Goal: Task Accomplishment & Management: Manage account settings

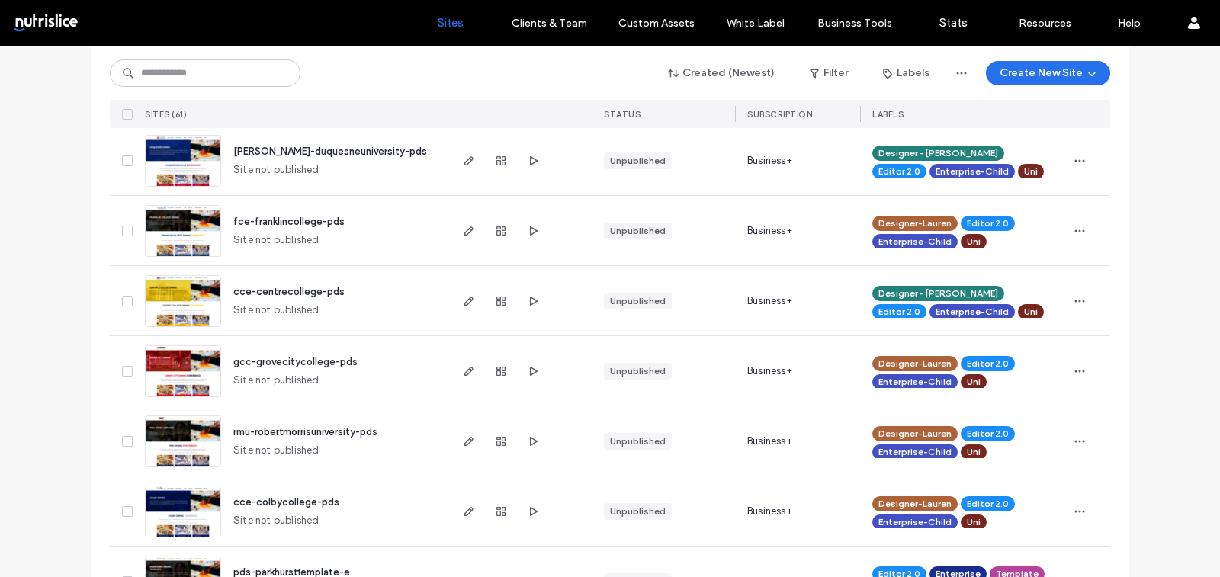
scroll to position [464, 0]
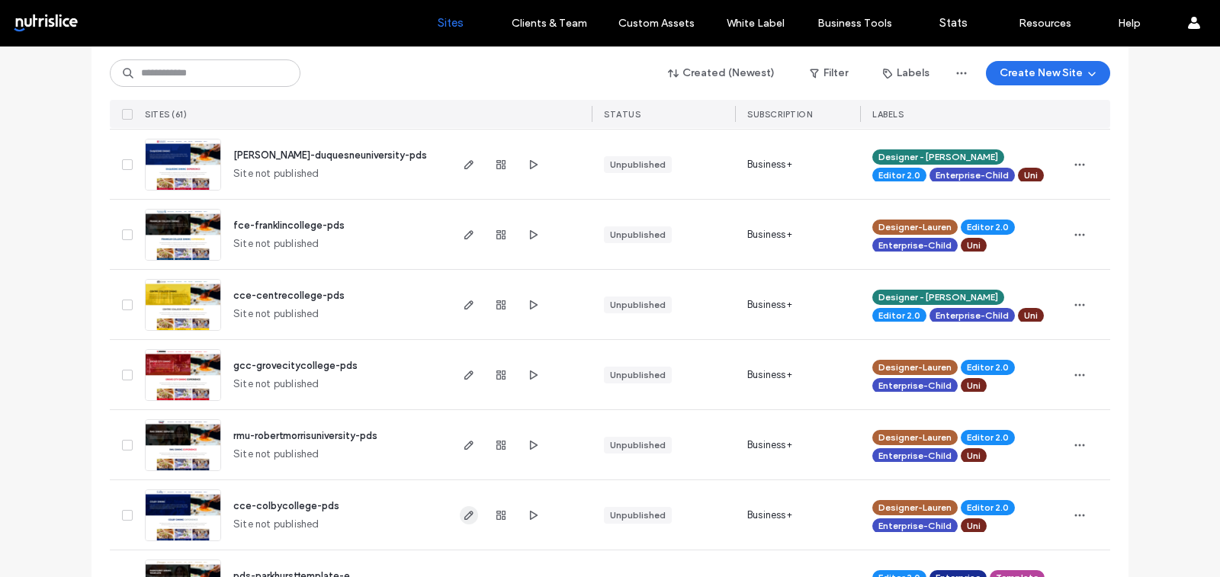
click at [464, 519] on icon "button" at bounding box center [469, 516] width 12 height 12
click at [463, 439] on icon "button" at bounding box center [469, 445] width 12 height 12
click at [465, 378] on icon "button" at bounding box center [469, 375] width 12 height 12
click at [465, 301] on use "button" at bounding box center [469, 305] width 9 height 9
click at [463, 239] on icon "button" at bounding box center [469, 235] width 12 height 12
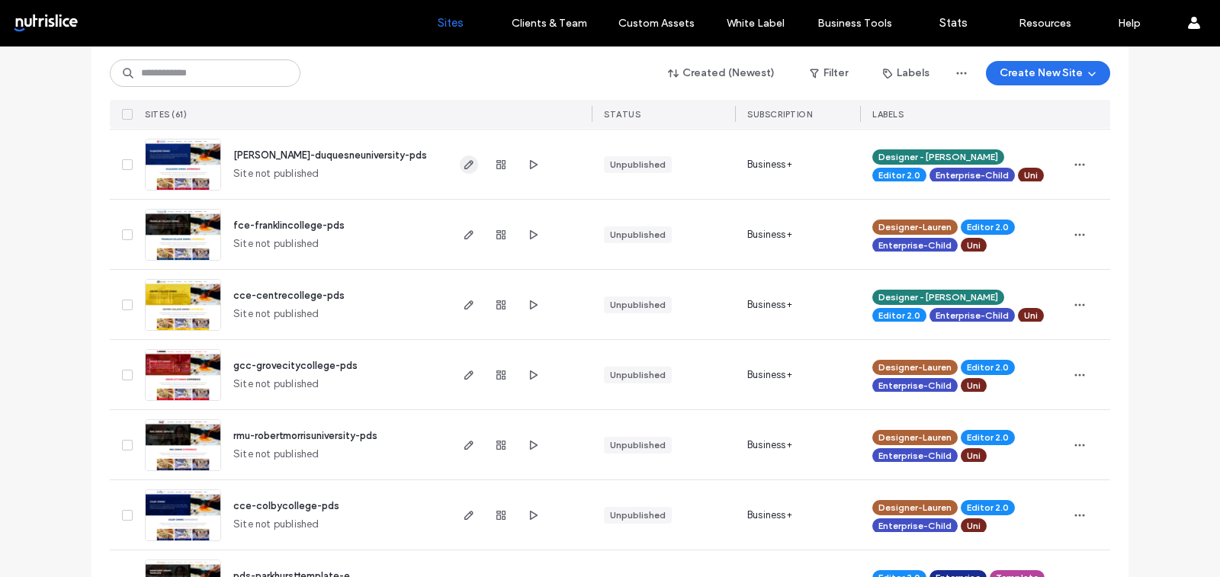
click at [466, 166] on icon "button" at bounding box center [469, 165] width 12 height 12
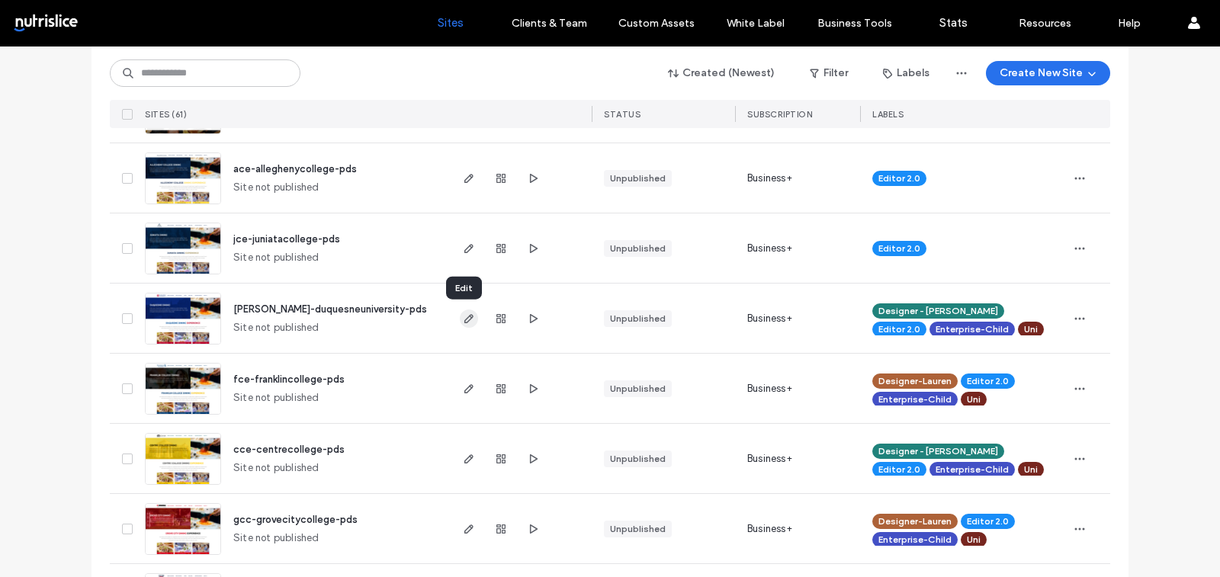
scroll to position [307, 0]
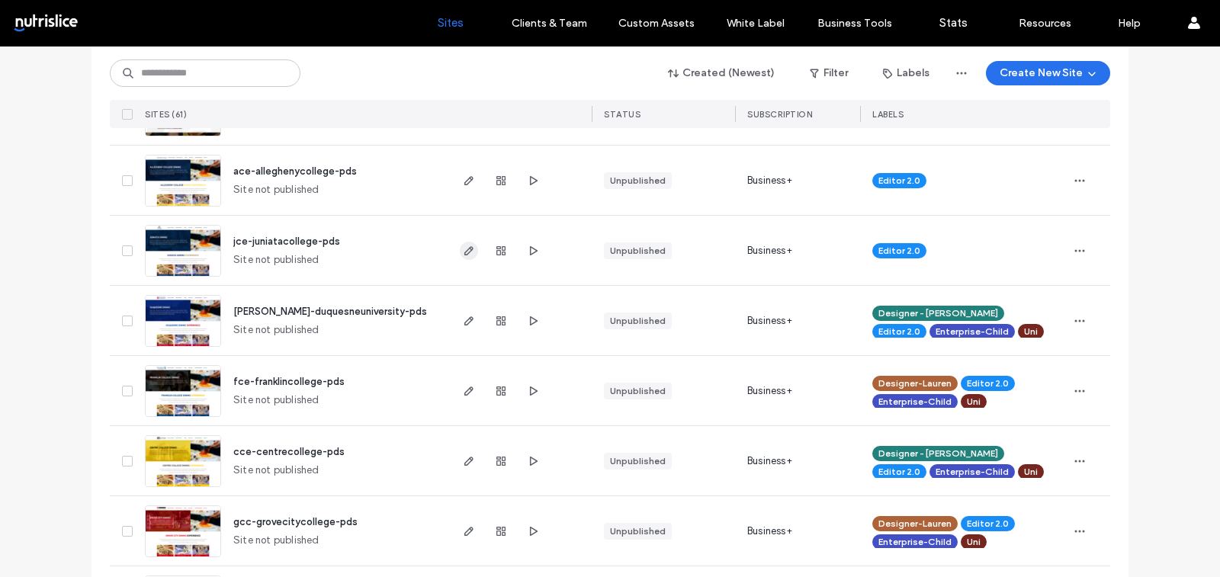
click at [463, 253] on icon "button" at bounding box center [469, 251] width 12 height 12
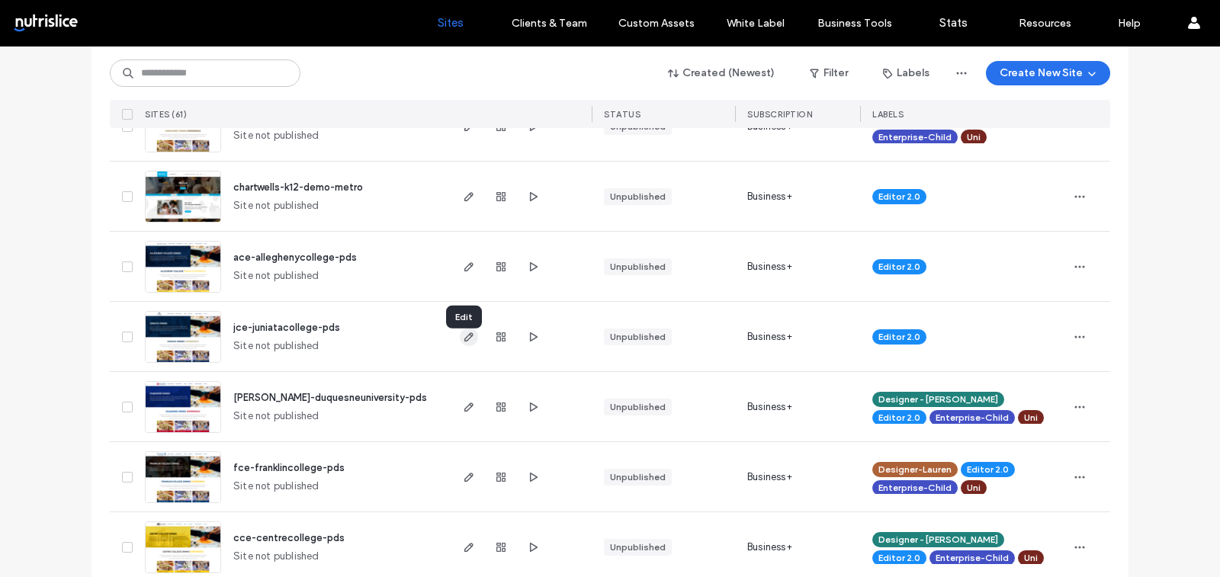
scroll to position [210, 0]
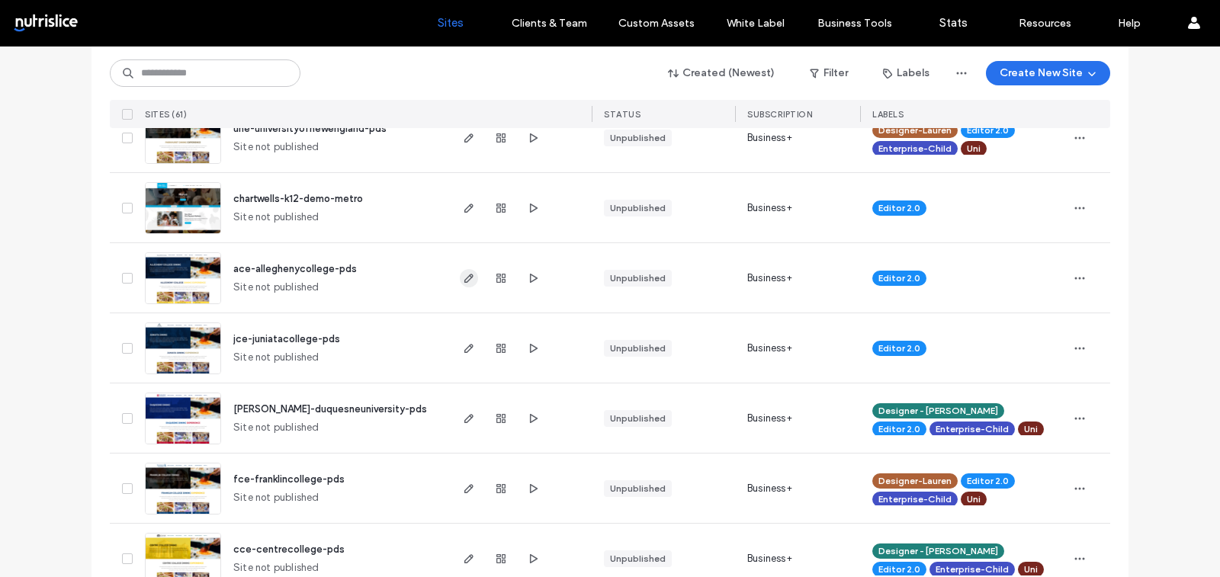
click at [468, 283] on icon "button" at bounding box center [469, 278] width 12 height 12
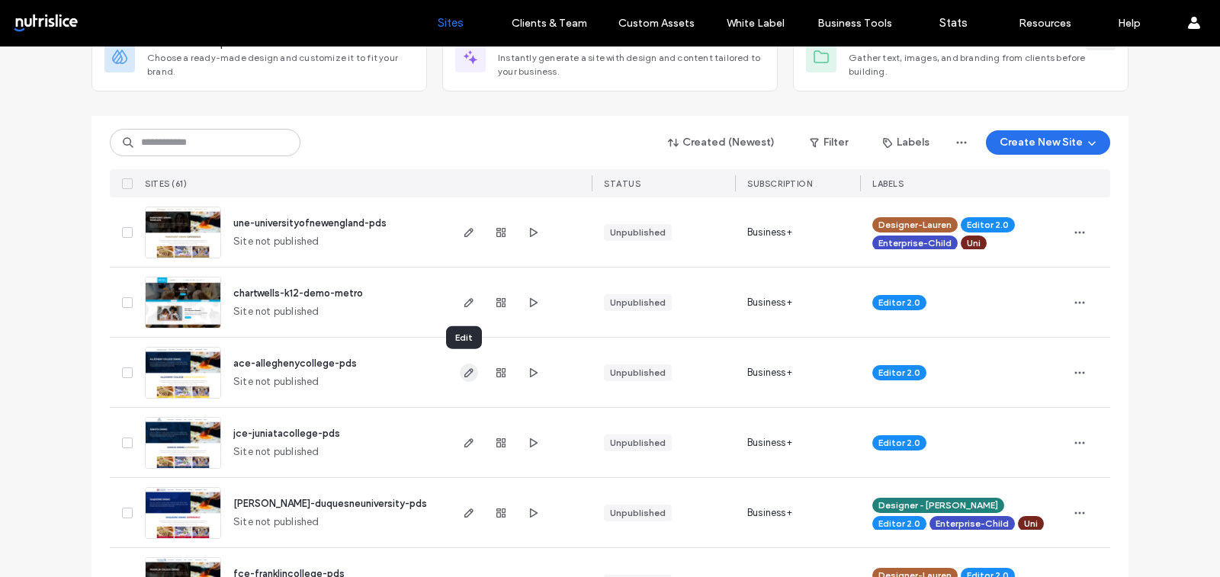
scroll to position [111, 0]
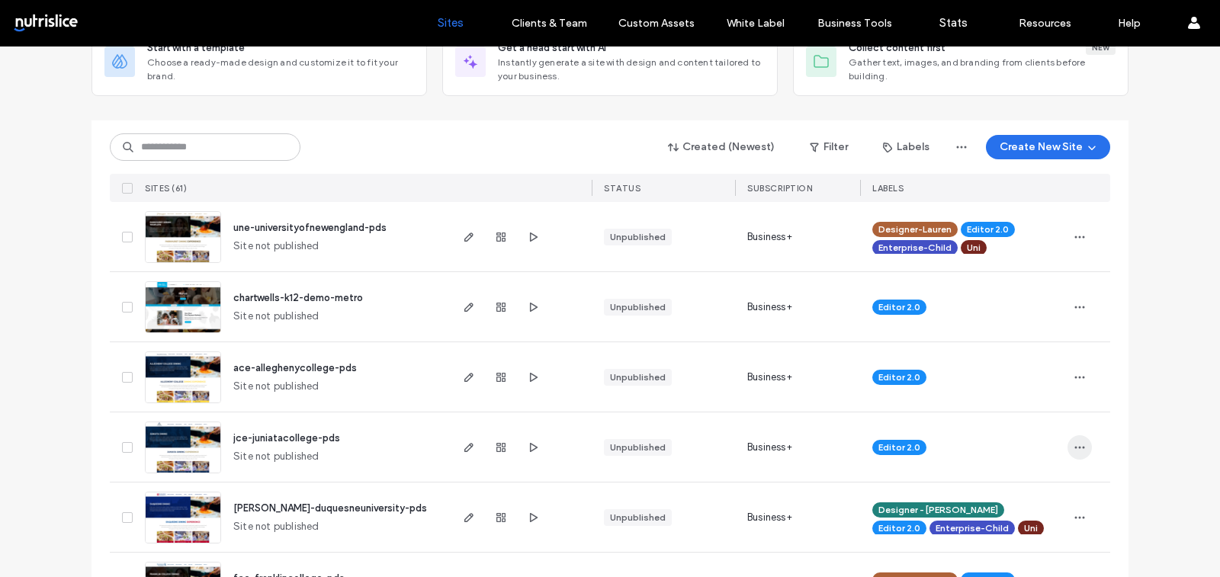
click at [1074, 443] on icon "button" at bounding box center [1080, 448] width 12 height 12
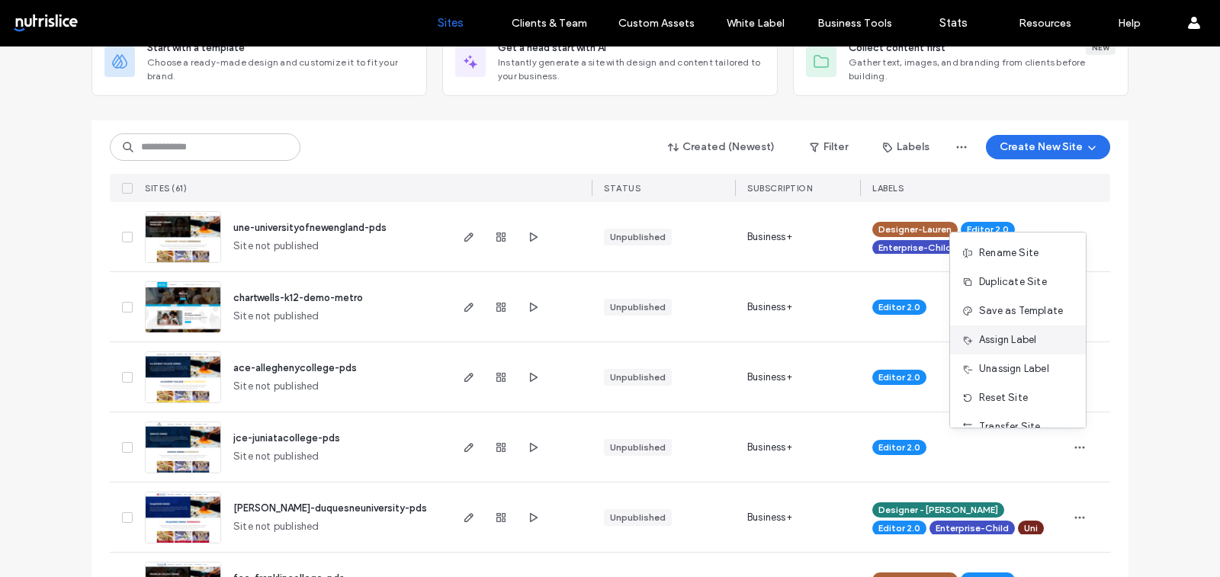
click at [1021, 347] on span "Assign Label" at bounding box center [1007, 340] width 57 height 15
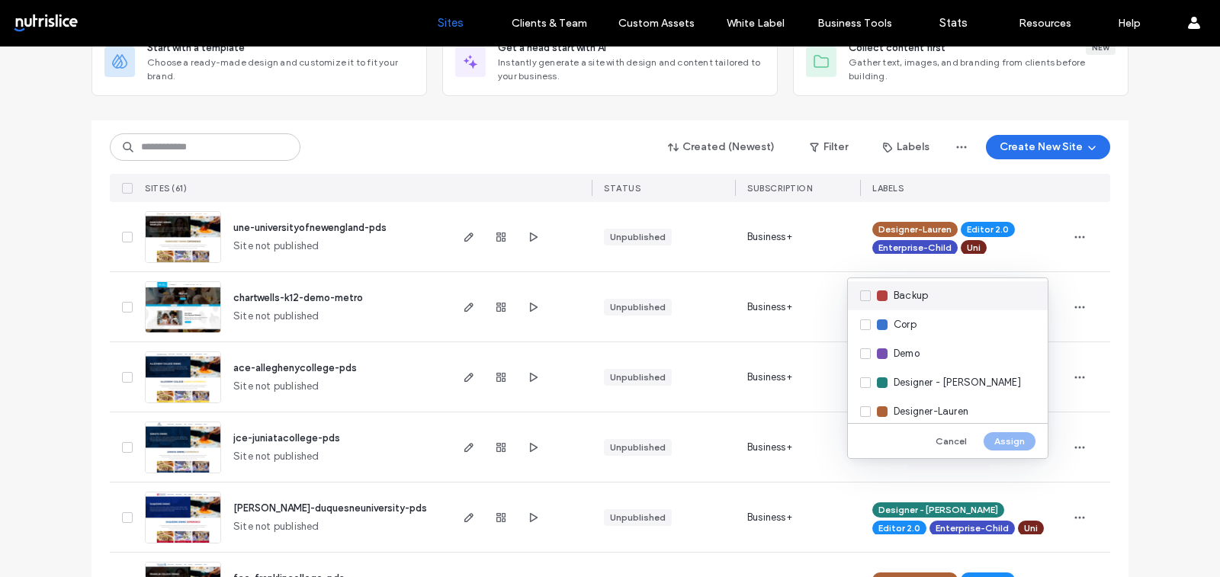
scroll to position [128, 0]
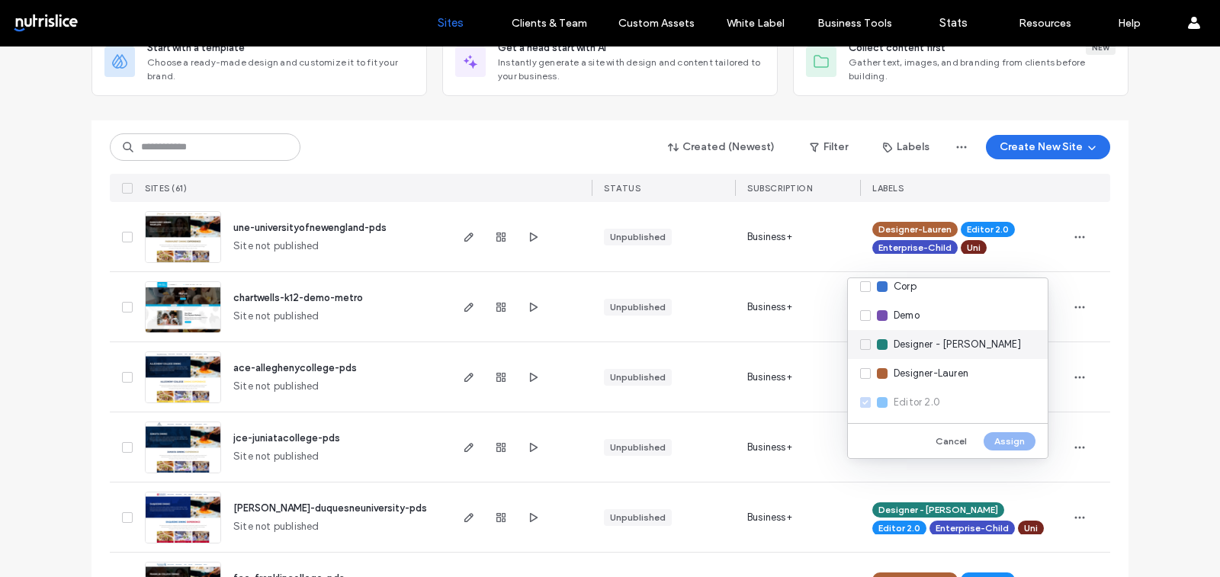
click at [944, 358] on div "Designer - Mary" at bounding box center [948, 344] width 200 height 29
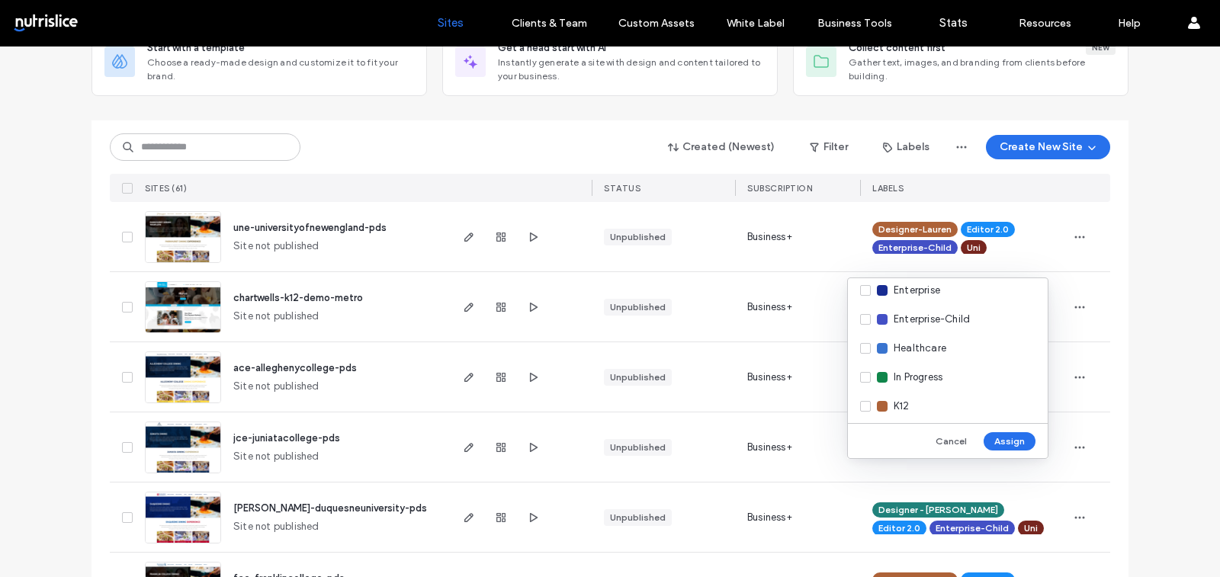
scroll to position [276, 0]
click at [935, 314] on span "Enterprise-Child" at bounding box center [932, 312] width 76 height 15
click at [900, 404] on span "Uni" at bounding box center [901, 402] width 15 height 15
click at [997, 439] on button "Assign" at bounding box center [1010, 442] width 52 height 18
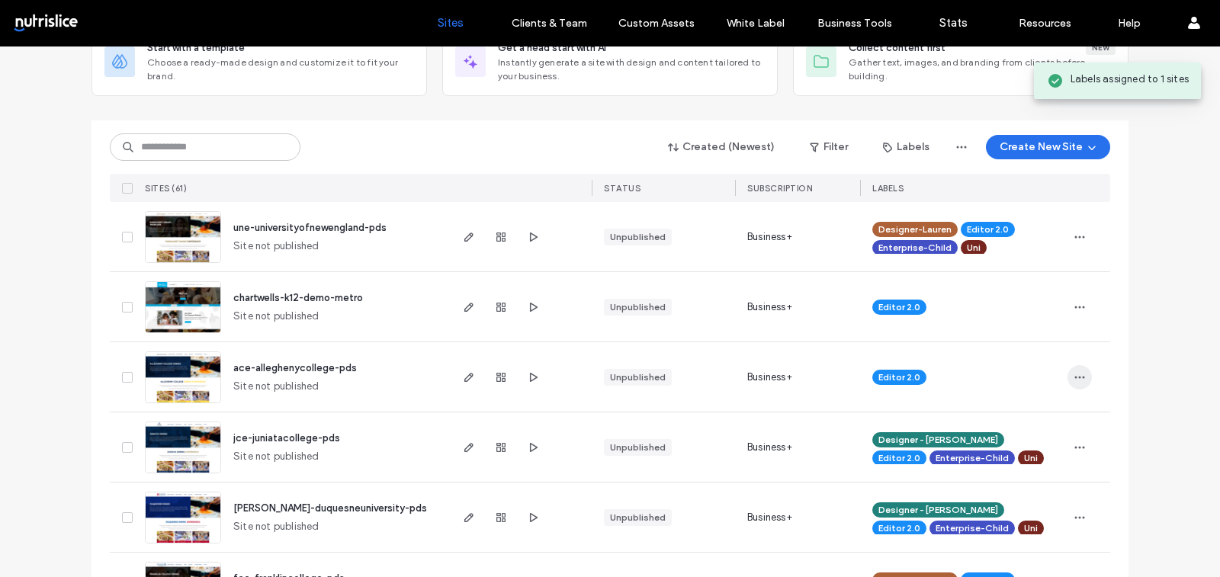
click at [1079, 374] on icon "button" at bounding box center [1080, 377] width 12 height 12
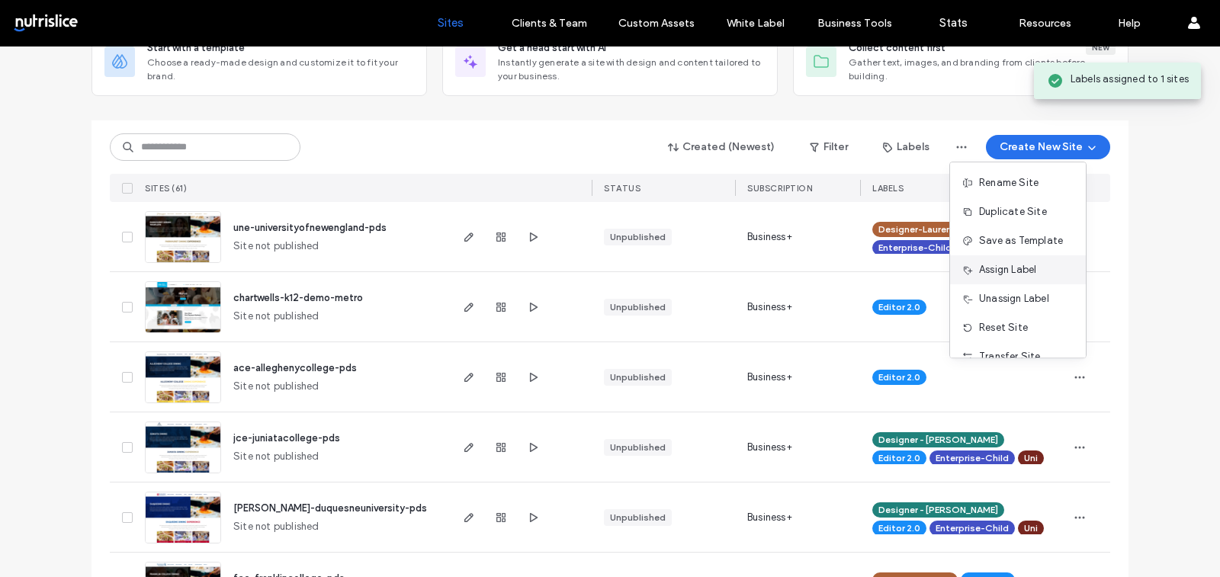
click at [1033, 266] on span "Assign Label" at bounding box center [1007, 269] width 57 height 15
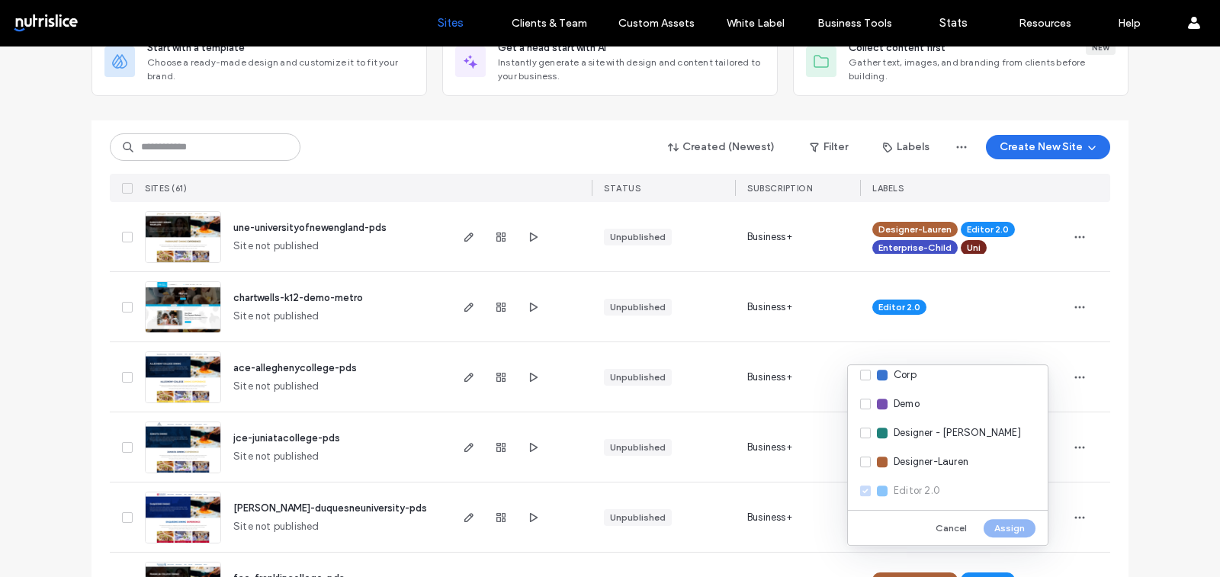
scroll to position [126, 0]
click at [925, 436] on span "Designer - Mary" at bounding box center [957, 433] width 127 height 15
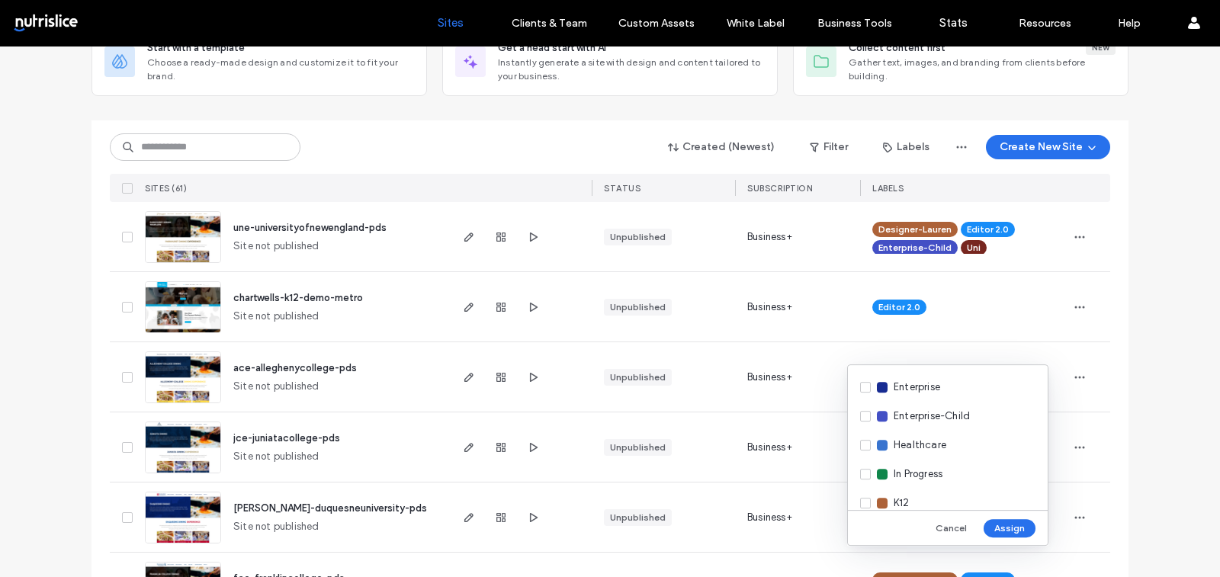
scroll to position [279, 0]
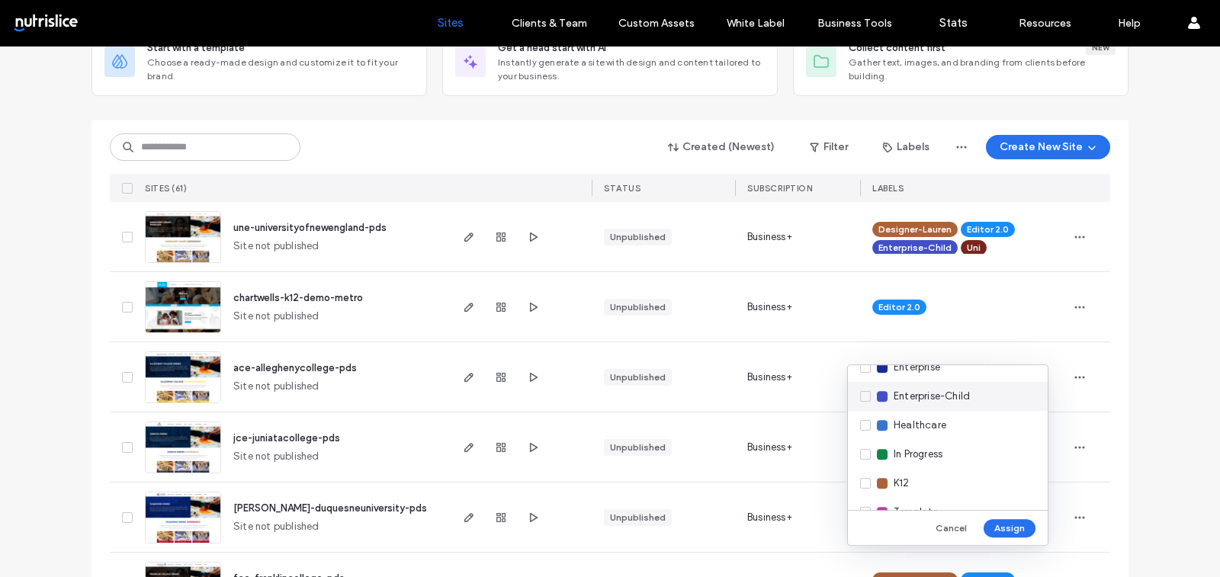
click at [940, 396] on span "Enterprise-Child" at bounding box center [932, 396] width 76 height 15
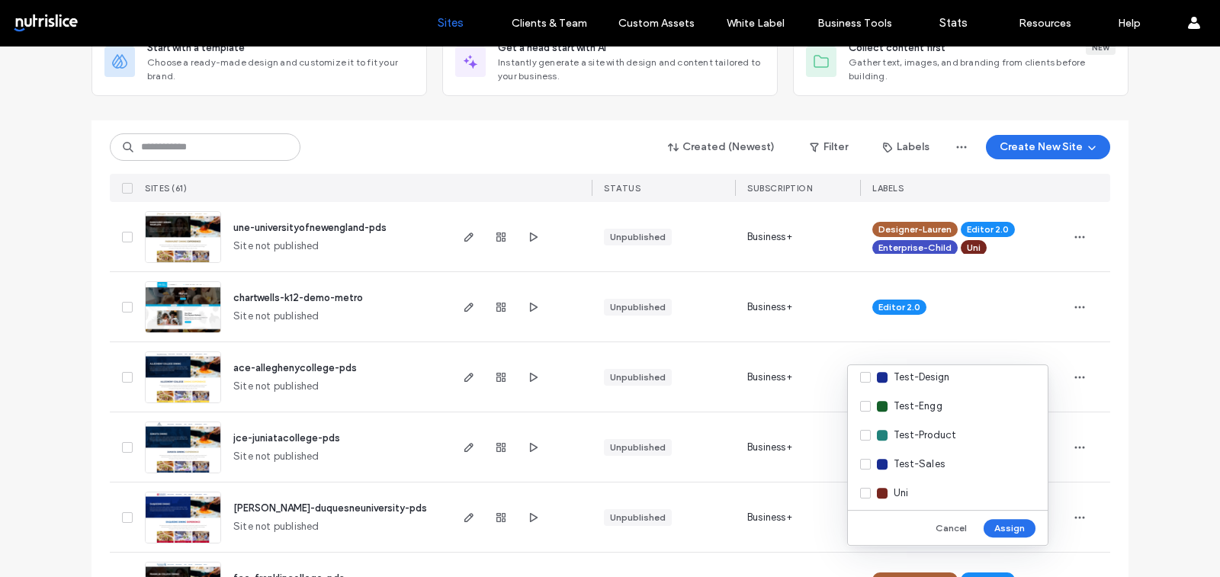
scroll to position [447, 0]
click at [925, 483] on div "Uni" at bounding box center [948, 489] width 200 height 29
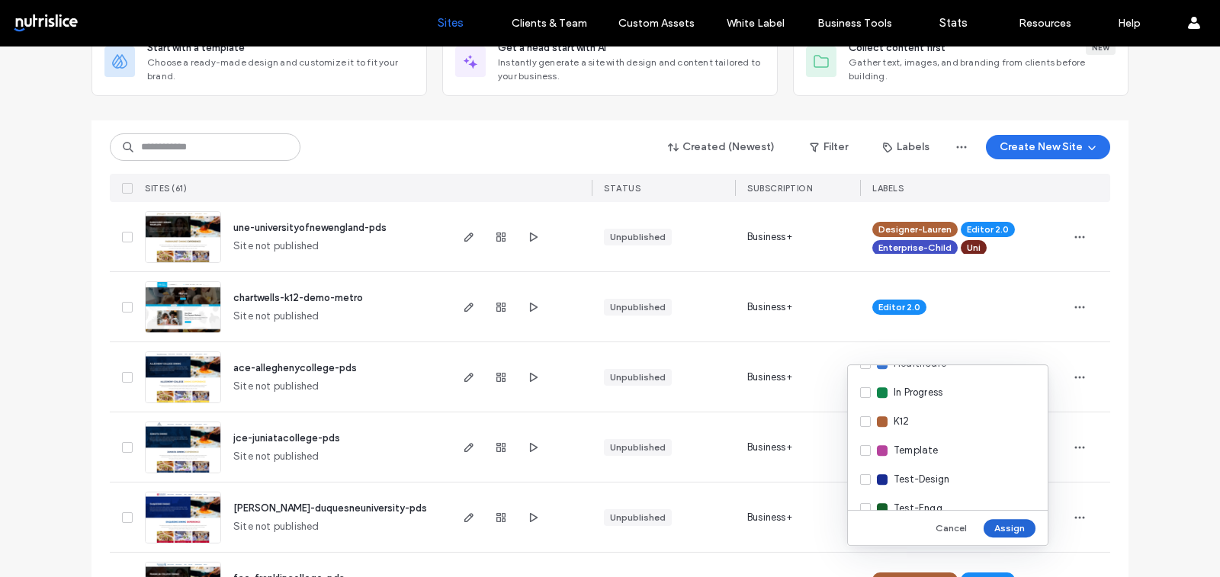
click at [998, 529] on button "Assign" at bounding box center [1010, 528] width 52 height 18
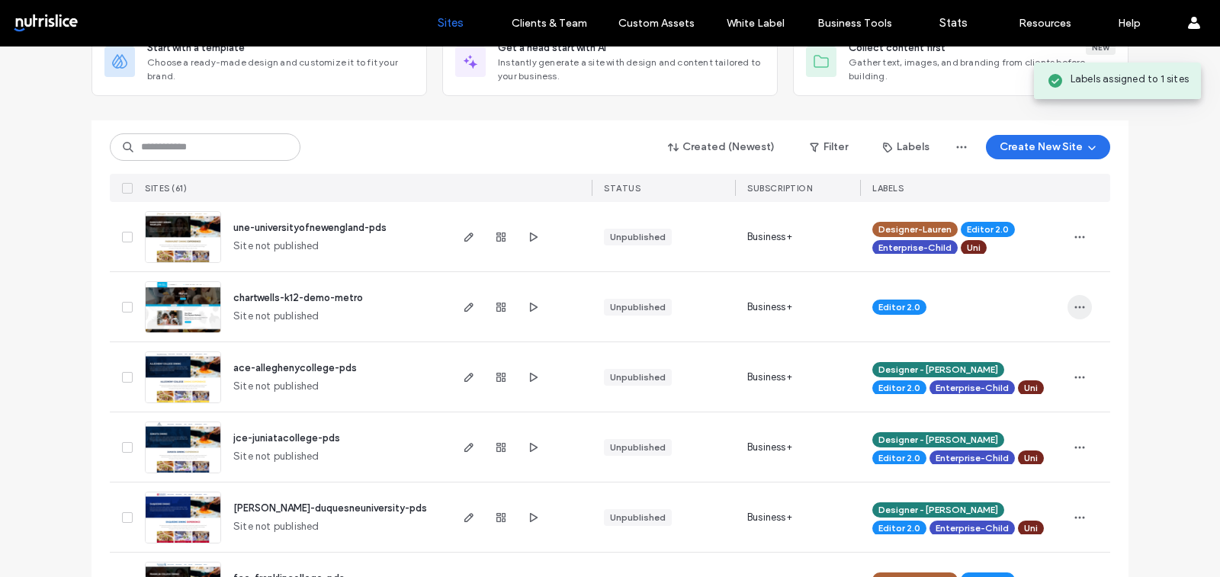
click at [1068, 302] on span "button" at bounding box center [1080, 307] width 24 height 24
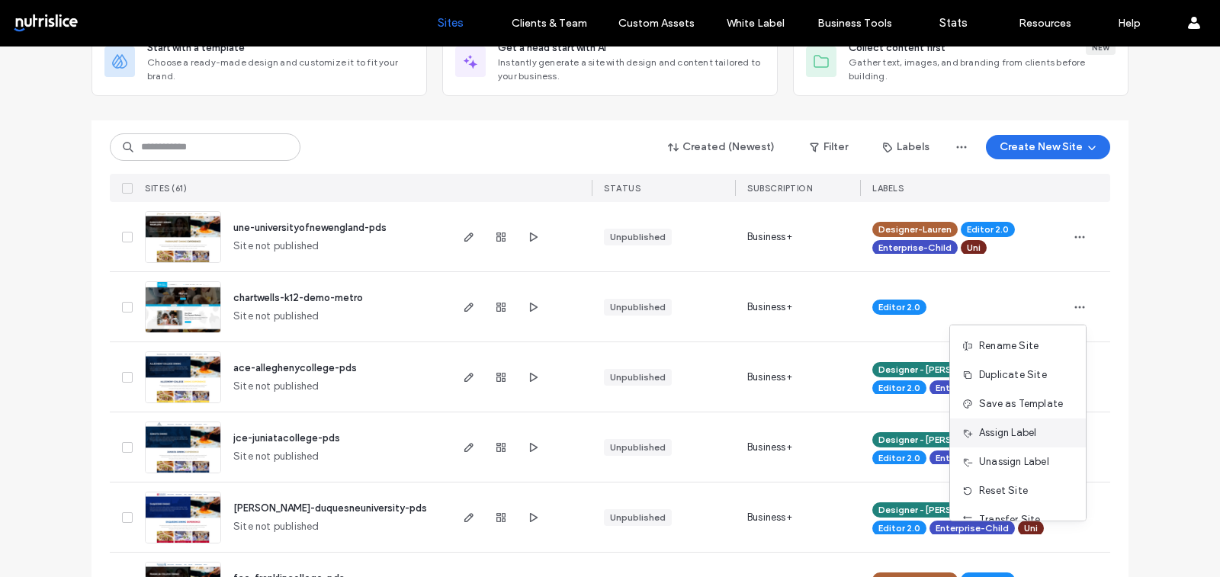
click at [1007, 426] on span "Assign Label" at bounding box center [1007, 433] width 57 height 15
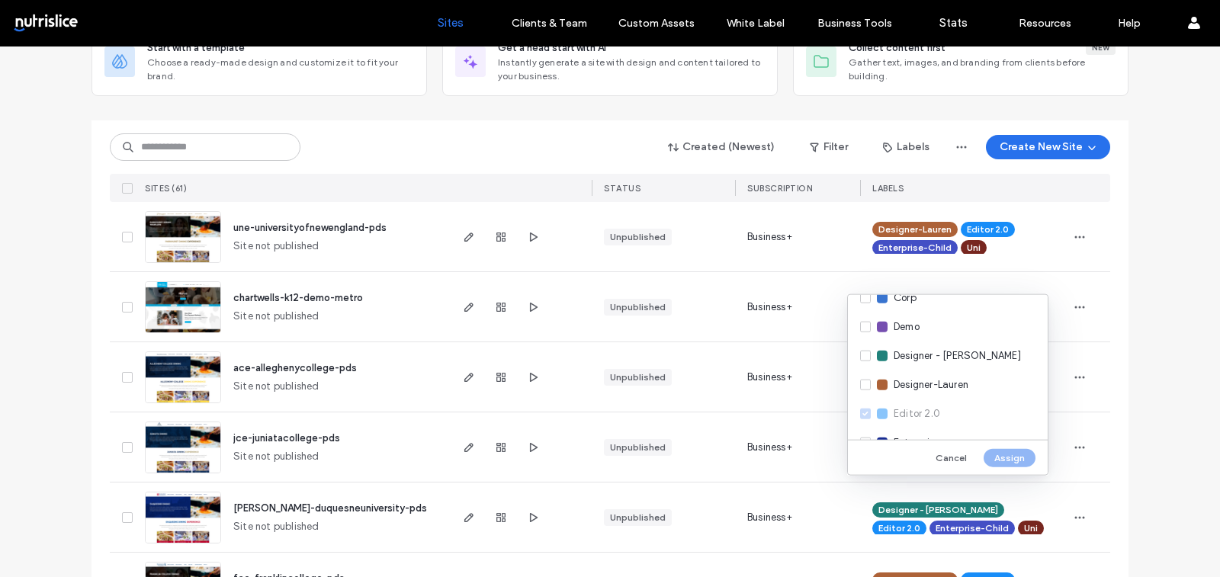
scroll to position [124, 0]
click at [889, 342] on div "Demo" at bounding box center [948, 337] width 200 height 29
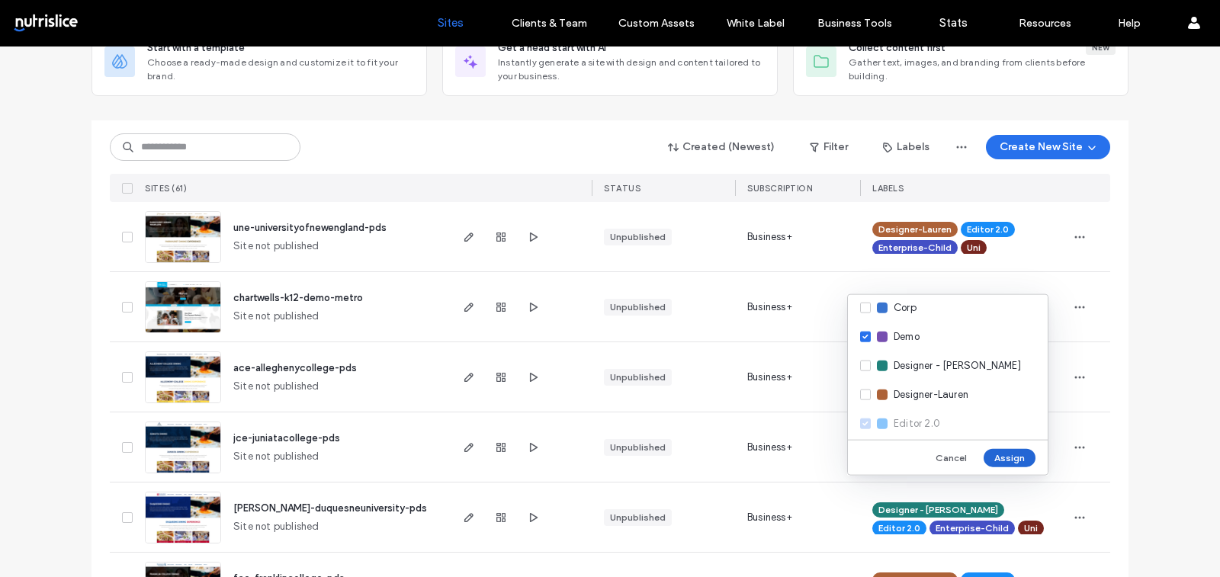
click at [998, 458] on button "Assign" at bounding box center [1010, 458] width 52 height 18
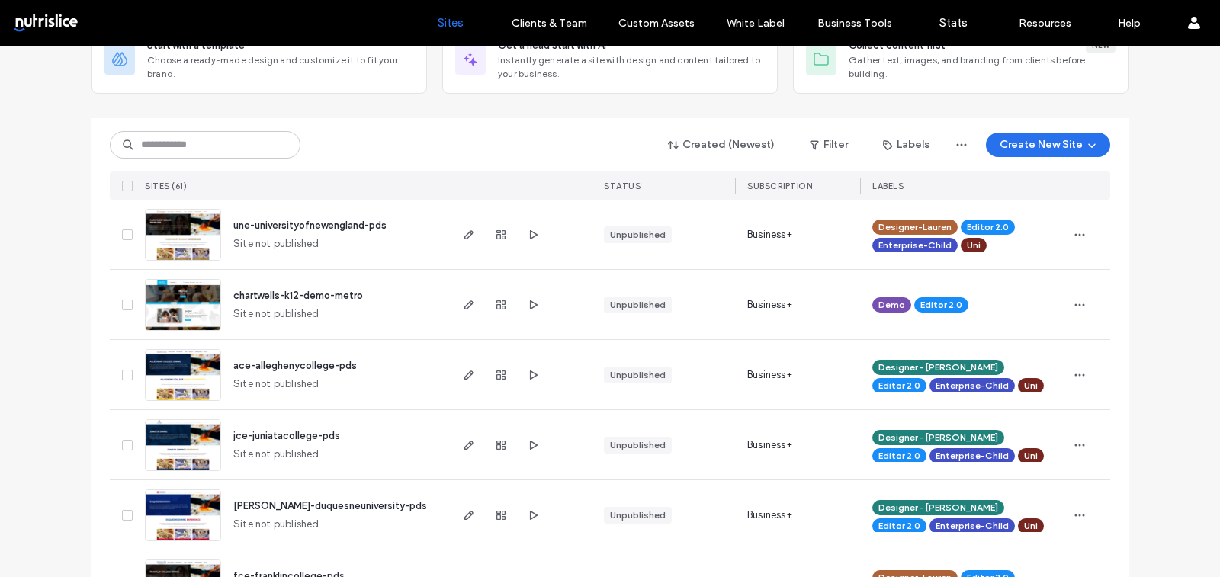
scroll to position [101, 0]
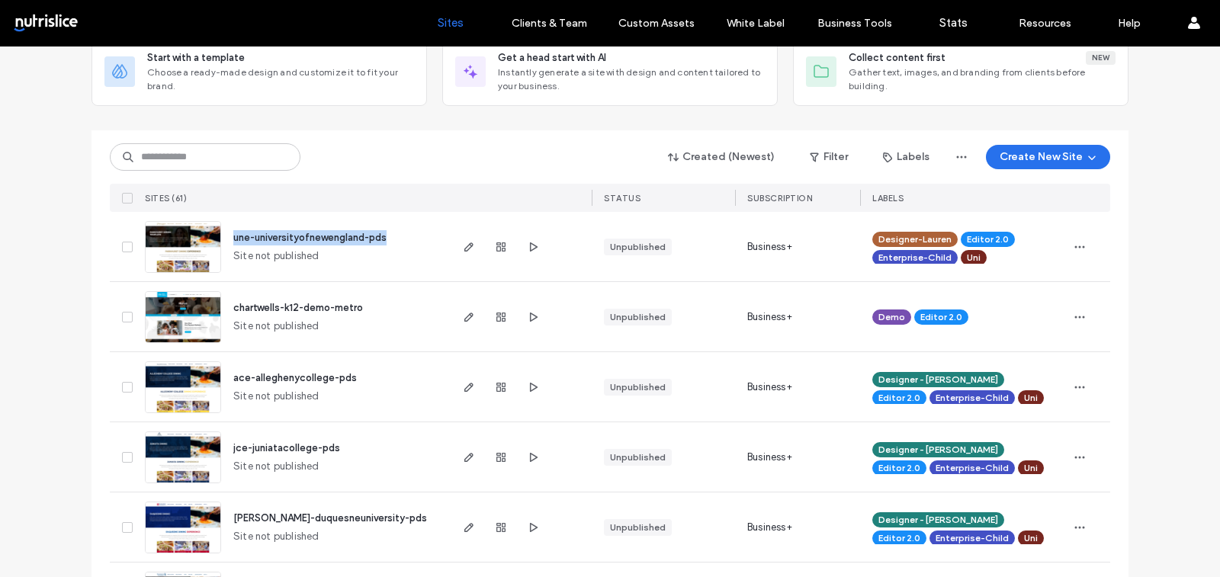
drag, startPoint x: 396, startPoint y: 231, endPoint x: 227, endPoint y: 240, distance: 168.8
click at [227, 240] on div "une-universityofnewengland-pds Site not published" at bounding box center [334, 246] width 227 height 69
copy span "une-universityofnewengland-pds"
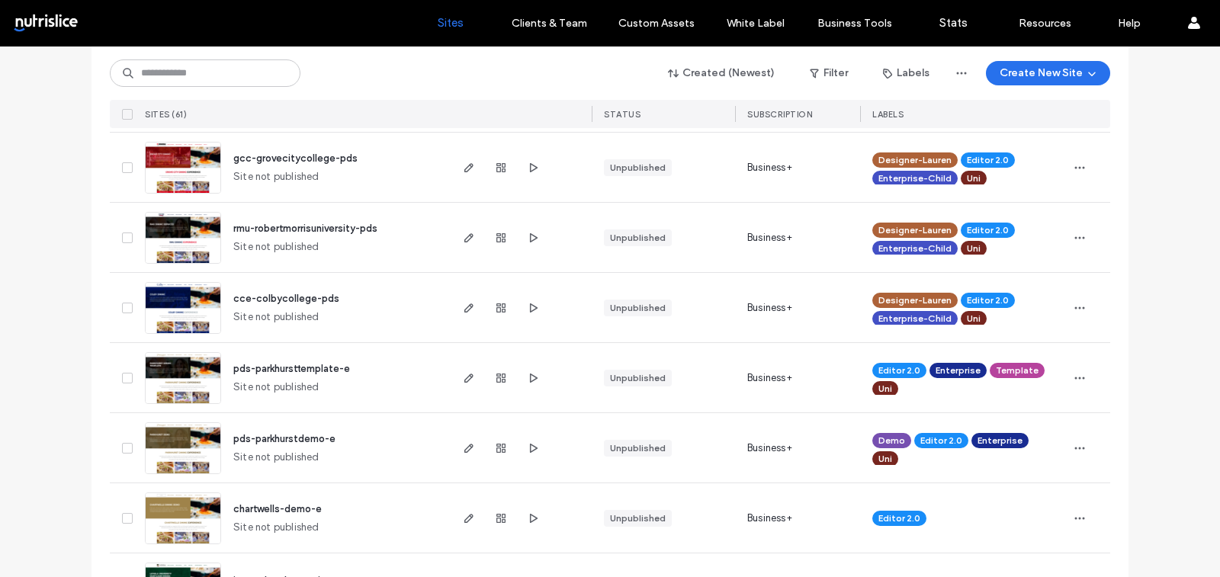
scroll to position [681, 0]
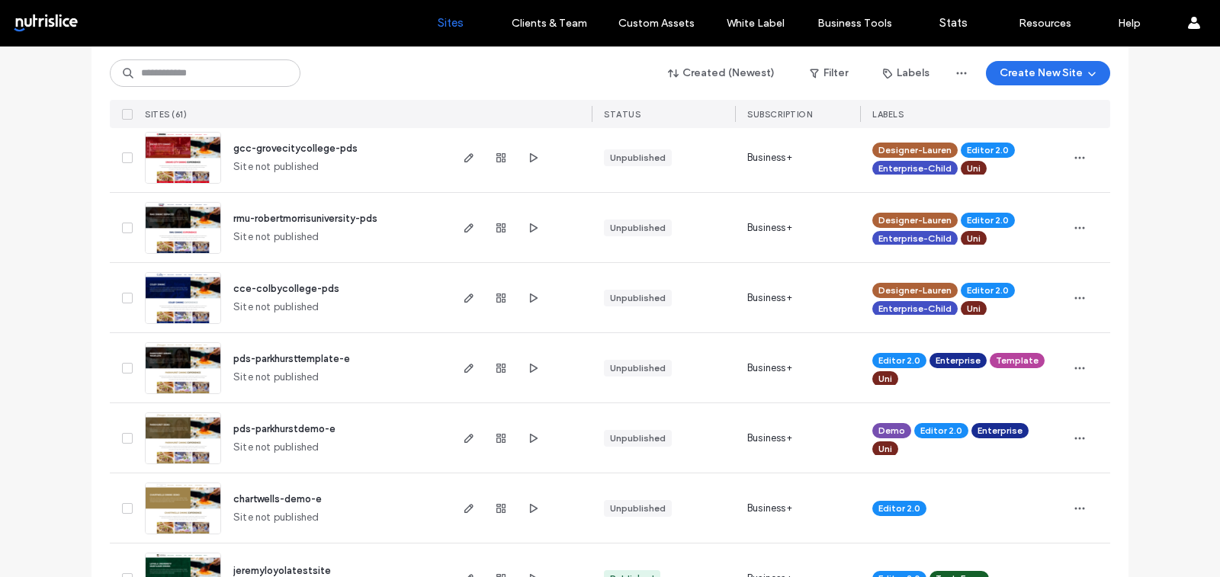
click at [419, 385] on div "pds-parkhursttemplate-e Site not published" at bounding box center [334, 367] width 227 height 69
click at [465, 298] on use "button" at bounding box center [469, 298] width 9 height 9
click at [465, 227] on use "button" at bounding box center [469, 228] width 9 height 9
click at [463, 162] on icon "button" at bounding box center [469, 158] width 12 height 12
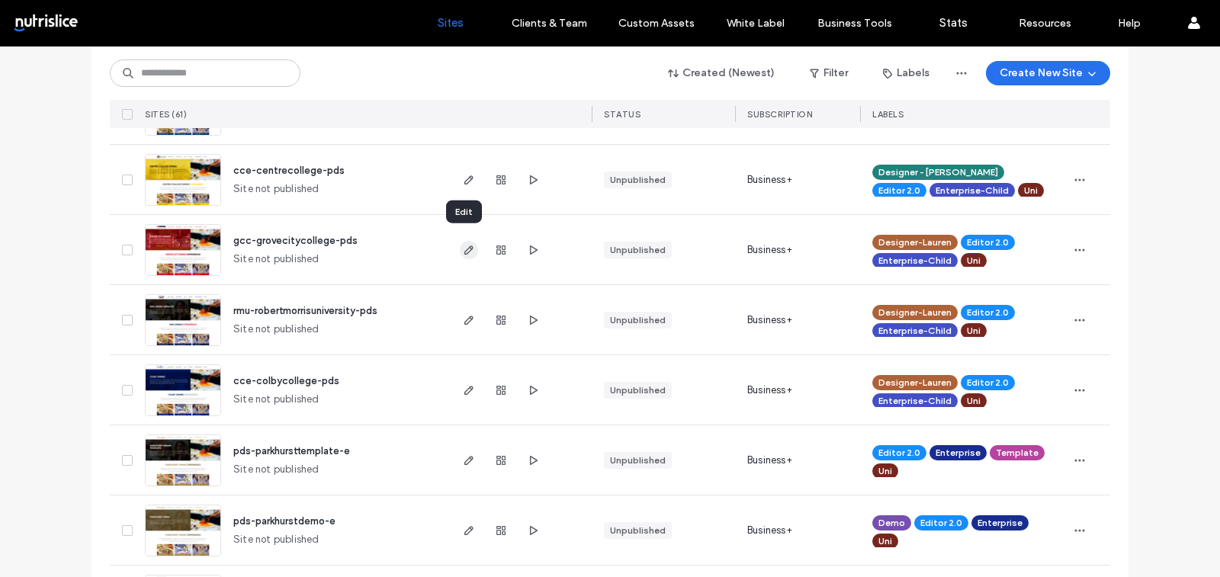
scroll to position [574, 0]
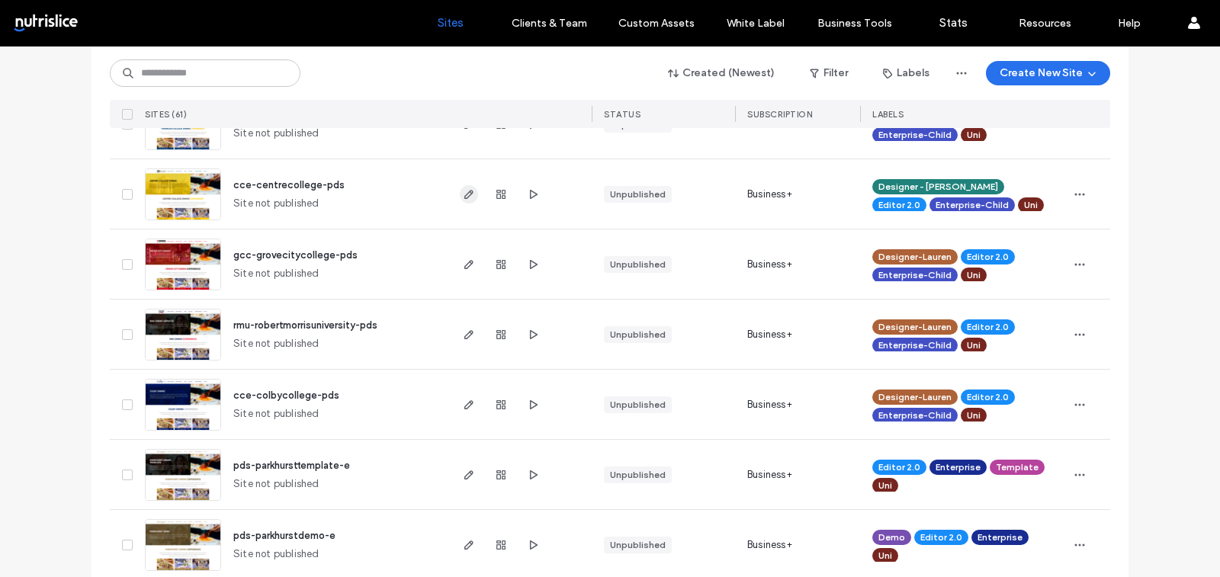
click at [465, 192] on use "button" at bounding box center [469, 194] width 9 height 9
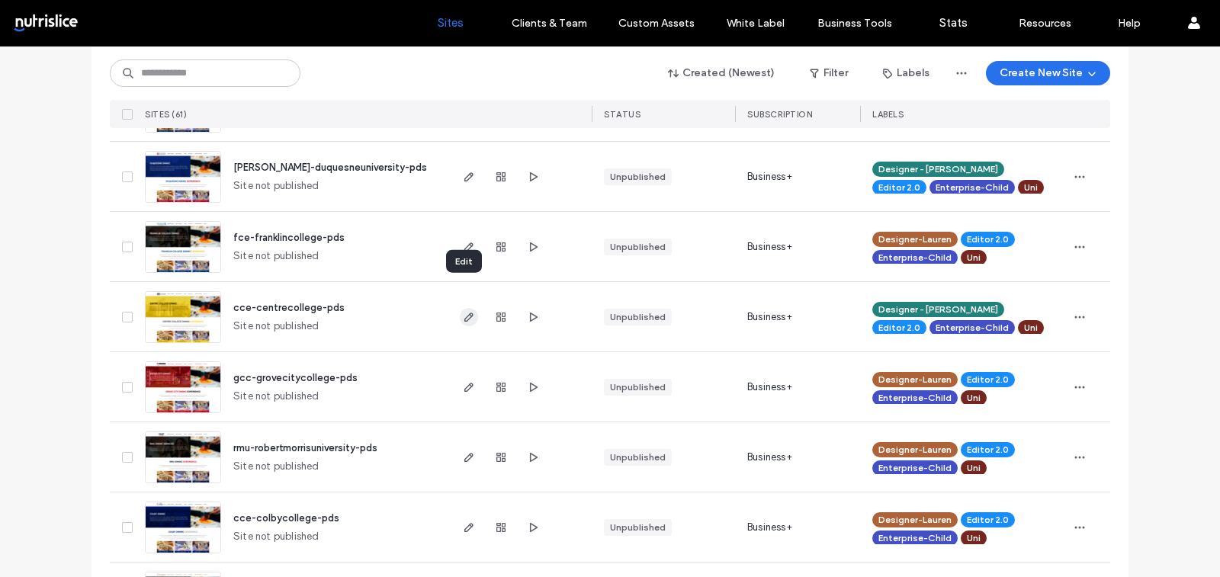
scroll to position [443, 0]
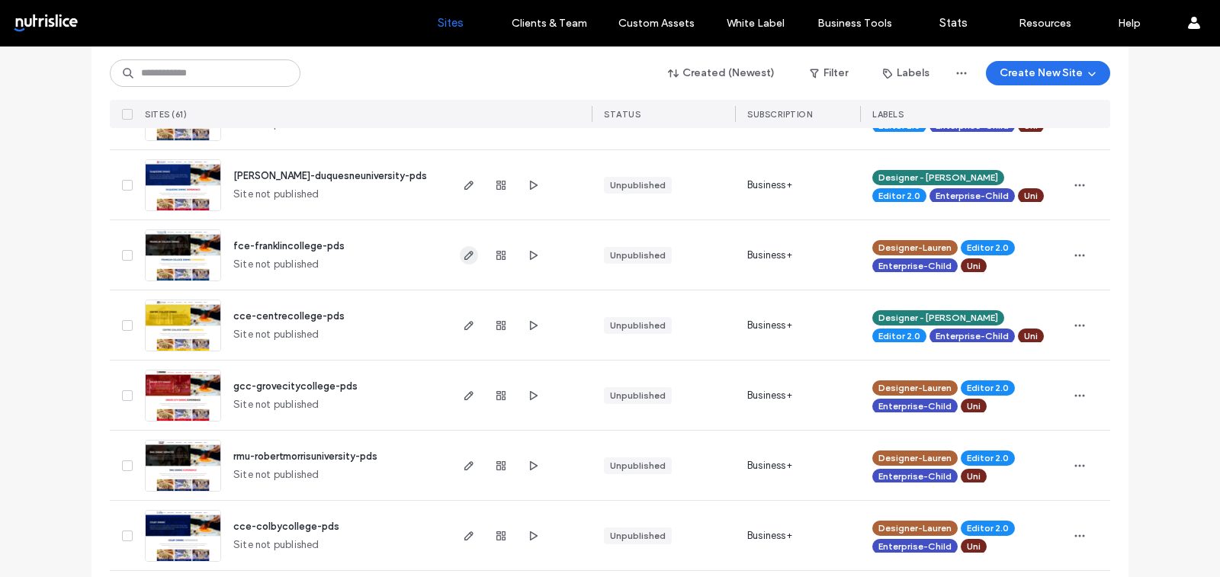
click at [465, 252] on use "button" at bounding box center [469, 255] width 9 height 9
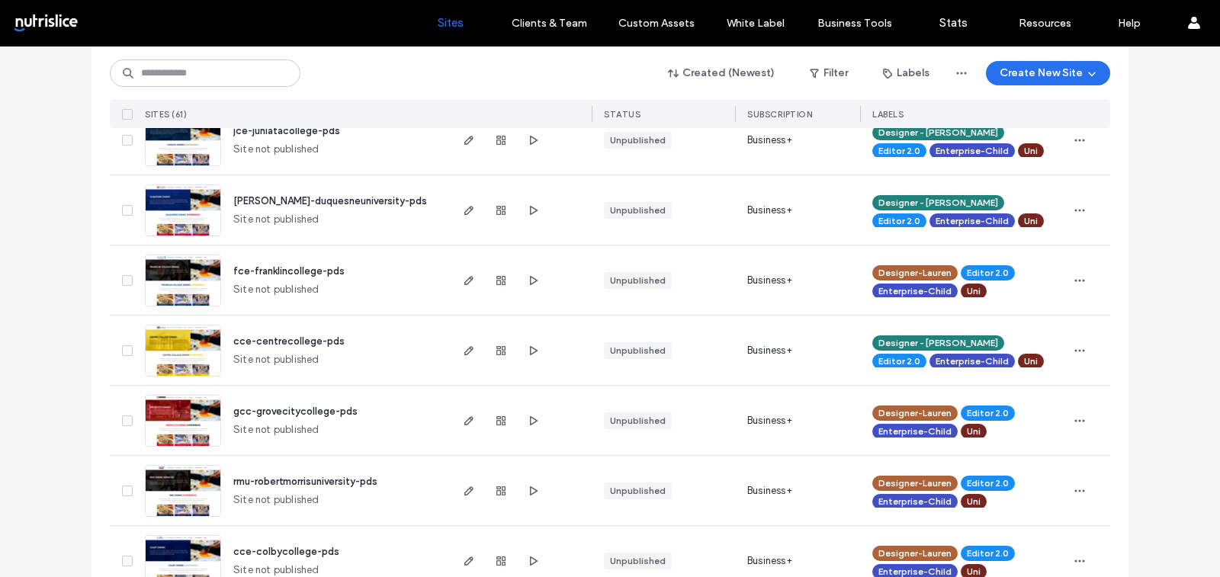
scroll to position [413, 0]
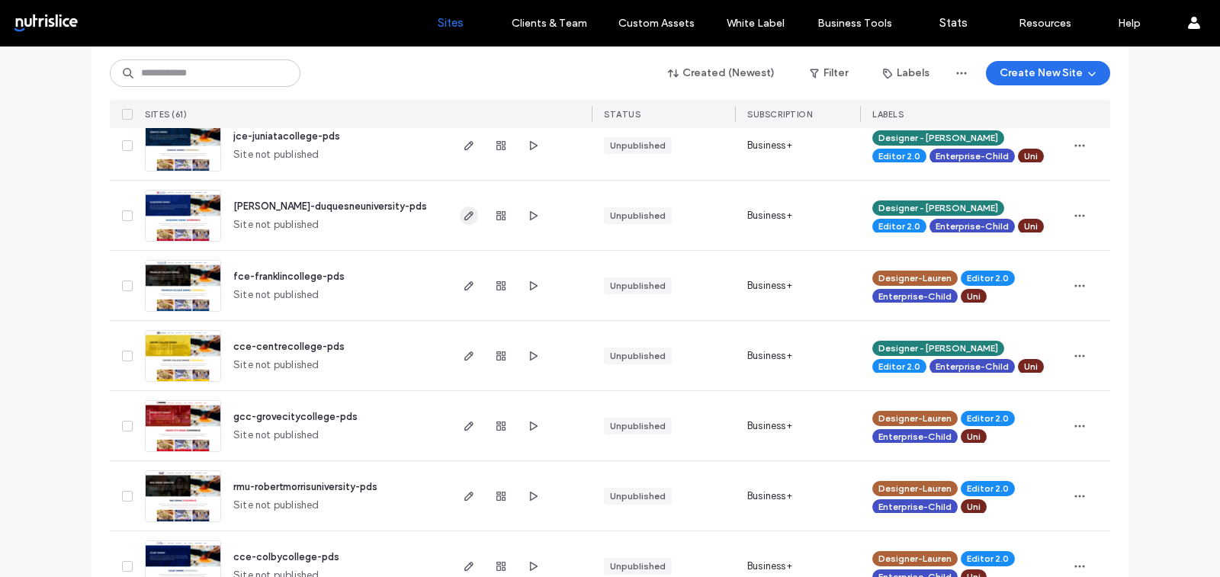
click at [461, 220] on span "button" at bounding box center [469, 216] width 18 height 18
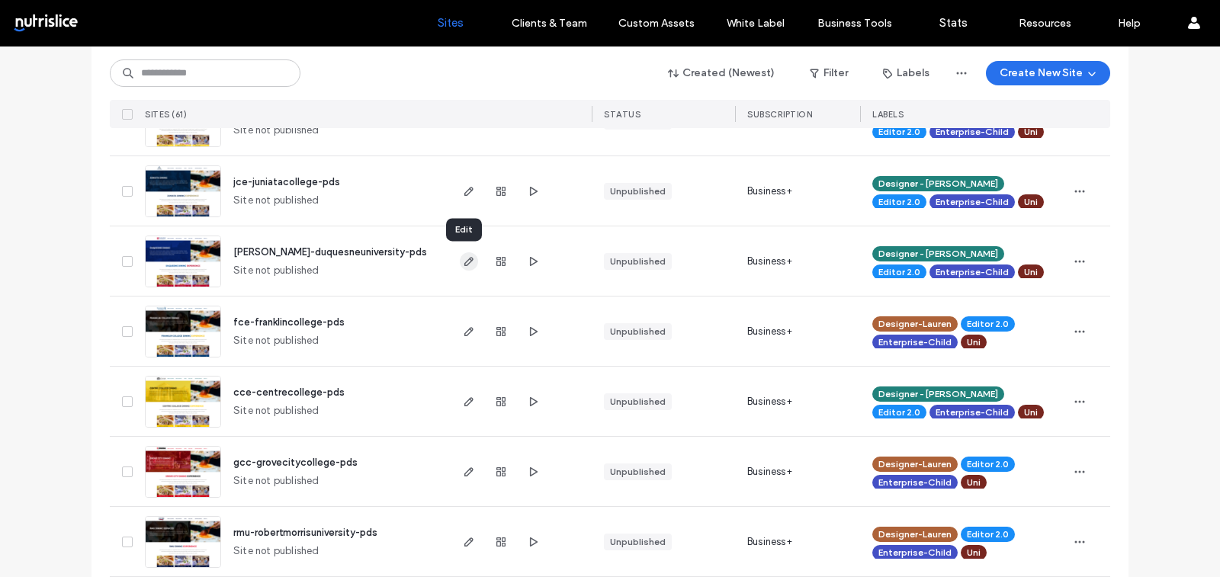
scroll to position [365, 0]
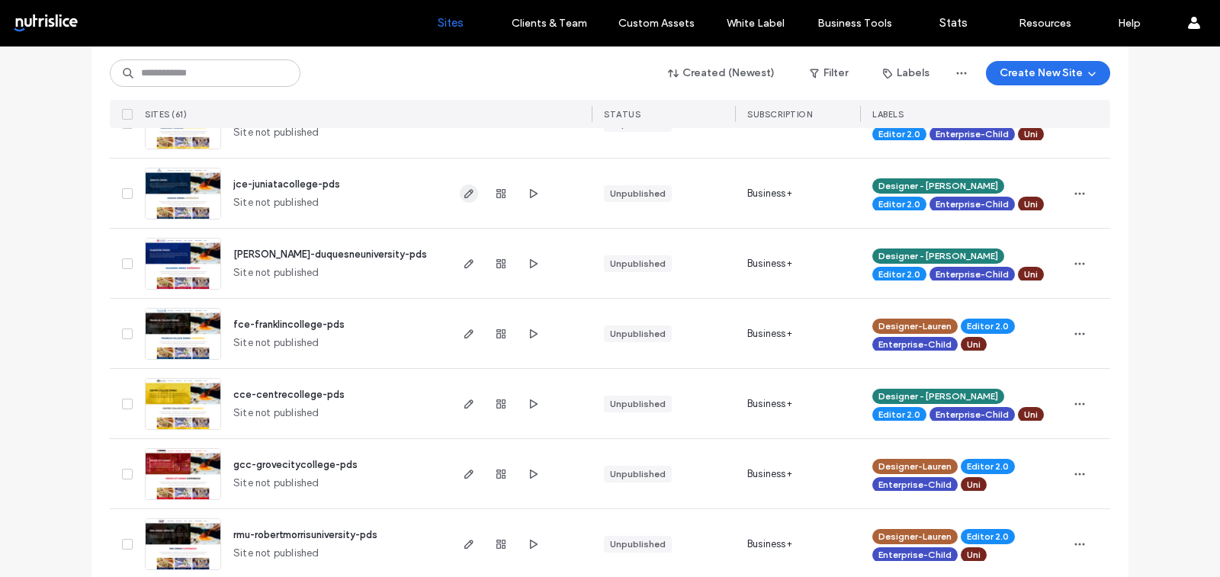
click at [465, 194] on use "button" at bounding box center [469, 193] width 9 height 9
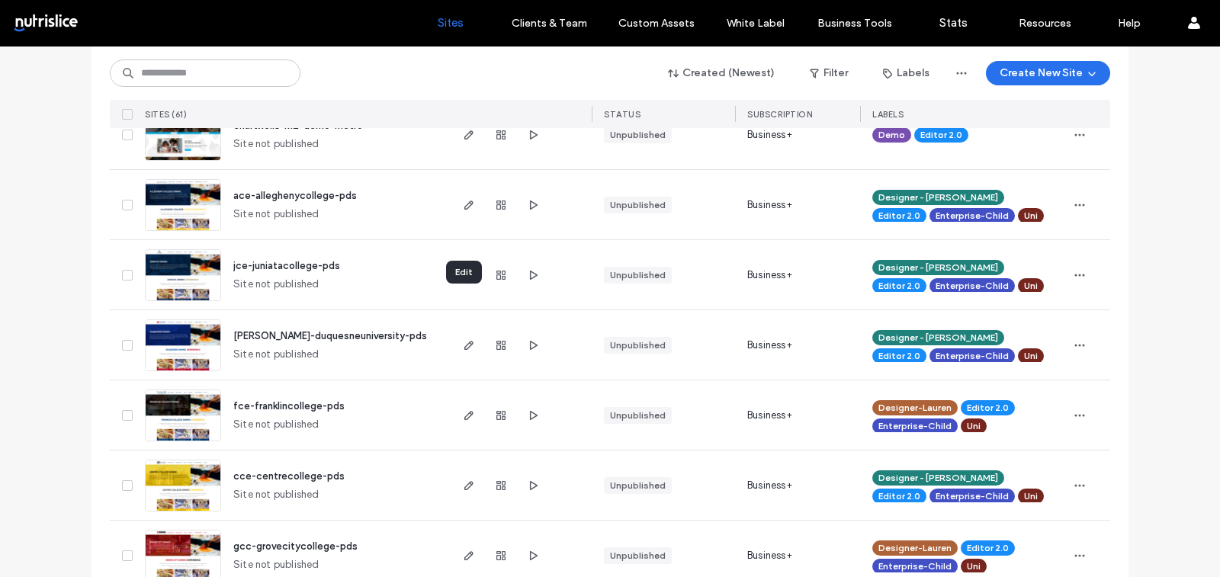
scroll to position [246, 0]
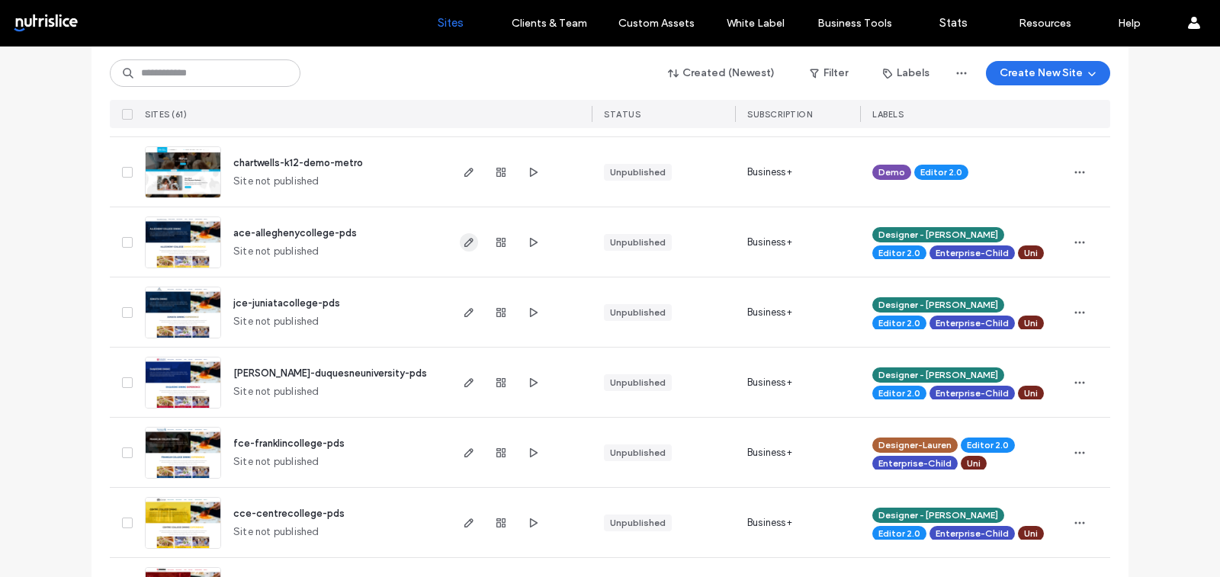
click at [468, 240] on icon "button" at bounding box center [469, 242] width 12 height 12
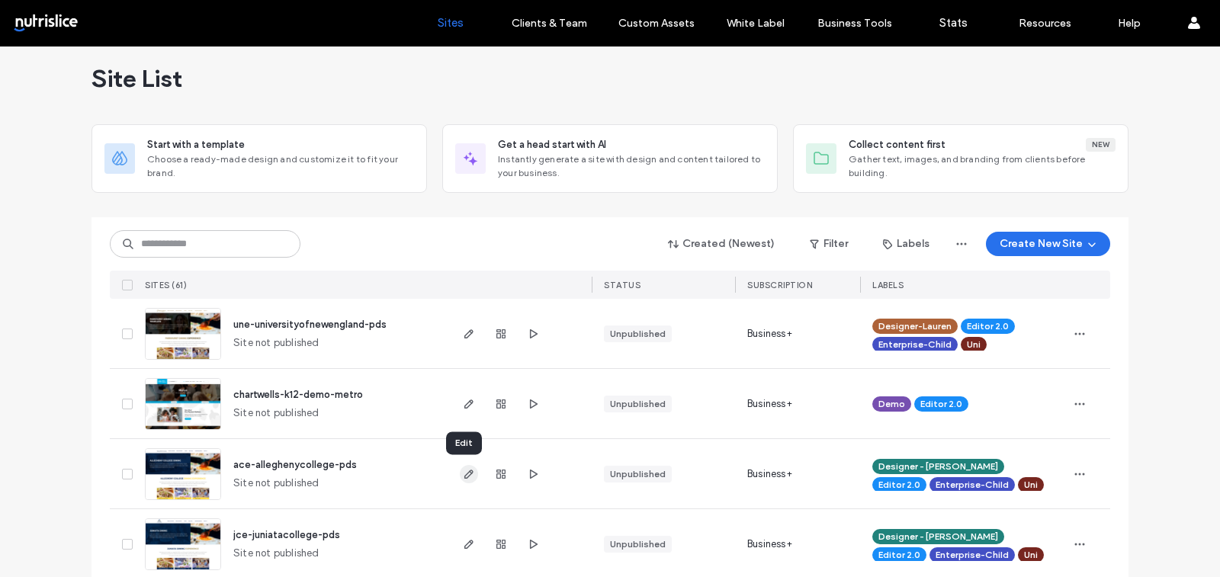
scroll to position [0, 0]
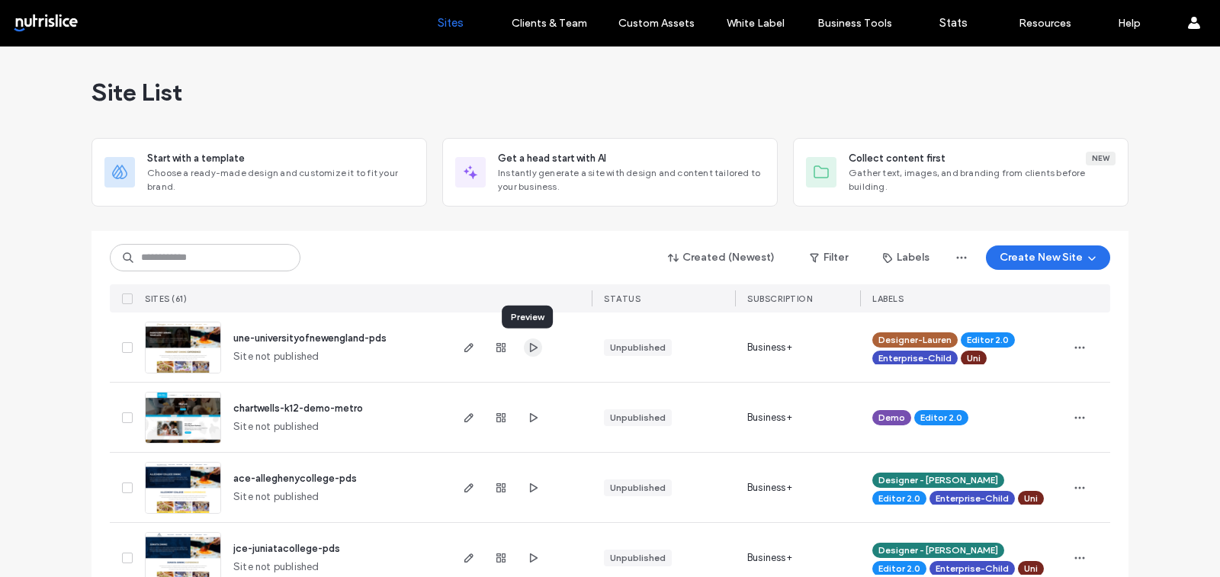
click at [533, 342] on icon "button" at bounding box center [533, 348] width 12 height 12
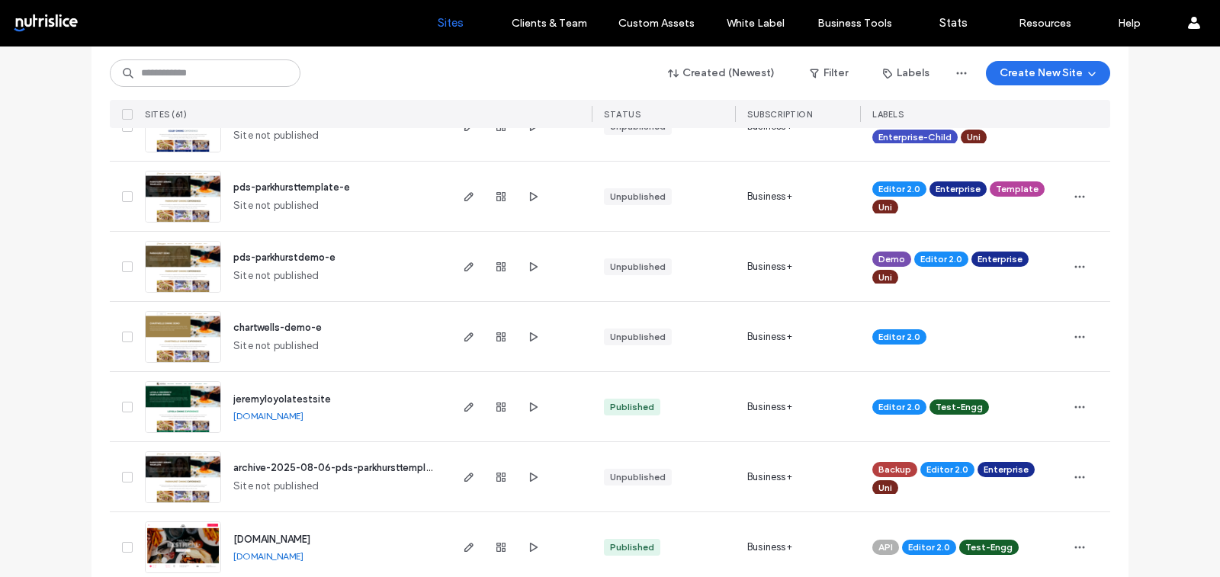
scroll to position [847, 0]
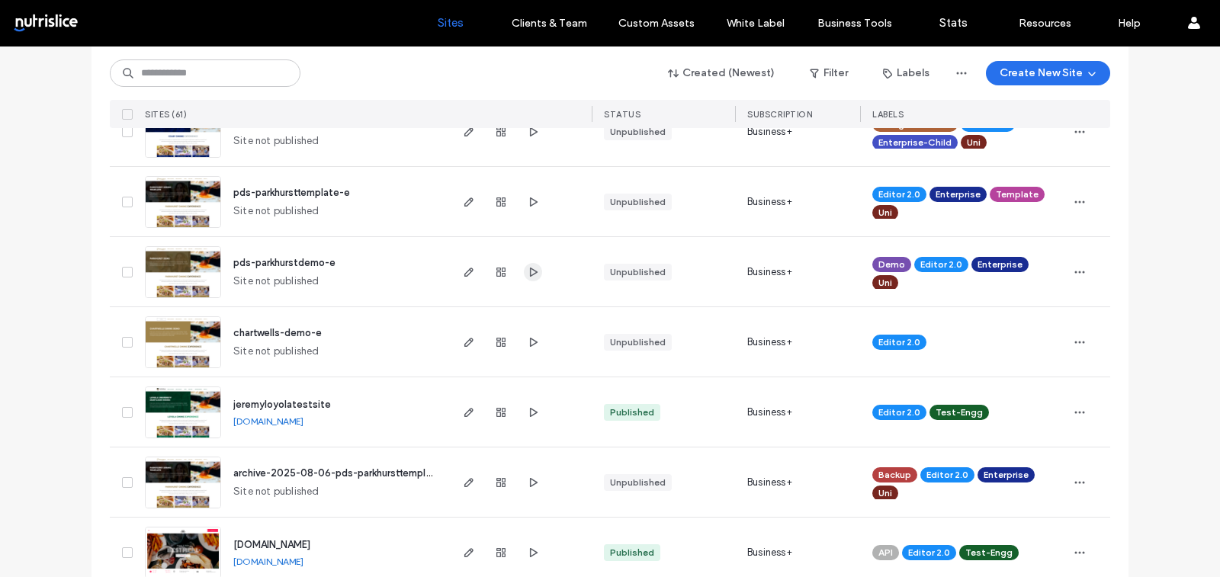
click at [532, 272] on icon "button" at bounding box center [533, 272] width 12 height 12
click at [465, 273] on icon "button" at bounding box center [469, 272] width 12 height 12
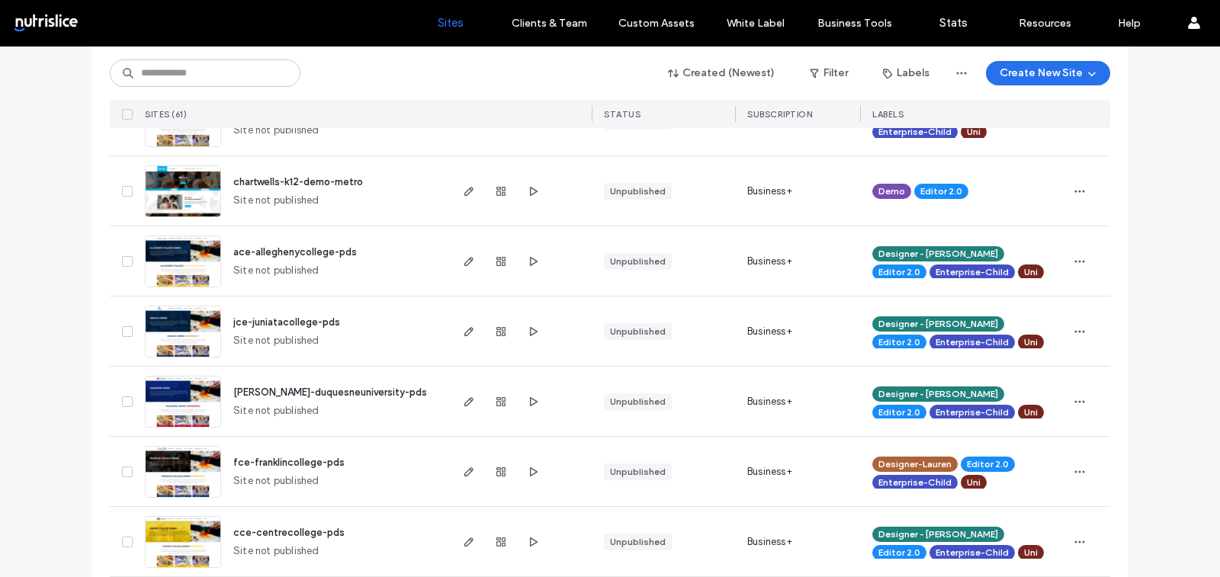
scroll to position [265, 0]
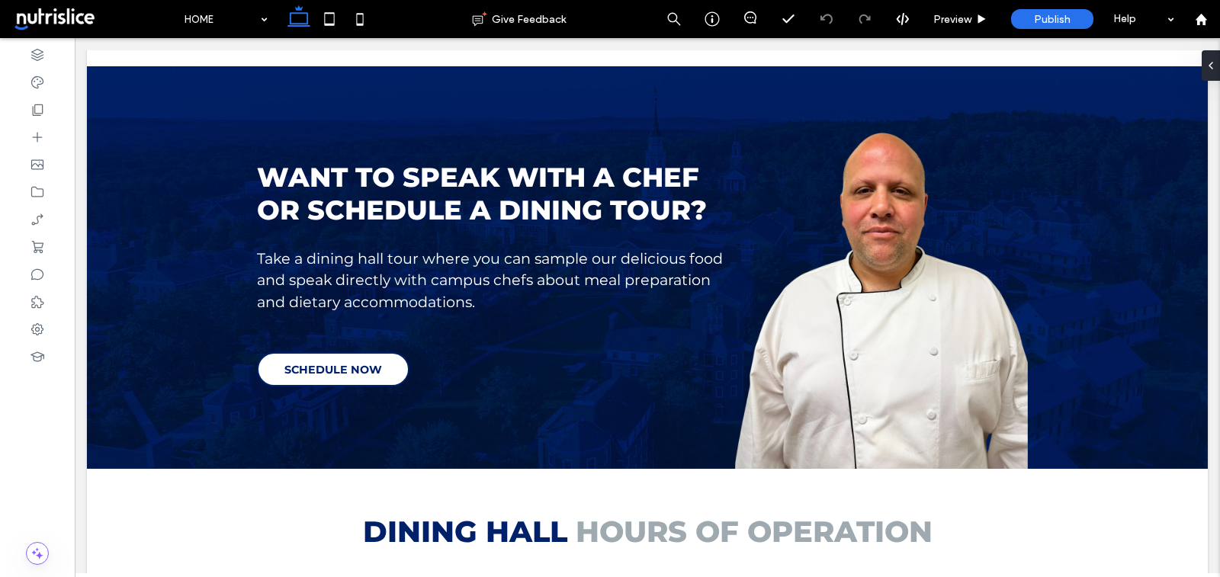
scroll to position [1001, 0]
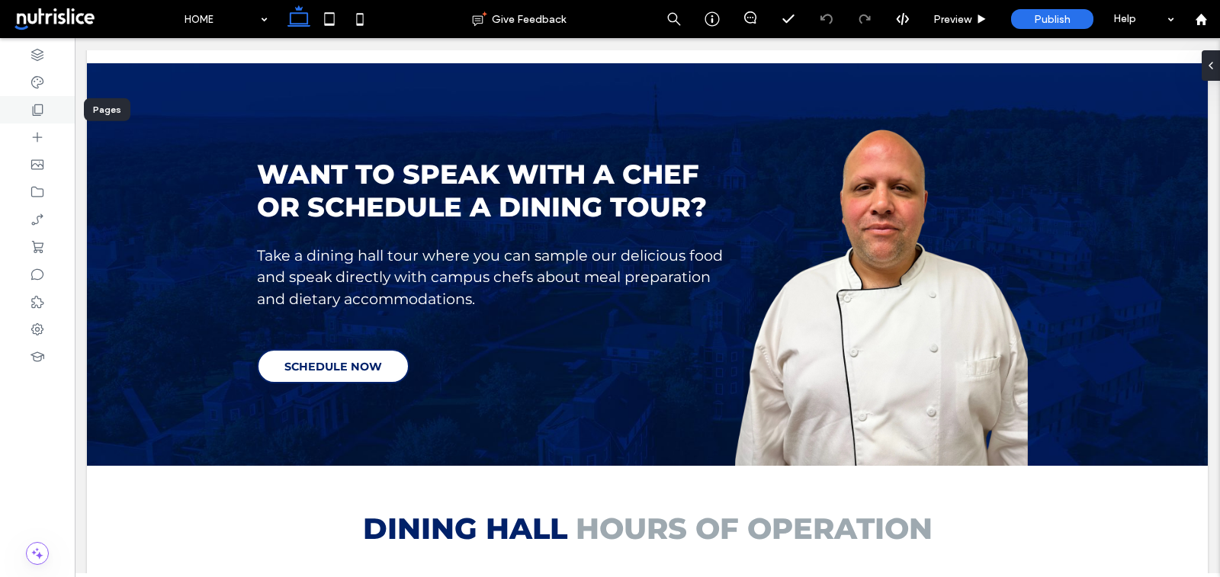
click at [41, 117] on icon at bounding box center [37, 109] width 15 height 15
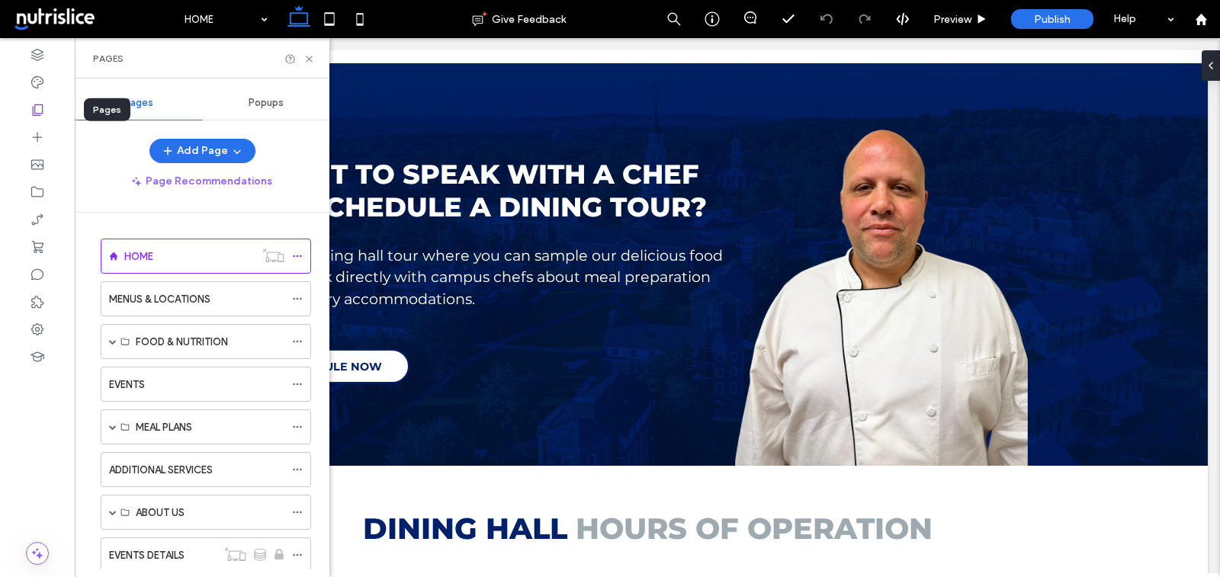
click at [40, 111] on icon at bounding box center [37, 109] width 15 height 15
click at [40, 52] on icon at bounding box center [37, 54] width 15 height 15
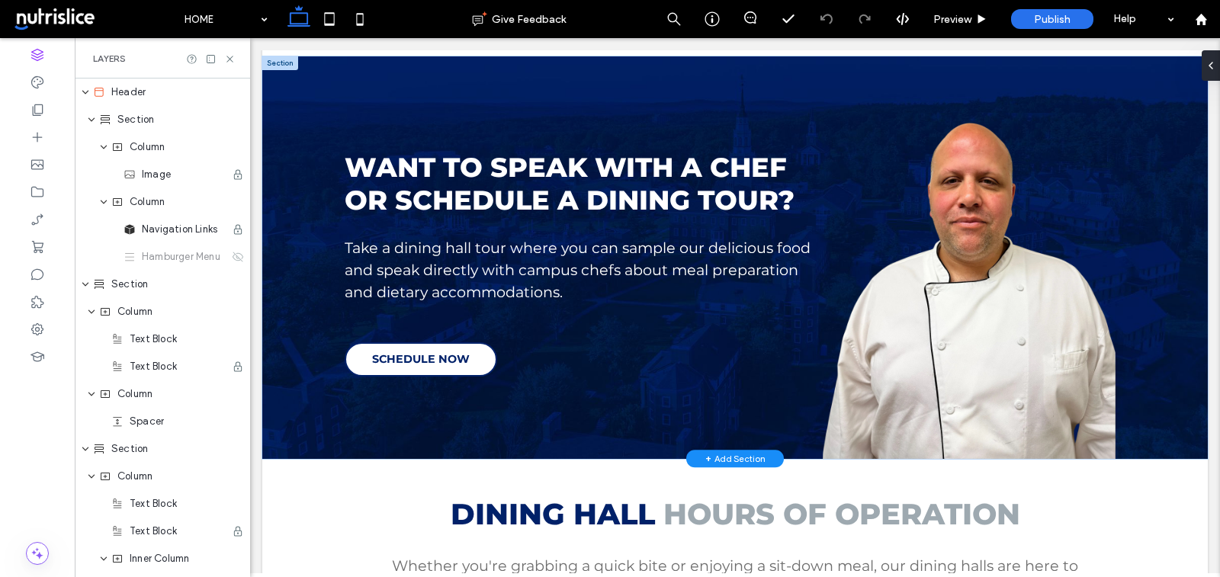
click at [739, 461] on div "+ Add Section" at bounding box center [736, 458] width 60 height 13
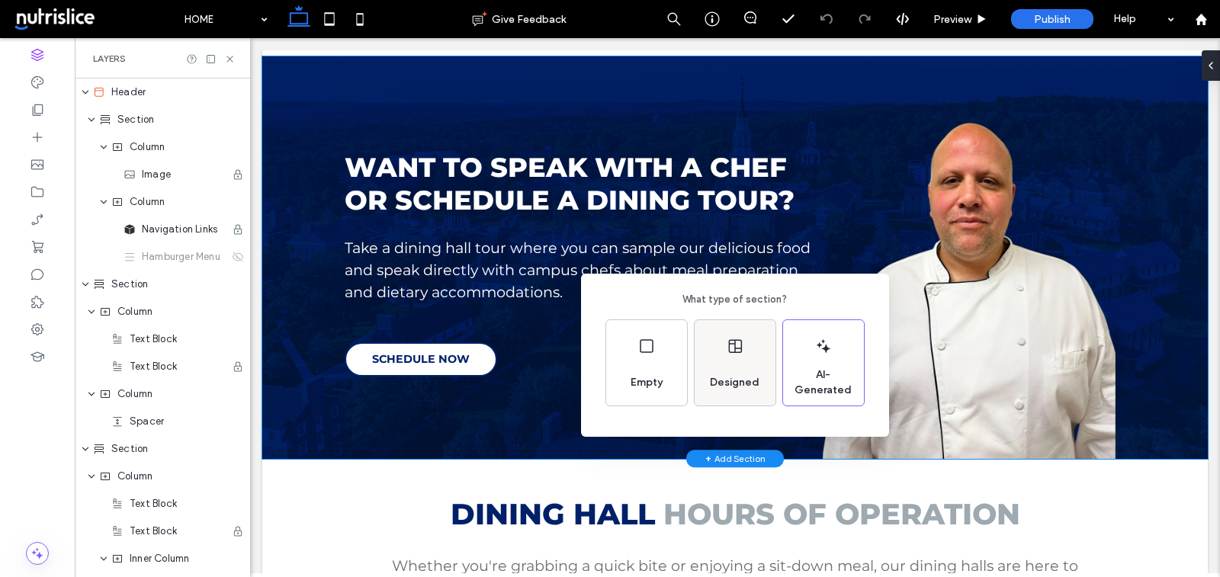
click at [725, 373] on div "Designed" at bounding box center [735, 383] width 62 height 34
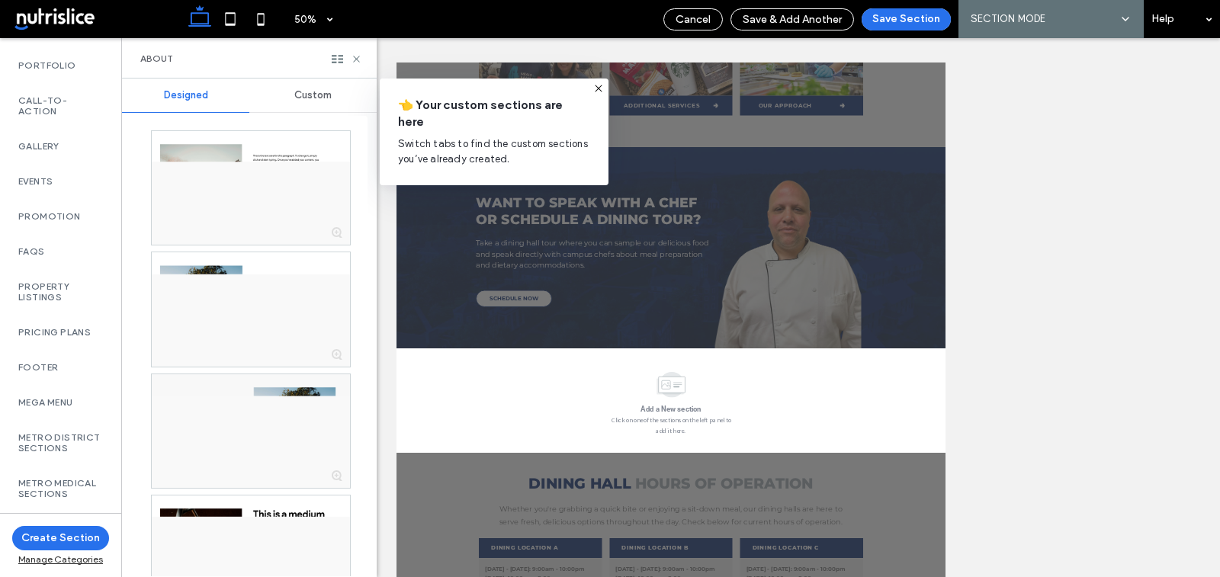
scroll to position [973, 0]
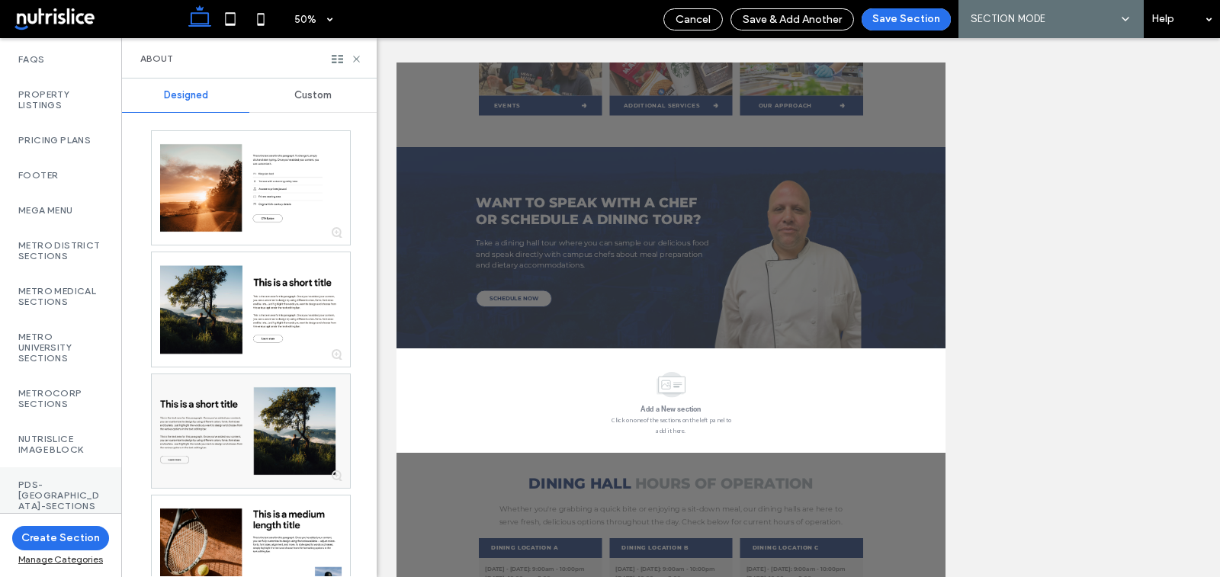
click at [67, 480] on label "PDS-[GEOGRAPHIC_DATA]-Sections" at bounding box center [60, 496] width 85 height 32
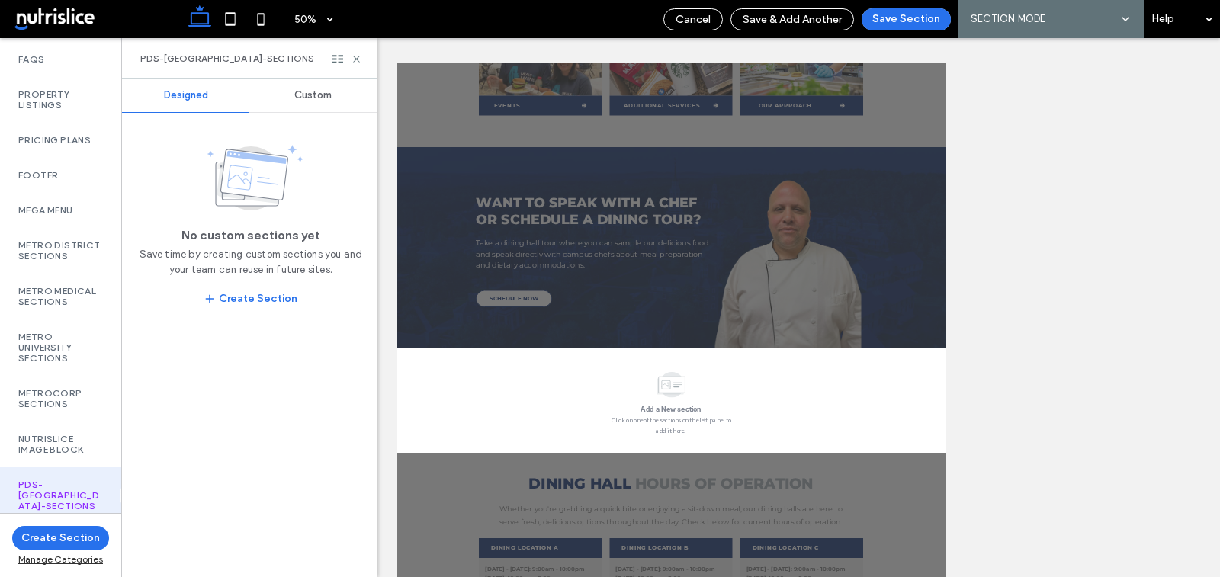
click at [307, 92] on span "Custom" at bounding box center [312, 95] width 37 height 12
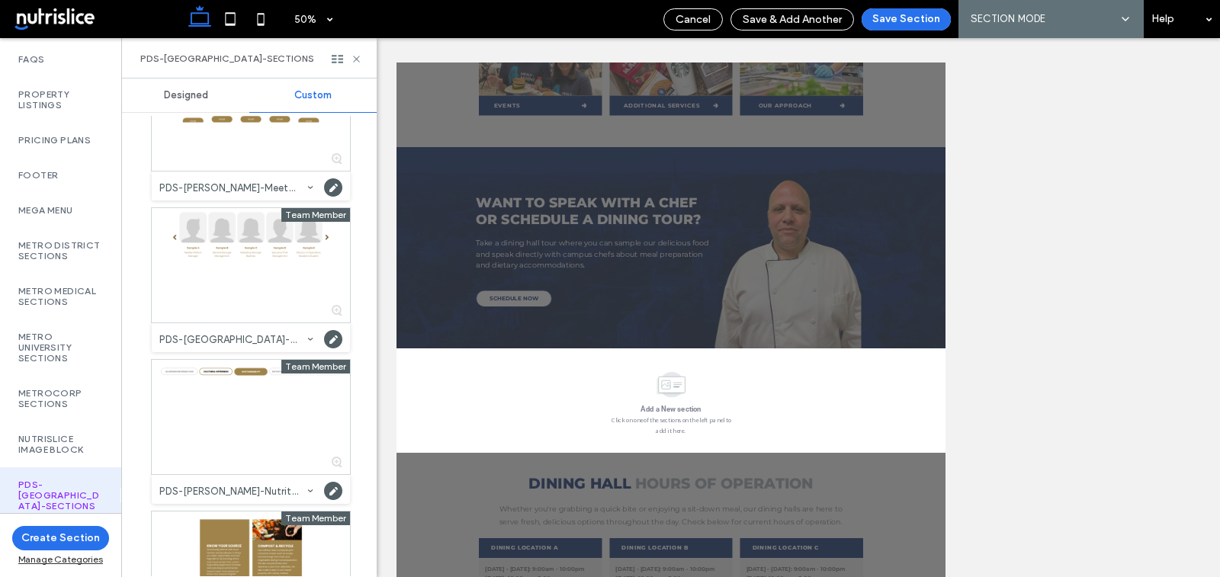
scroll to position [1529, 0]
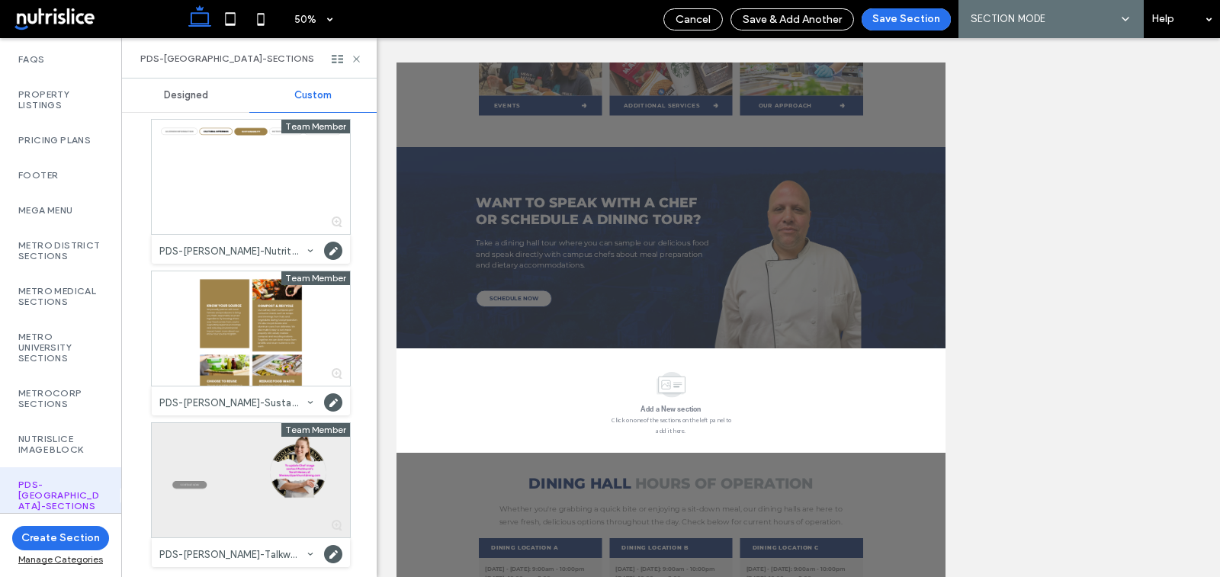
click at [262, 507] on div at bounding box center [251, 480] width 198 height 114
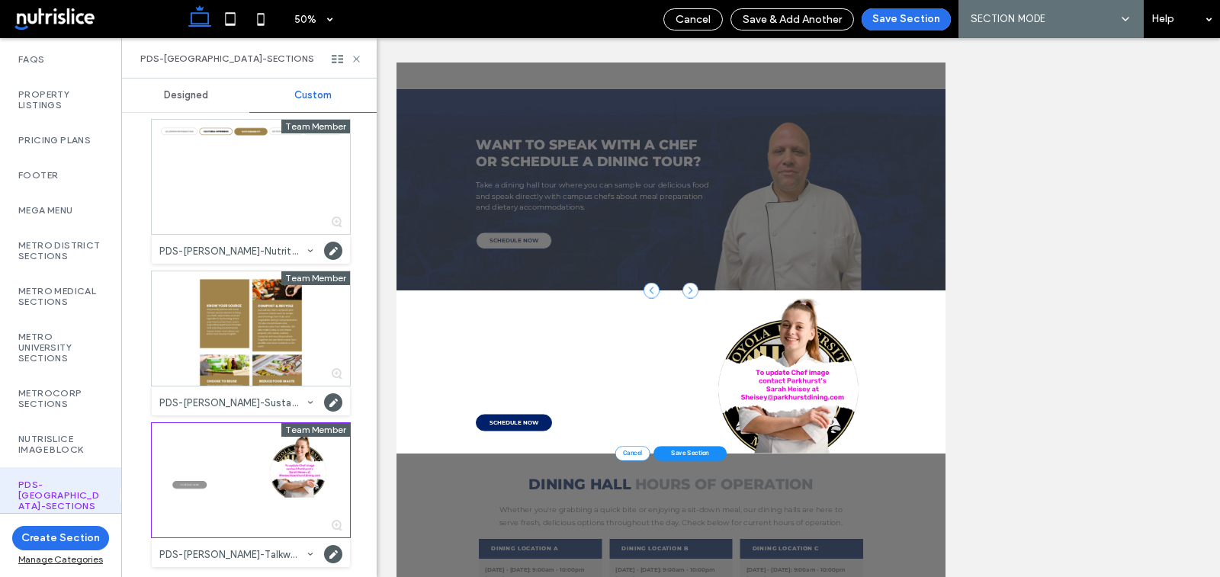
scroll to position [961, 0]
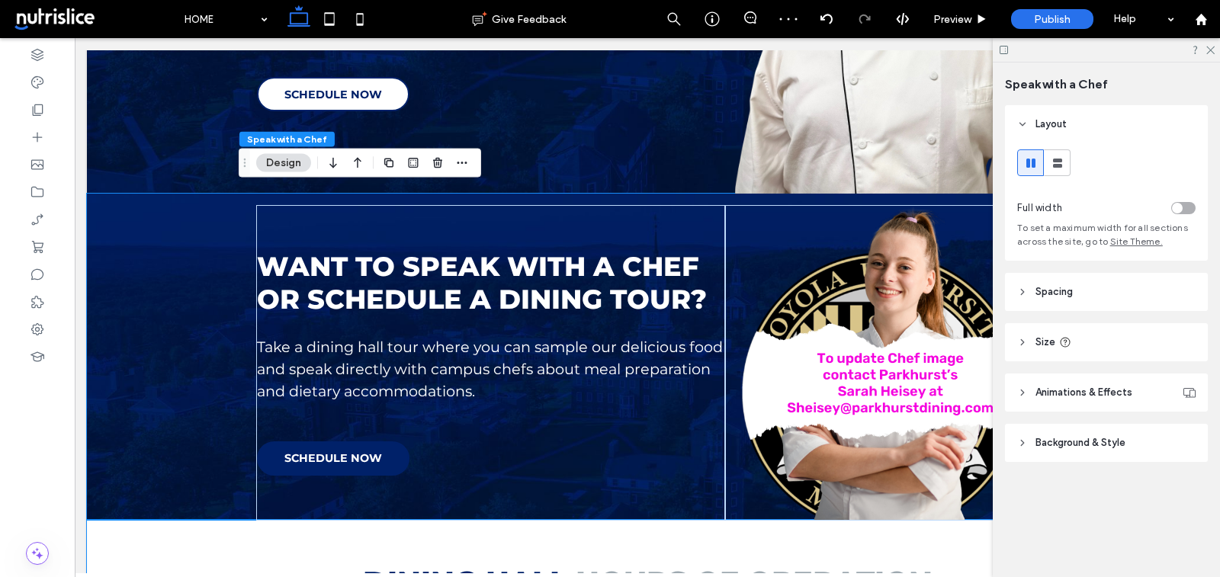
scroll to position [1250, 0]
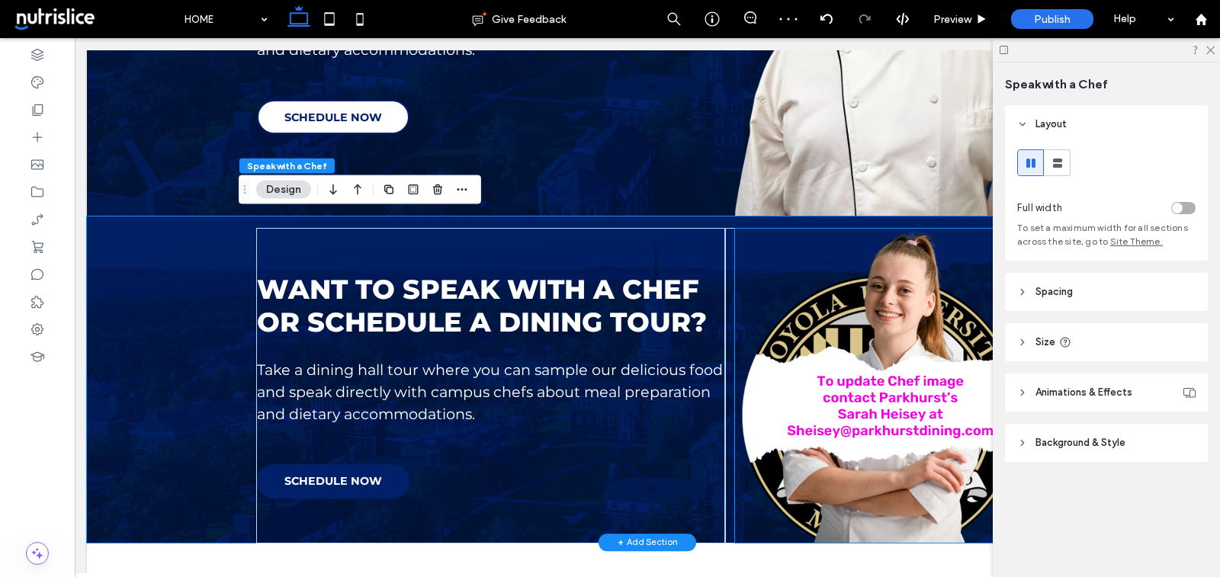
click at [837, 427] on img at bounding box center [881, 386] width 293 height 314
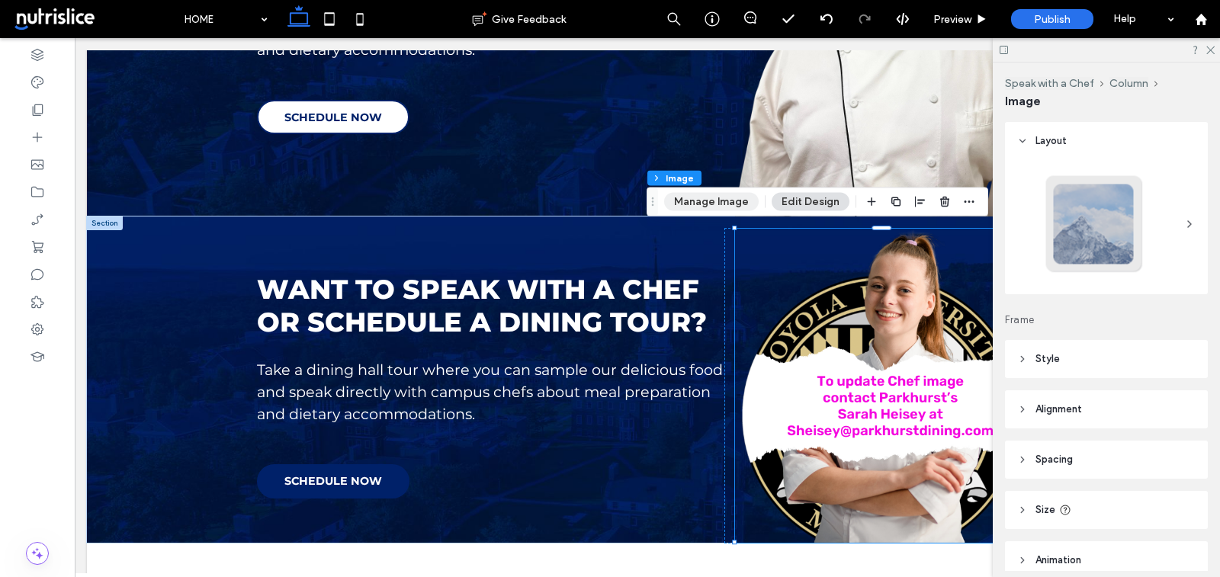
click at [718, 201] on button "Manage Image" at bounding box center [711, 202] width 95 height 18
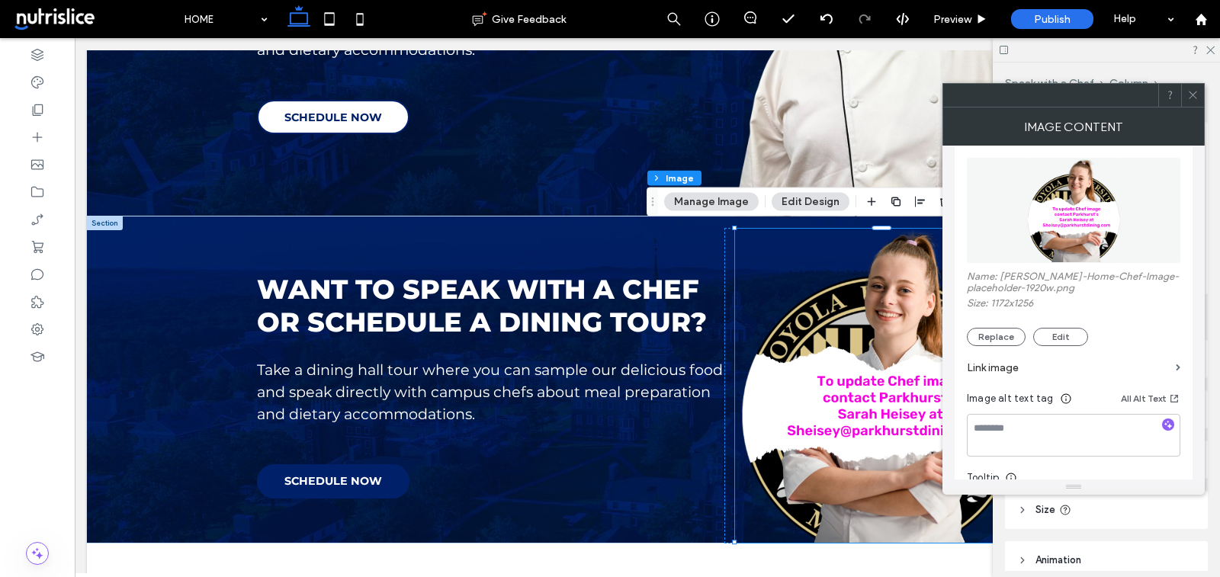
scroll to position [224, 0]
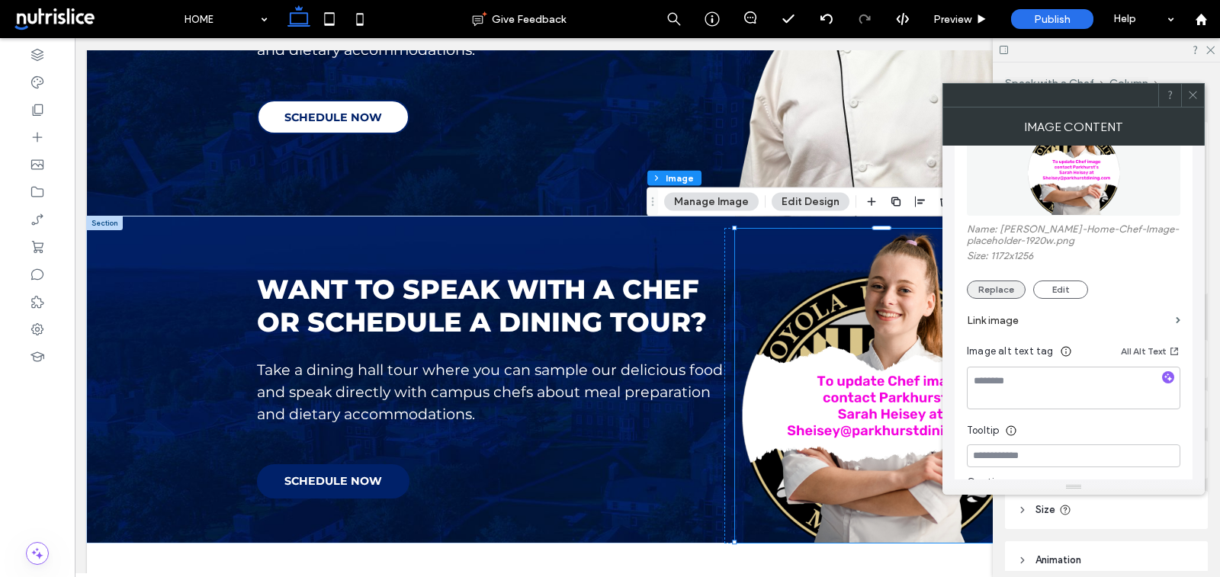
click at [995, 288] on button "Replace" at bounding box center [996, 290] width 59 height 18
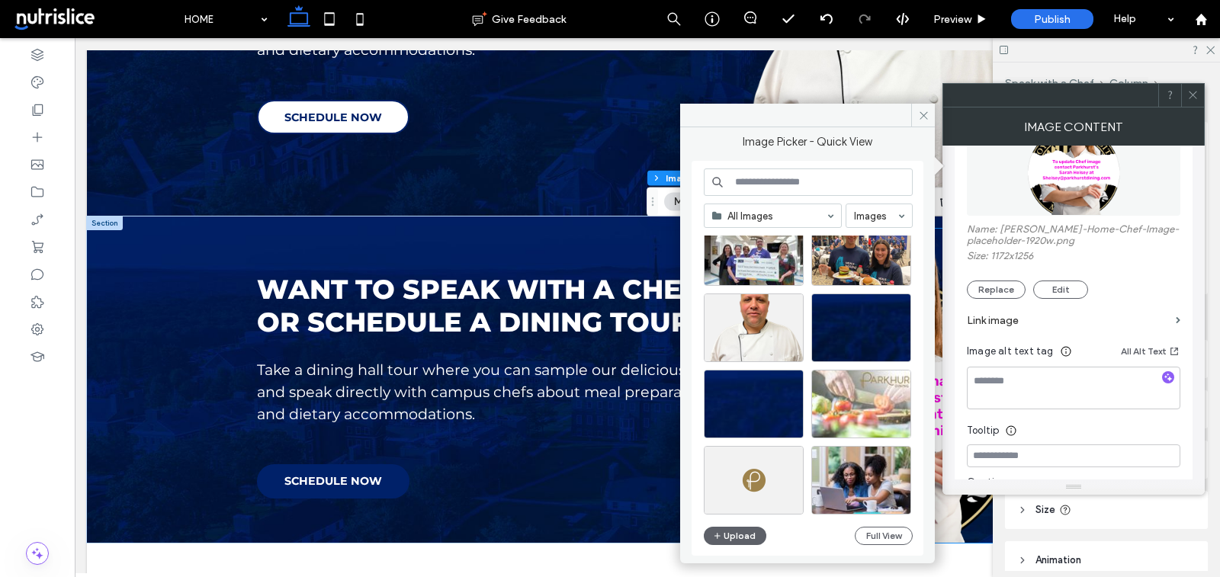
scroll to position [503, 0]
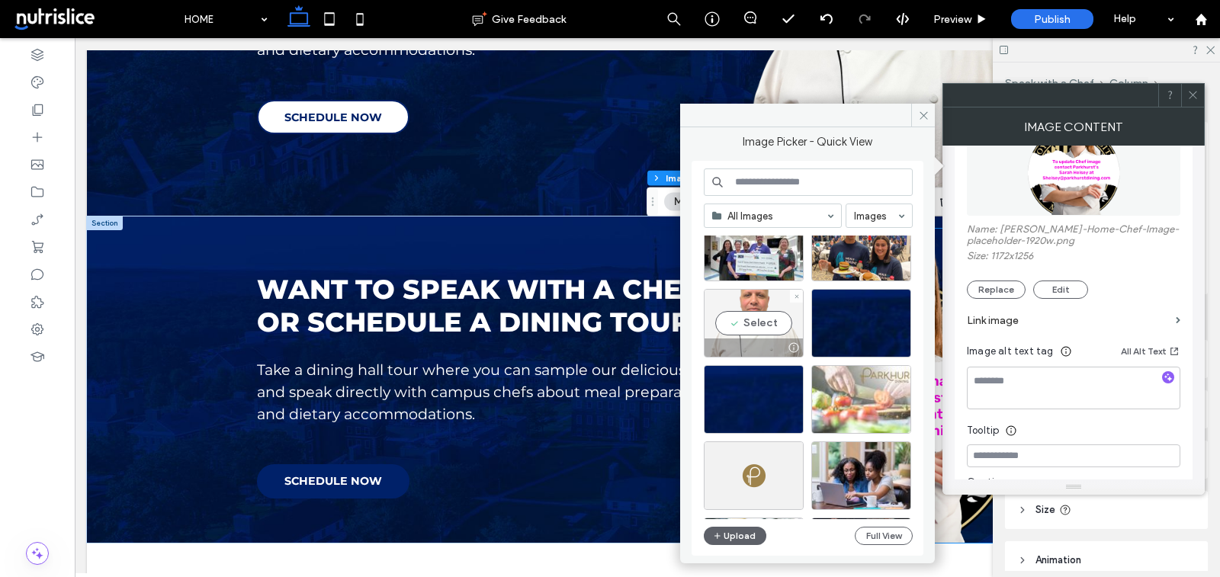
click at [764, 320] on div "Select" at bounding box center [754, 323] width 100 height 69
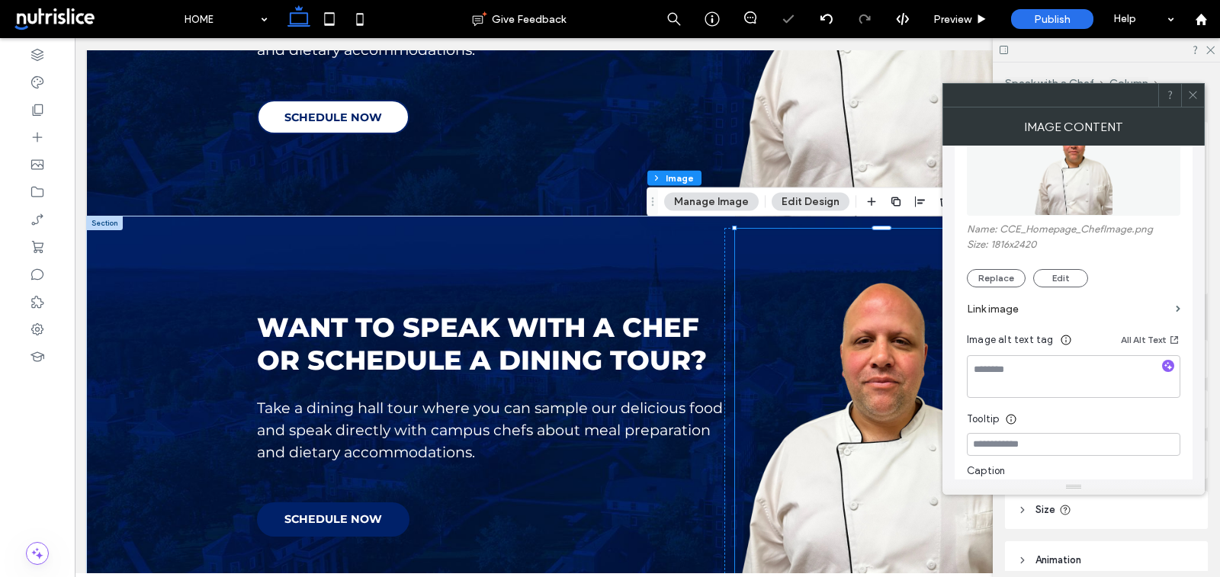
click at [1191, 99] on icon at bounding box center [1193, 94] width 11 height 11
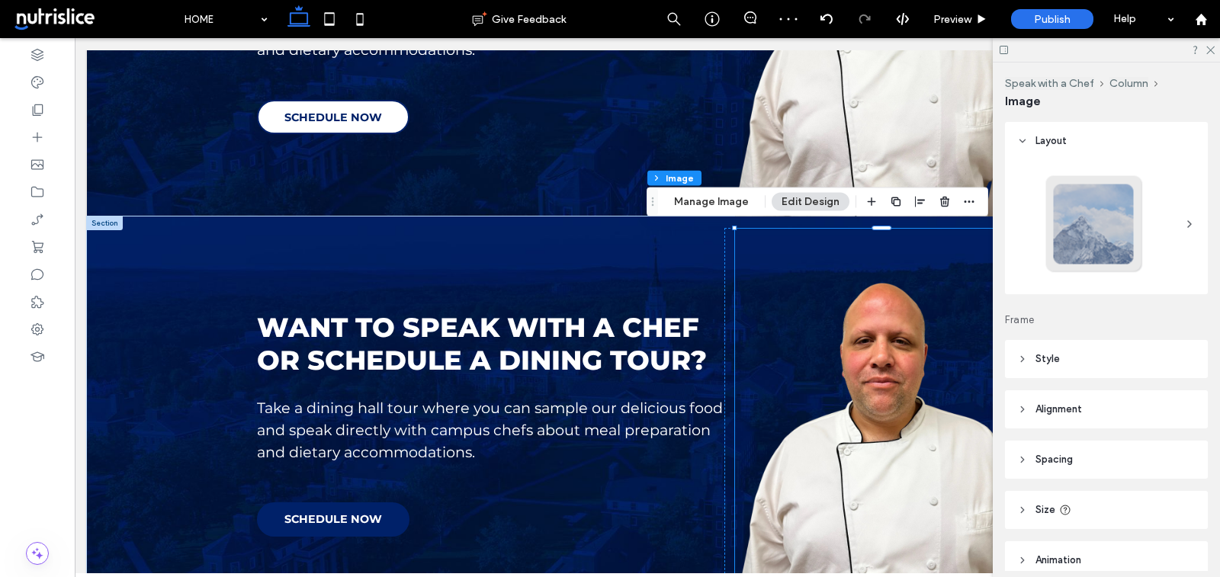
click at [814, 205] on button "Edit Design" at bounding box center [811, 202] width 78 height 18
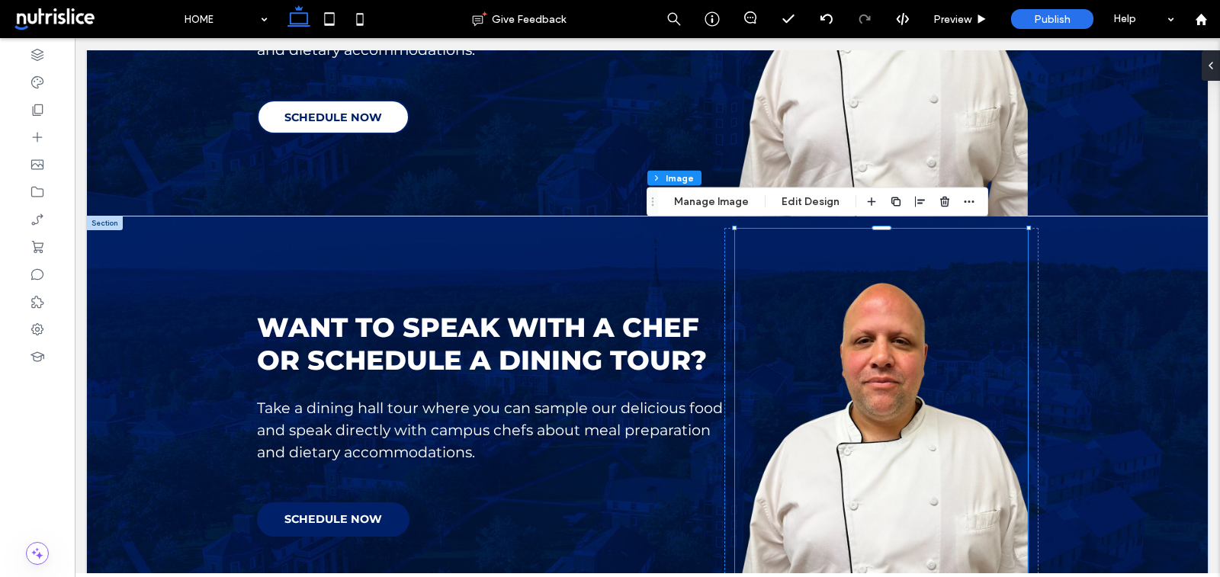
click at [696, 190] on div "Speak with a Chef Column Image Manage Image Edit Design" at bounding box center [818, 202] width 342 height 29
click at [696, 198] on button "Manage Image" at bounding box center [711, 202] width 95 height 18
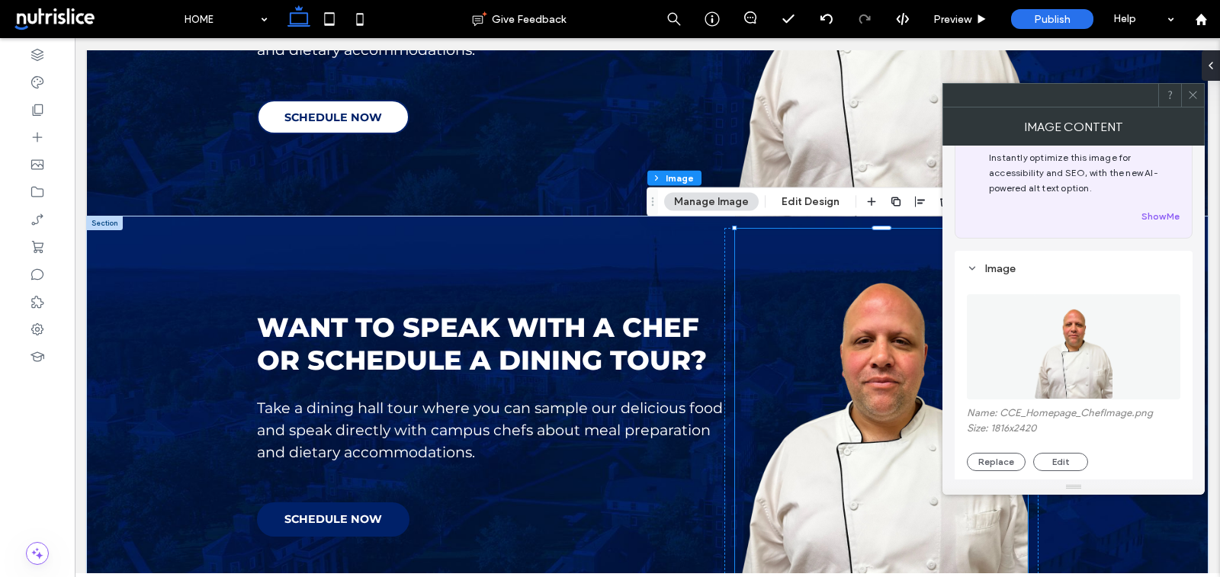
scroll to position [192, 0]
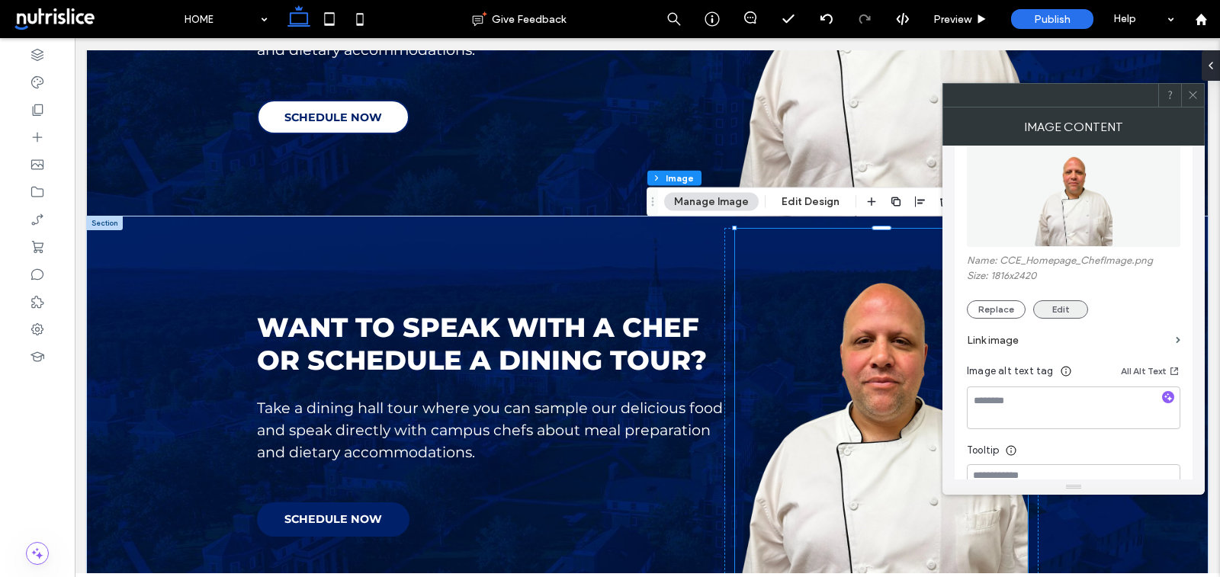
click at [1055, 309] on button "Edit" at bounding box center [1061, 310] width 55 height 18
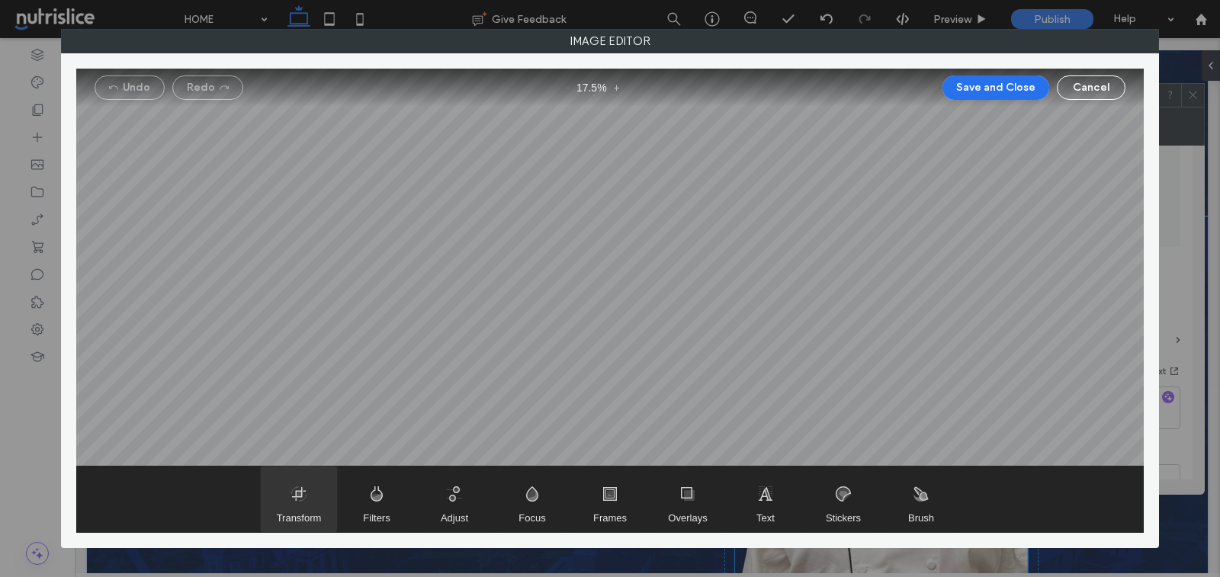
click at [299, 501] on span "Transform" at bounding box center [299, 500] width 76 height 66
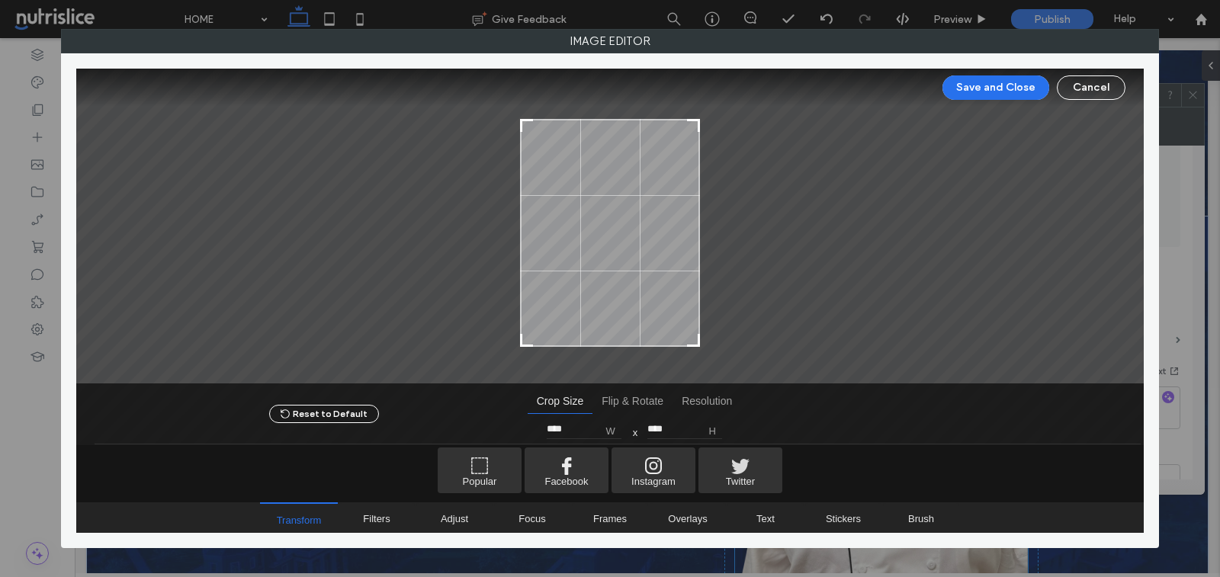
type input "****"
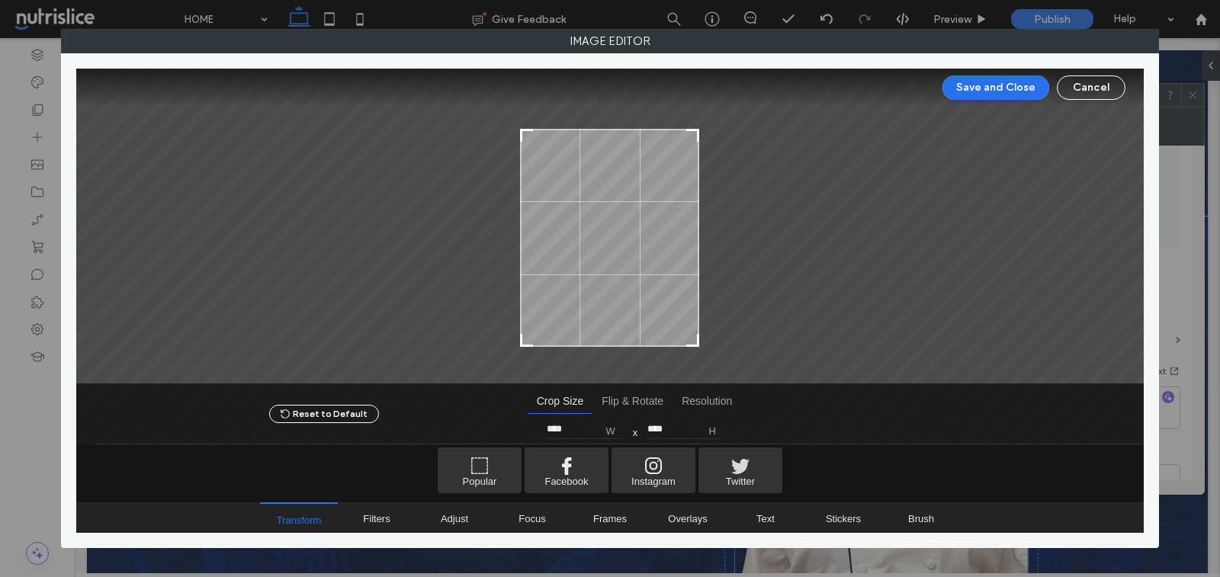
type input "****"
drag, startPoint x: 699, startPoint y: 106, endPoint x: 711, endPoint y: 130, distance: 26.6
click at [711, 130] on div at bounding box center [610, 227] width 1068 height 317
click at [993, 79] on button "Save and Close" at bounding box center [996, 88] width 107 height 24
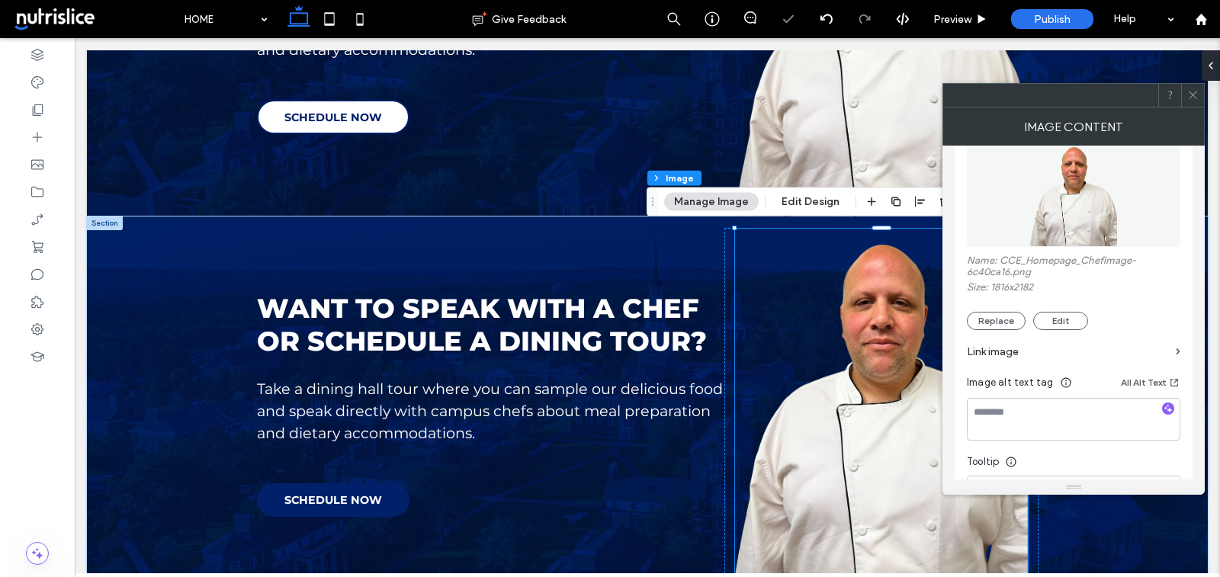
click at [1191, 92] on icon at bounding box center [1193, 94] width 11 height 11
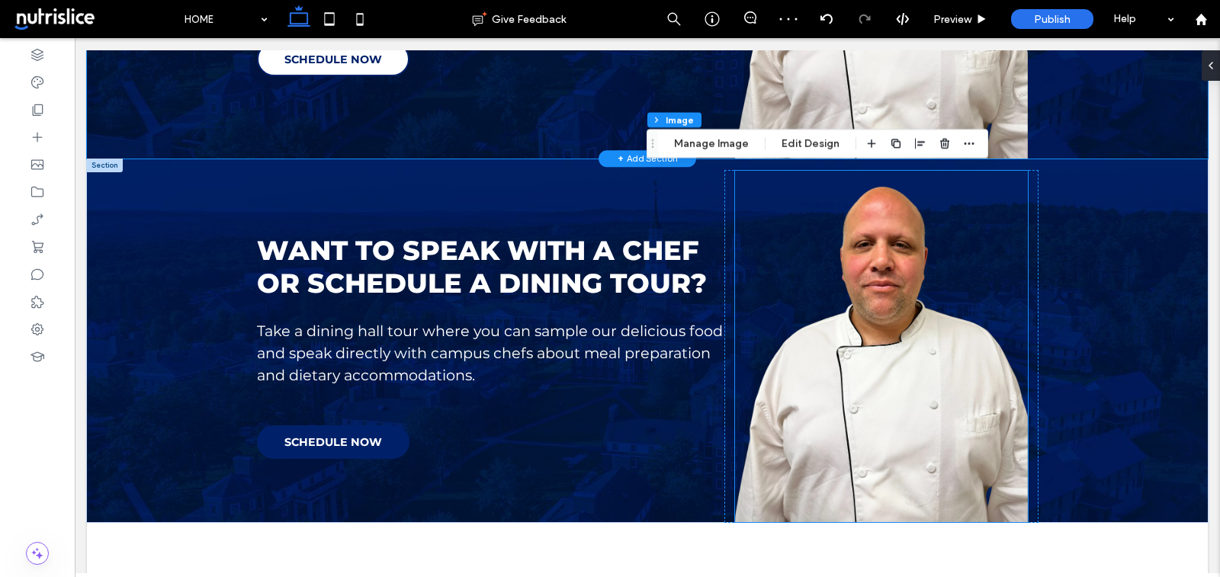
scroll to position [1304, 0]
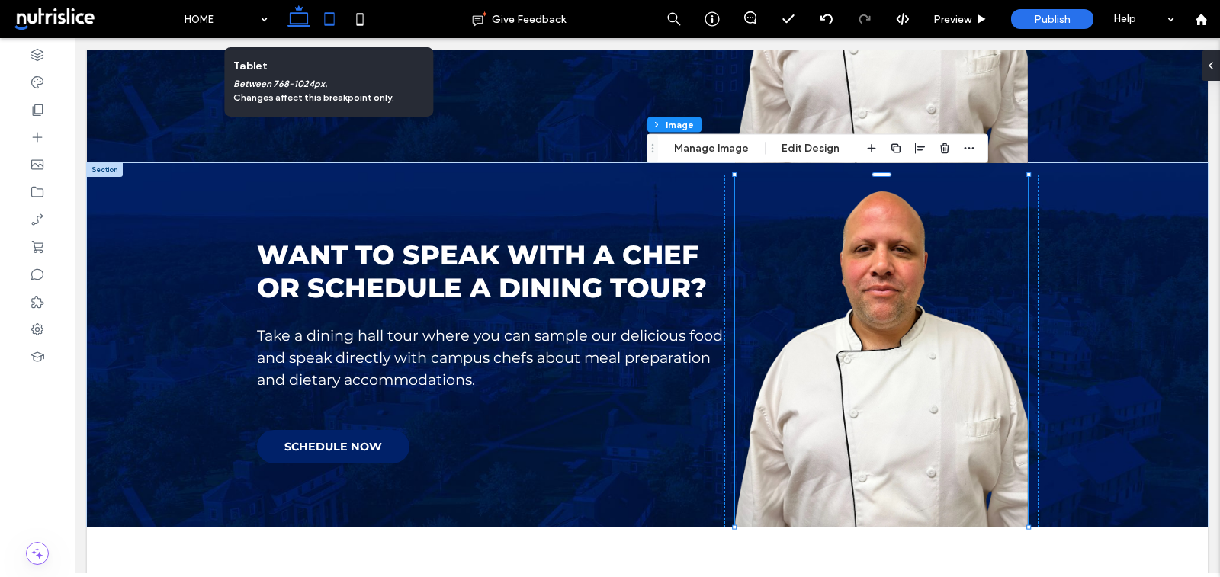
click at [332, 22] on icon at bounding box center [329, 19] width 31 height 31
type input "**"
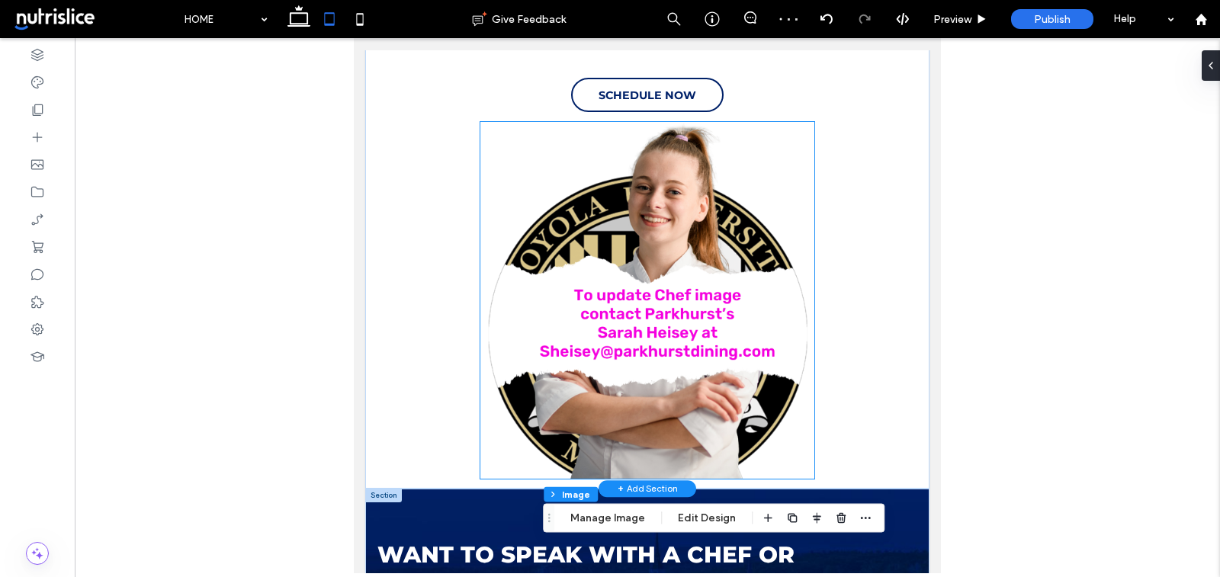
scroll to position [1143, 0]
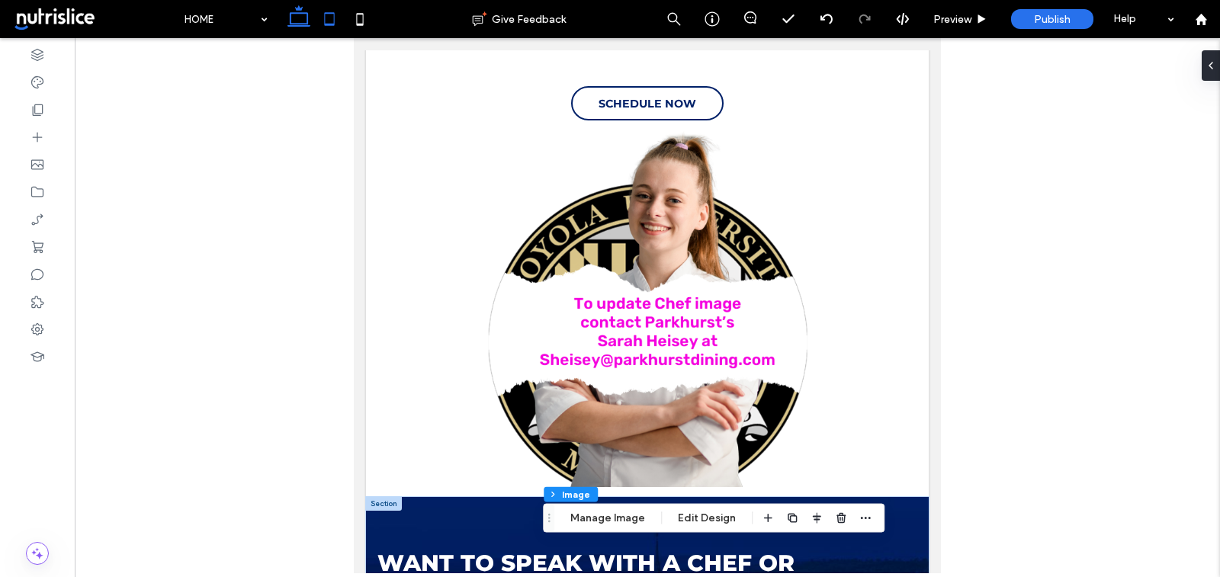
click at [298, 22] on icon at bounding box center [299, 19] width 31 height 31
type input "***"
type input "*****"
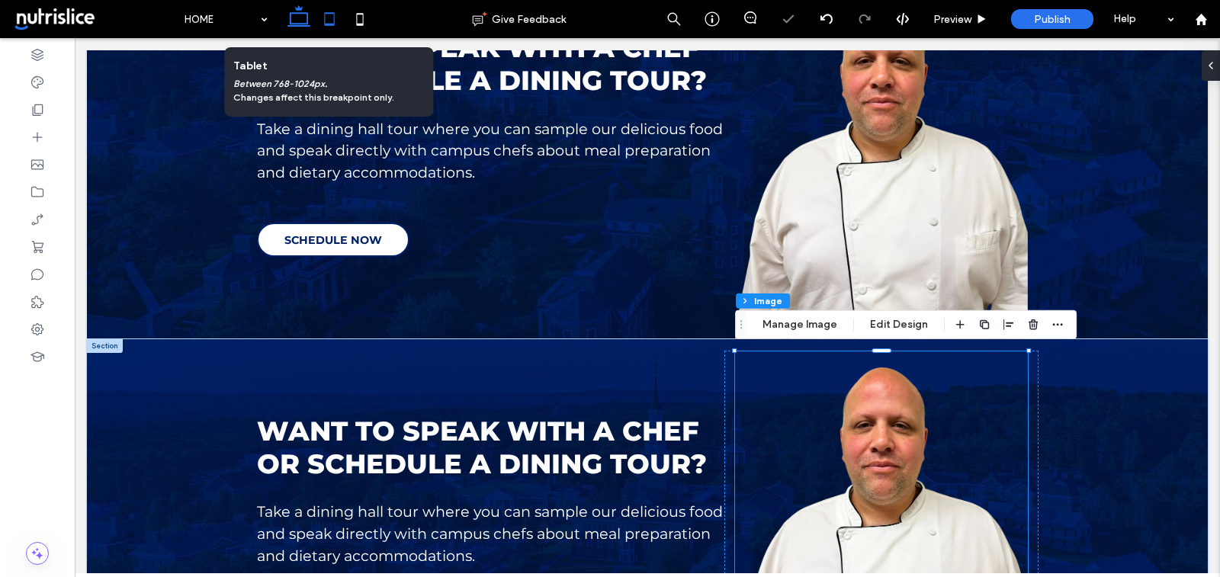
click at [326, 14] on use at bounding box center [329, 18] width 10 height 13
type input "**"
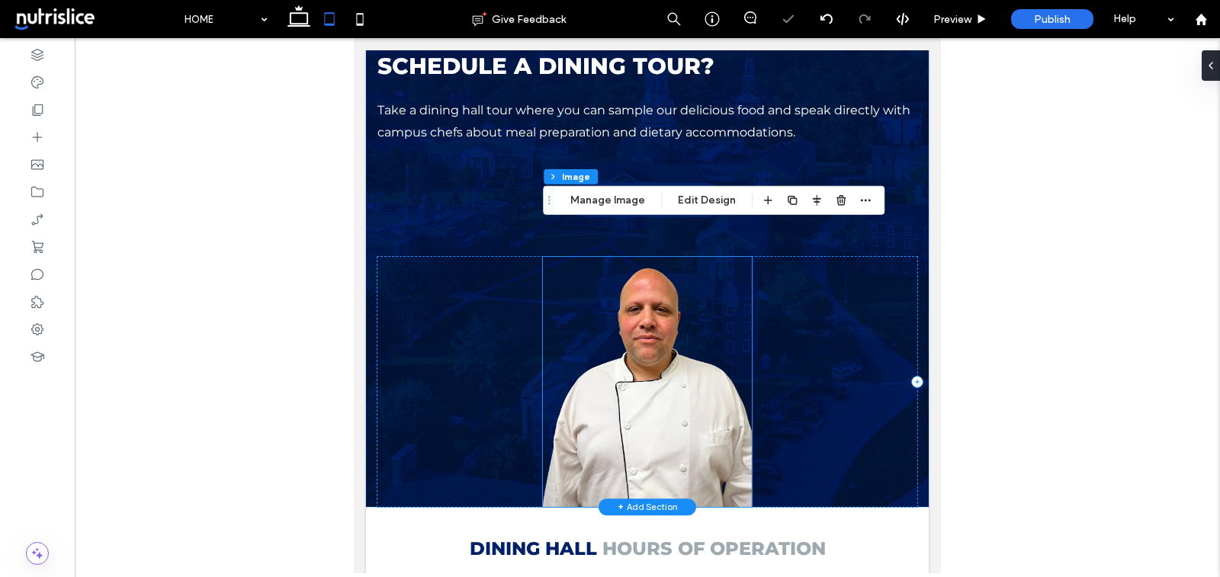
scroll to position [1662, 0]
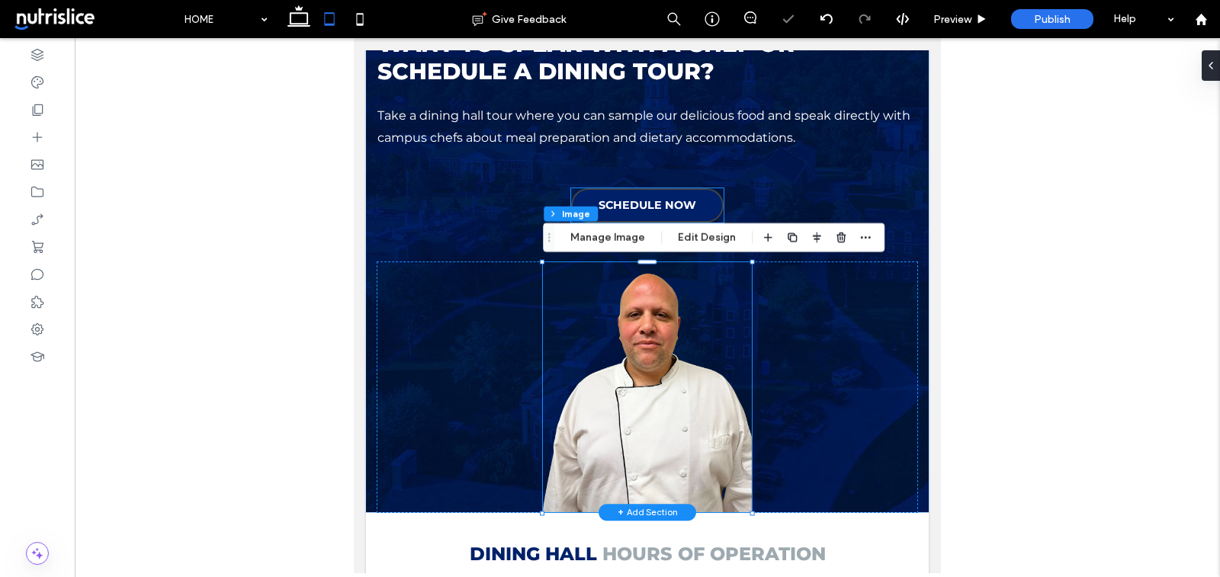
click at [707, 201] on link "SCHEDULE NOW" at bounding box center [647, 205] width 153 height 34
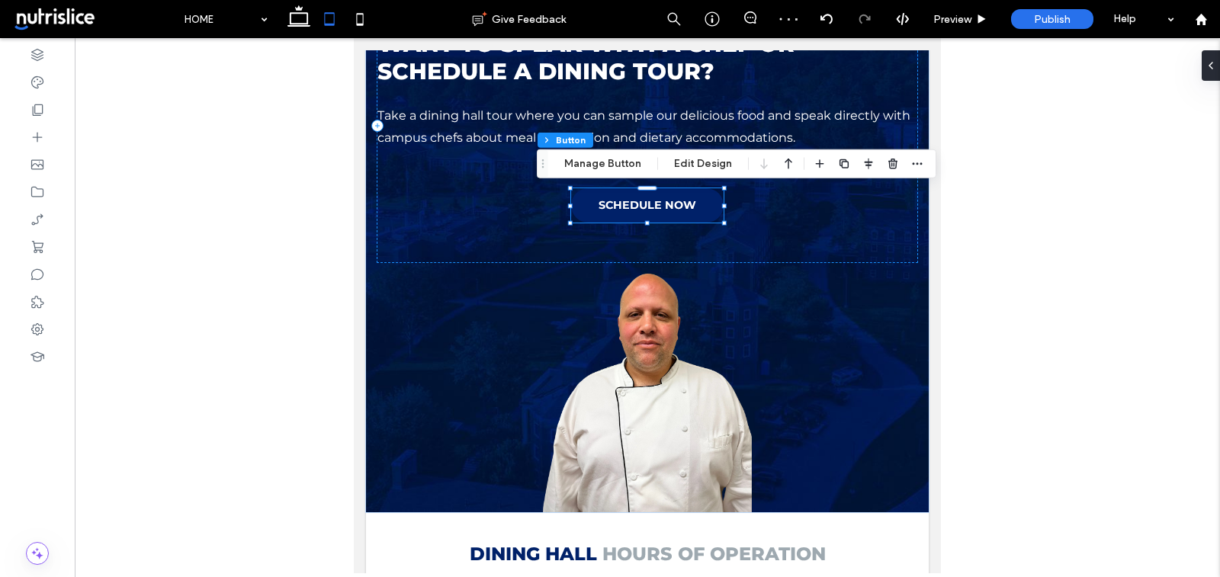
click at [699, 153] on div "Speak with a Chef Column Button Manage Button Edit Design" at bounding box center [737, 164] width 400 height 29
click at [699, 159] on button "Edit Design" at bounding box center [703, 164] width 78 height 18
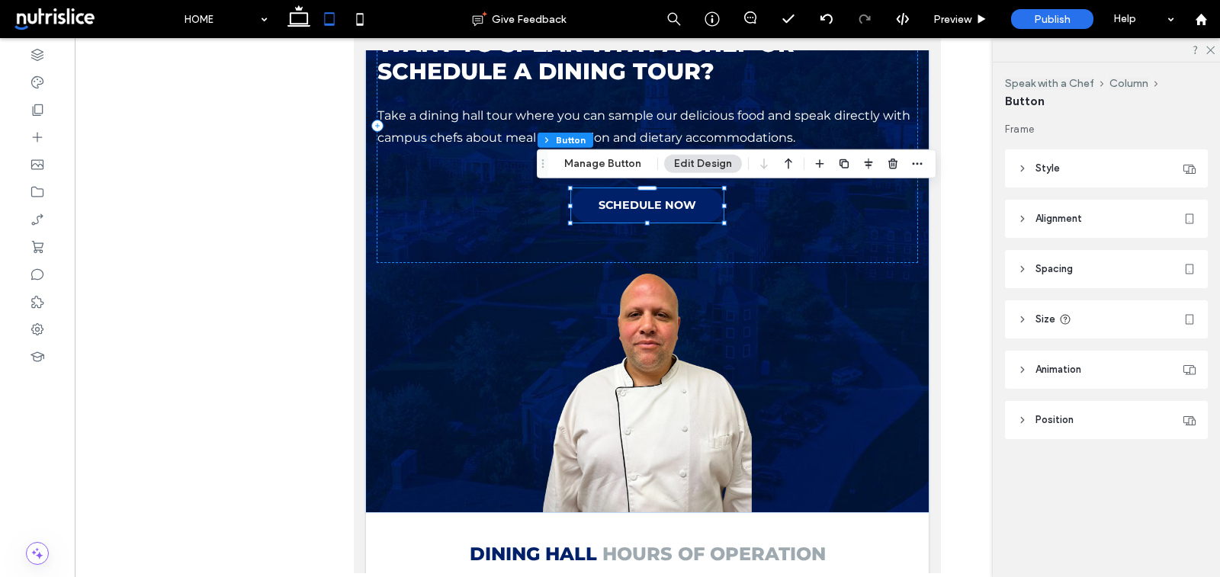
click at [1098, 169] on header "Style" at bounding box center [1106, 169] width 203 height 38
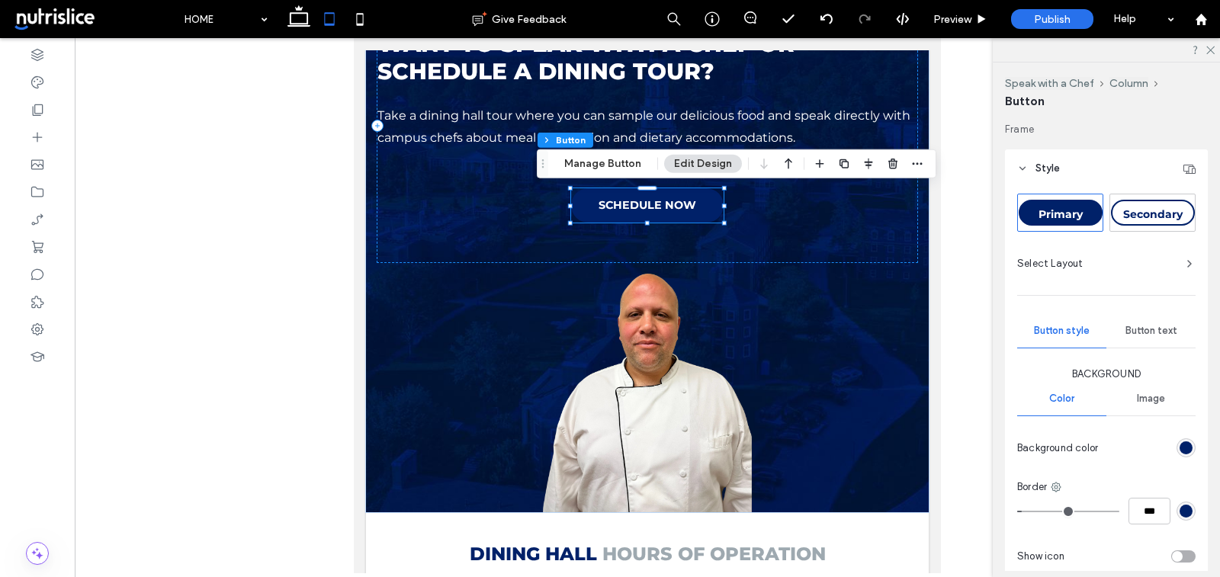
click at [1136, 206] on div "Secondary" at bounding box center [1153, 213] width 84 height 26
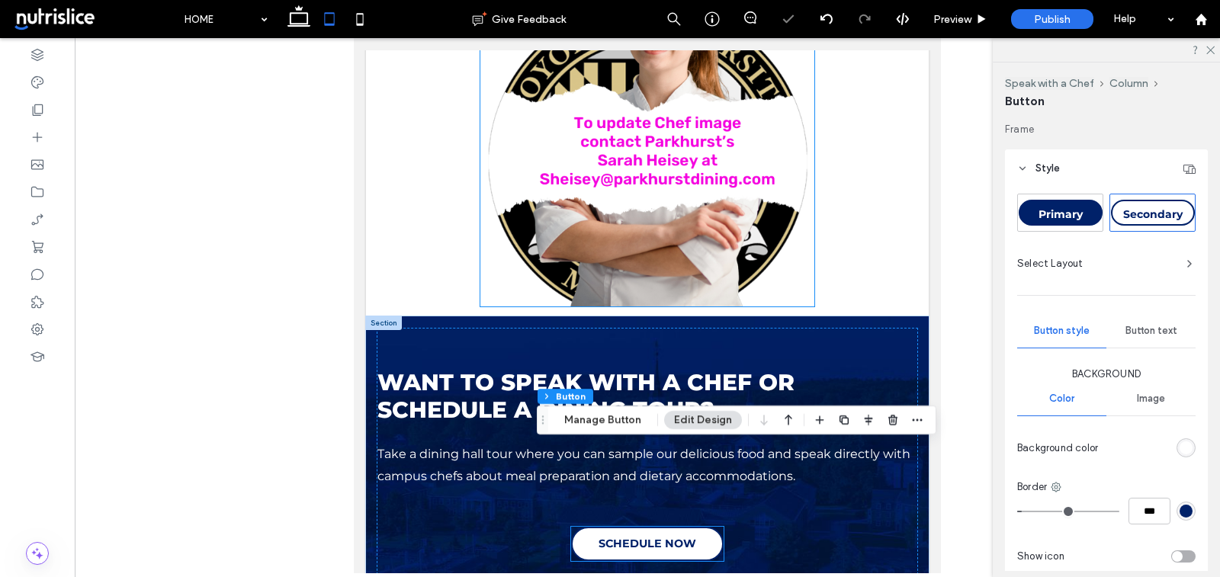
scroll to position [1311, 0]
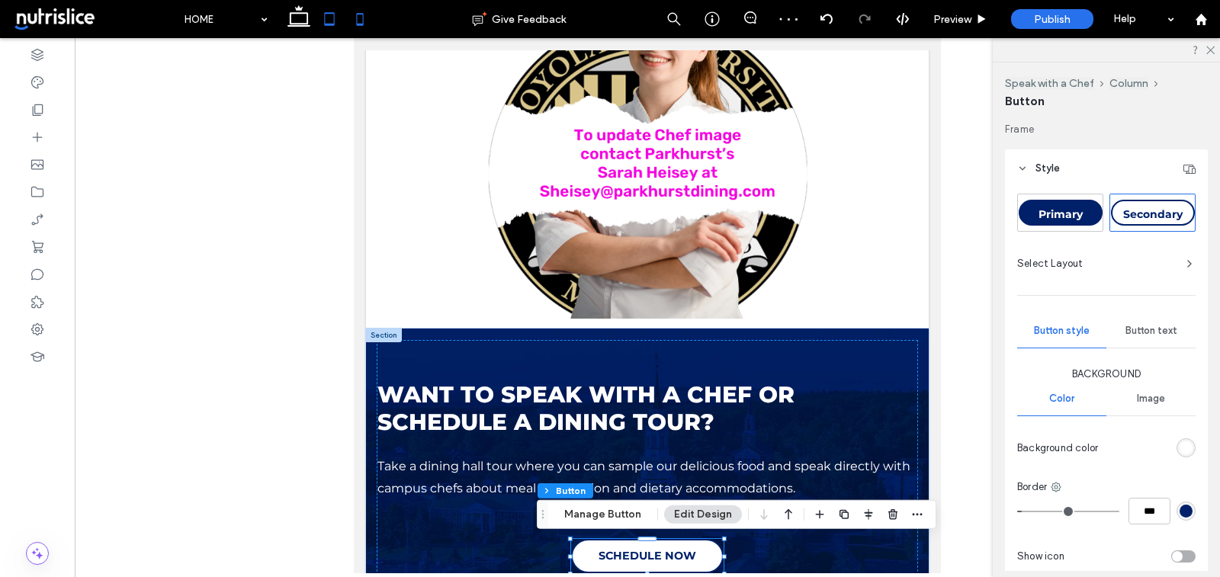
click at [352, 24] on icon at bounding box center [360, 19] width 31 height 31
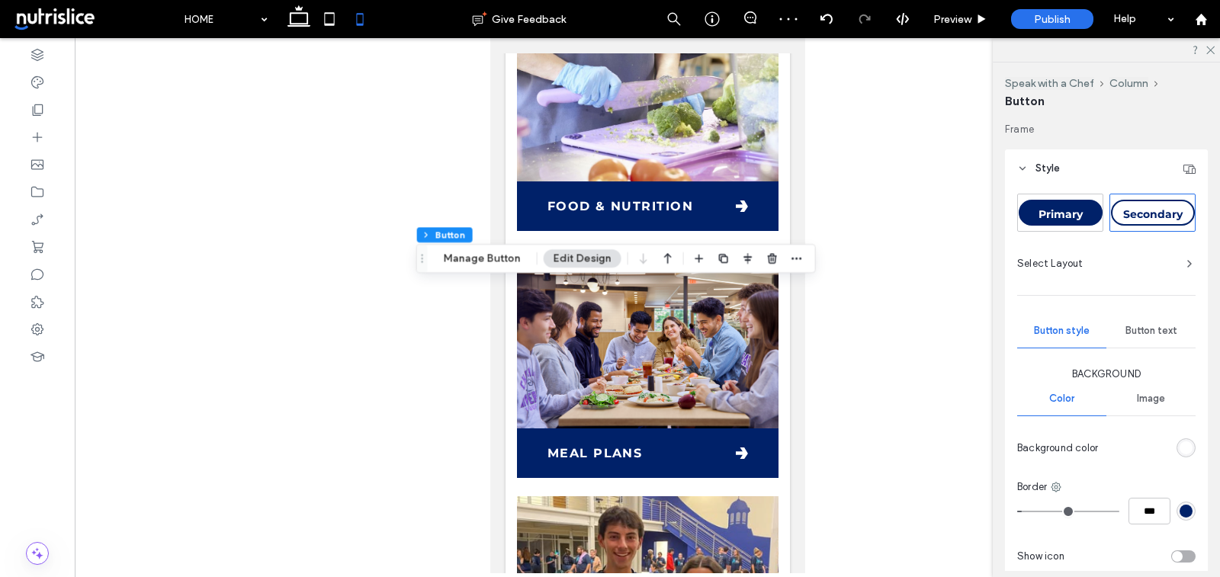
type input "*"
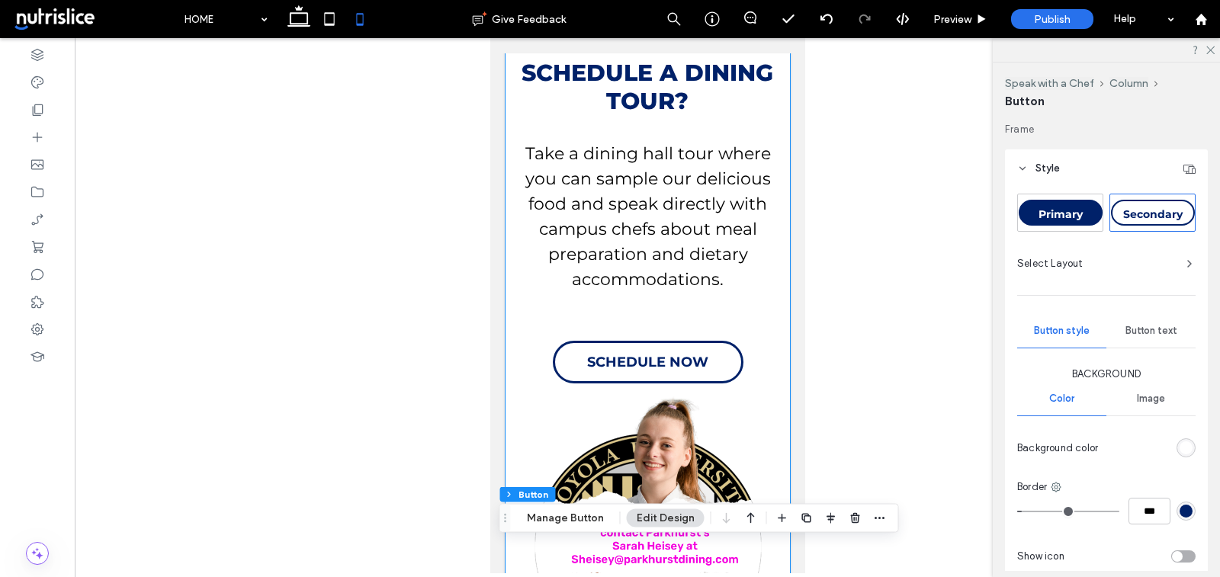
scroll to position [2445, 0]
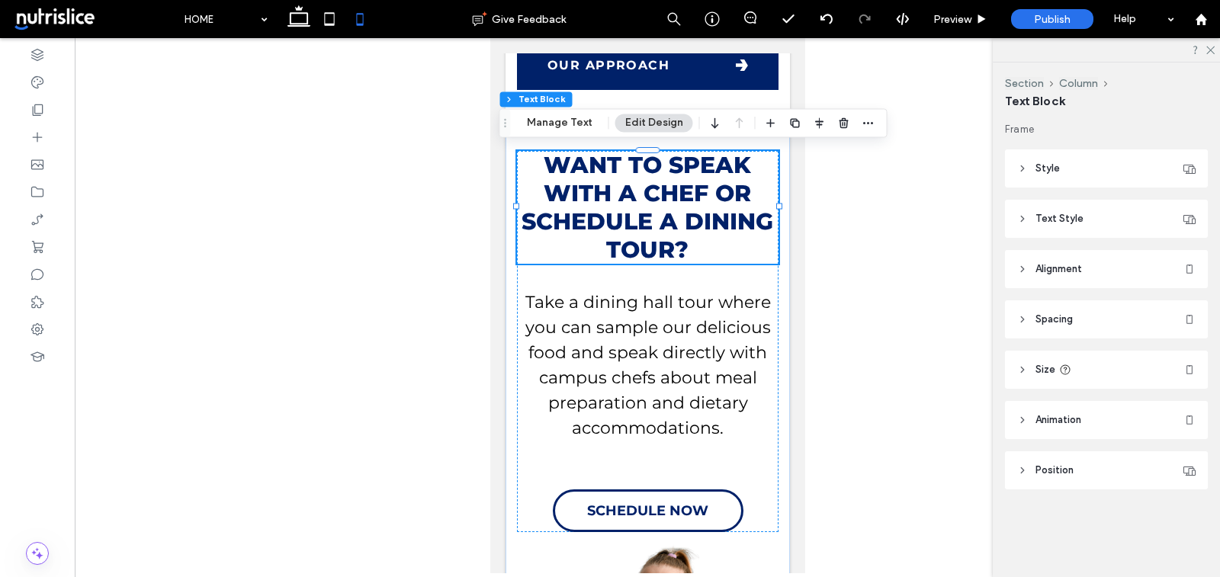
click at [439, 182] on div at bounding box center [648, 305] width 1146 height 535
click at [391, 97] on div at bounding box center [648, 305] width 1146 height 535
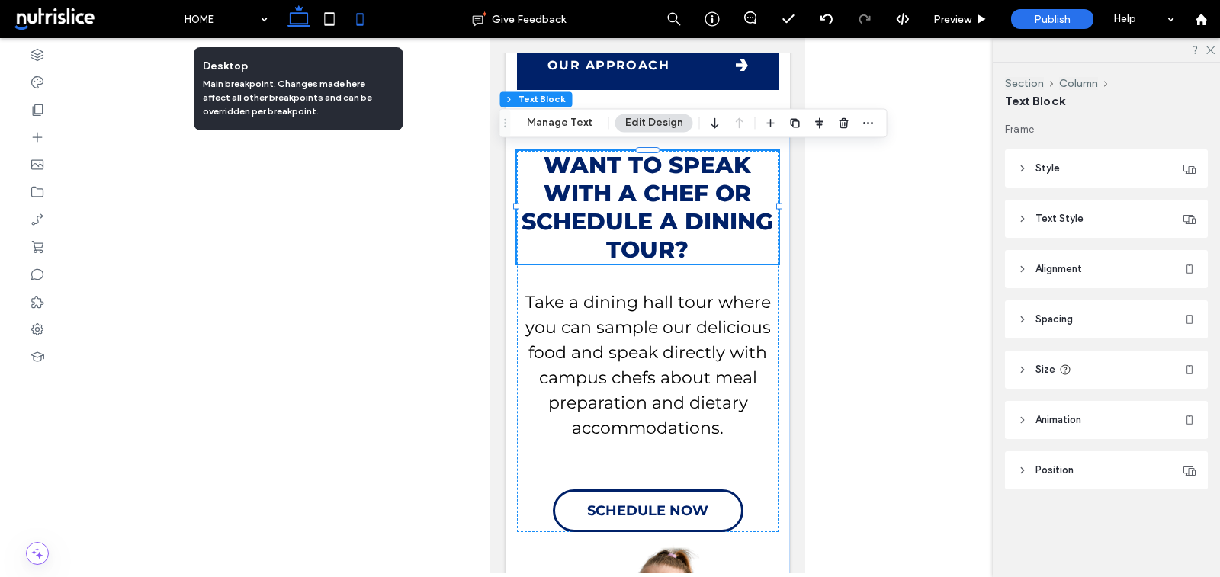
click at [299, 23] on icon at bounding box center [299, 19] width 31 height 31
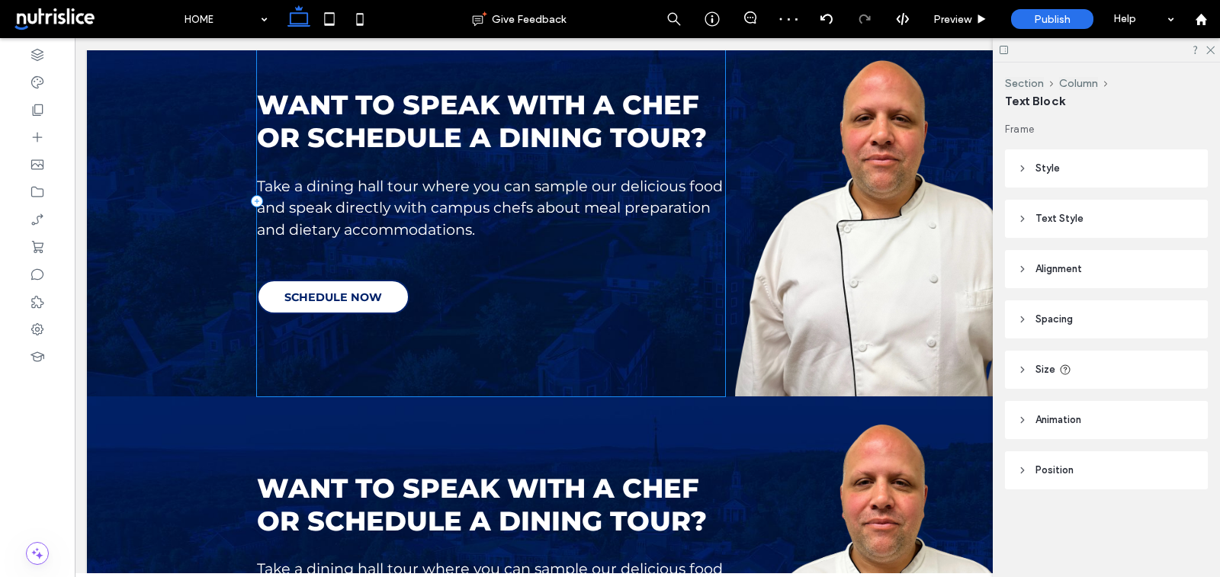
scroll to position [854, 0]
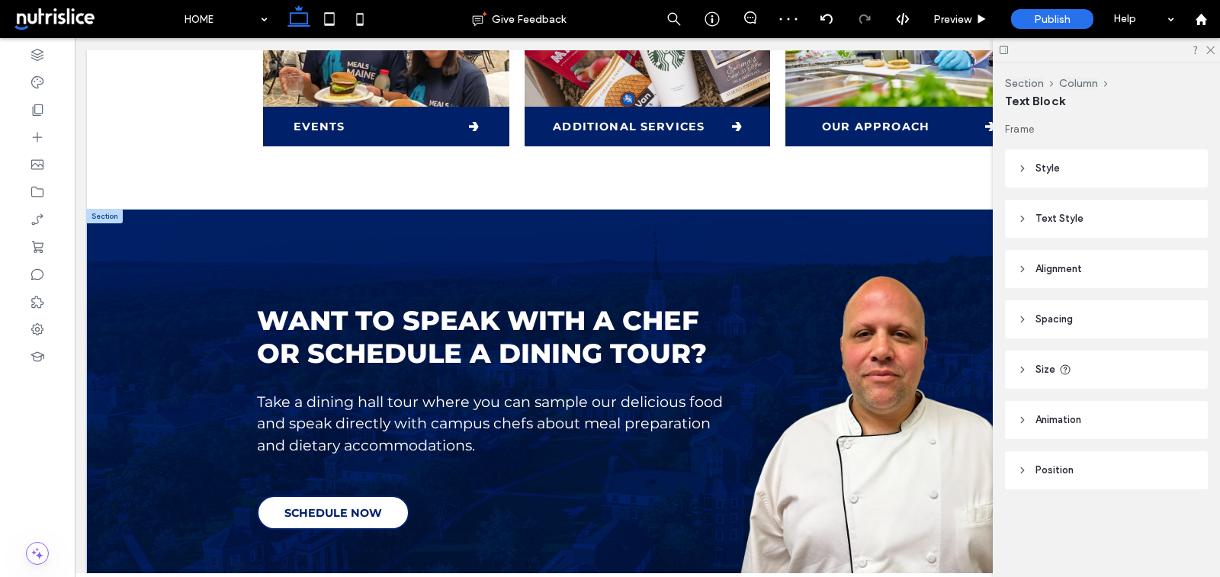
click at [105, 218] on div at bounding box center [105, 217] width 36 height 14
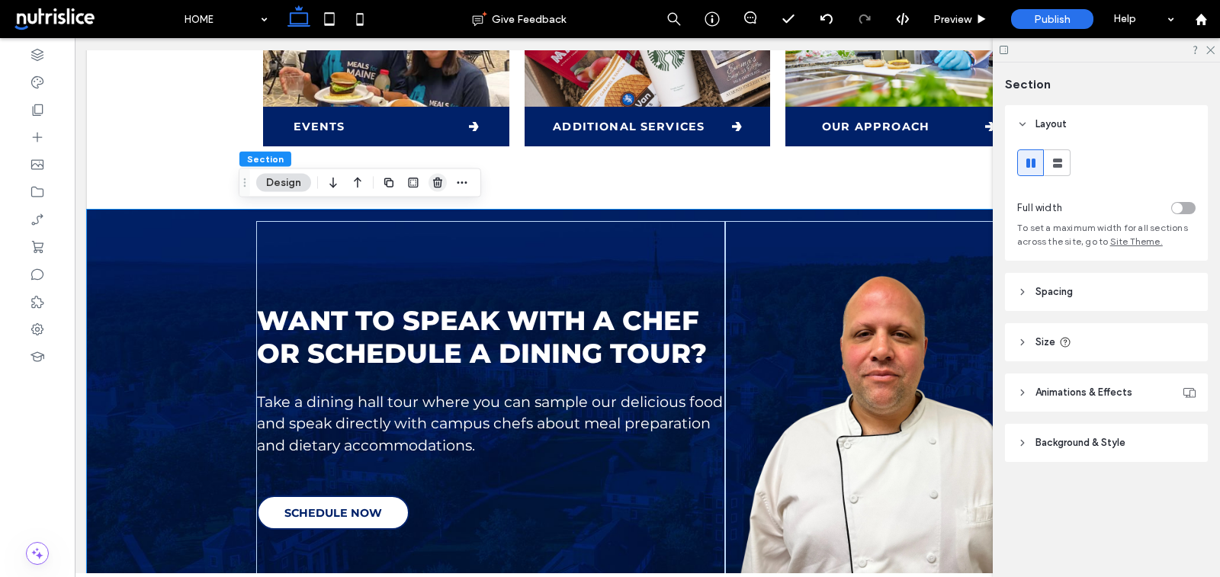
click at [439, 184] on use "button" at bounding box center [437, 183] width 9 height 10
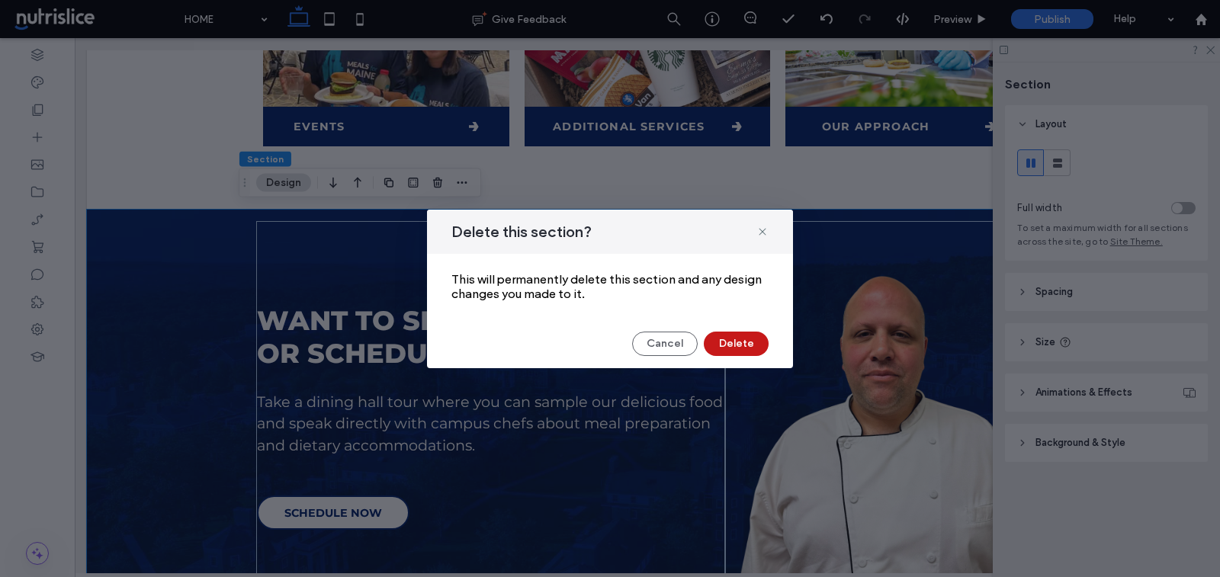
click at [727, 349] on button "Delete" at bounding box center [736, 344] width 65 height 24
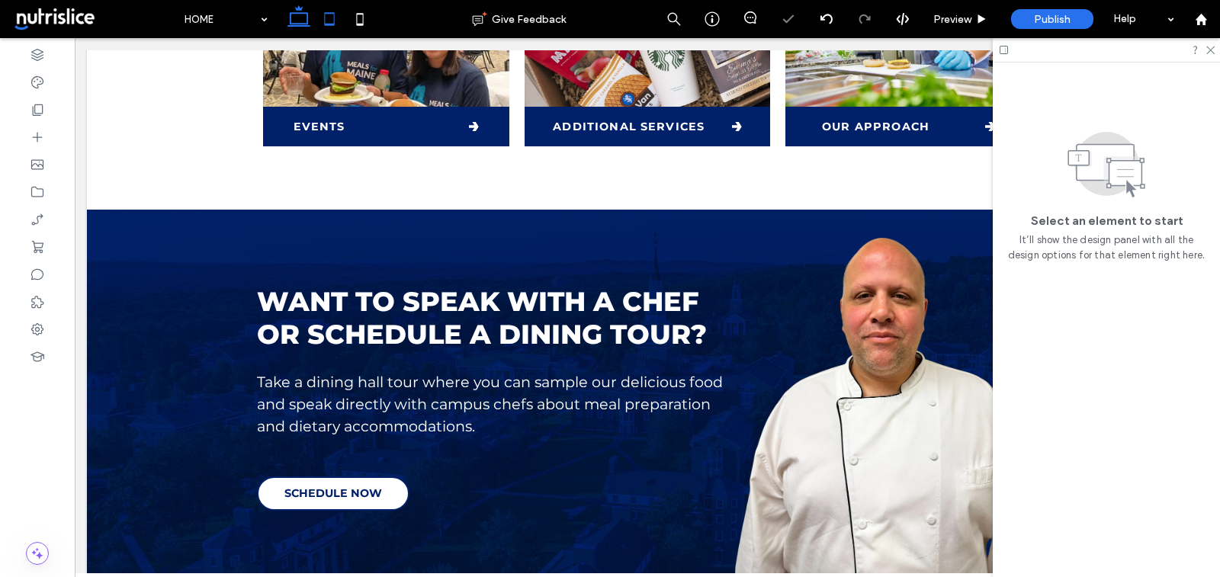
click at [333, 8] on icon at bounding box center [329, 19] width 31 height 31
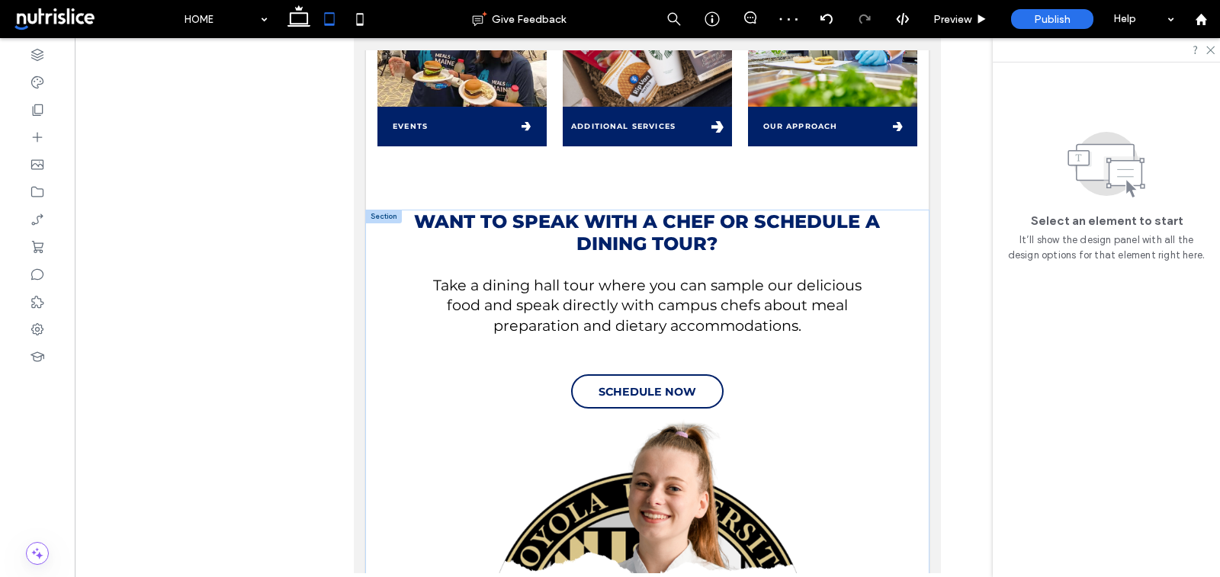
click at [379, 218] on div at bounding box center [384, 218] width 36 height 14
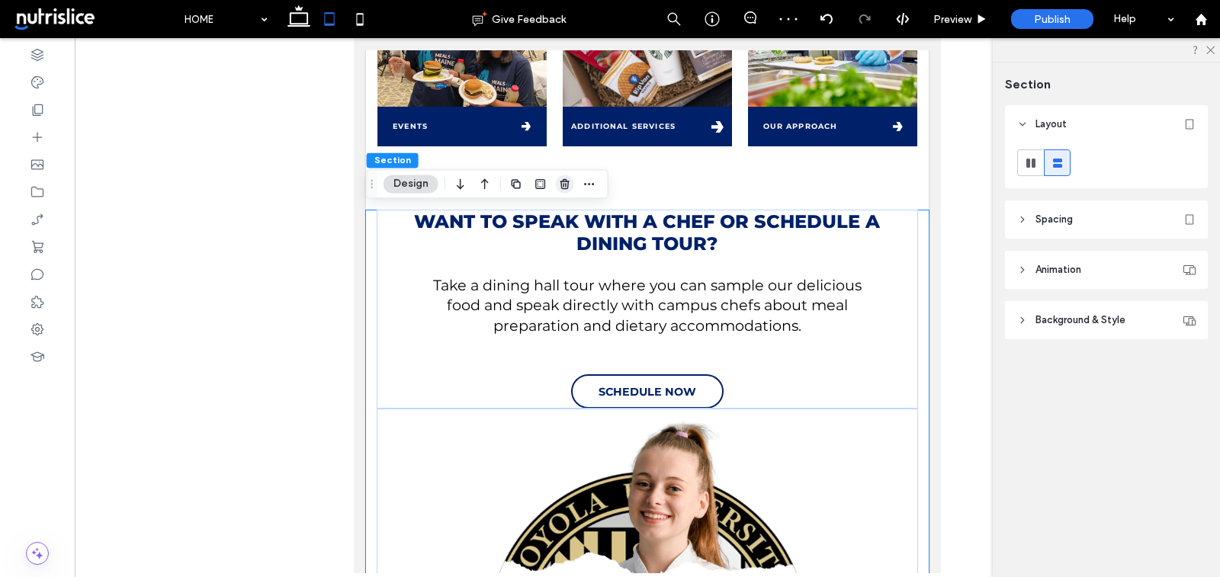
click at [560, 179] on icon "button" at bounding box center [565, 184] width 12 height 12
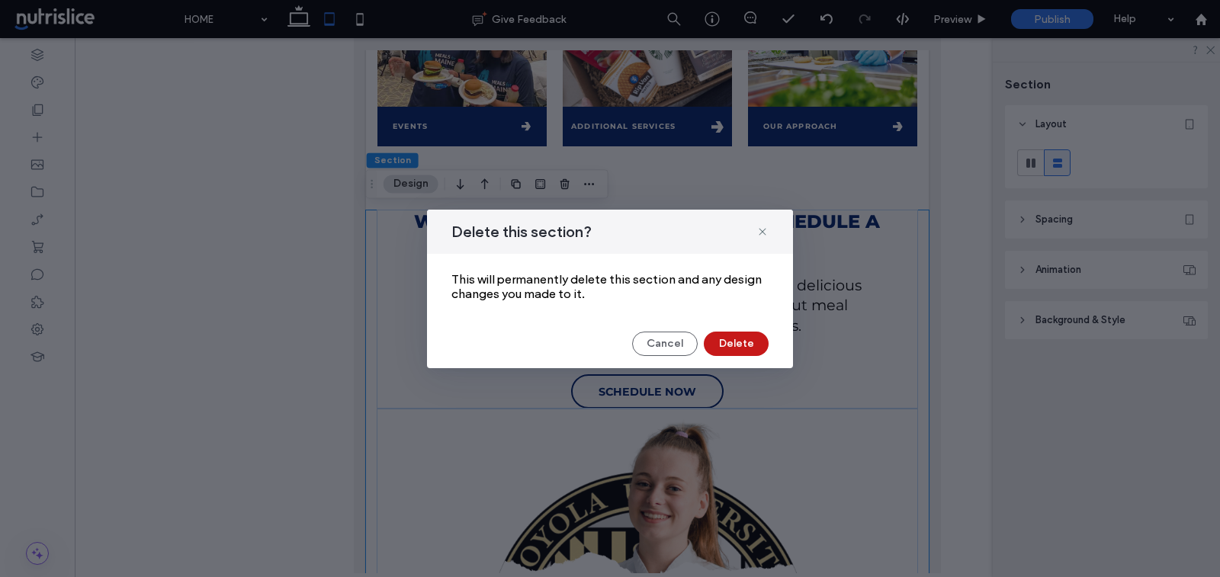
click at [740, 344] on button "Delete" at bounding box center [736, 344] width 65 height 24
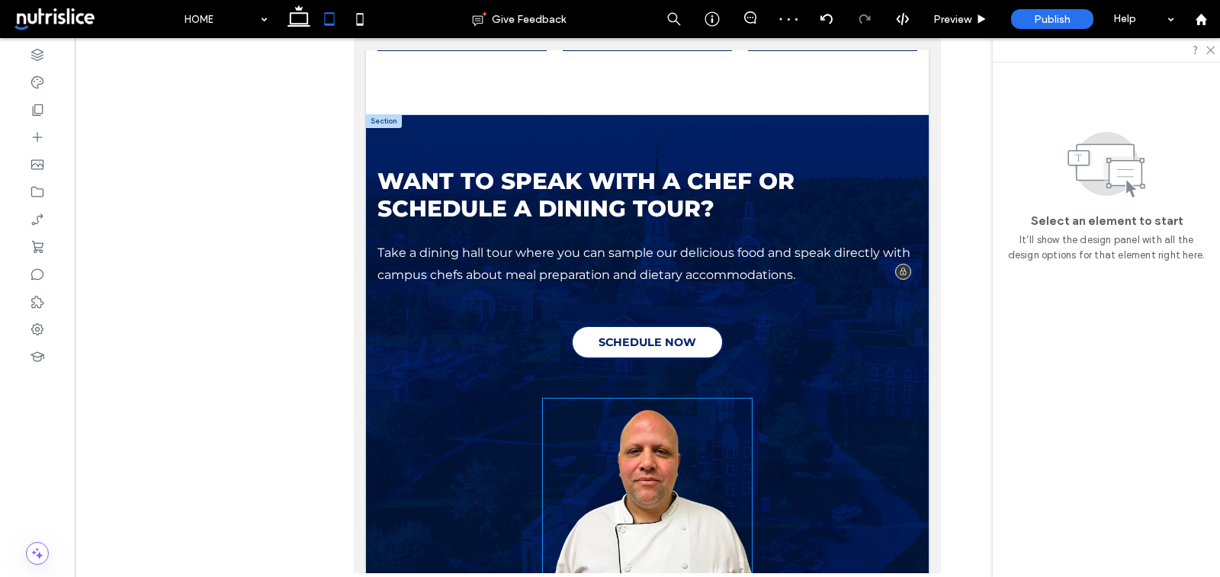
scroll to position [889, 0]
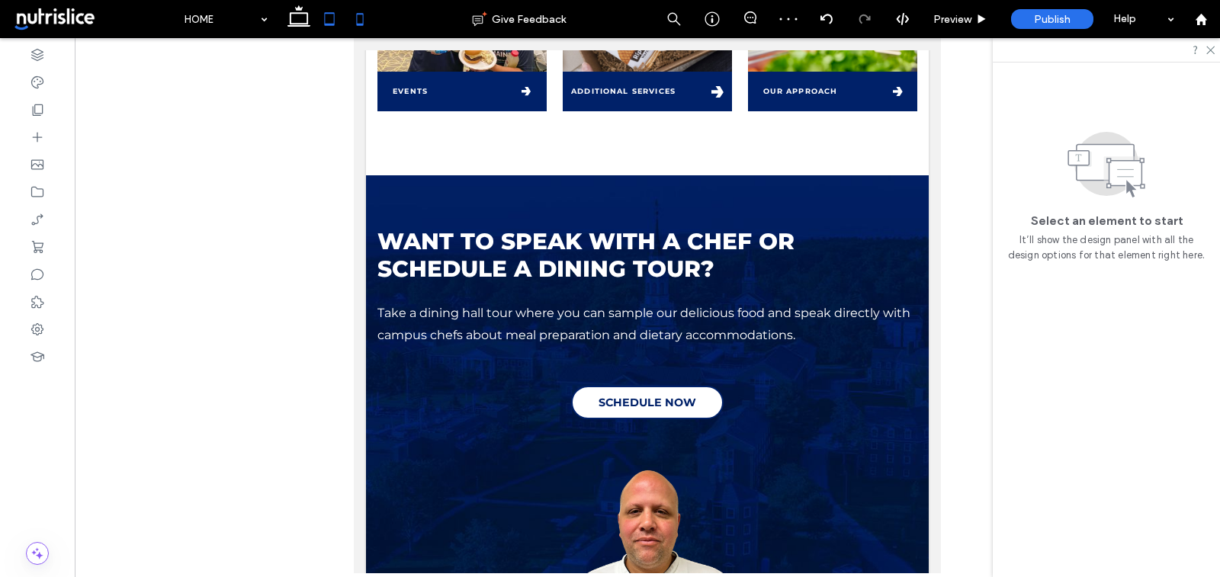
click at [348, 24] on icon at bounding box center [360, 19] width 31 height 31
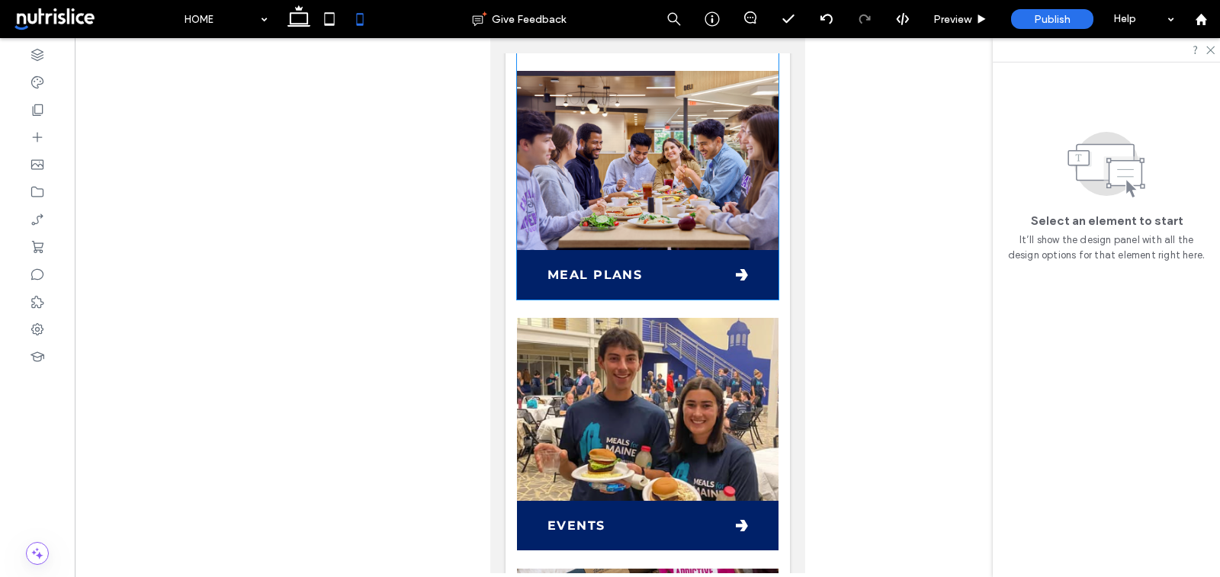
scroll to position [1438, 0]
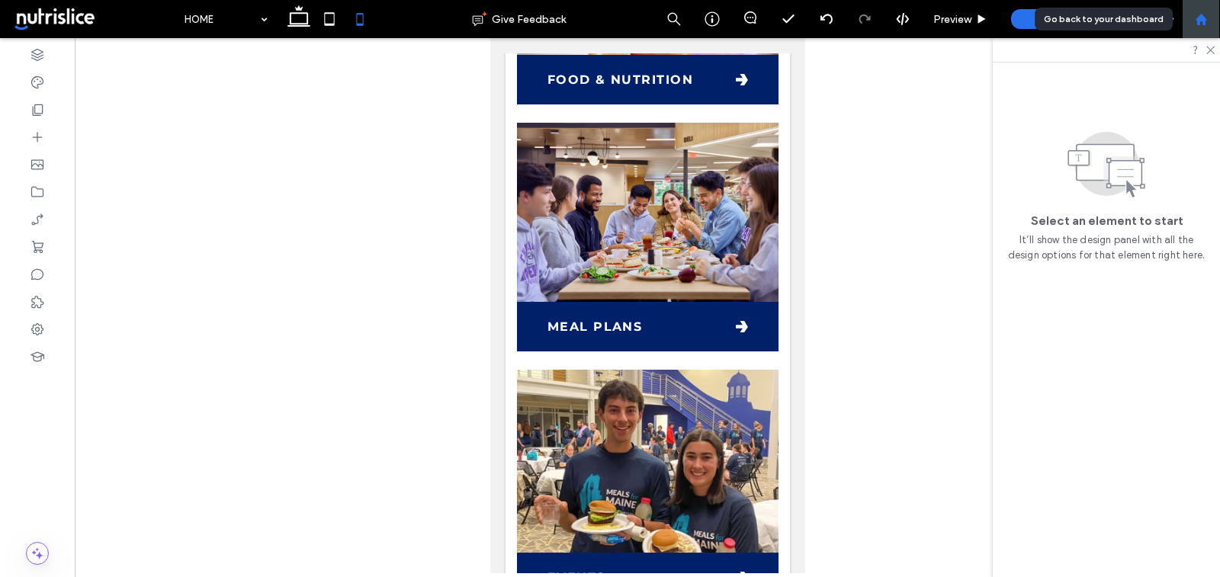
click at [1204, 17] on use at bounding box center [1200, 18] width 11 height 11
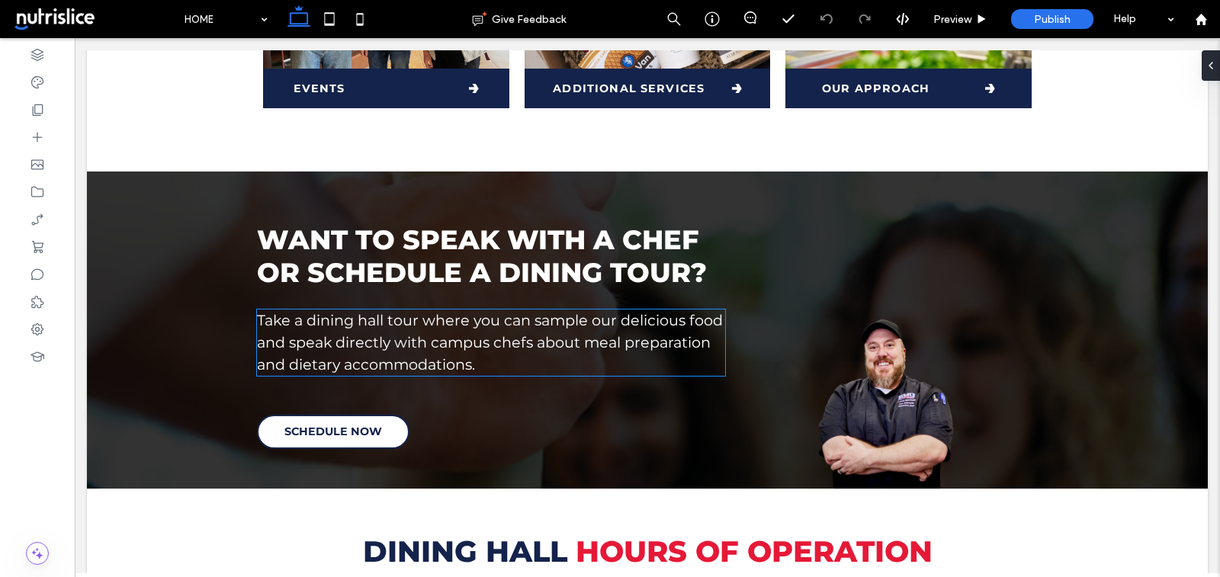
scroll to position [895, 0]
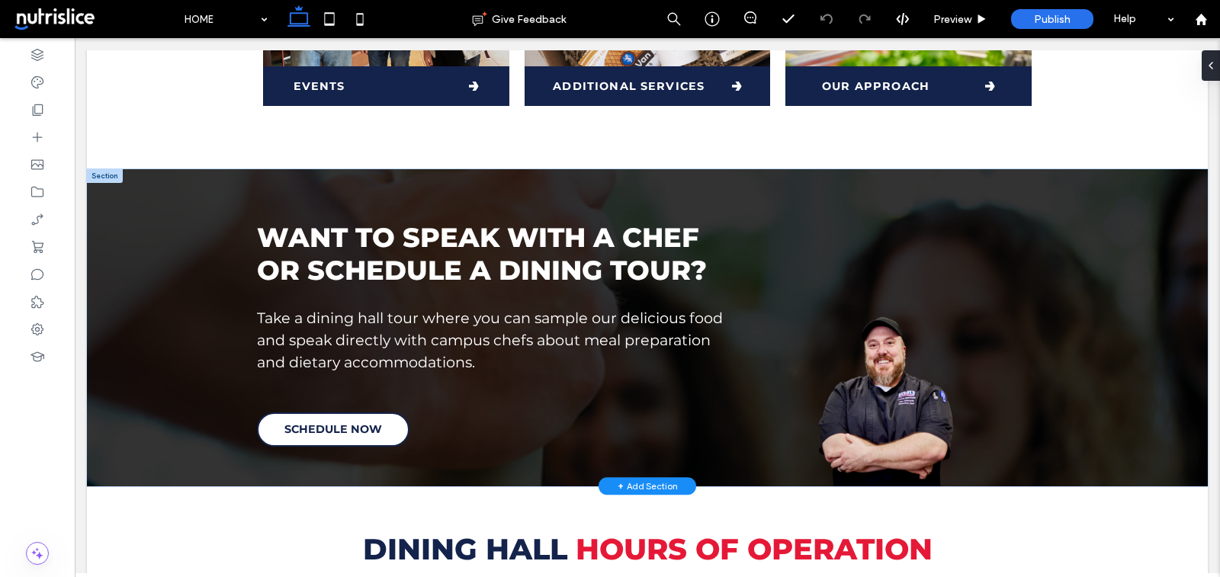
click at [660, 484] on div "+ Add Section" at bounding box center [648, 486] width 60 height 13
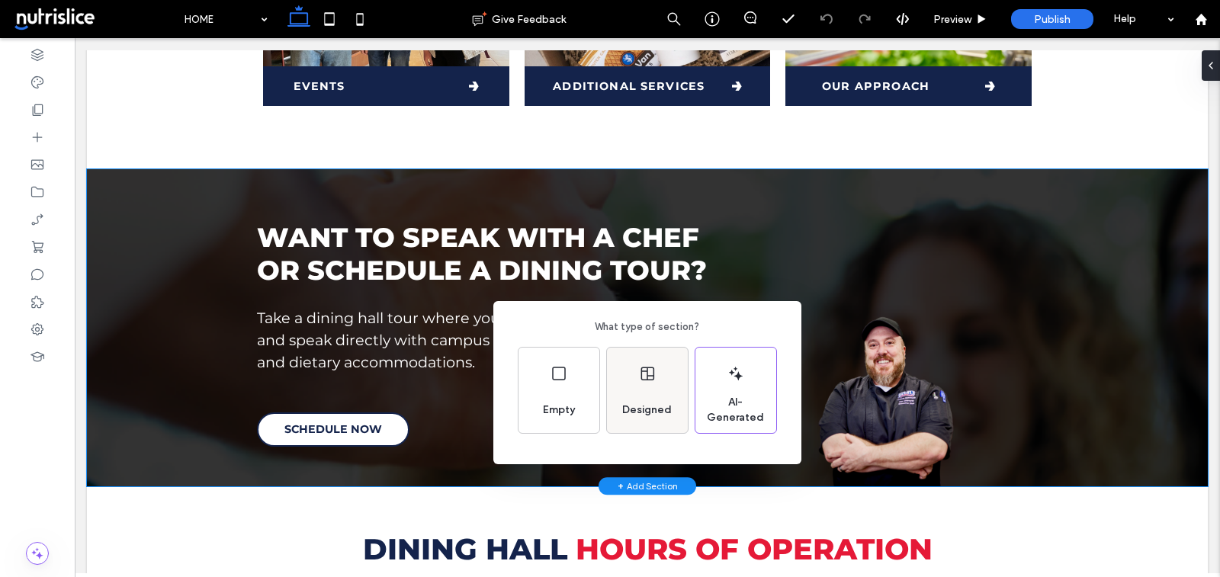
click at [651, 370] on icon at bounding box center [647, 374] width 18 height 18
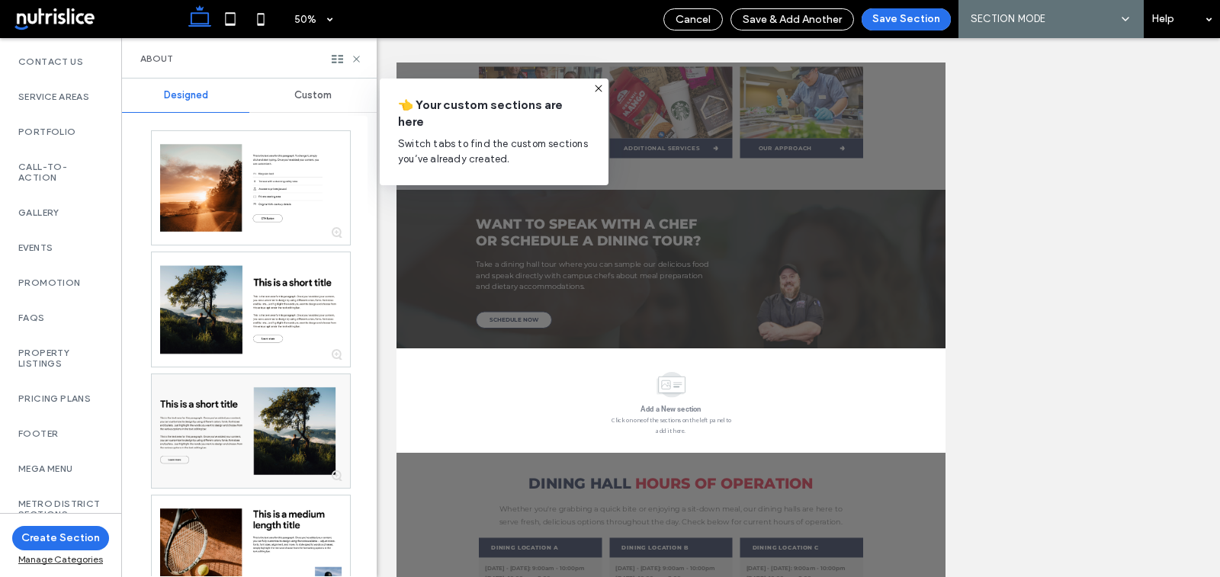
scroll to position [973, 0]
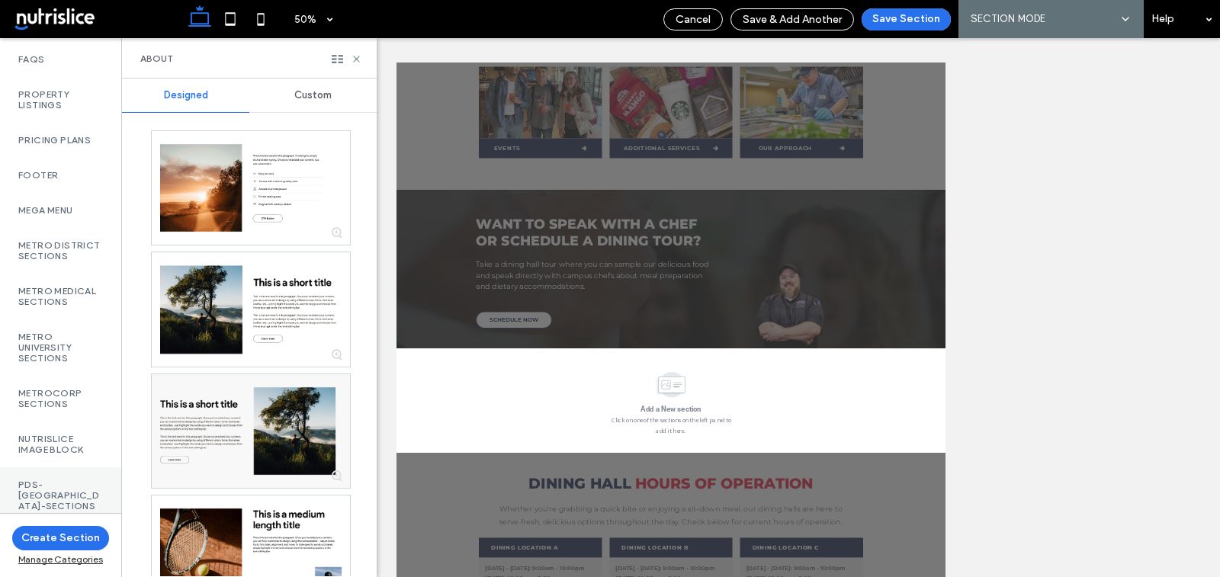
click at [33, 502] on label "PDS-[GEOGRAPHIC_DATA]-Sections" at bounding box center [60, 496] width 85 height 32
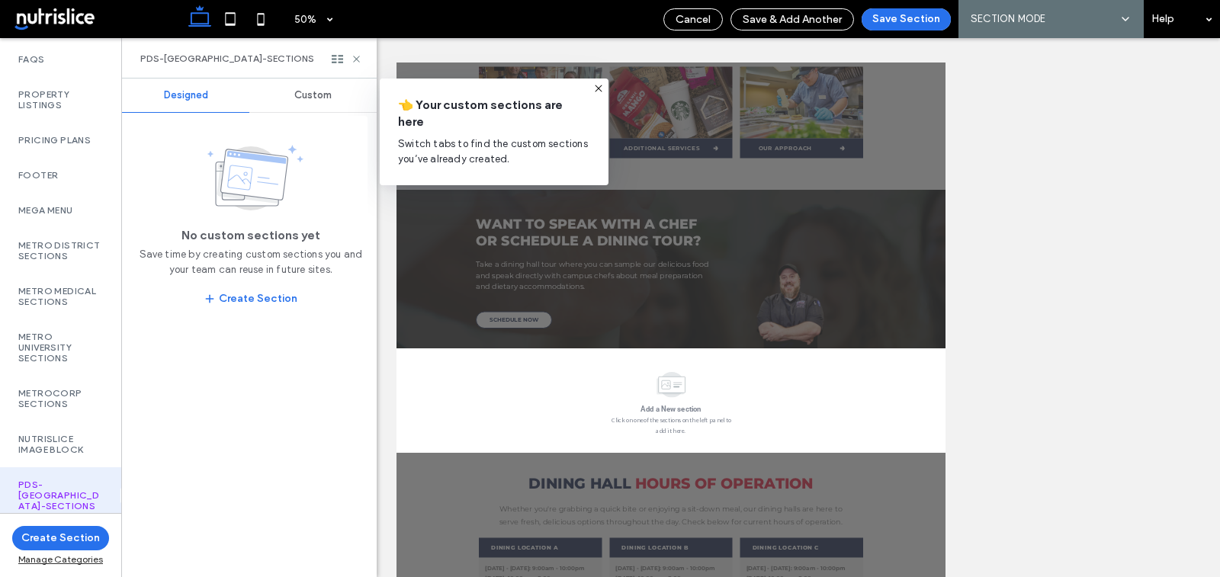
click at [301, 98] on span "Custom" at bounding box center [312, 95] width 37 height 12
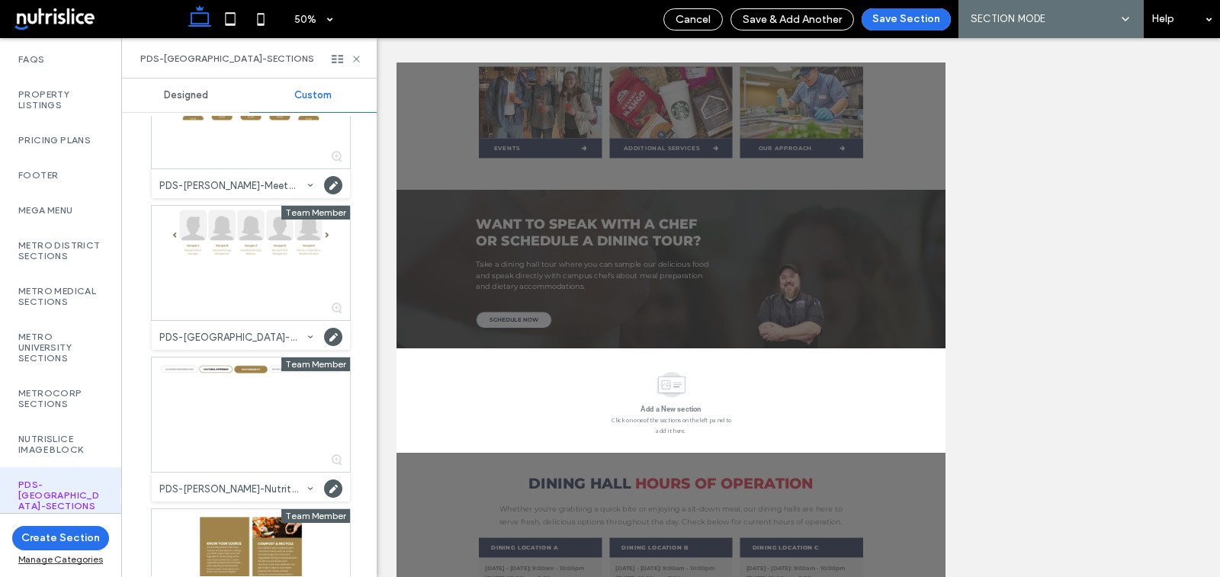
scroll to position [1529, 0]
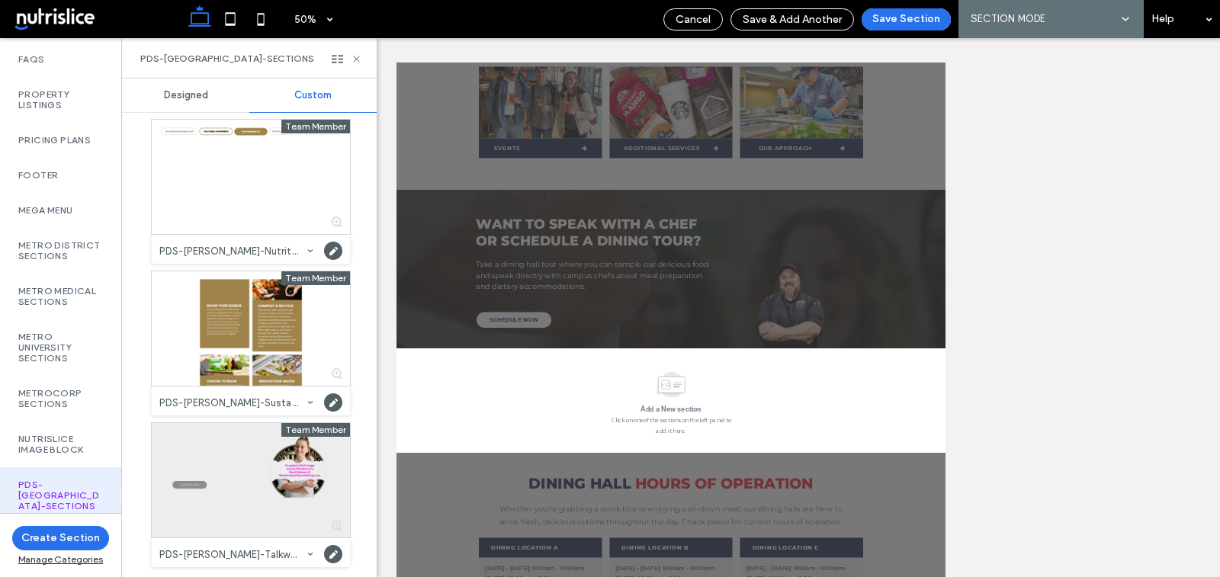
click at [215, 470] on div at bounding box center [251, 480] width 198 height 114
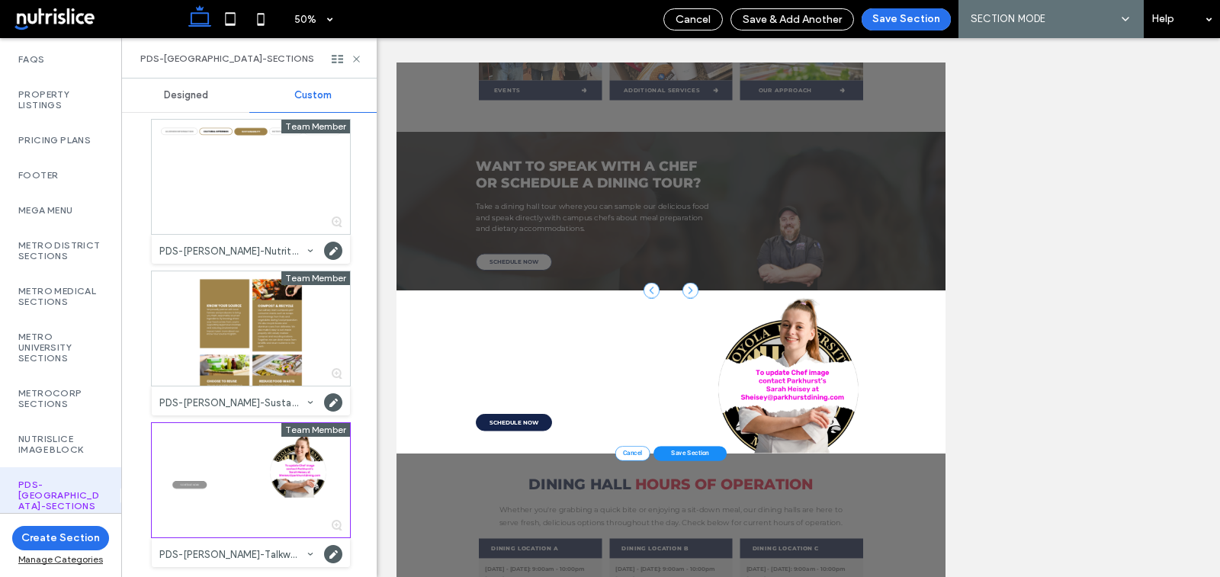
scroll to position [876, 0]
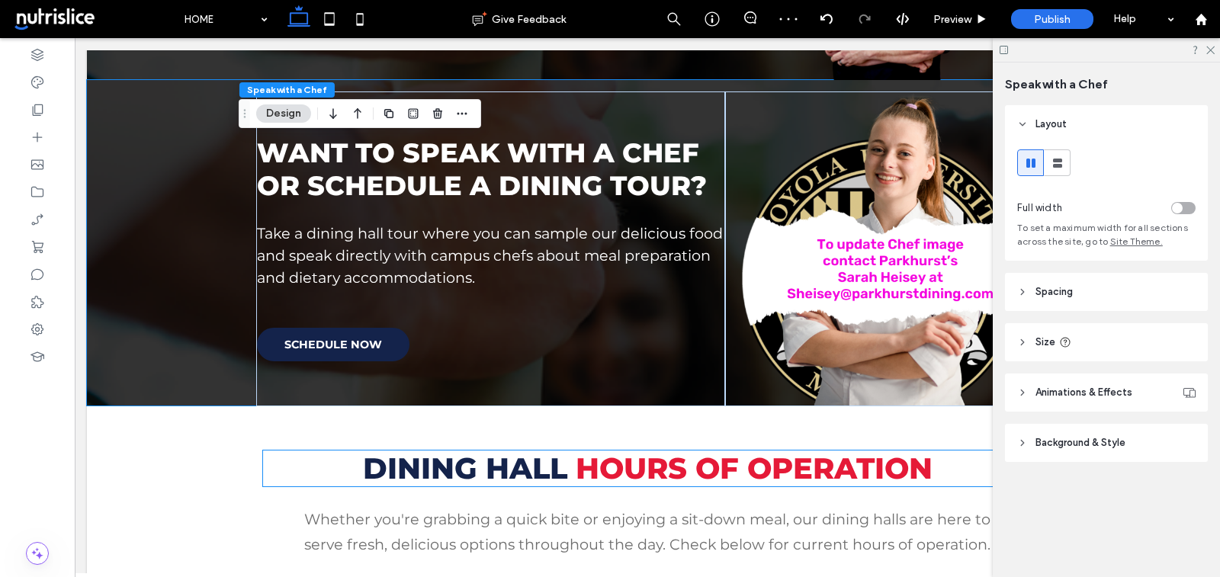
scroll to position [1325, 0]
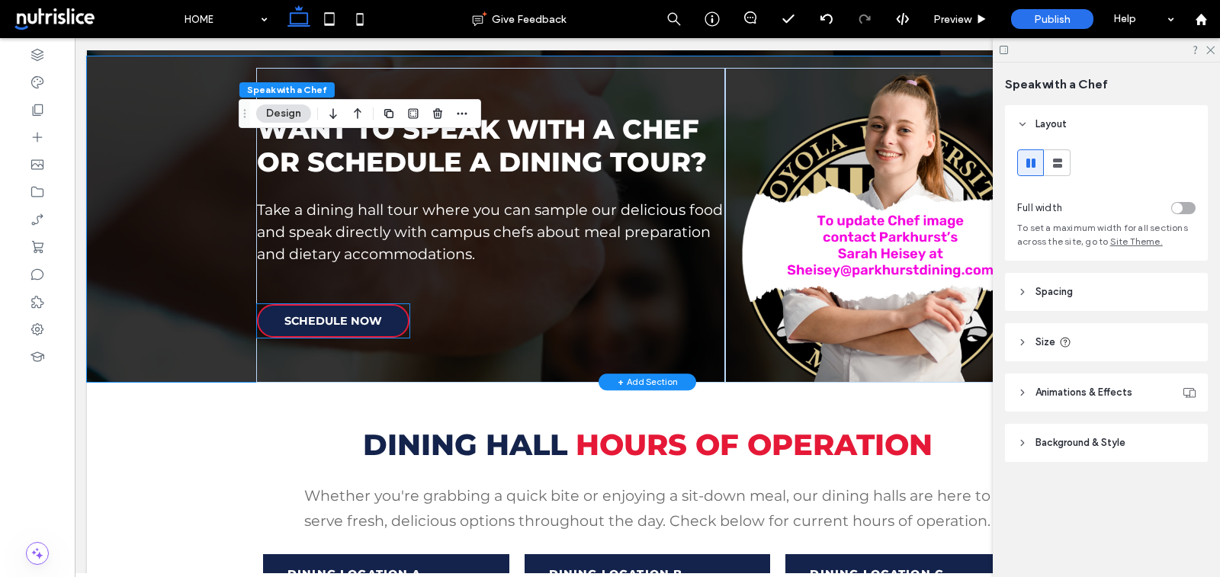
click at [371, 315] on span "SCHEDULE NOW" at bounding box center [334, 321] width 98 height 14
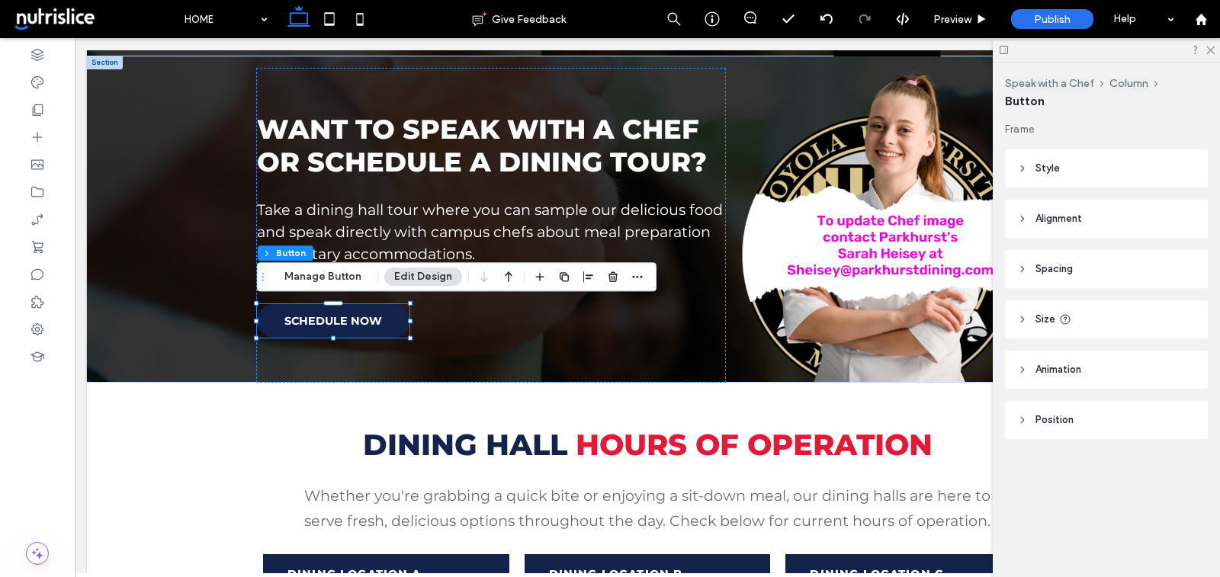
click at [1098, 174] on header "Style" at bounding box center [1106, 169] width 203 height 38
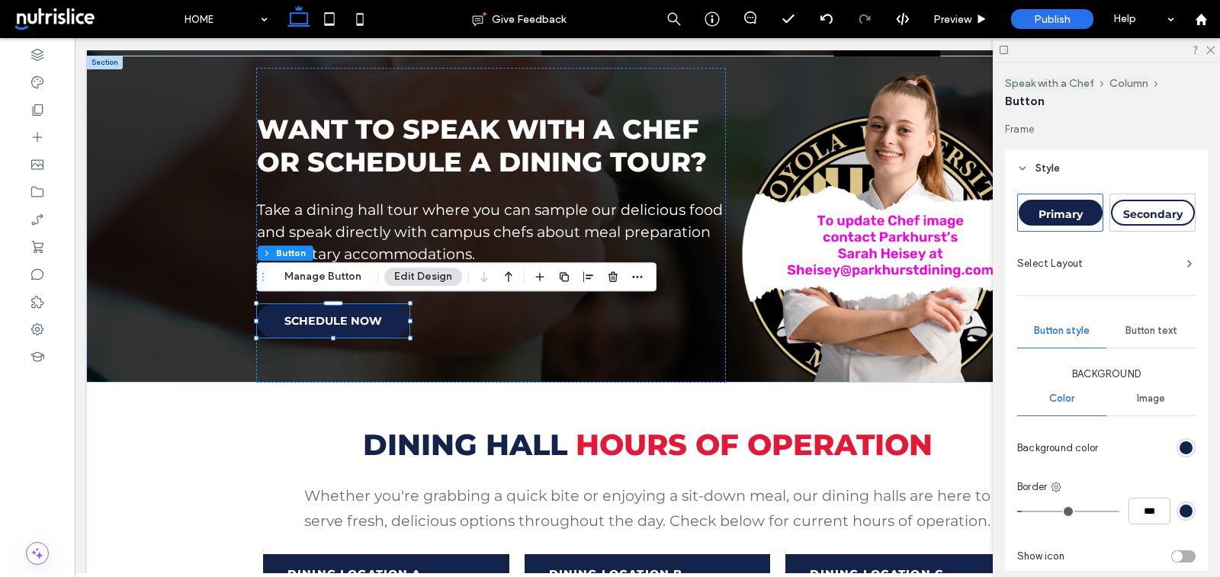
click at [1132, 213] on span "Secondary" at bounding box center [1153, 214] width 59 height 14
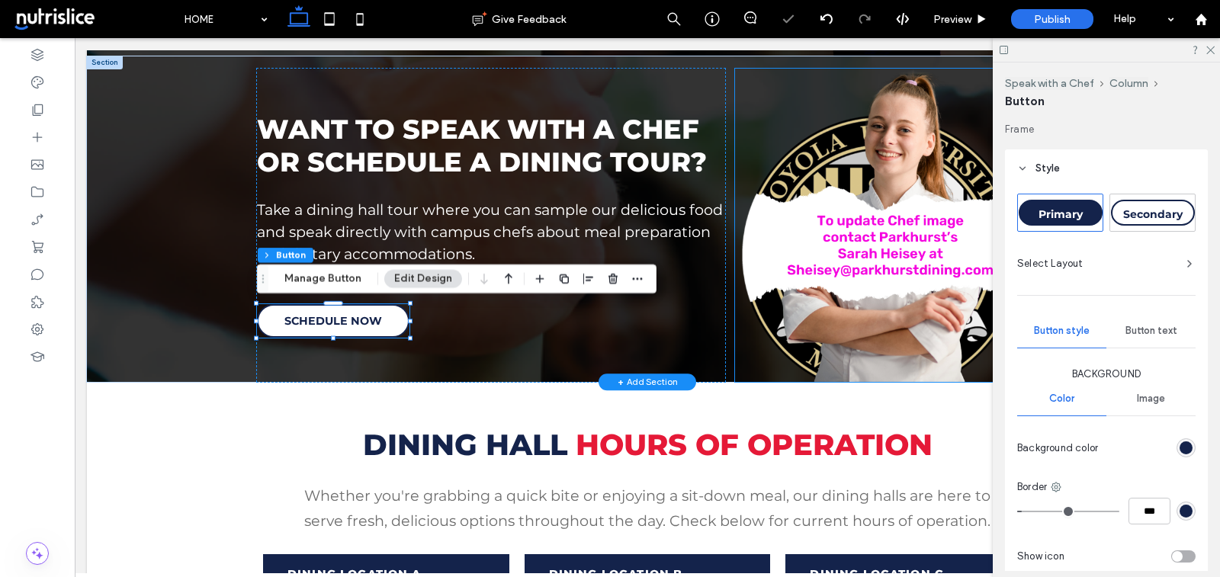
type input "*"
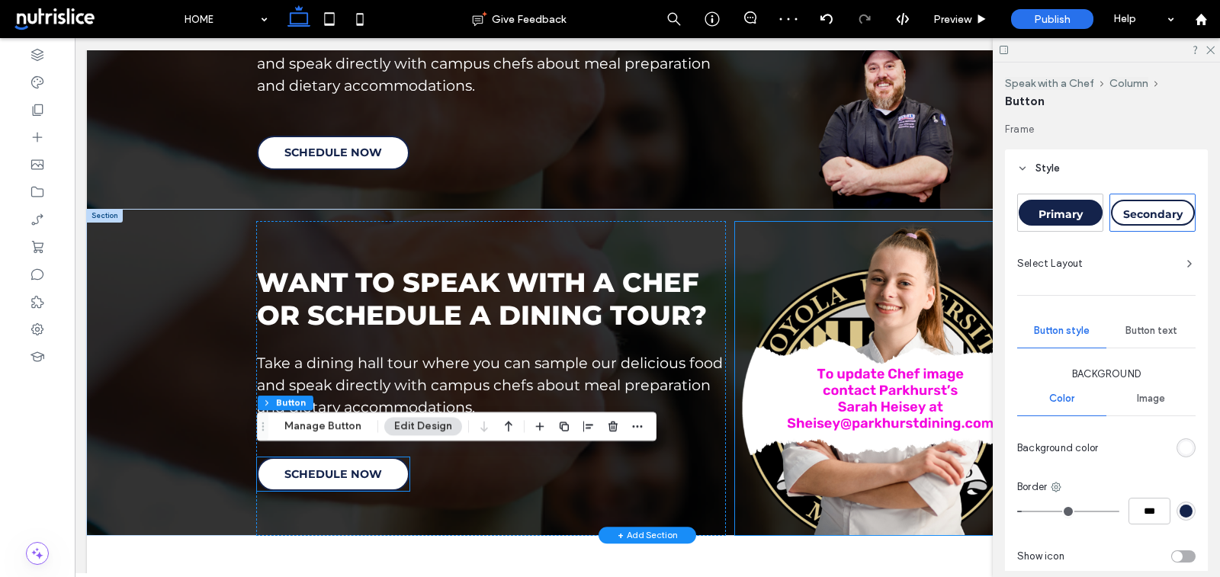
scroll to position [1175, 0]
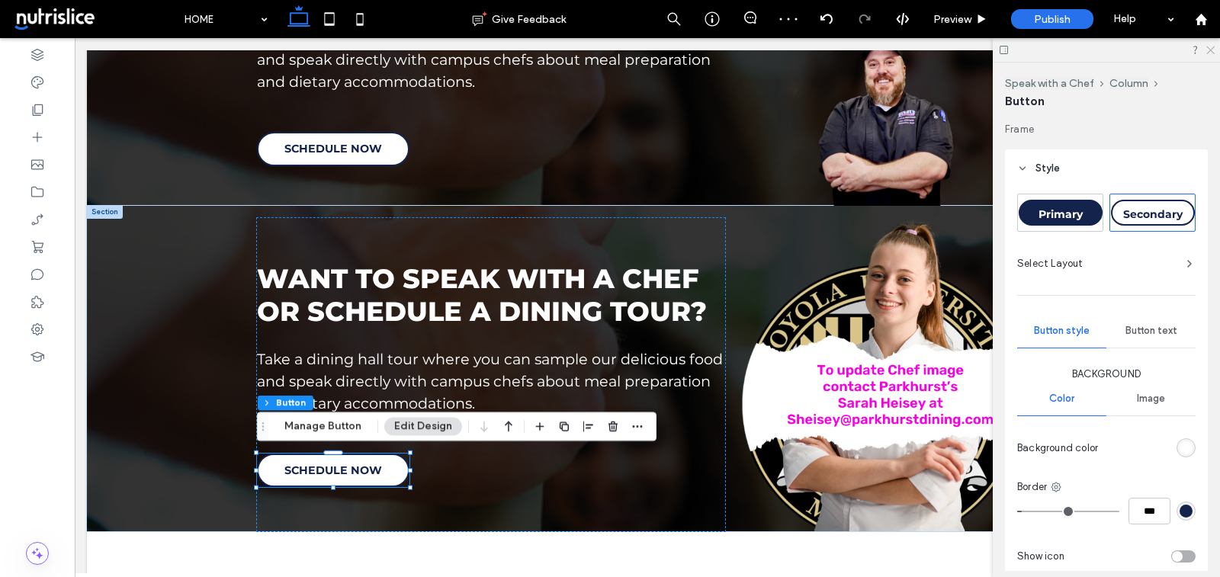
click at [1213, 53] on icon at bounding box center [1210, 49] width 10 height 10
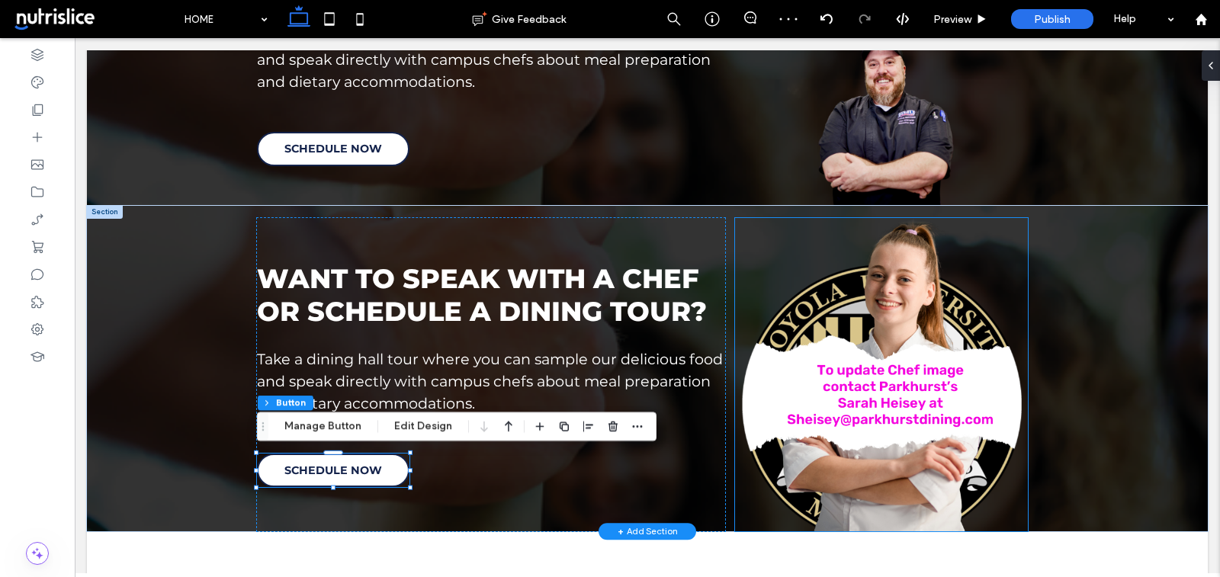
click at [983, 334] on img at bounding box center [881, 375] width 293 height 314
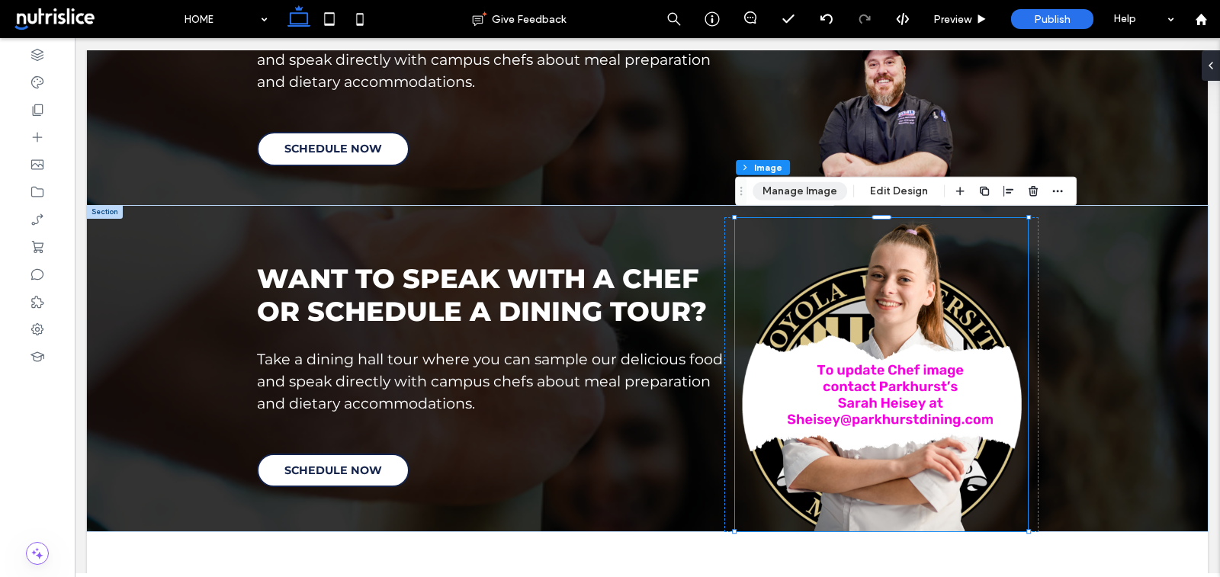
click at [802, 192] on button "Manage Image" at bounding box center [800, 191] width 95 height 18
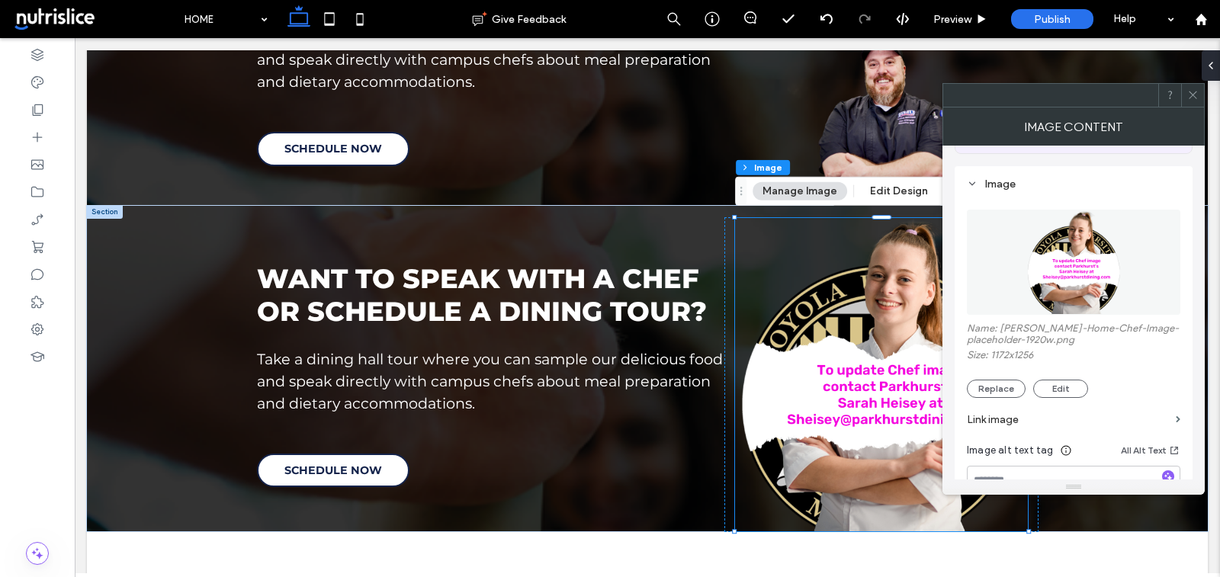
scroll to position [214, 0]
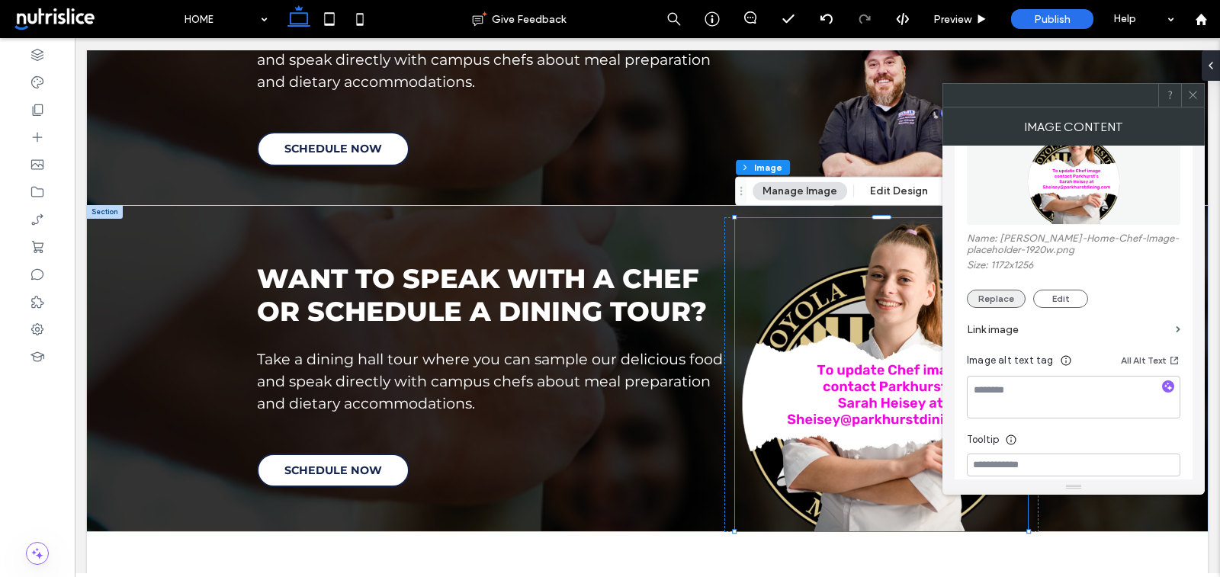
click at [989, 295] on button "Replace" at bounding box center [996, 299] width 59 height 18
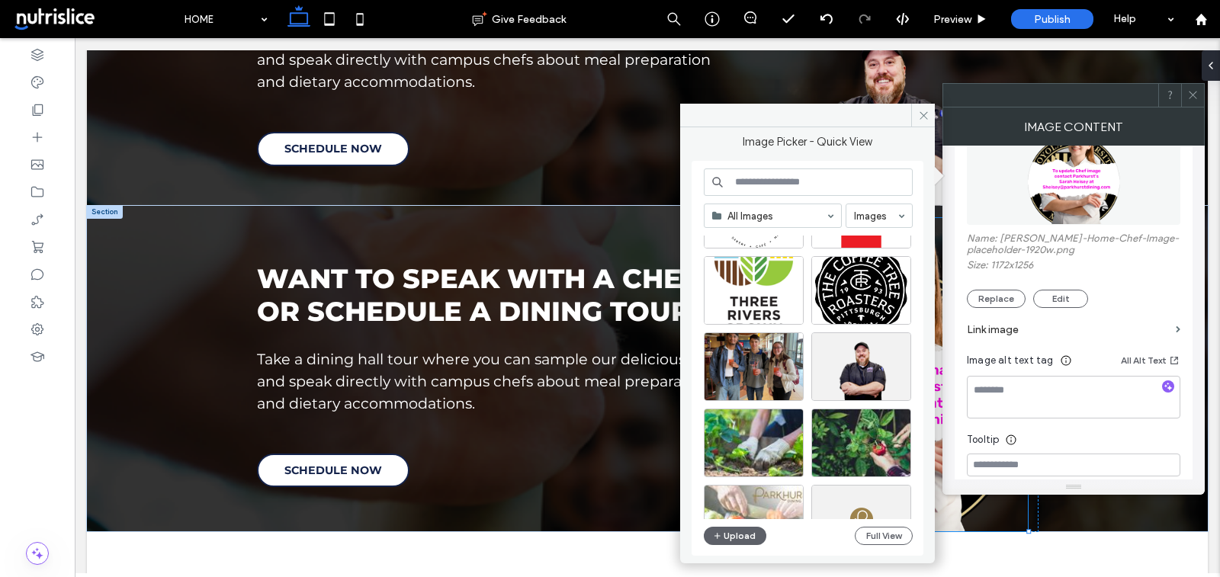
scroll to position [615, 0]
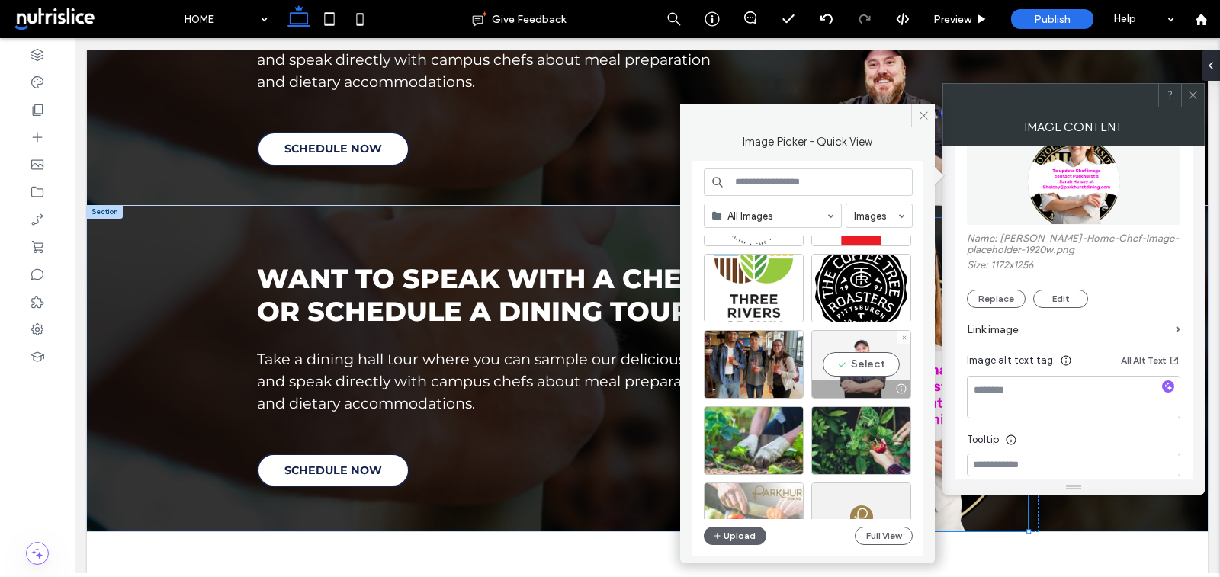
click at [869, 364] on div "Select" at bounding box center [862, 364] width 100 height 69
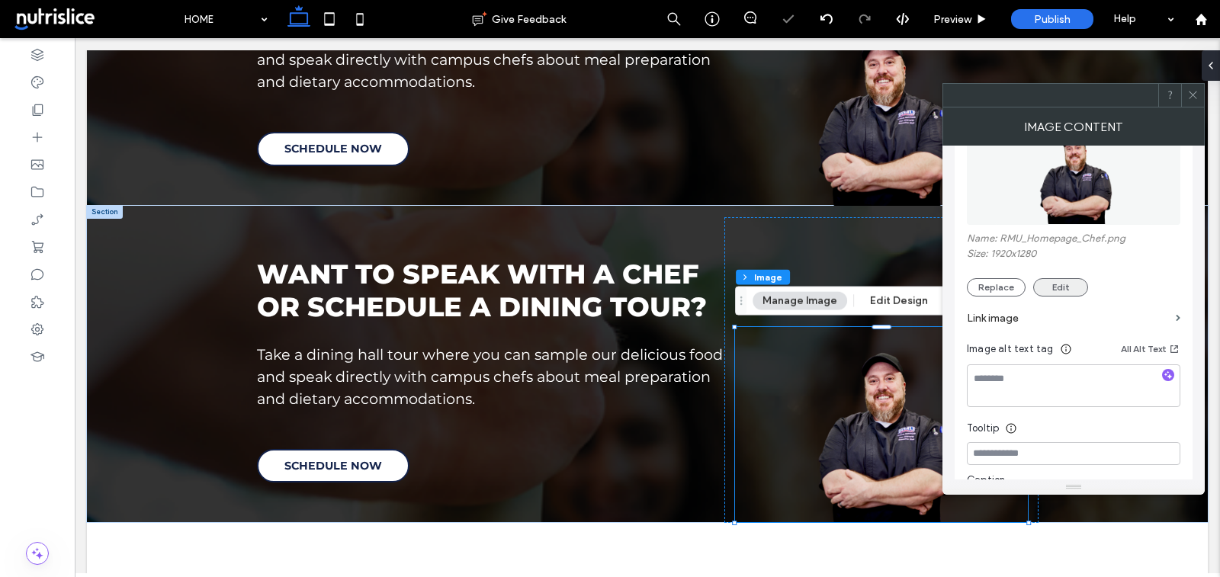
click at [1058, 286] on button "Edit" at bounding box center [1061, 287] width 55 height 18
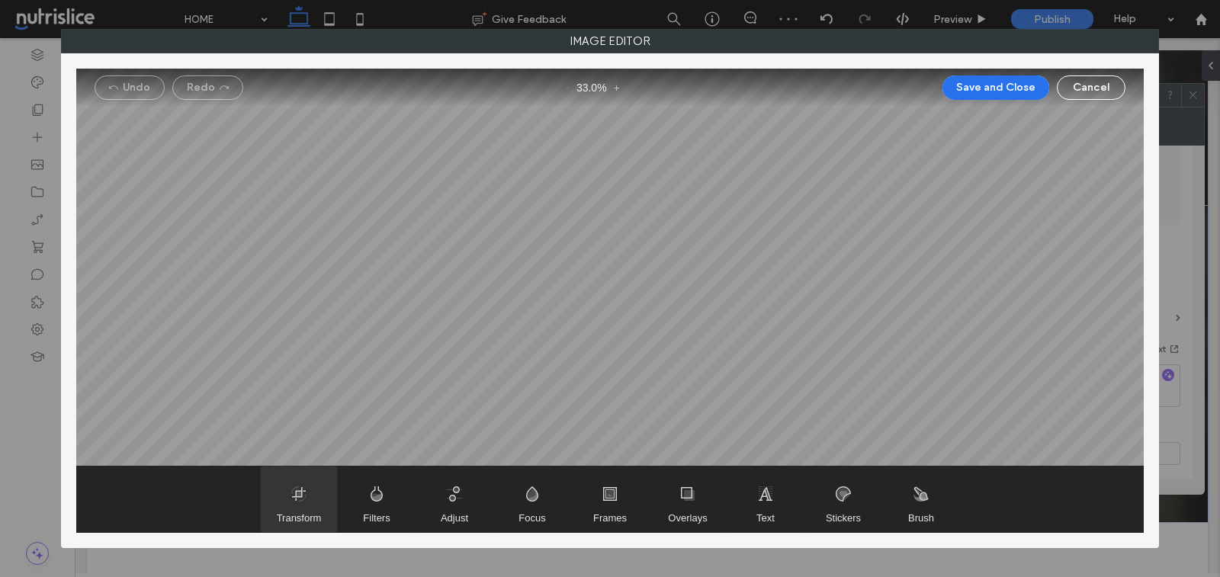
click at [291, 495] on span "Transform" at bounding box center [299, 500] width 76 height 66
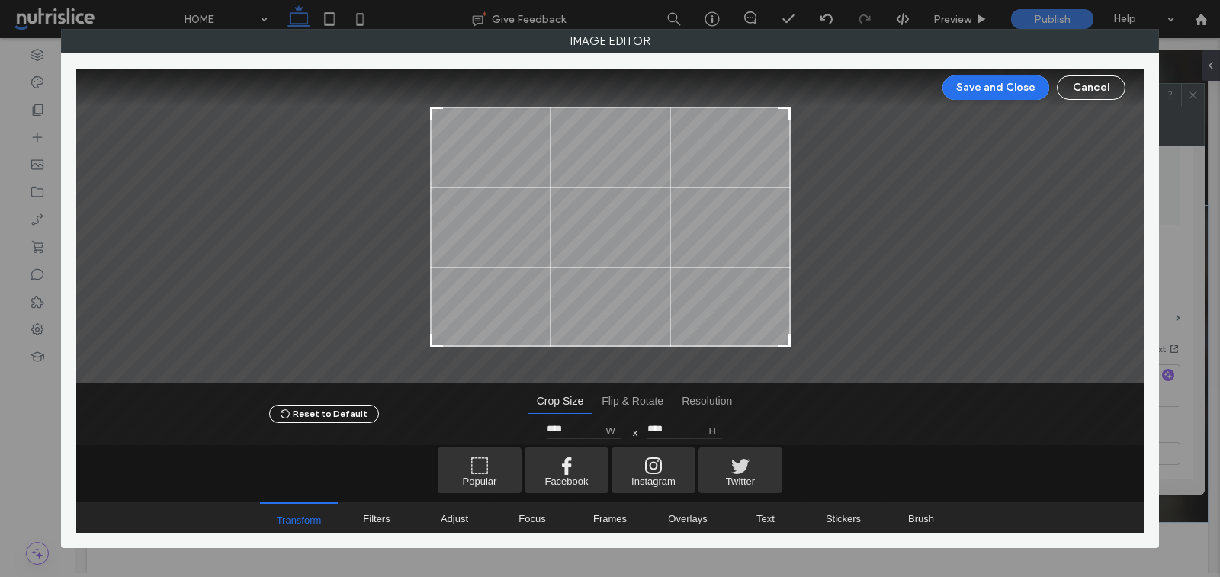
type input "****"
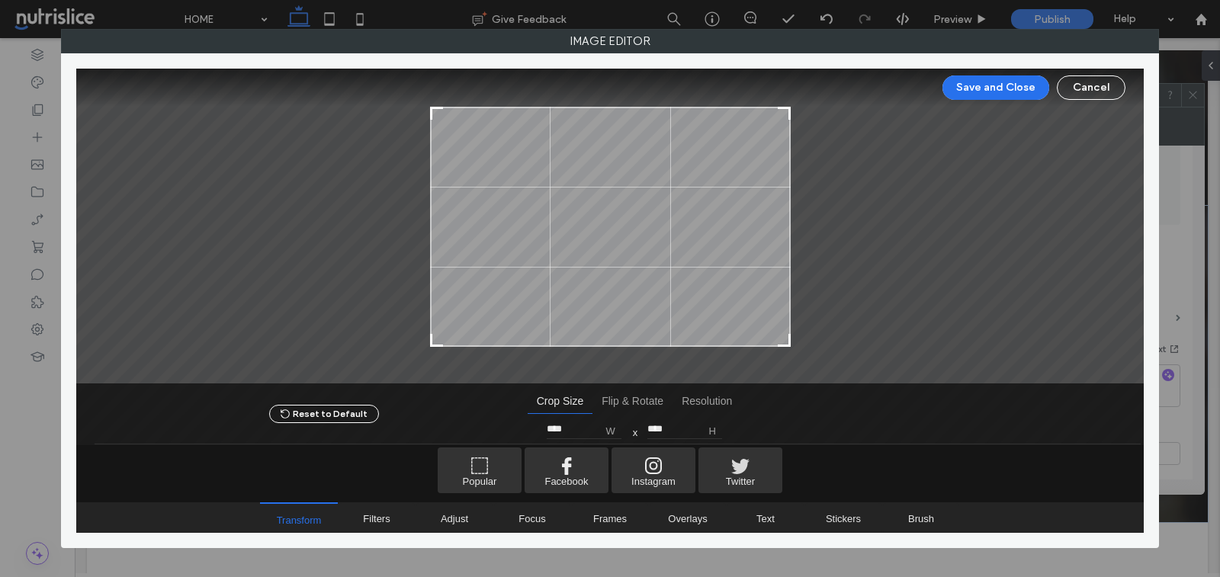
type input "****"
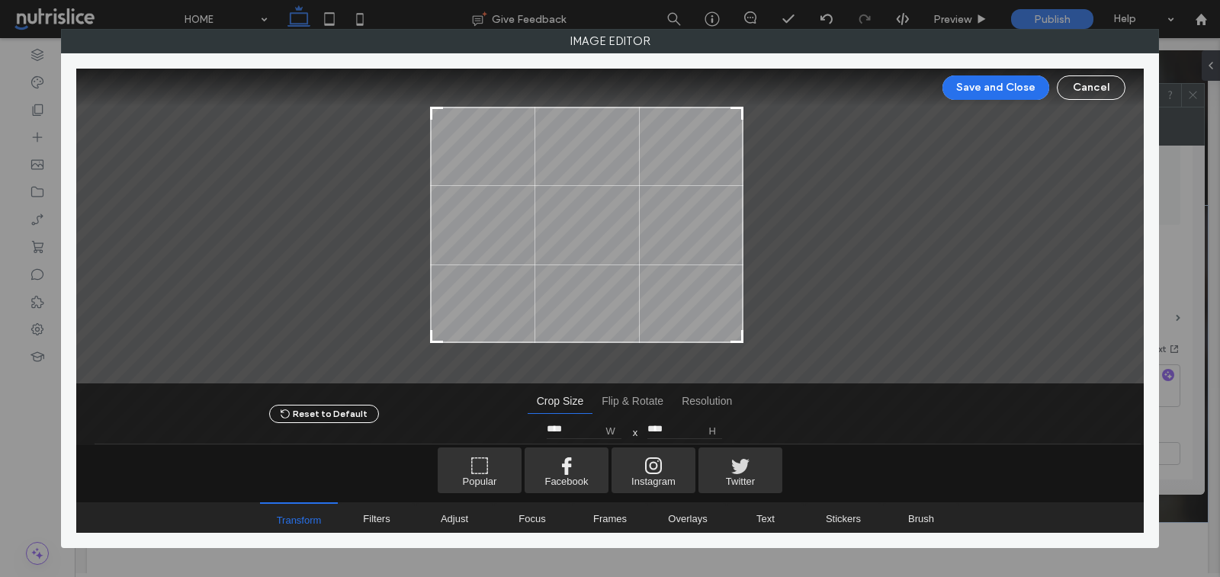
type input "****"
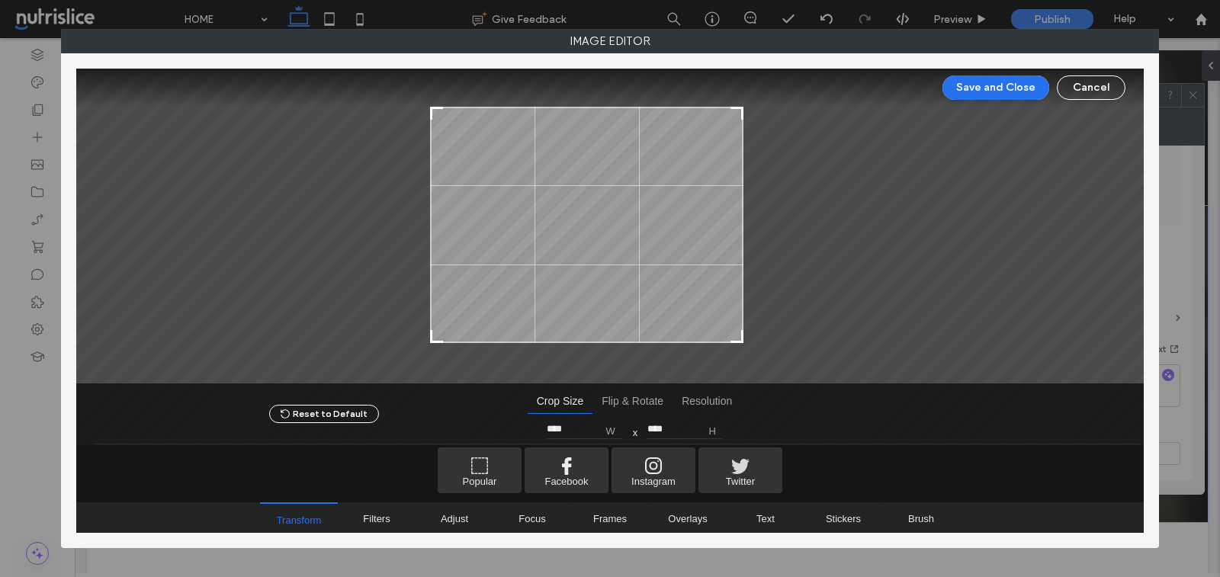
type input "****"
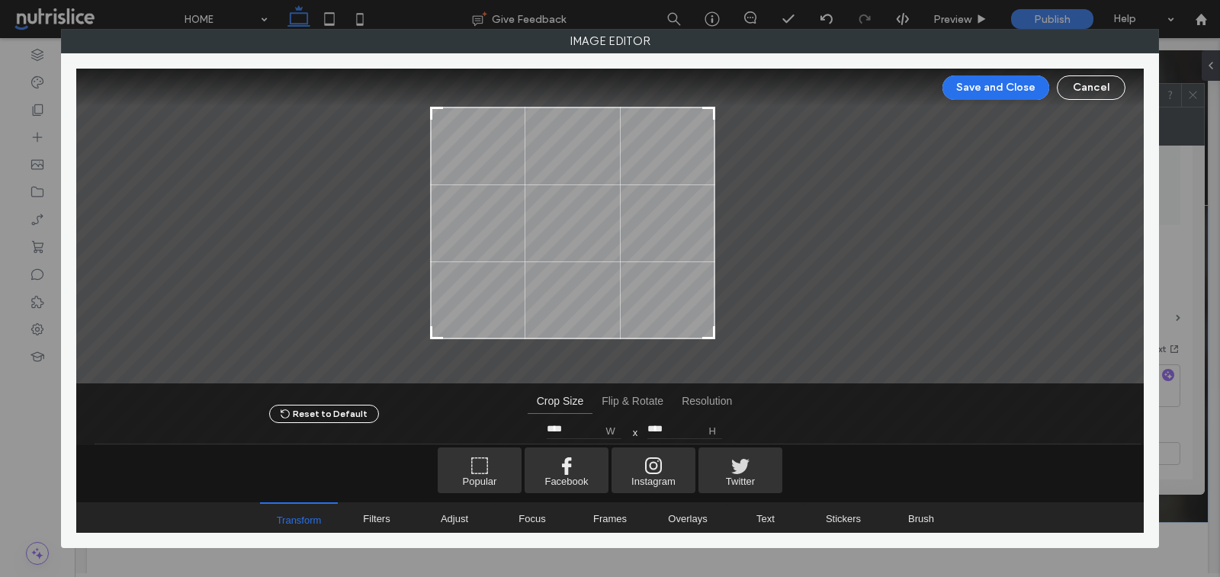
type input "****"
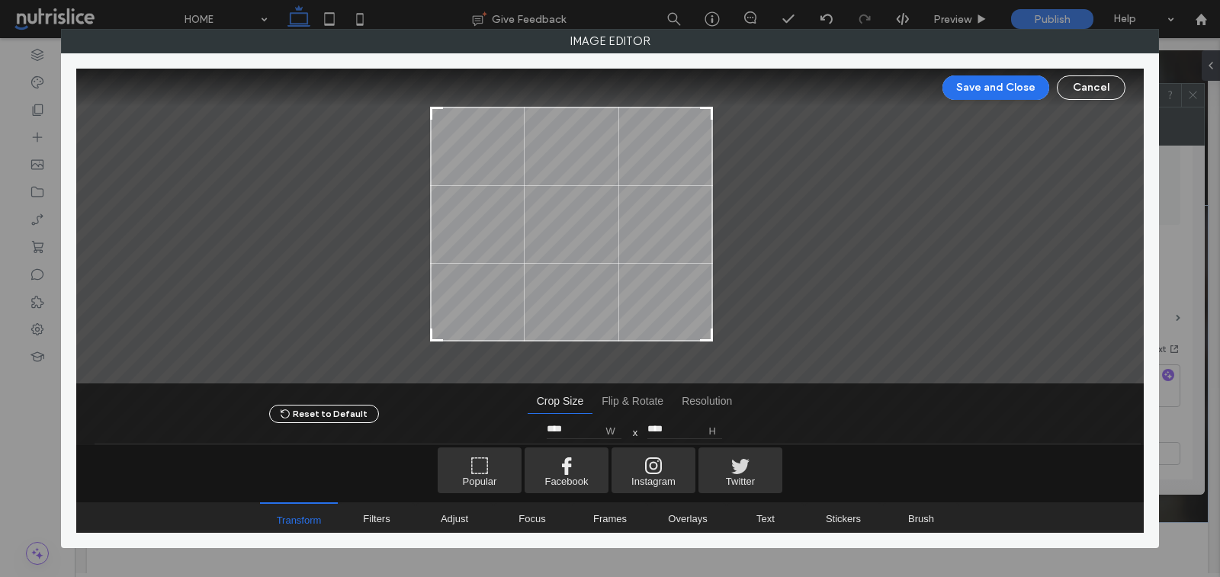
type input "****"
drag, startPoint x: 790, startPoint y: 344, endPoint x: 713, endPoint y: 346, distance: 76.3
click at [713, 346] on div at bounding box center [610, 227] width 1068 height 317
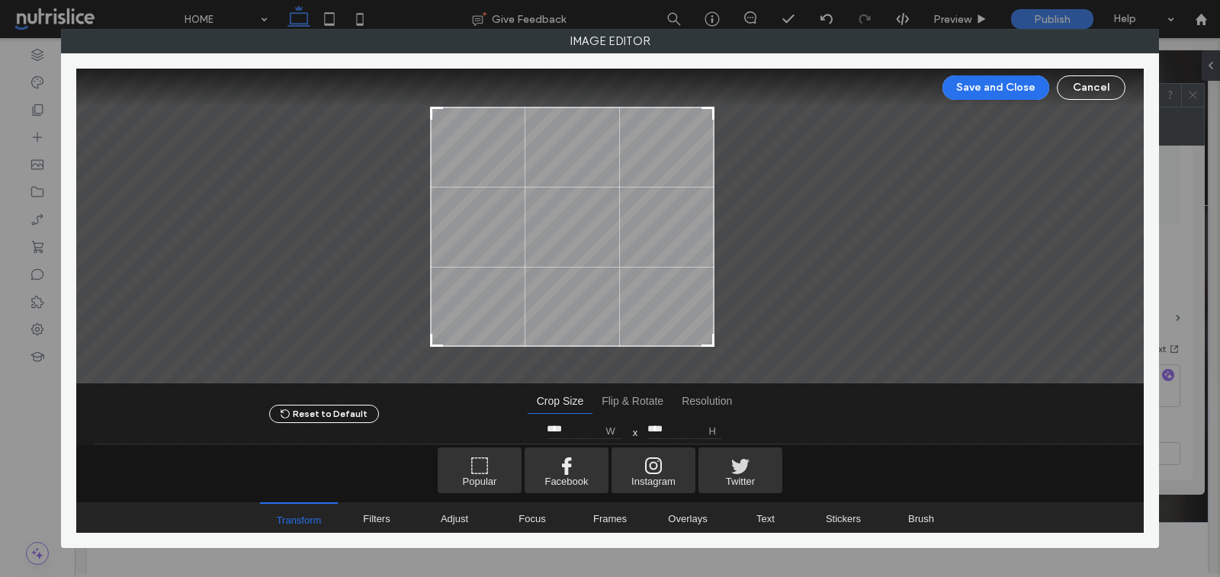
drag, startPoint x: 431, startPoint y: 347, endPoint x: 492, endPoint y: 347, distance: 61.0
click at [492, 347] on div at bounding box center [610, 396] width 1068 height 99
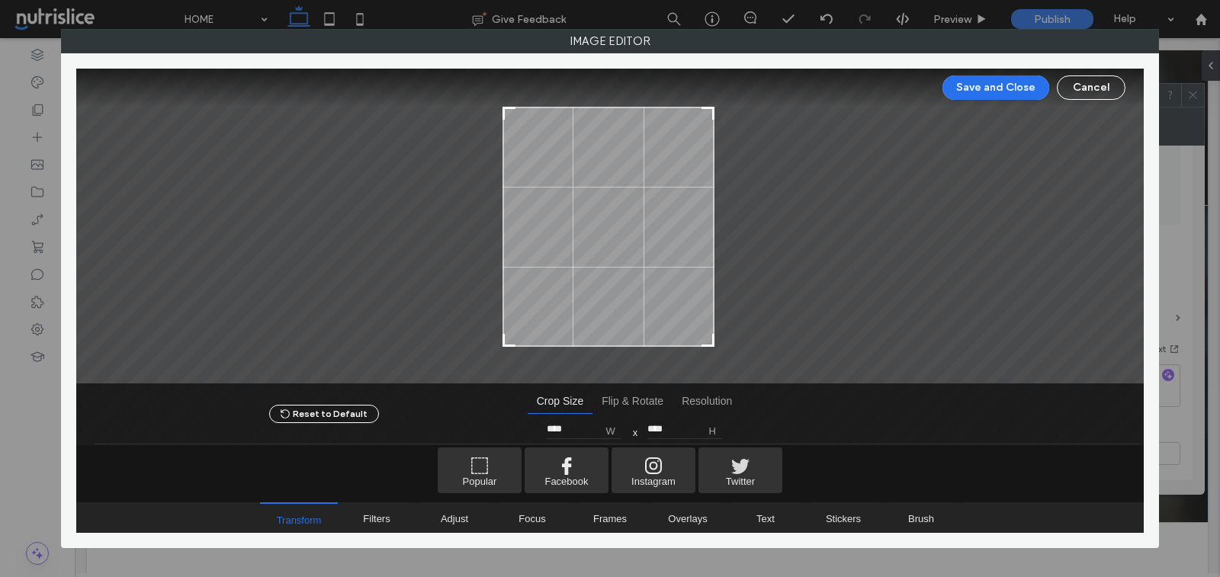
type input "****"
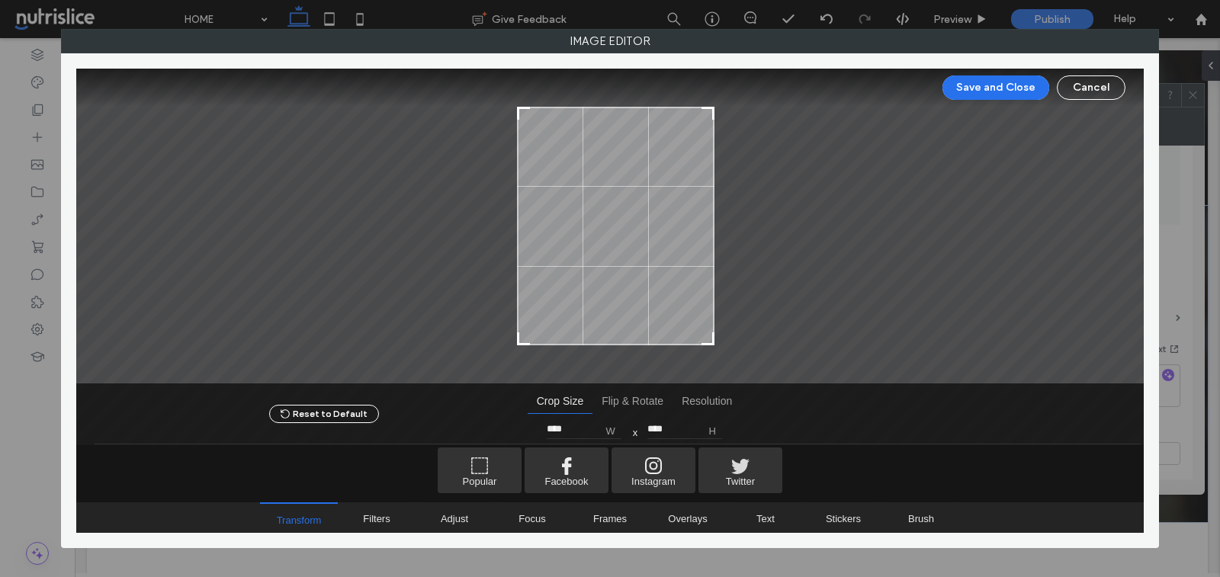
type input "****"
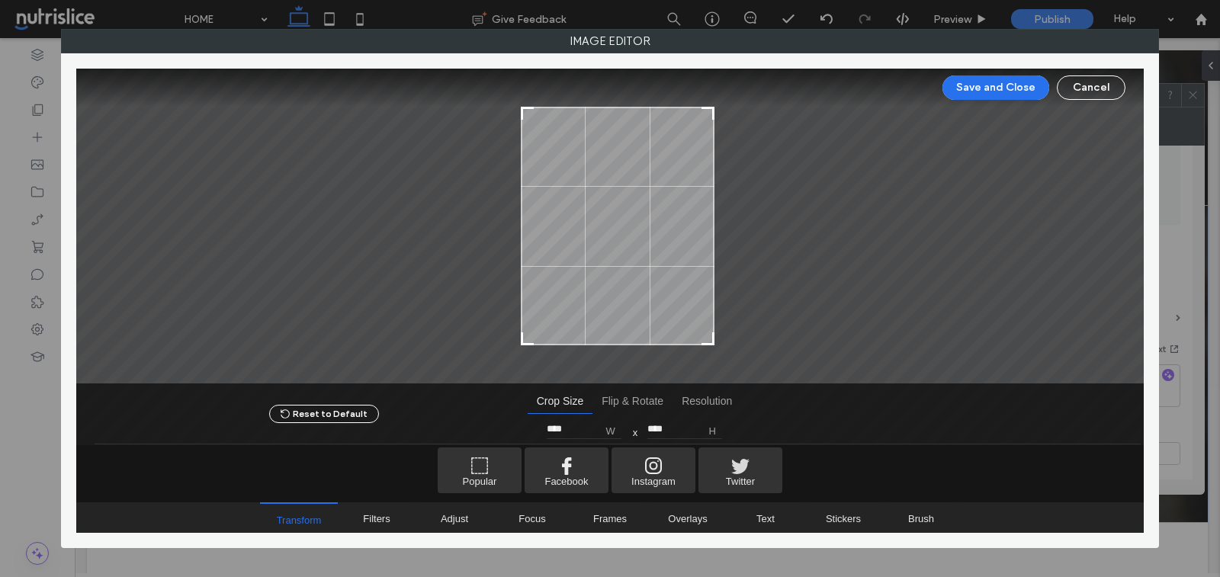
type input "****"
drag, startPoint x: 429, startPoint y: 342, endPoint x: 517, endPoint y: 342, distance: 87.7
click at [517, 342] on div at bounding box center [525, 340] width 18 height 18
click at [968, 92] on button "Save and Close" at bounding box center [996, 88] width 107 height 24
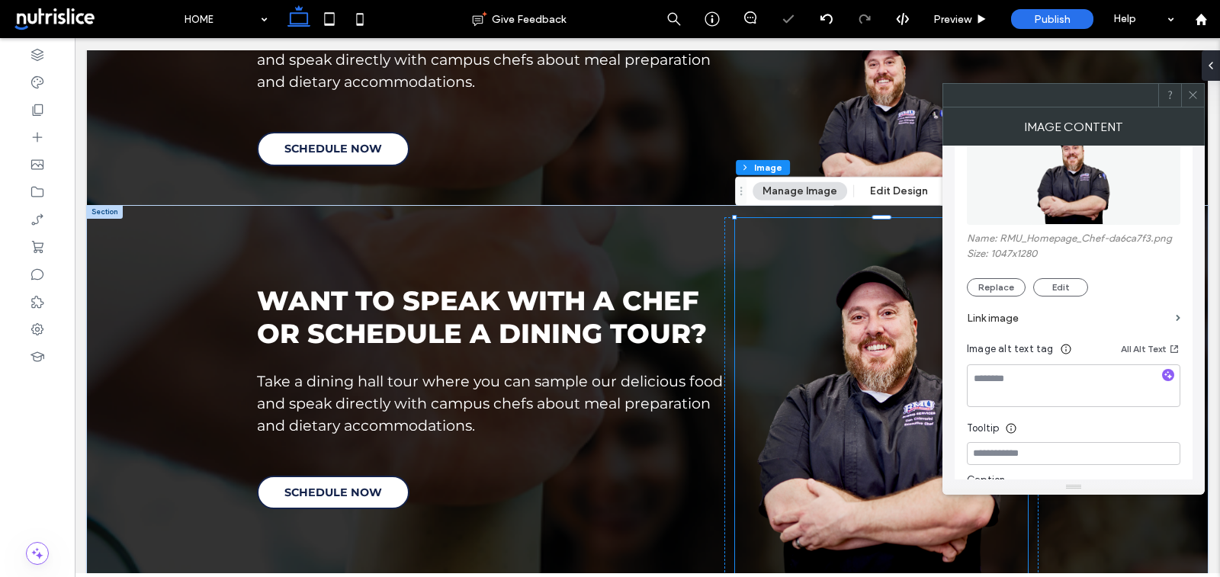
click at [1195, 96] on icon at bounding box center [1193, 94] width 11 height 11
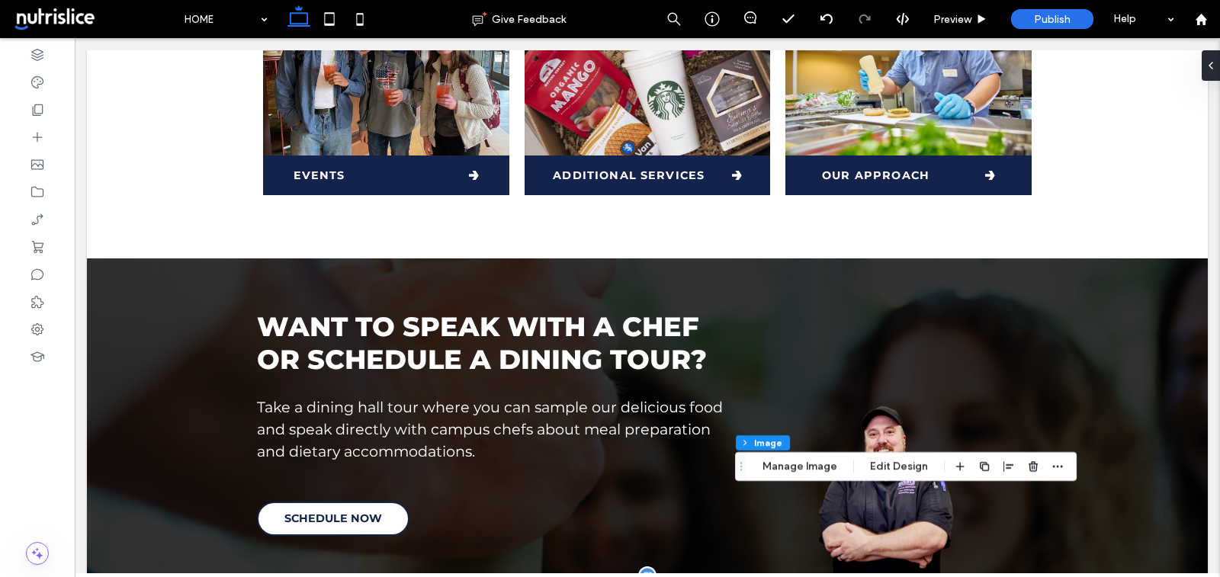
scroll to position [750, 0]
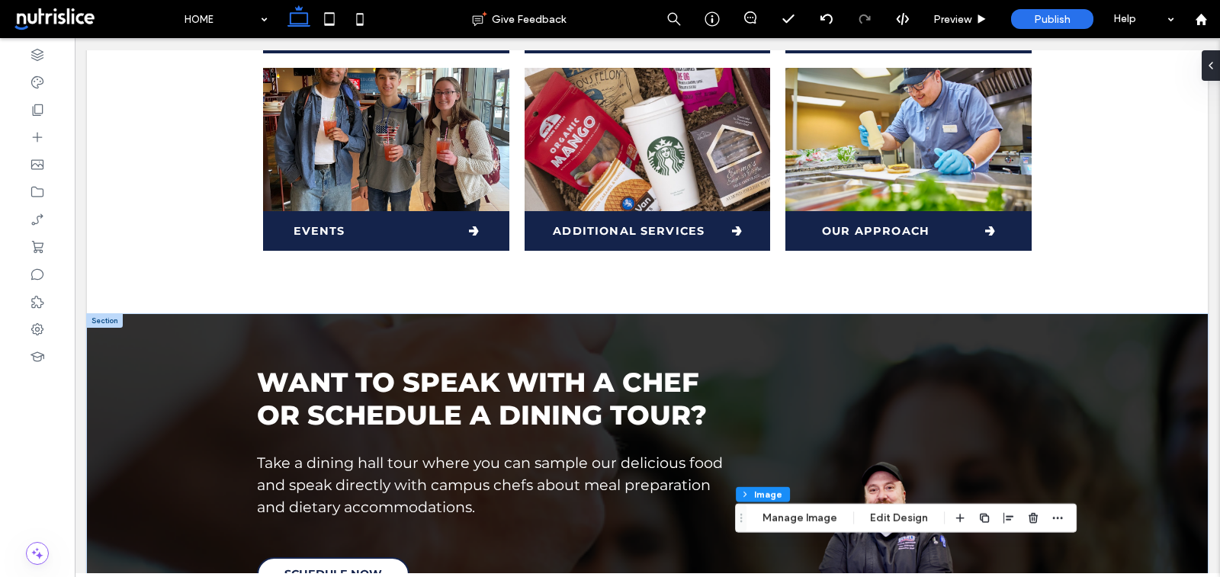
click at [108, 322] on div at bounding box center [105, 321] width 36 height 14
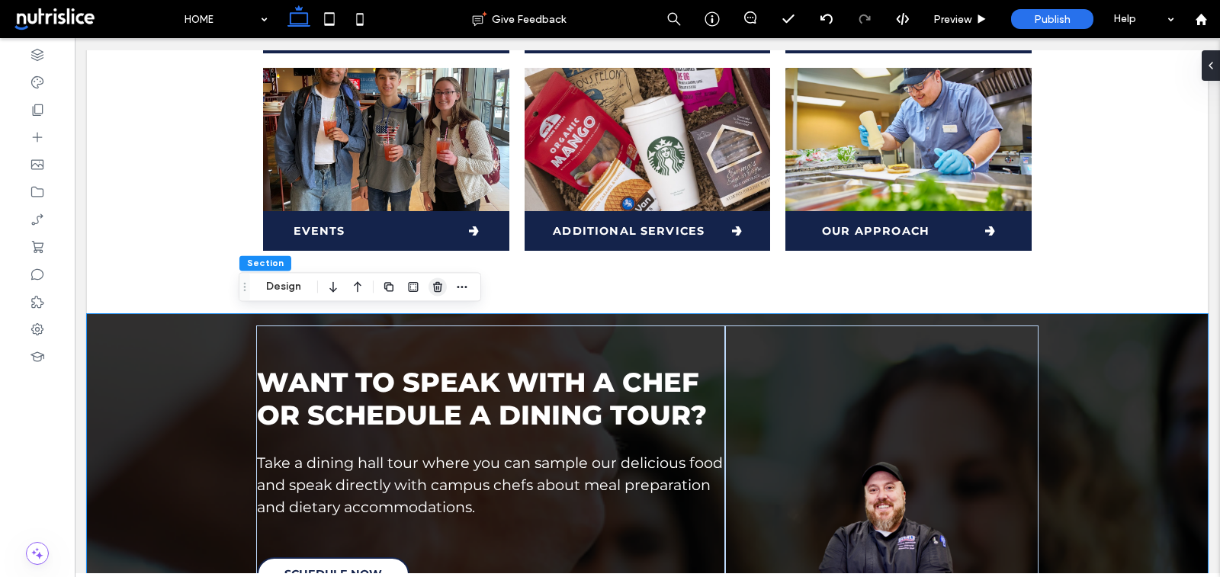
click at [438, 284] on use "button" at bounding box center [437, 287] width 9 height 10
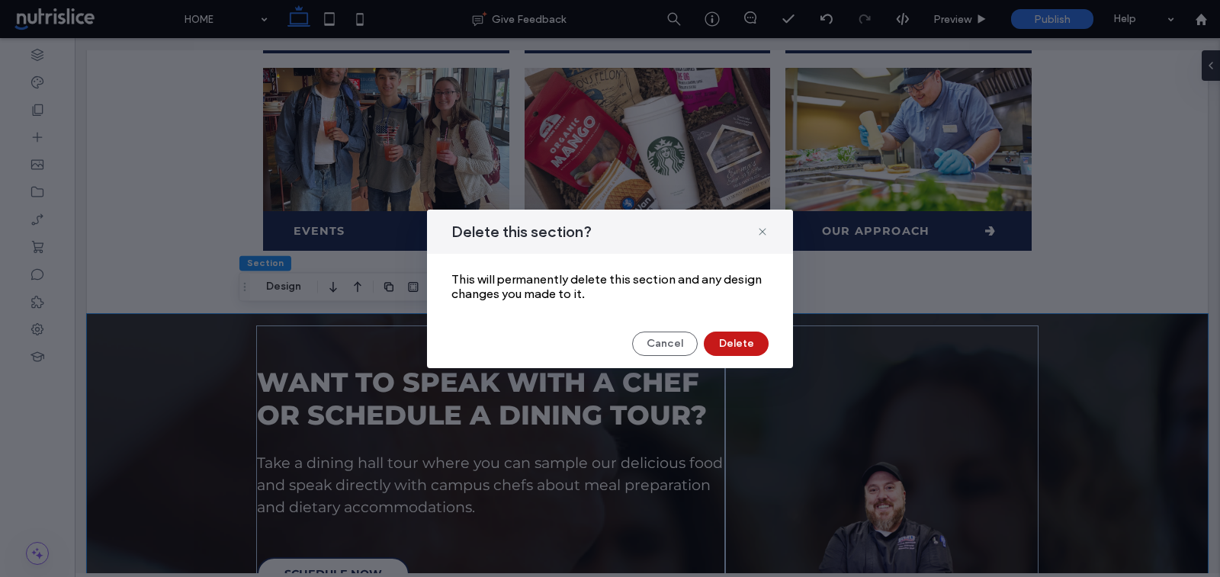
click at [734, 345] on button "Delete" at bounding box center [736, 344] width 65 height 24
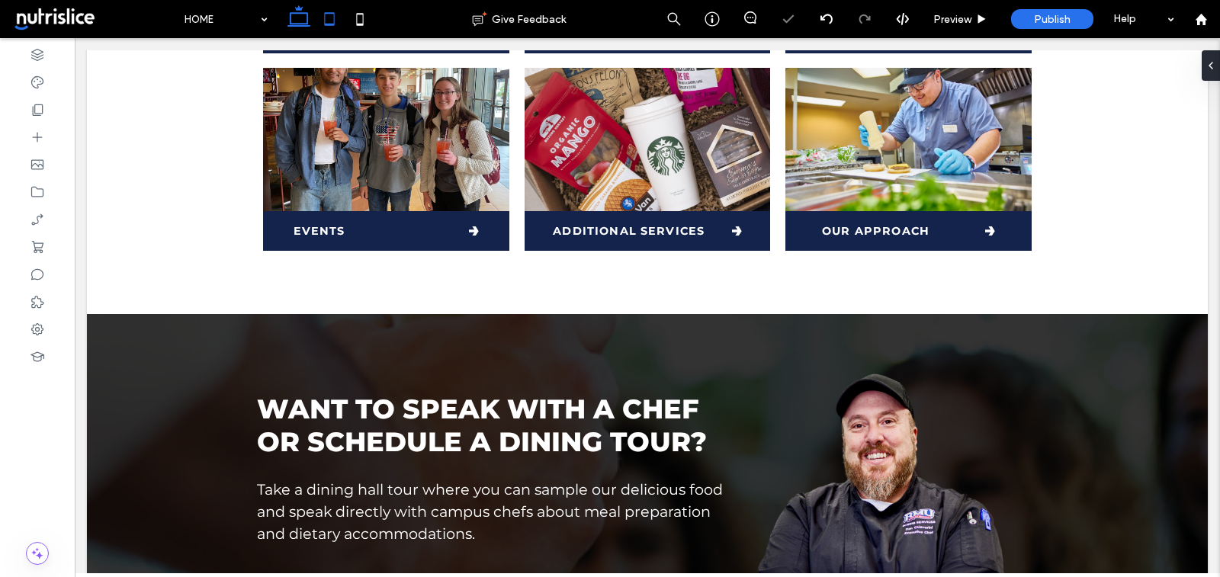
click at [327, 19] on icon at bounding box center [329, 19] width 31 height 31
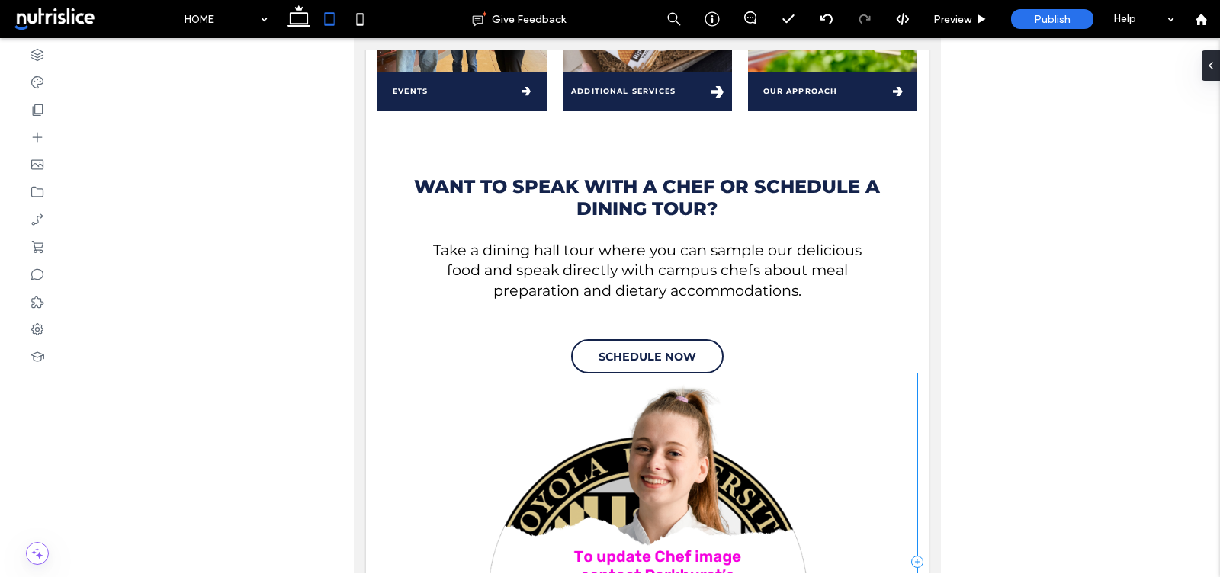
scroll to position [905, 0]
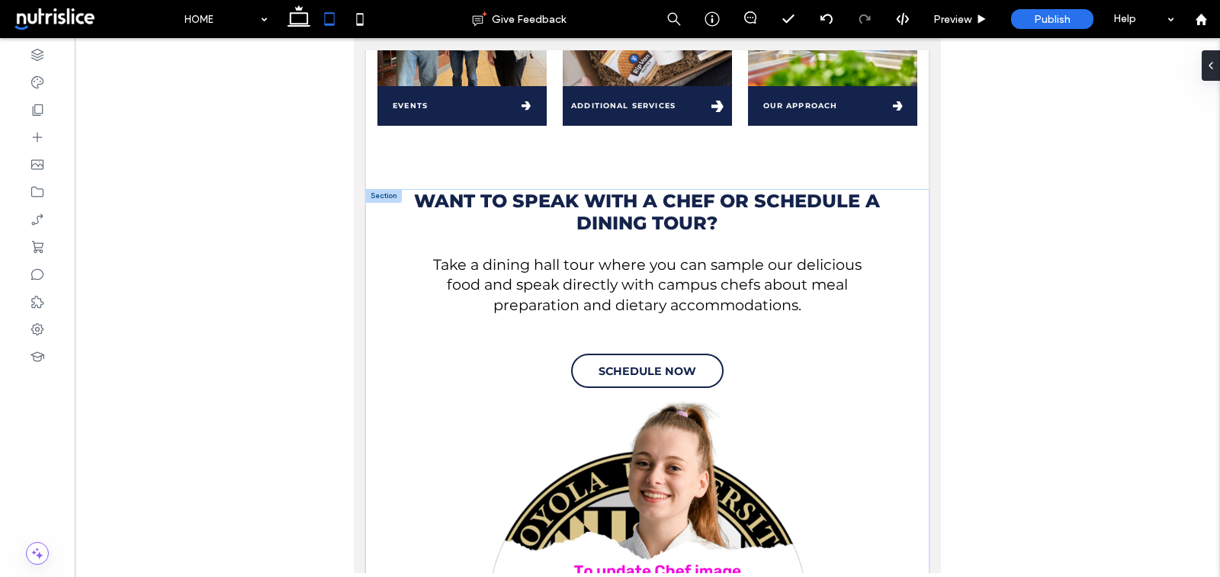
click at [377, 199] on div at bounding box center [384, 197] width 36 height 14
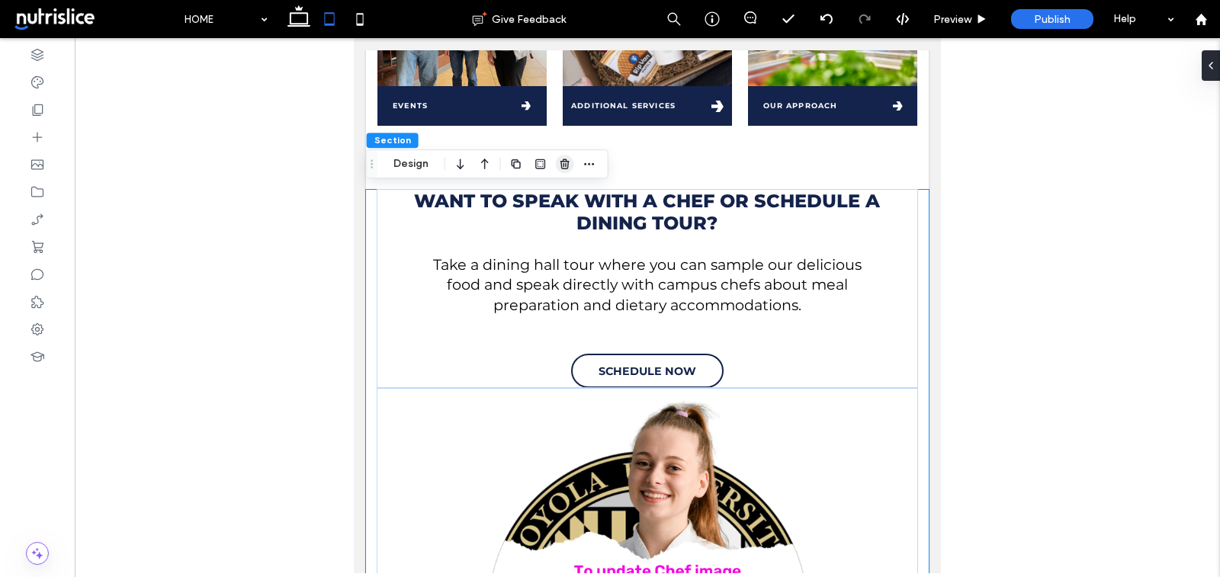
click at [560, 166] on icon "button" at bounding box center [565, 164] width 12 height 12
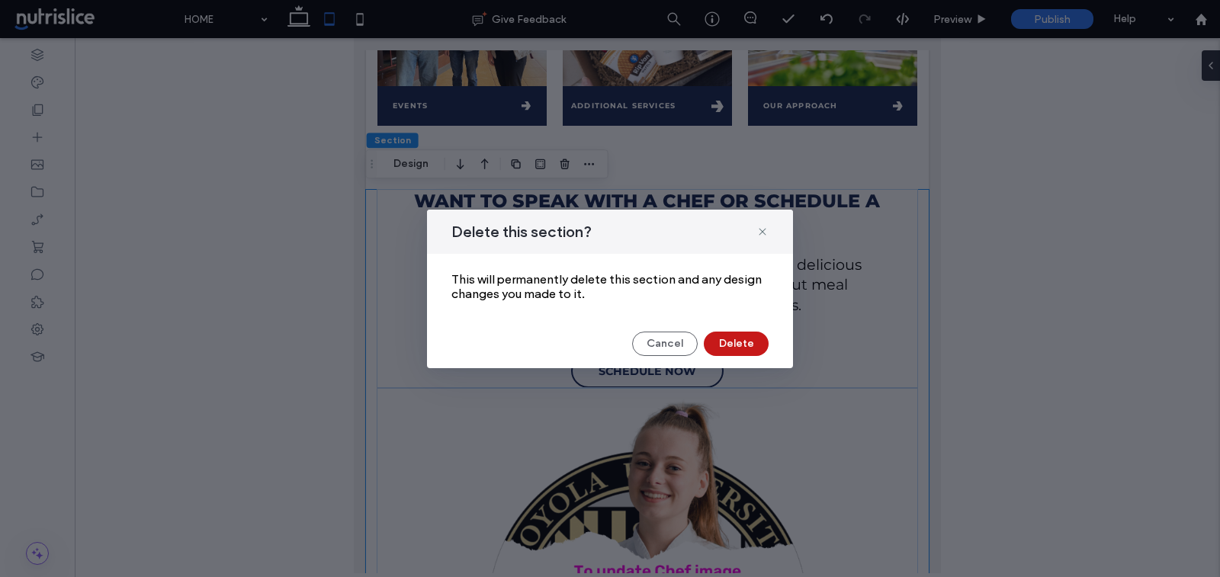
click at [757, 341] on button "Delete" at bounding box center [736, 344] width 65 height 24
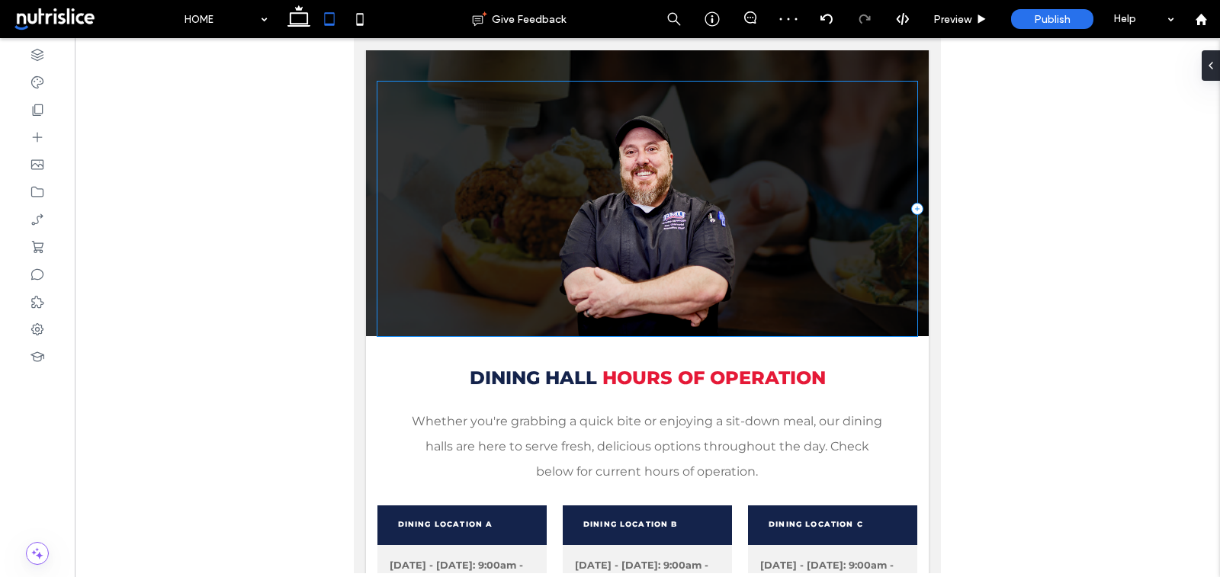
scroll to position [1298, 0]
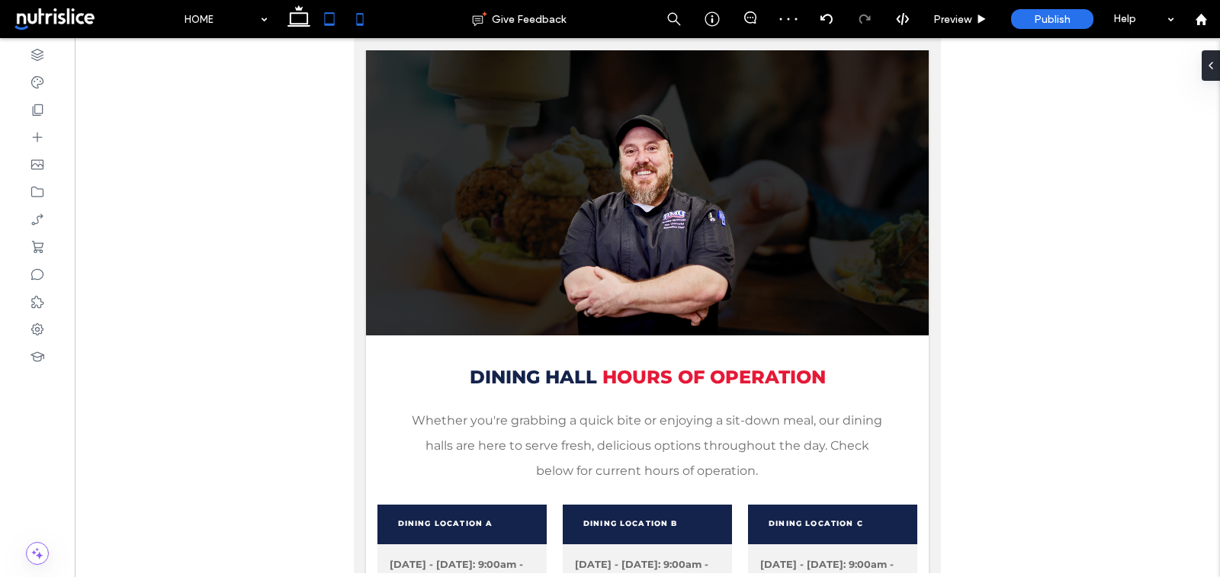
click at [348, 19] on icon at bounding box center [360, 19] width 31 height 31
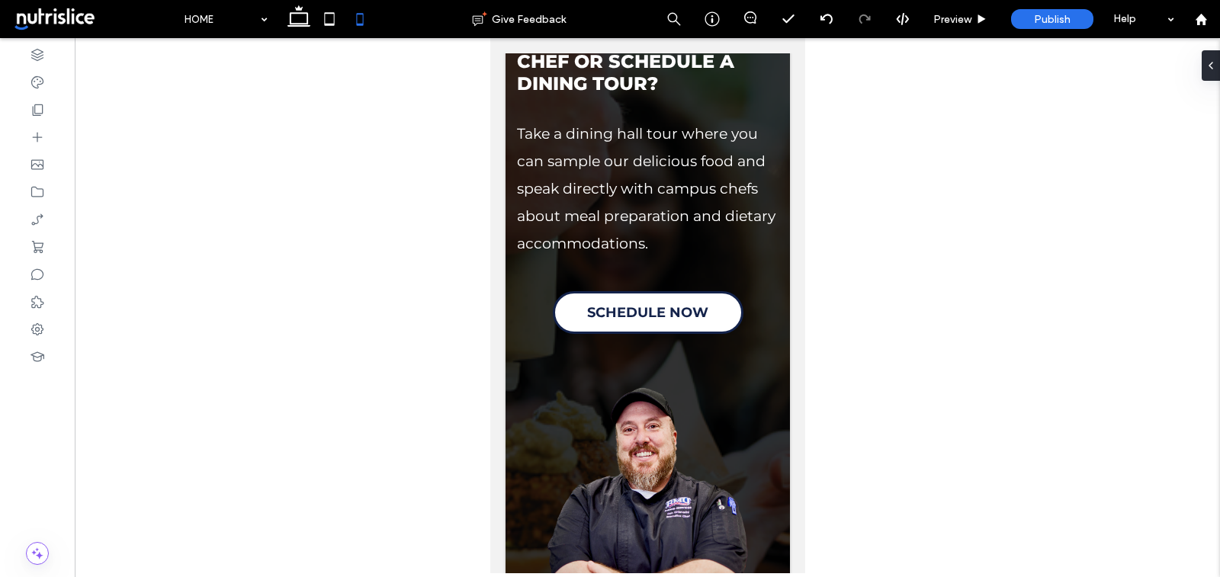
scroll to position [2583, 0]
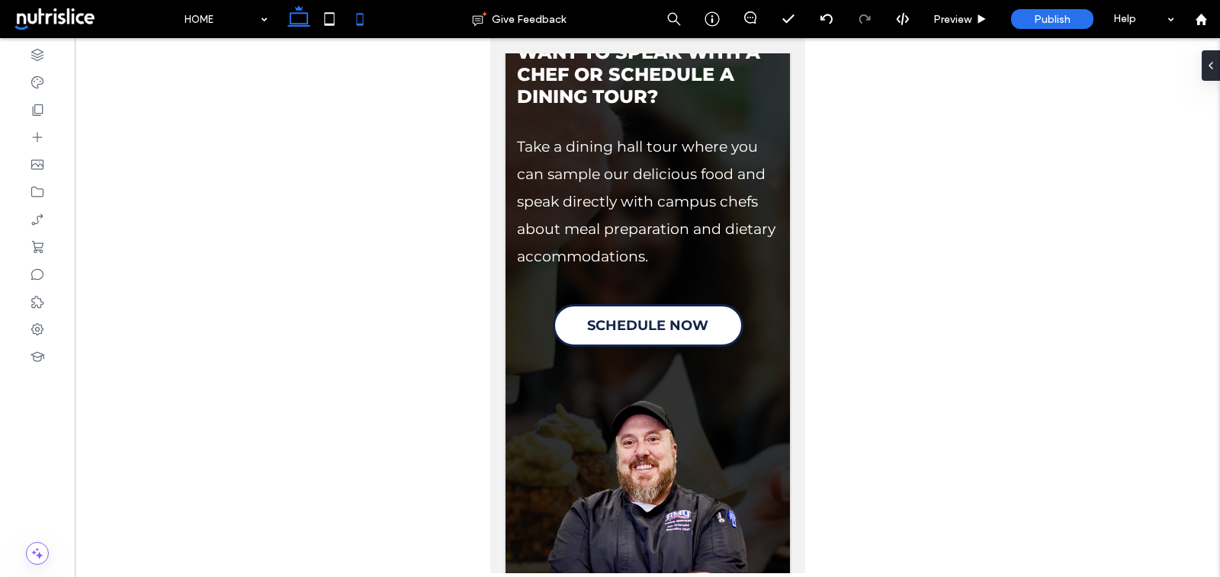
click at [294, 26] on use at bounding box center [299, 15] width 23 height 21
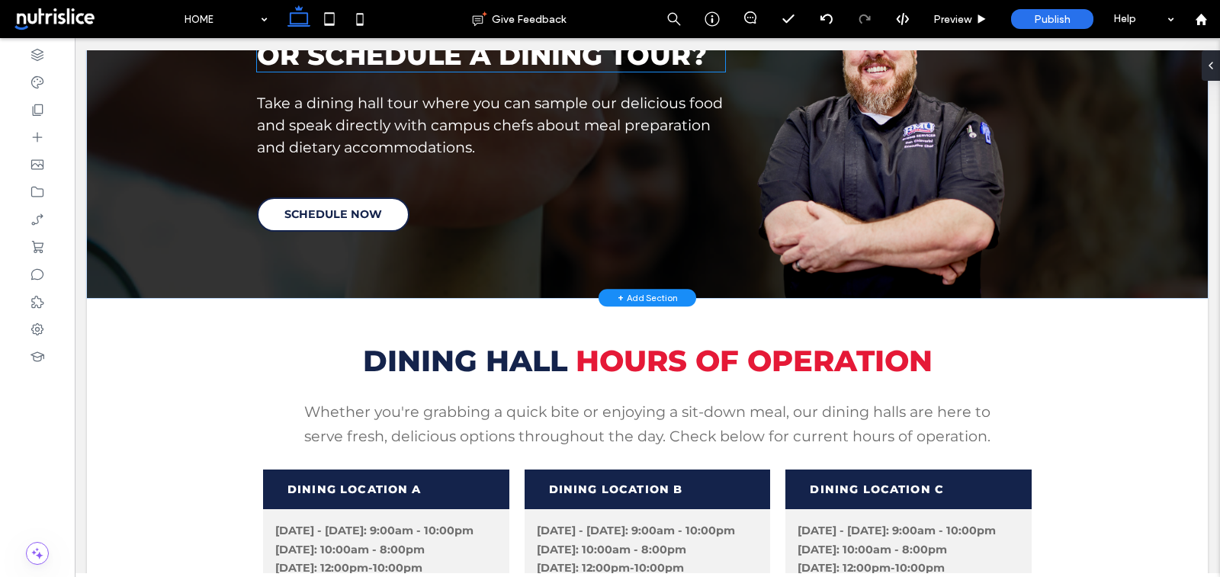
scroll to position [1163, 0]
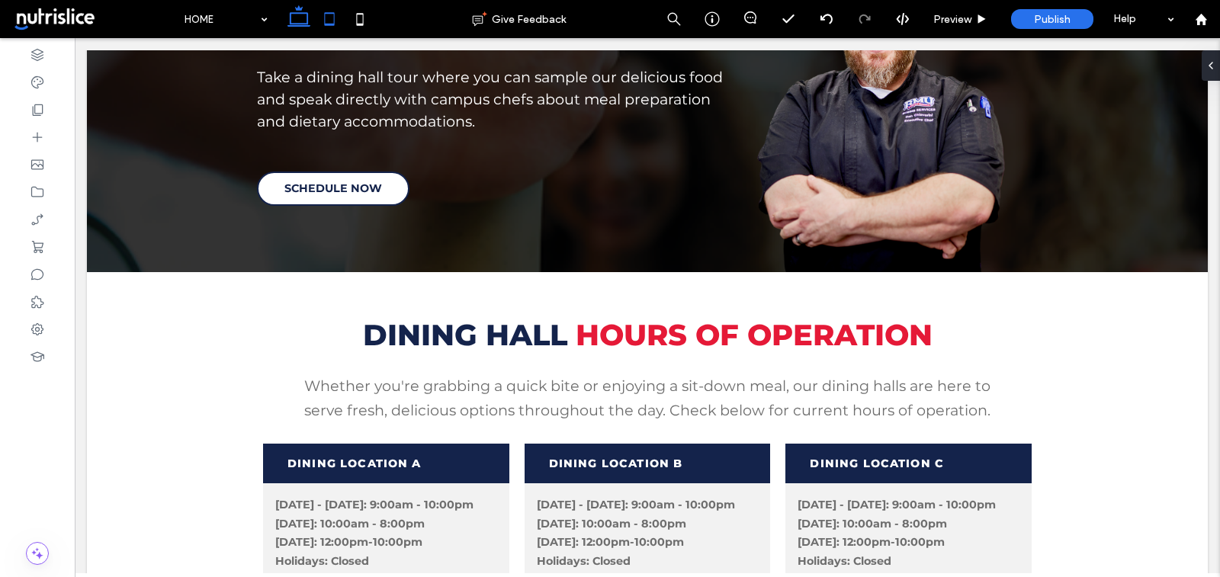
click at [317, 20] on icon at bounding box center [329, 19] width 31 height 31
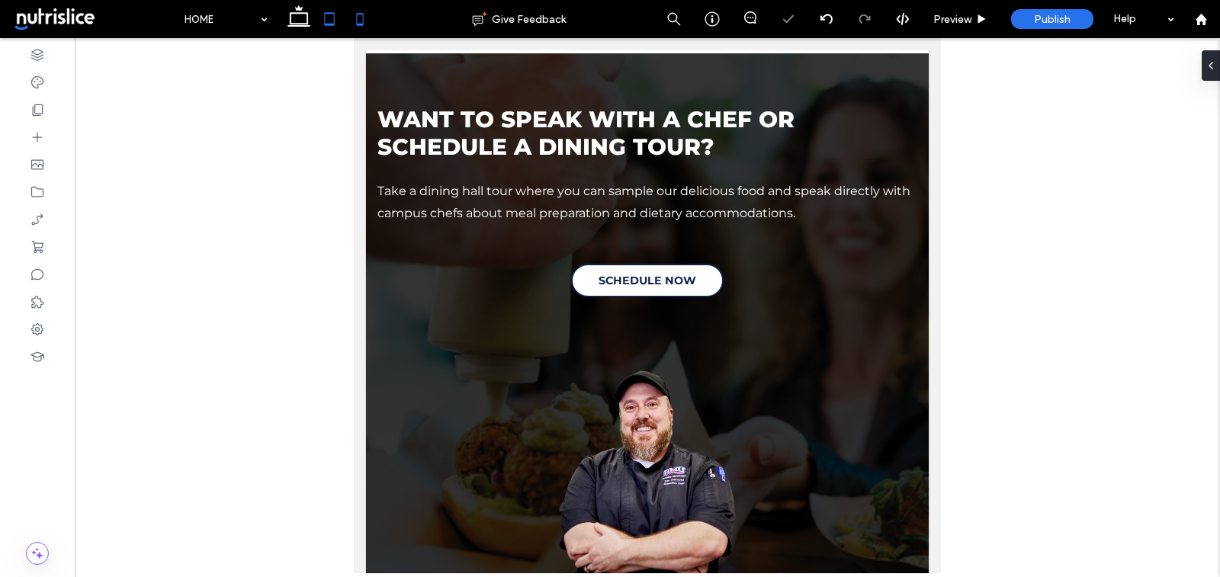
click at [362, 11] on icon at bounding box center [360, 19] width 31 height 31
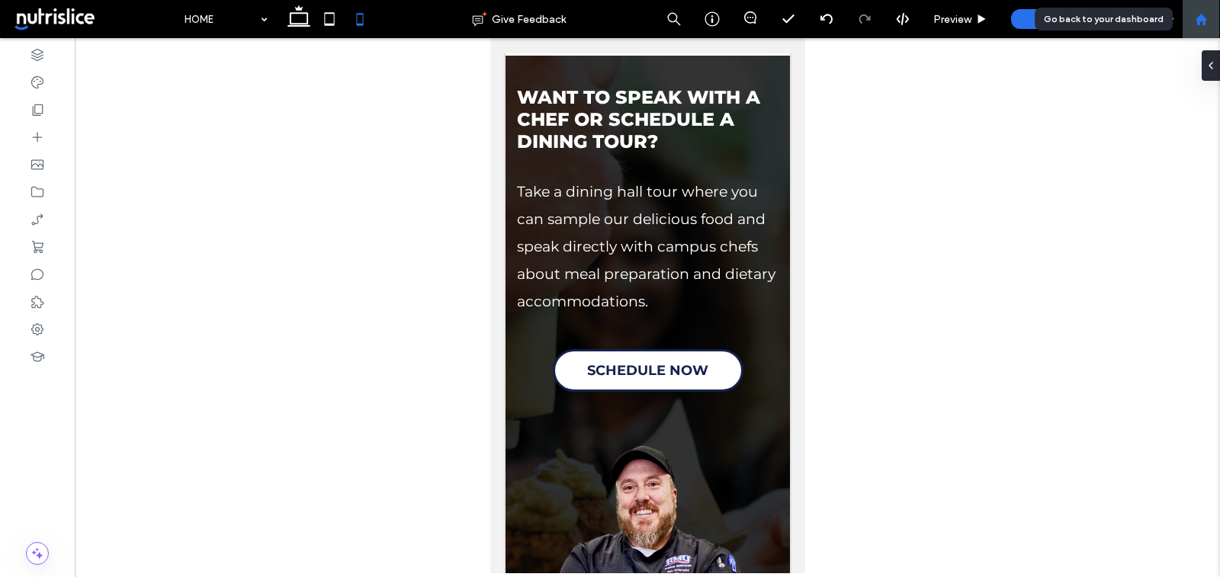
click at [1200, 18] on use at bounding box center [1200, 18] width 11 height 11
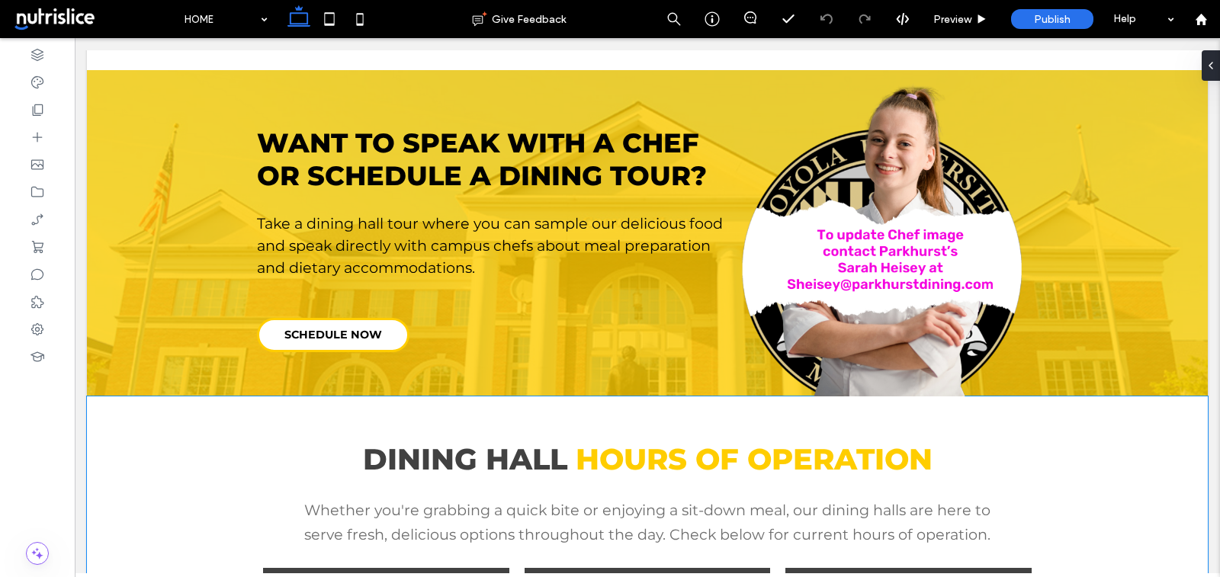
scroll to position [925, 0]
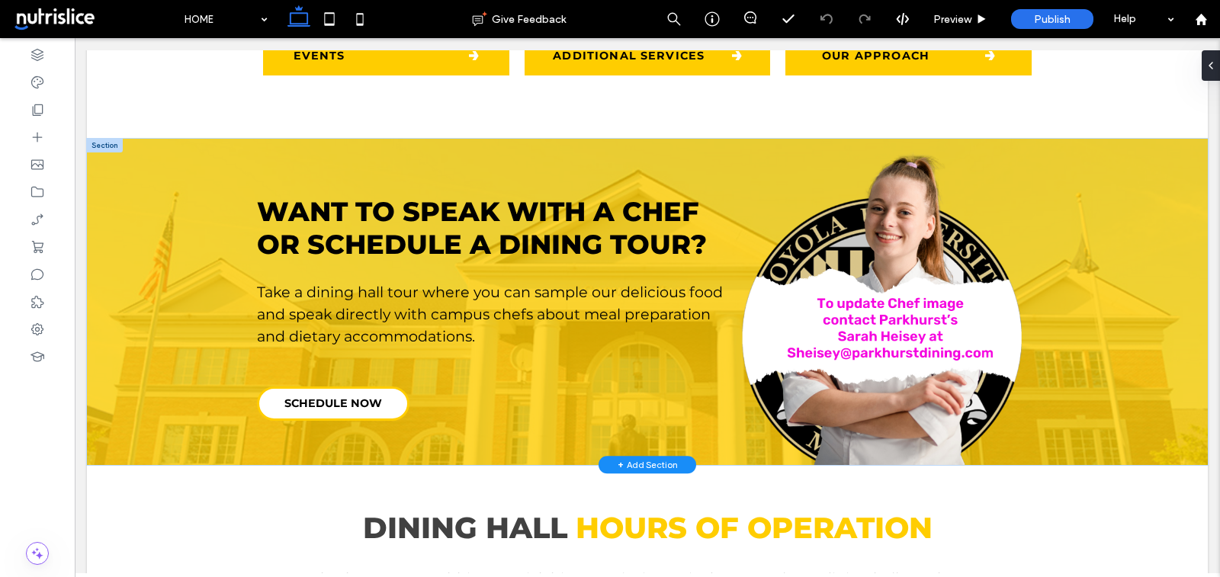
click at [653, 461] on div "+ Add Section" at bounding box center [648, 464] width 60 height 13
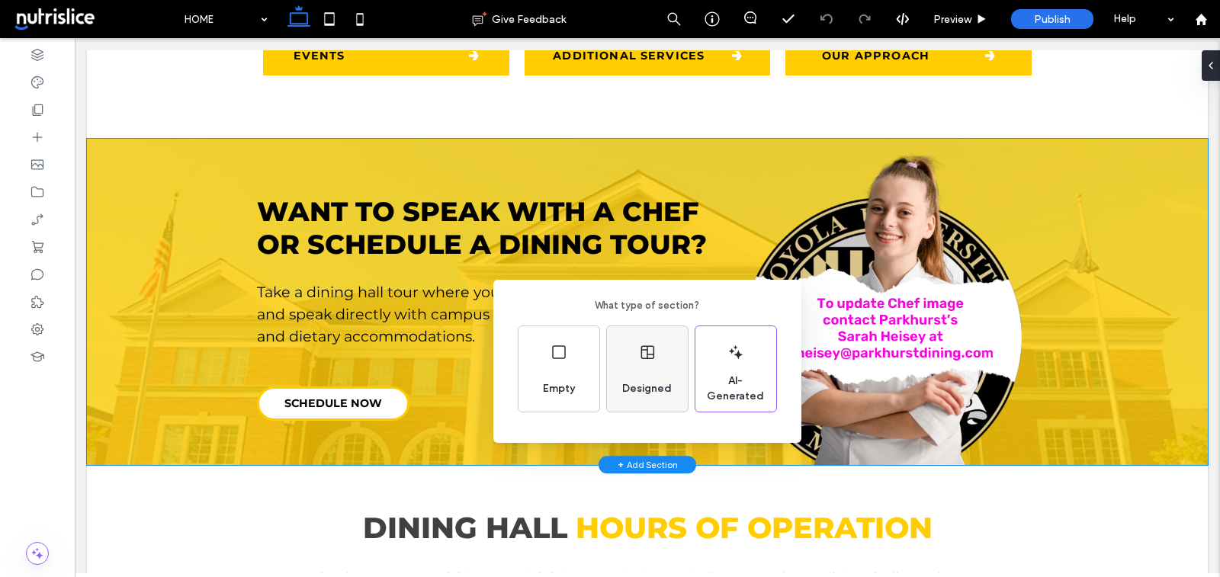
click at [635, 384] on span "Designed" at bounding box center [647, 388] width 62 height 15
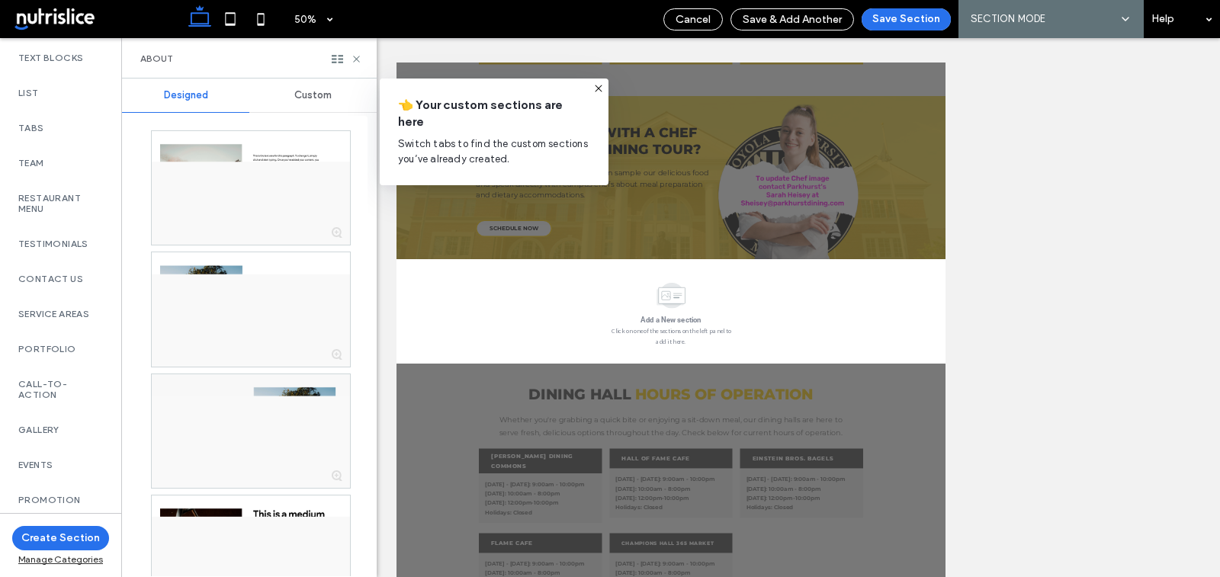
scroll to position [973, 0]
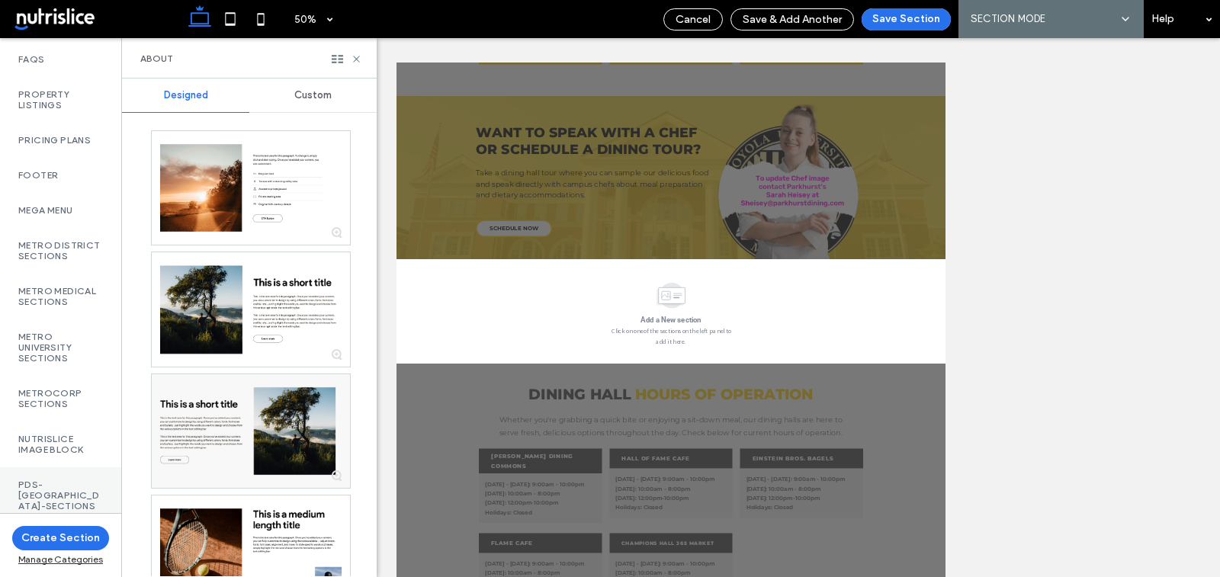
click at [40, 480] on label "PDS-[GEOGRAPHIC_DATA]-Sections" at bounding box center [60, 496] width 85 height 32
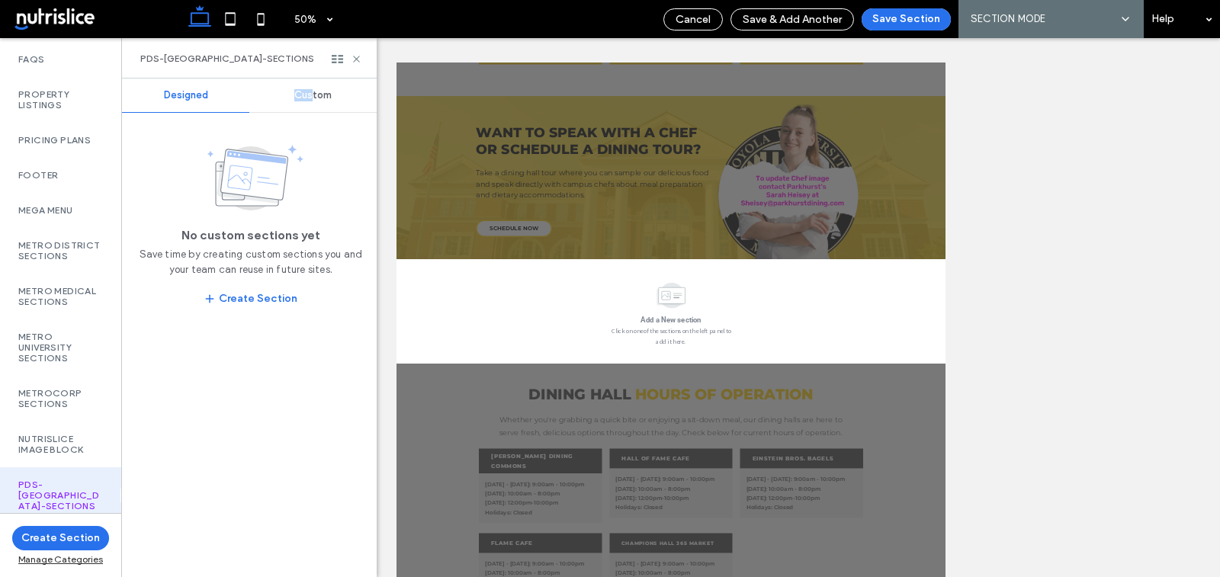
click at [311, 89] on span "Custom" at bounding box center [312, 95] width 37 height 12
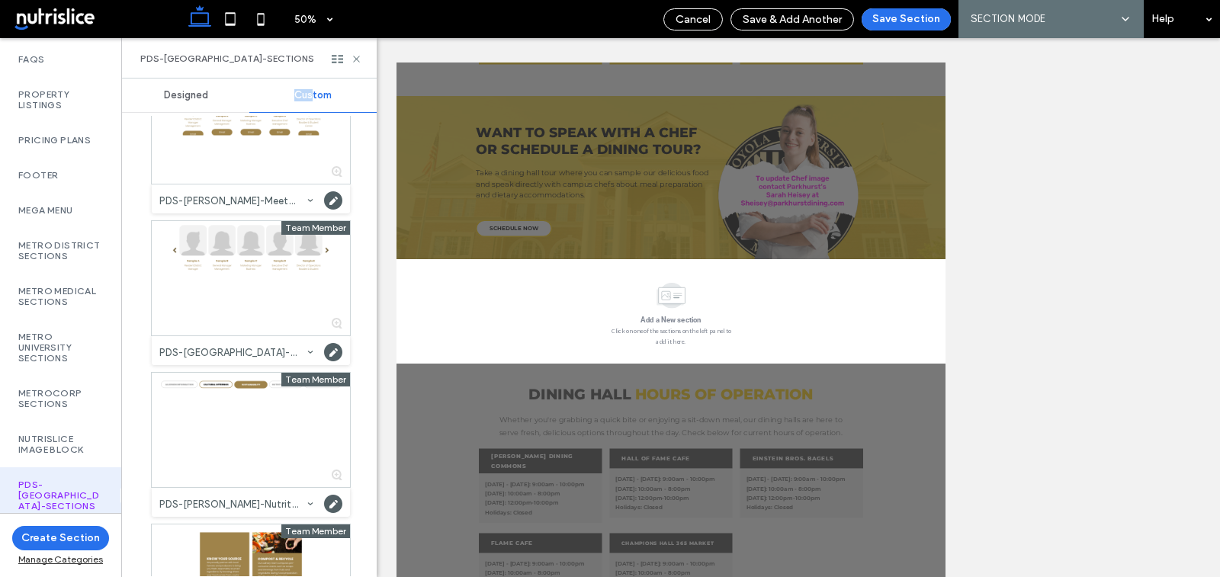
scroll to position [1529, 0]
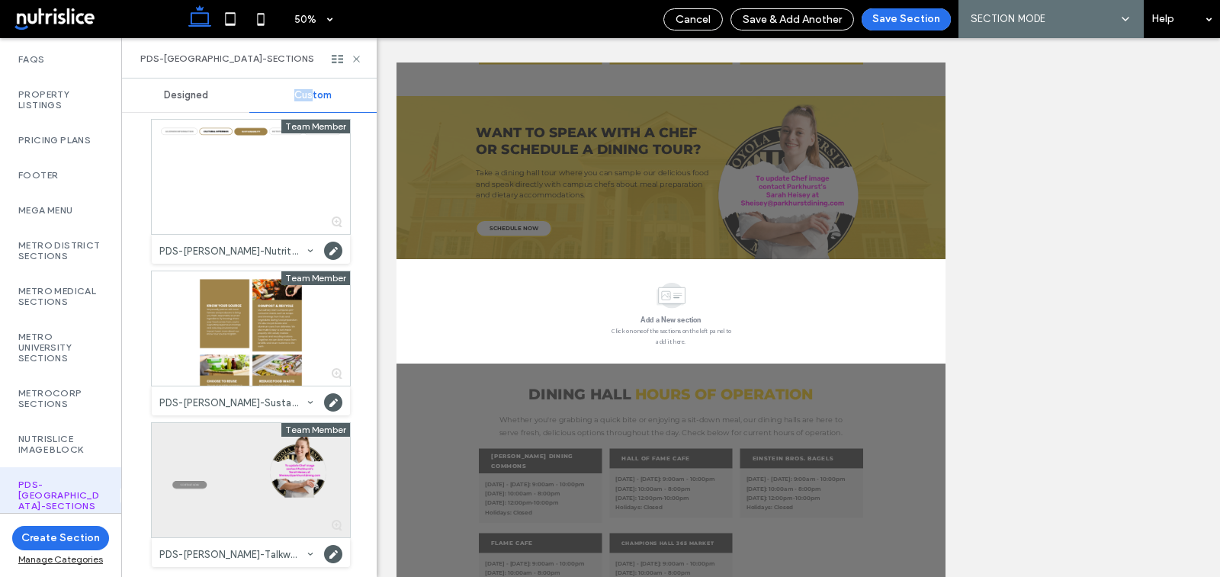
click at [252, 488] on div at bounding box center [251, 480] width 198 height 114
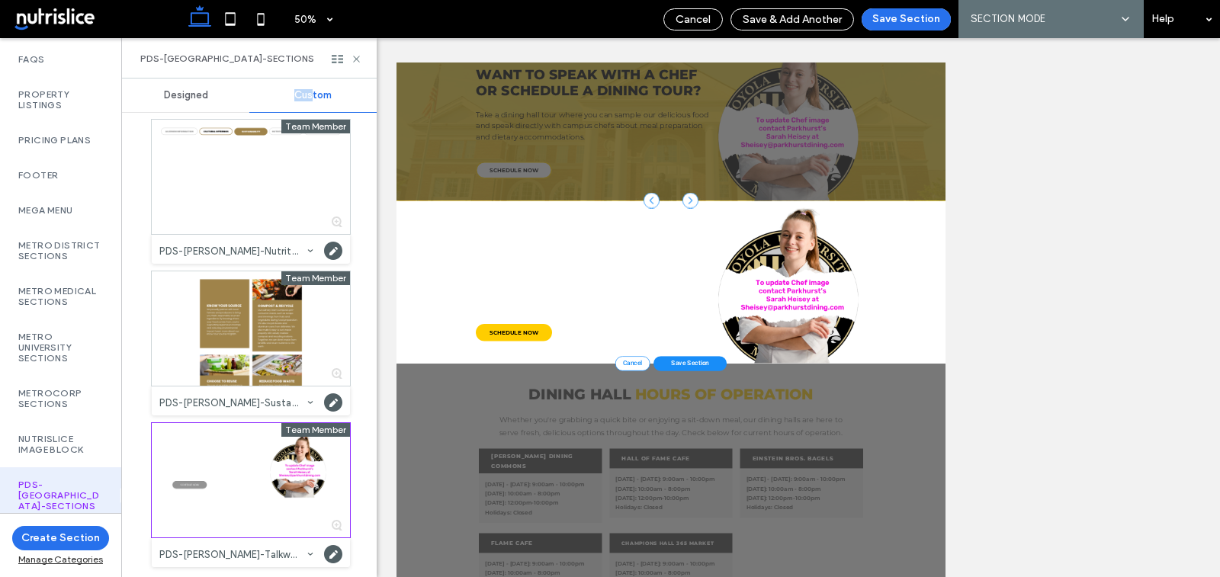
scroll to position [1063, 0]
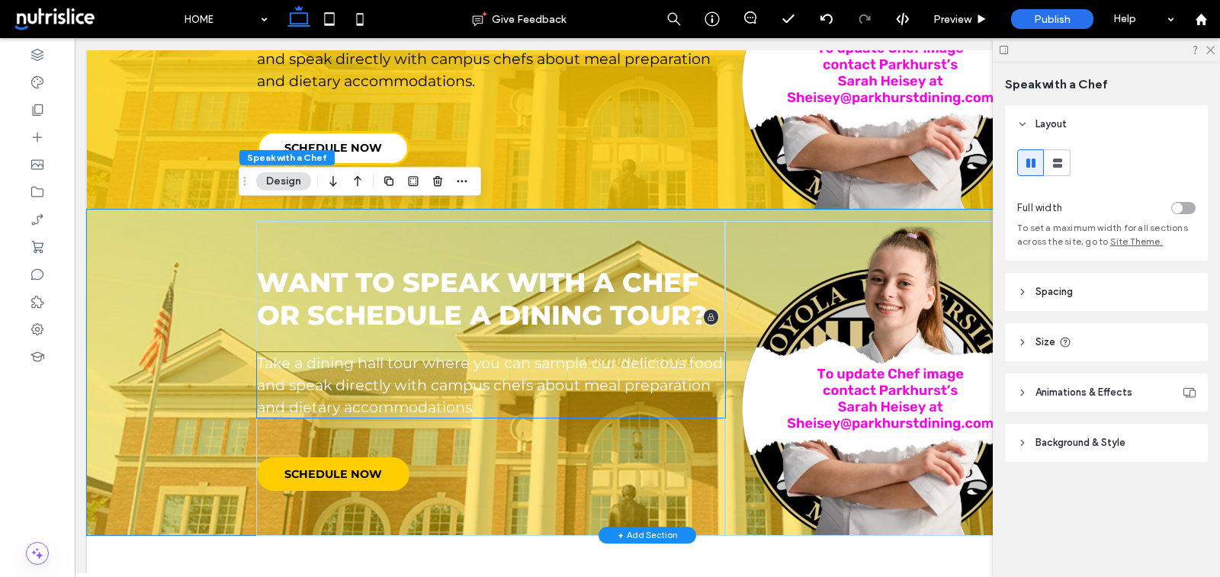
scroll to position [1185, 0]
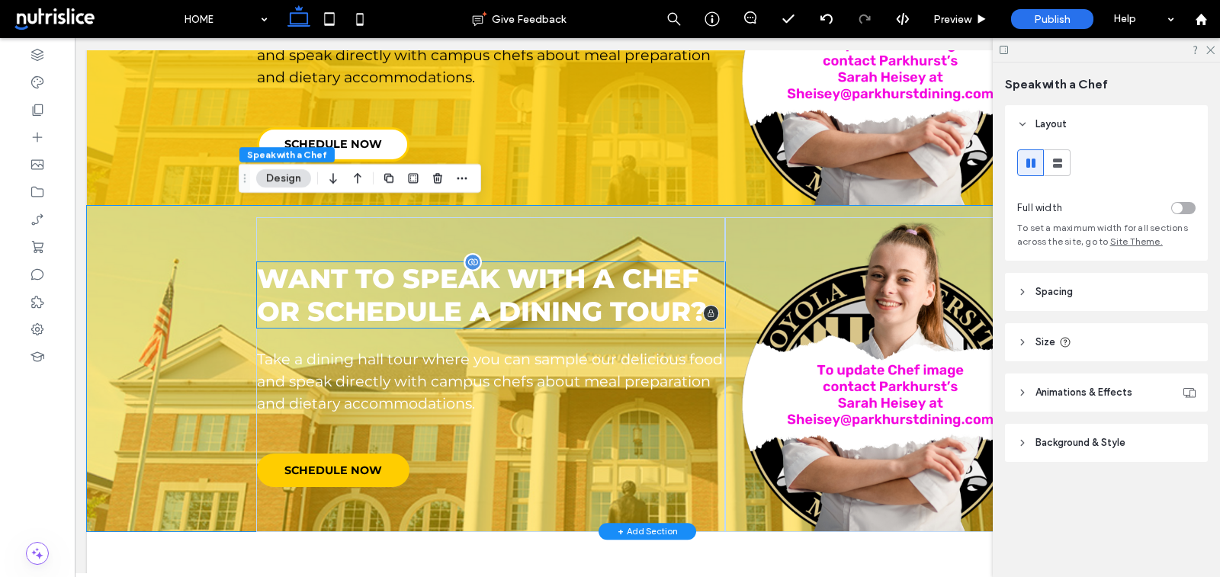
click at [662, 297] on p "WANT TO SPEAK WITH A CHEF OR SCHEDULE A DINING TOUR?" at bounding box center [491, 295] width 468 height 66
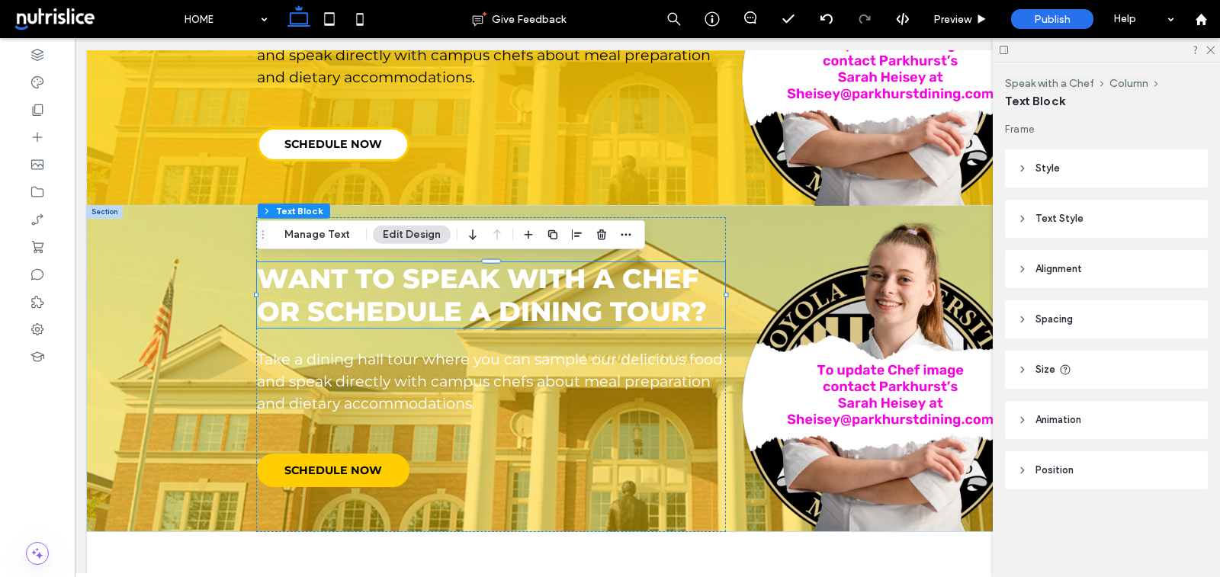
click at [1030, 221] on header "Text Style" at bounding box center [1106, 219] width 203 height 38
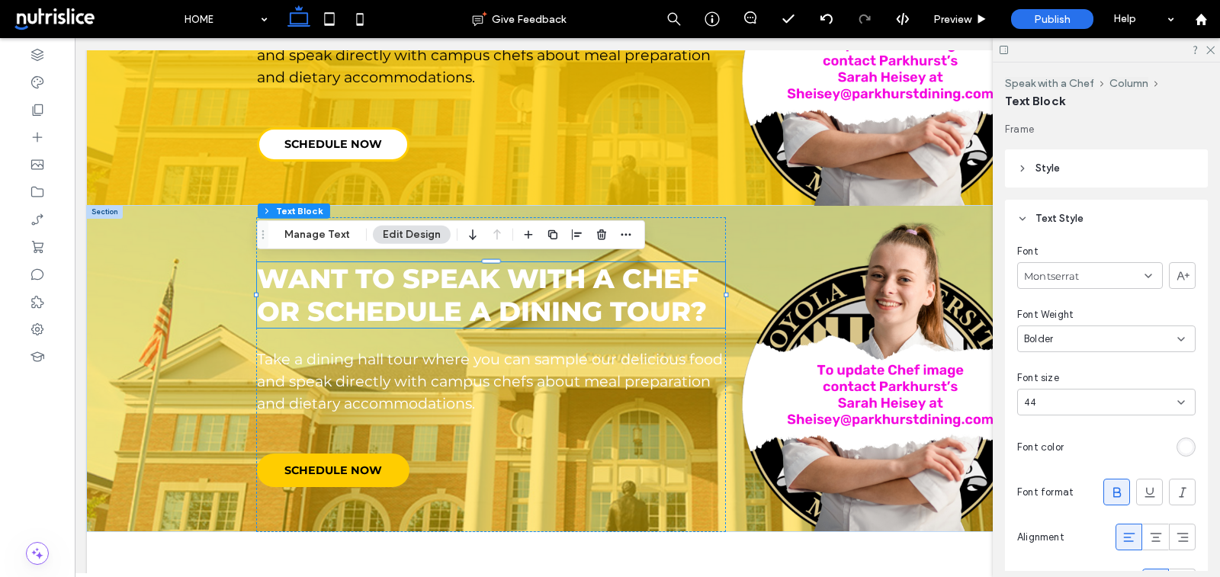
click at [1177, 441] on div at bounding box center [1186, 447] width 19 height 19
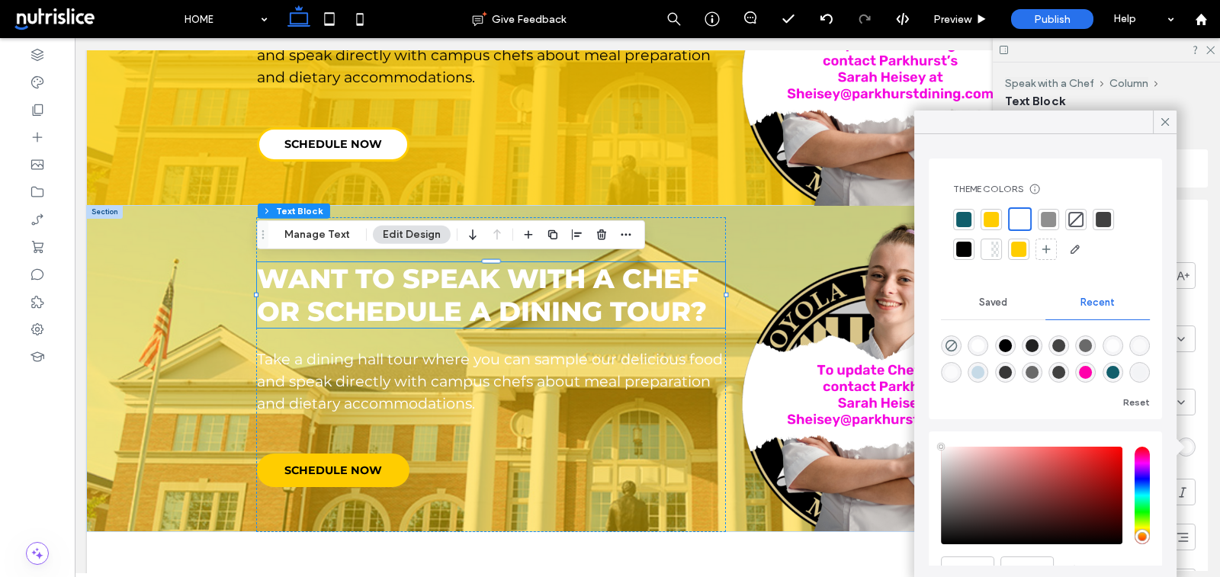
click at [966, 246] on div at bounding box center [964, 249] width 15 height 15
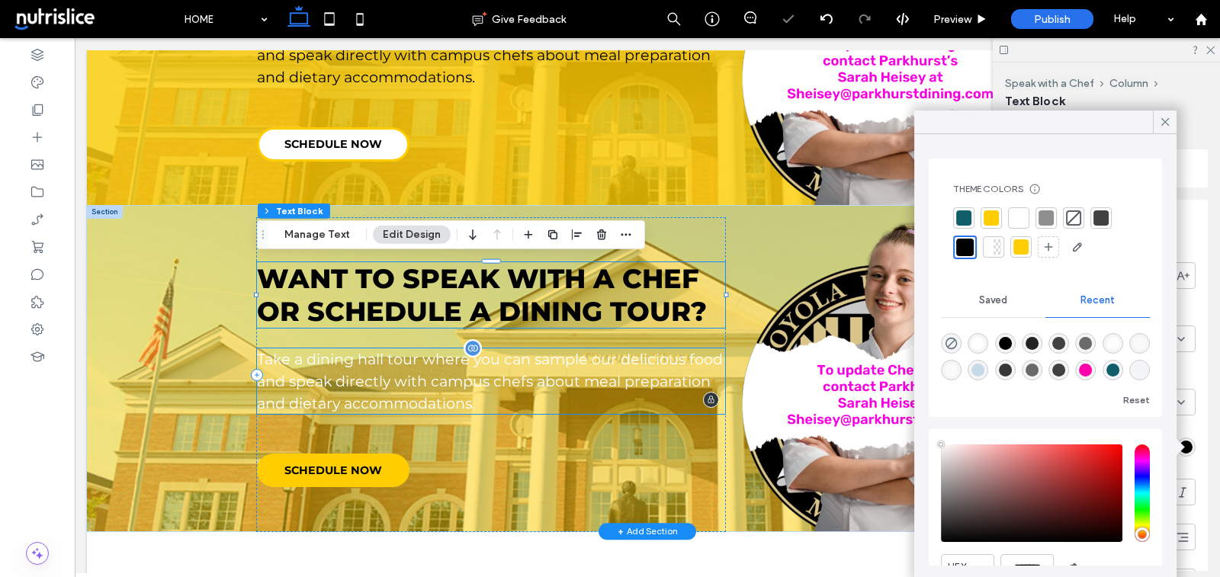
click at [609, 365] on p "Take a dining hall tour where you can sample our delicious food and speak direc…" at bounding box center [491, 382] width 468 height 66
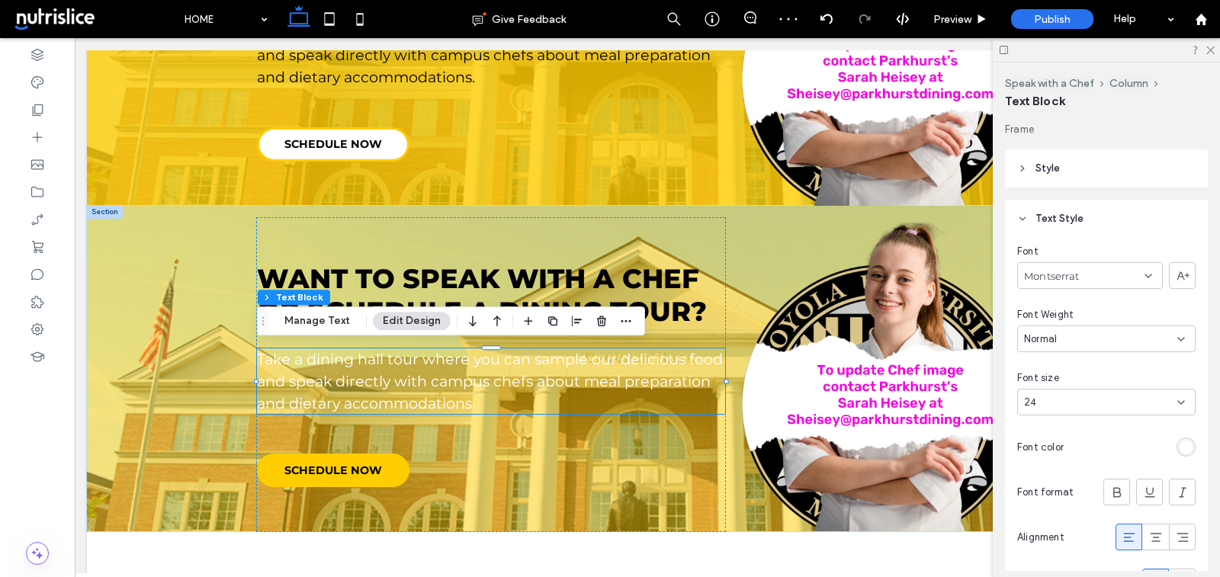
click at [1187, 444] on div "rgb(255, 255, 255)" at bounding box center [1186, 447] width 13 height 13
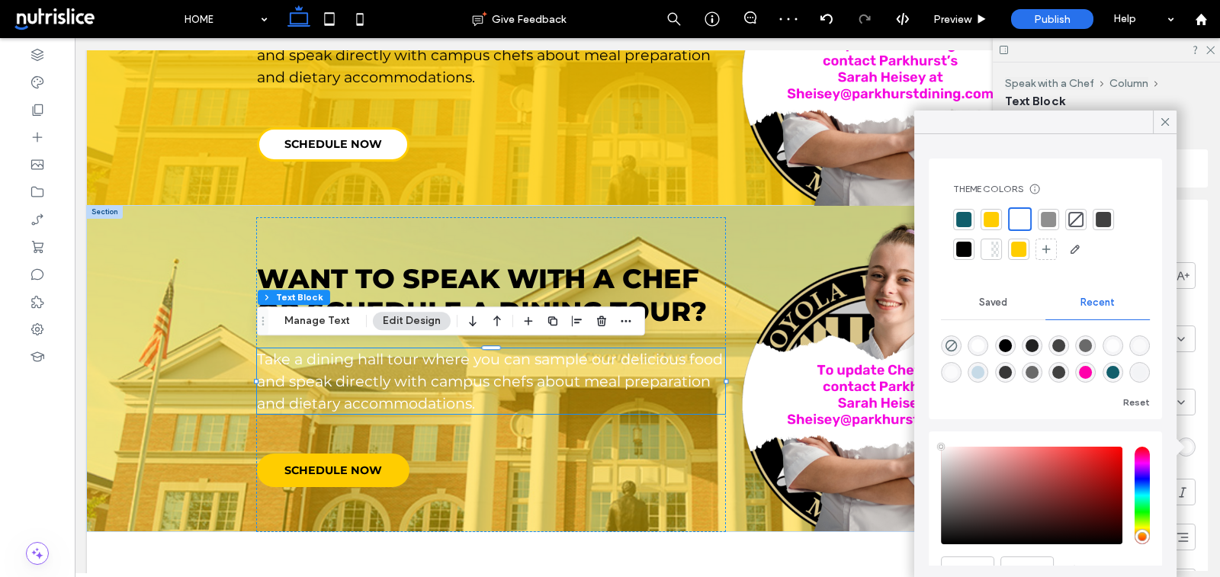
click at [964, 249] on div at bounding box center [964, 249] width 15 height 15
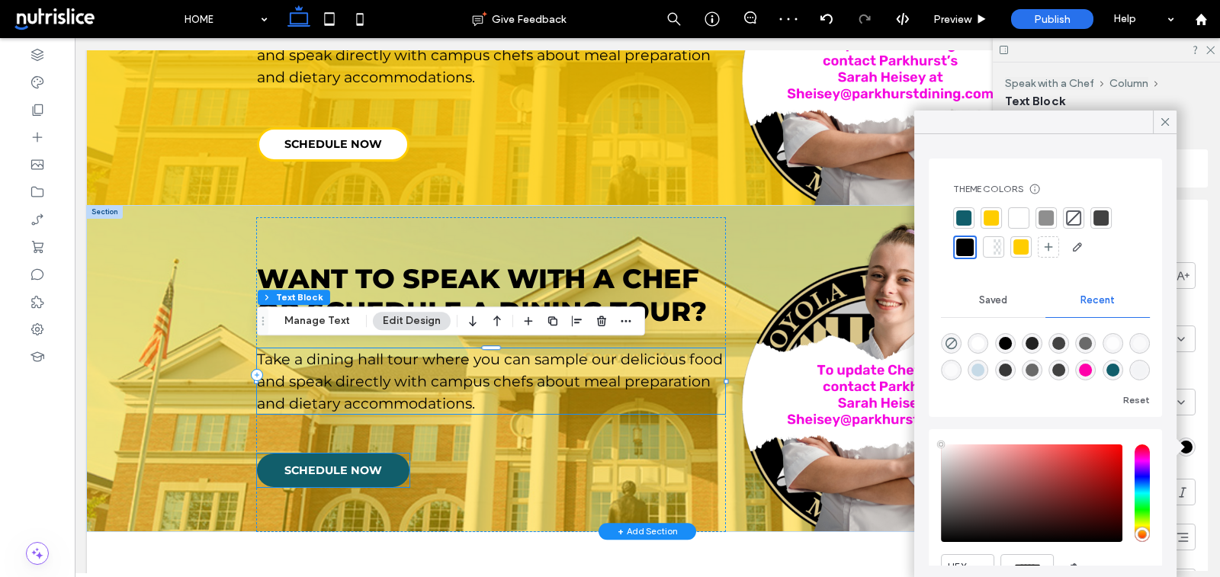
click at [334, 482] on link "SCHEDULE NOW" at bounding box center [333, 471] width 153 height 34
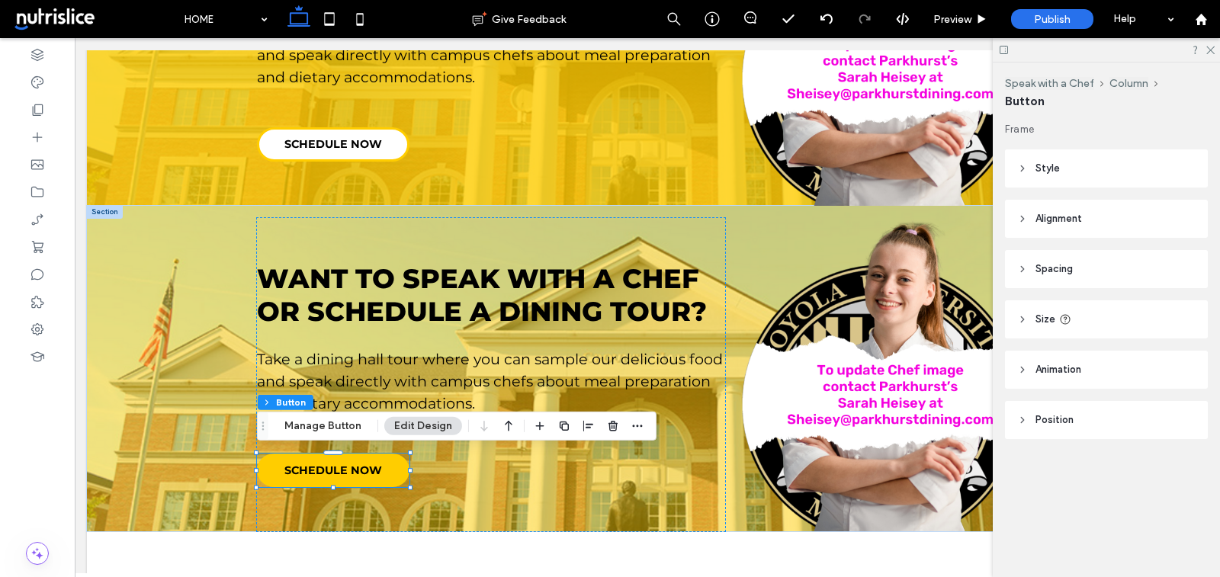
click at [1081, 171] on header "Style" at bounding box center [1106, 169] width 203 height 38
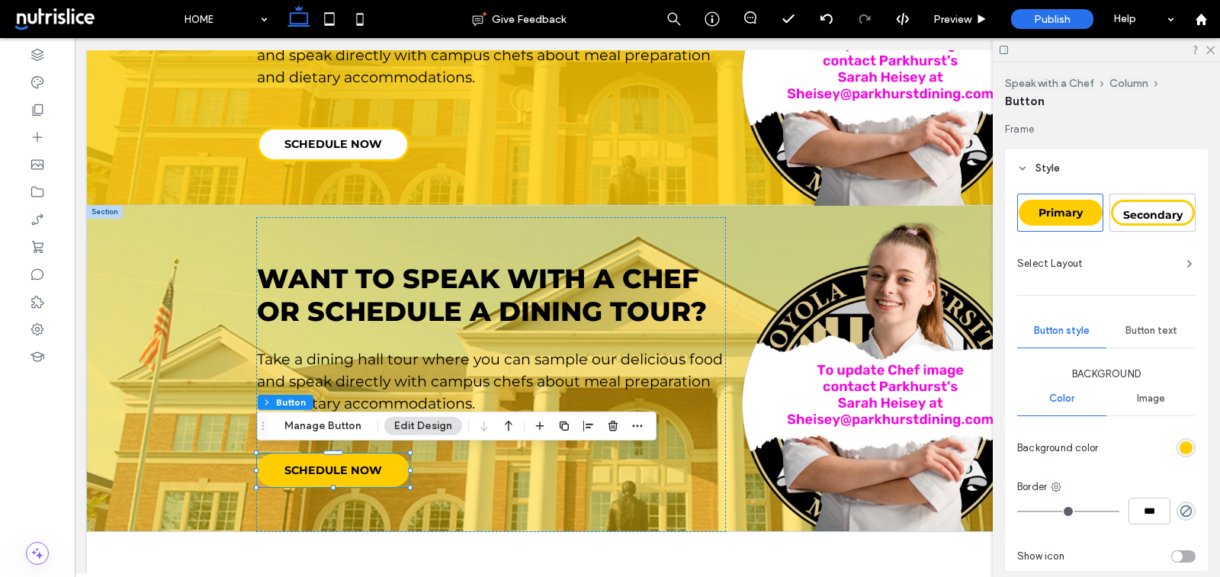
click at [1135, 214] on span "Secondary" at bounding box center [1153, 215] width 59 height 14
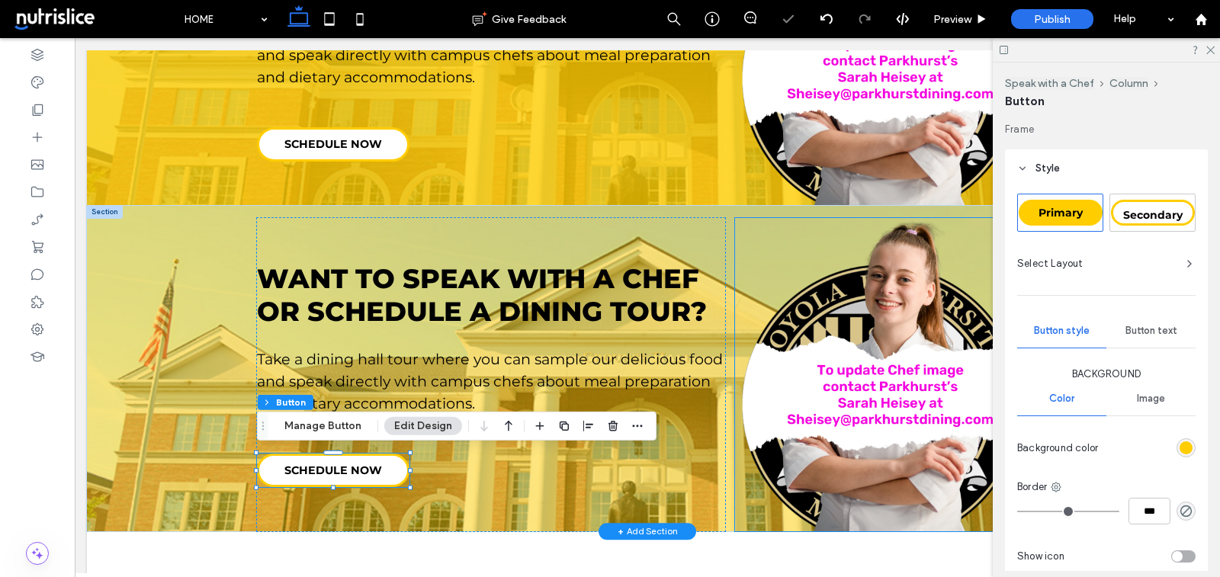
type input "*"
type input "***"
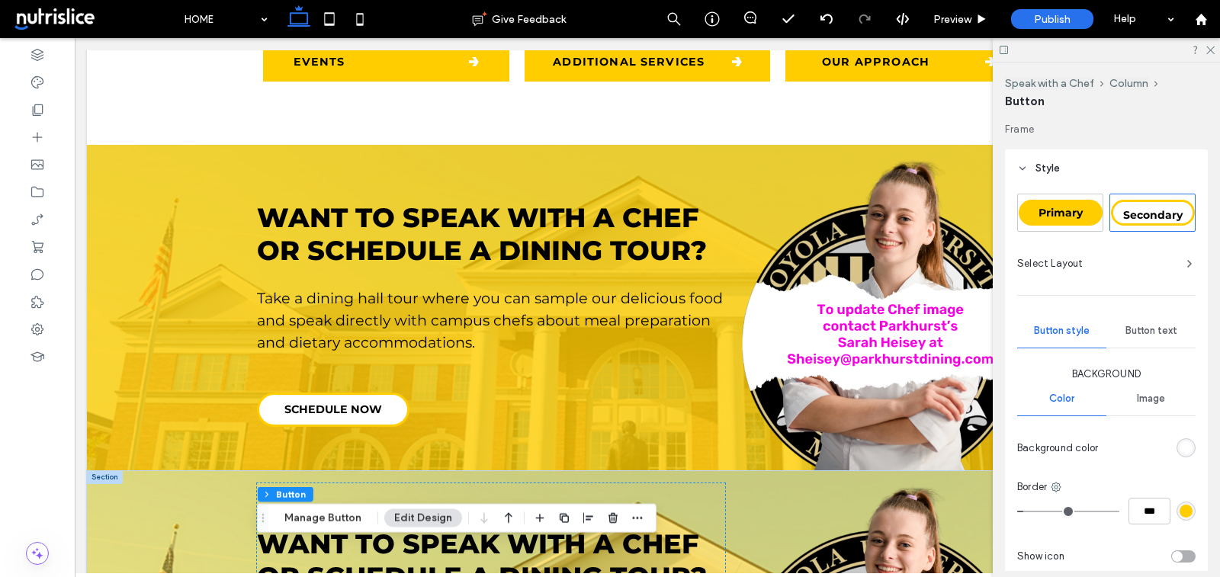
scroll to position [840, 0]
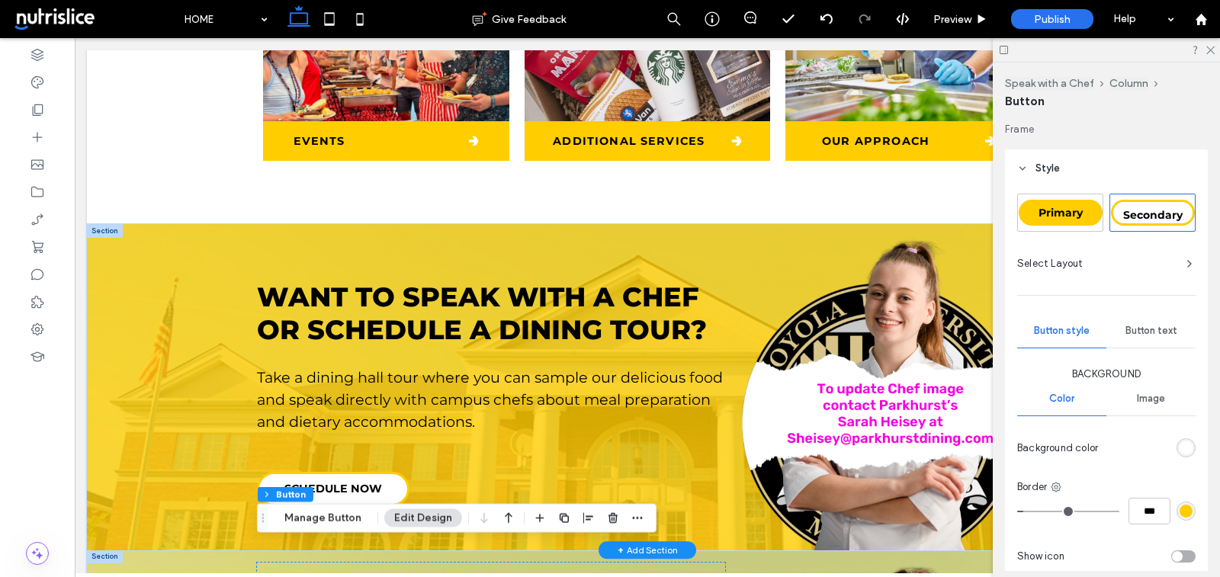
click at [107, 230] on div at bounding box center [105, 231] width 36 height 14
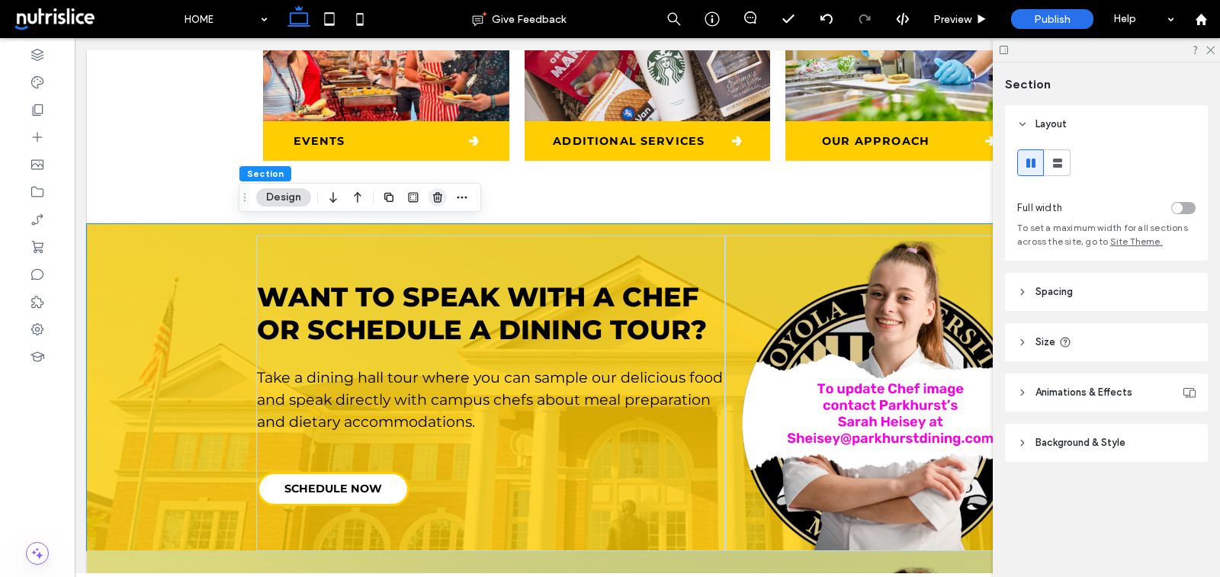
click at [440, 194] on icon "button" at bounding box center [438, 197] width 12 height 12
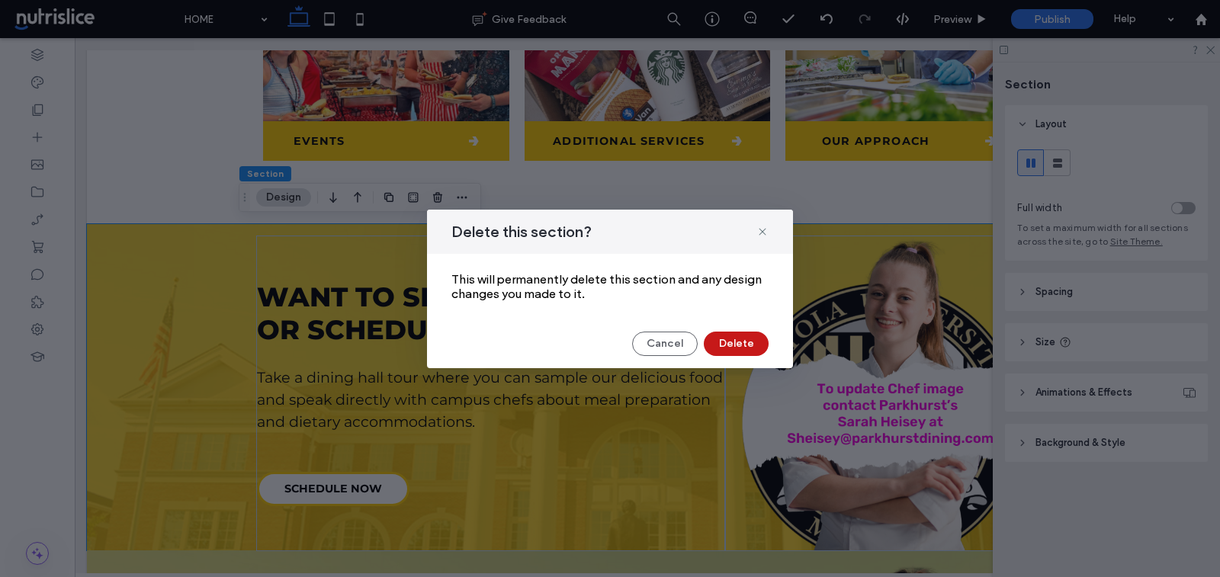
click at [725, 346] on button "Delete" at bounding box center [736, 344] width 65 height 24
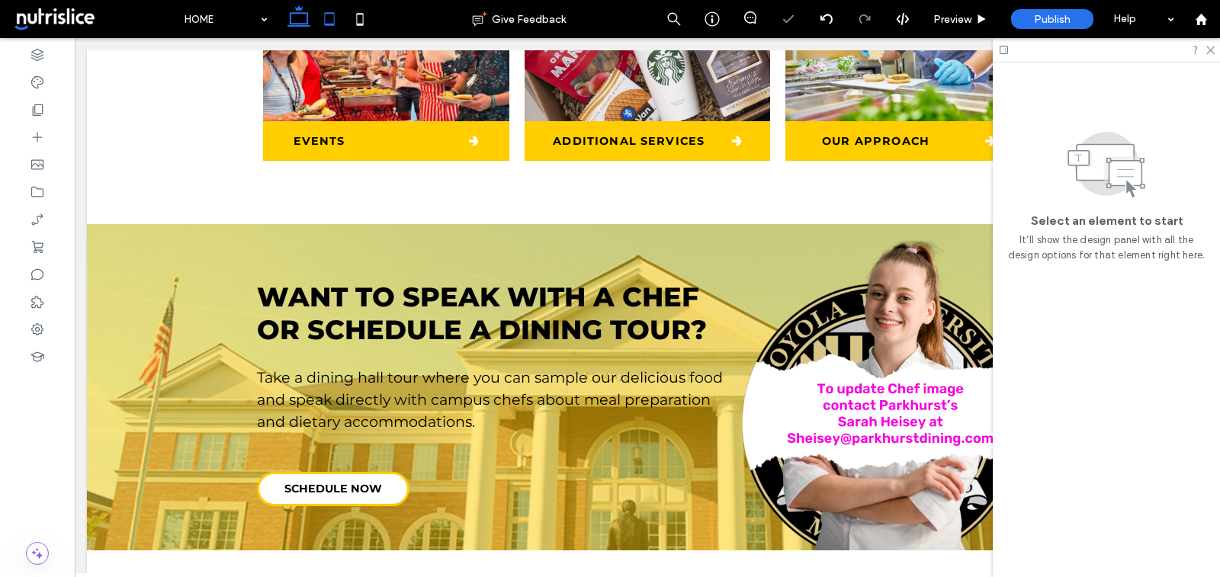
click at [336, 18] on icon at bounding box center [329, 19] width 31 height 31
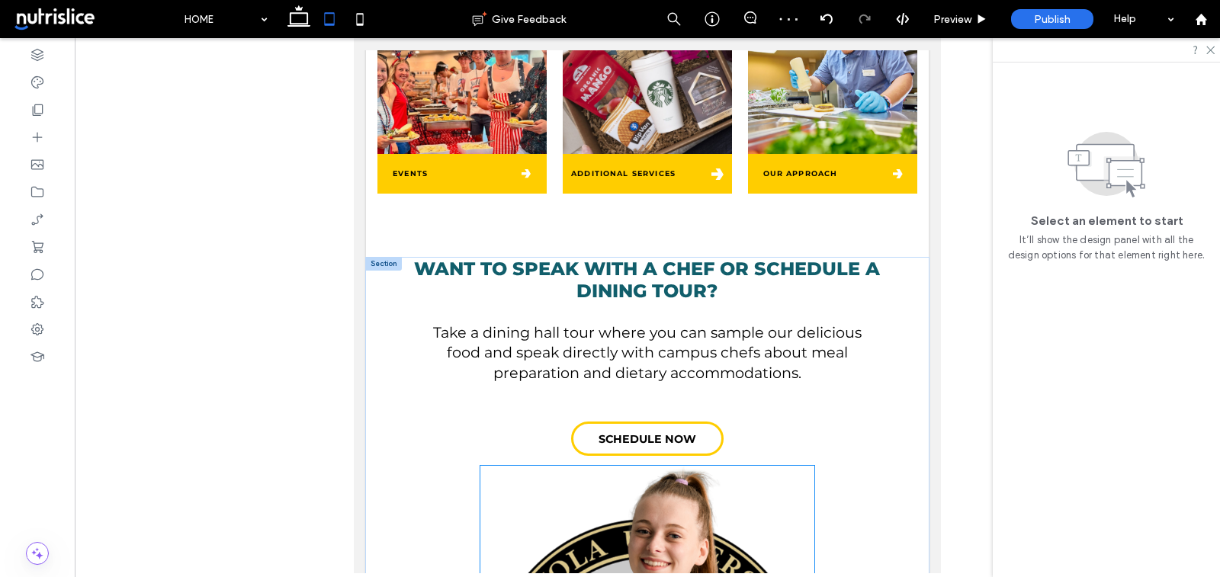
scroll to position [810, 0]
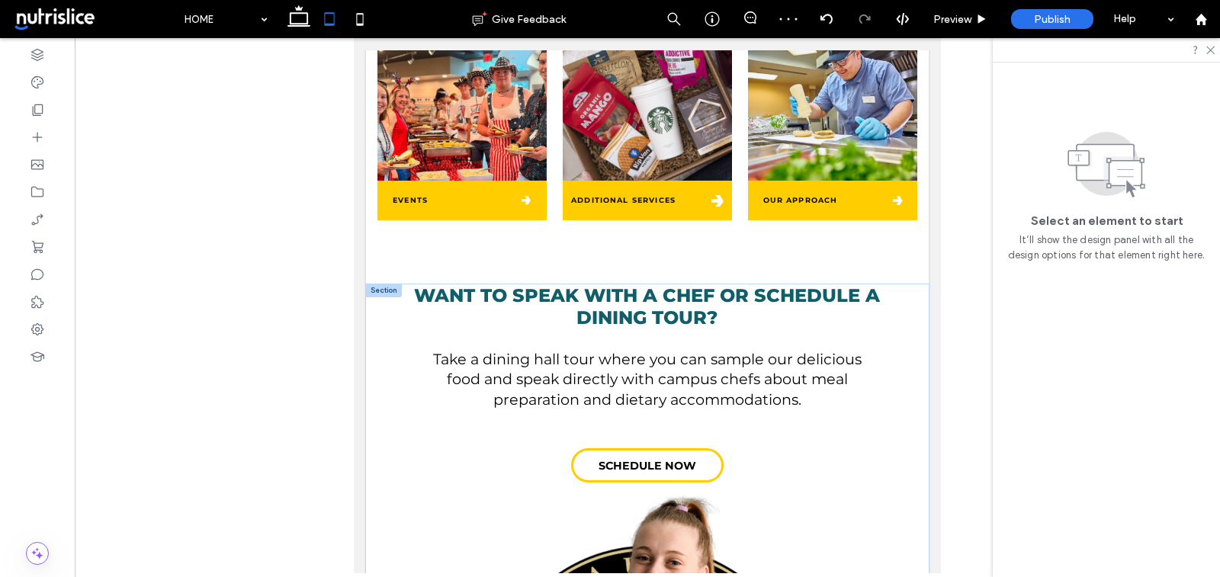
click at [375, 294] on div at bounding box center [384, 292] width 36 height 14
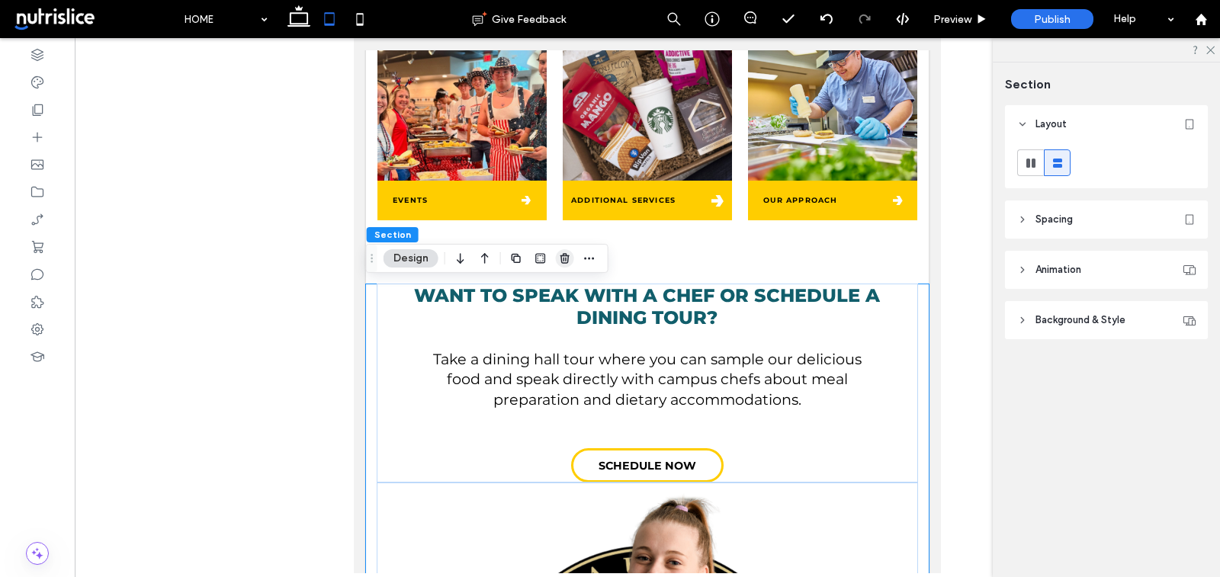
click at [563, 259] on use "button" at bounding box center [565, 258] width 9 height 10
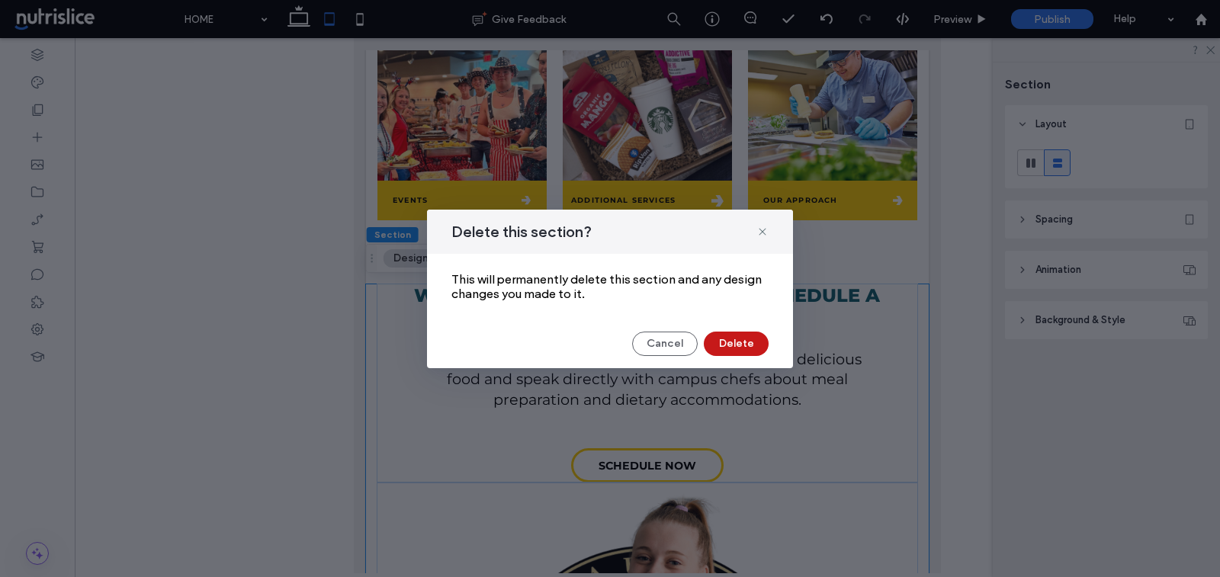
click at [722, 346] on button "Delete" at bounding box center [736, 344] width 65 height 24
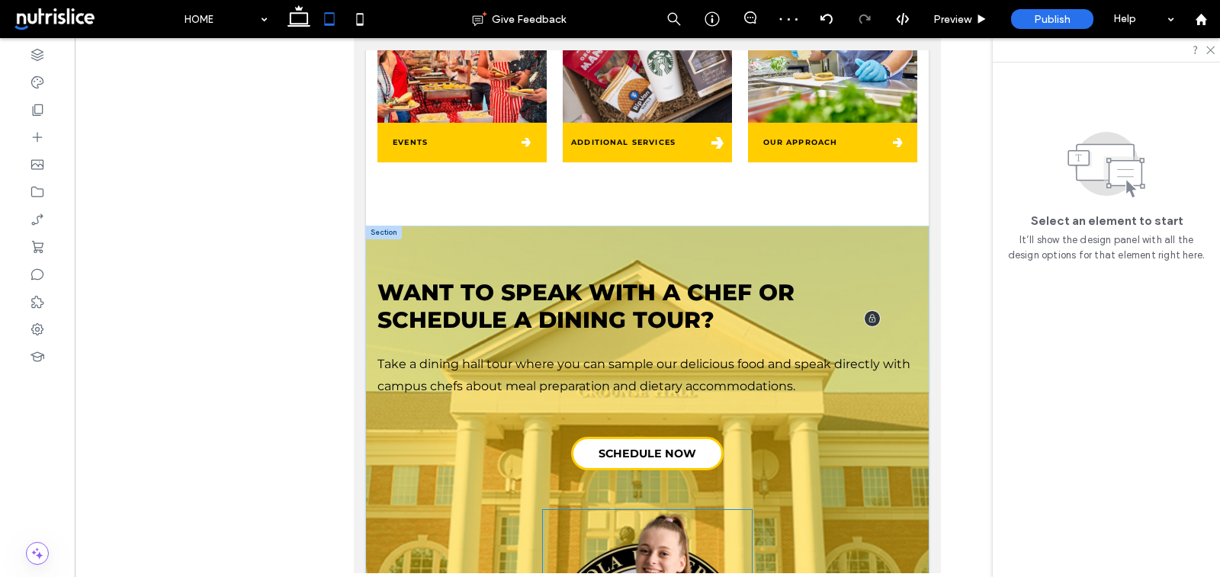
scroll to position [811, 0]
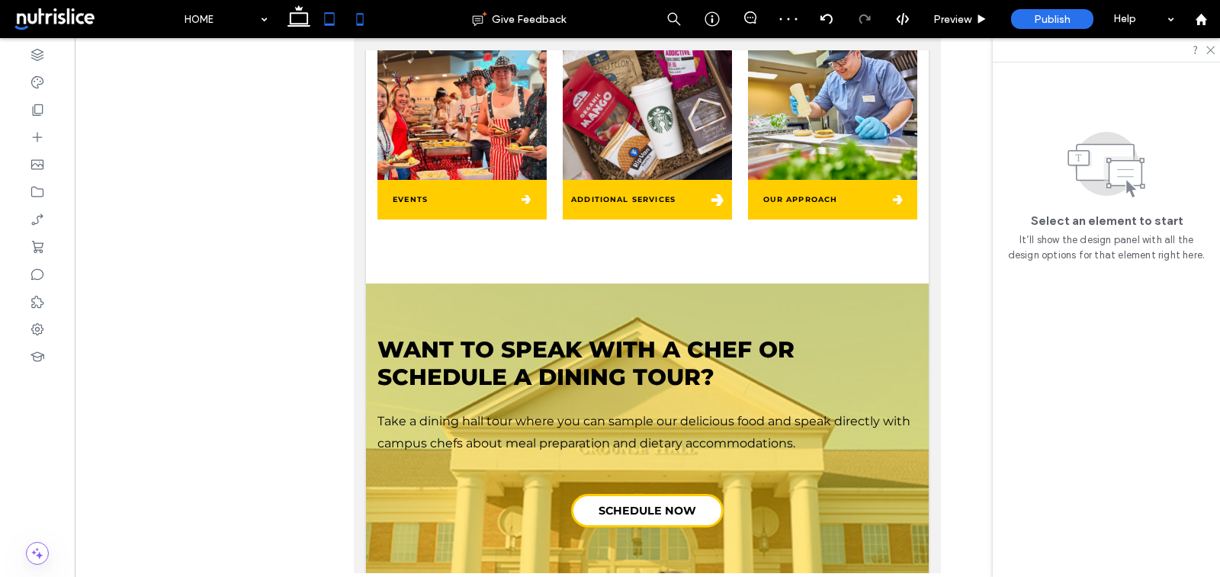
click at [356, 14] on use at bounding box center [359, 19] width 7 height 12
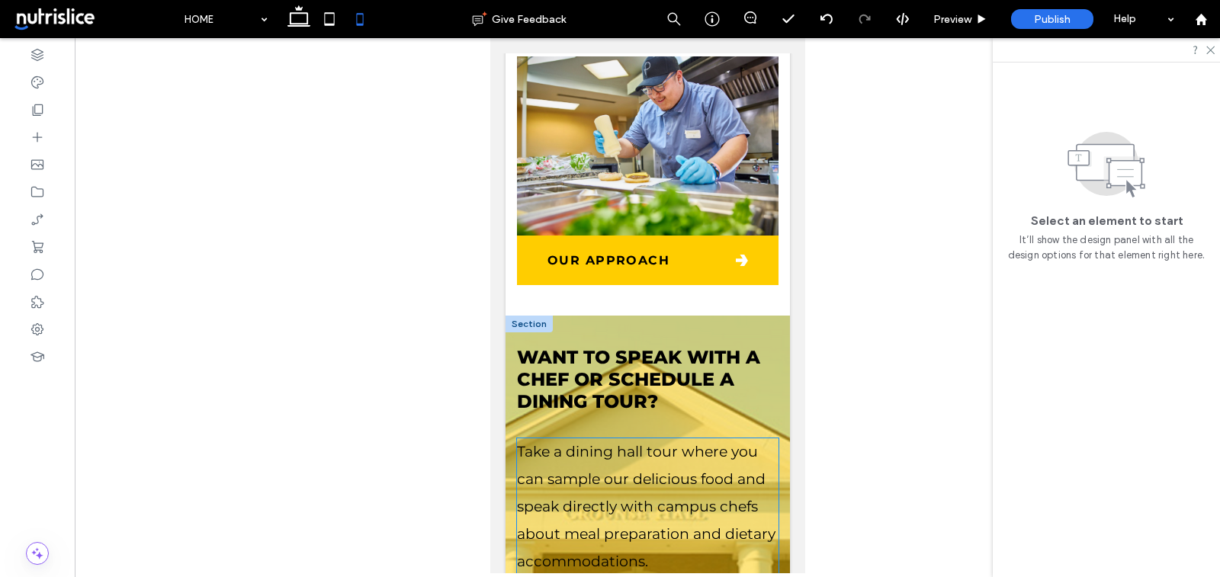
scroll to position [2277, 0]
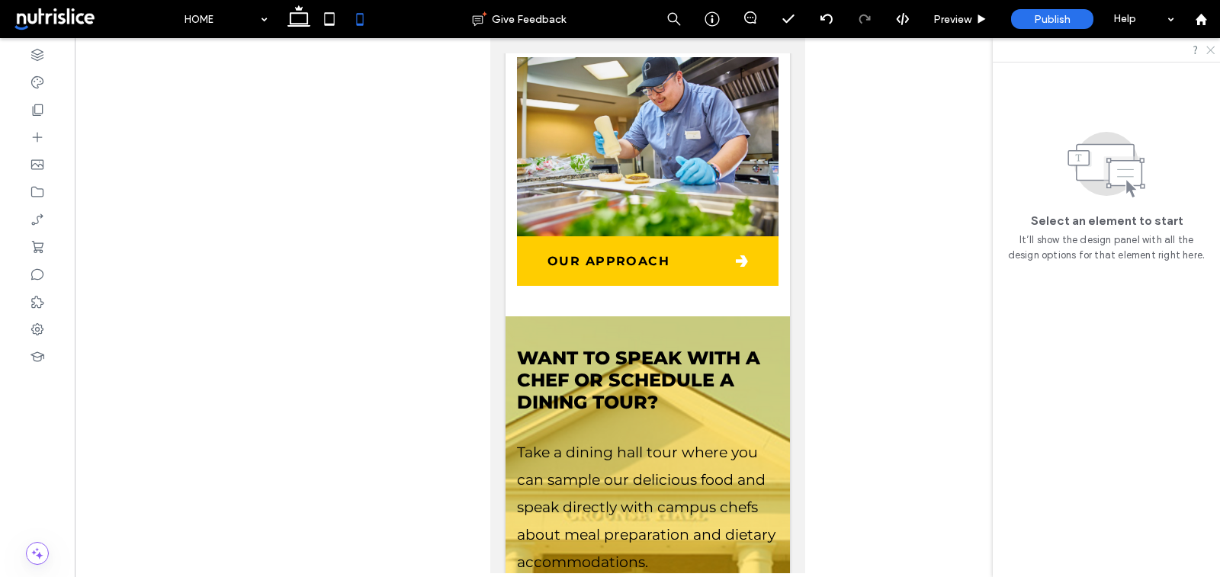
click at [1208, 44] on icon at bounding box center [1210, 49] width 10 height 10
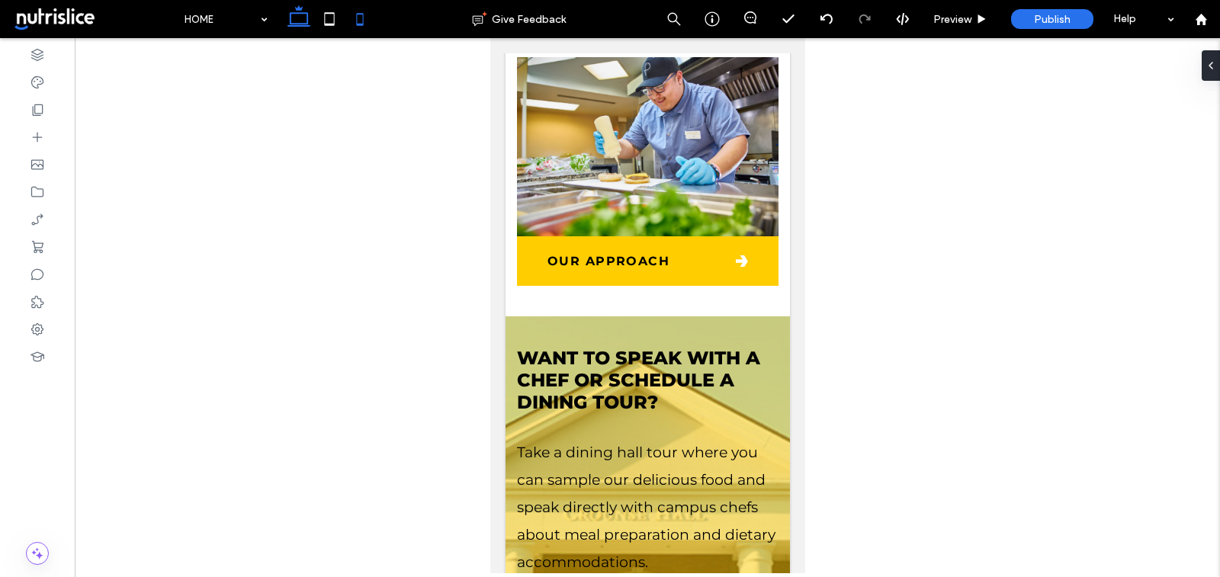
click at [302, 21] on icon at bounding box center [299, 19] width 31 height 31
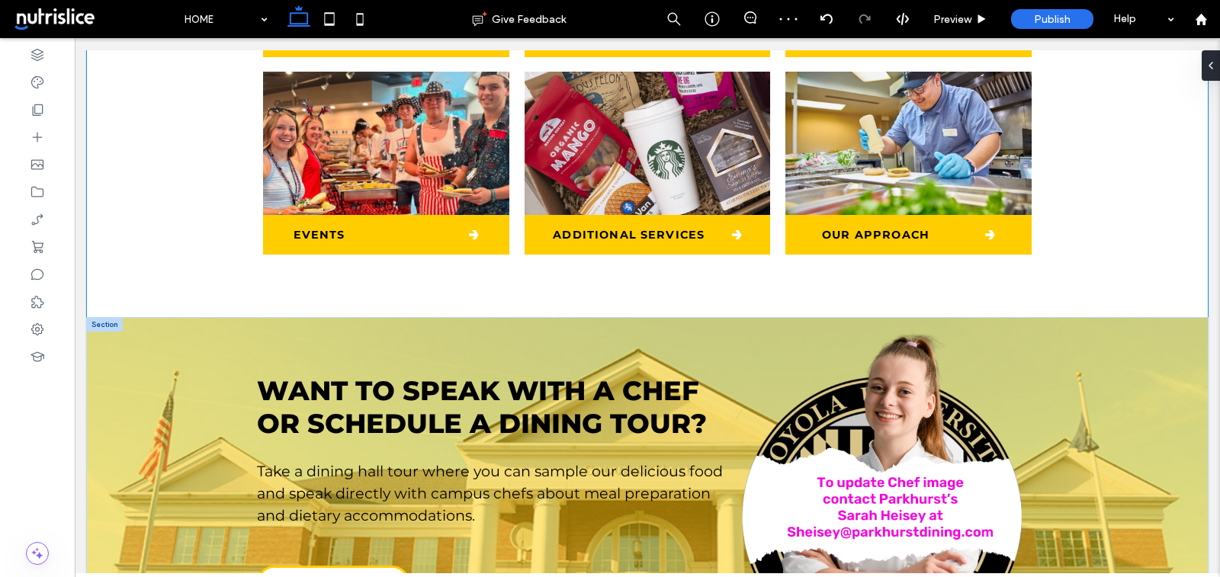
scroll to position [744, 0]
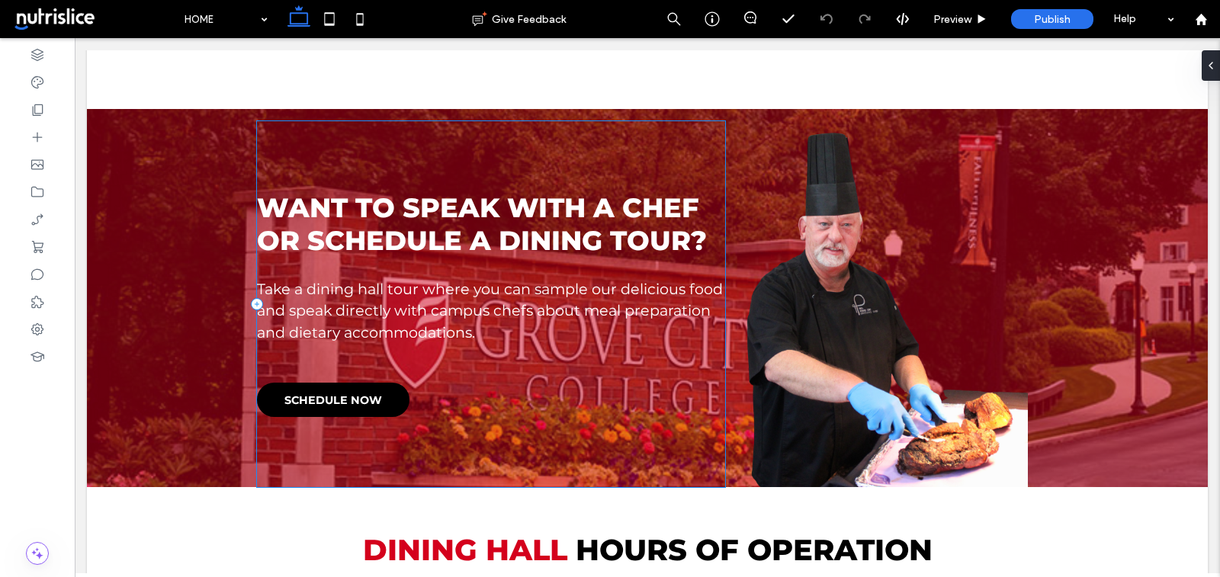
scroll to position [1000, 0]
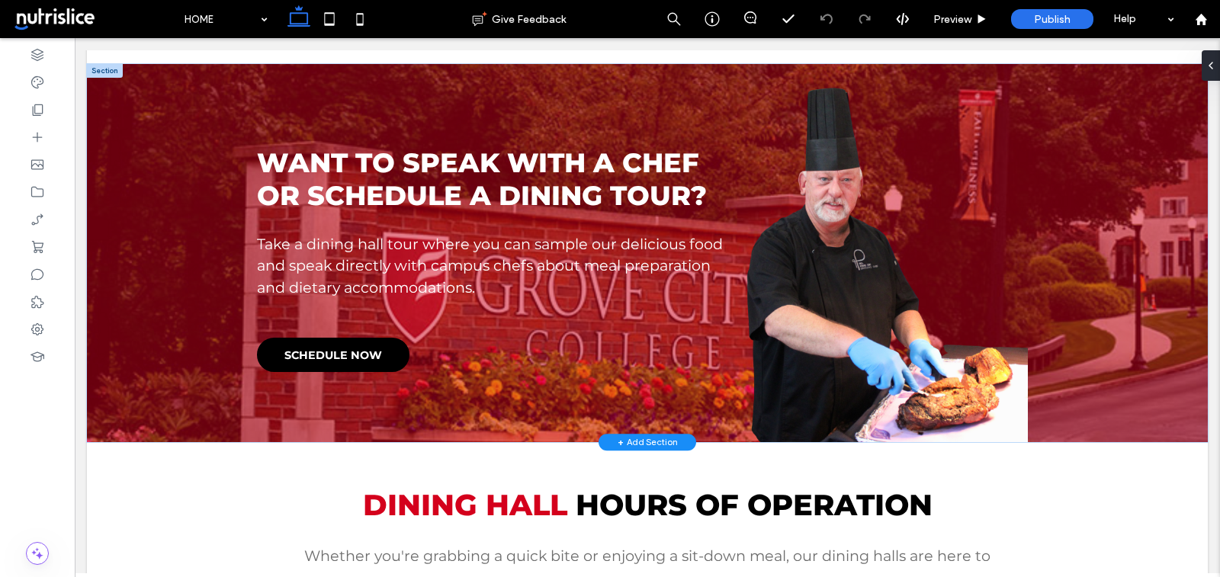
click at [644, 439] on div "+ Add Section" at bounding box center [648, 442] width 60 height 13
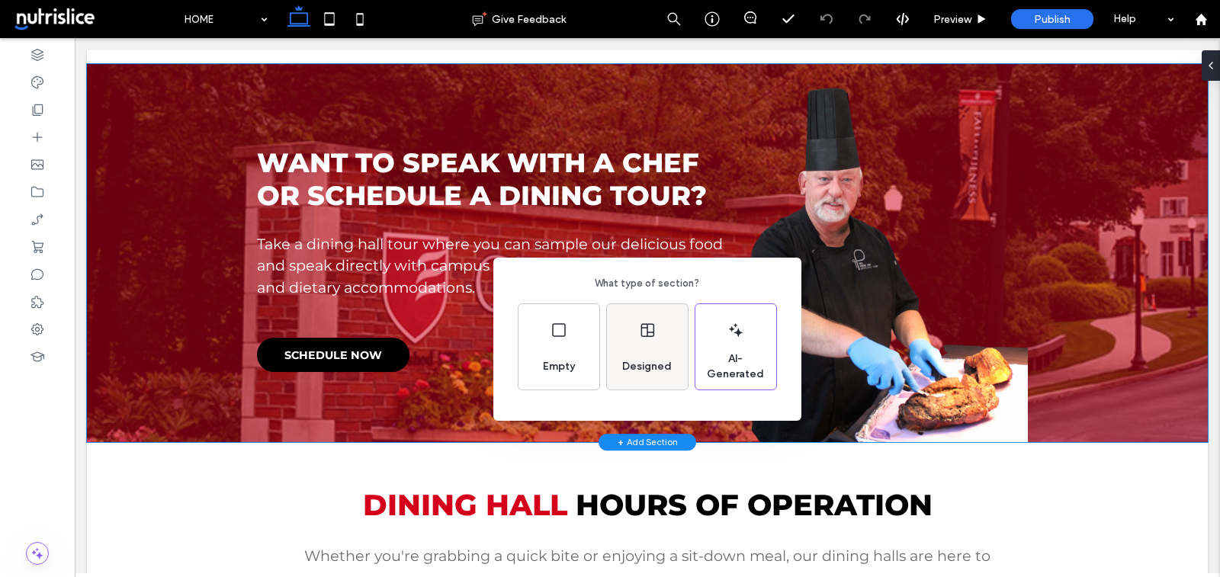
click at [640, 383] on div "Designed" at bounding box center [647, 367] width 62 height 34
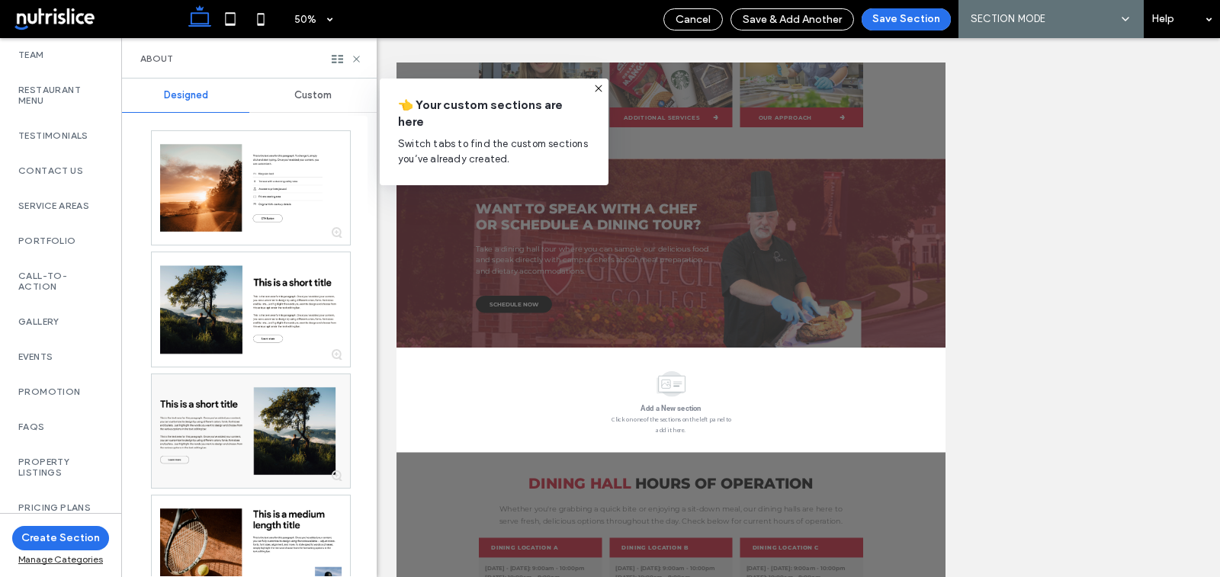
scroll to position [973, 0]
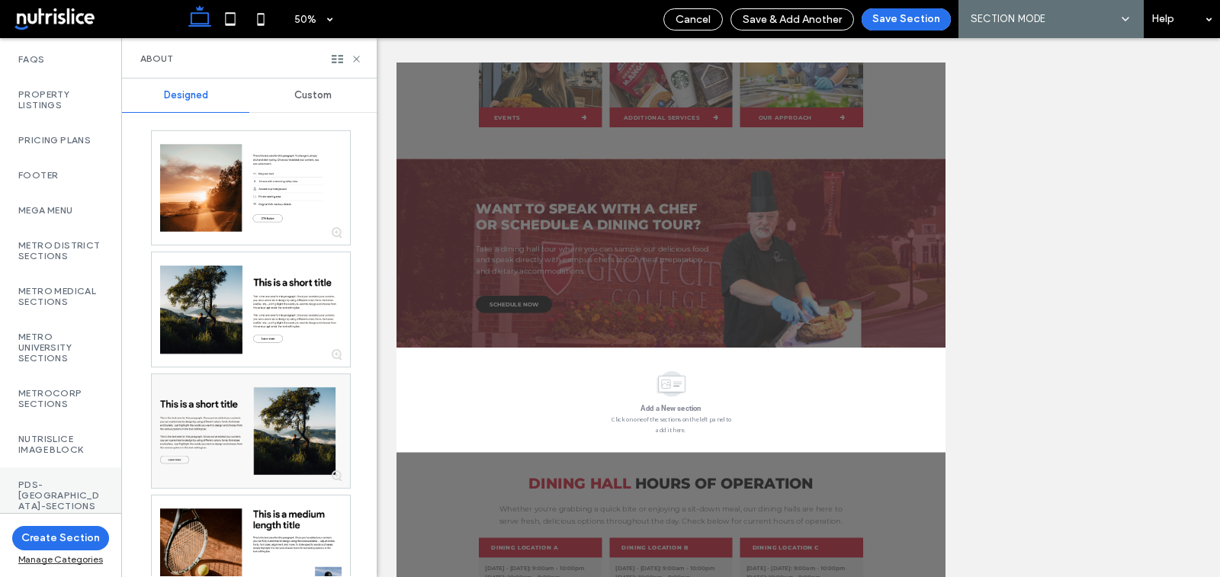
click at [47, 497] on label "PDS-[GEOGRAPHIC_DATA]-Sections" at bounding box center [60, 496] width 85 height 32
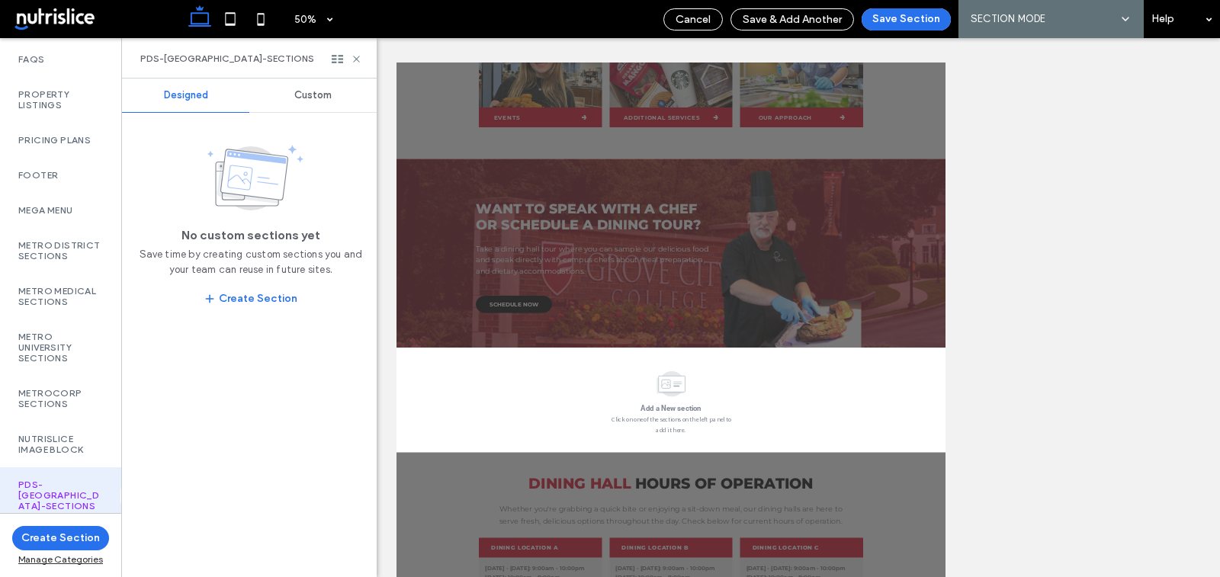
click at [301, 85] on div "Custom" at bounding box center [312, 96] width 127 height 34
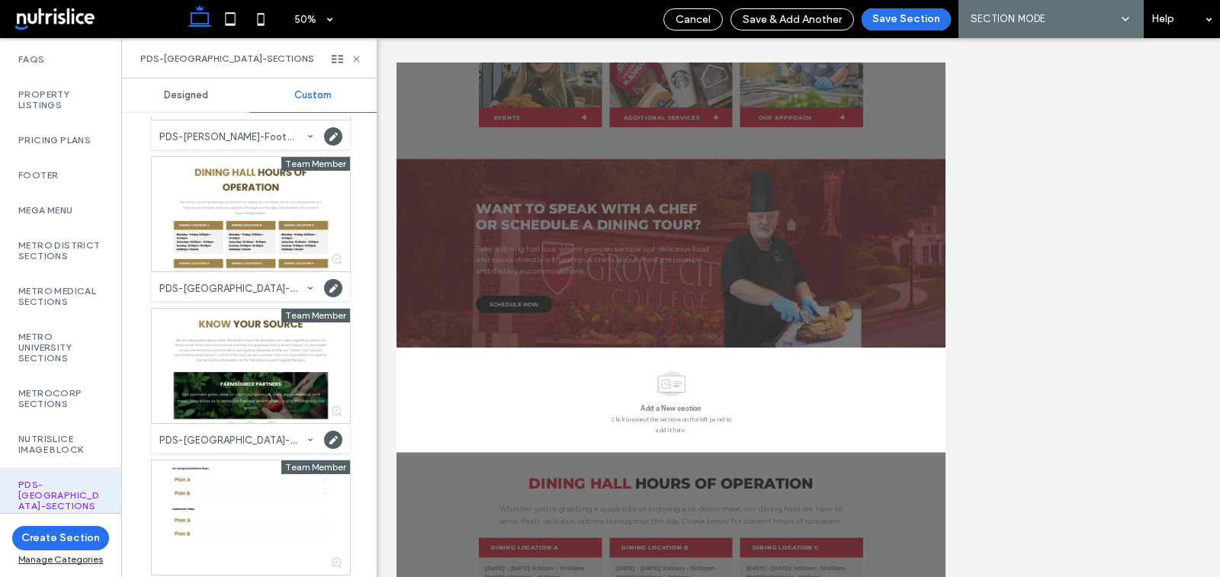
scroll to position [1529, 0]
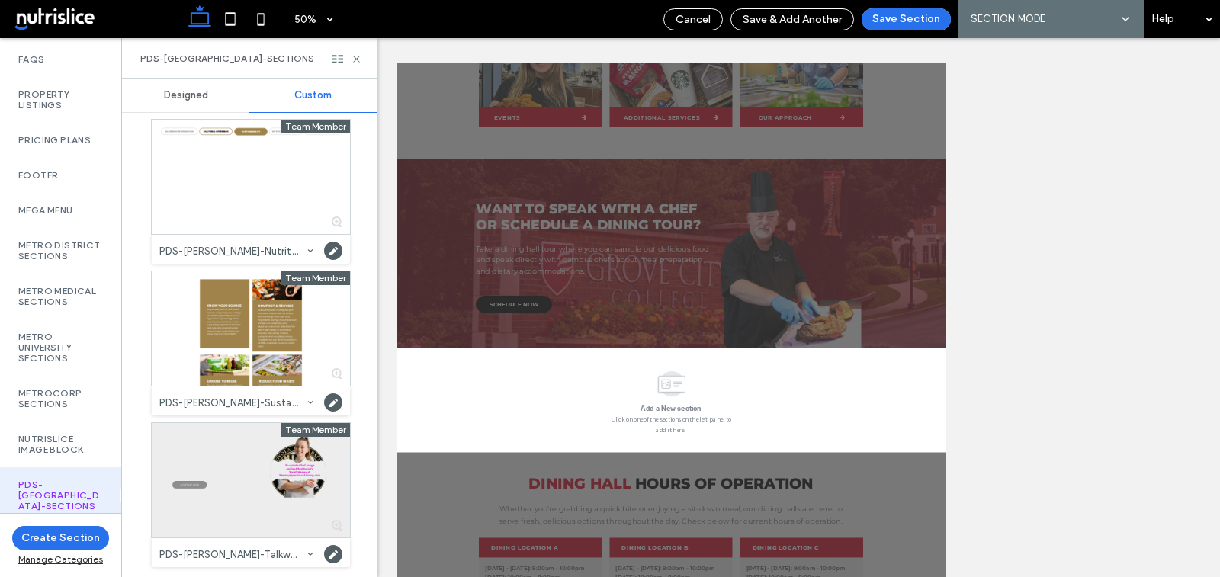
click at [236, 469] on div at bounding box center [251, 480] width 198 height 114
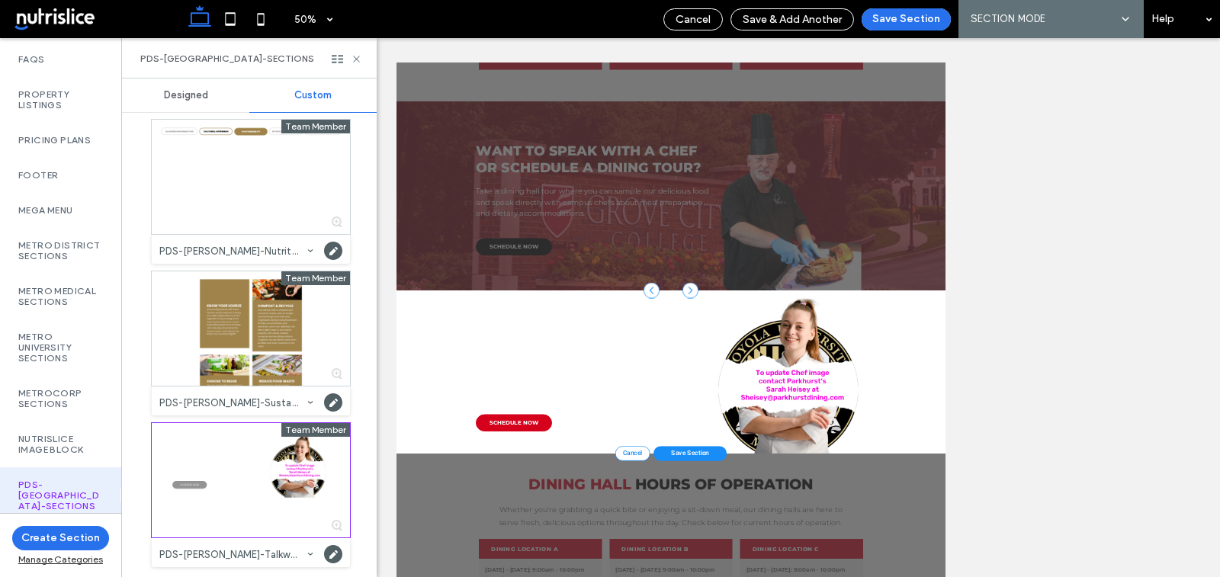
scroll to position [937, 0]
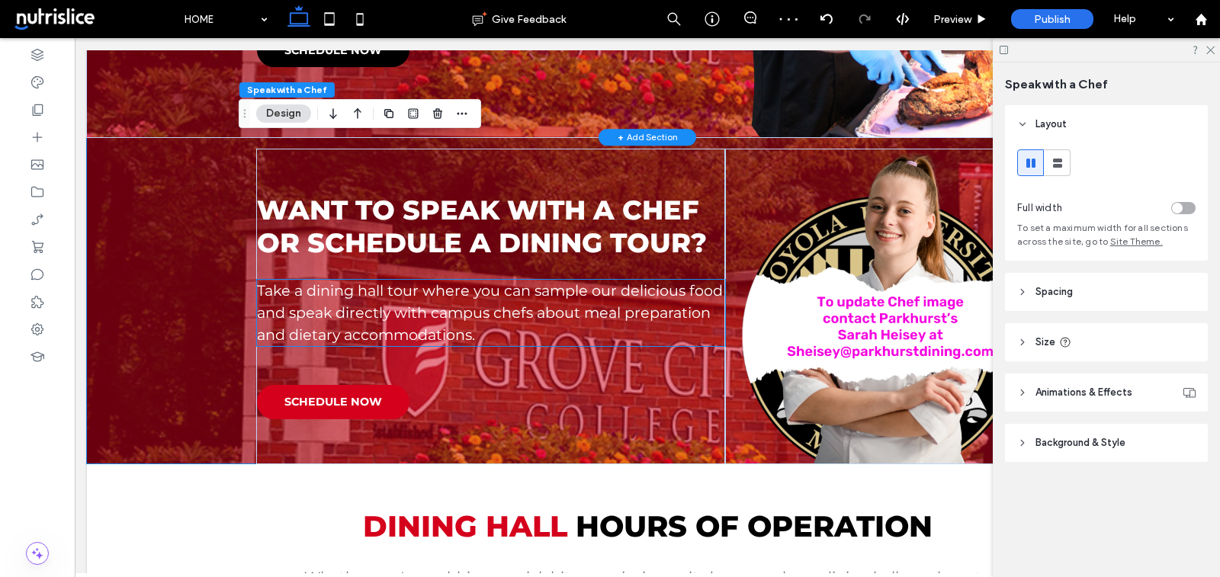
scroll to position [1322, 0]
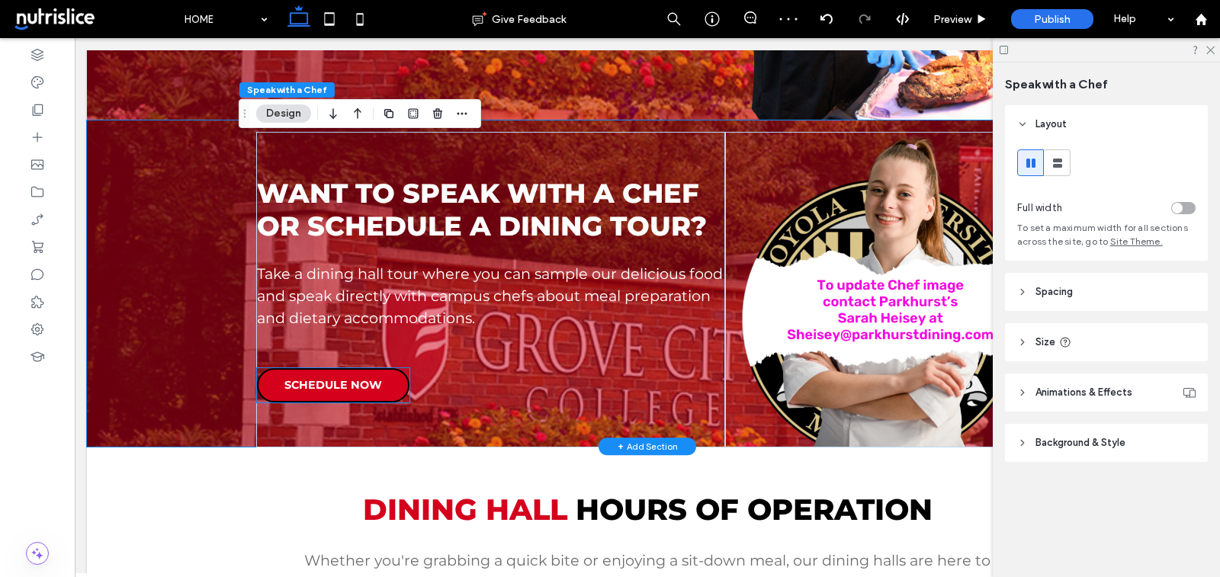
click at [358, 382] on span "SCHEDULE NOW" at bounding box center [334, 385] width 98 height 14
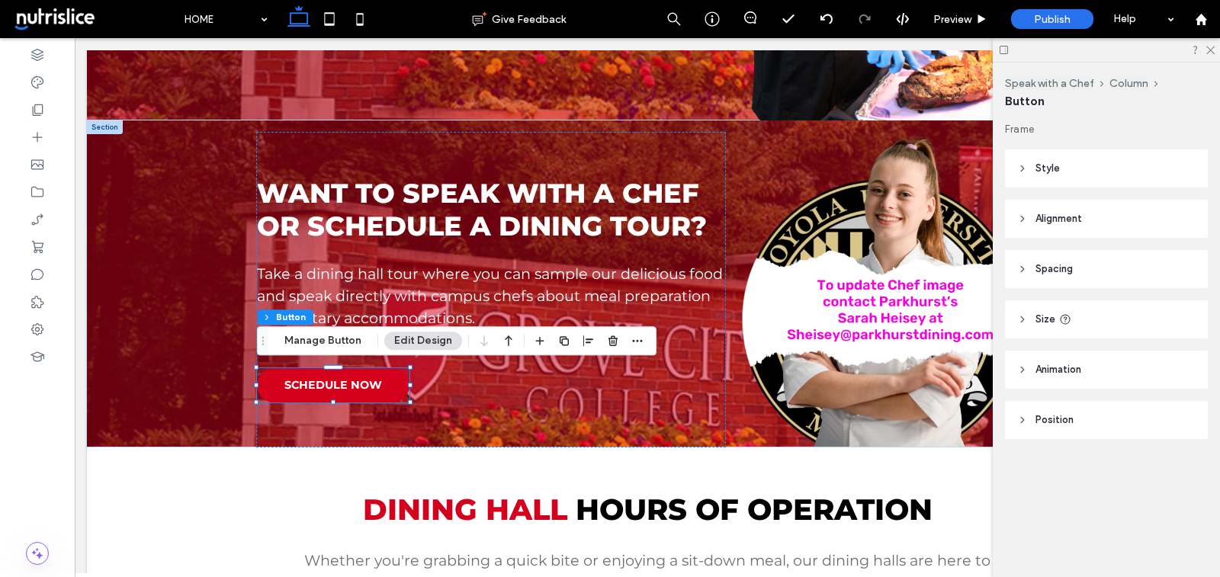
click at [1063, 166] on header "Style" at bounding box center [1106, 169] width 203 height 38
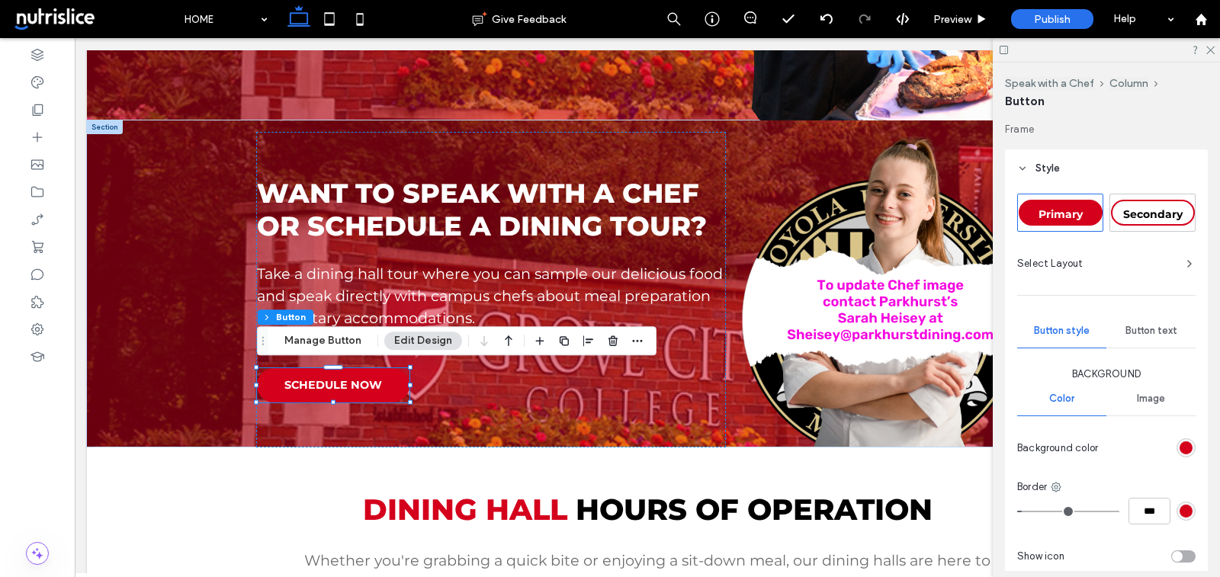
click at [1153, 217] on span "Secondary" at bounding box center [1153, 214] width 59 height 14
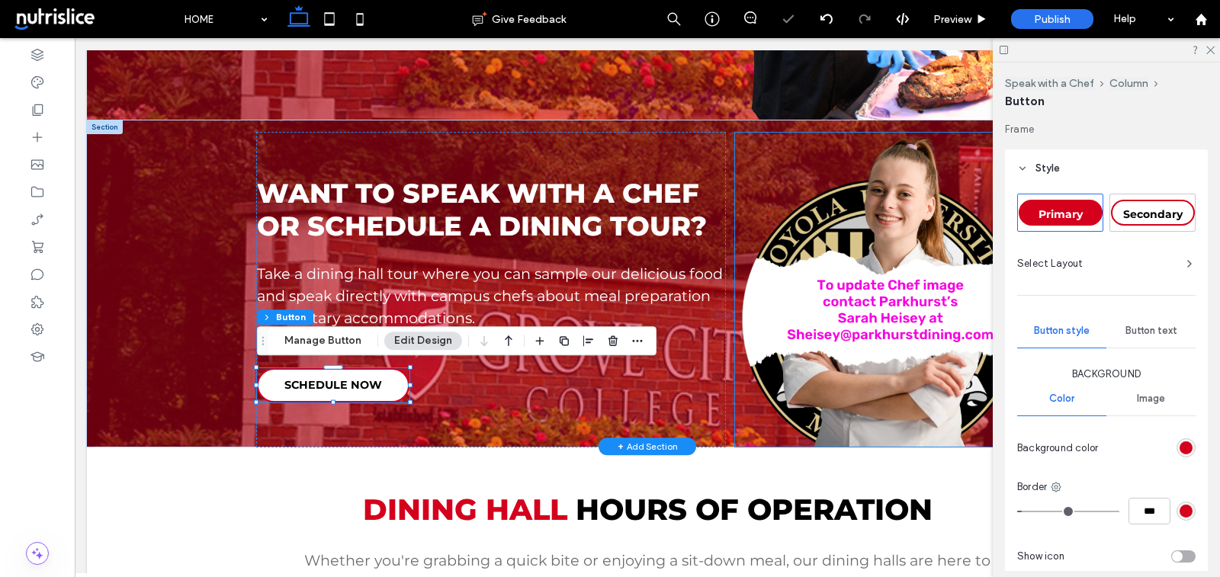
type input "*"
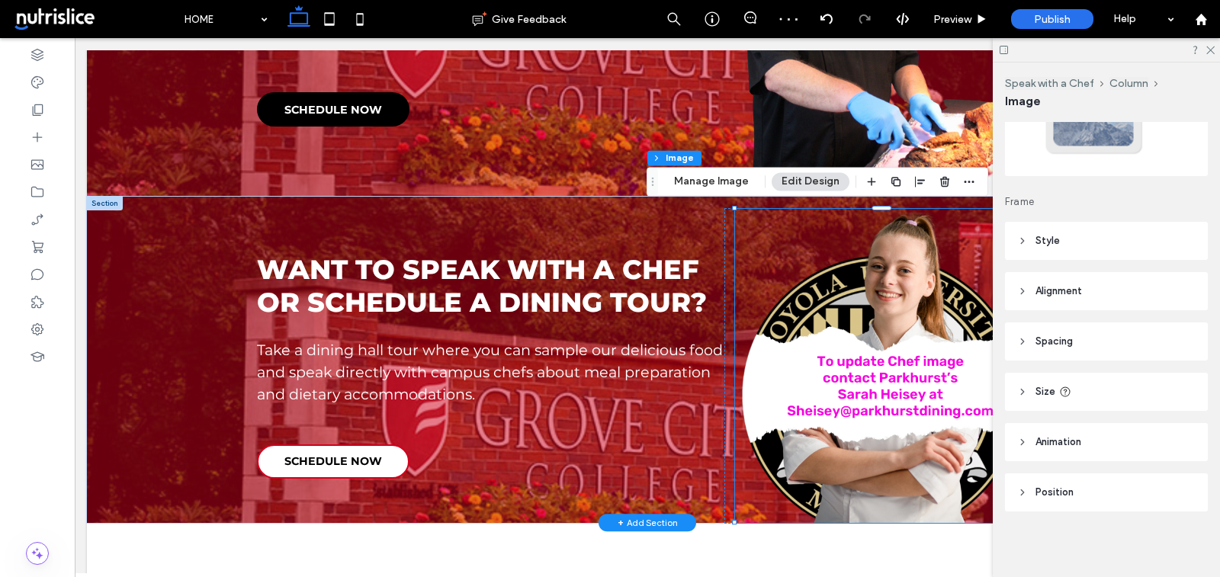
scroll to position [119, 0]
click at [708, 180] on button "Manage Image" at bounding box center [711, 181] width 95 height 18
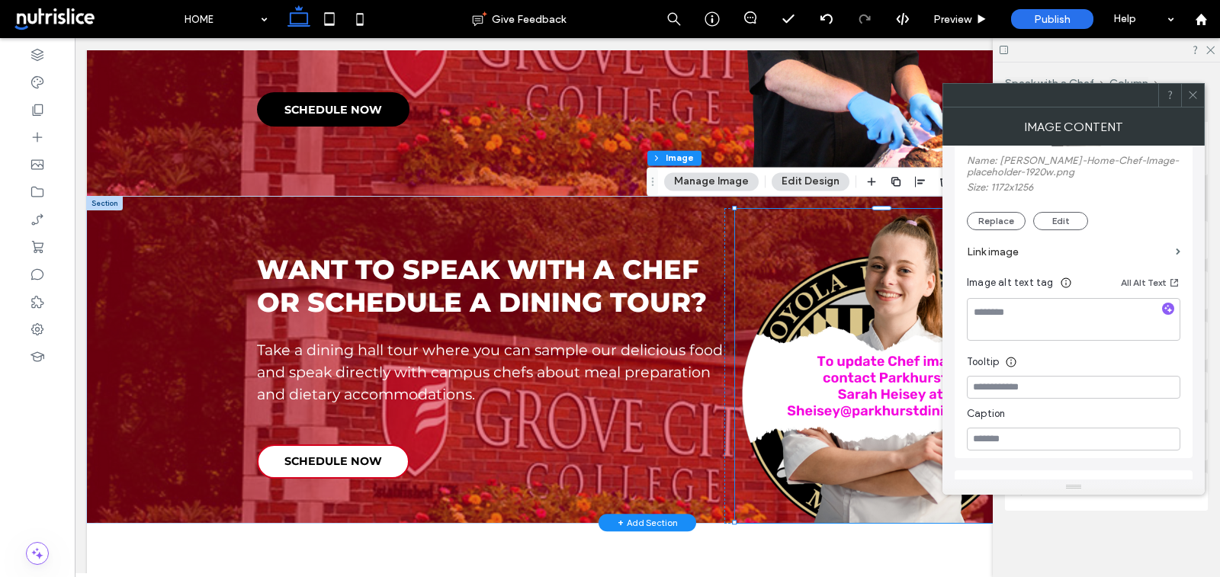
scroll to position [291, 0]
click at [1006, 226] on button "Replace" at bounding box center [996, 222] width 59 height 18
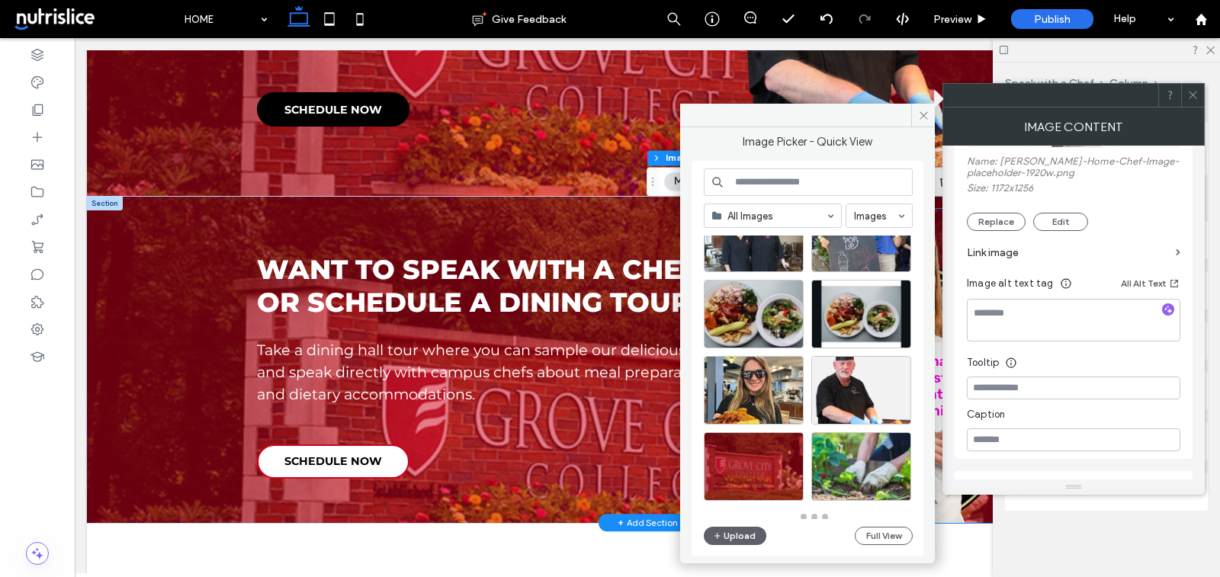
scroll to position [668, 0]
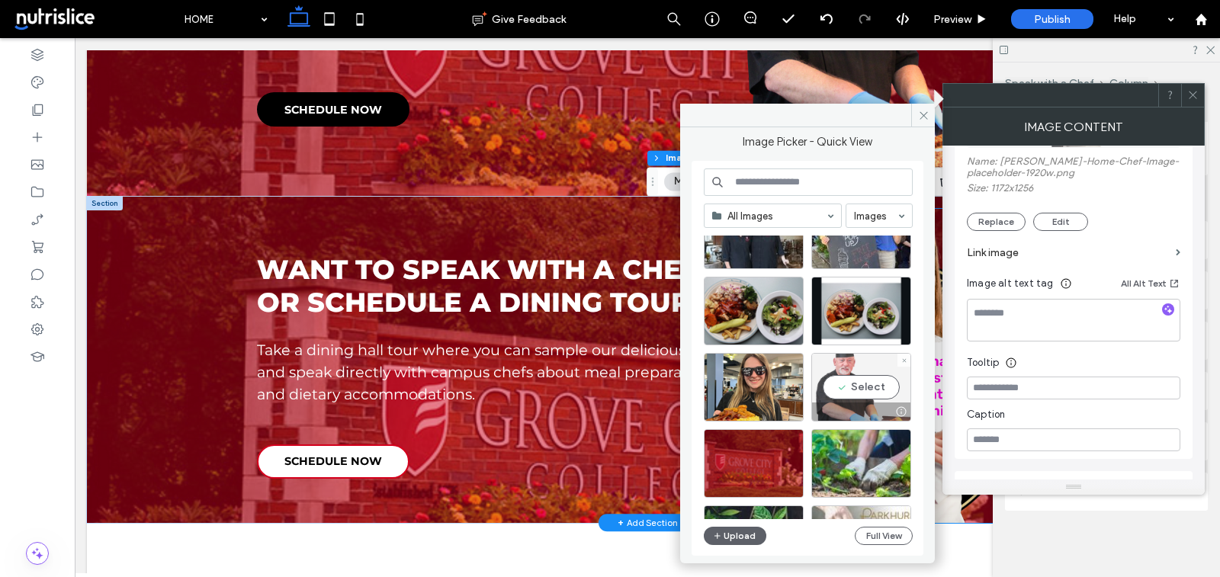
click at [858, 388] on div "Select" at bounding box center [862, 387] width 100 height 69
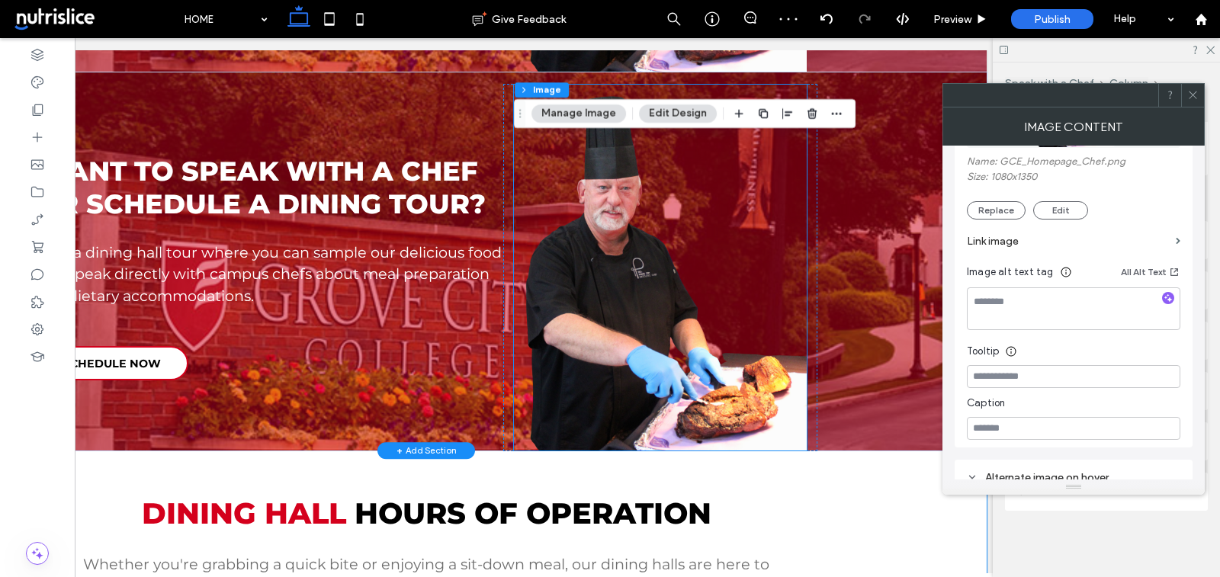
scroll to position [1359, 0]
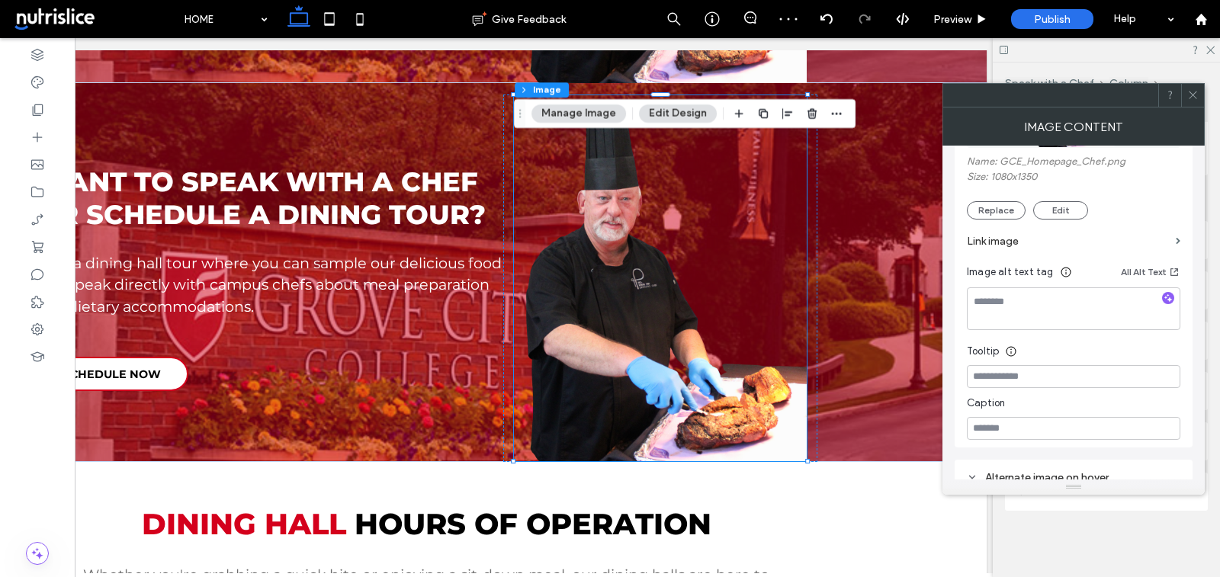
click at [1191, 92] on use at bounding box center [1193, 96] width 8 height 8
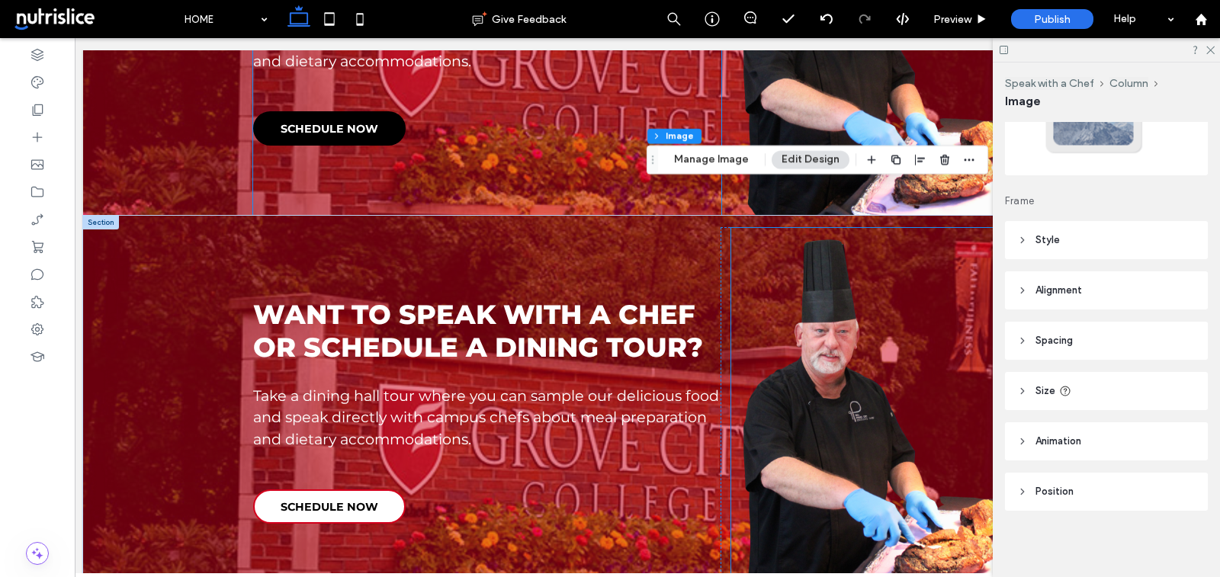
scroll to position [1268, 0]
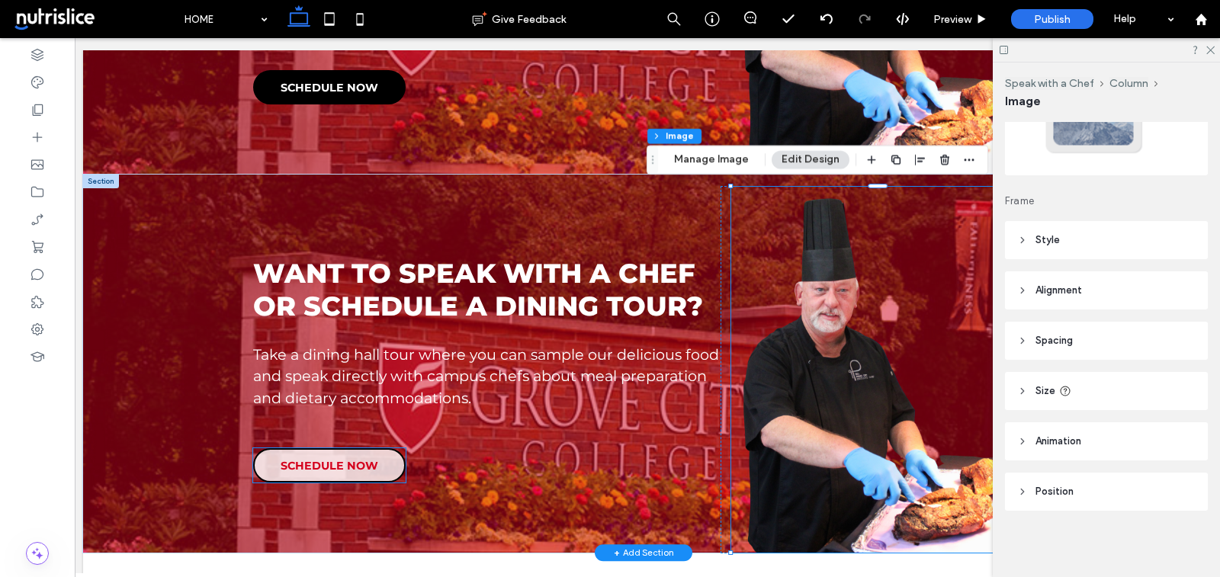
click at [362, 459] on span "SCHEDULE NOW" at bounding box center [330, 466] width 98 height 14
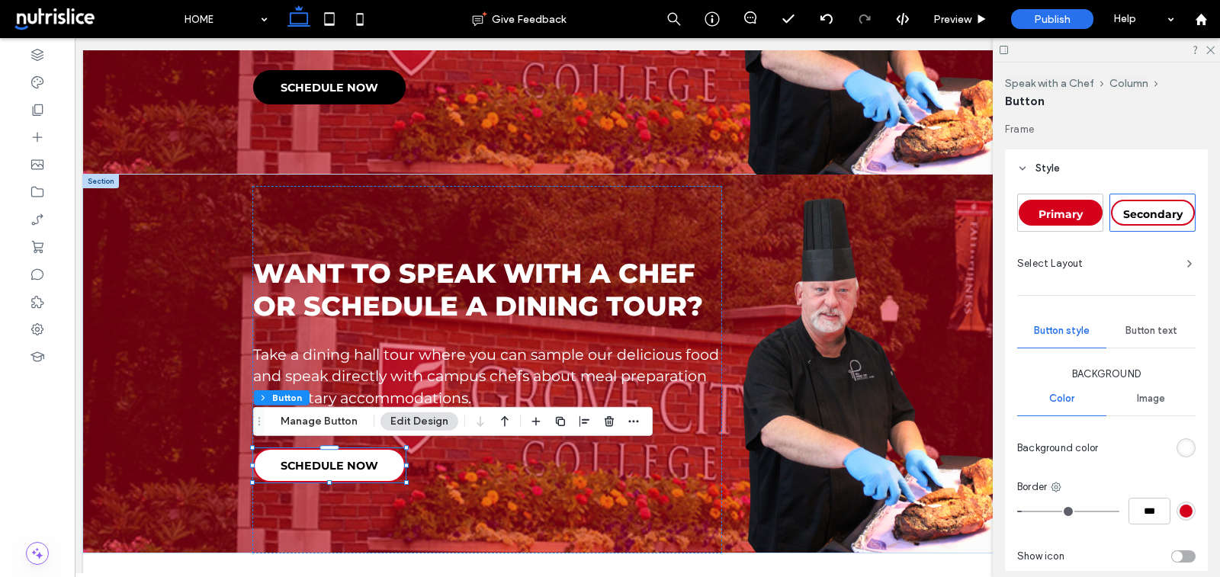
click at [1053, 220] on div "Primary" at bounding box center [1061, 213] width 84 height 26
click at [1184, 507] on div "rgb(212, 0, 28)" at bounding box center [1186, 511] width 13 height 13
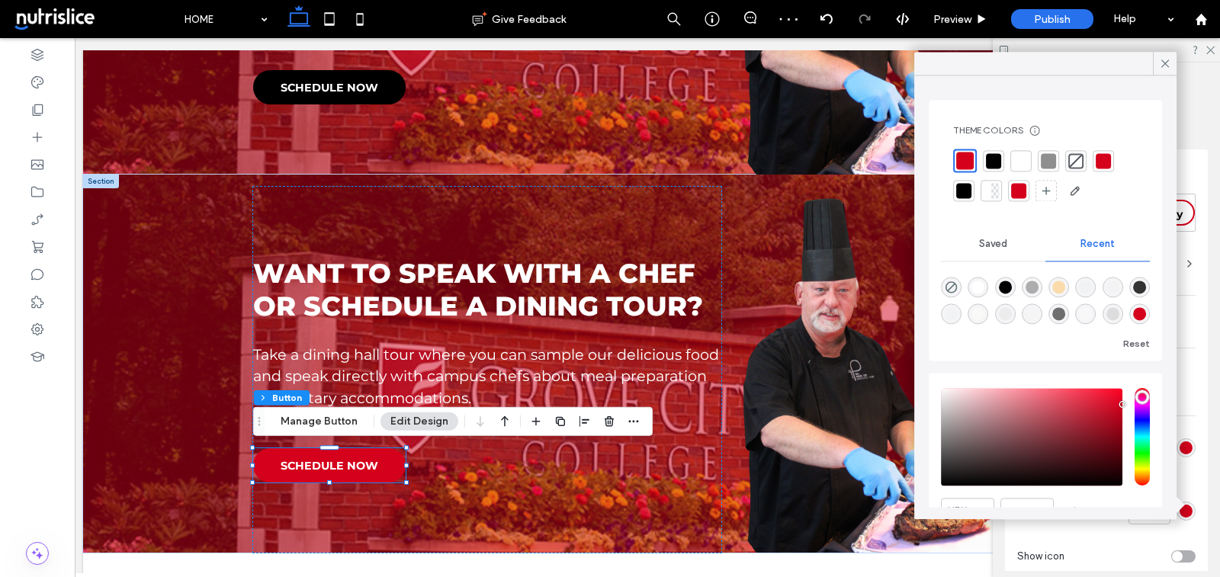
click at [1184, 507] on div "rgb(212, 0, 28)" at bounding box center [1186, 511] width 13 height 13
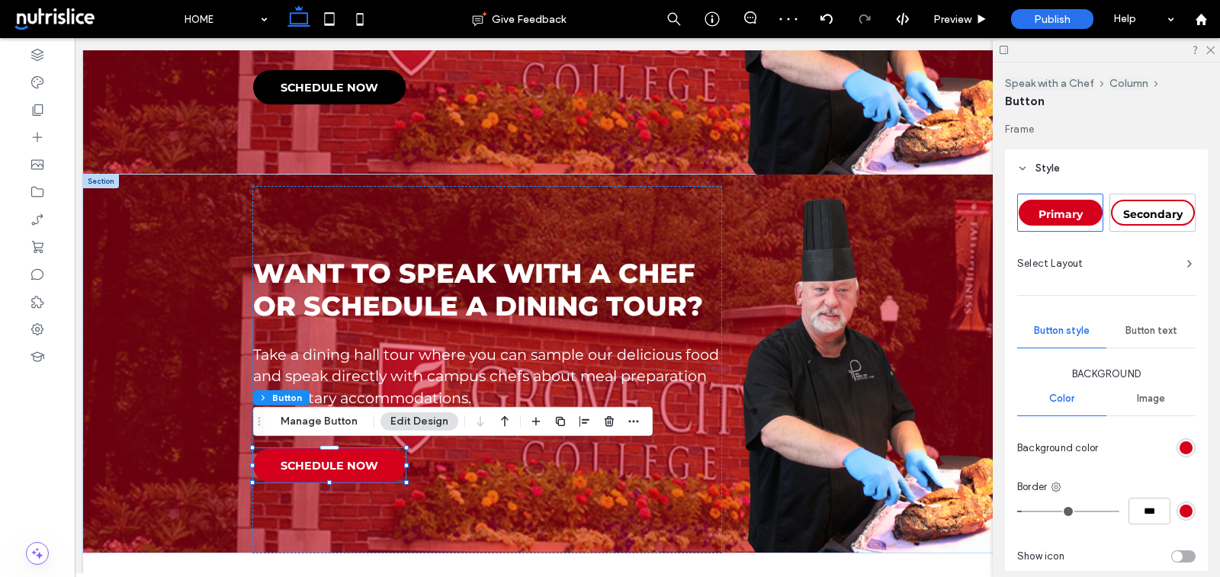
click at [1190, 447] on div "rgb(212, 0, 28)" at bounding box center [1186, 448] width 13 height 13
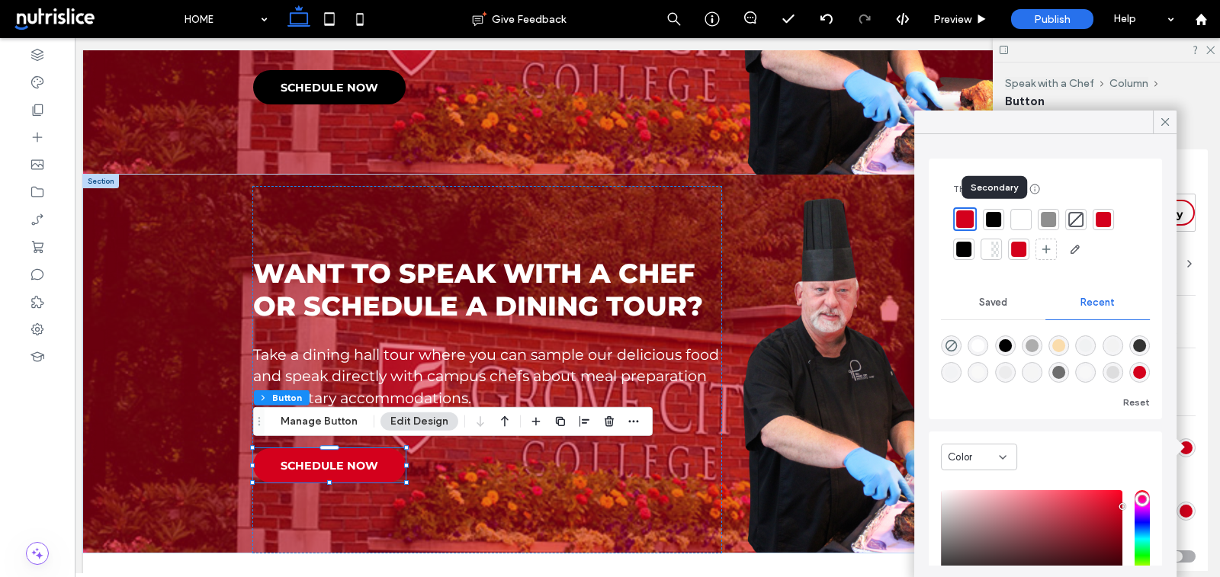
click at [994, 222] on div at bounding box center [993, 219] width 15 height 15
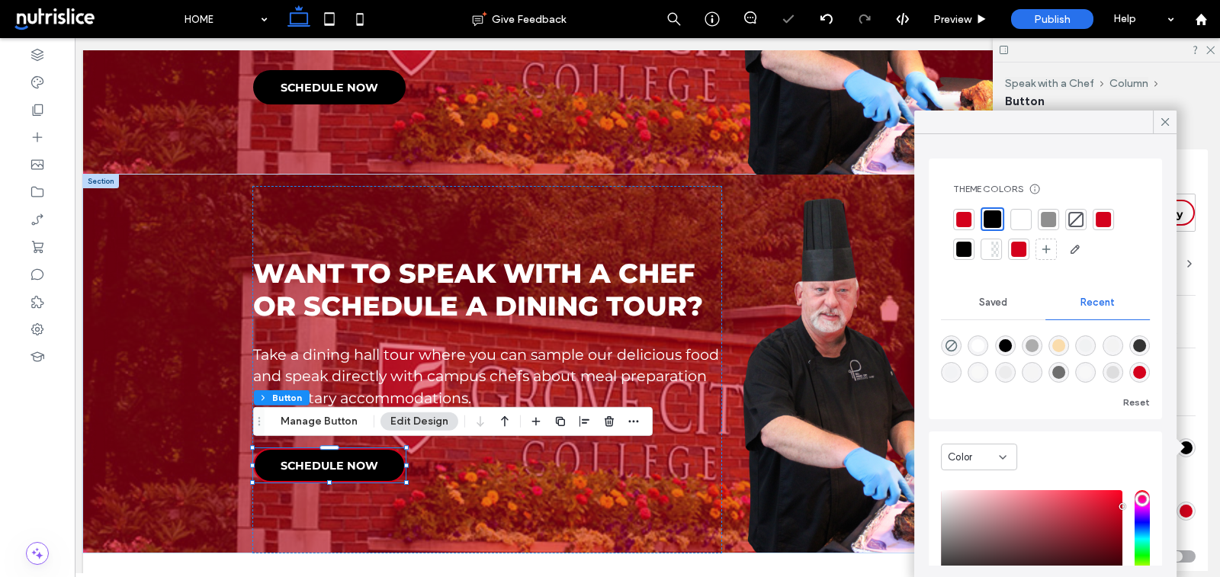
click at [1188, 391] on div "Image" at bounding box center [1151, 399] width 89 height 34
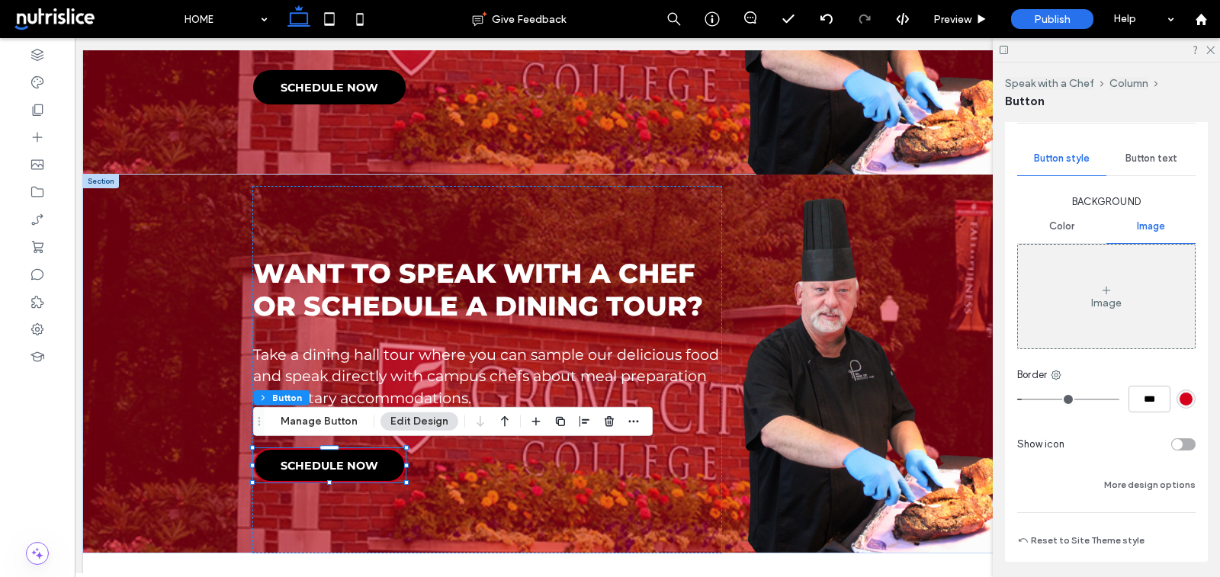
scroll to position [221, 0]
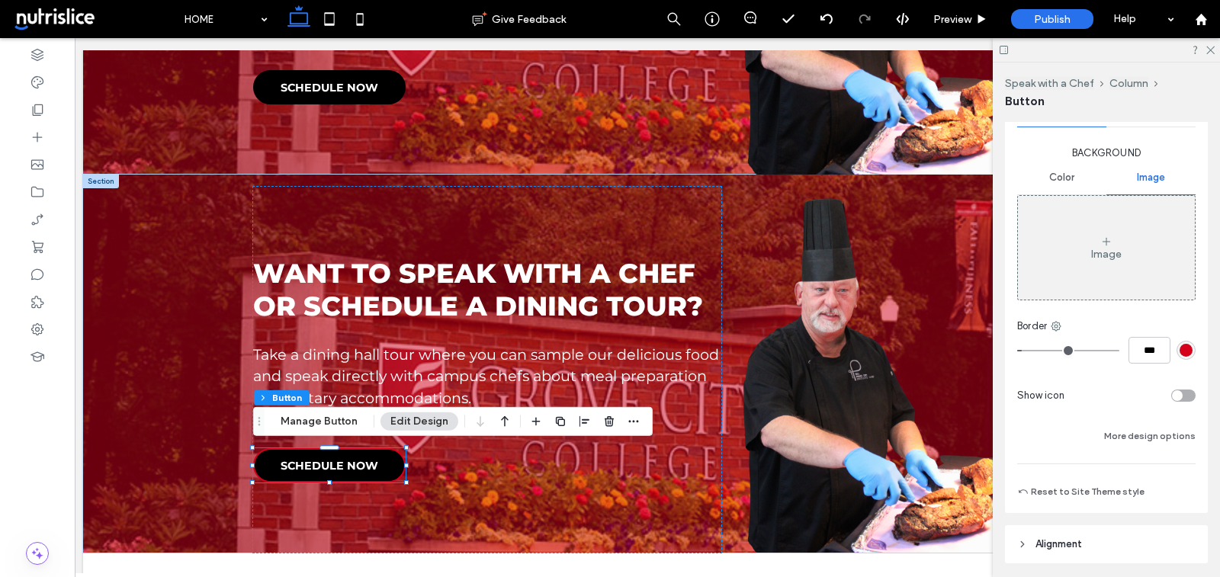
click at [1188, 353] on div "rgb(212, 0, 28)" at bounding box center [1186, 350] width 13 height 13
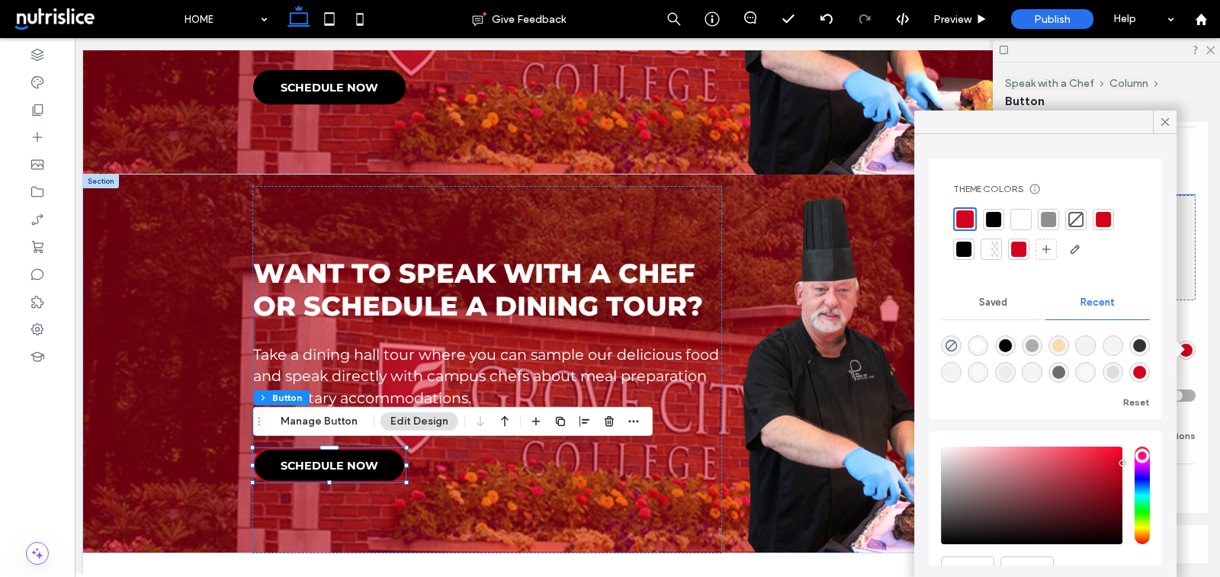
click at [965, 250] on div at bounding box center [964, 249] width 15 height 15
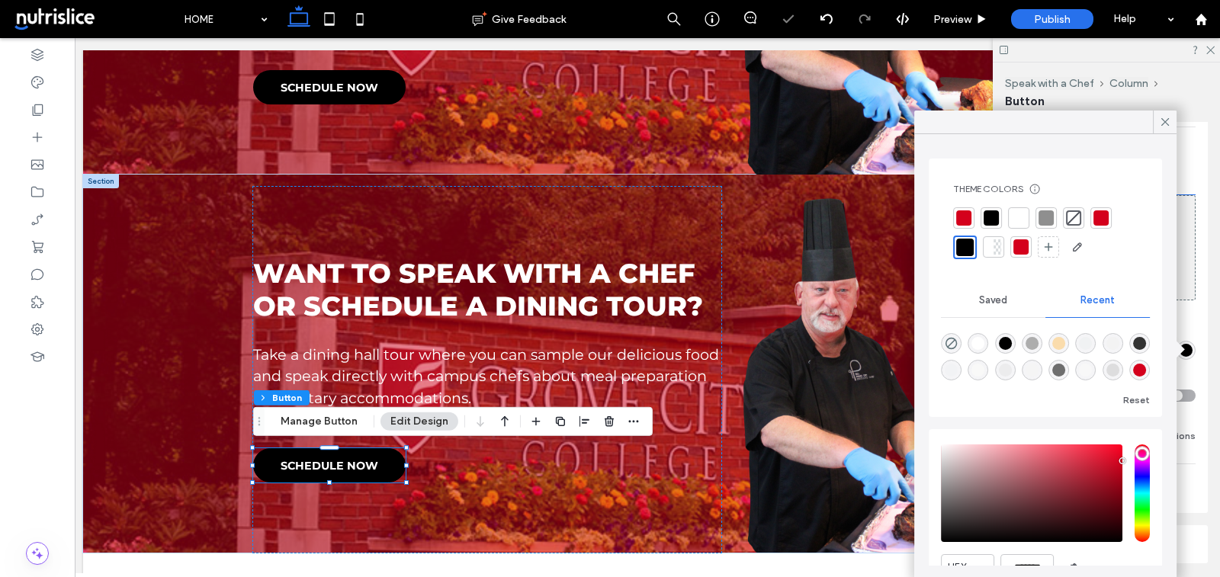
click at [1195, 323] on div "Border" at bounding box center [1107, 326] width 178 height 15
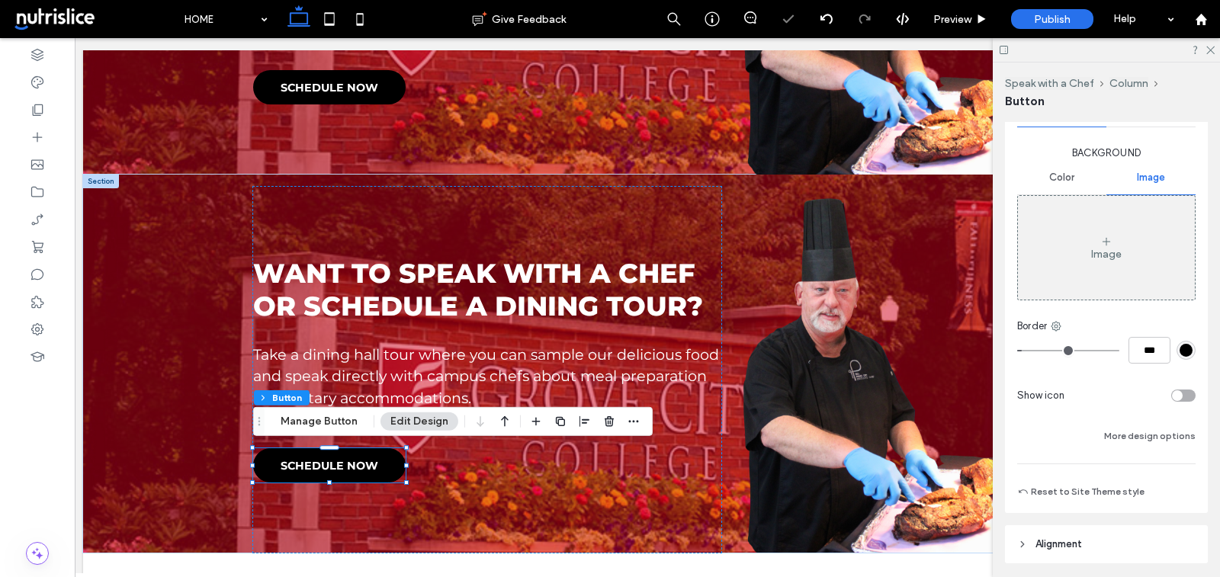
click at [1064, 182] on span "Color" at bounding box center [1062, 178] width 25 height 12
type input "*"
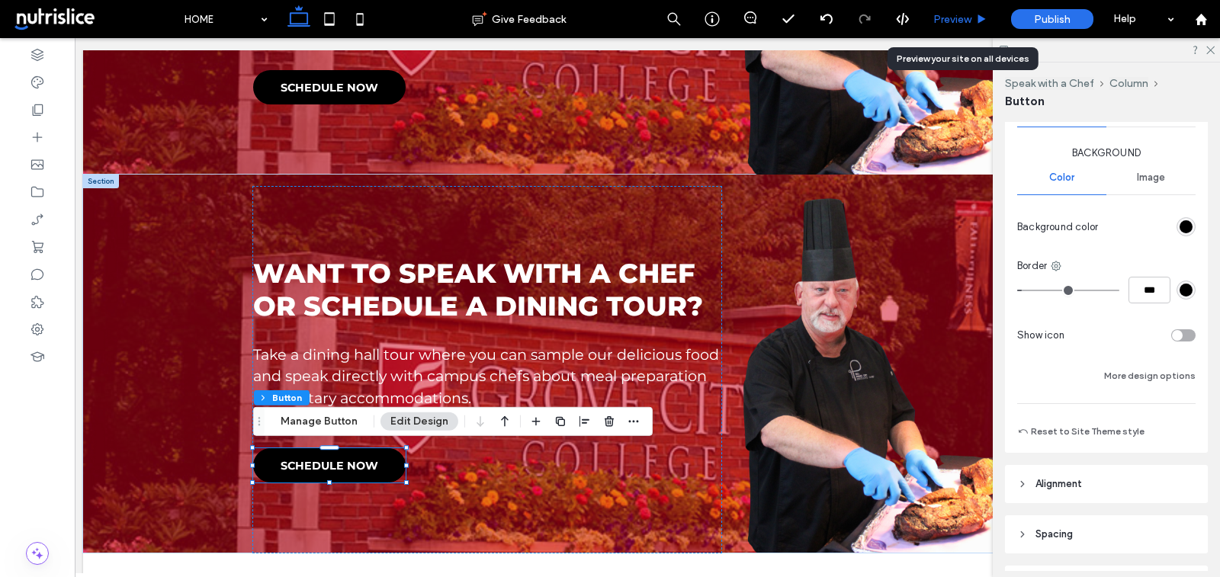
click at [950, 19] on span "Preview" at bounding box center [953, 19] width 38 height 13
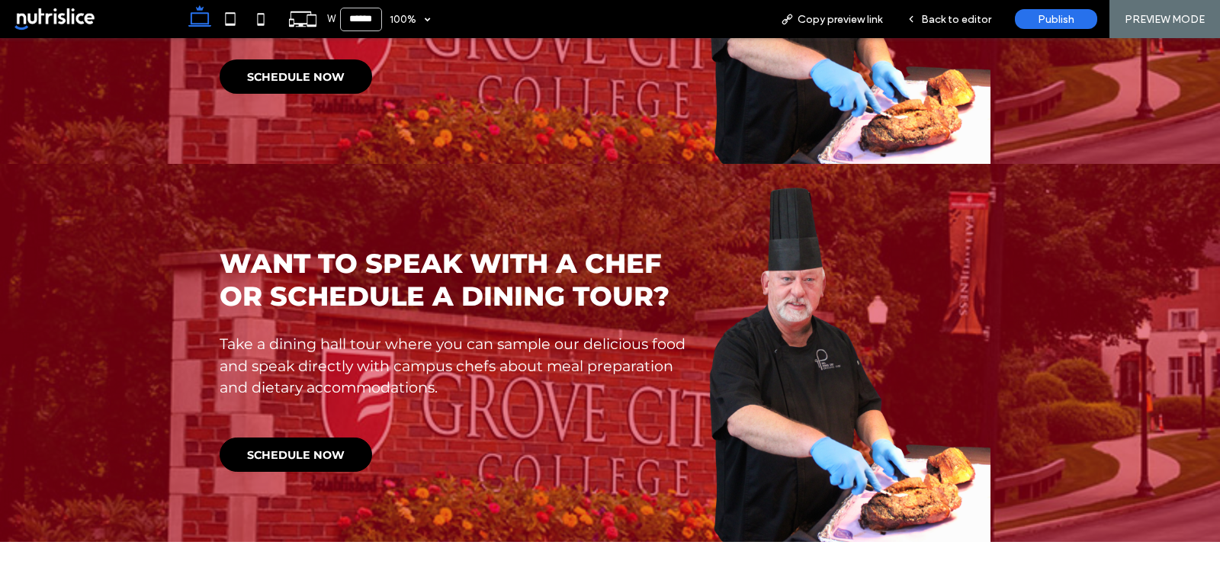
scroll to position [1271, 0]
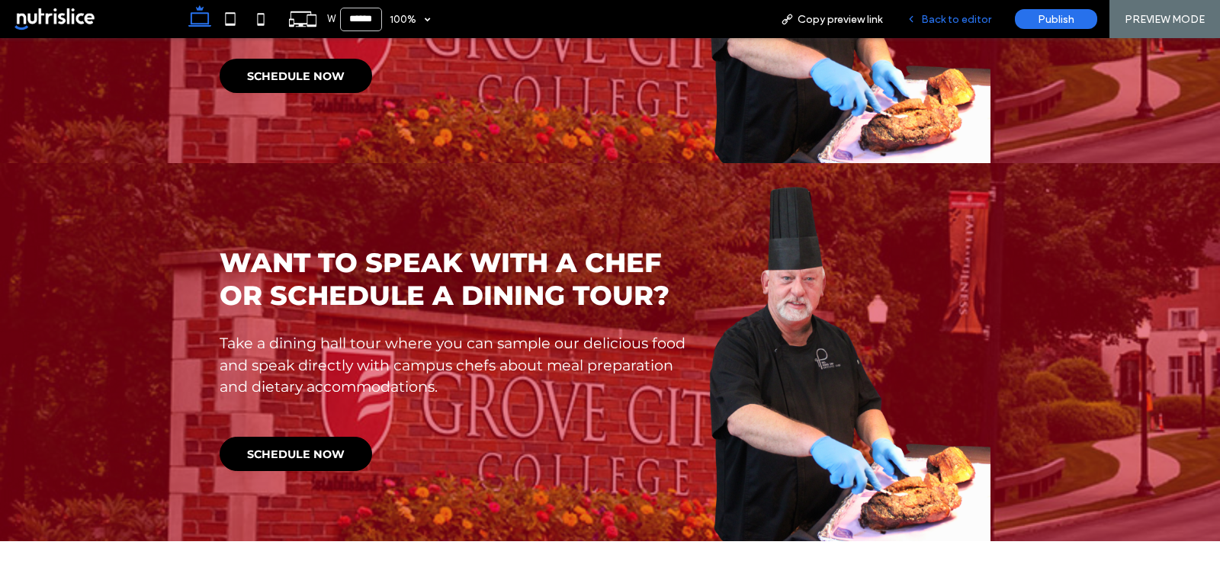
click at [941, 15] on span "Back to editor" at bounding box center [956, 19] width 70 height 13
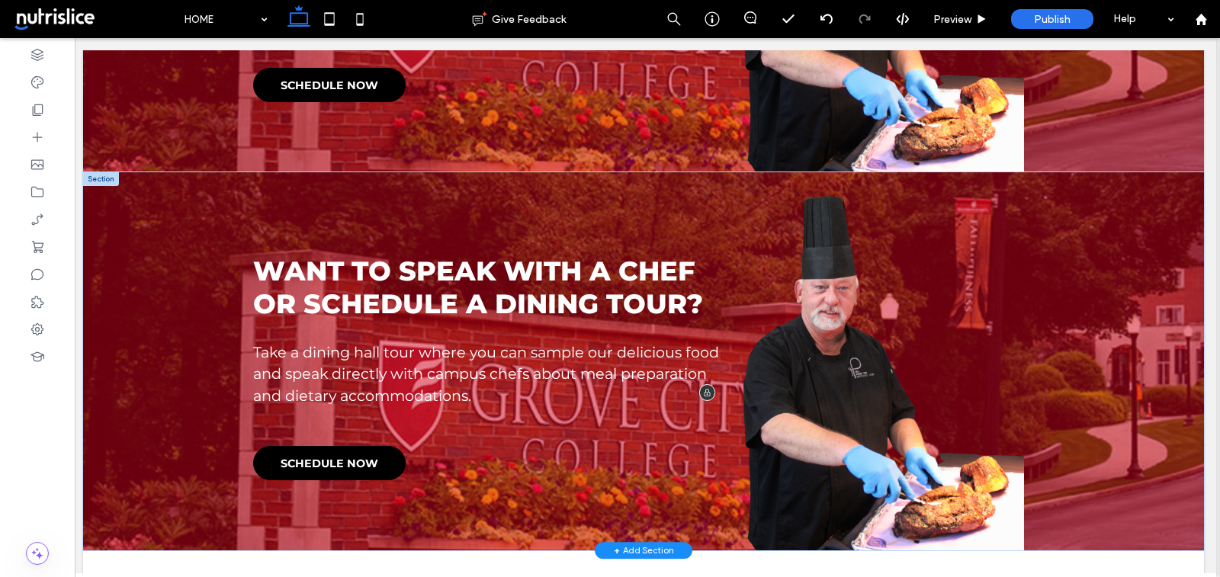
scroll to position [1268, 0]
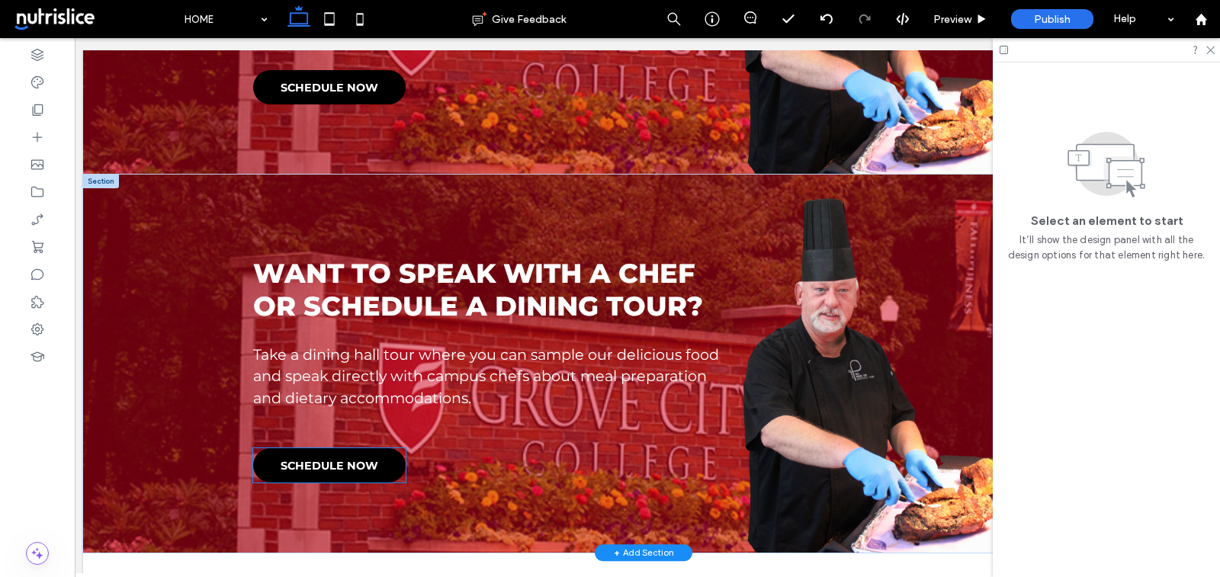
click at [356, 473] on link "SCHEDULE NOW" at bounding box center [329, 466] width 153 height 34
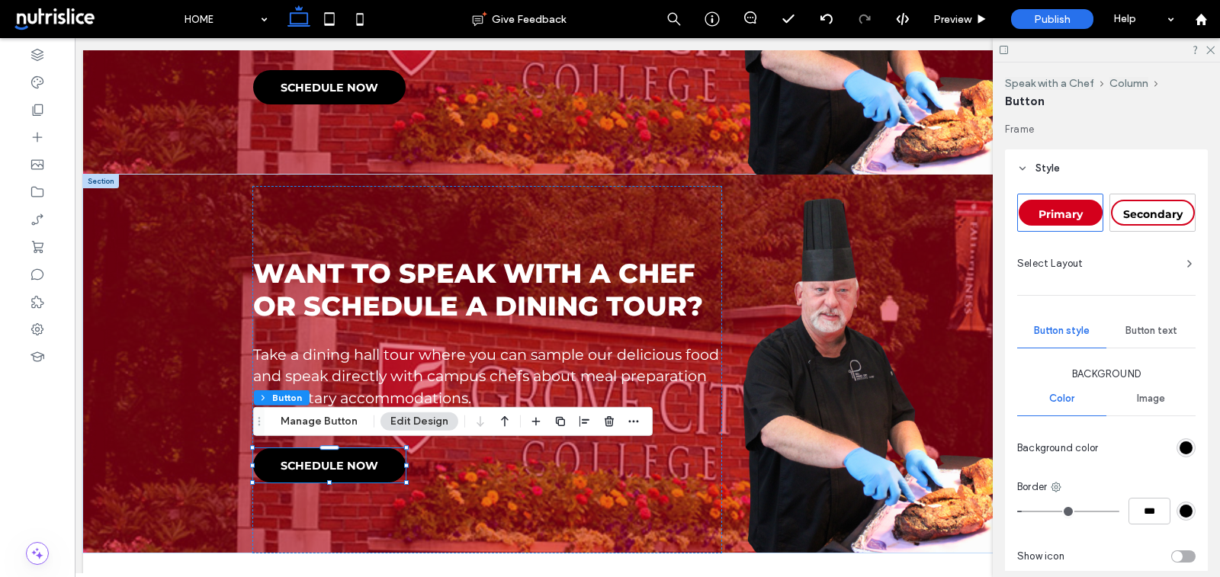
click at [1163, 318] on div "Button text" at bounding box center [1151, 331] width 89 height 34
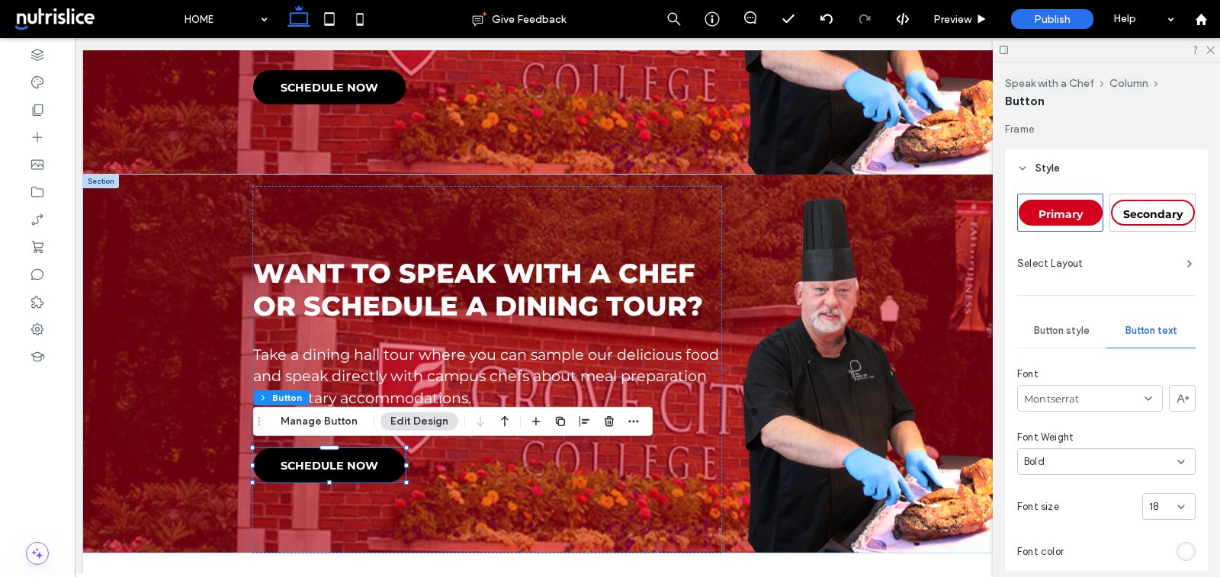
click at [1071, 325] on span "Button style" at bounding box center [1062, 331] width 56 height 12
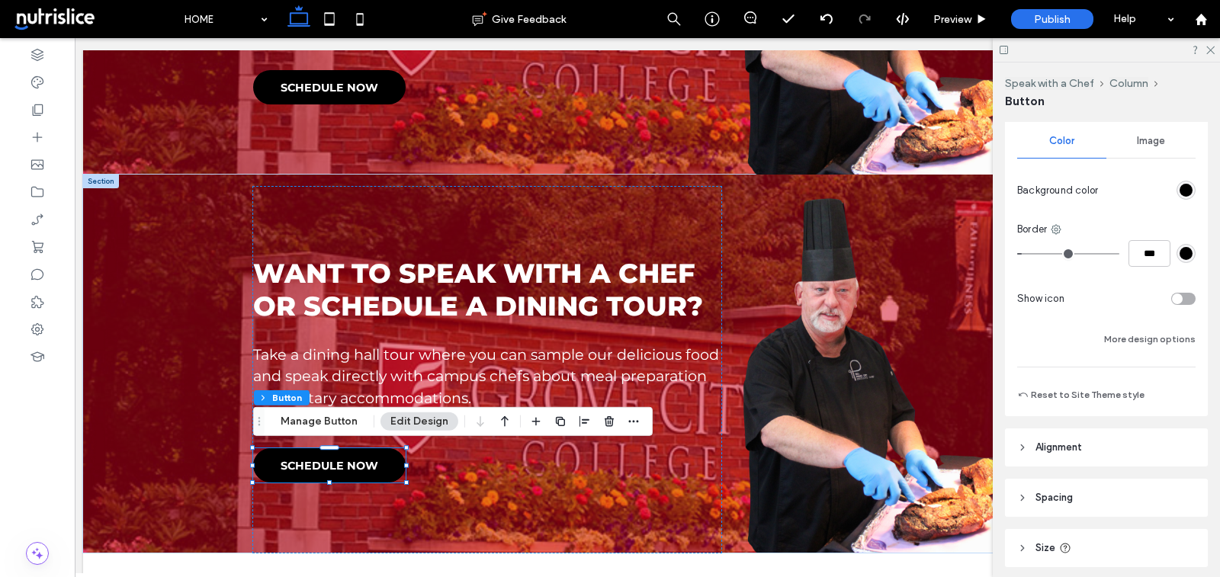
scroll to position [321, 0]
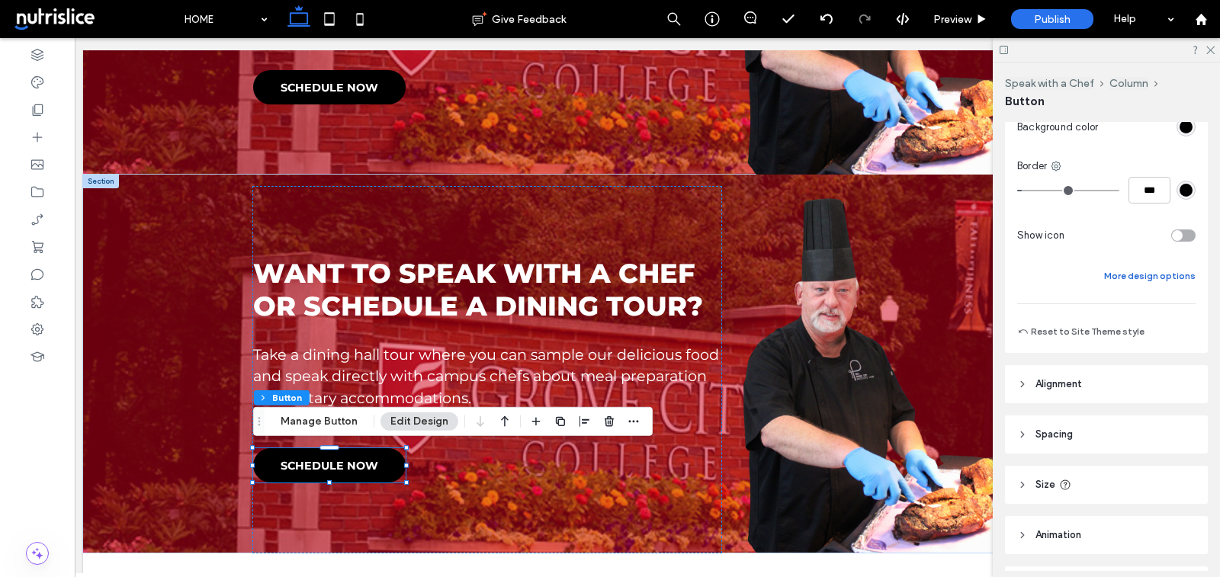
click at [1137, 281] on button "More design options" at bounding box center [1151, 276] width 92 height 18
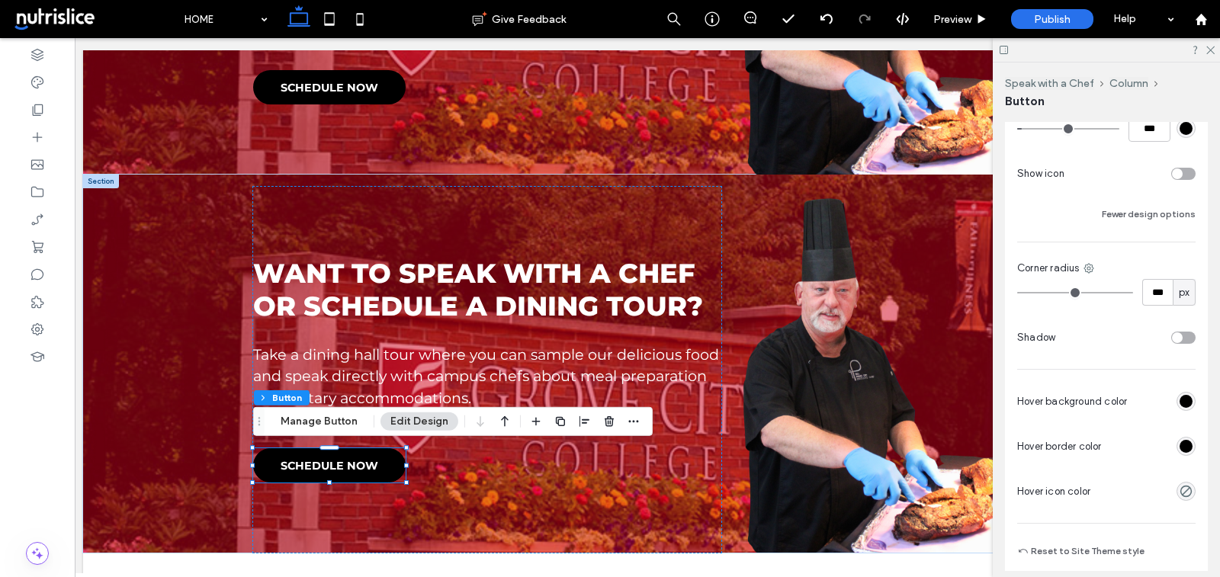
scroll to position [390, 0]
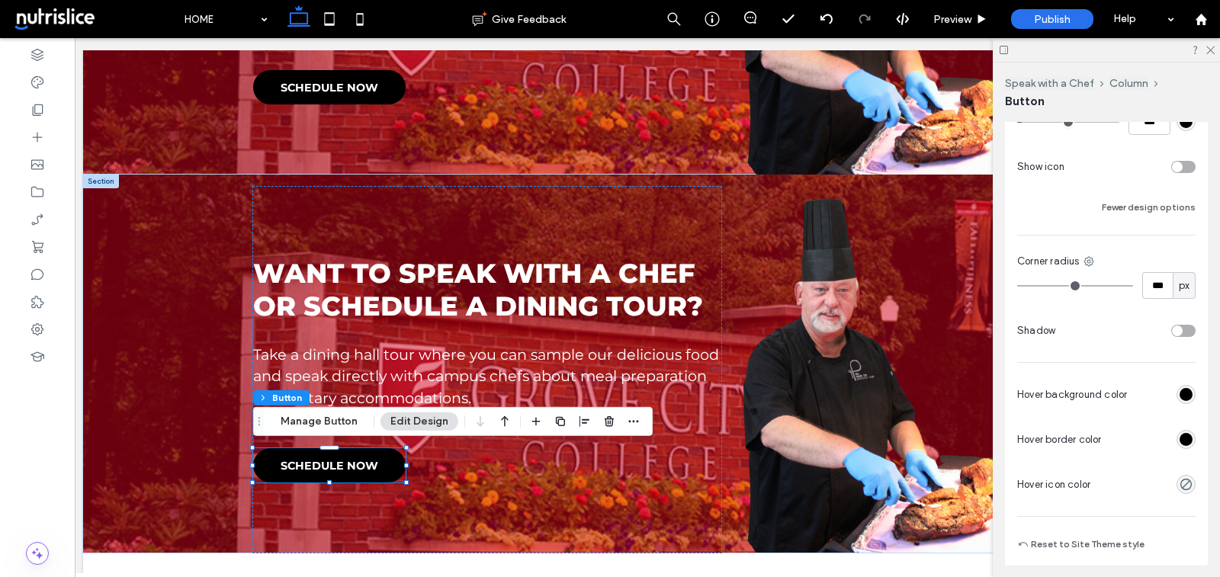
click at [1185, 434] on div "rgb(0, 0, 0)" at bounding box center [1186, 439] width 13 height 13
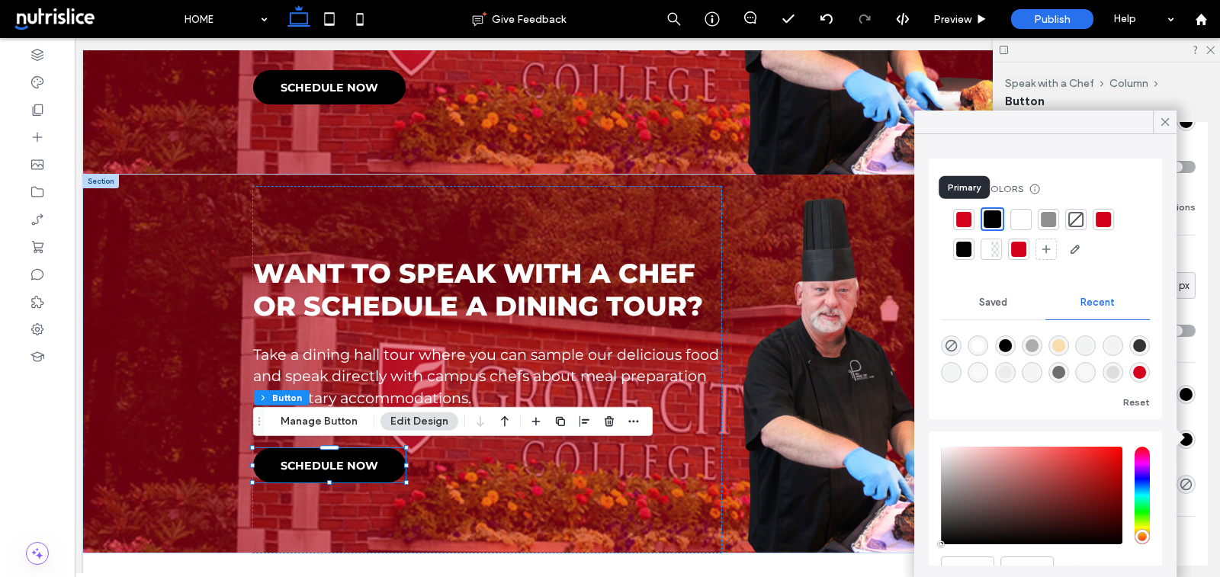
click at [963, 221] on div at bounding box center [964, 219] width 15 height 15
type input "*"
type input "***"
type input "*"
type input "***"
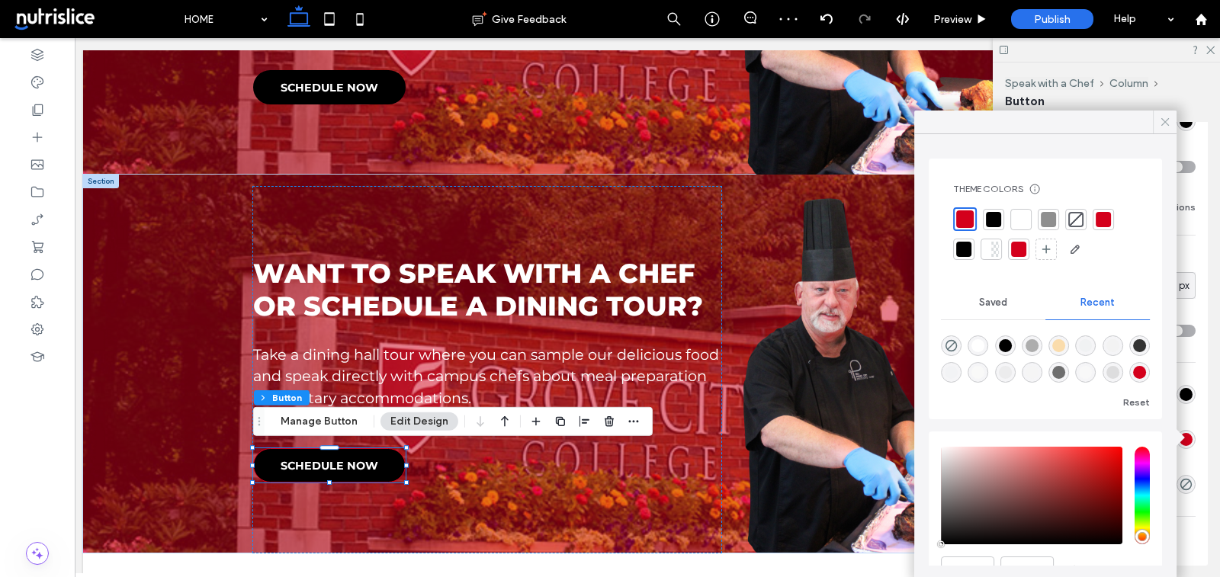
click at [1165, 116] on icon at bounding box center [1166, 122] width 14 height 14
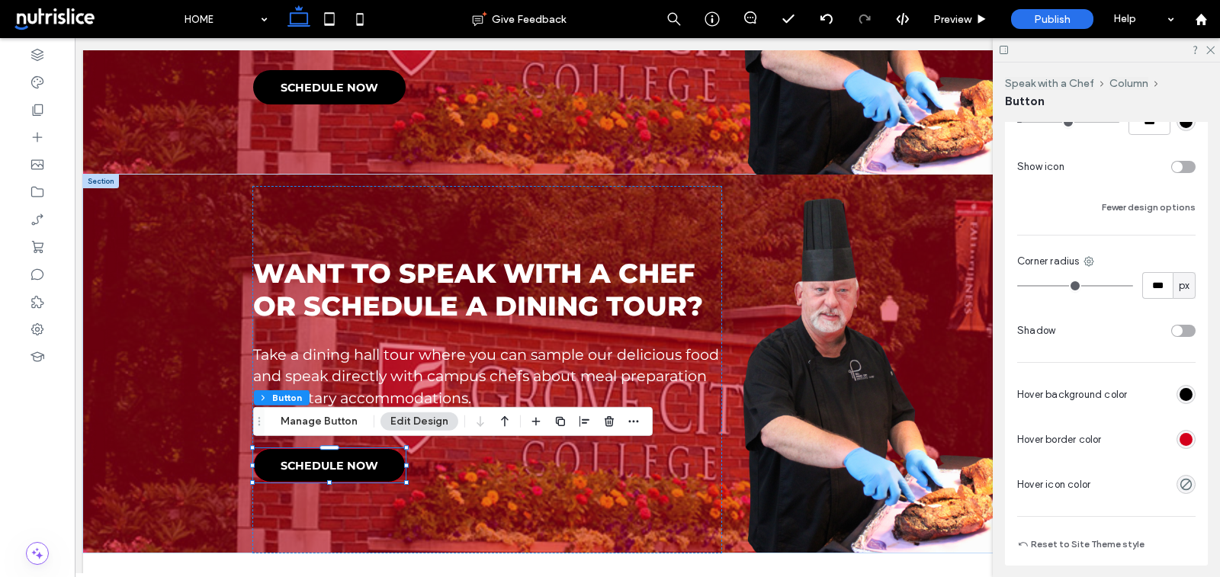
click at [1194, 390] on div "rgb(0, 0, 0)" at bounding box center [1186, 394] width 19 height 19
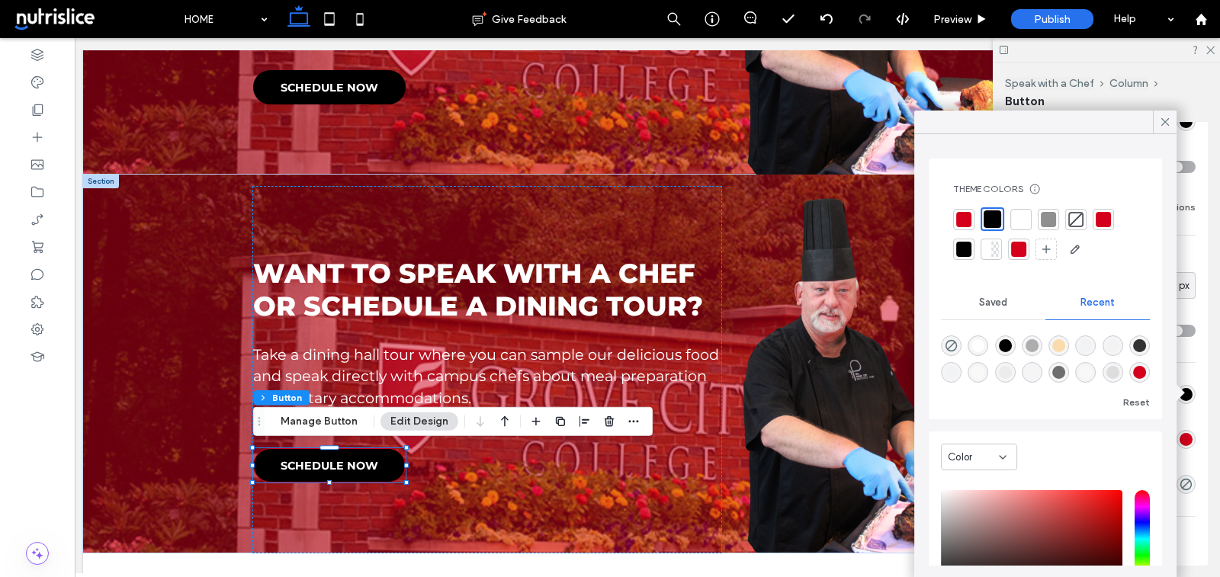
click at [966, 219] on div at bounding box center [964, 219] width 15 height 15
type input "*"
type input "***"
type input "*"
type input "***"
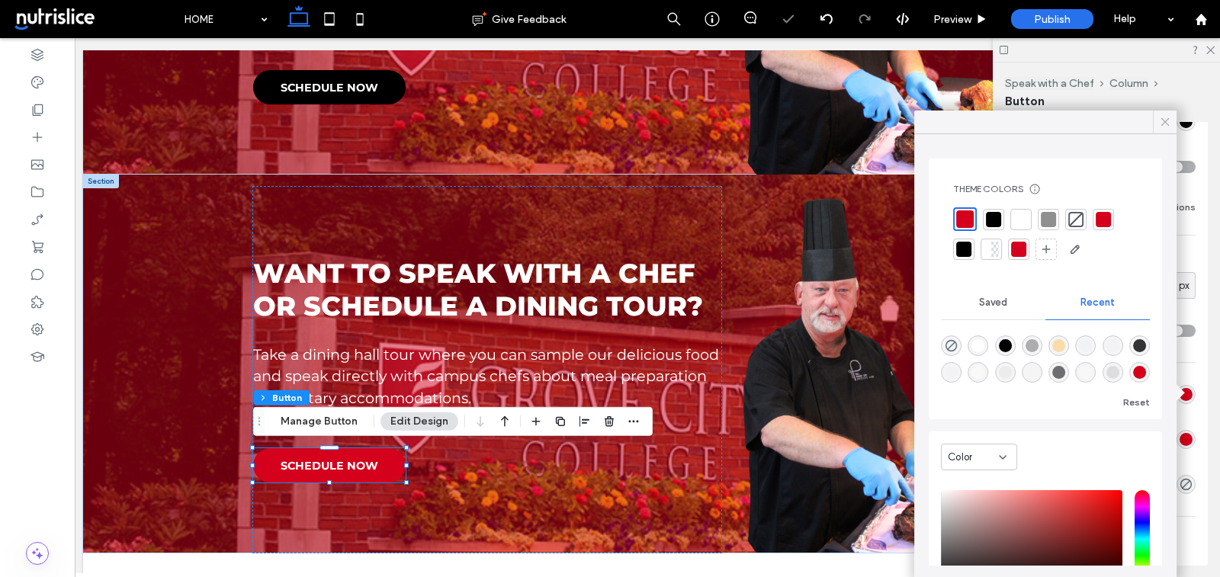
click at [1163, 111] on span at bounding box center [1166, 122] width 14 height 23
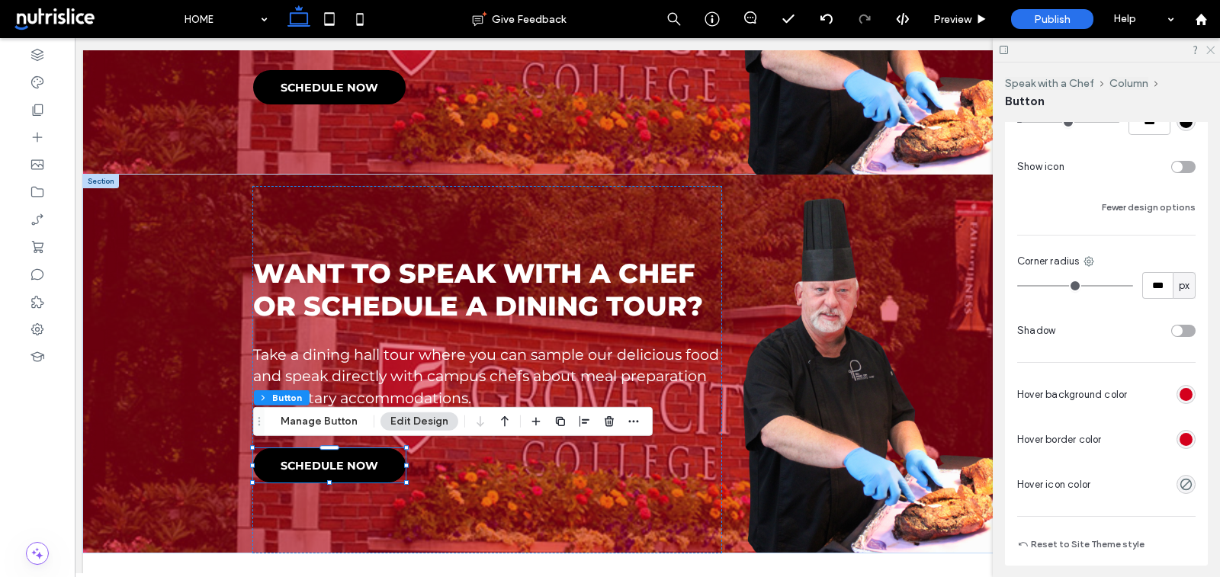
click at [1212, 50] on icon at bounding box center [1210, 49] width 10 height 10
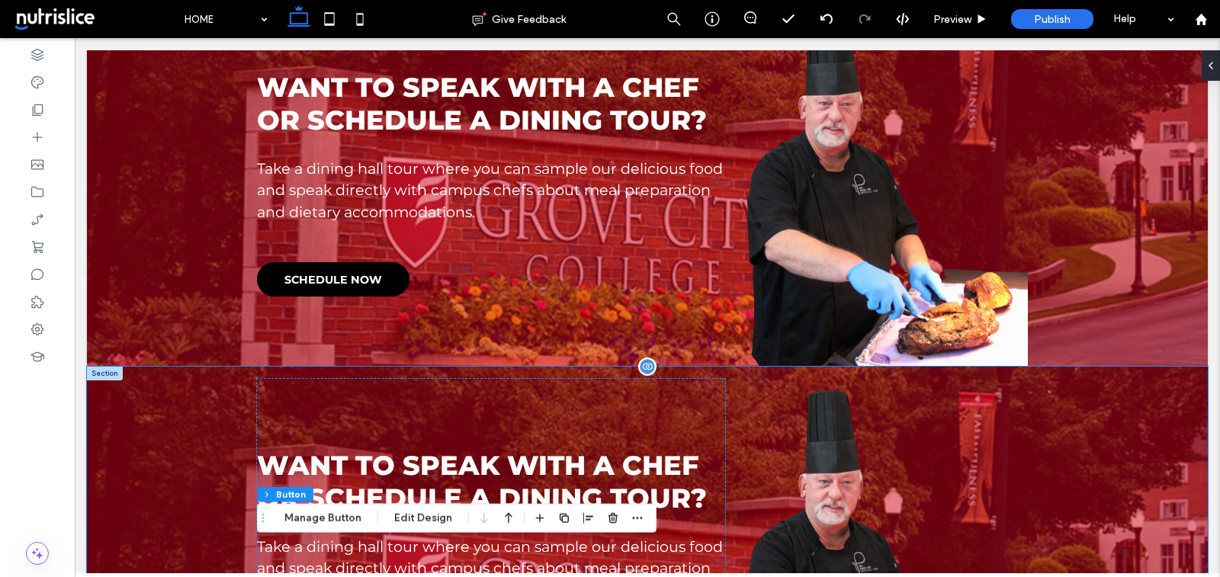
scroll to position [973, 0]
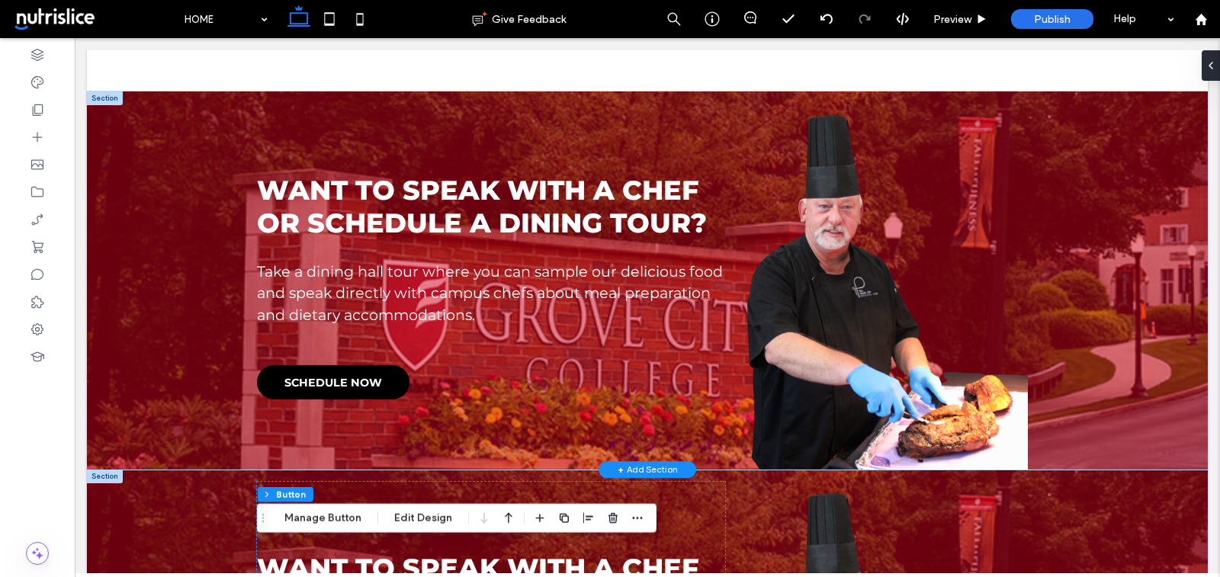
click at [113, 98] on div at bounding box center [105, 99] width 36 height 14
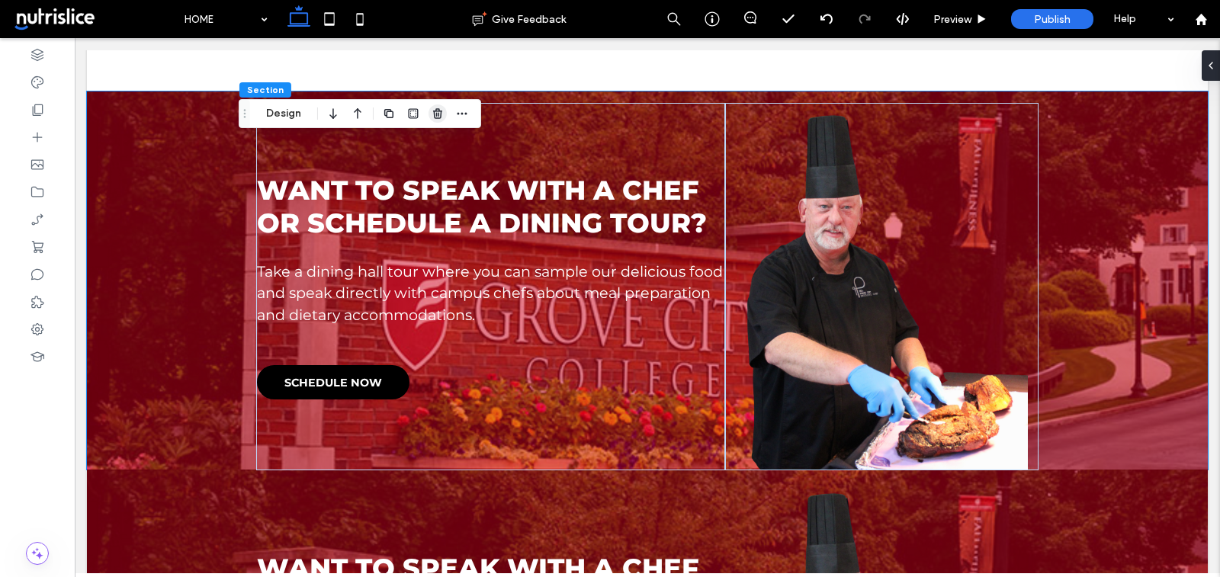
click at [445, 112] on span "button" at bounding box center [438, 114] width 18 height 18
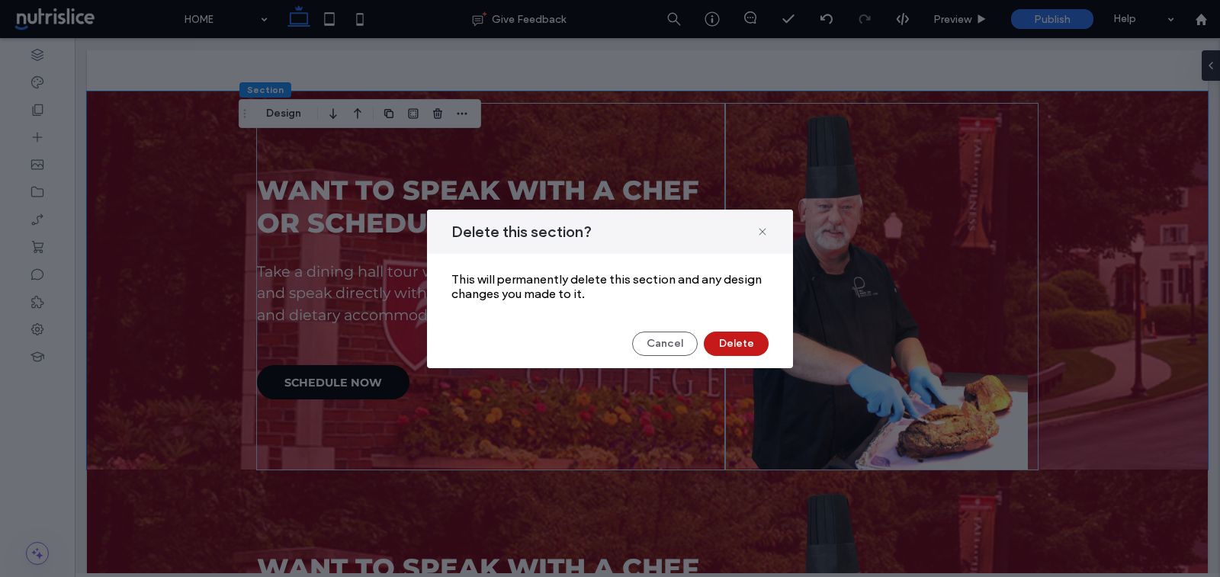
click at [731, 346] on button "Delete" at bounding box center [736, 344] width 65 height 24
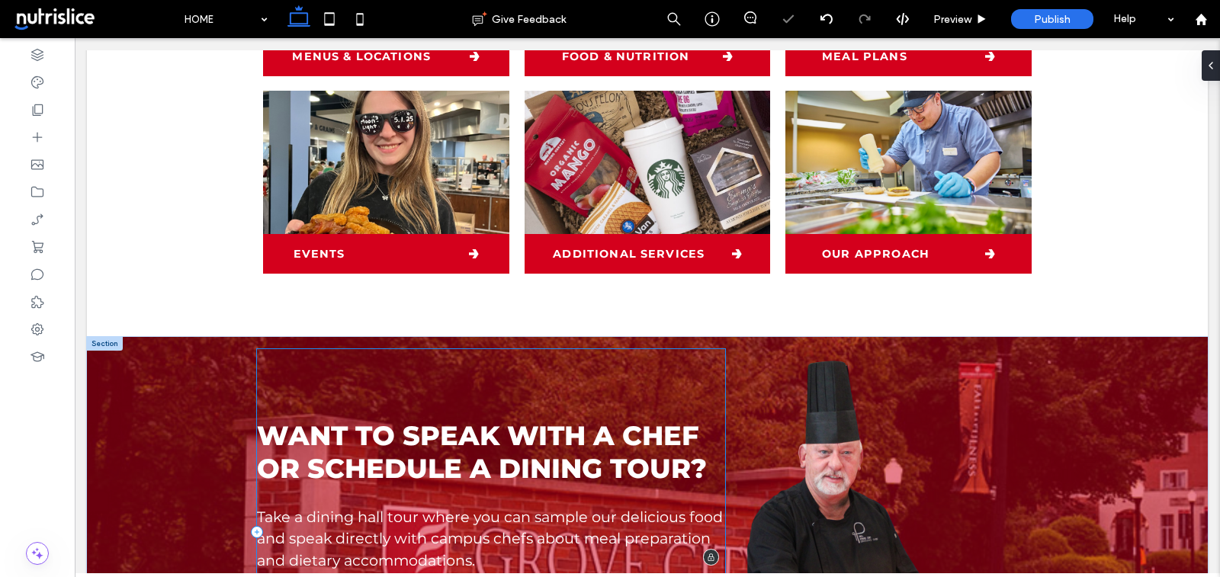
scroll to position [687, 0]
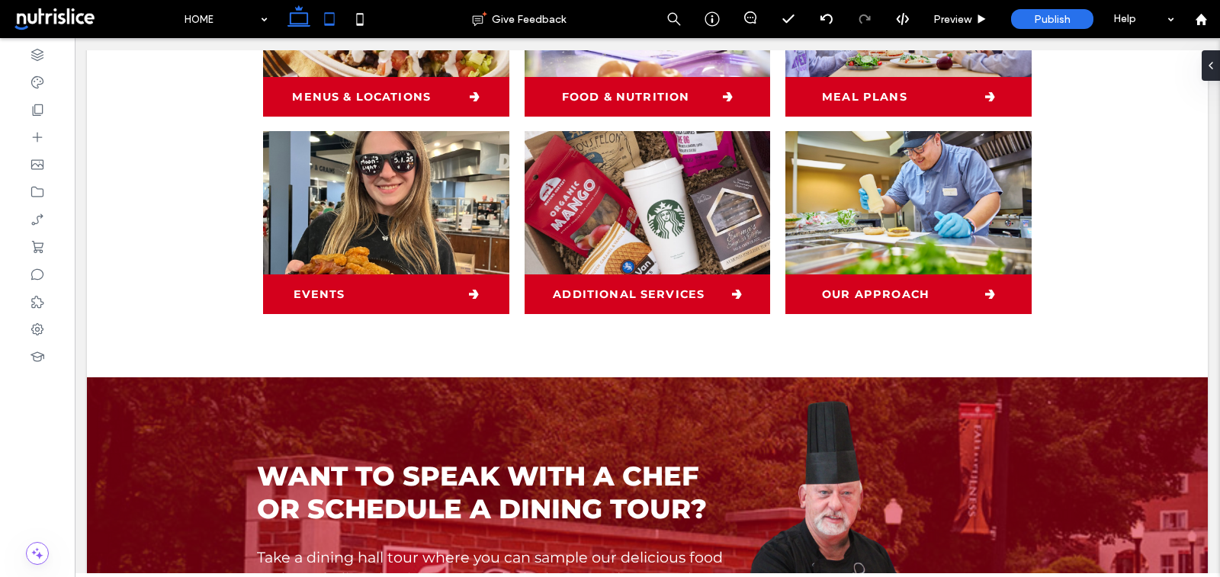
click at [330, 21] on icon at bounding box center [329, 19] width 31 height 31
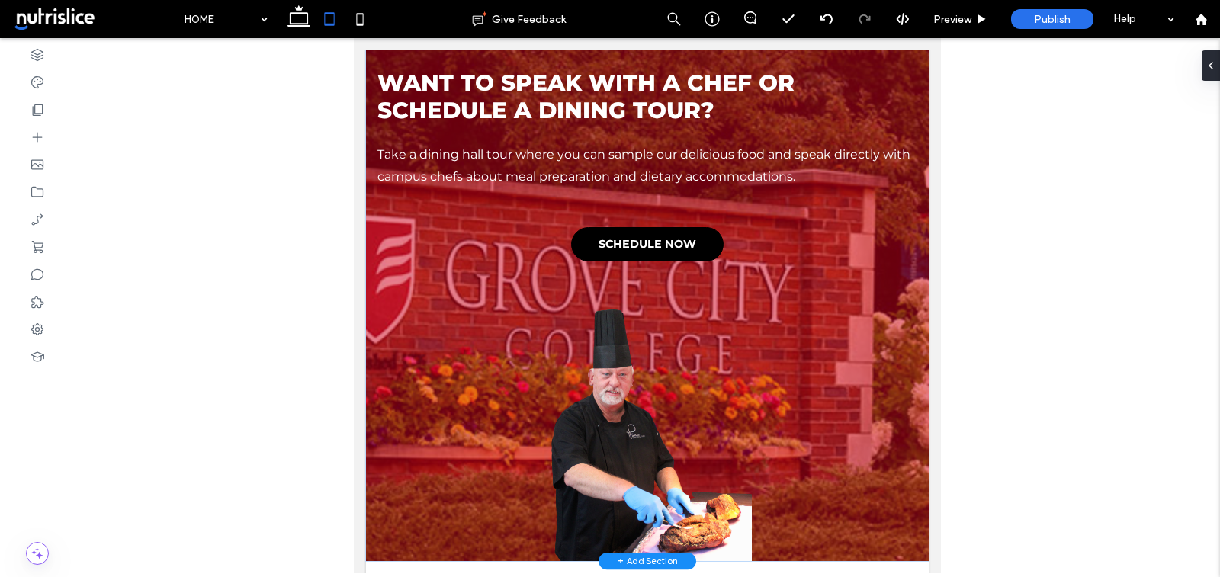
scroll to position [1619, 0]
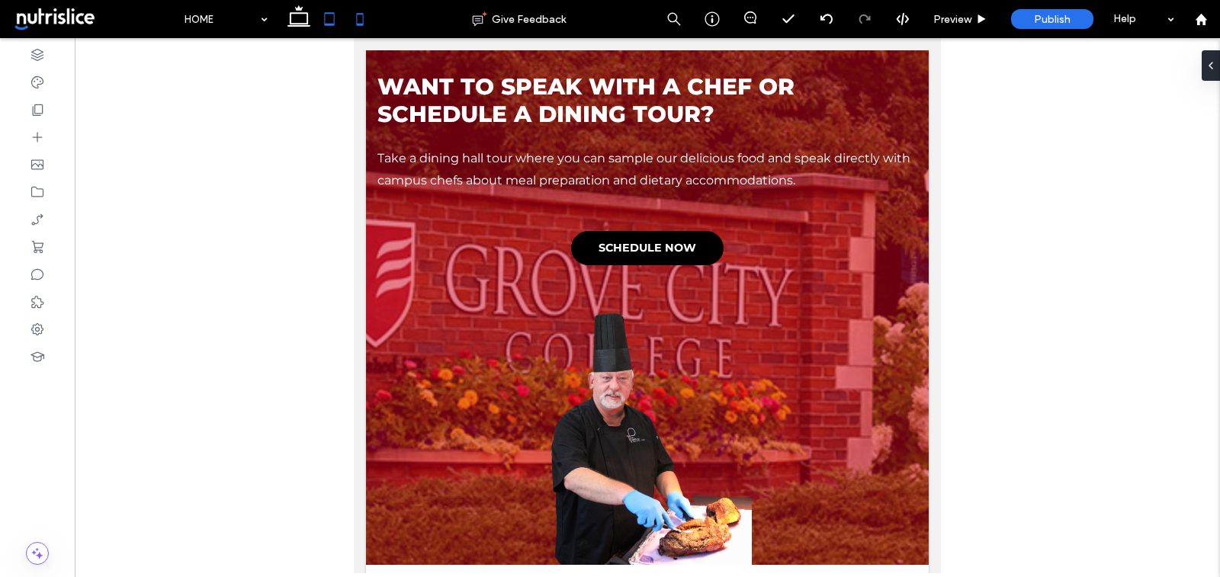
click at [354, 26] on icon at bounding box center [360, 19] width 31 height 31
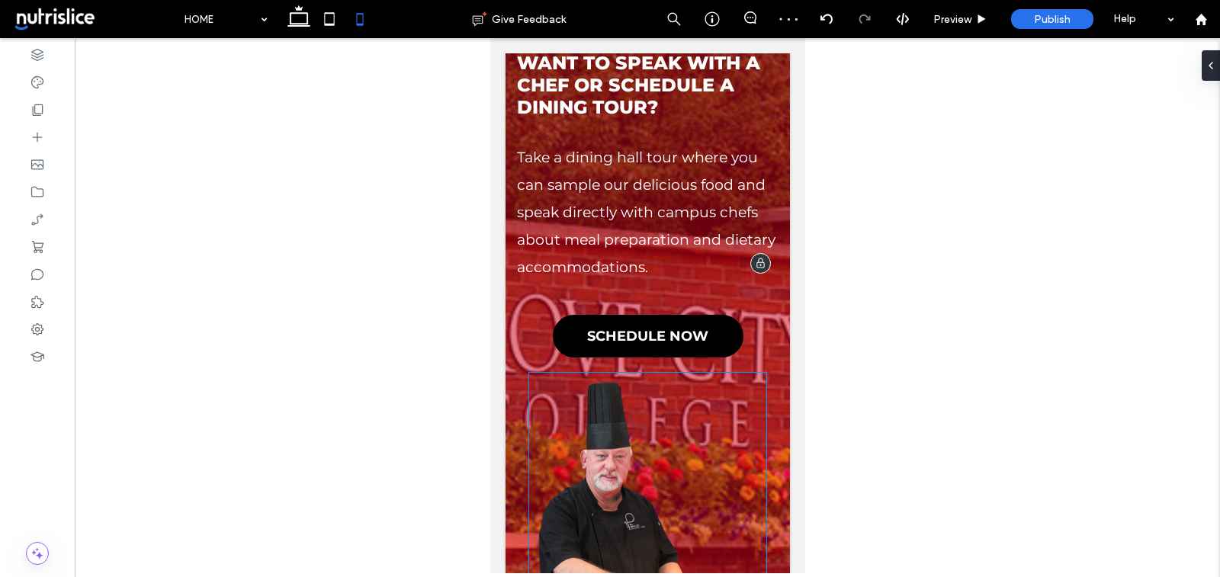
scroll to position [3177, 0]
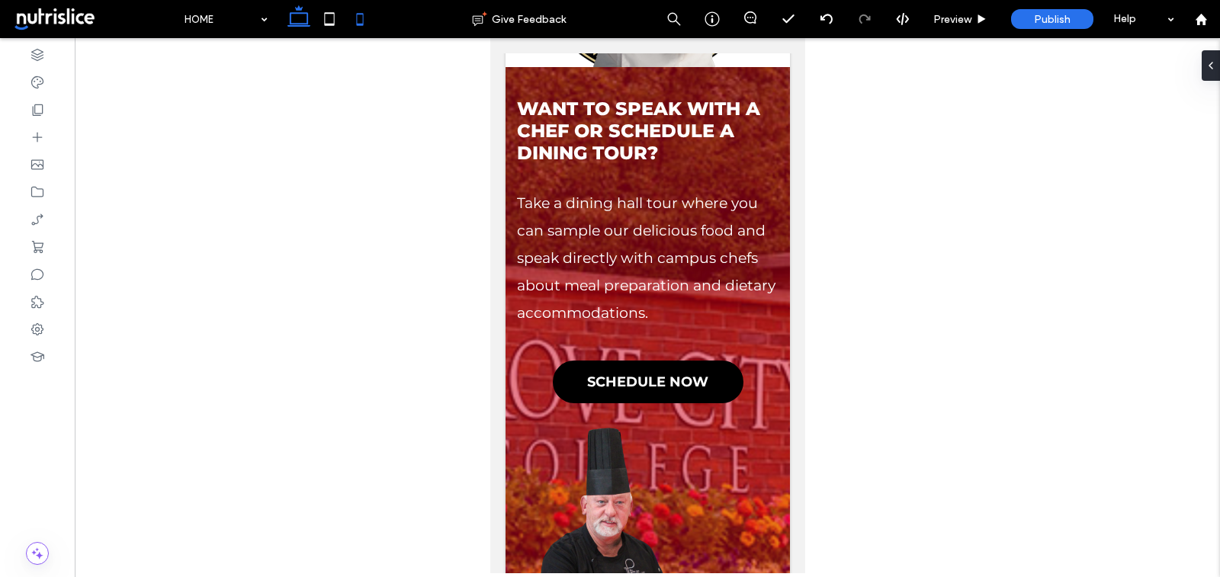
click at [295, 25] on use at bounding box center [299, 15] width 23 height 21
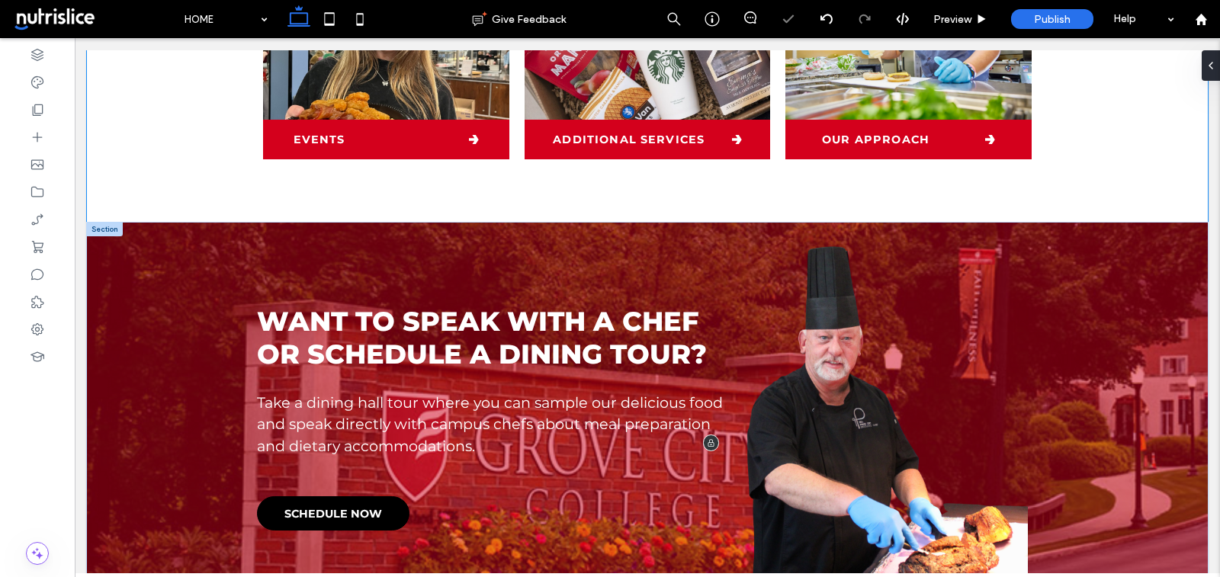
scroll to position [777, 0]
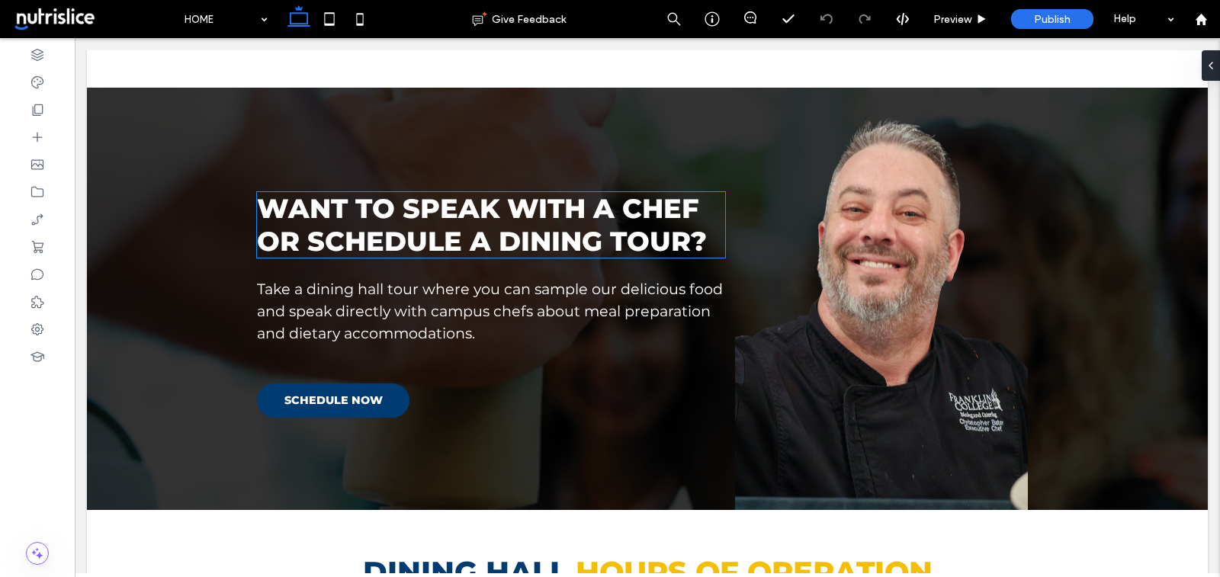
scroll to position [1011, 0]
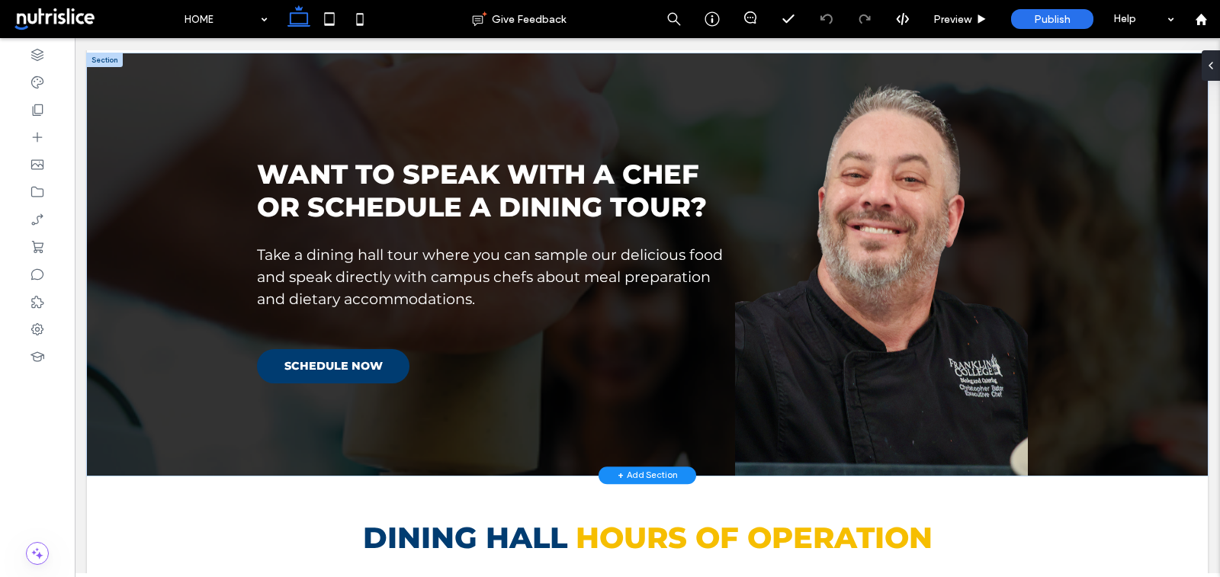
click at [636, 474] on div "+ Add Section" at bounding box center [648, 475] width 60 height 13
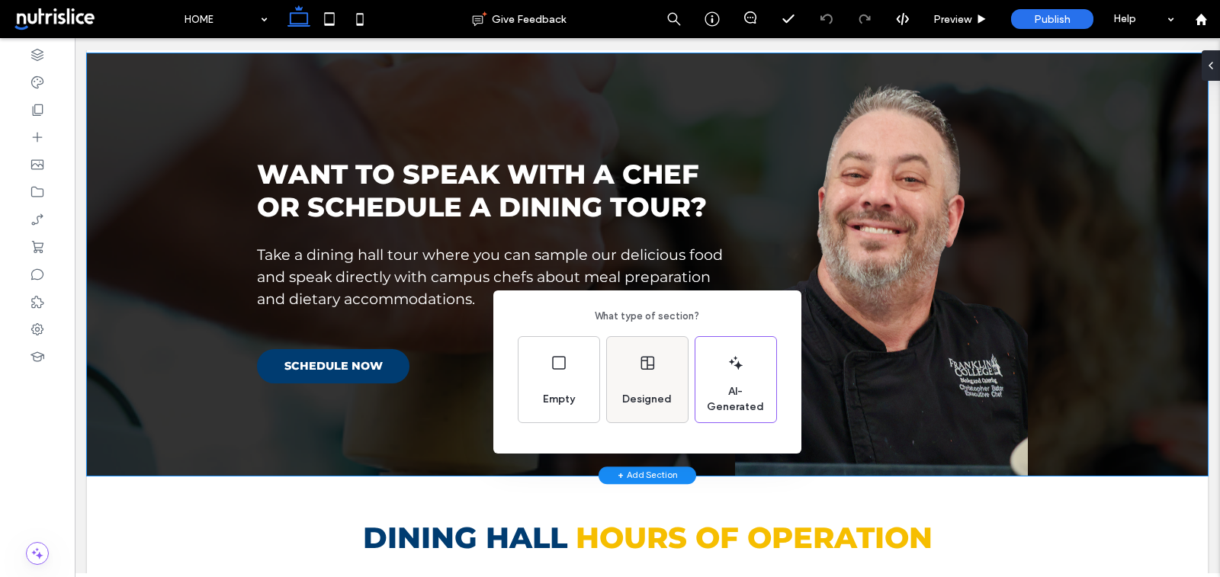
click at [654, 399] on span "Designed" at bounding box center [647, 399] width 62 height 15
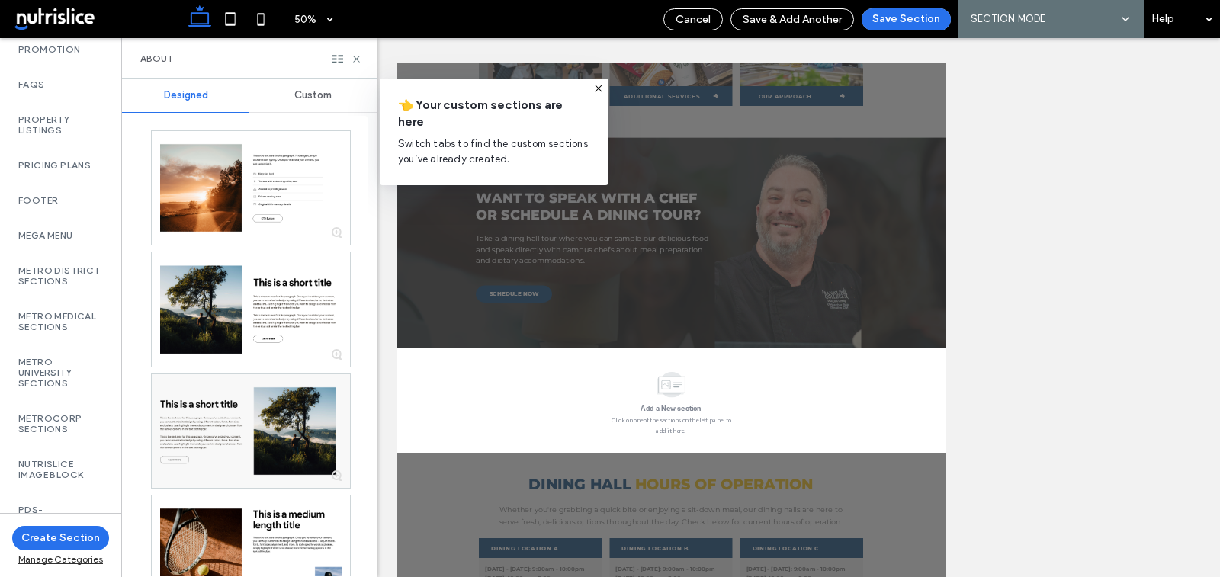
scroll to position [973, 0]
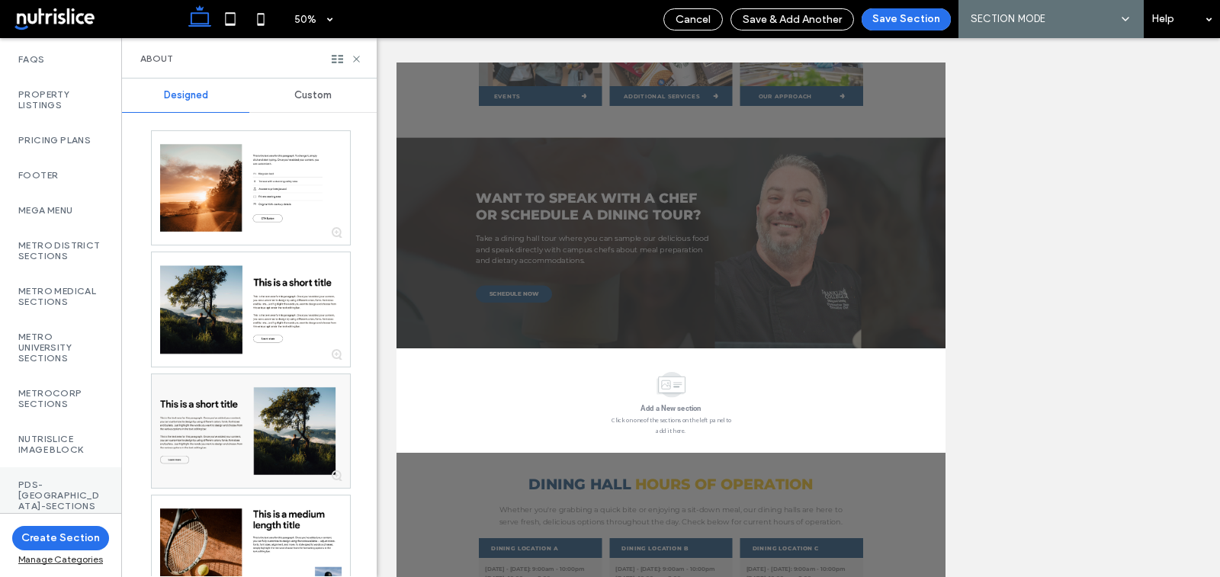
click at [50, 490] on label "PDS-[GEOGRAPHIC_DATA]-Sections" at bounding box center [60, 496] width 85 height 32
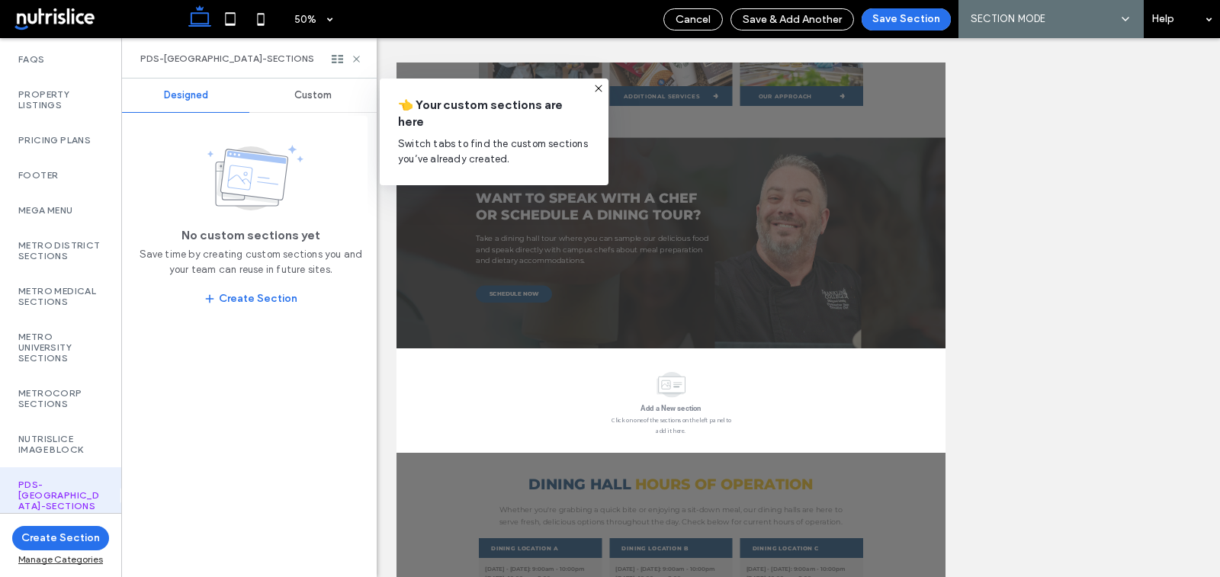
click at [313, 102] on div "Custom" at bounding box center [312, 96] width 127 height 34
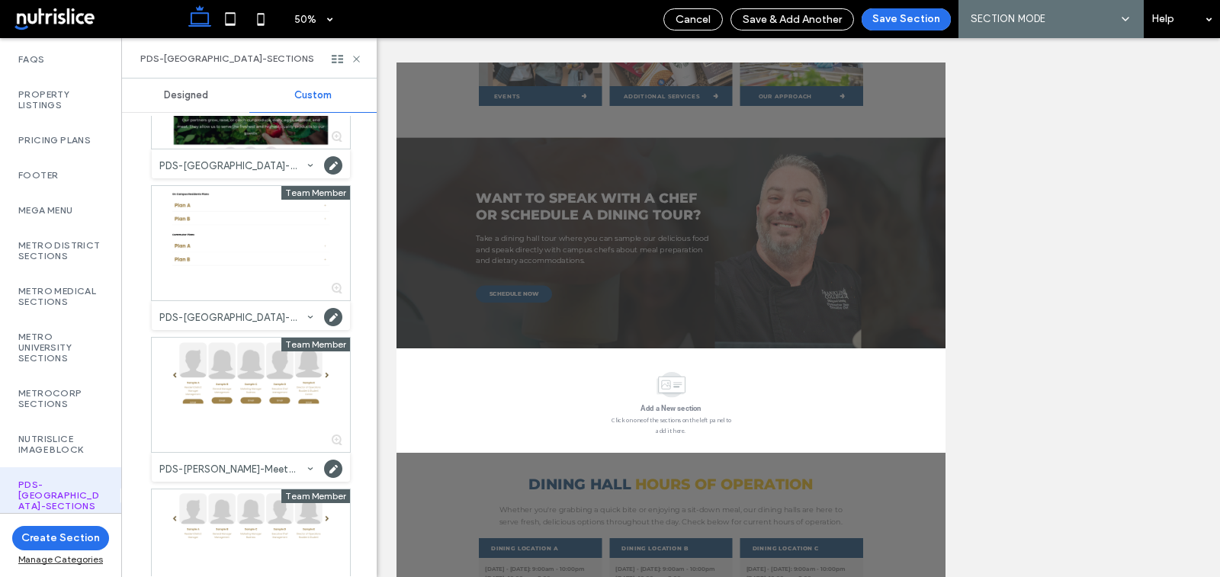
scroll to position [1529, 0]
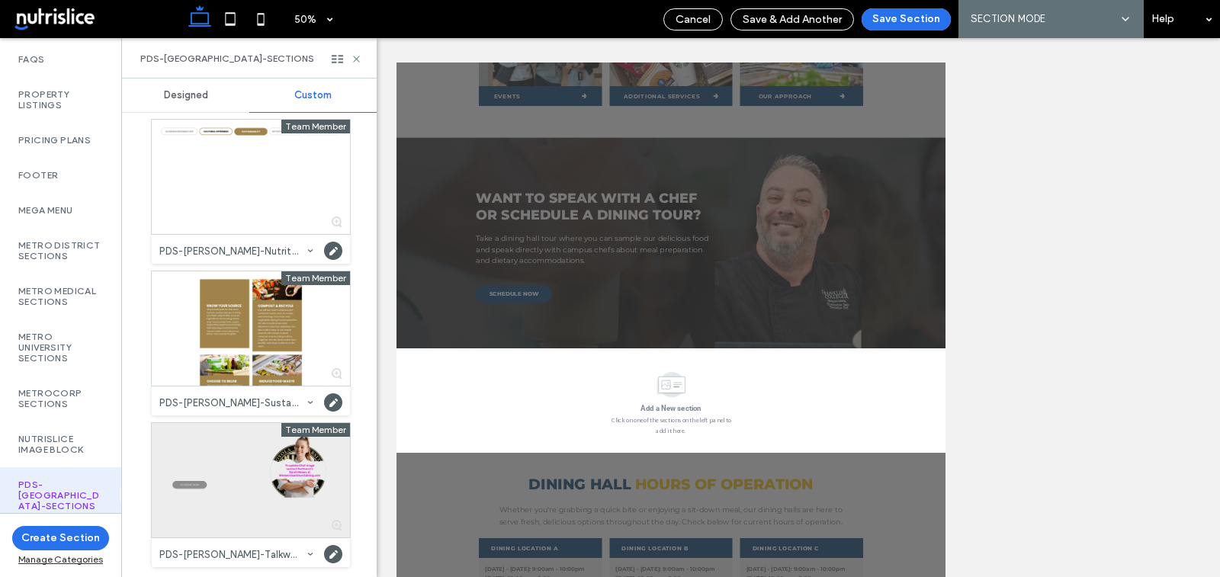
click at [229, 456] on div at bounding box center [251, 480] width 198 height 114
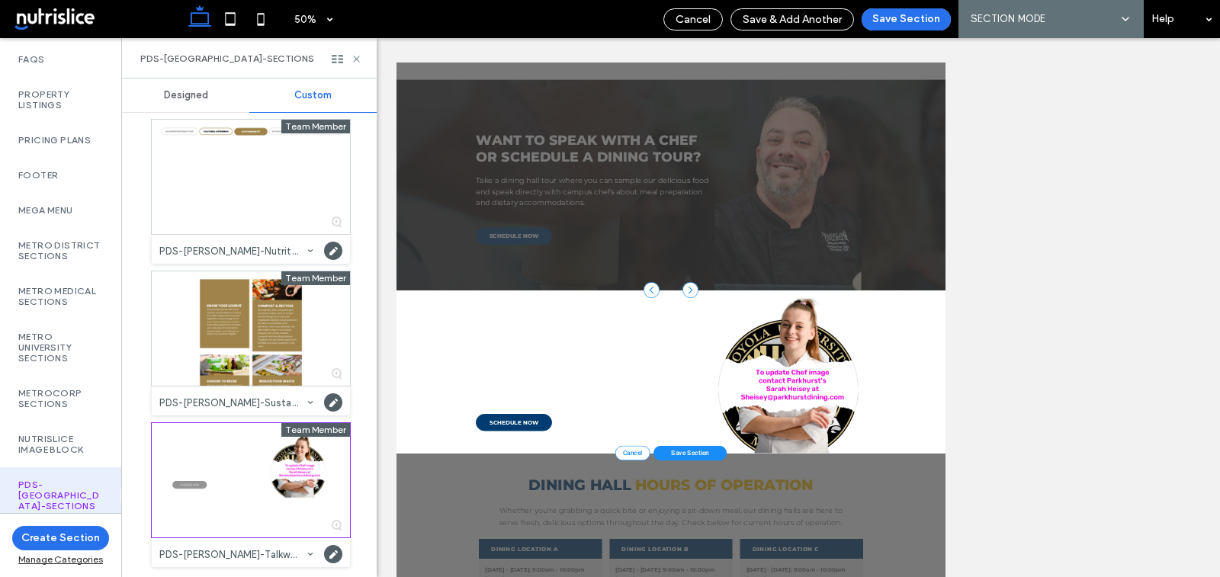
scroll to position [980, 0]
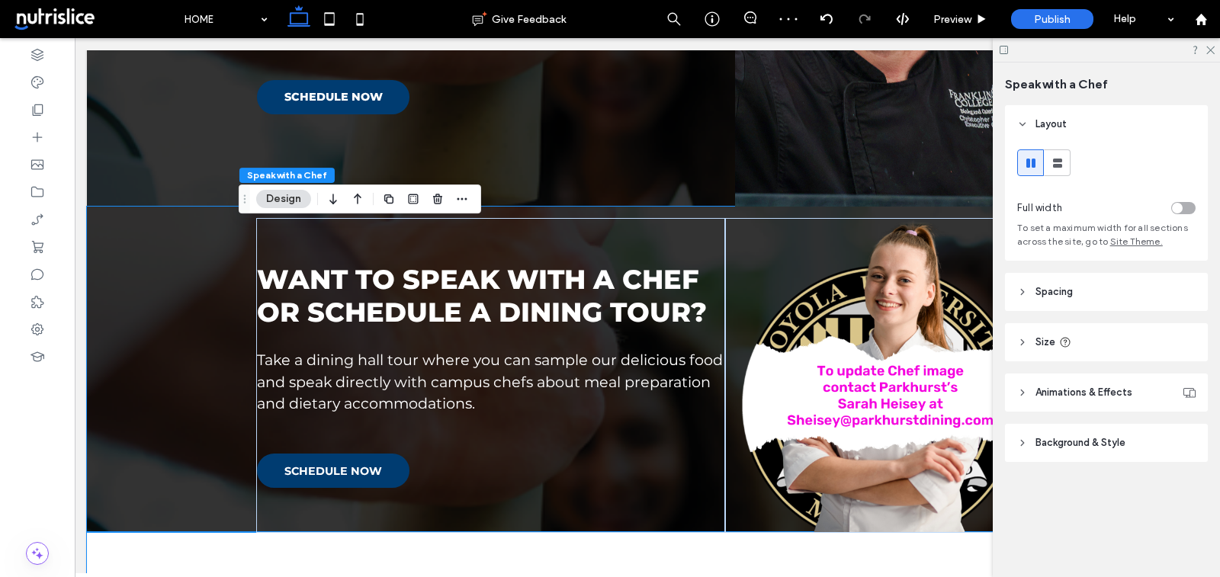
scroll to position [1252, 0]
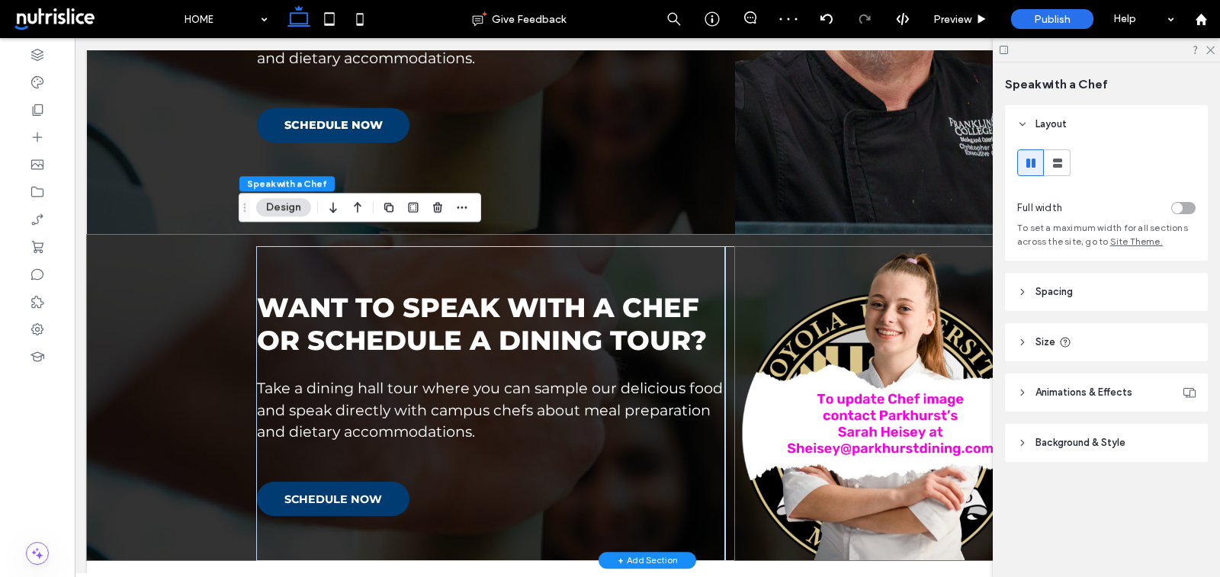
click at [815, 417] on img at bounding box center [881, 404] width 293 height 314
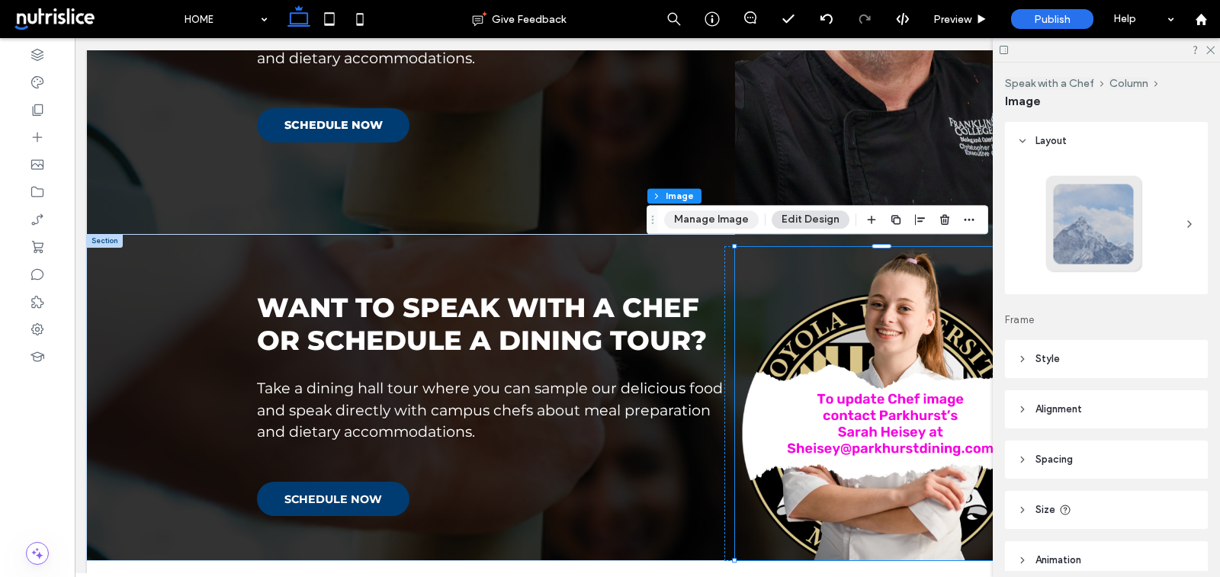
click at [710, 226] on button "Manage Image" at bounding box center [711, 220] width 95 height 18
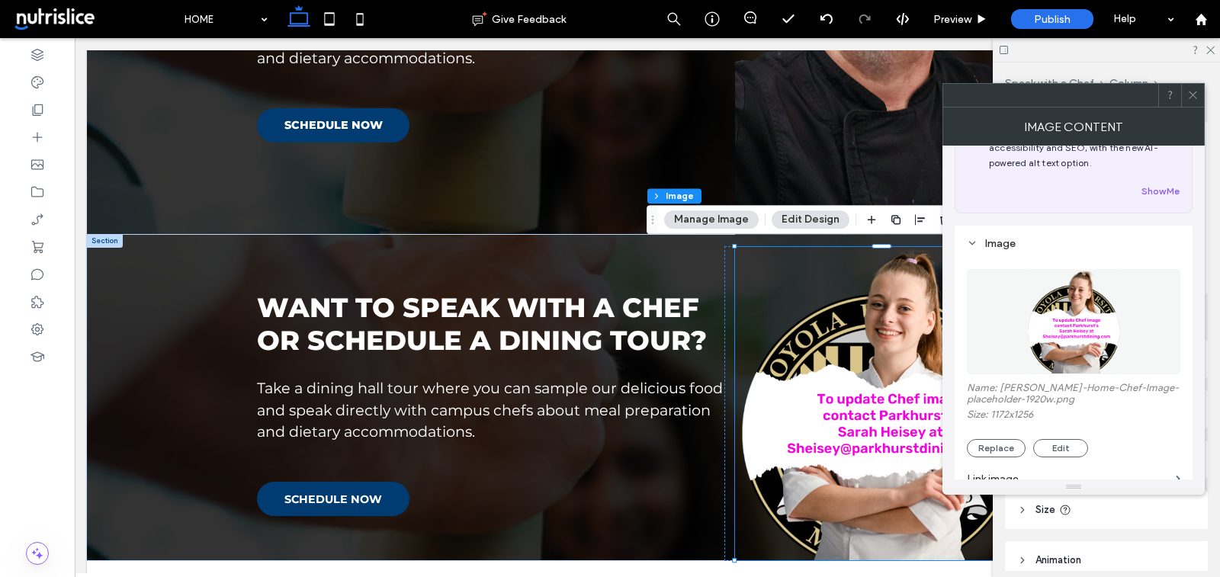
scroll to position [138, 0]
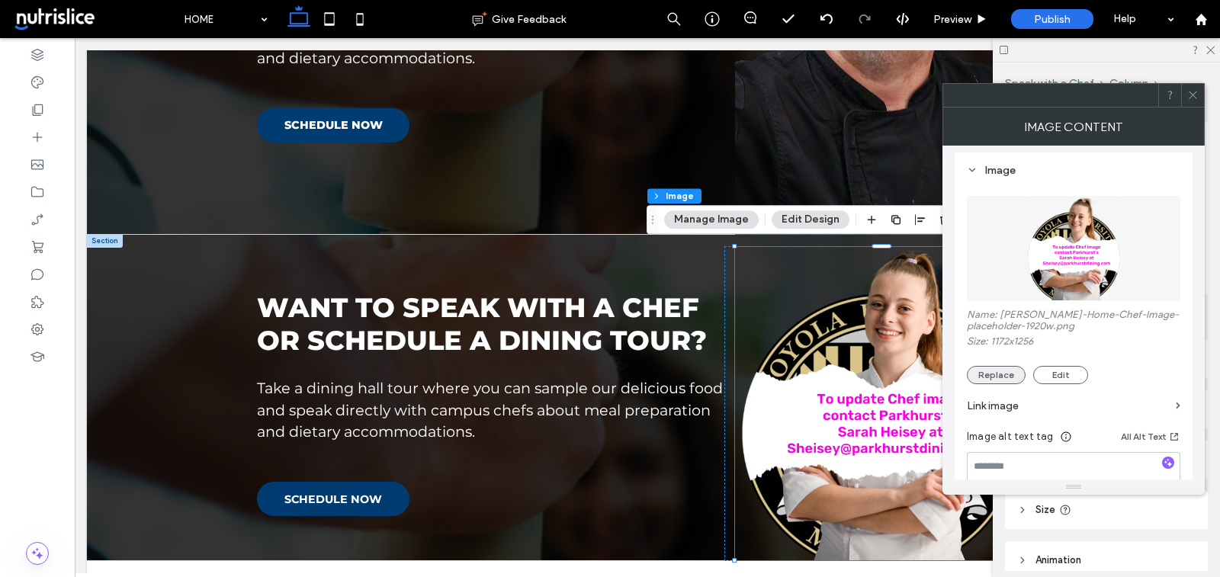
click at [1005, 381] on button "Replace" at bounding box center [996, 375] width 59 height 18
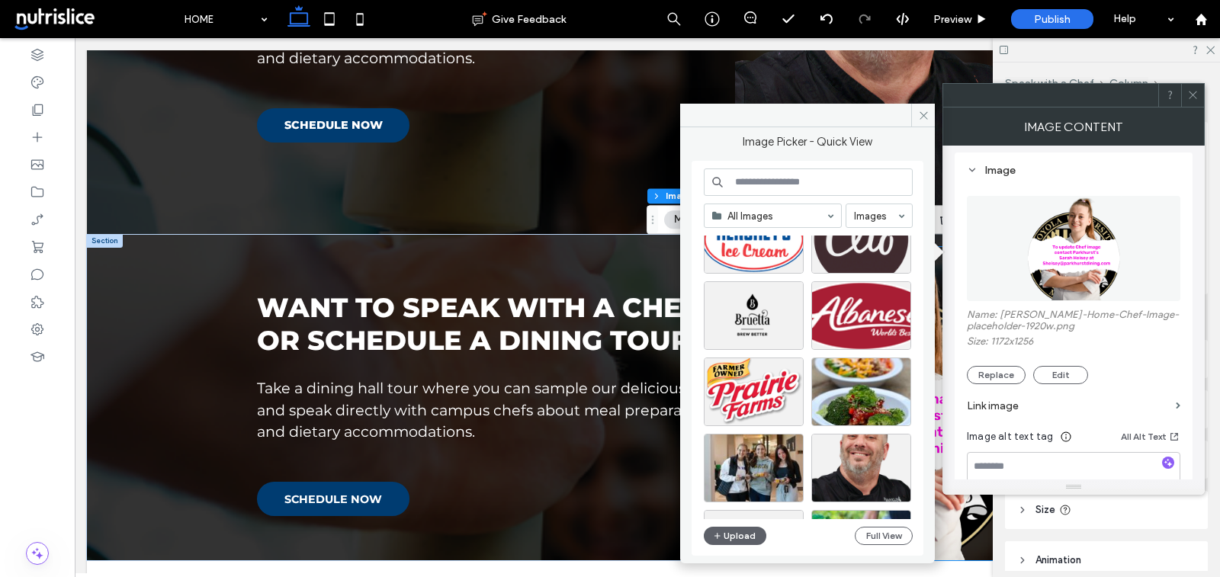
scroll to position [1014, 0]
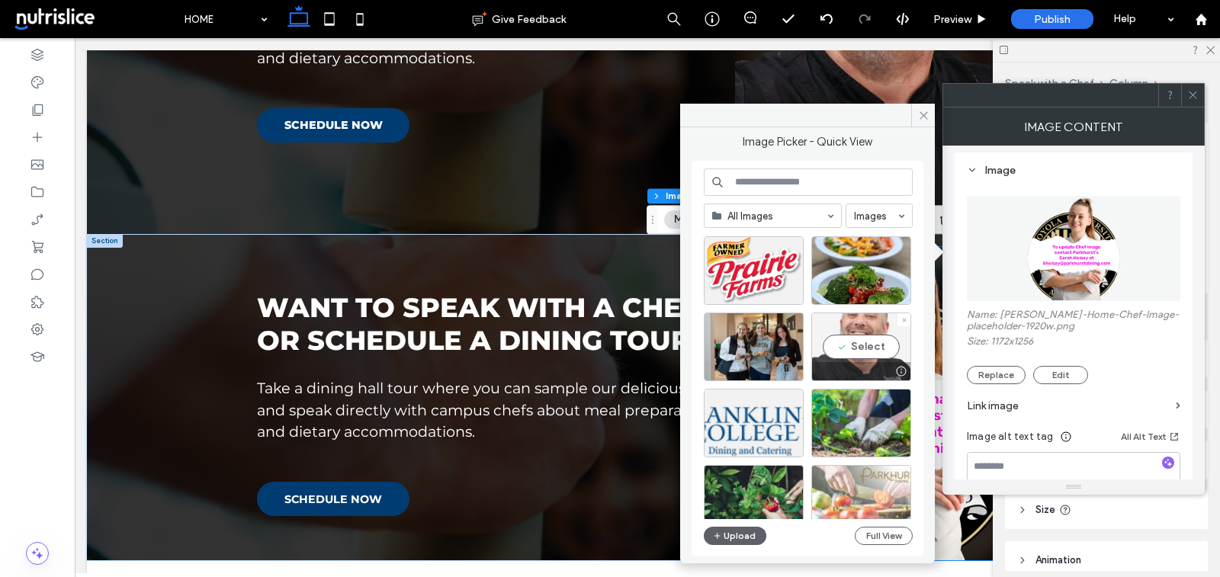
click at [838, 359] on div "Select" at bounding box center [862, 347] width 100 height 69
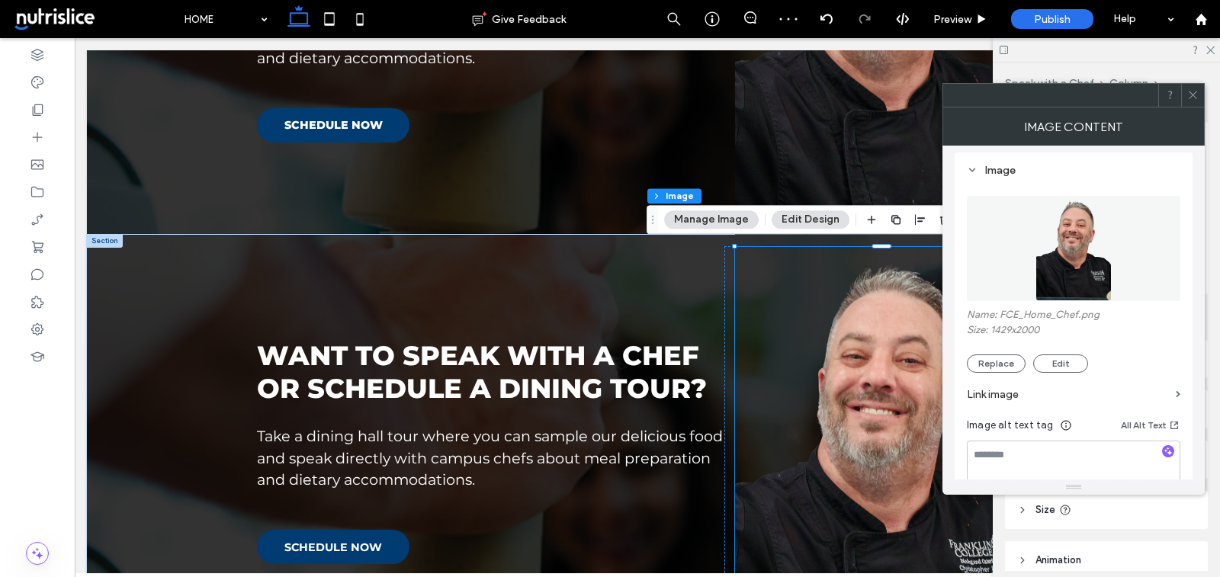
click at [1197, 92] on icon at bounding box center [1193, 94] width 11 height 11
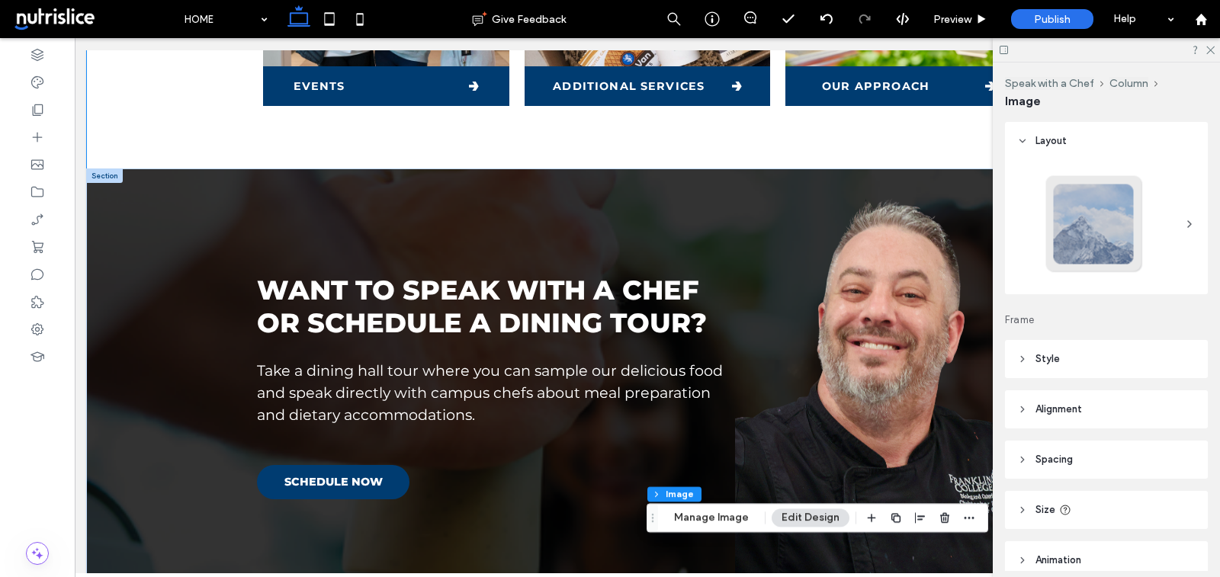
scroll to position [803, 0]
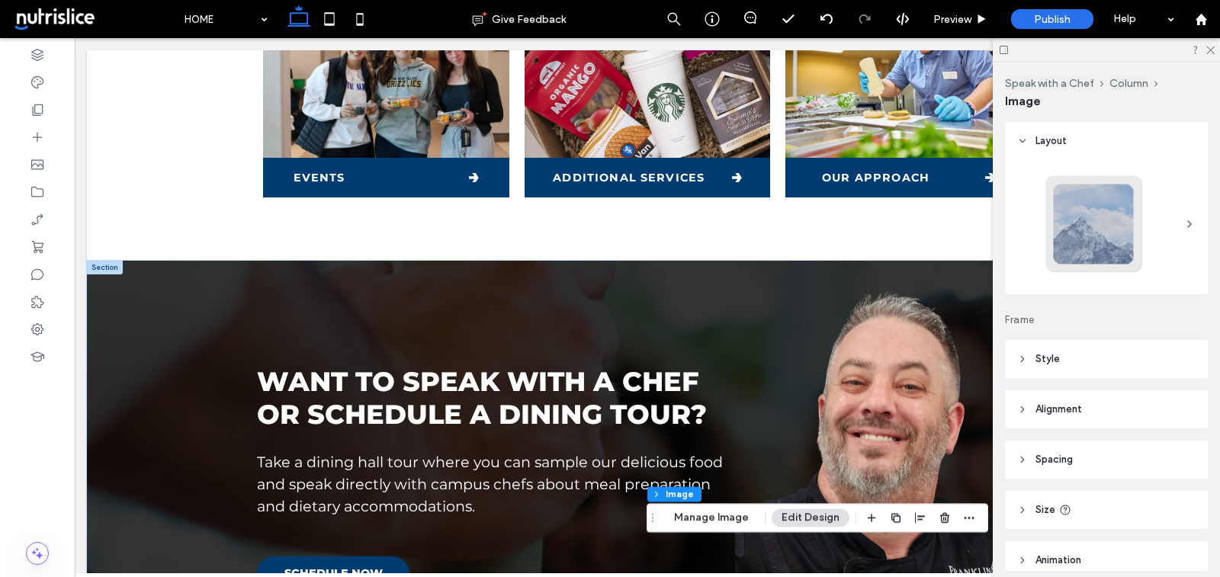
click at [102, 264] on div at bounding box center [105, 268] width 36 height 14
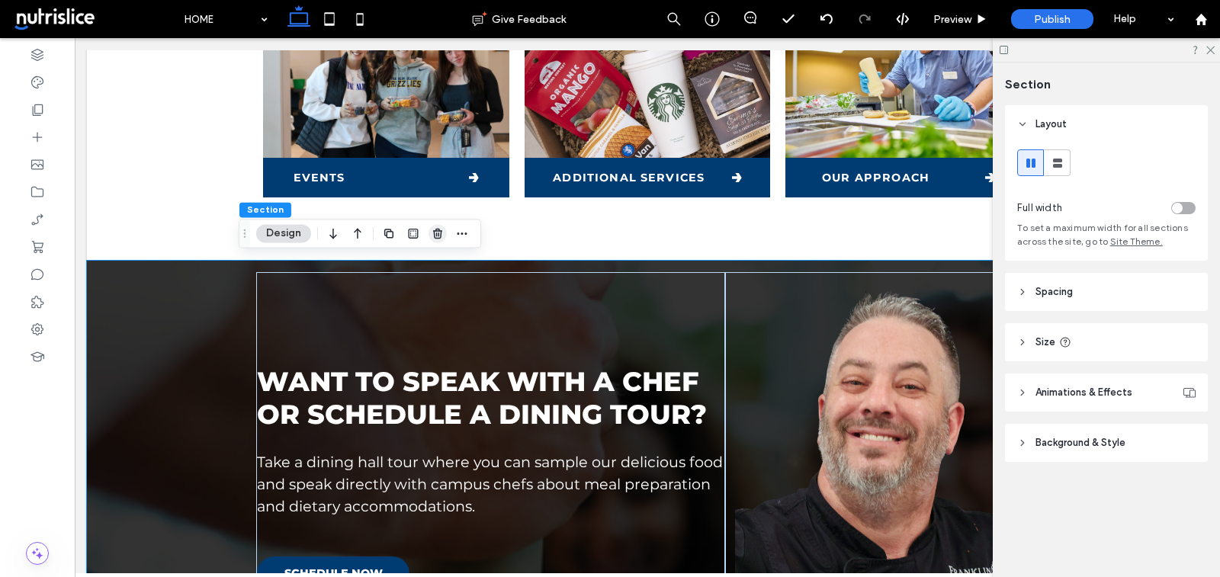
click at [432, 236] on icon "button" at bounding box center [438, 233] width 12 height 12
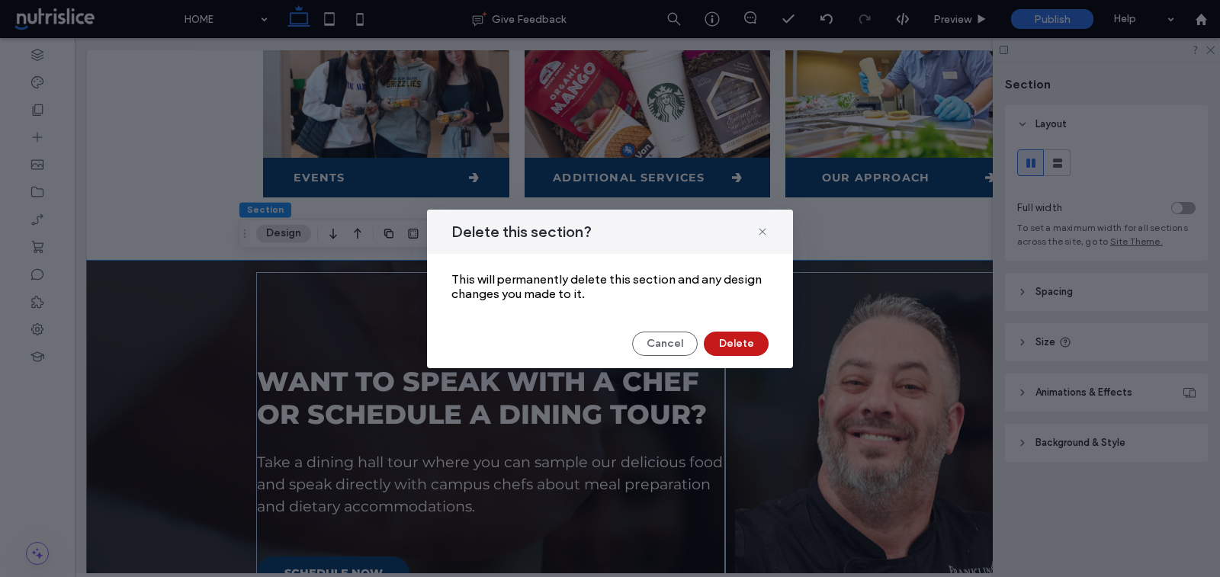
click at [753, 342] on button "Delete" at bounding box center [736, 344] width 65 height 24
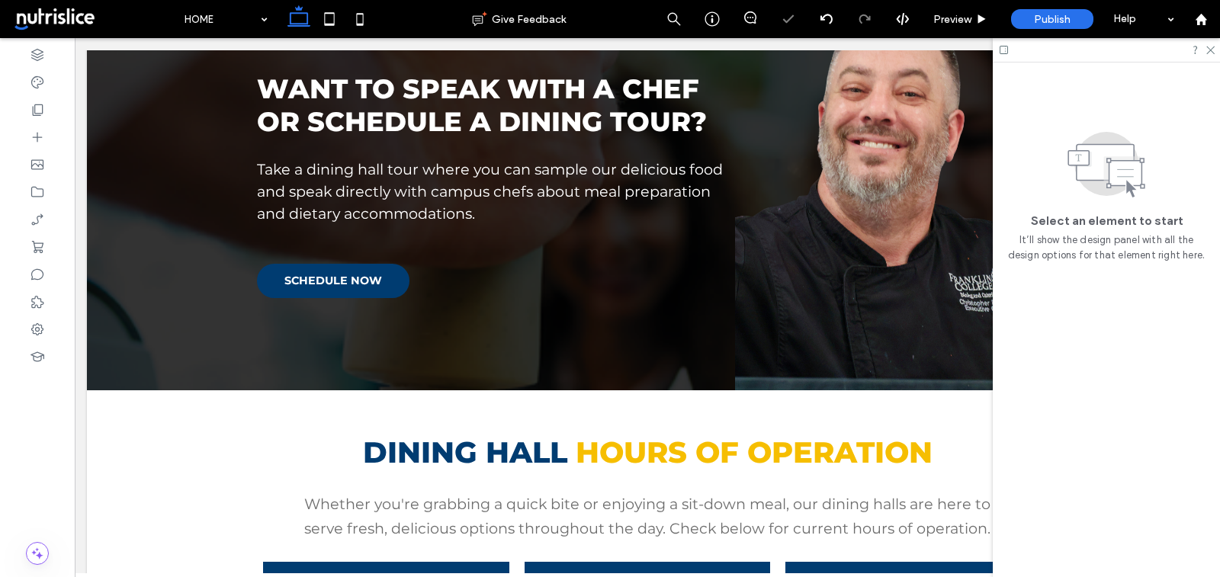
scroll to position [1104, 0]
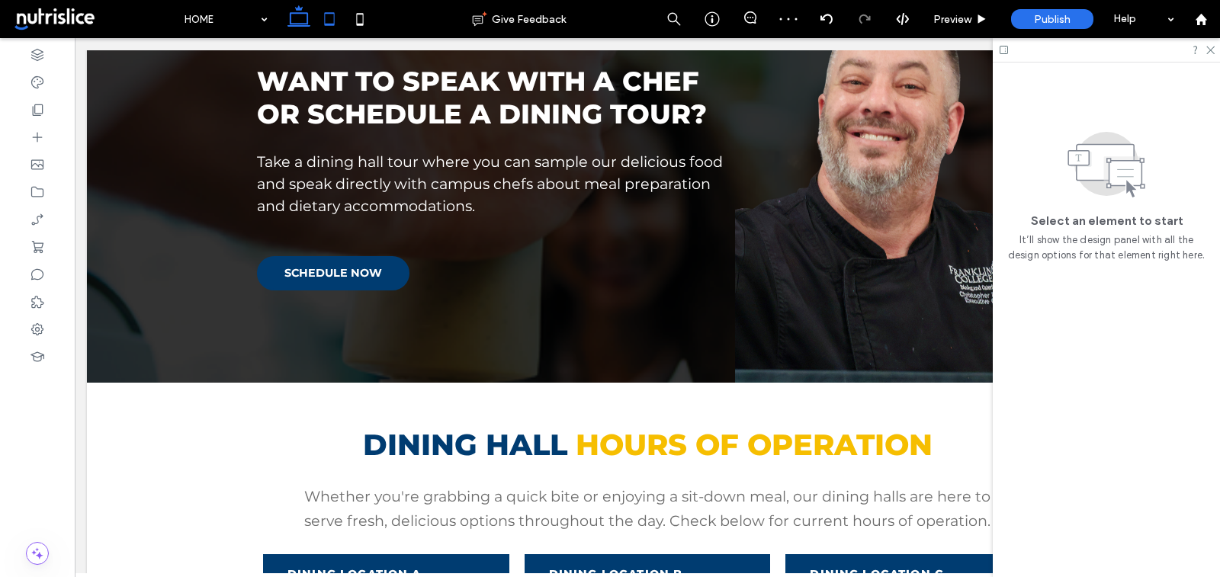
click at [321, 26] on icon at bounding box center [329, 19] width 31 height 31
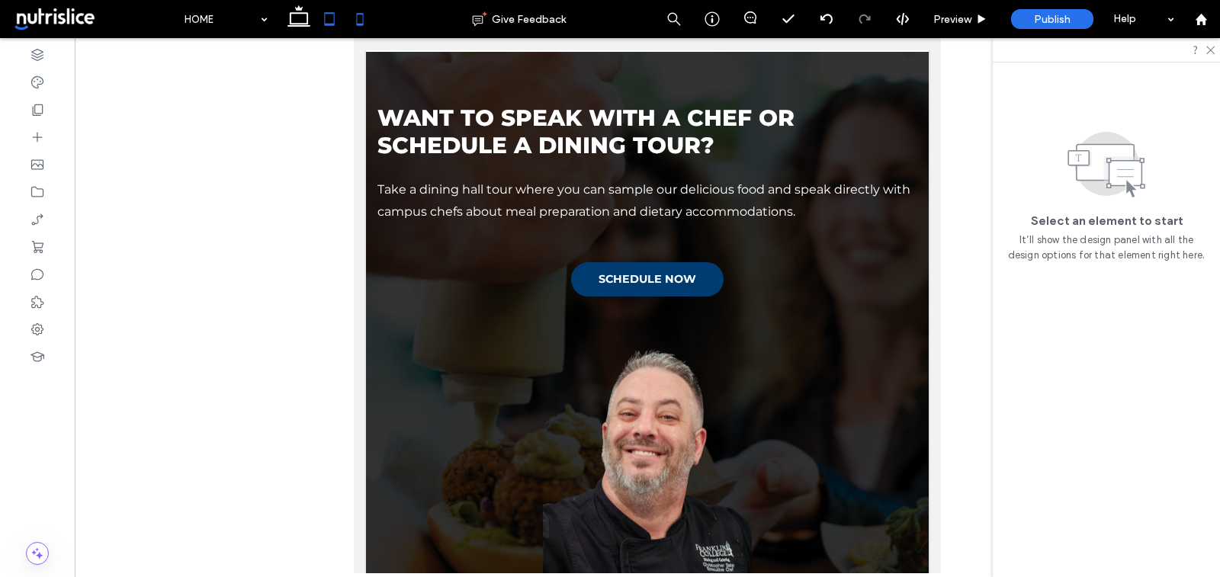
click at [360, 16] on icon at bounding box center [360, 19] width 31 height 31
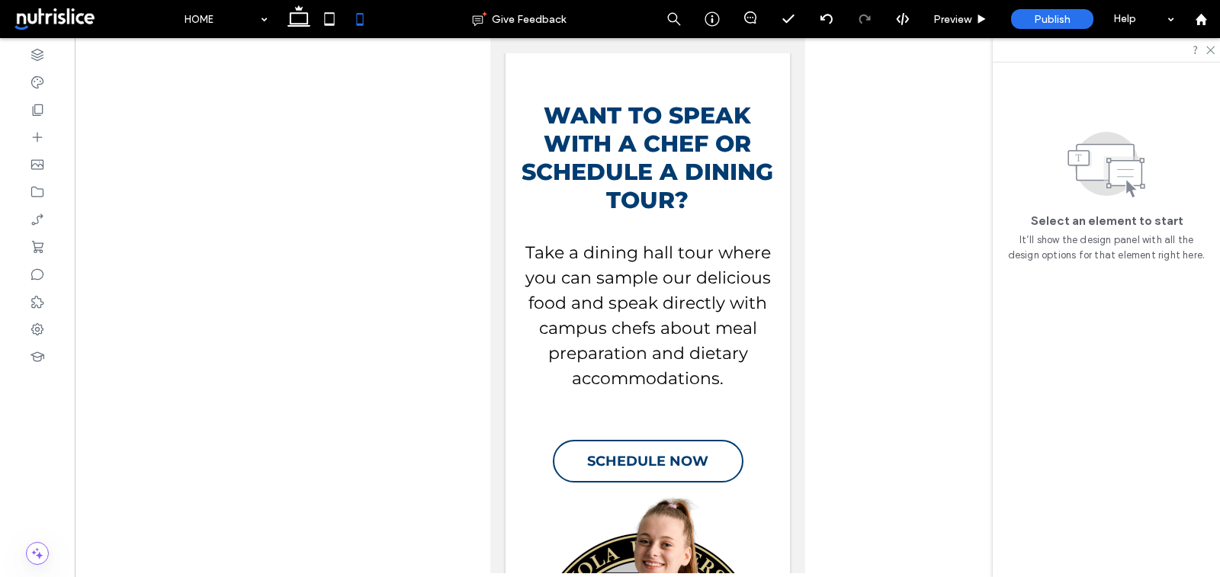
scroll to position [2310, 0]
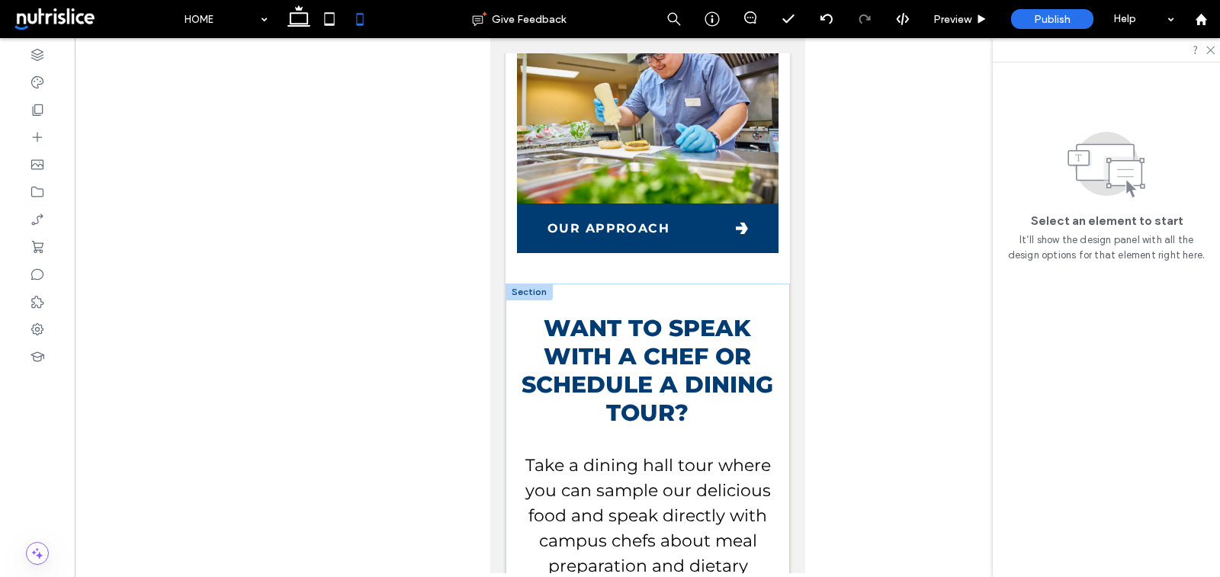
click at [522, 288] on div at bounding box center [528, 292] width 47 height 17
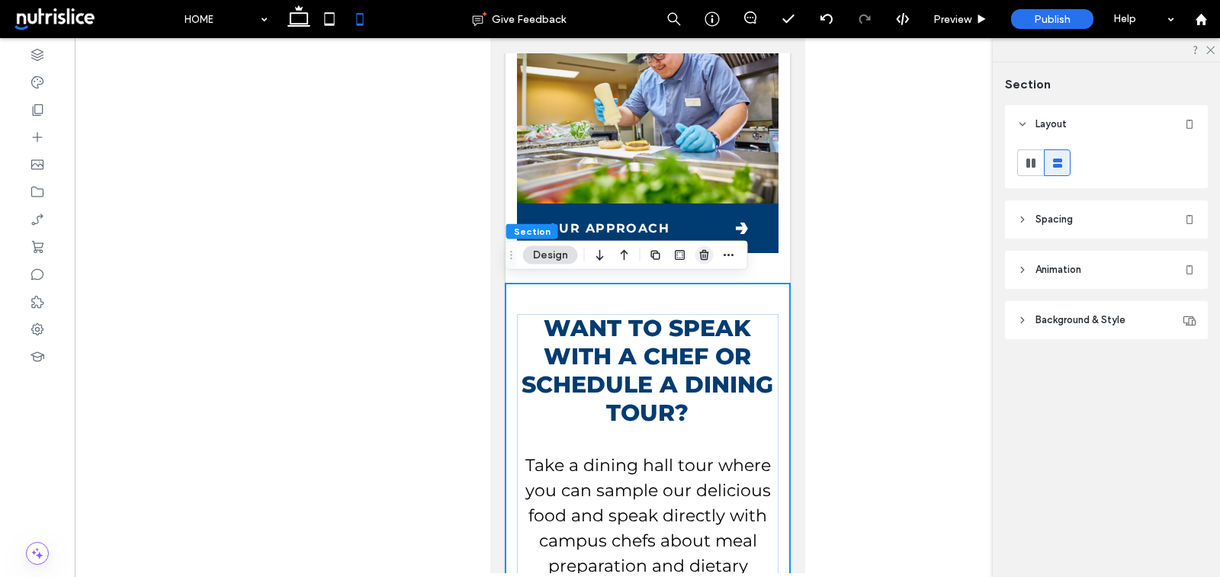
click at [700, 252] on use "button" at bounding box center [703, 255] width 9 height 10
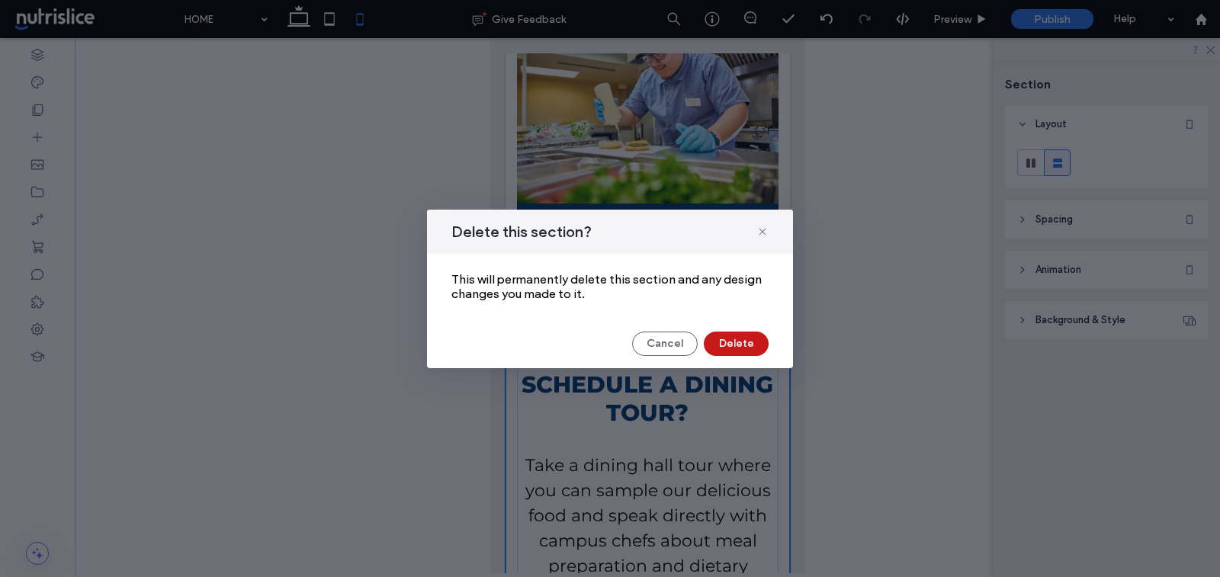
click at [735, 346] on button "Delete" at bounding box center [736, 344] width 65 height 24
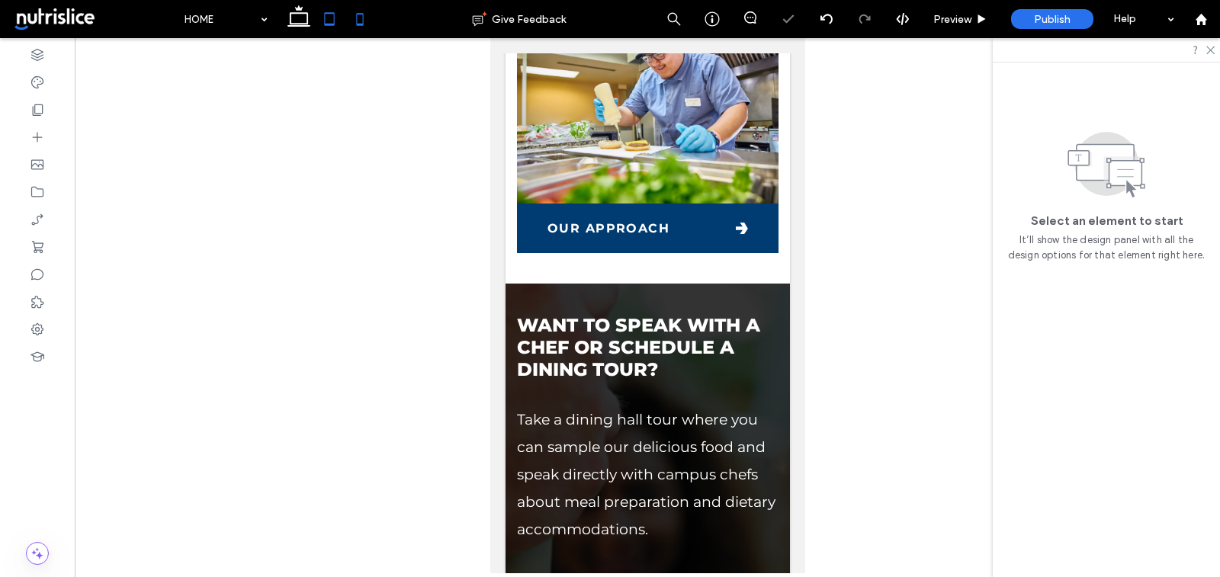
click at [325, 10] on icon at bounding box center [329, 19] width 31 height 31
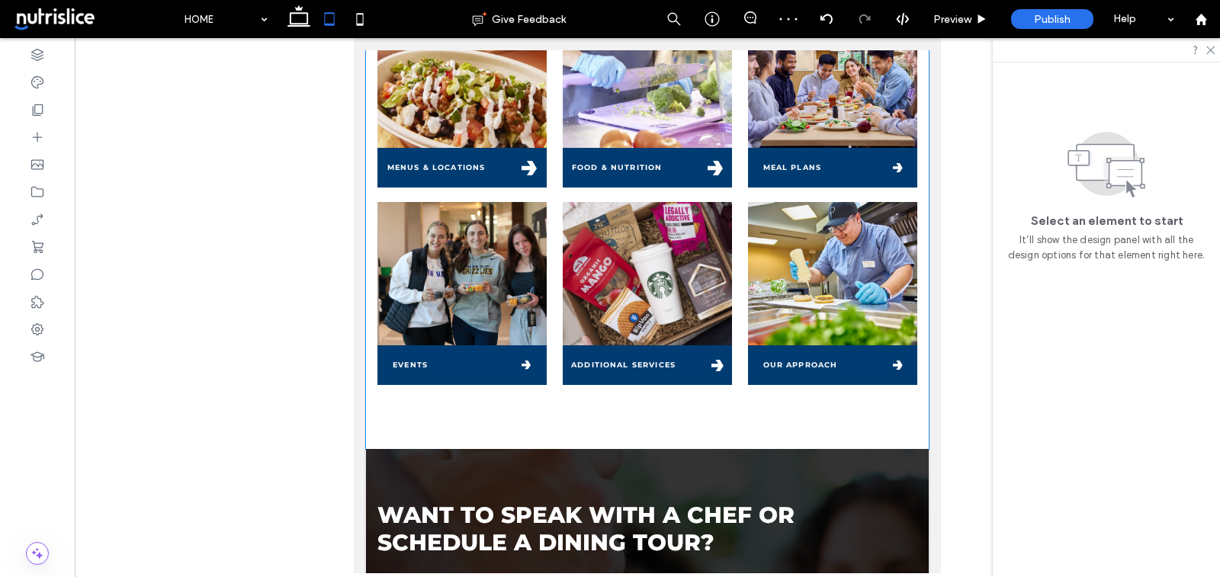
scroll to position [642, 0]
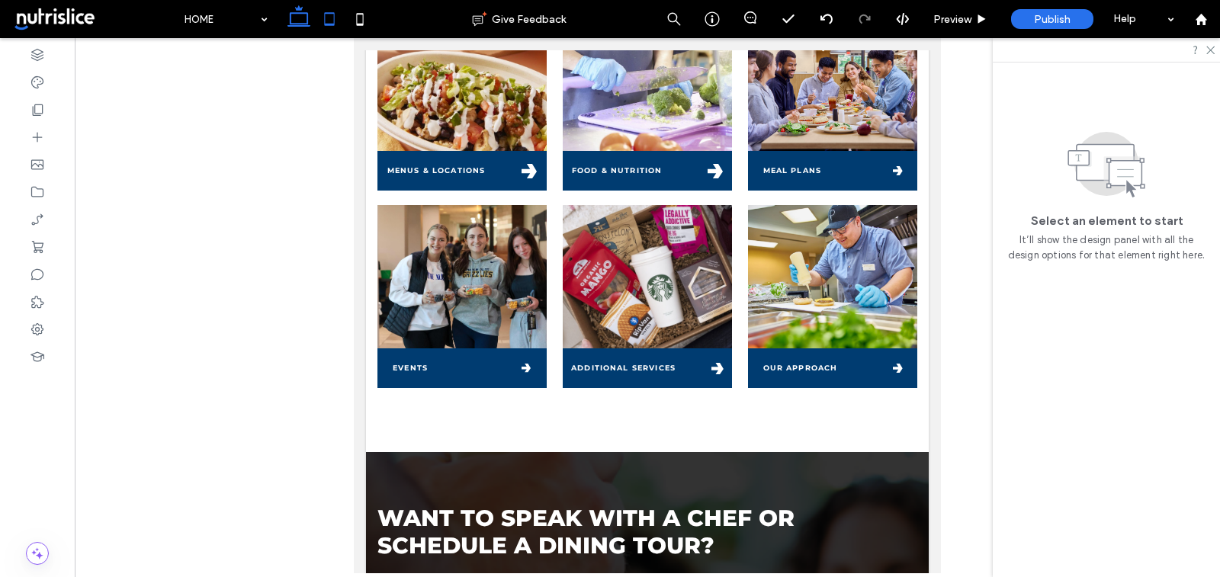
click at [298, 24] on icon at bounding box center [299, 19] width 31 height 31
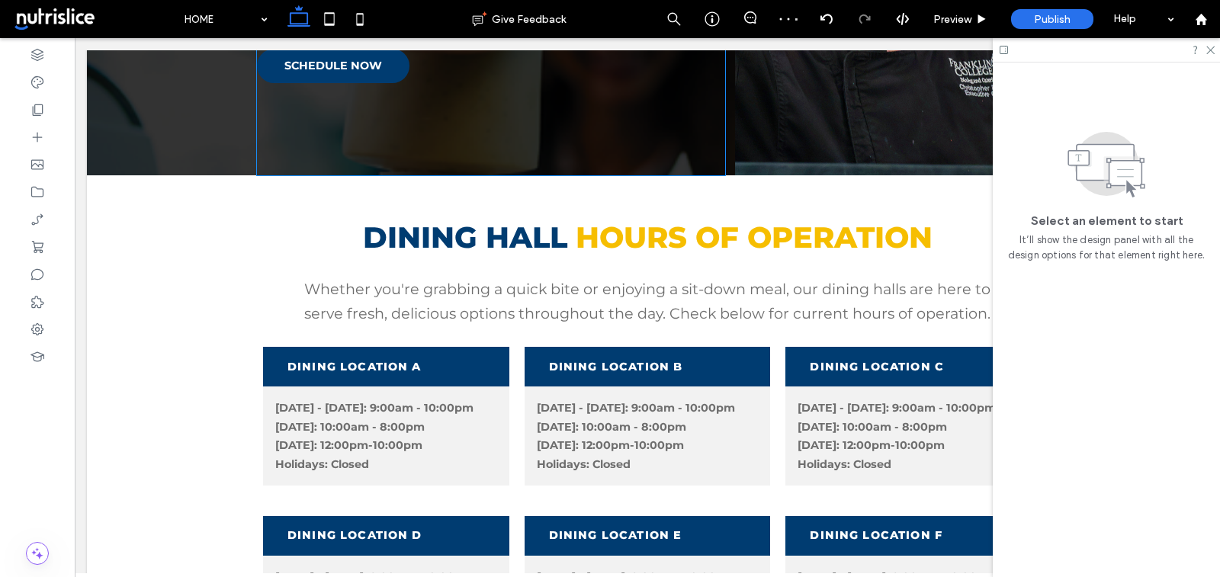
scroll to position [1314, 0]
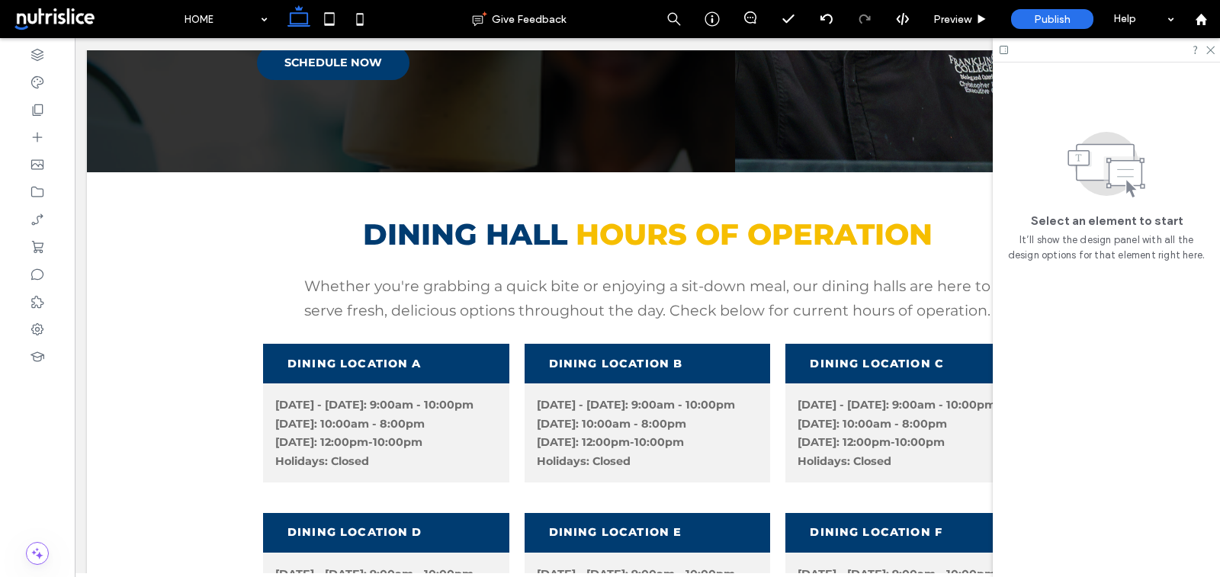
click at [1214, 56] on div at bounding box center [1106, 50] width 227 height 24
click at [1211, 53] on icon at bounding box center [1210, 49] width 10 height 10
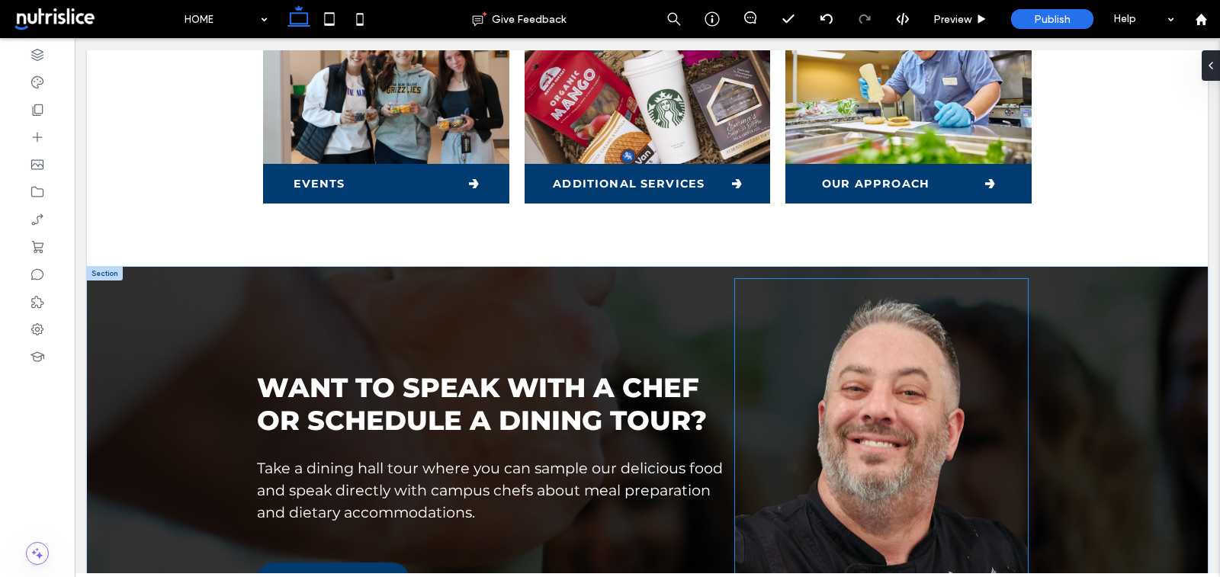
scroll to position [763, 0]
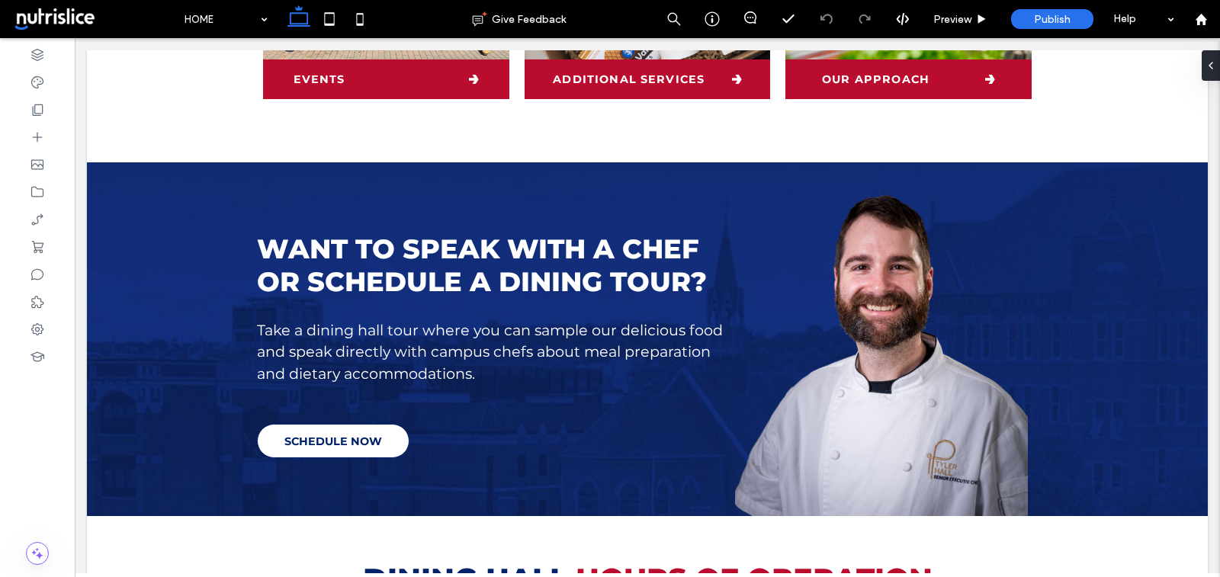
scroll to position [902, 0]
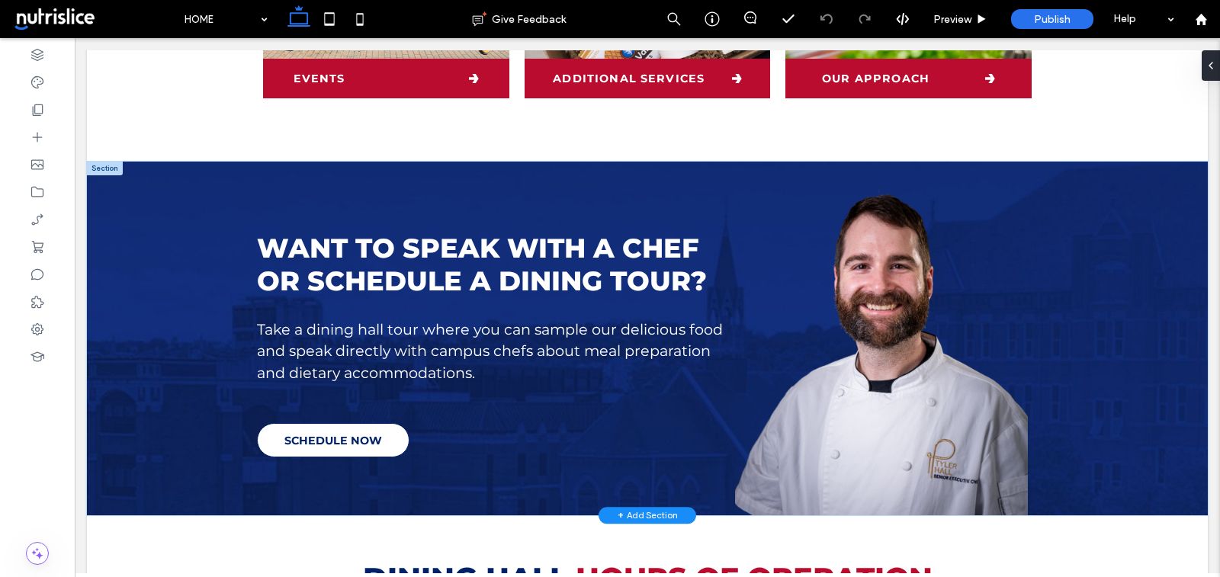
click at [638, 515] on div "+ Add Section" at bounding box center [648, 516] width 60 height 13
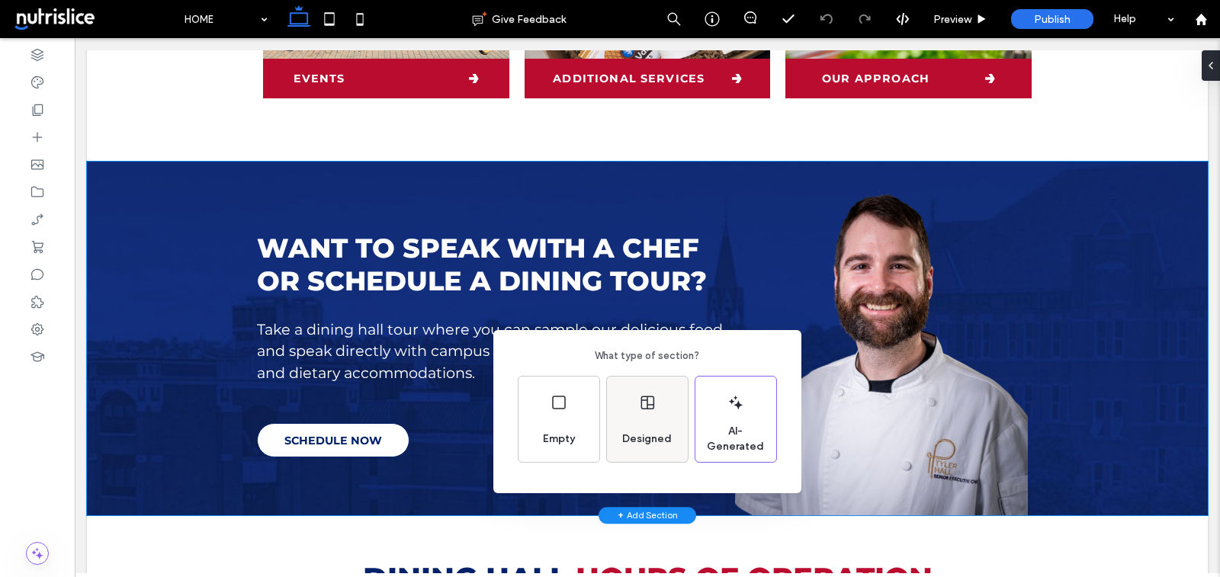
click at [662, 442] on span "Designed" at bounding box center [647, 439] width 62 height 15
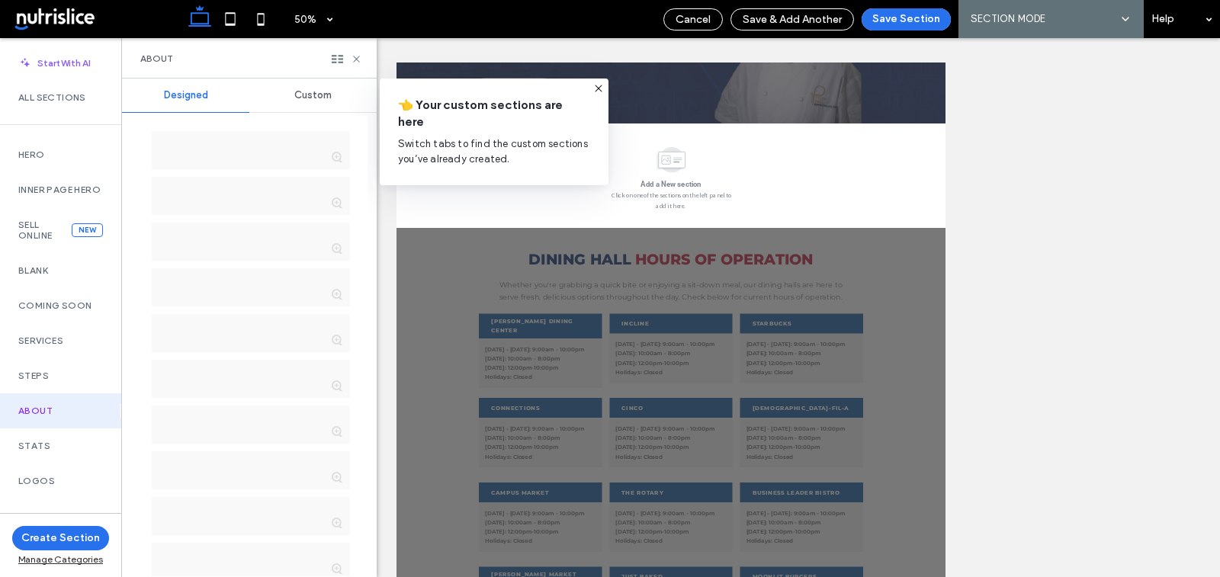
scroll to position [973, 0]
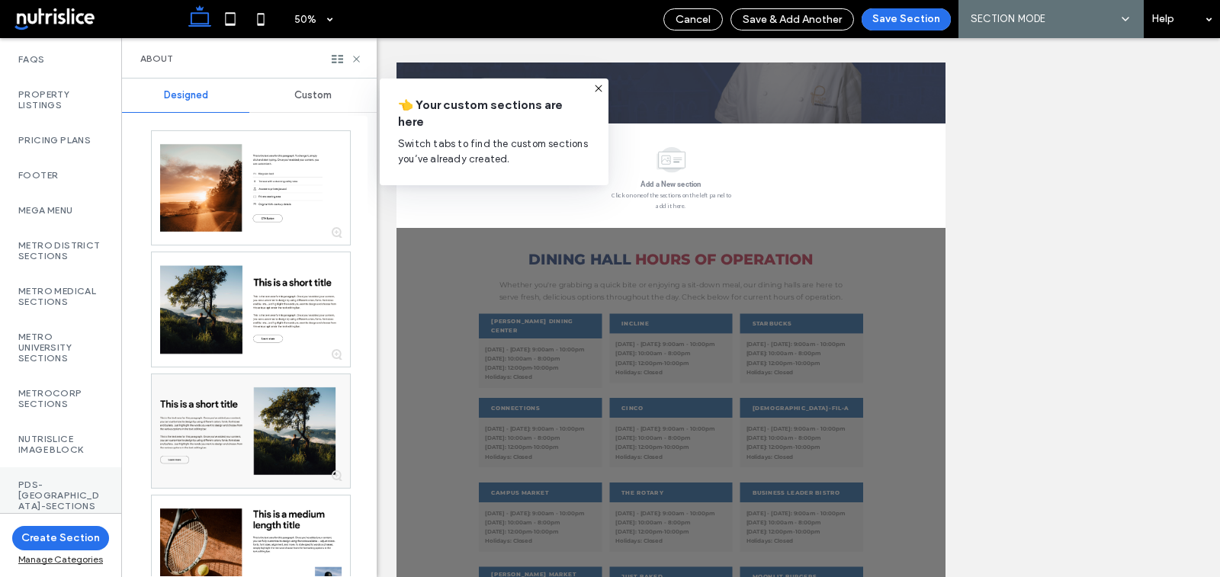
click at [37, 487] on label "PDS-[GEOGRAPHIC_DATA]-Sections" at bounding box center [60, 496] width 85 height 32
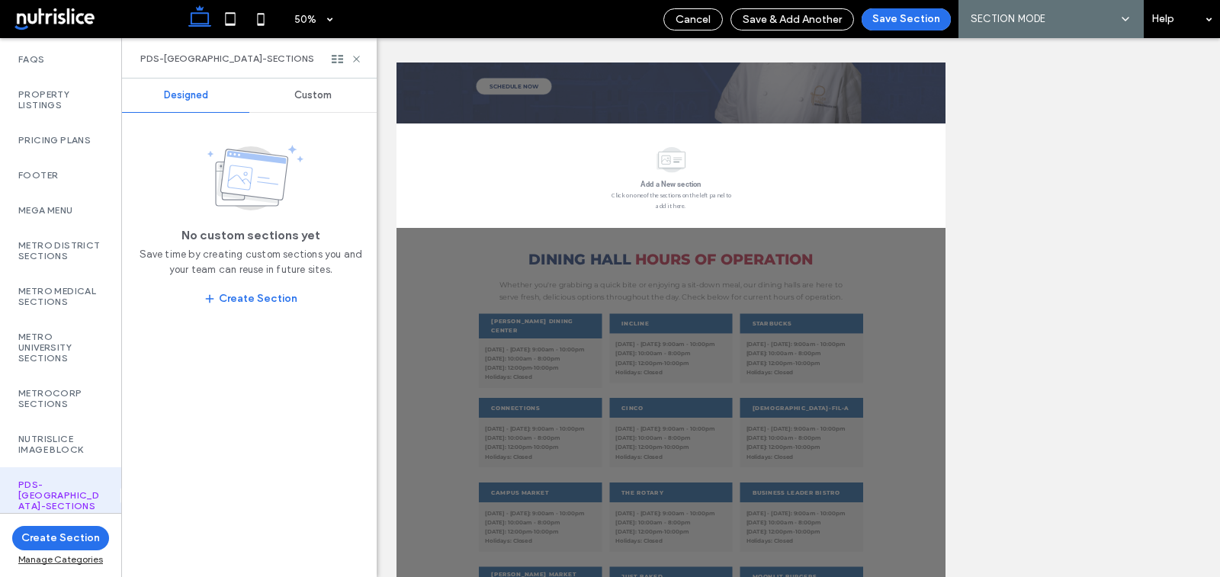
click at [301, 96] on span "Custom" at bounding box center [312, 95] width 37 height 12
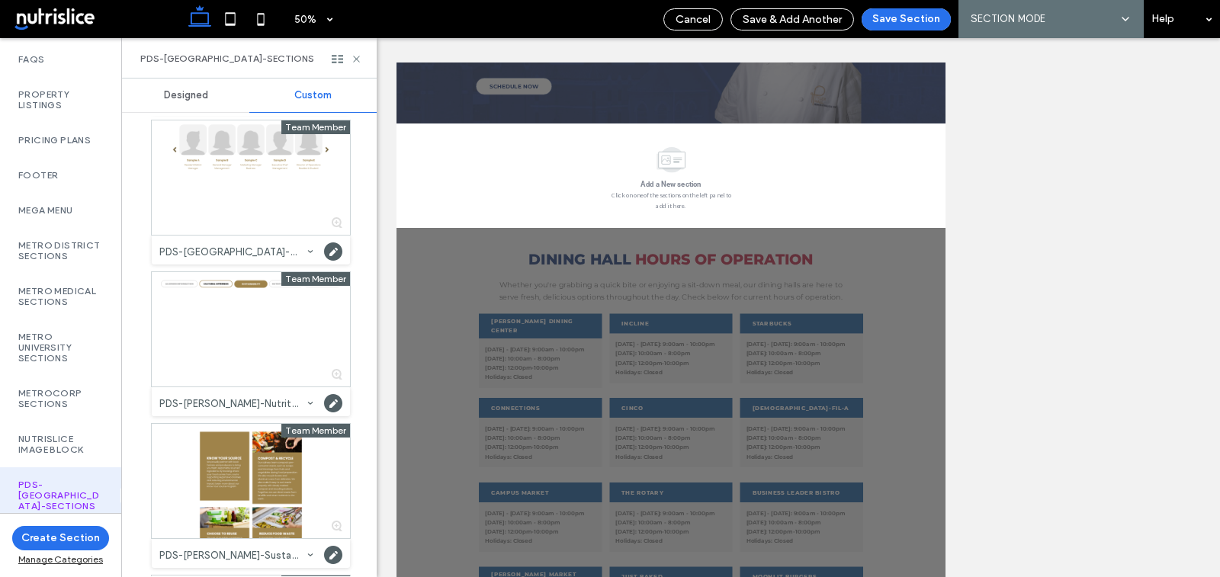
scroll to position [1529, 0]
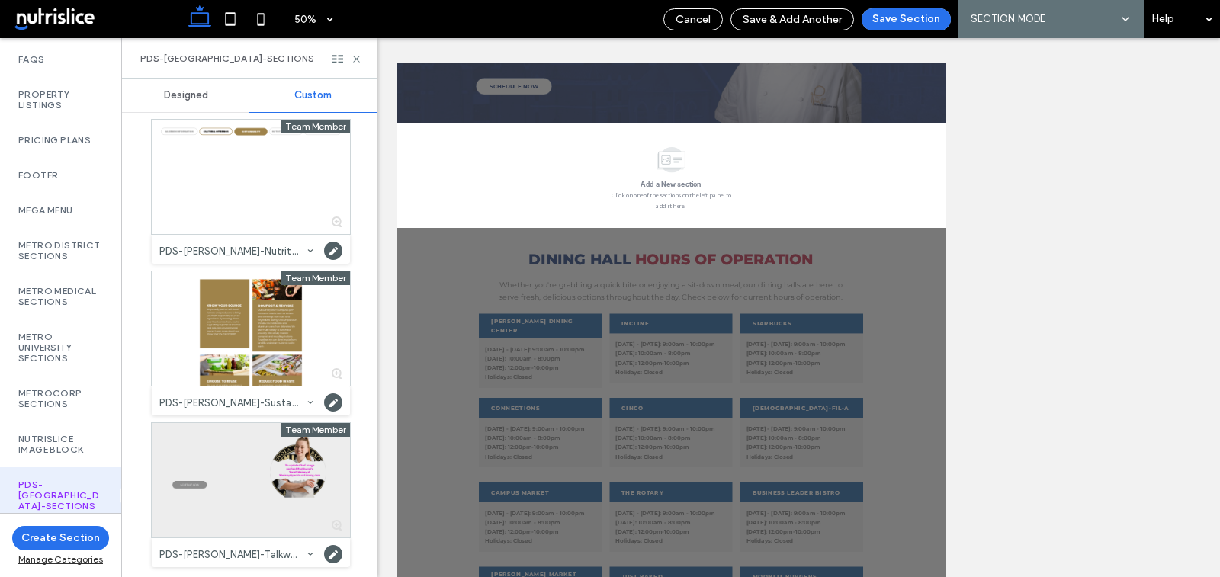
click at [217, 473] on div at bounding box center [251, 480] width 198 height 114
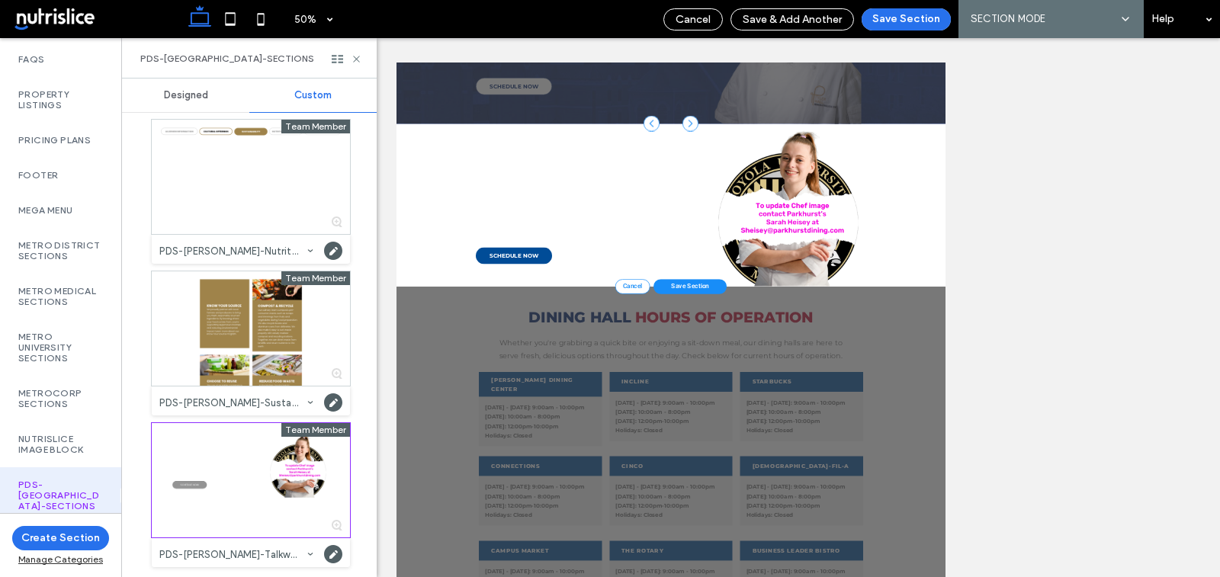
click at [966, 504] on span "Save Section" at bounding box center [985, 511] width 76 height 15
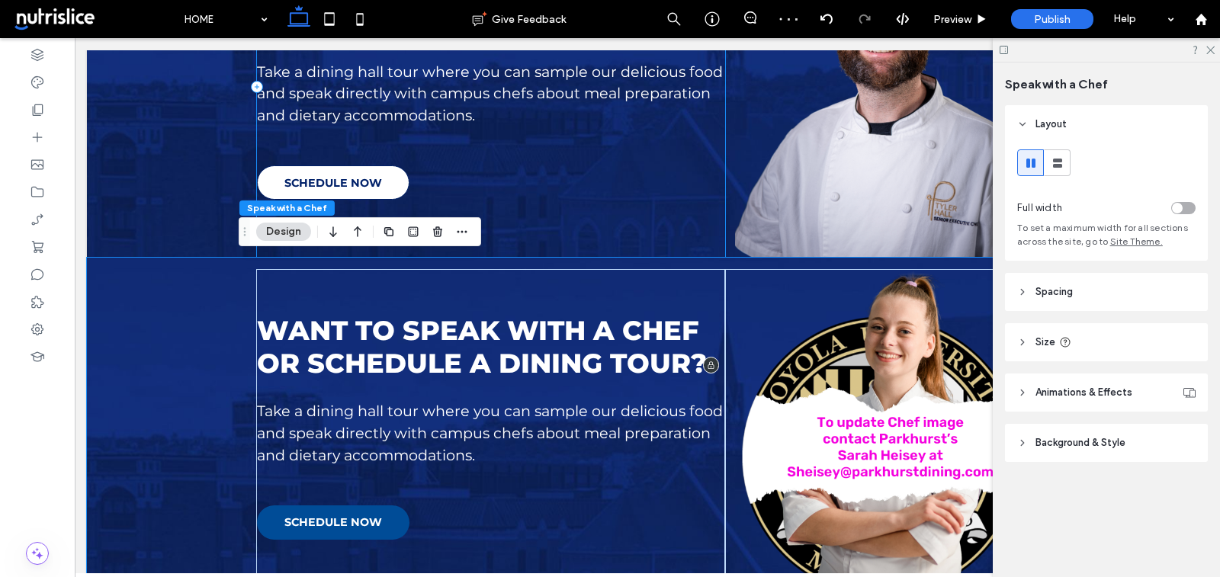
scroll to position [1156, 0]
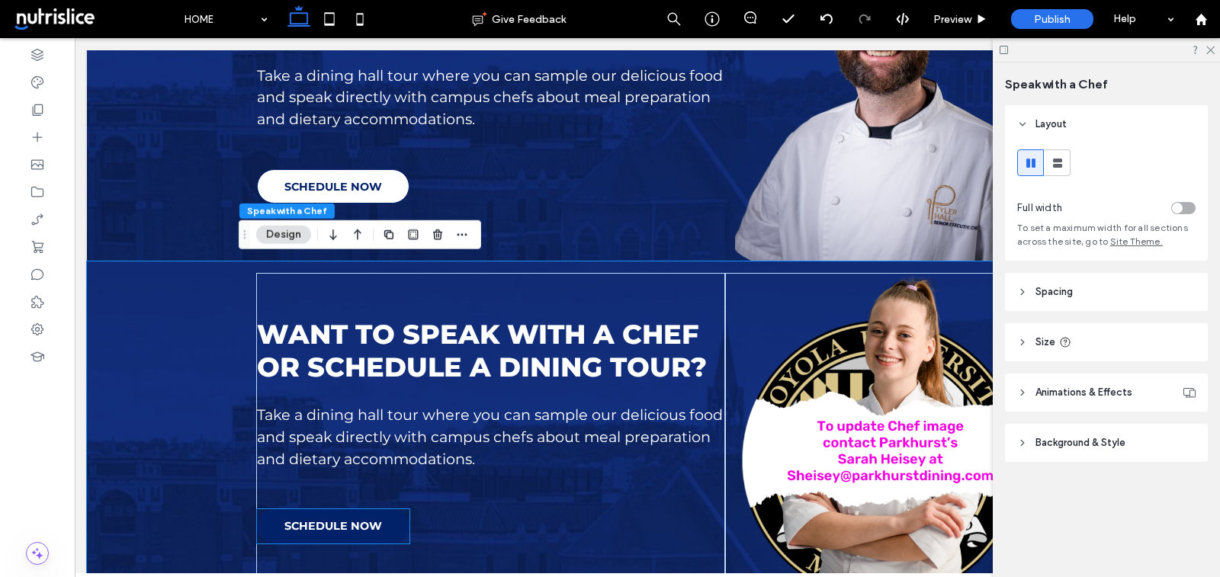
click at [366, 519] on span "SCHEDULE NOW" at bounding box center [334, 526] width 98 height 14
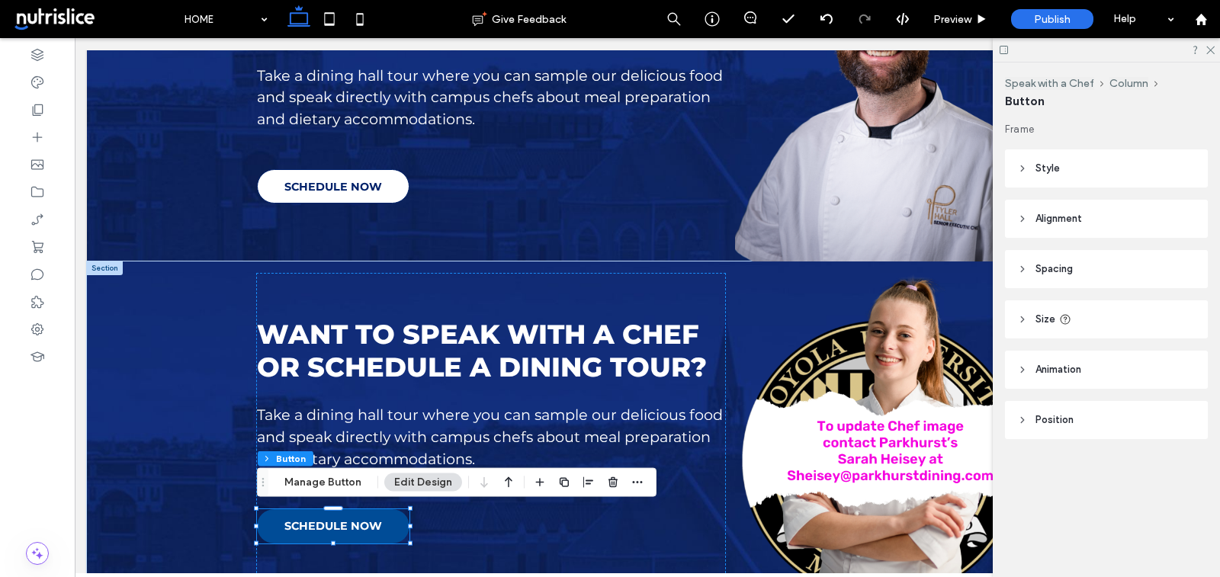
click at [1068, 170] on header "Style" at bounding box center [1106, 169] width 203 height 38
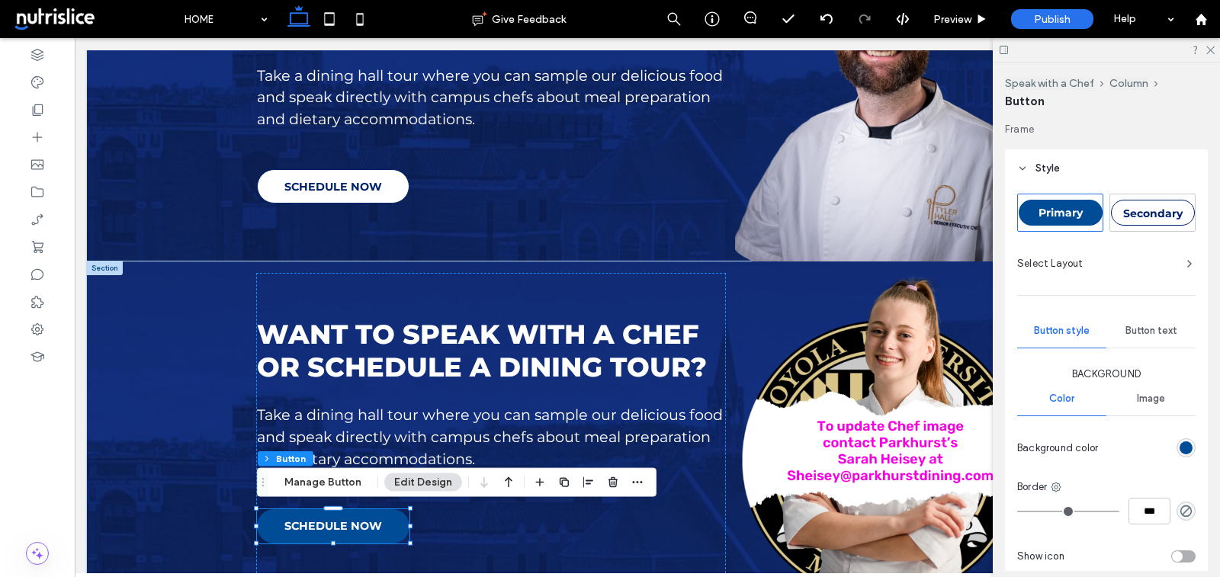
click at [1139, 201] on div "Secondary" at bounding box center [1153, 213] width 84 height 26
type input "*"
type input "***"
click at [858, 438] on img at bounding box center [881, 431] width 293 height 314
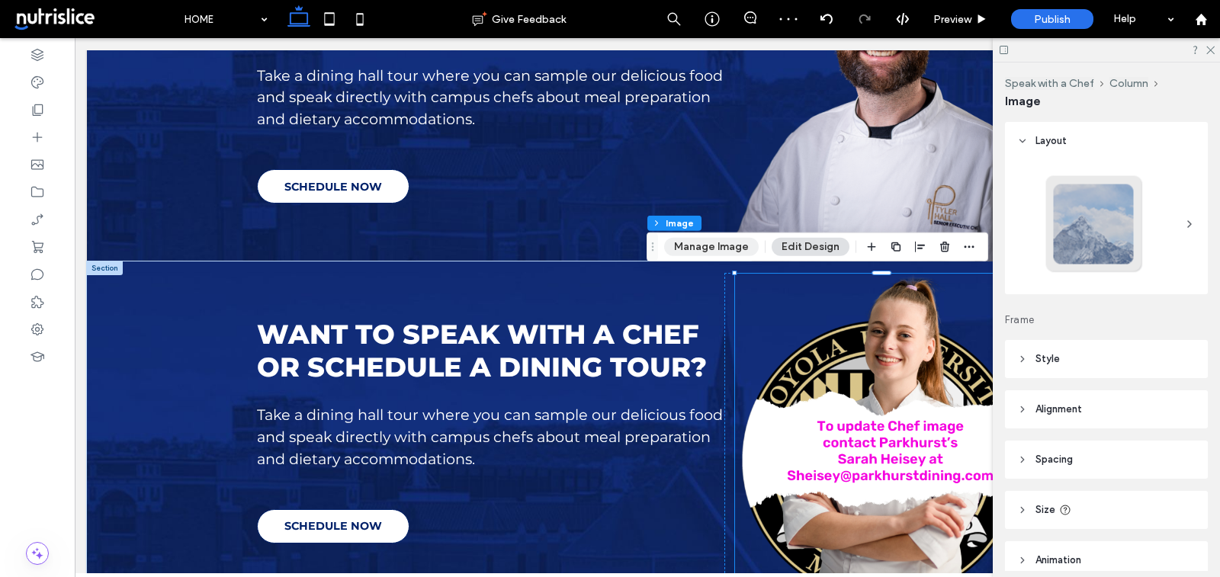
click at [722, 244] on button "Manage Image" at bounding box center [711, 247] width 95 height 18
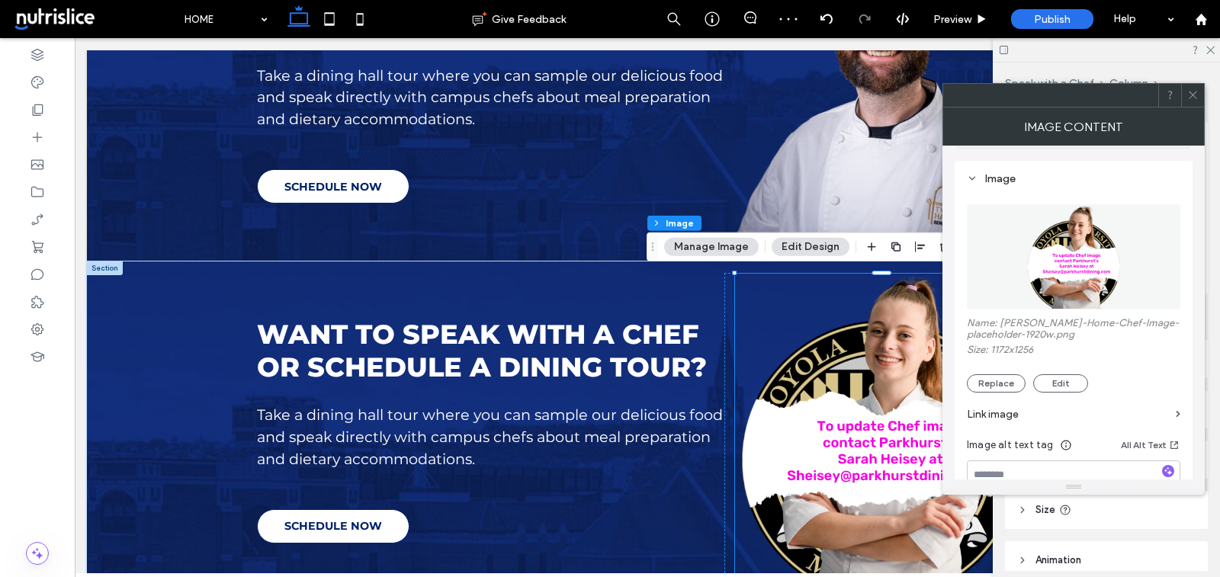
scroll to position [162, 0]
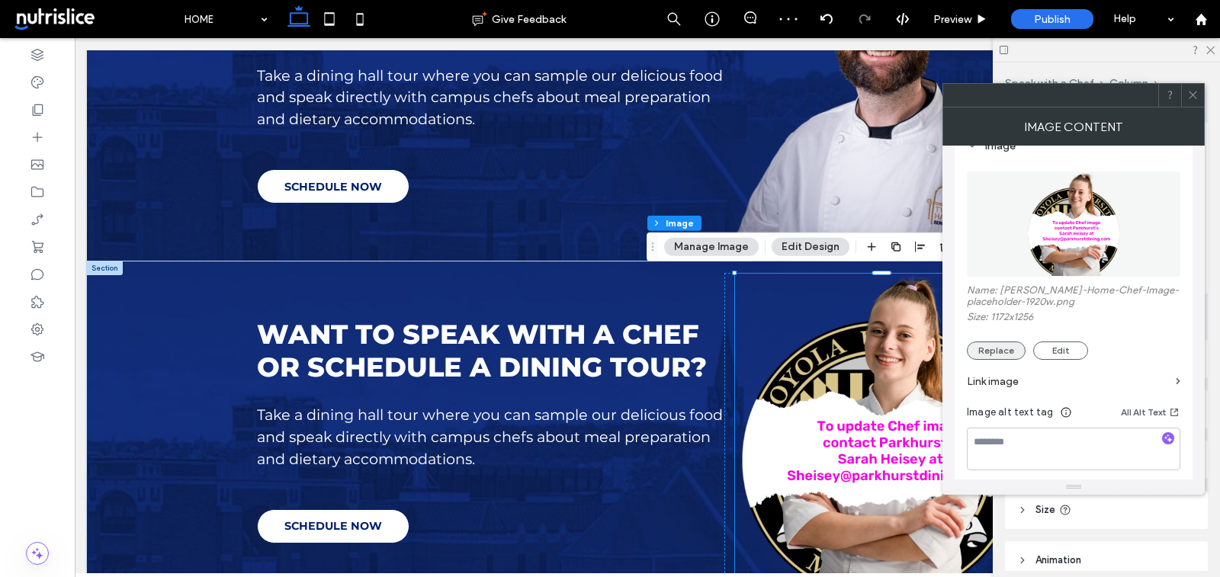
click at [979, 358] on button "Replace" at bounding box center [996, 351] width 59 height 18
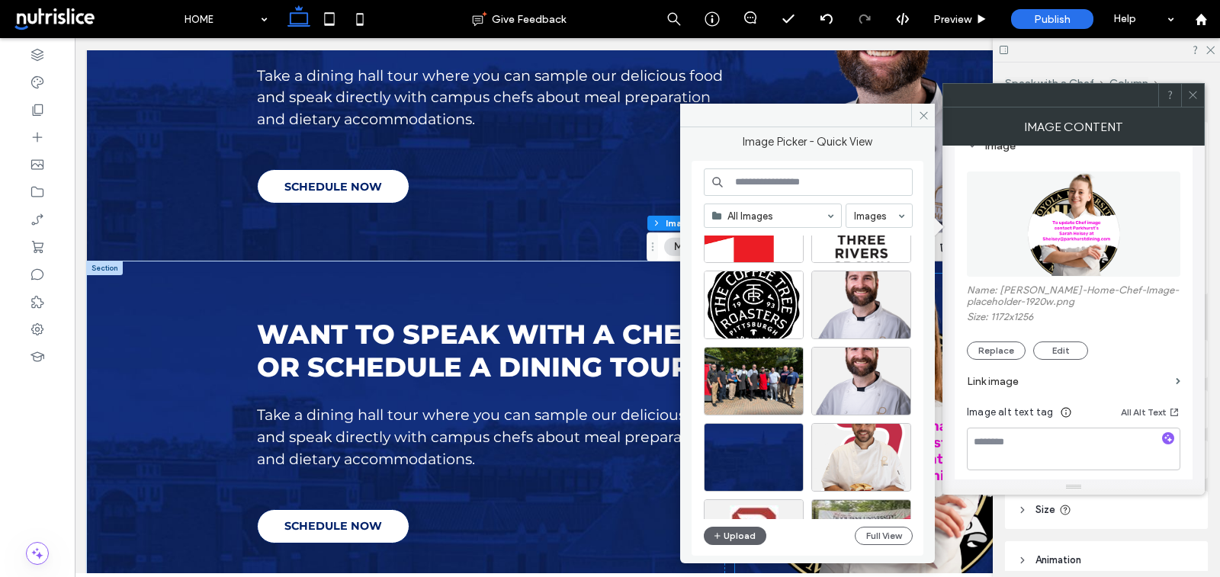
scroll to position [976, 0]
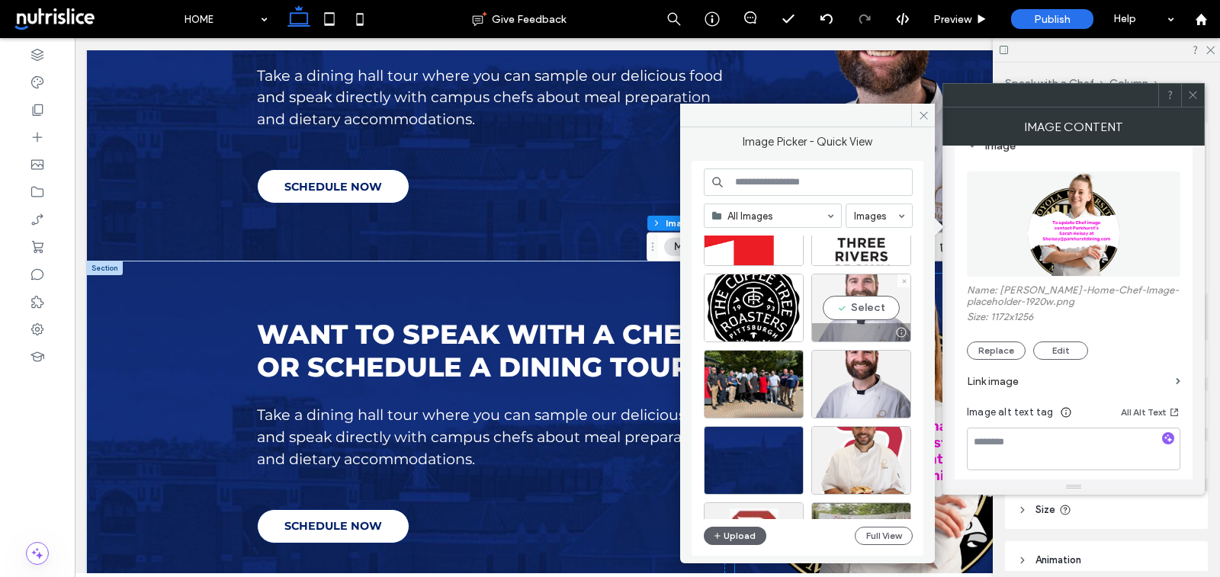
click at [864, 308] on div "Select" at bounding box center [862, 308] width 100 height 69
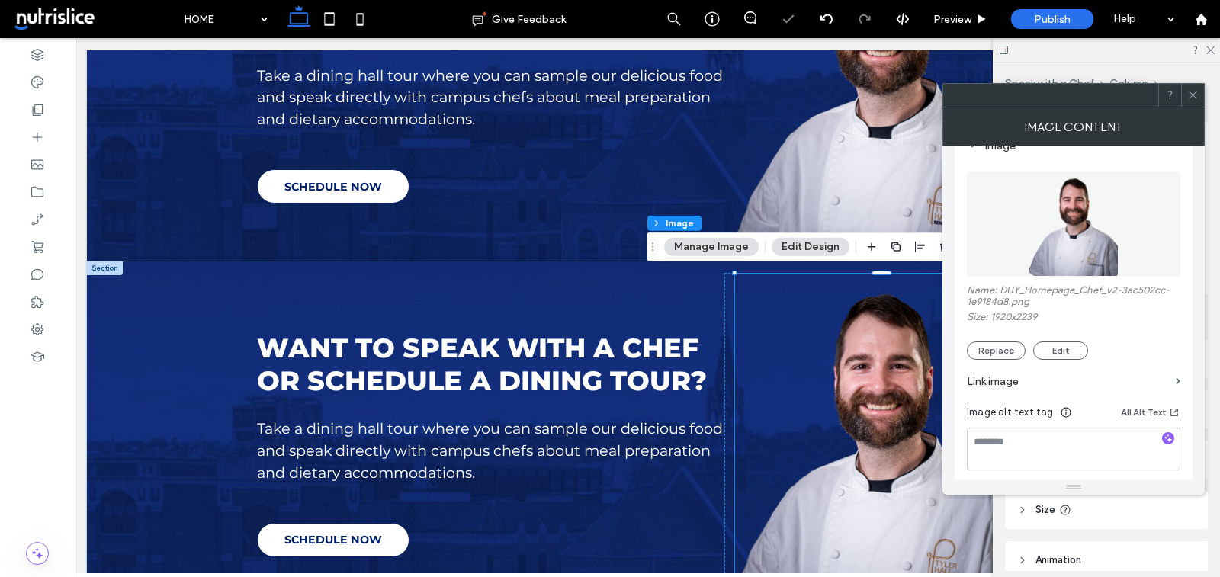
click at [1190, 93] on icon at bounding box center [1193, 94] width 11 height 11
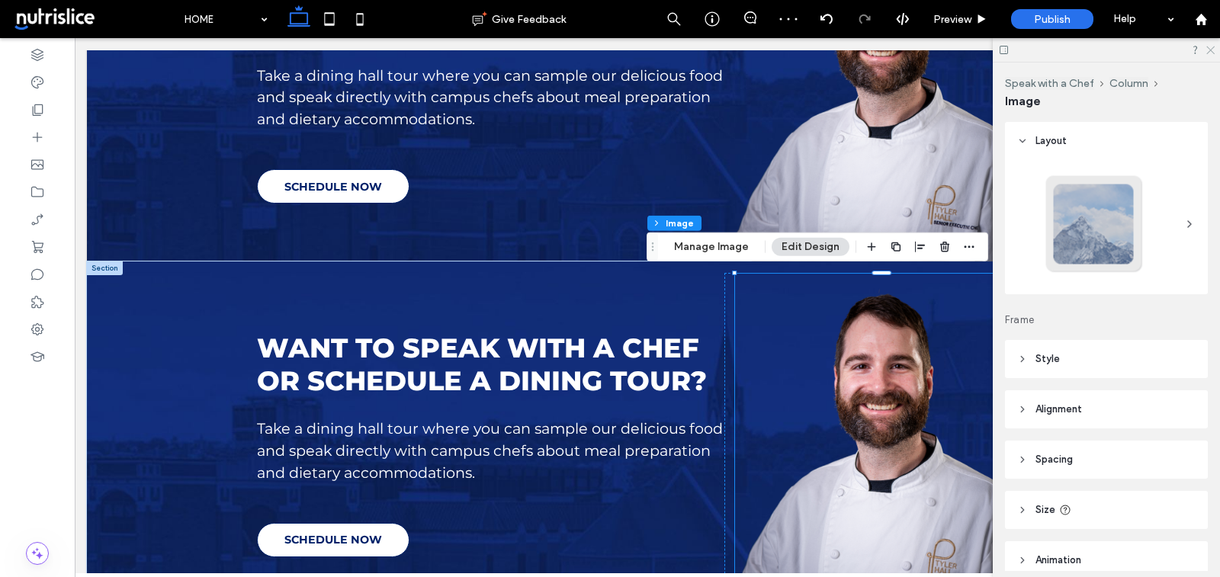
click at [1207, 52] on icon at bounding box center [1210, 49] width 10 height 10
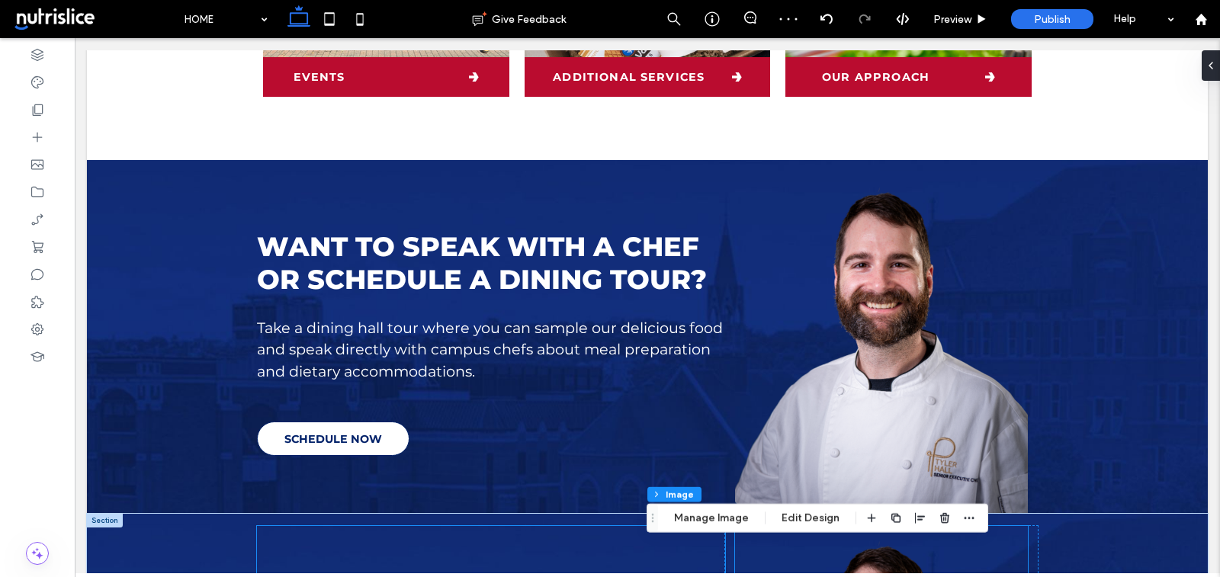
scroll to position [847, 0]
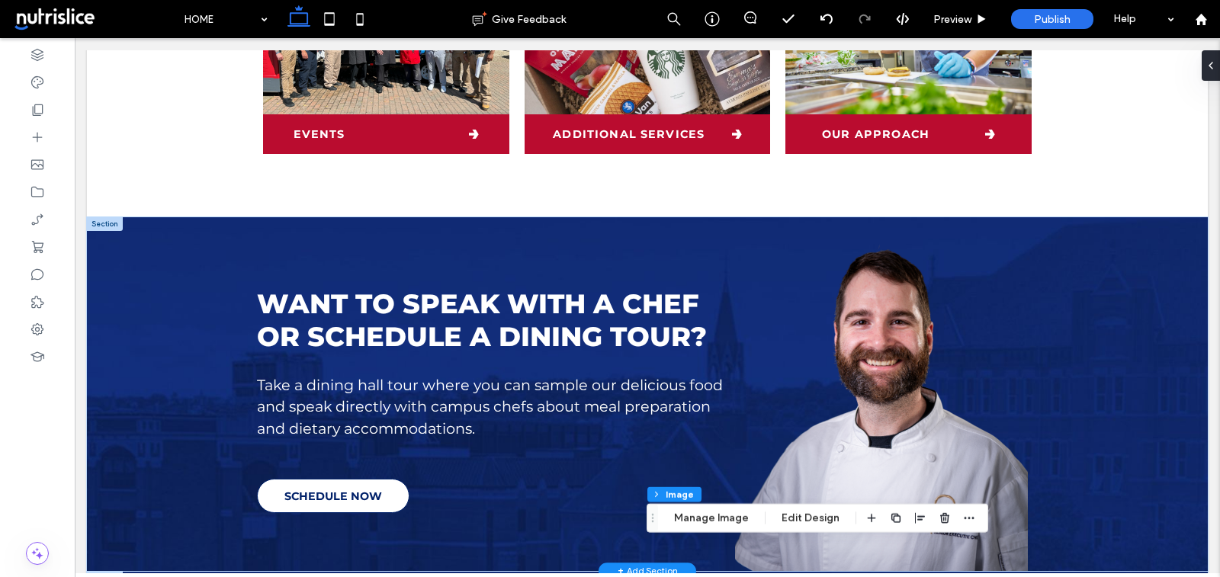
click at [103, 226] on div at bounding box center [105, 224] width 36 height 14
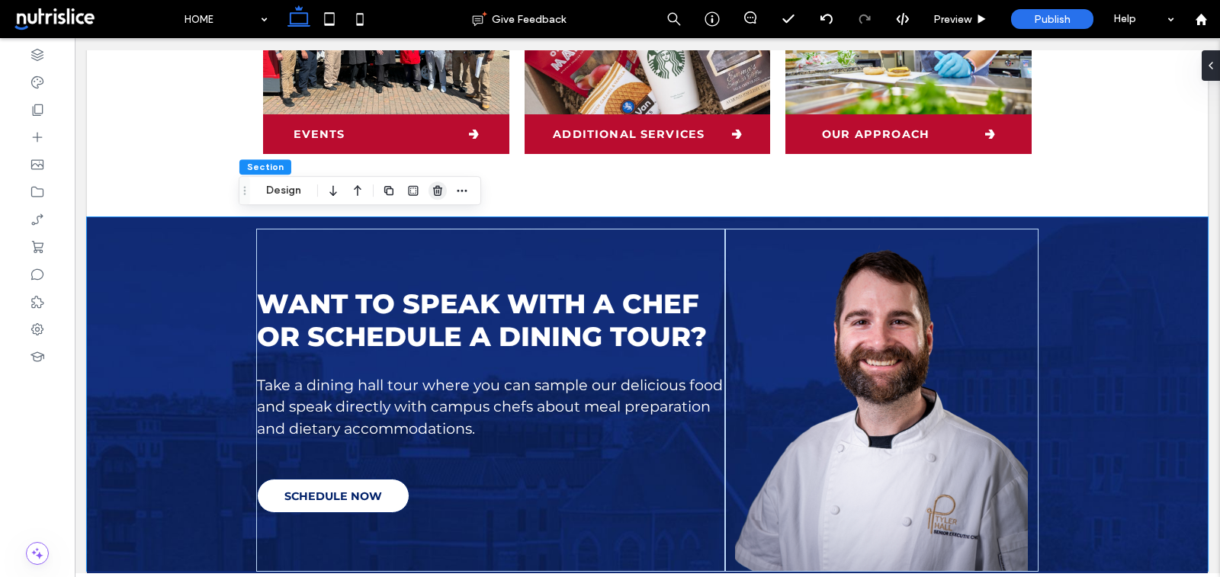
click at [446, 191] on span "button" at bounding box center [438, 191] width 18 height 18
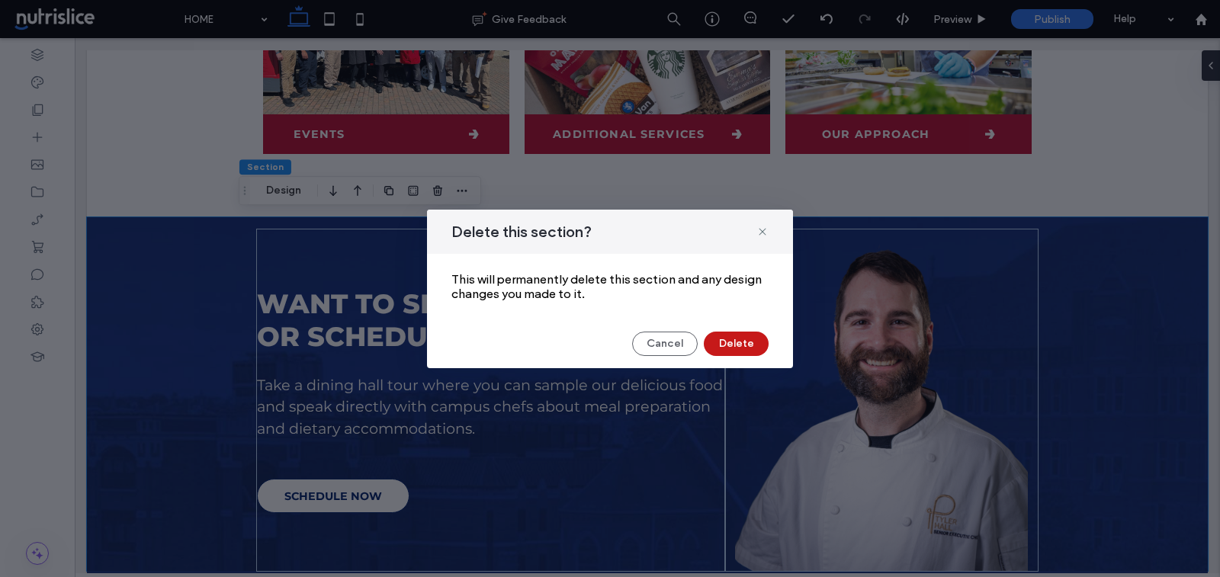
click at [755, 341] on button "Delete" at bounding box center [736, 344] width 65 height 24
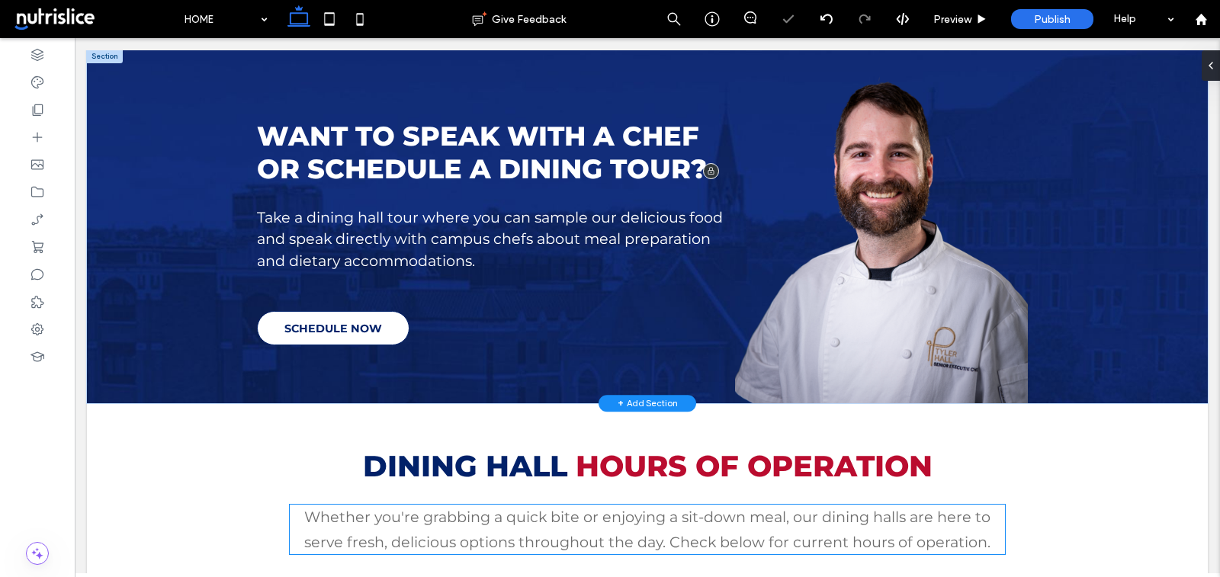
scroll to position [928, 0]
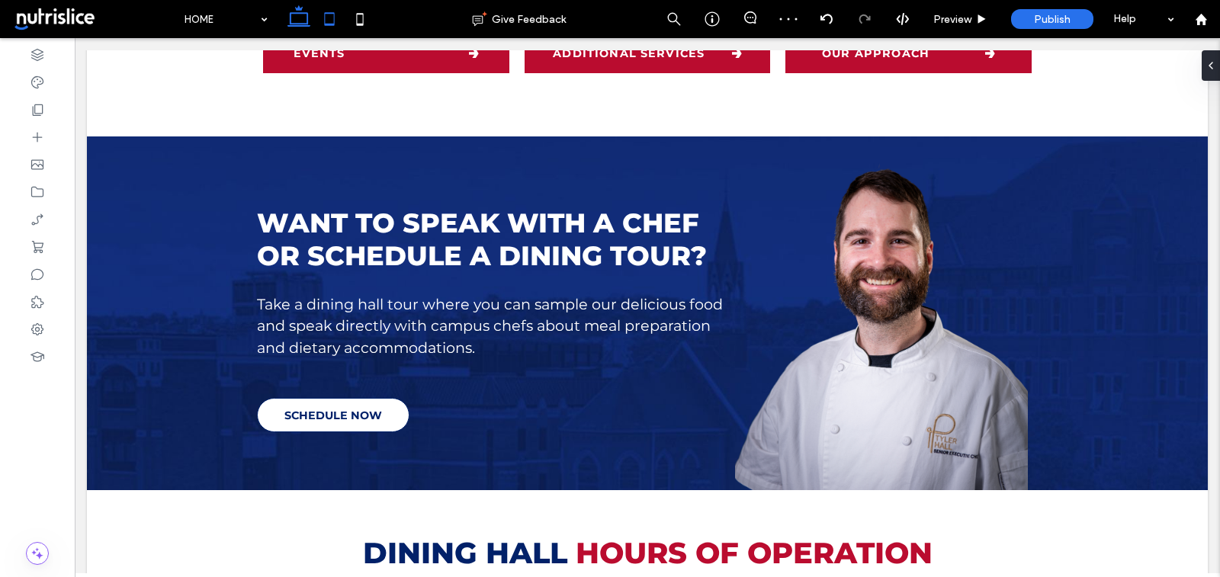
click at [333, 24] on use at bounding box center [329, 18] width 10 height 13
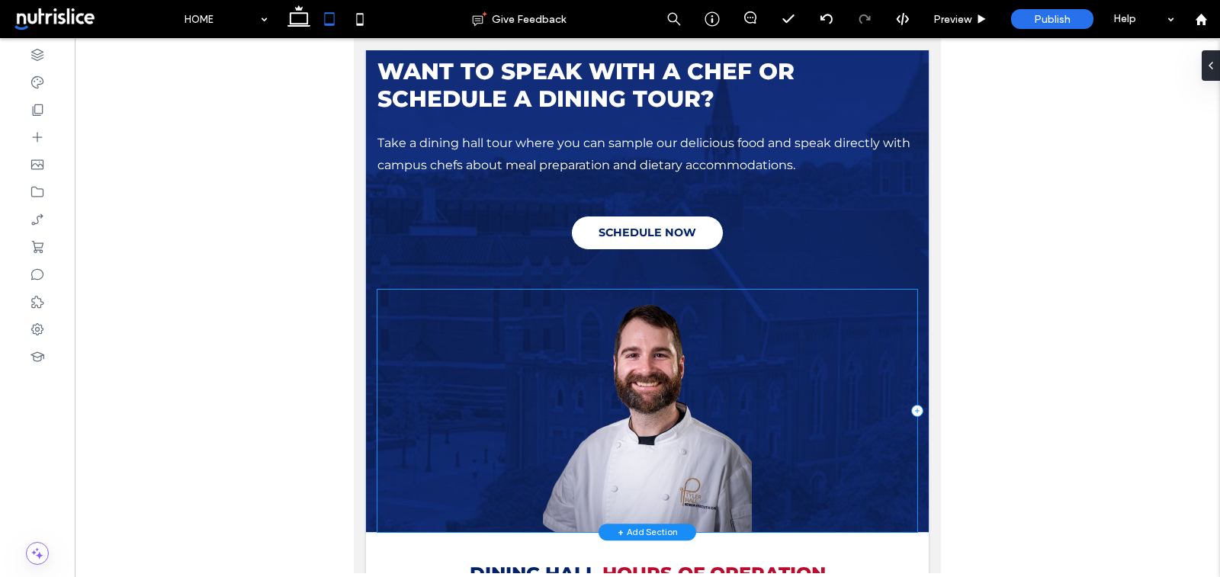
scroll to position [1501, 0]
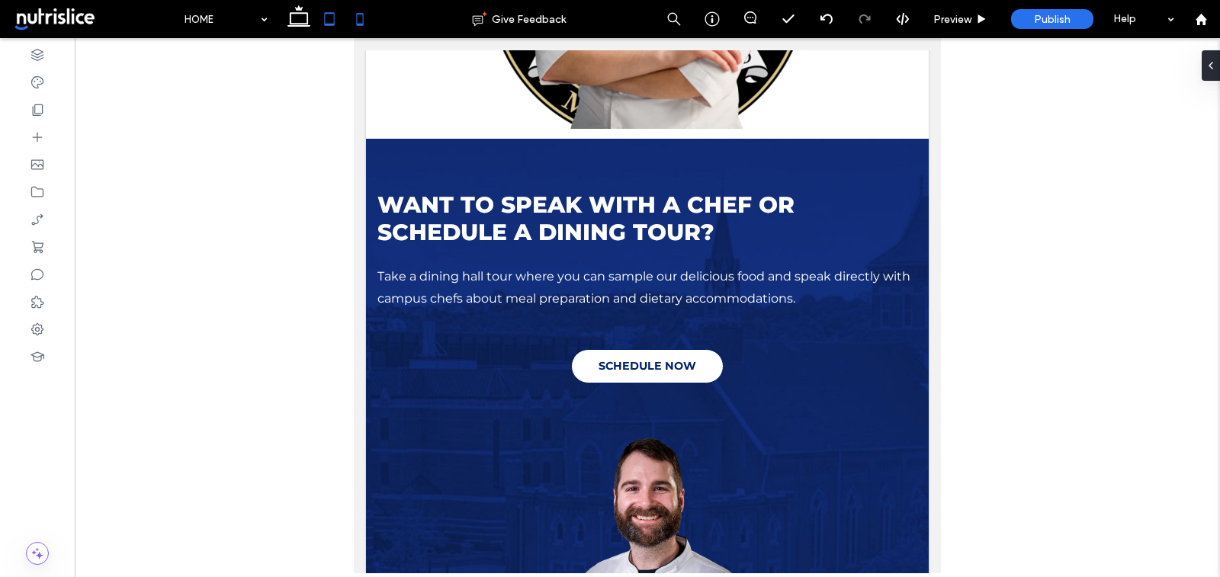
click at [358, 11] on icon at bounding box center [360, 19] width 31 height 31
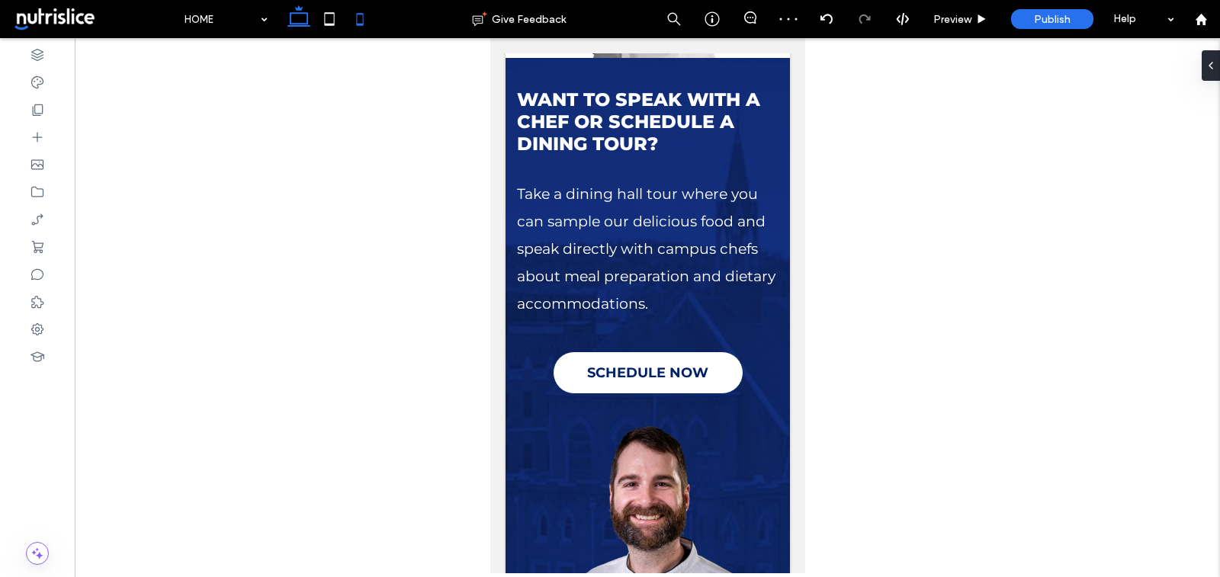
click at [301, 20] on icon at bounding box center [299, 19] width 31 height 31
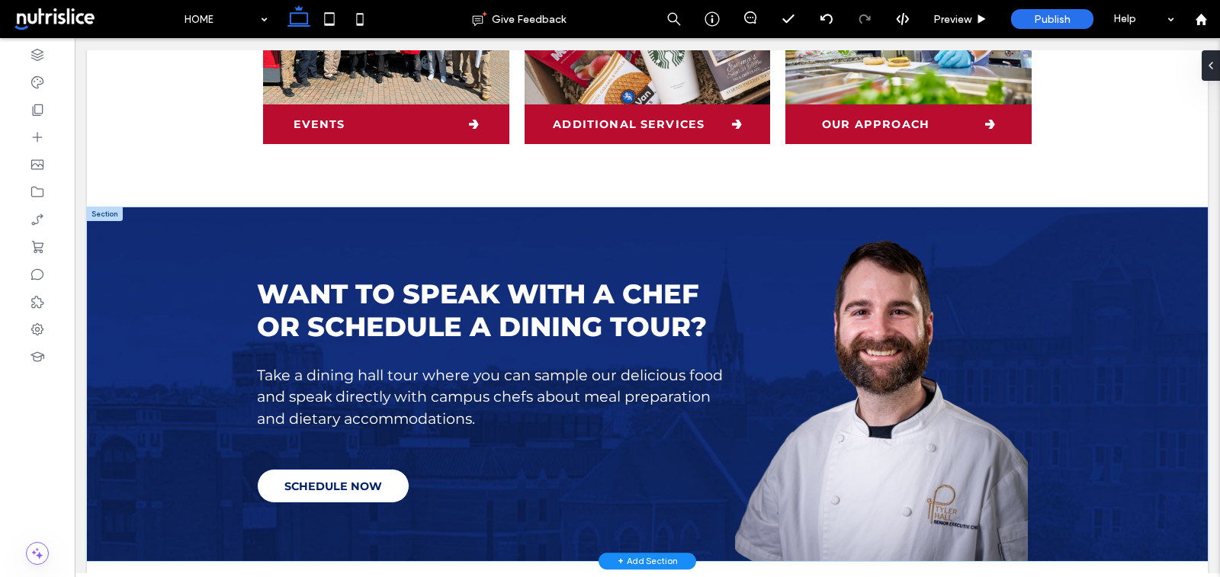
scroll to position [847, 0]
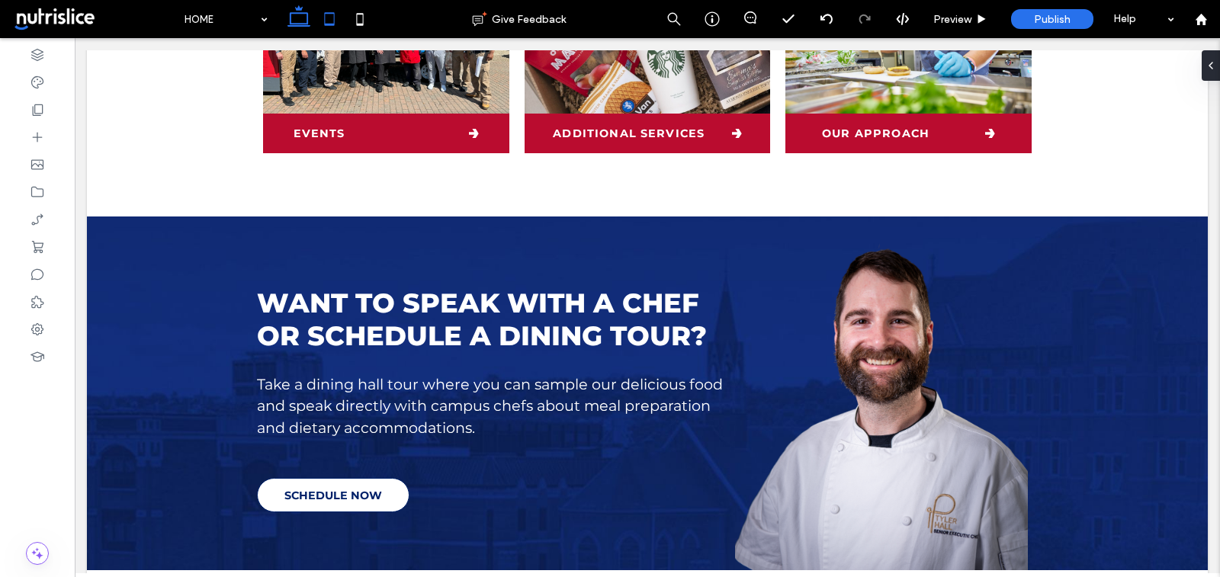
click at [326, 19] on icon at bounding box center [329, 19] width 31 height 31
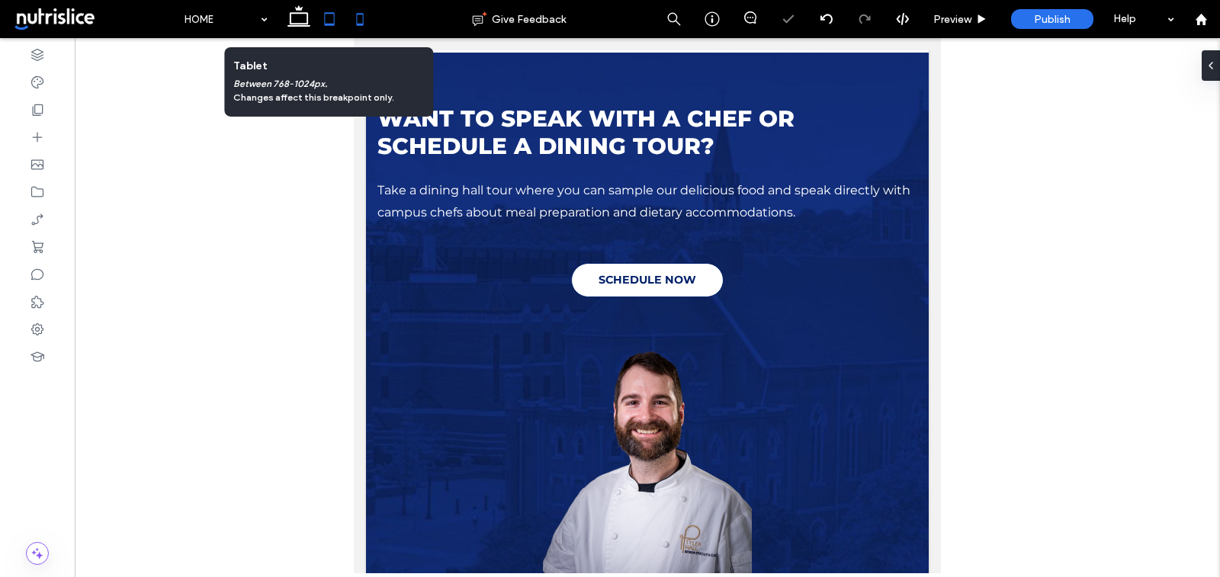
click at [354, 24] on icon at bounding box center [360, 19] width 31 height 31
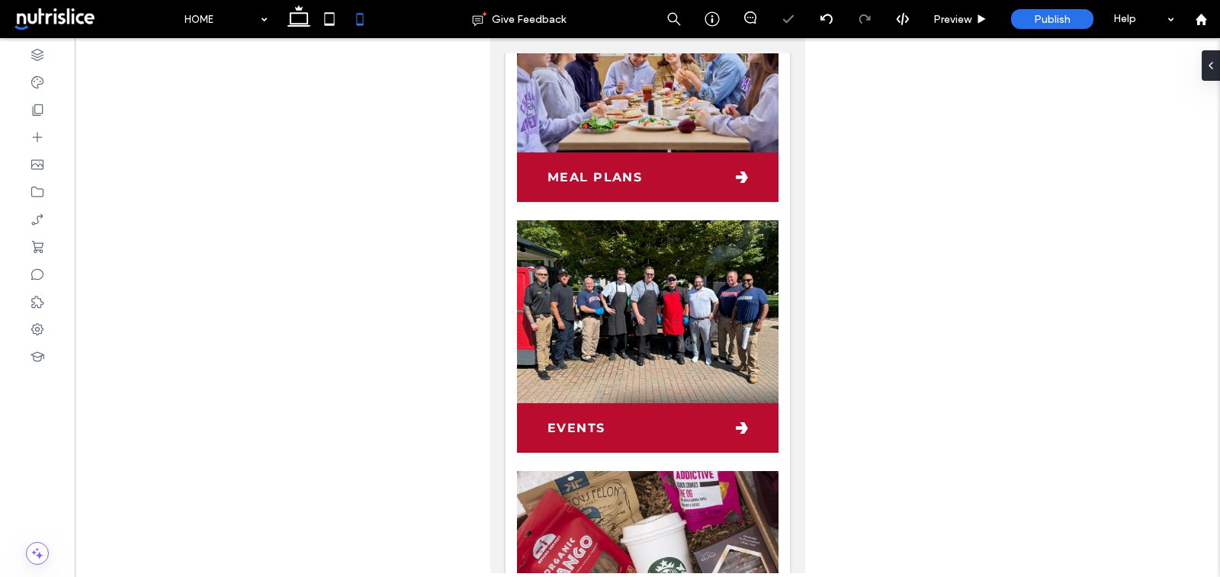
scroll to position [3186, 0]
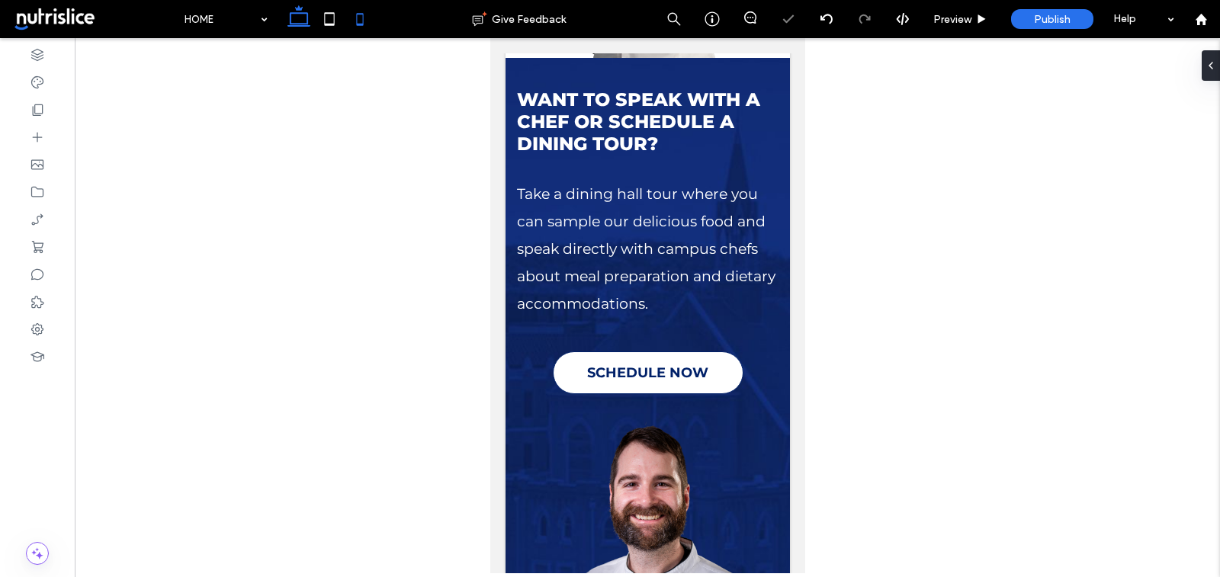
click at [287, 19] on icon at bounding box center [299, 19] width 31 height 31
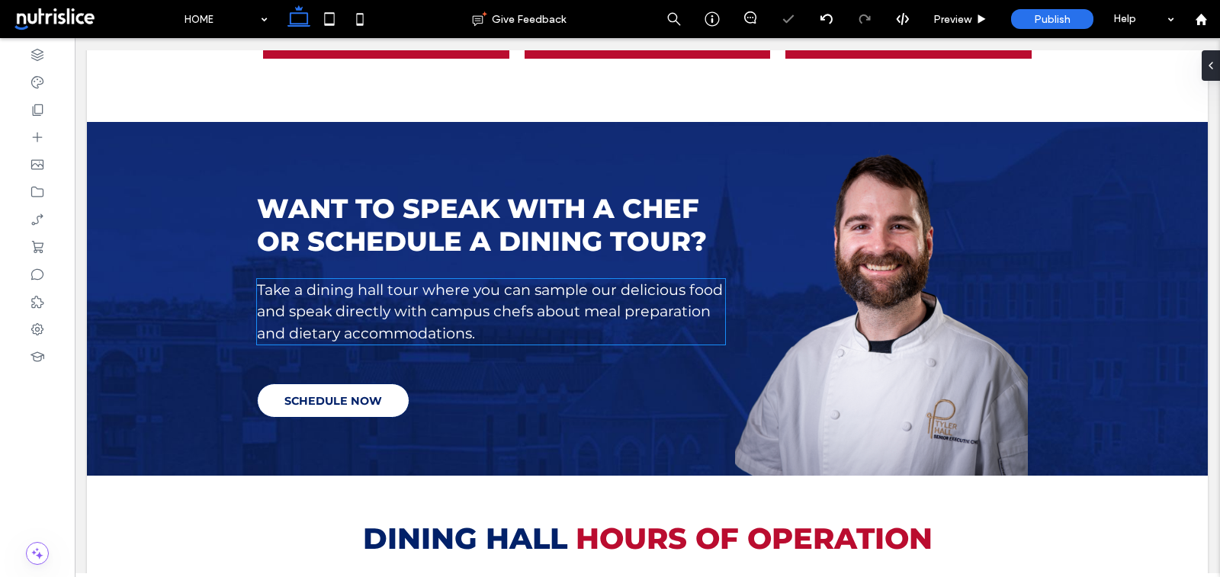
scroll to position [935, 0]
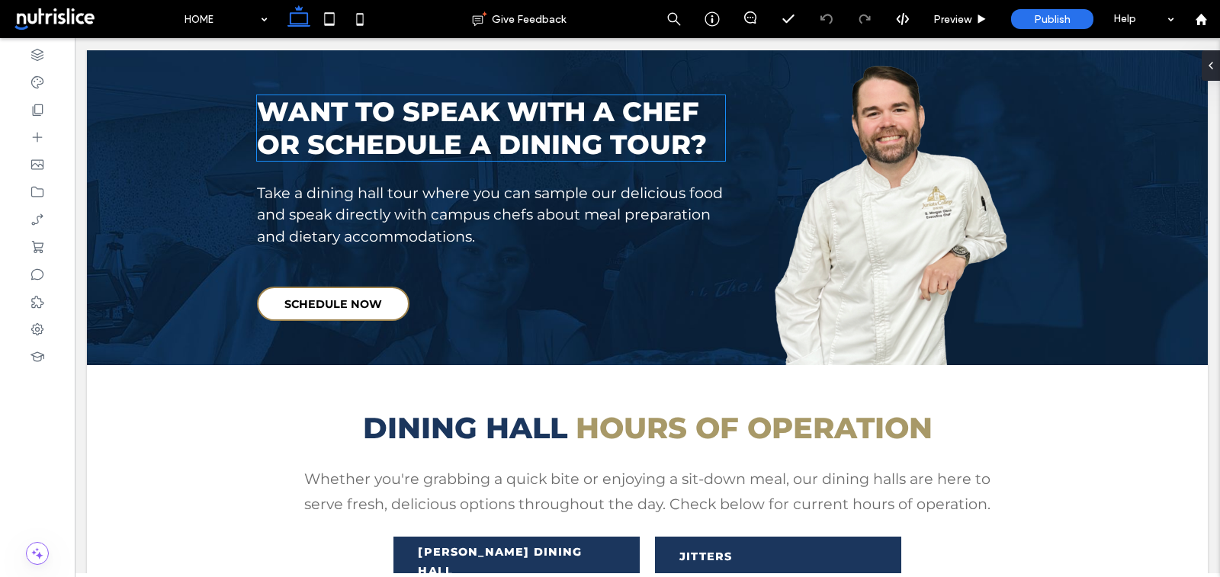
scroll to position [963, 0]
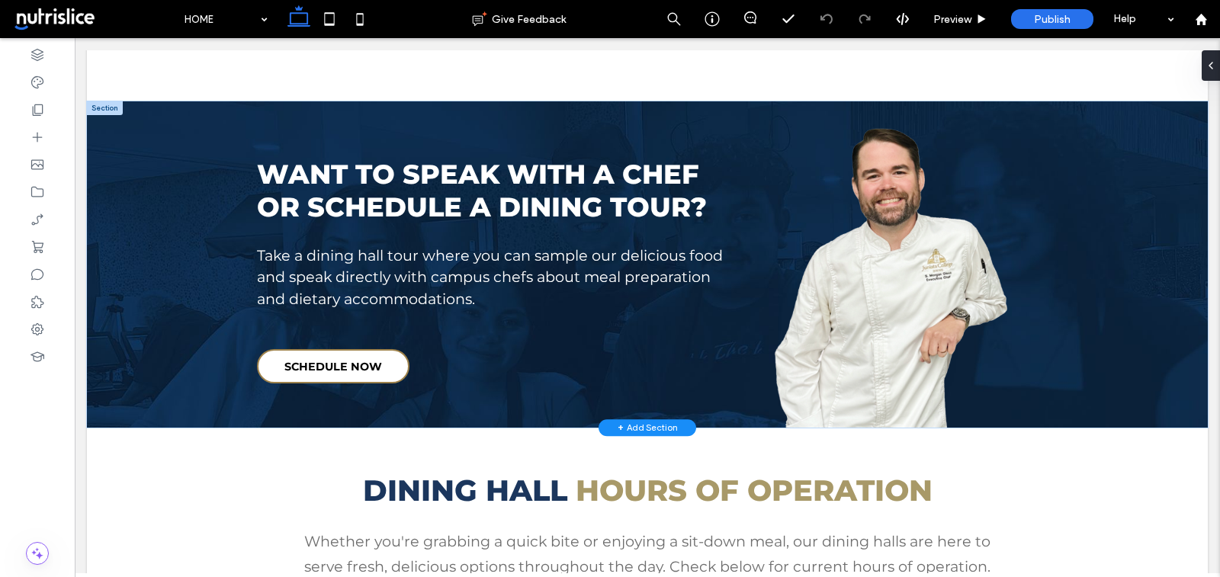
click at [659, 422] on div "+ Add Section" at bounding box center [648, 427] width 60 height 13
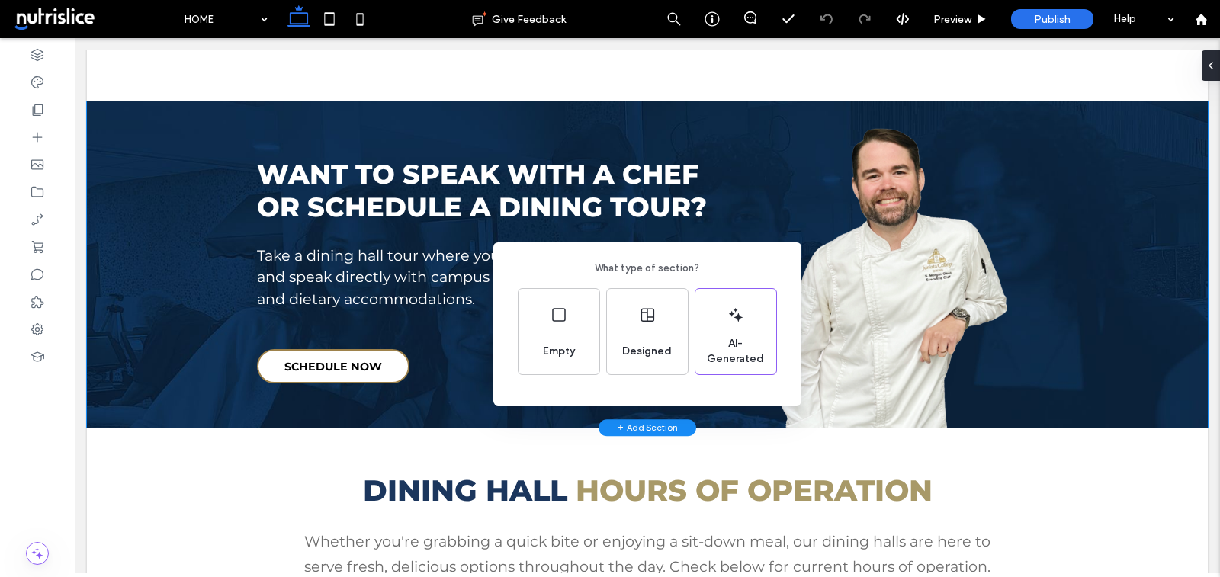
click at [342, 69] on div "What type of section? Empty Designed AI-Generated" at bounding box center [610, 326] width 1220 height 652
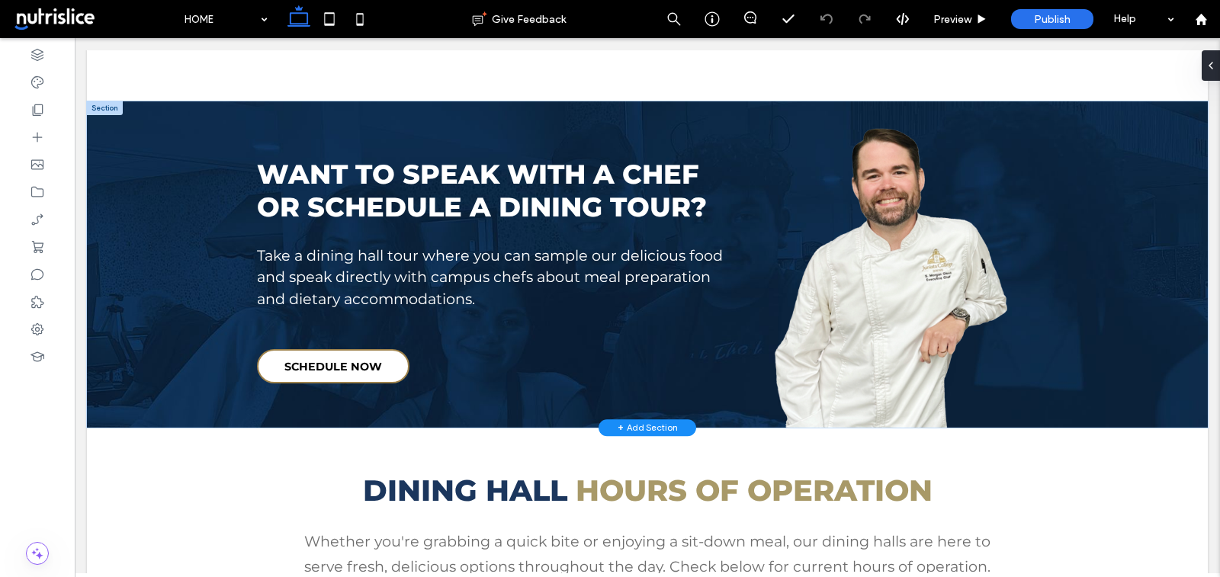
click at [622, 425] on span "+" at bounding box center [621, 427] width 6 height 13
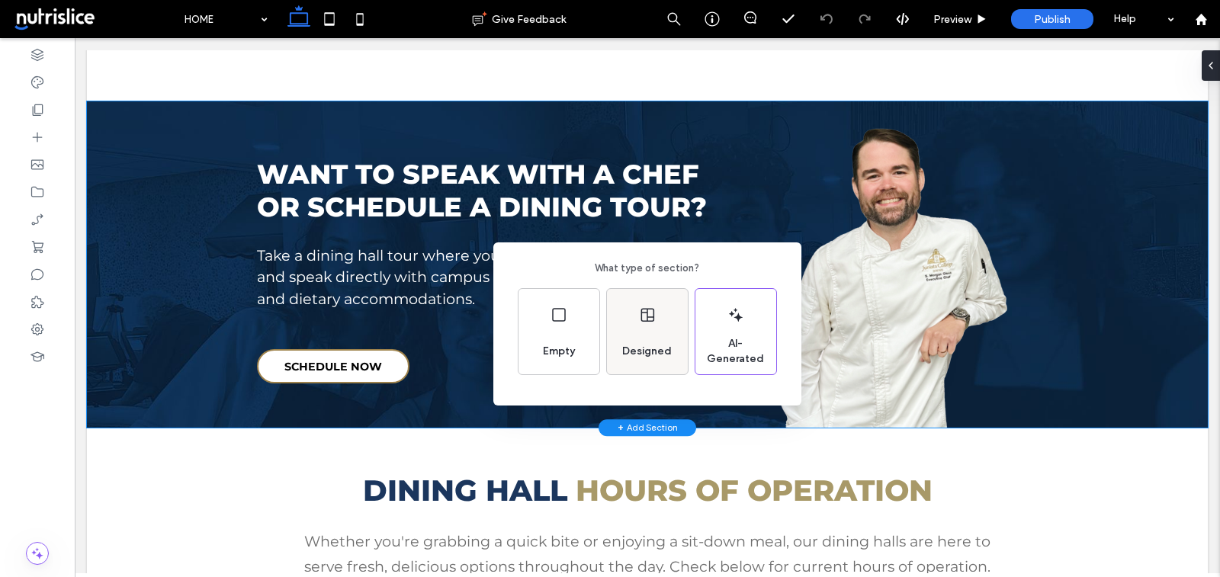
click at [632, 372] on div "Designed" at bounding box center [647, 331] width 81 height 85
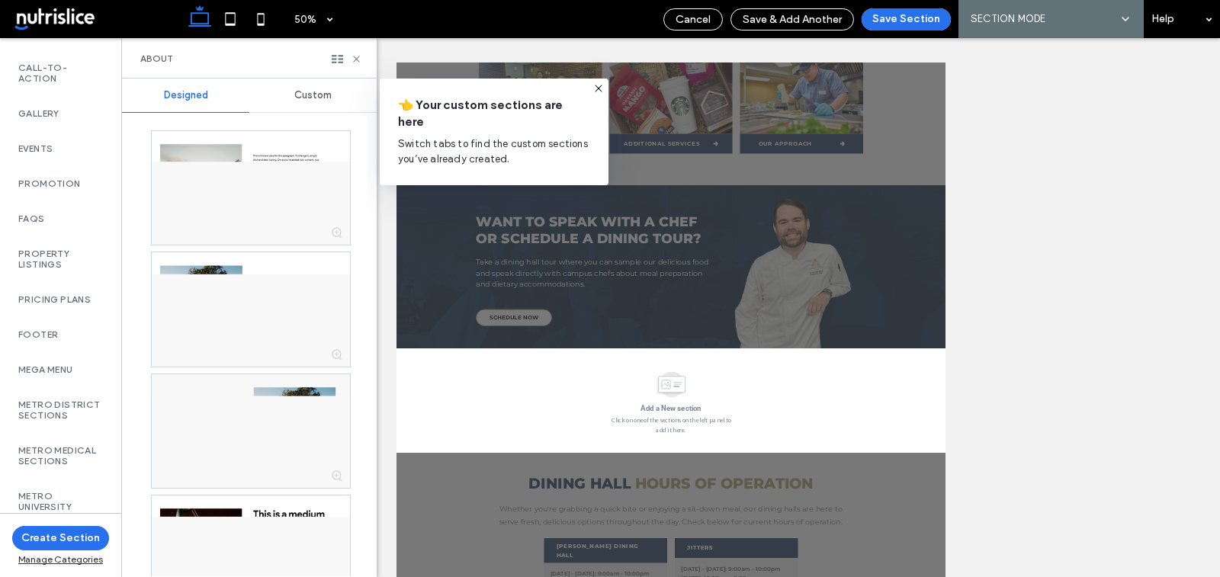
scroll to position [973, 0]
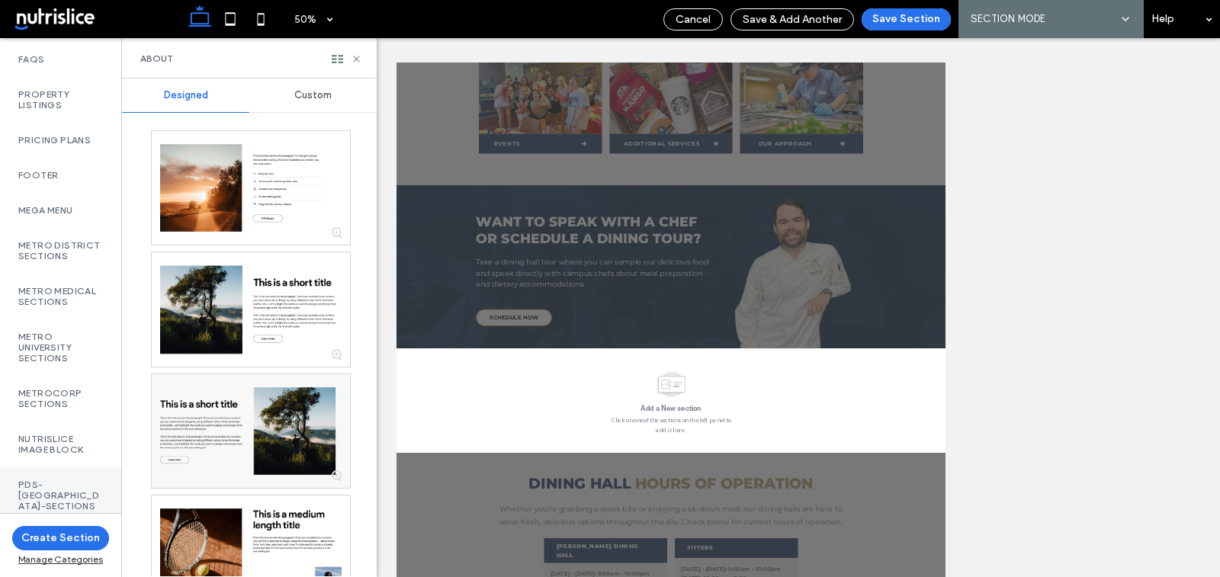
click at [36, 484] on label "PDS-[GEOGRAPHIC_DATA]-Sections" at bounding box center [60, 496] width 85 height 32
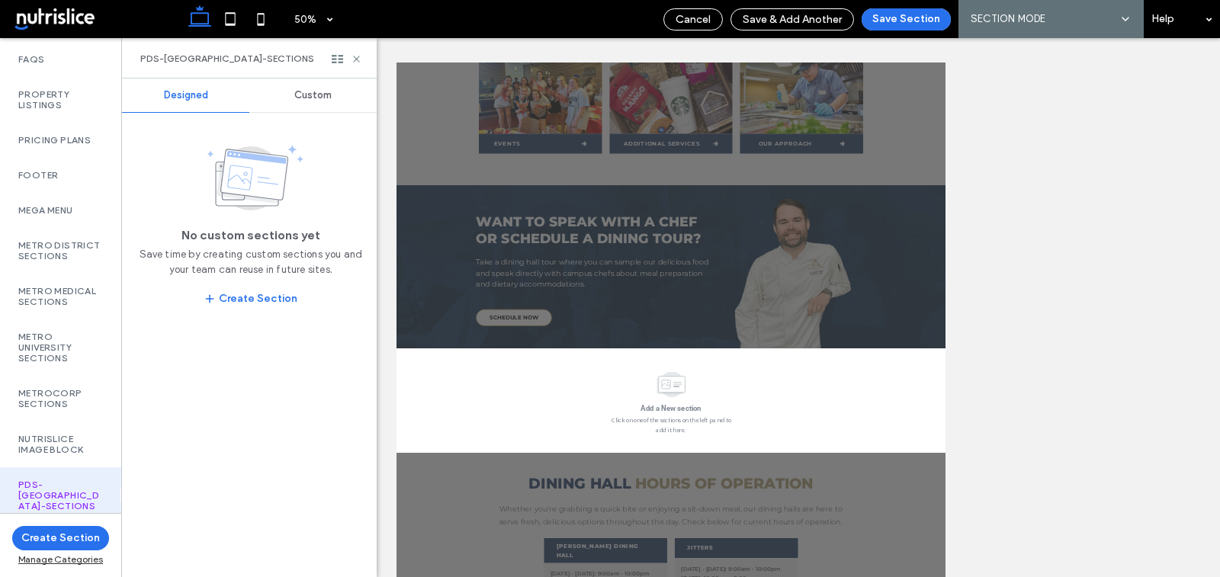
click at [300, 94] on span "Custom" at bounding box center [312, 95] width 37 height 12
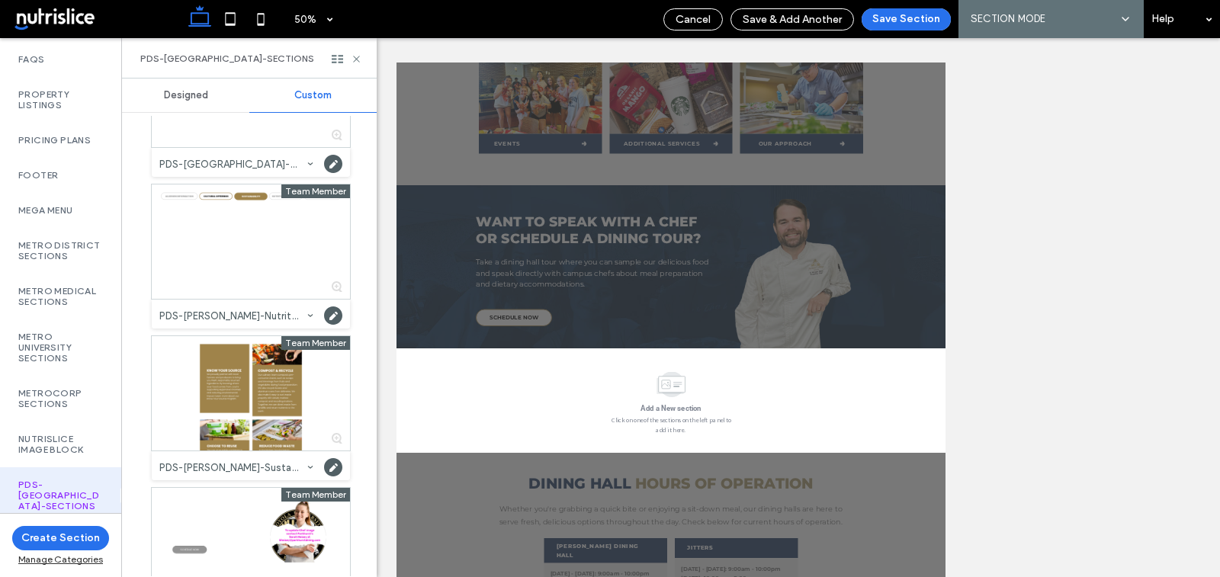
scroll to position [1529, 0]
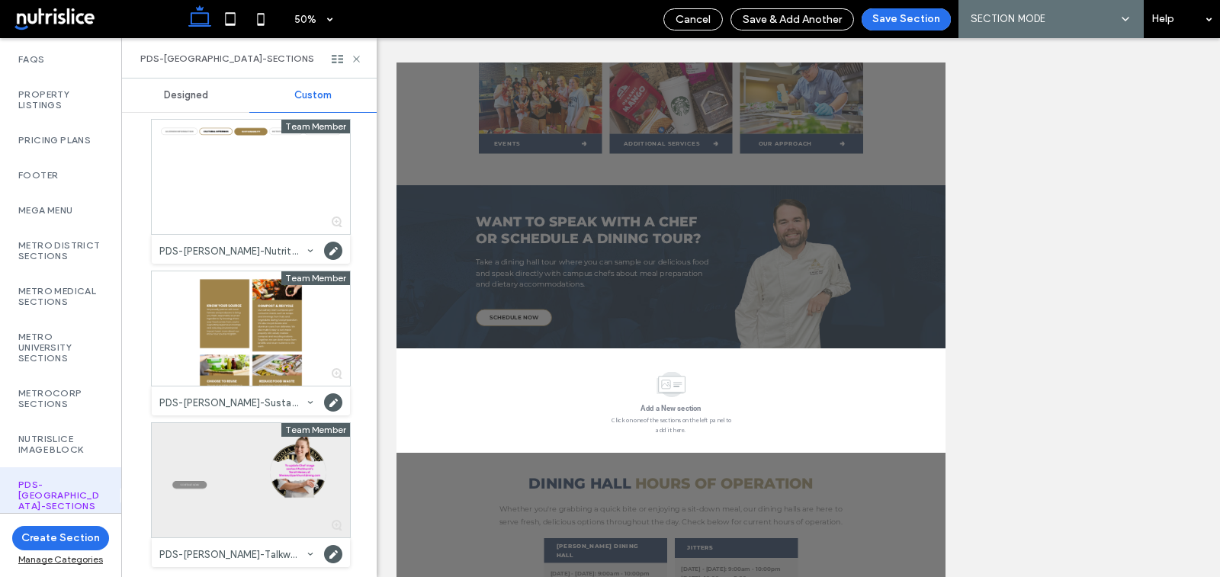
click at [240, 458] on div at bounding box center [251, 480] width 198 height 114
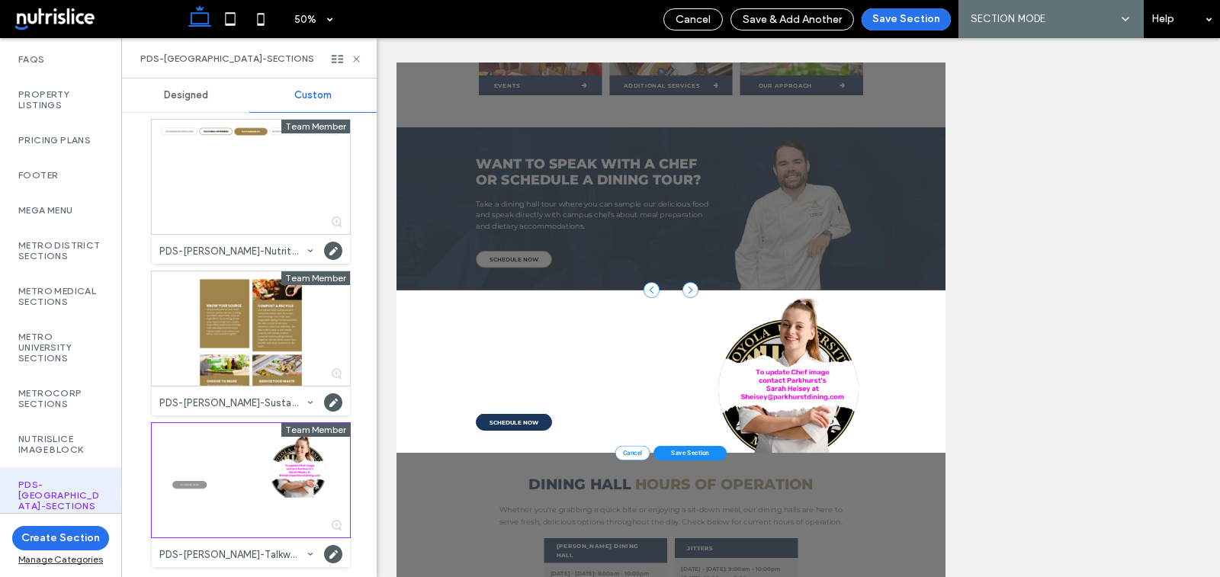
scroll to position [886, 0]
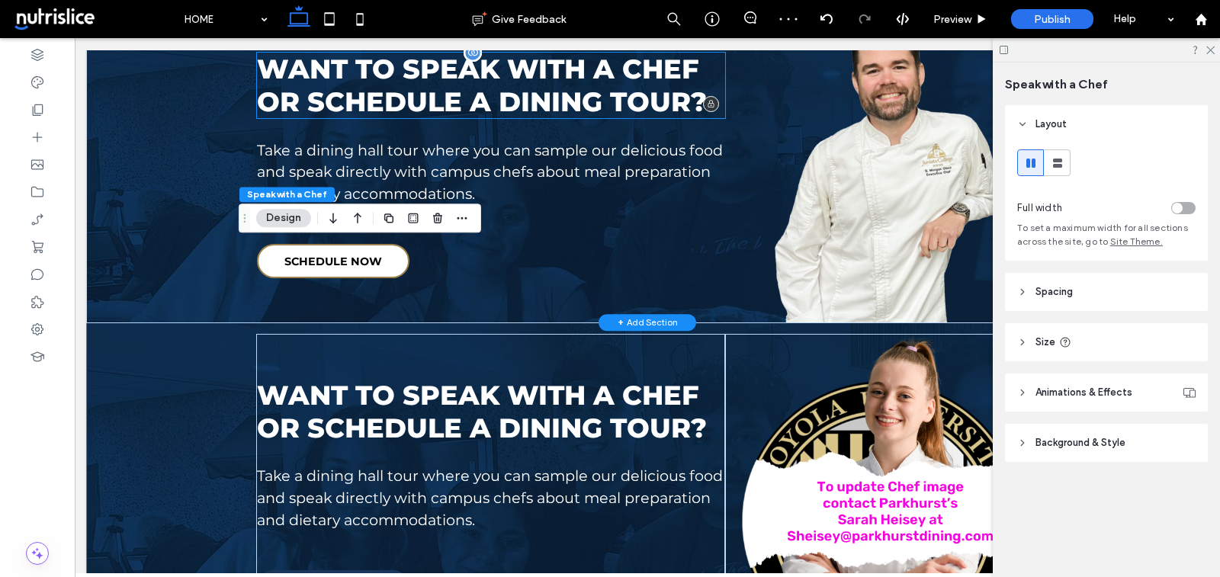
scroll to position [1179, 0]
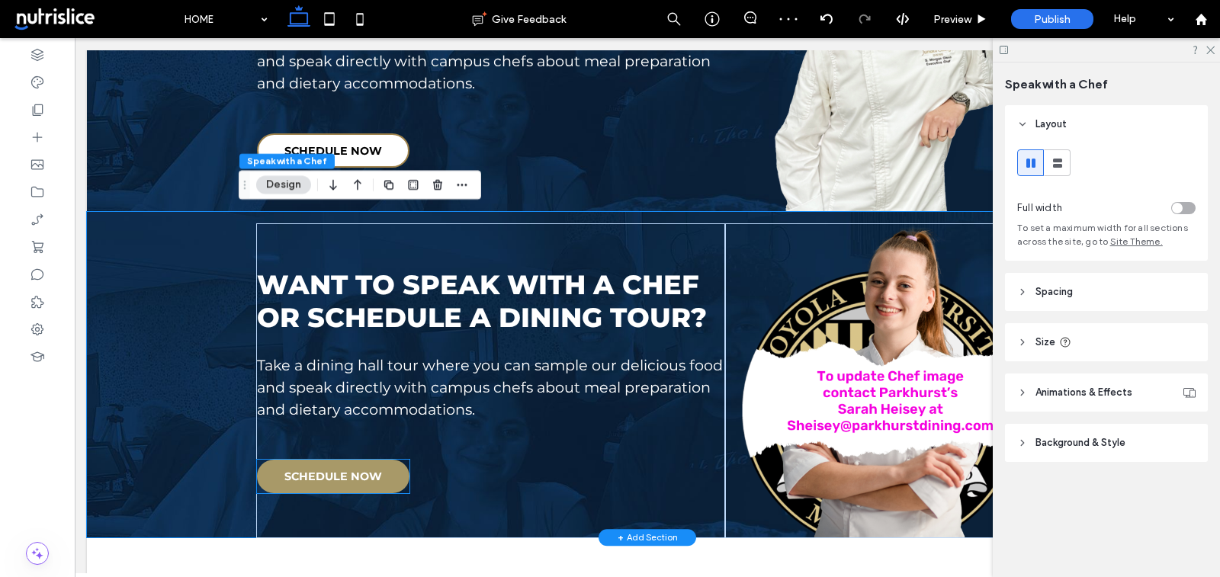
click at [349, 480] on span "SCHEDULE NOW" at bounding box center [334, 477] width 98 height 14
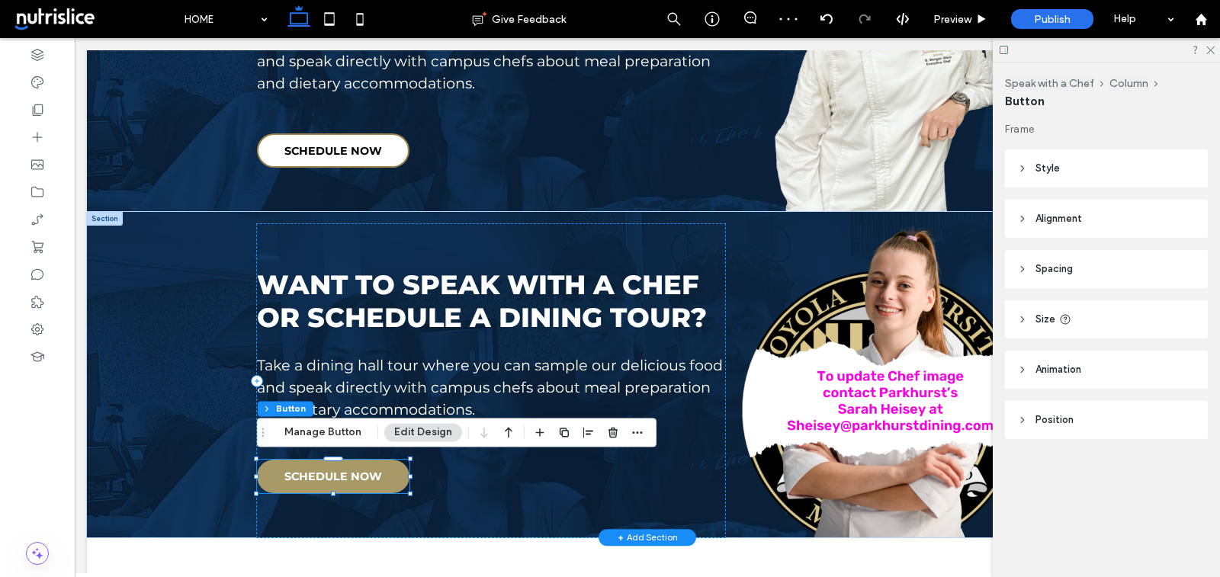
type input "**"
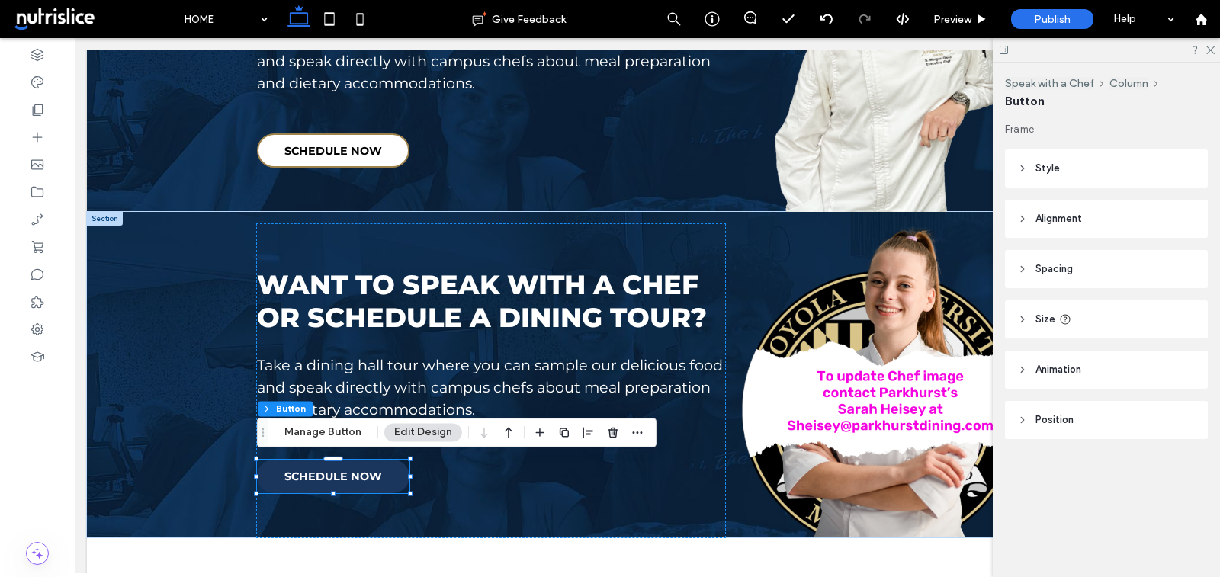
click at [1063, 153] on header "Style" at bounding box center [1106, 169] width 203 height 38
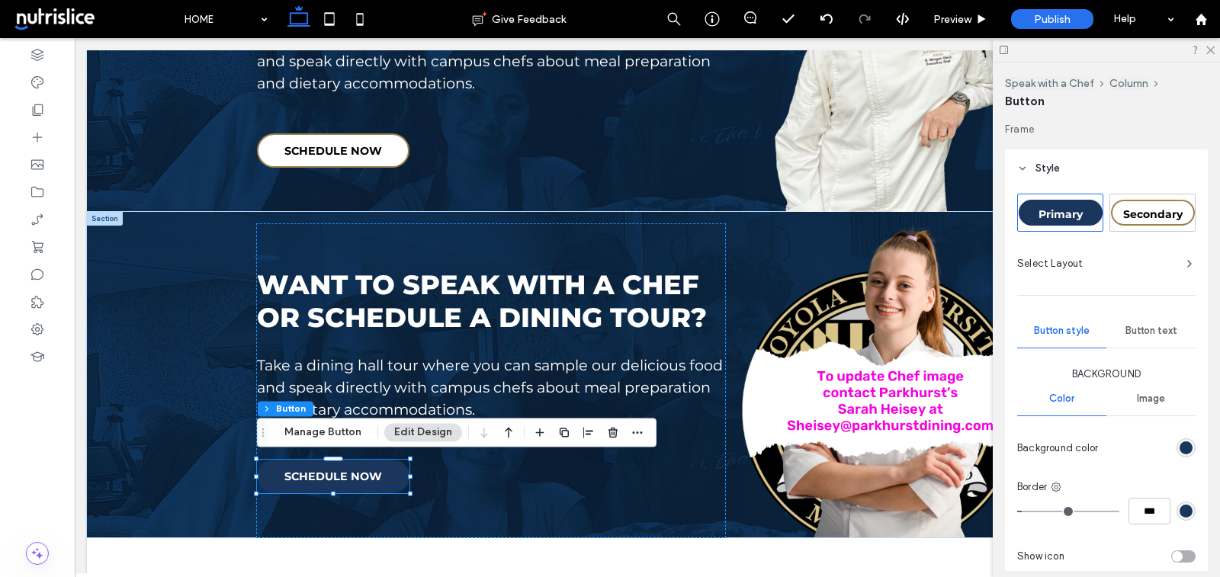
click at [1140, 204] on div "Secondary" at bounding box center [1153, 213] width 84 height 26
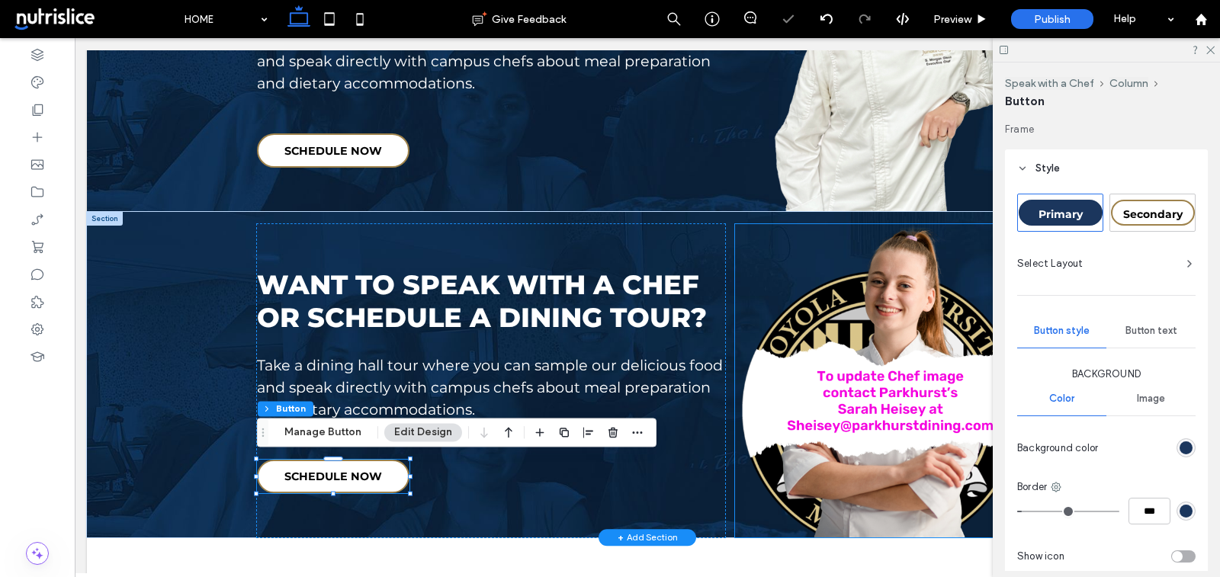
type input "*"
click at [815, 425] on img at bounding box center [881, 381] width 293 height 314
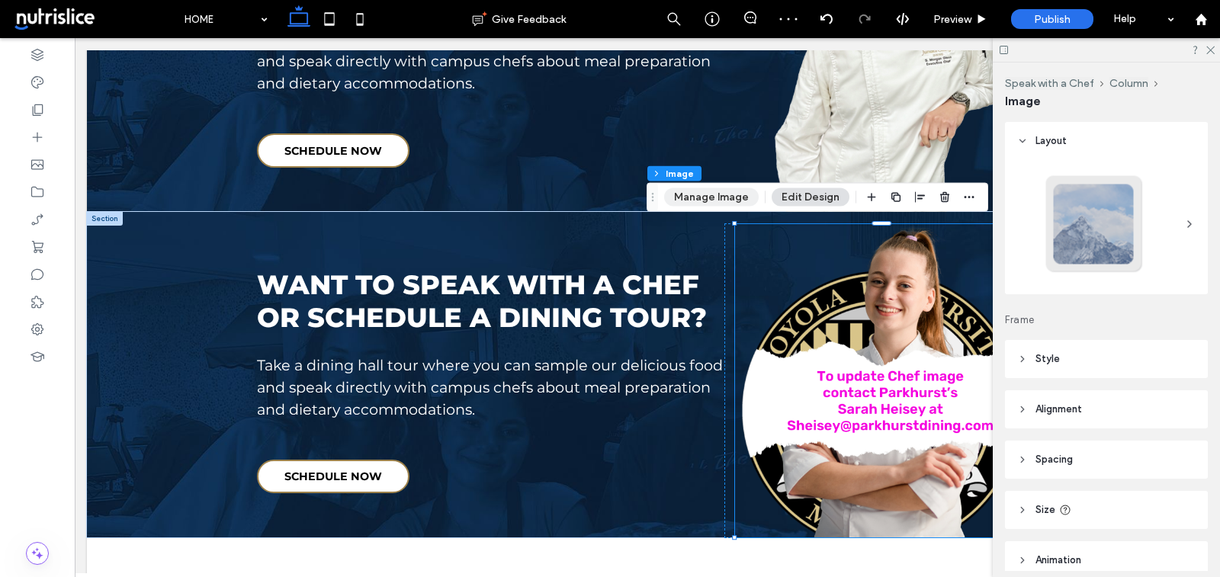
click at [687, 200] on button "Manage Image" at bounding box center [711, 197] width 95 height 18
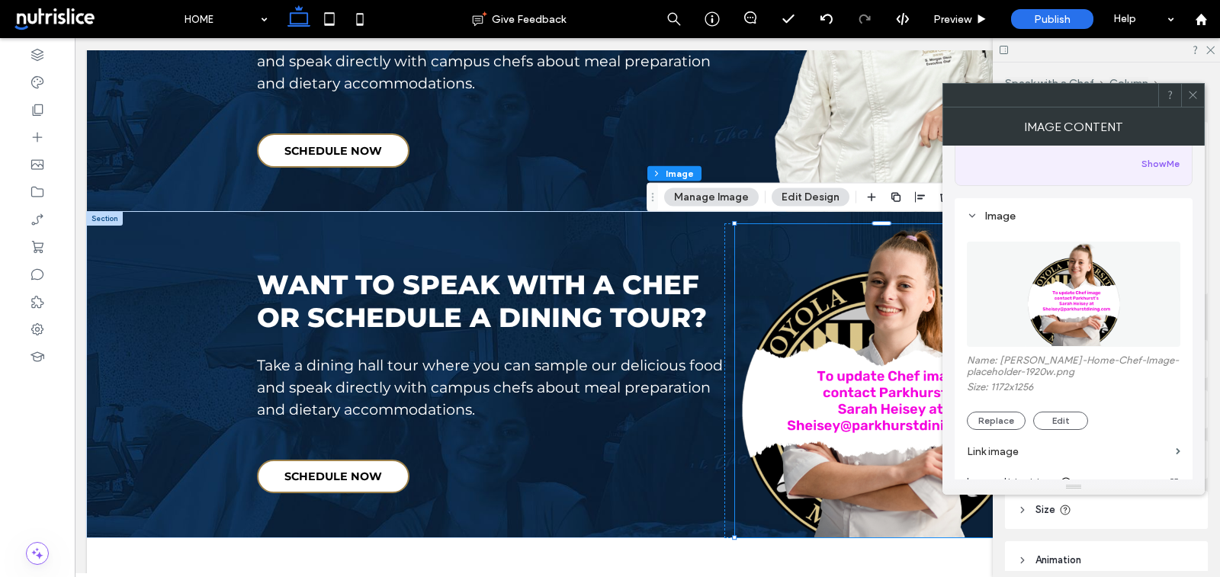
scroll to position [116, 0]
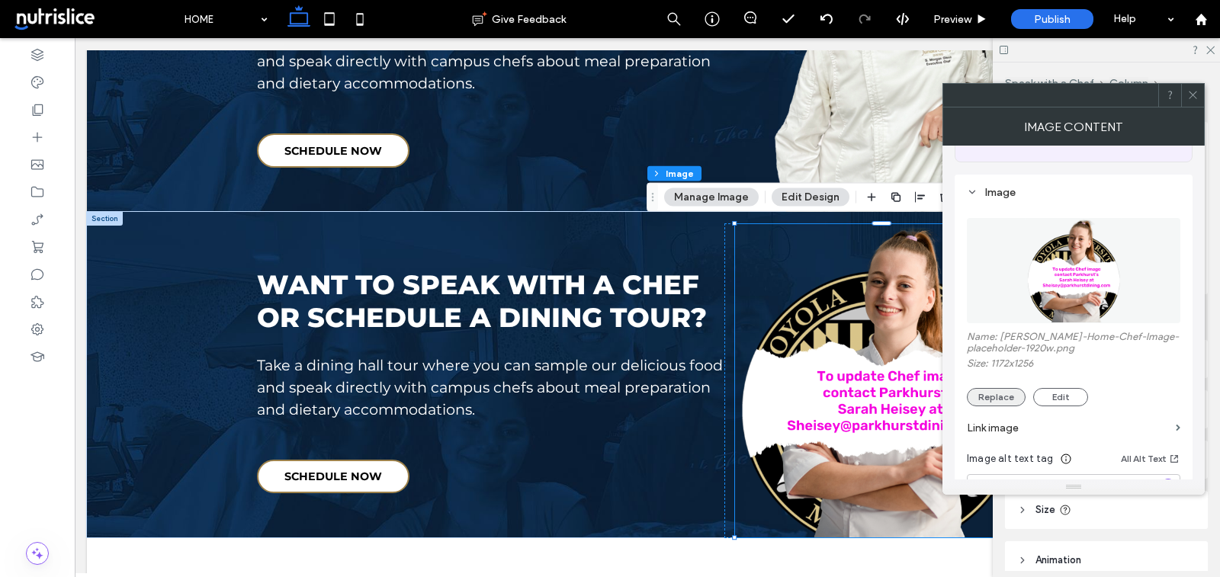
click at [992, 397] on button "Replace" at bounding box center [996, 397] width 59 height 18
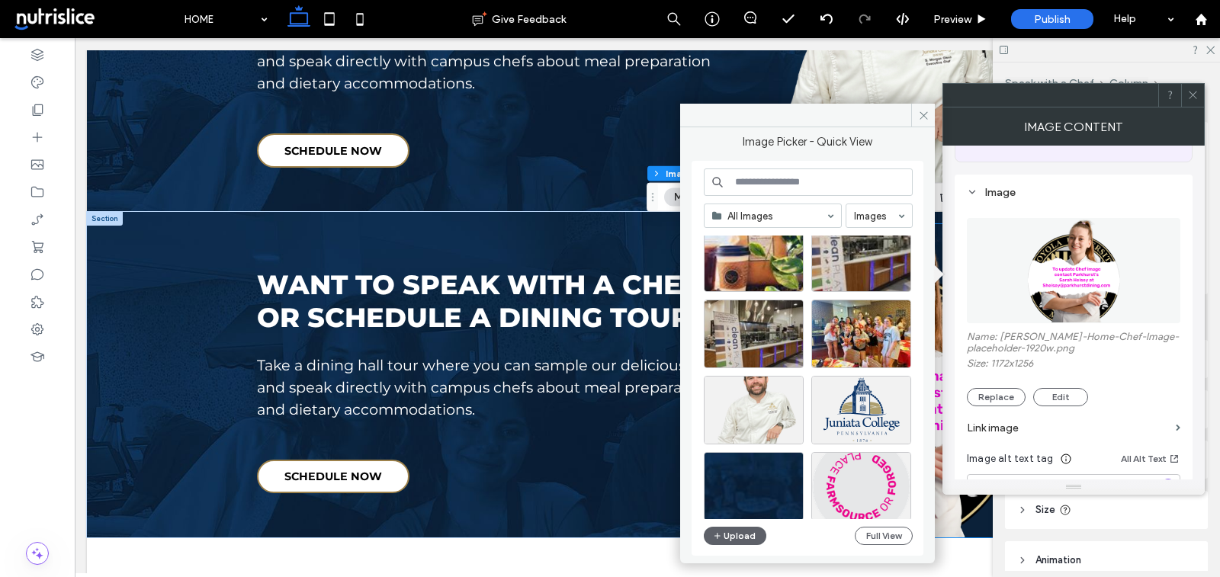
scroll to position [484, 0]
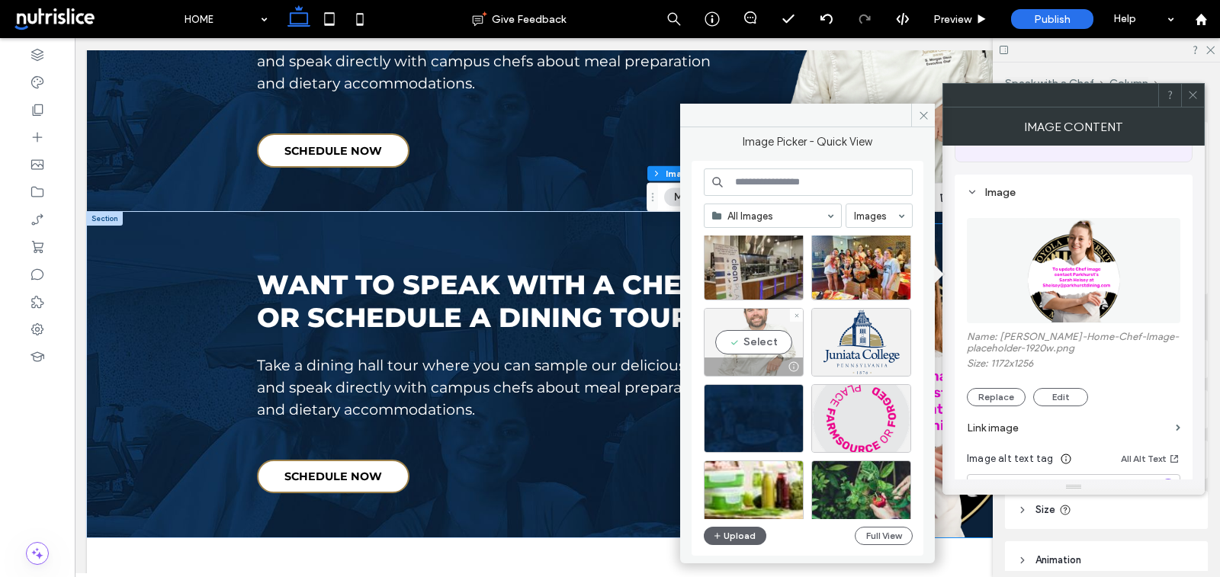
click at [751, 343] on div "Select" at bounding box center [754, 342] width 100 height 69
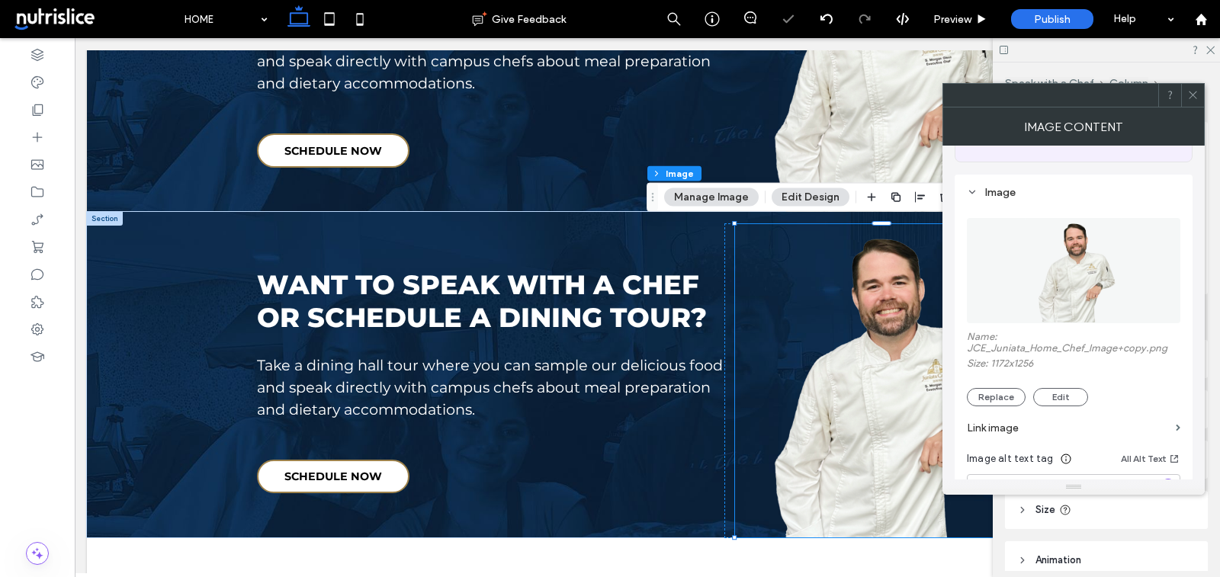
click at [1191, 89] on icon at bounding box center [1193, 94] width 11 height 11
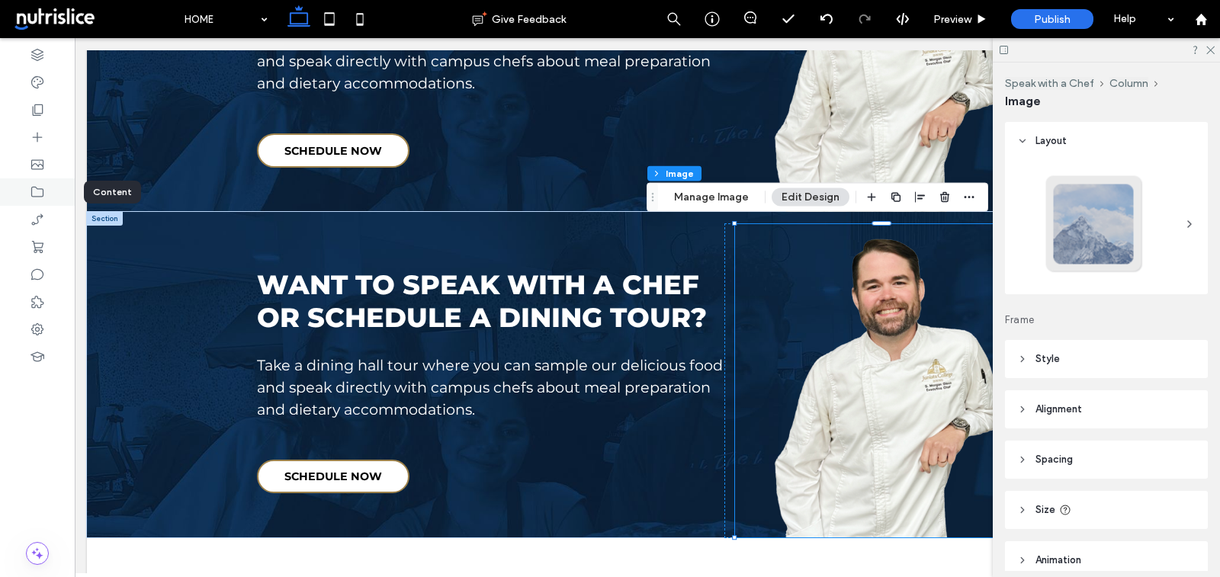
click at [37, 194] on icon at bounding box center [37, 192] width 15 height 15
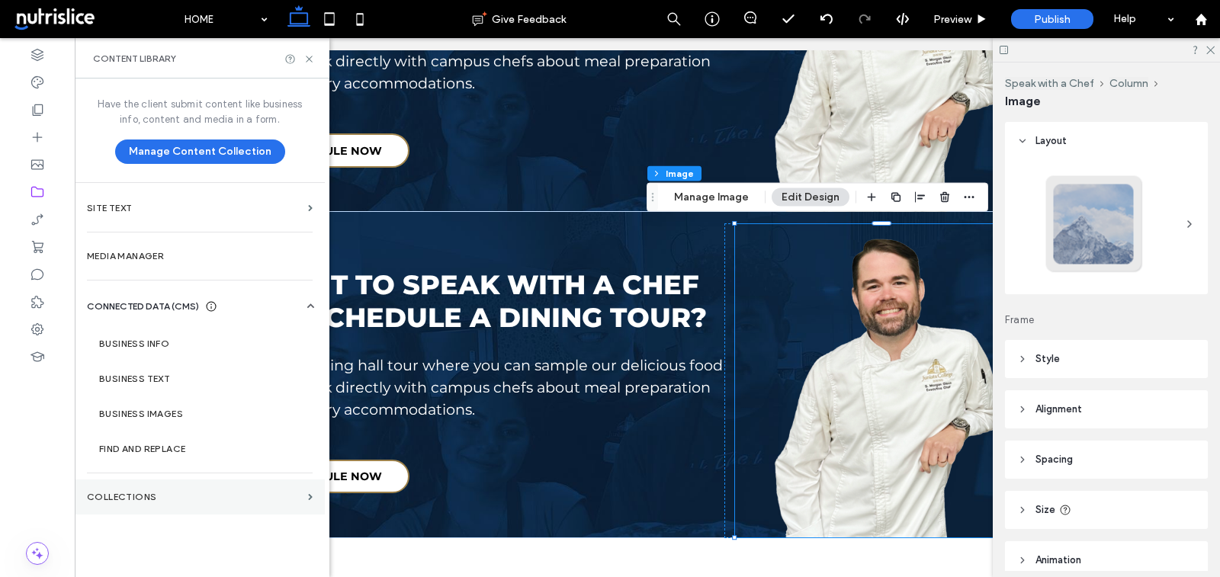
click at [156, 500] on label "Collections" at bounding box center [194, 497] width 215 height 11
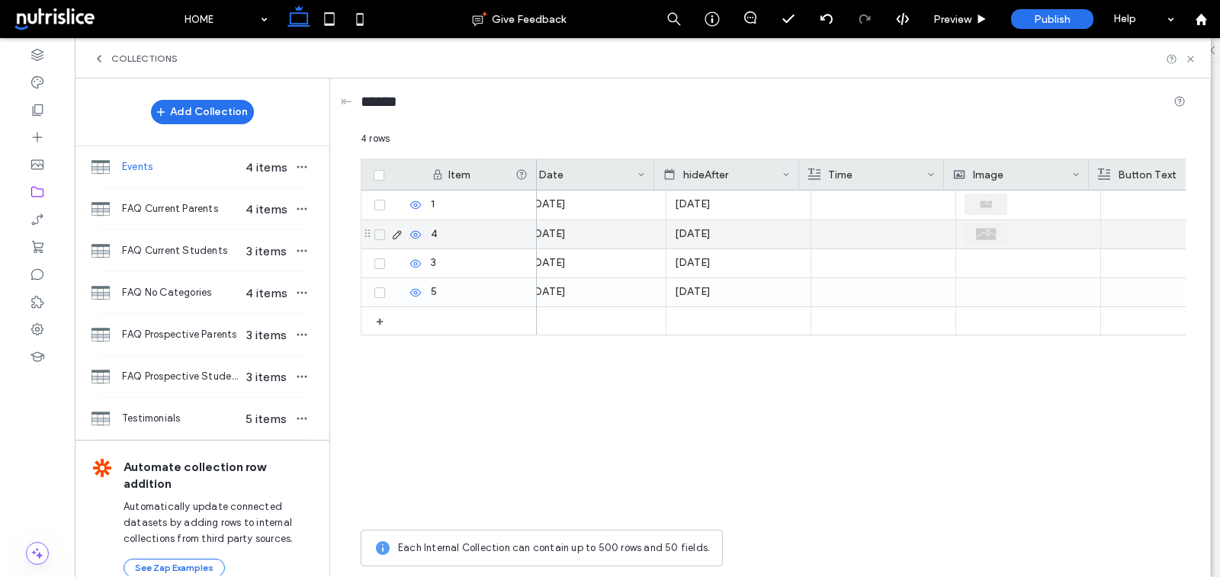
scroll to position [0, 752]
click at [1077, 229] on icon at bounding box center [1074, 231] width 11 height 11
click at [963, 240] on div at bounding box center [1017, 234] width 127 height 27
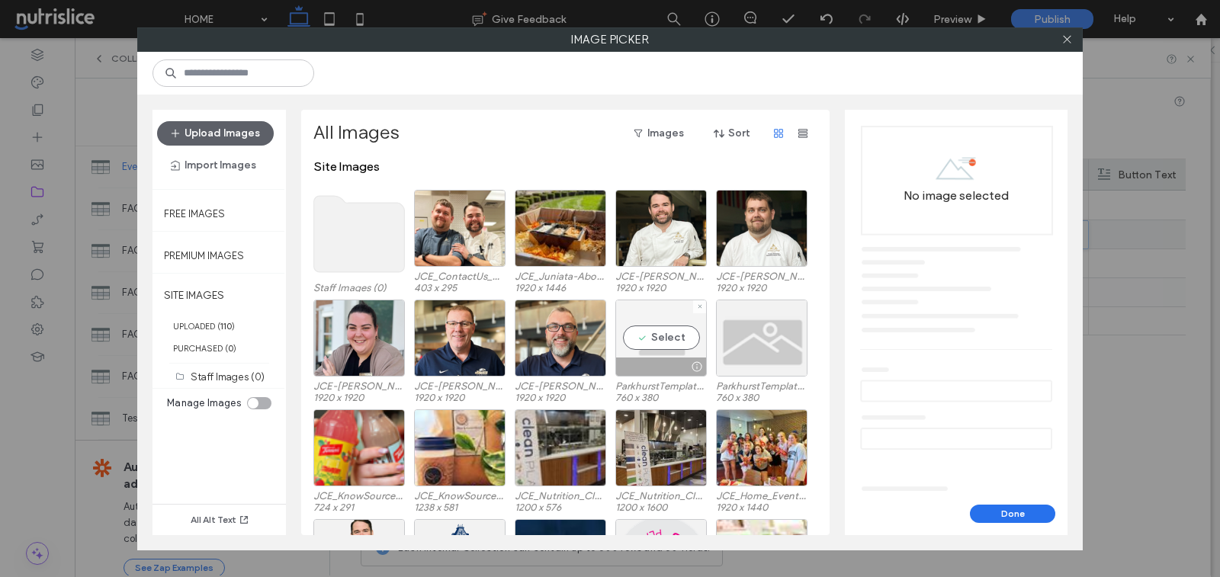
click at [670, 322] on div "Select" at bounding box center [662, 338] width 92 height 77
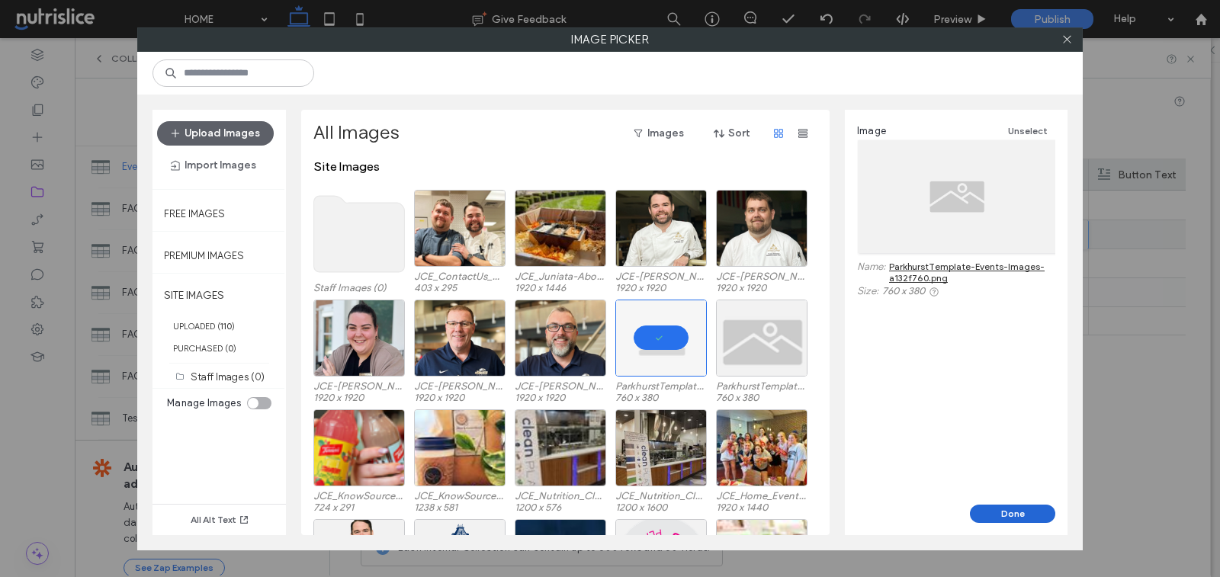
click at [1004, 512] on button "Done" at bounding box center [1012, 514] width 85 height 18
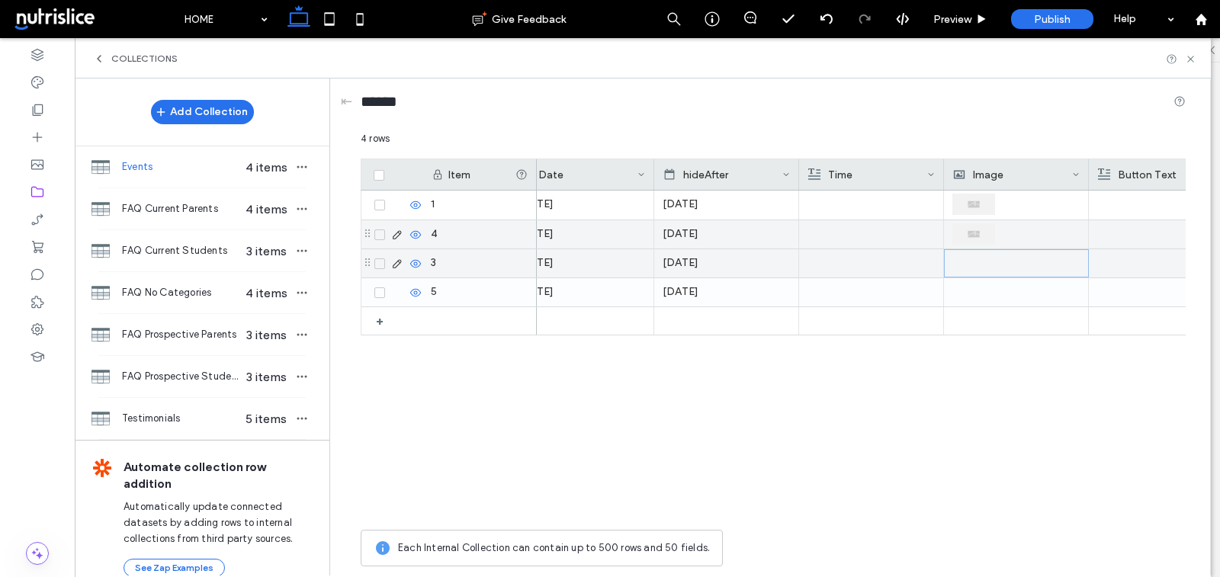
click at [974, 259] on div at bounding box center [1017, 263] width 127 height 27
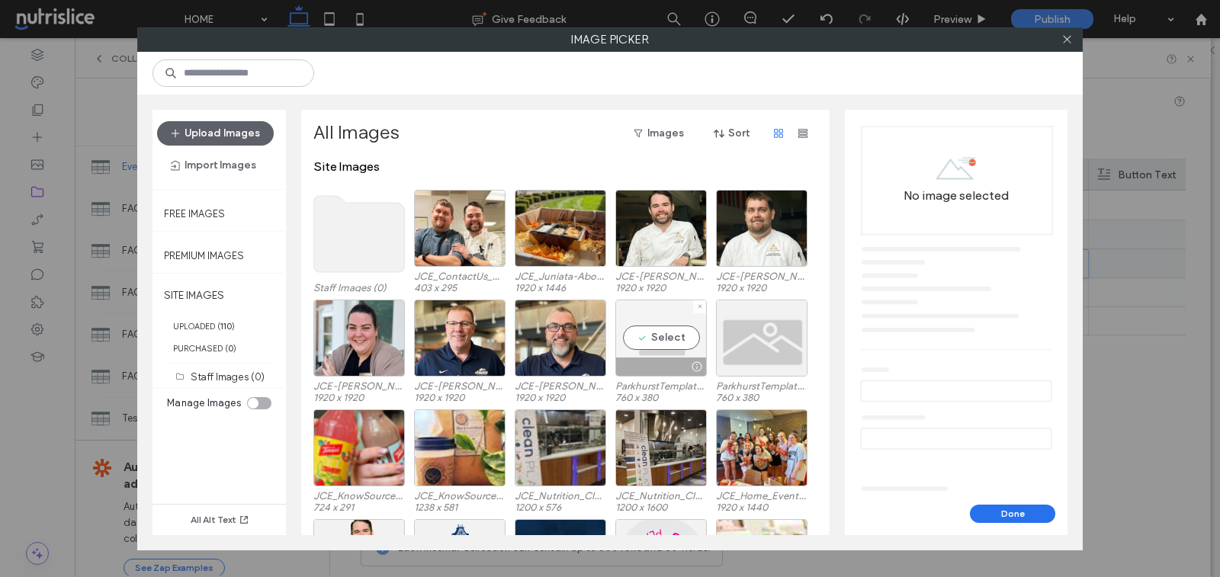
click at [702, 339] on div "Select" at bounding box center [662, 338] width 92 height 77
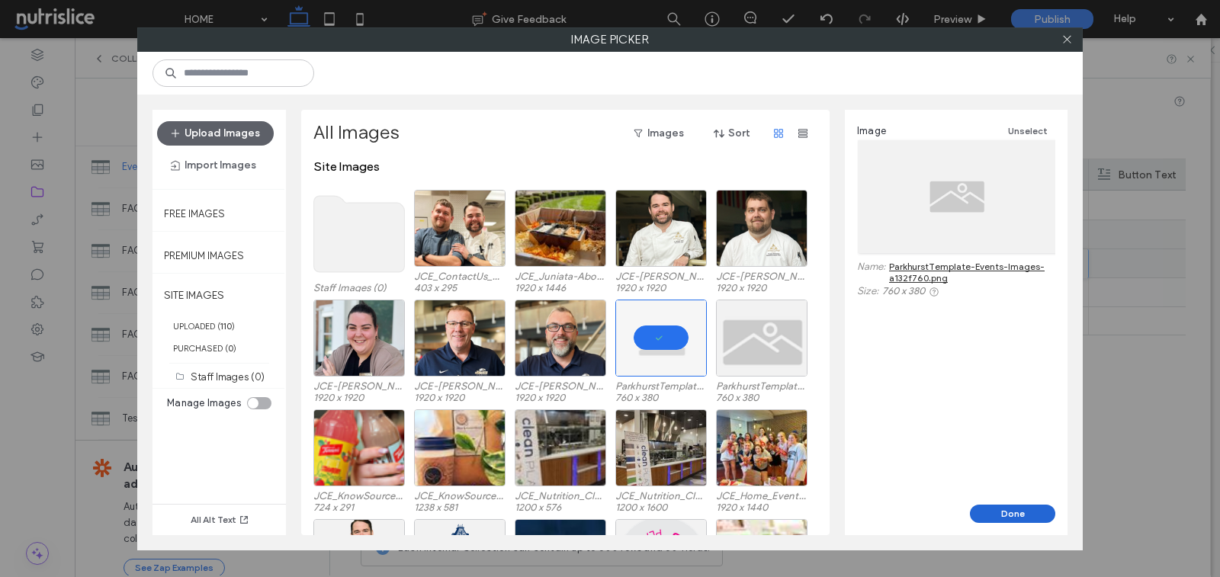
click at [1007, 513] on button "Done" at bounding box center [1012, 514] width 85 height 18
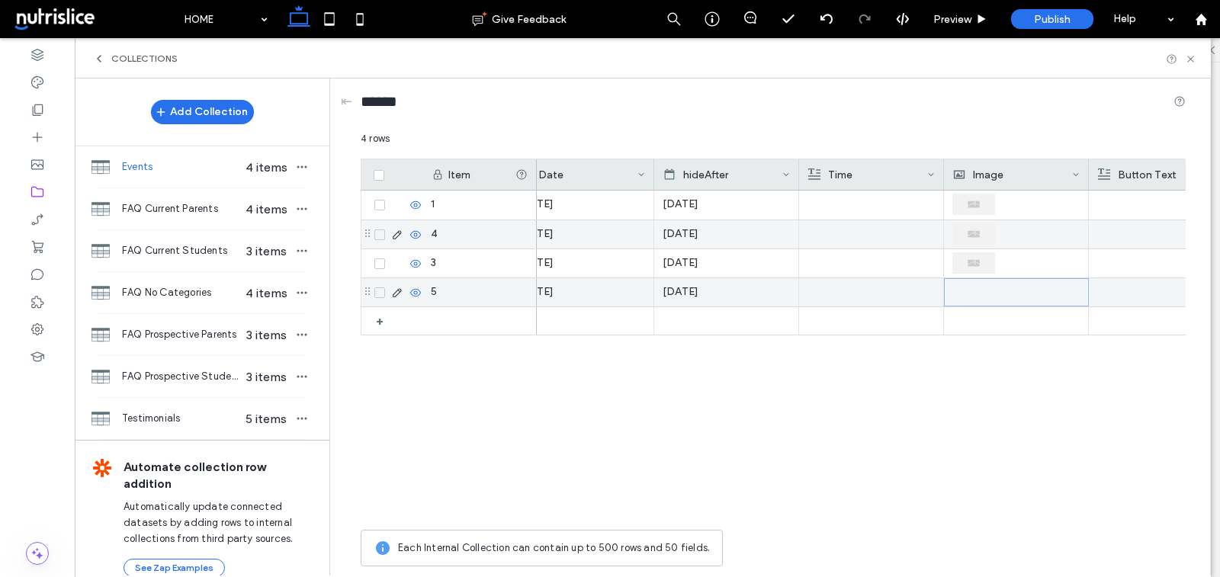
click at [966, 285] on div at bounding box center [1017, 292] width 127 height 27
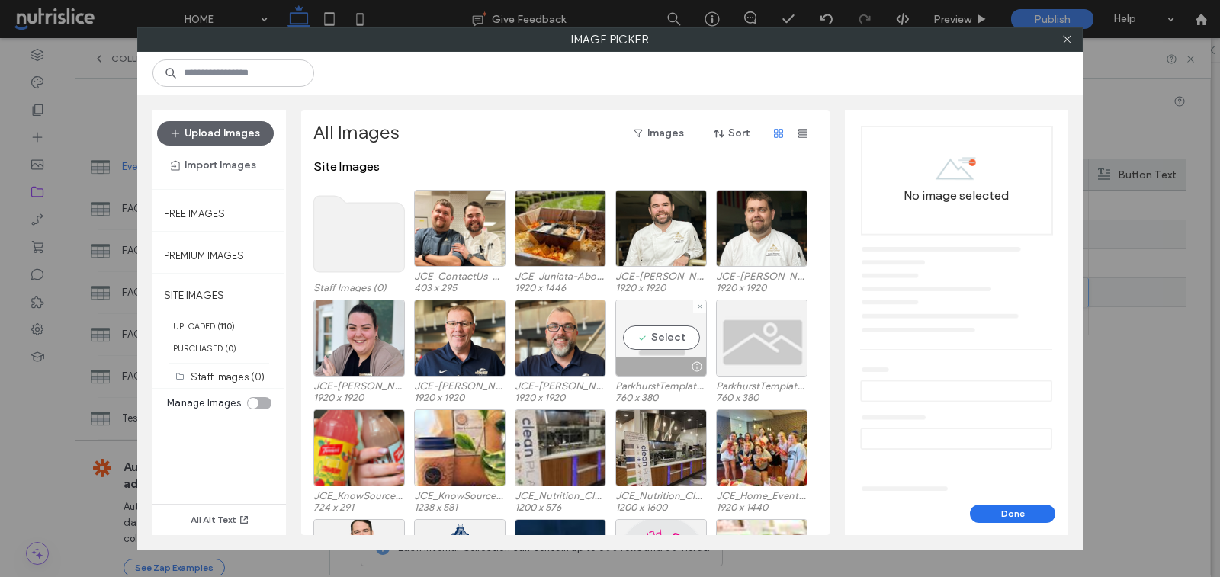
click at [696, 356] on div "Select" at bounding box center [662, 338] width 92 height 77
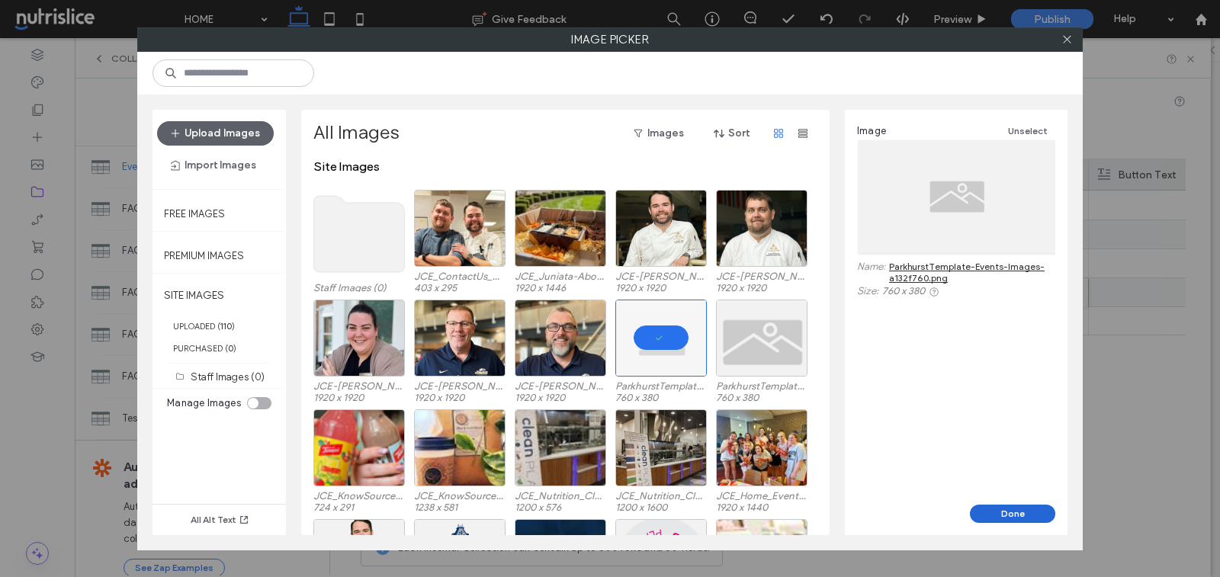
click at [1002, 508] on button "Done" at bounding box center [1012, 514] width 85 height 18
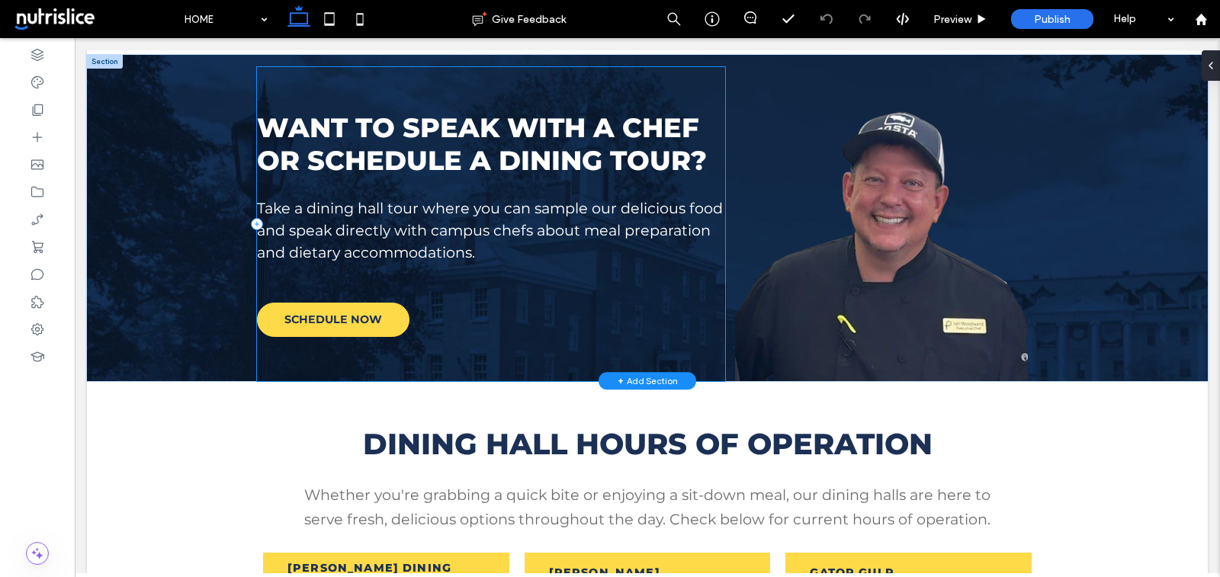
scroll to position [1004, 0]
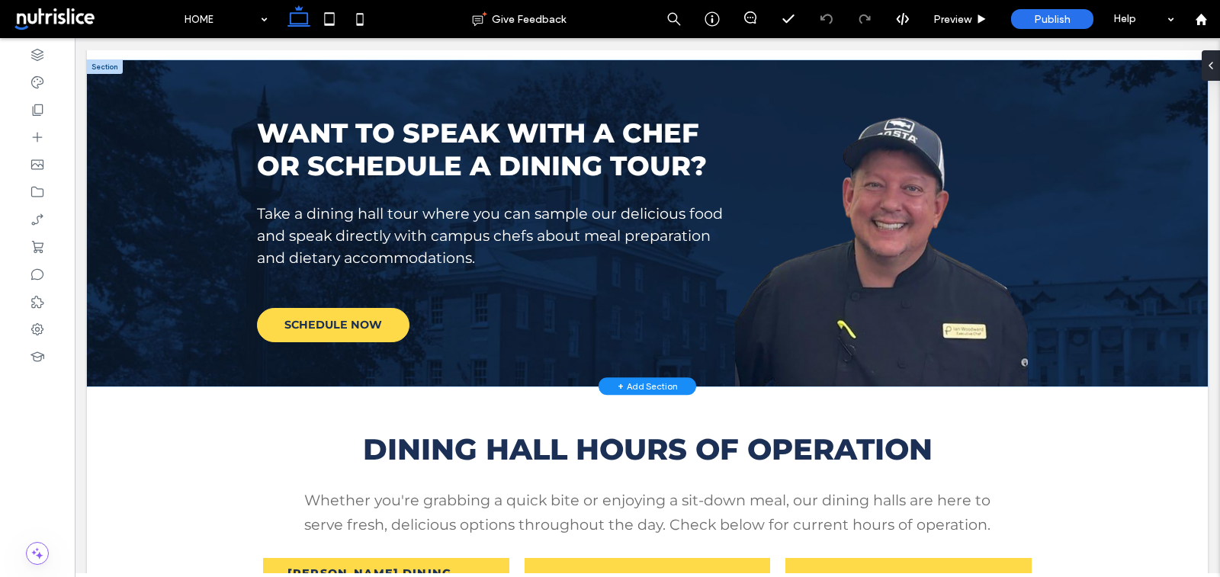
click at [648, 388] on div "+ Add Section" at bounding box center [648, 386] width 60 height 13
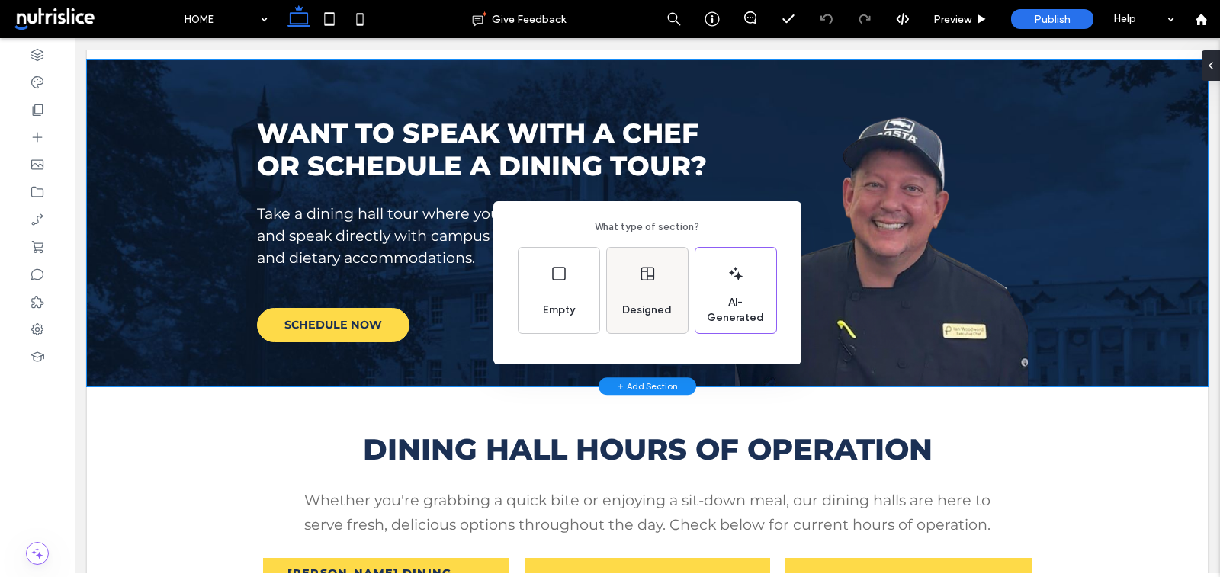
click at [655, 299] on div "Designed" at bounding box center [647, 311] width 62 height 34
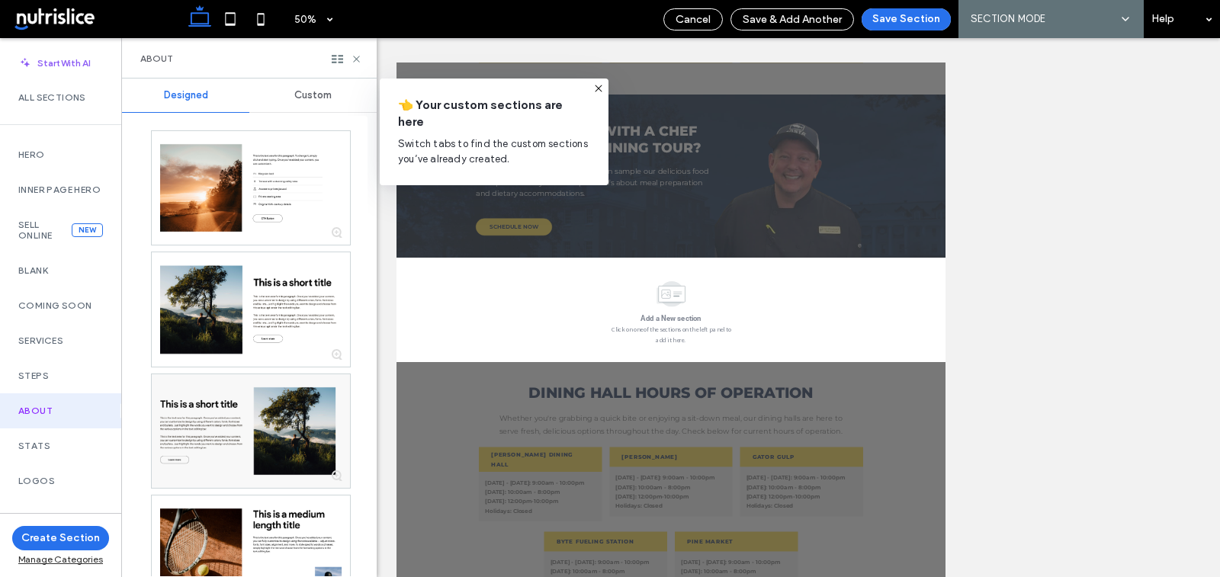
scroll to position [973, 0]
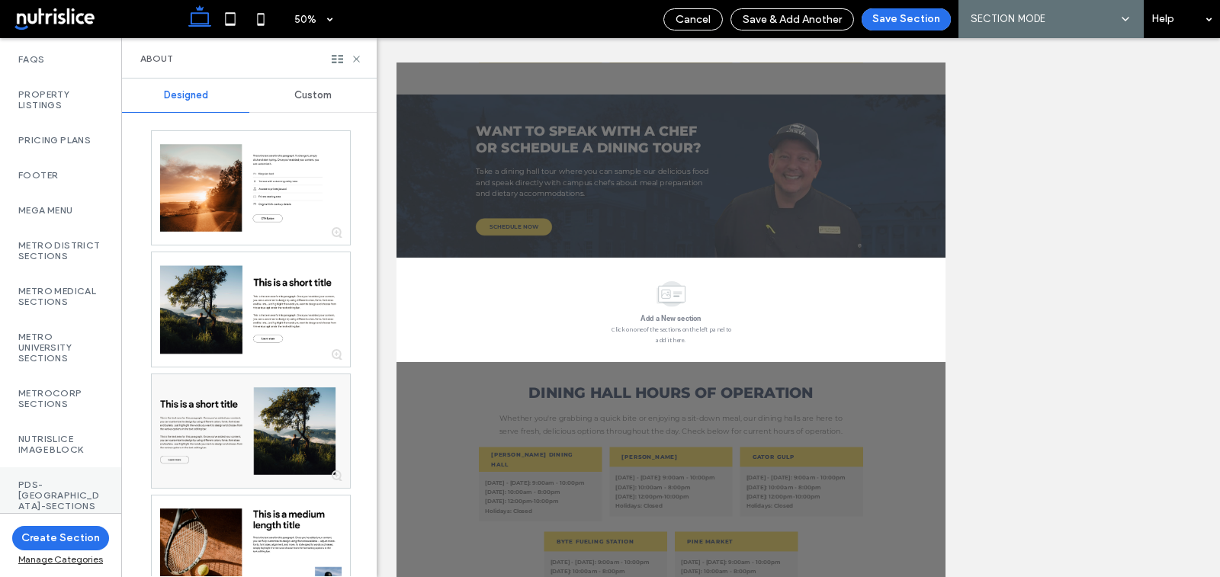
click at [40, 483] on label "PDS-[GEOGRAPHIC_DATA]-Sections" at bounding box center [60, 496] width 85 height 32
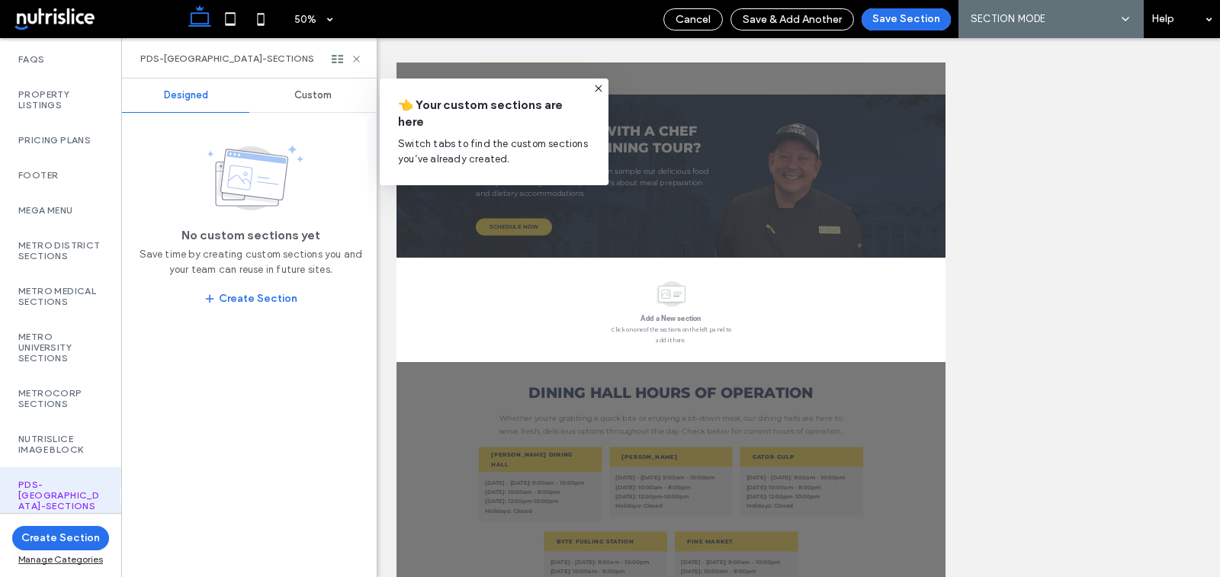
click at [308, 100] on span "Custom" at bounding box center [312, 95] width 37 height 12
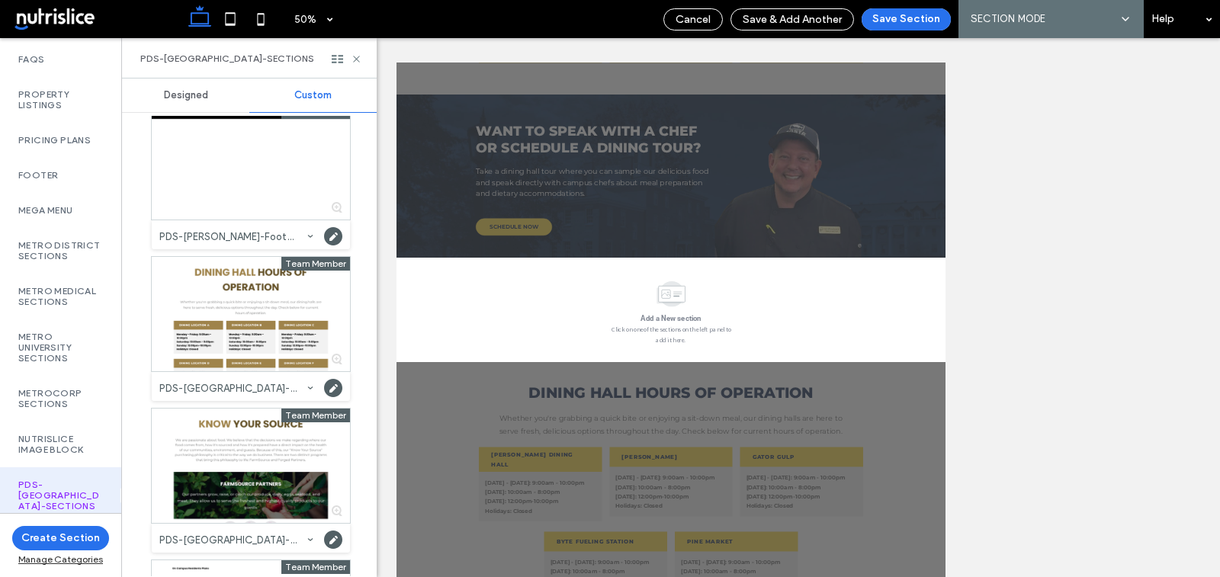
scroll to position [1529, 0]
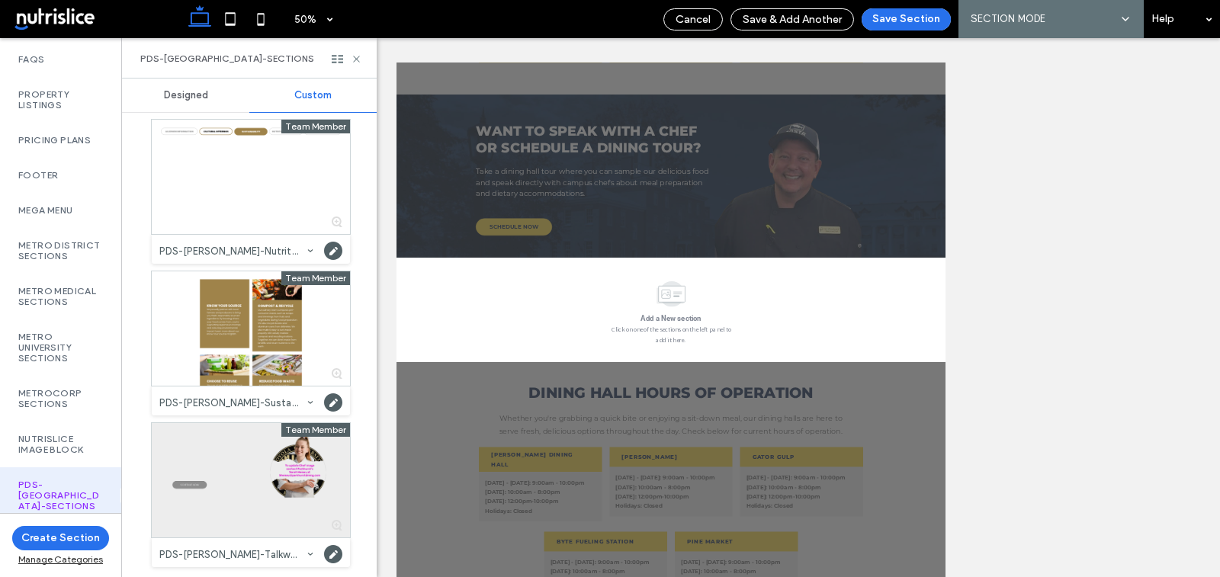
click at [248, 466] on div at bounding box center [251, 480] width 198 height 114
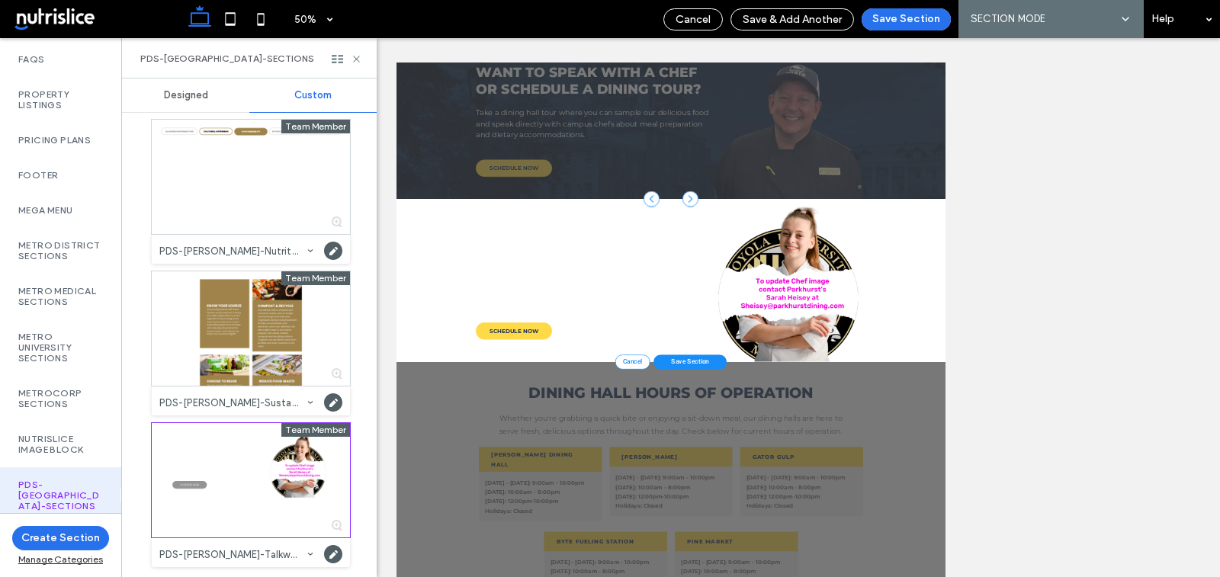
scroll to position [1066, 0]
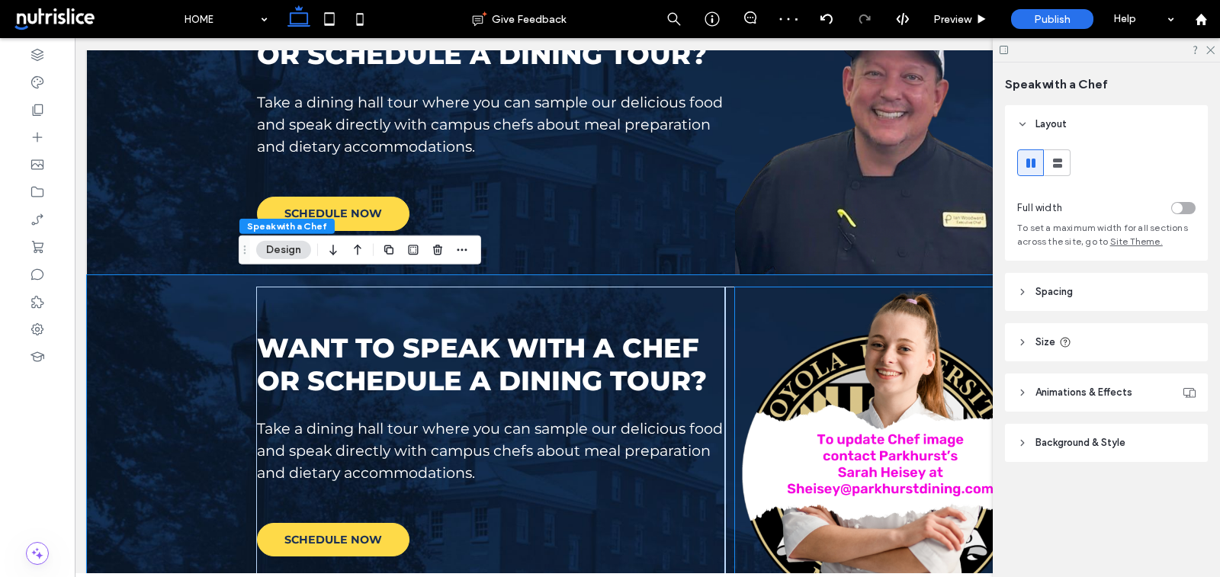
scroll to position [1118, 0]
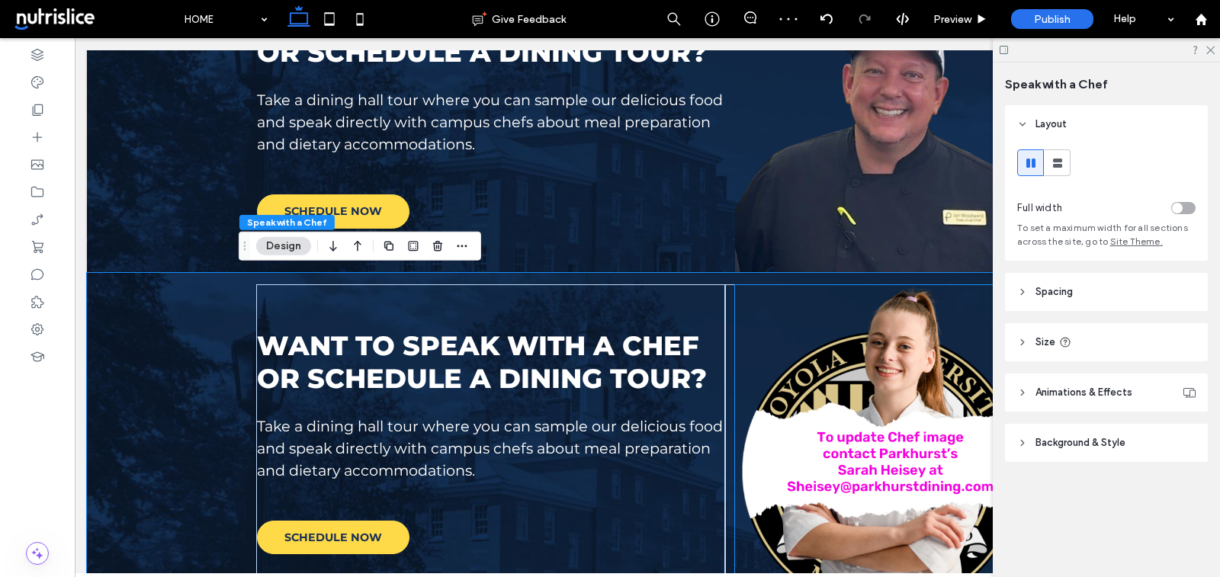
click at [778, 397] on img at bounding box center [881, 442] width 293 height 314
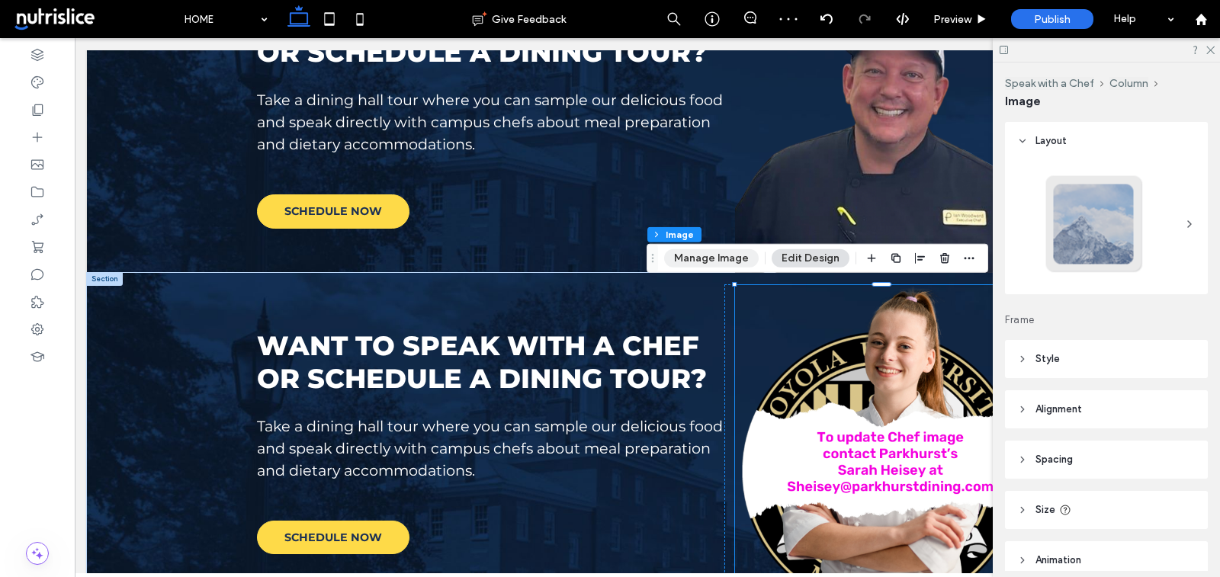
click at [706, 261] on button "Manage Image" at bounding box center [711, 258] width 95 height 18
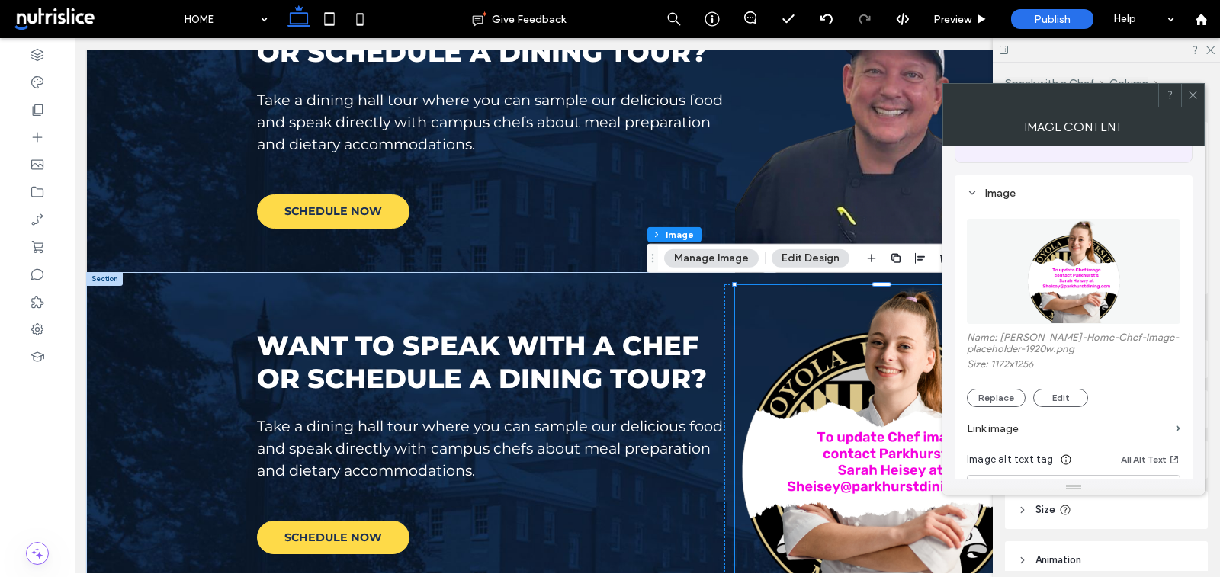
scroll to position [182, 0]
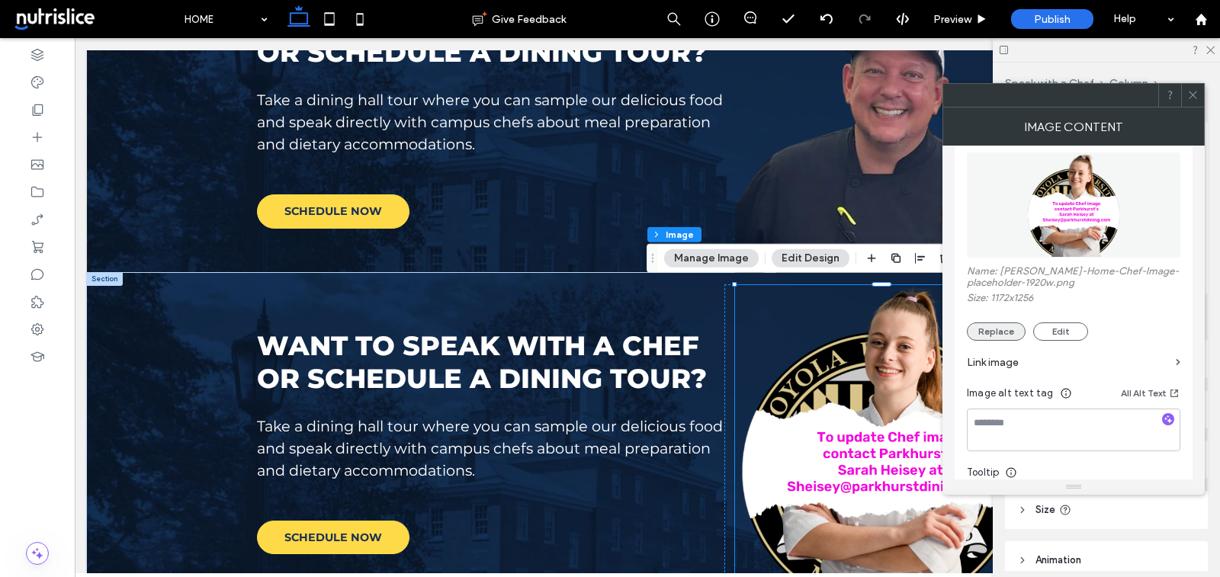
click at [1008, 331] on button "Replace" at bounding box center [996, 332] width 59 height 18
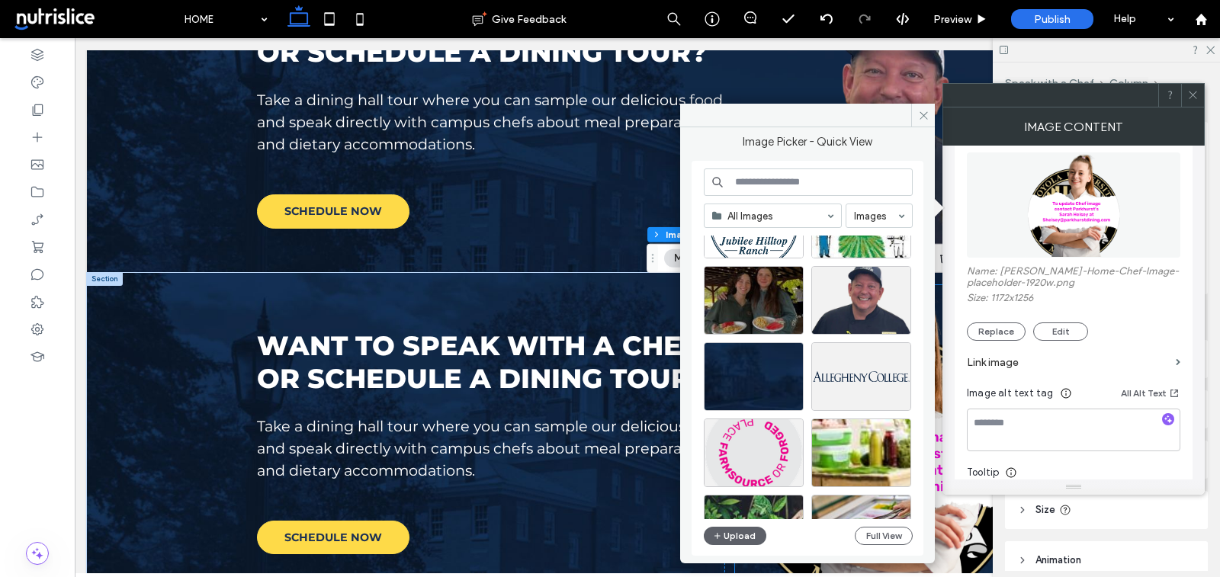
scroll to position [611, 0]
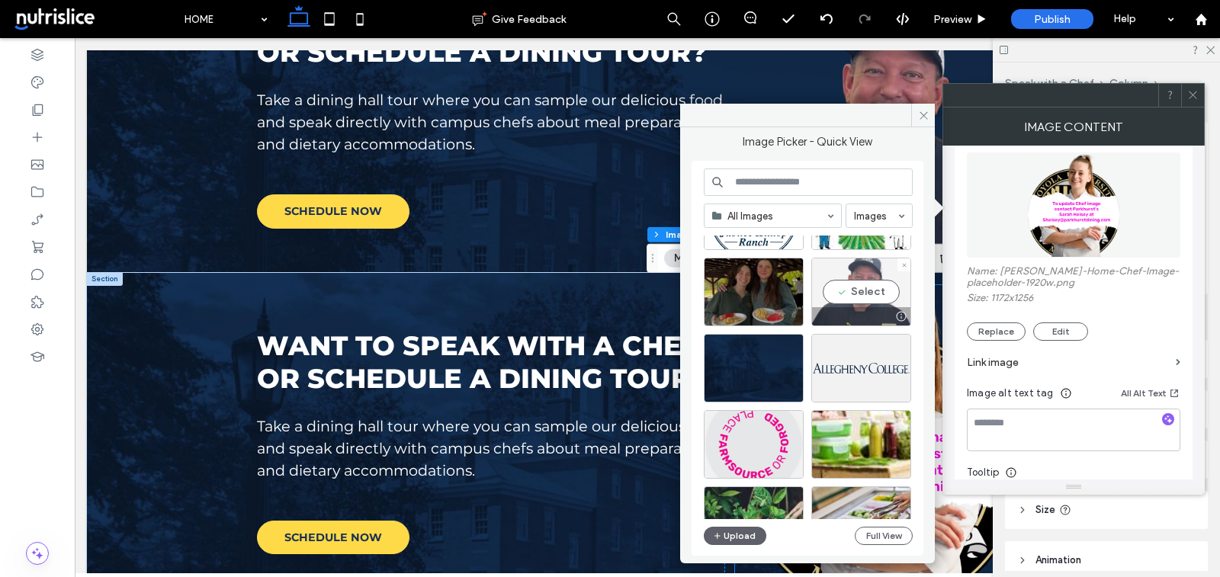
click at [870, 296] on div "Select" at bounding box center [862, 292] width 100 height 69
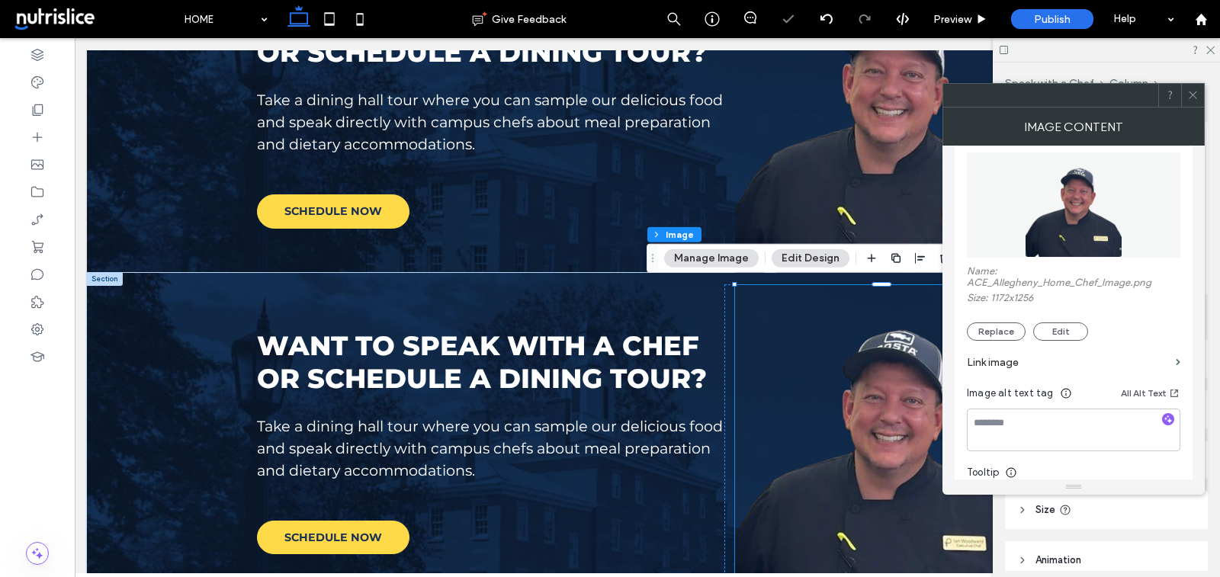
click at [1197, 91] on icon at bounding box center [1193, 94] width 11 height 11
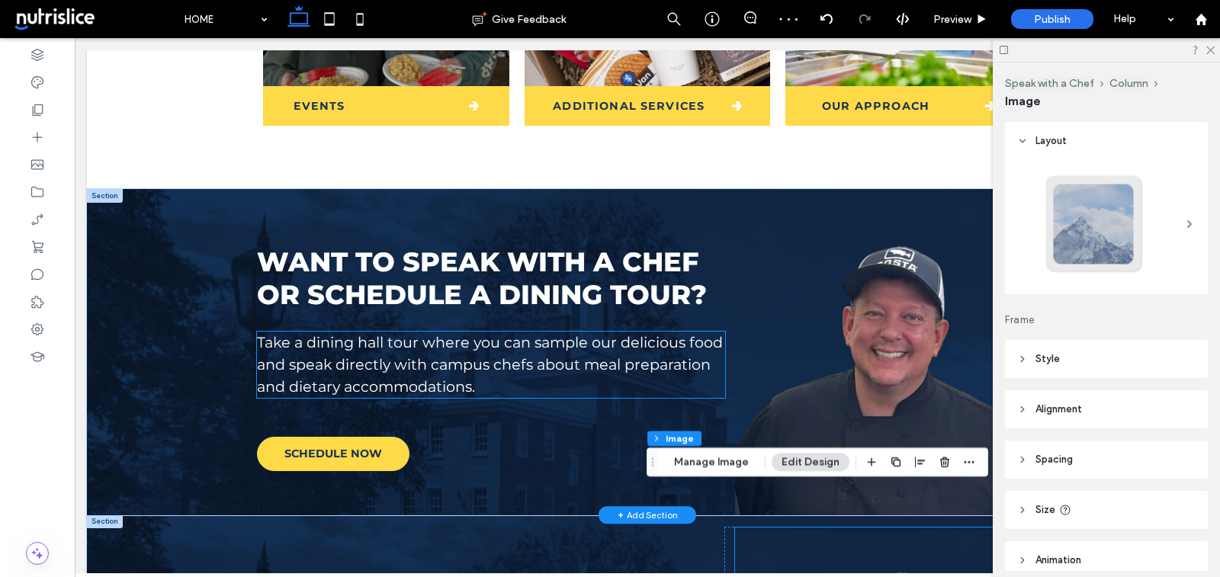
scroll to position [863, 0]
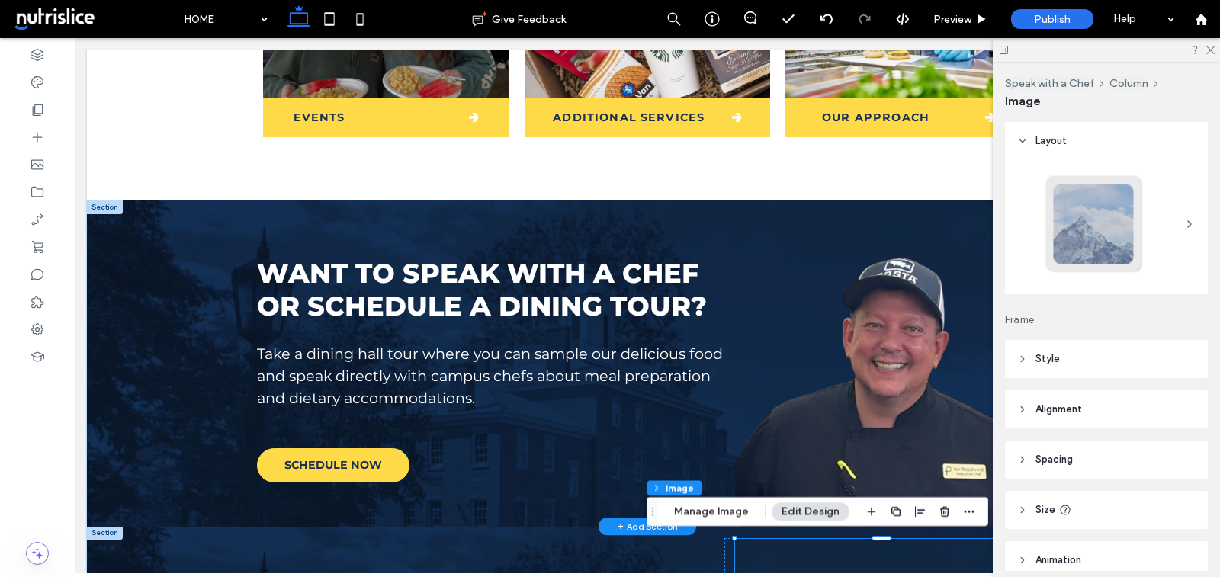
click at [101, 204] on div at bounding box center [105, 208] width 36 height 14
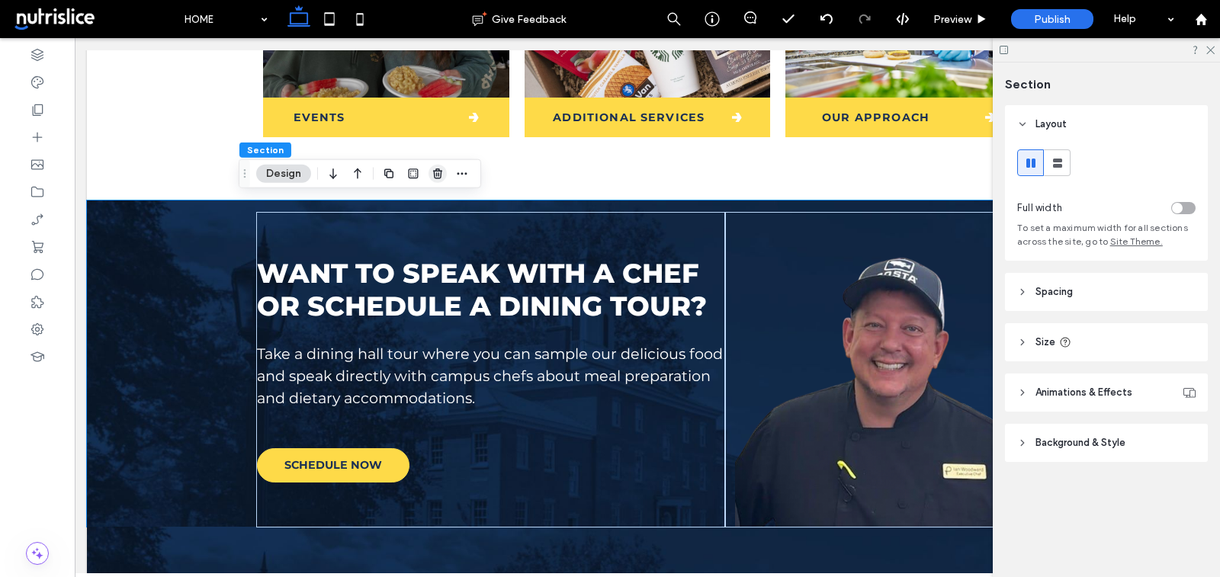
click at [439, 172] on icon "button" at bounding box center [438, 174] width 12 height 12
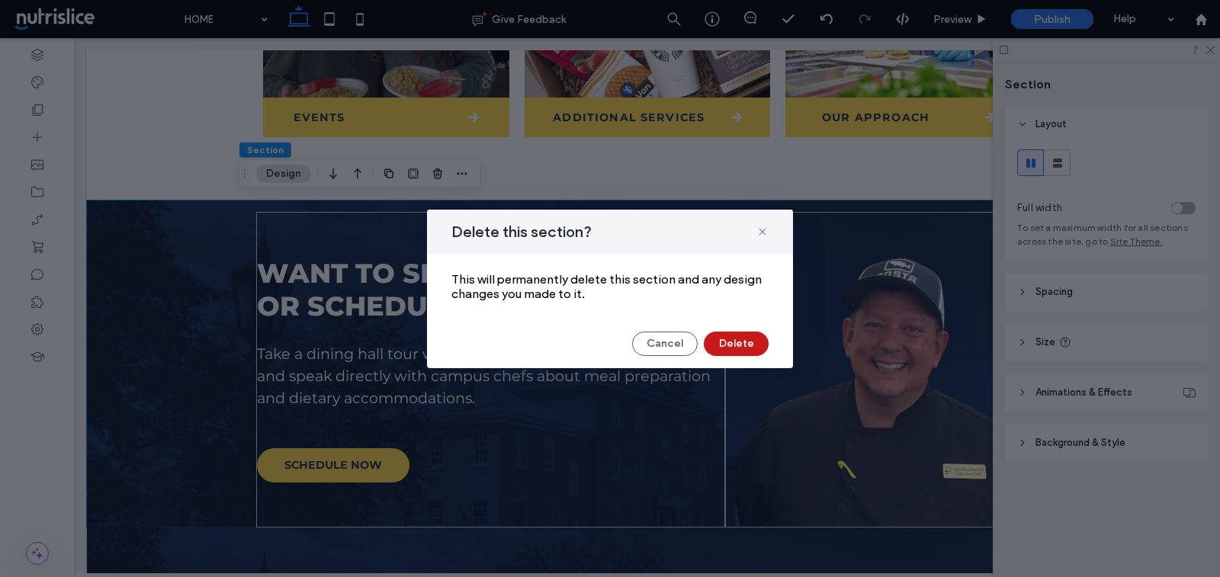
click at [729, 339] on button "Delete" at bounding box center [736, 344] width 65 height 24
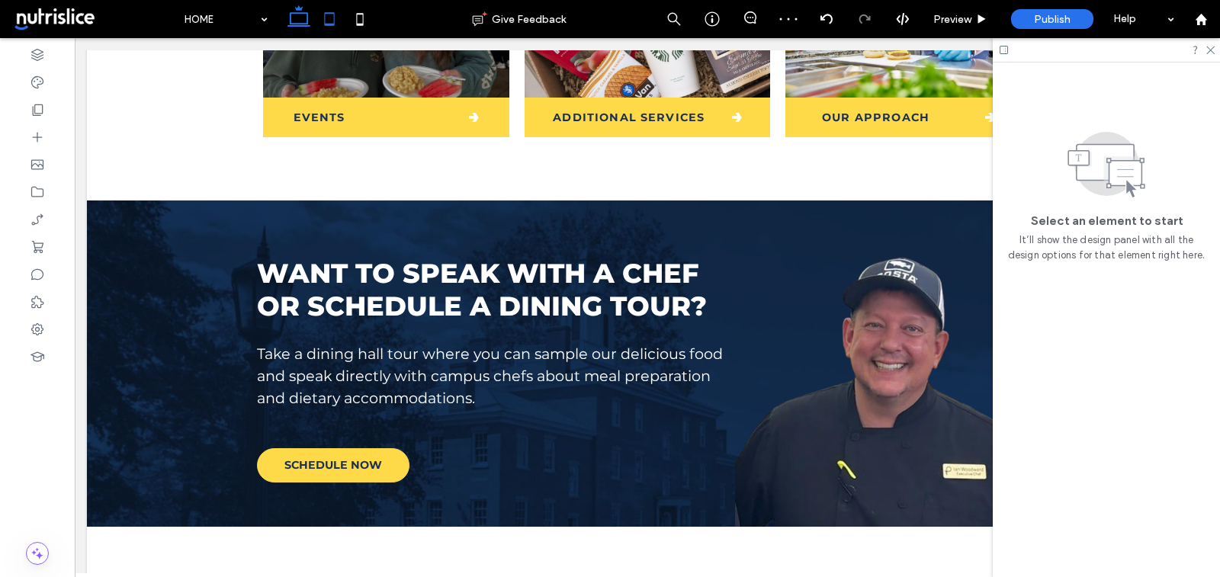
click at [322, 20] on icon at bounding box center [329, 19] width 31 height 31
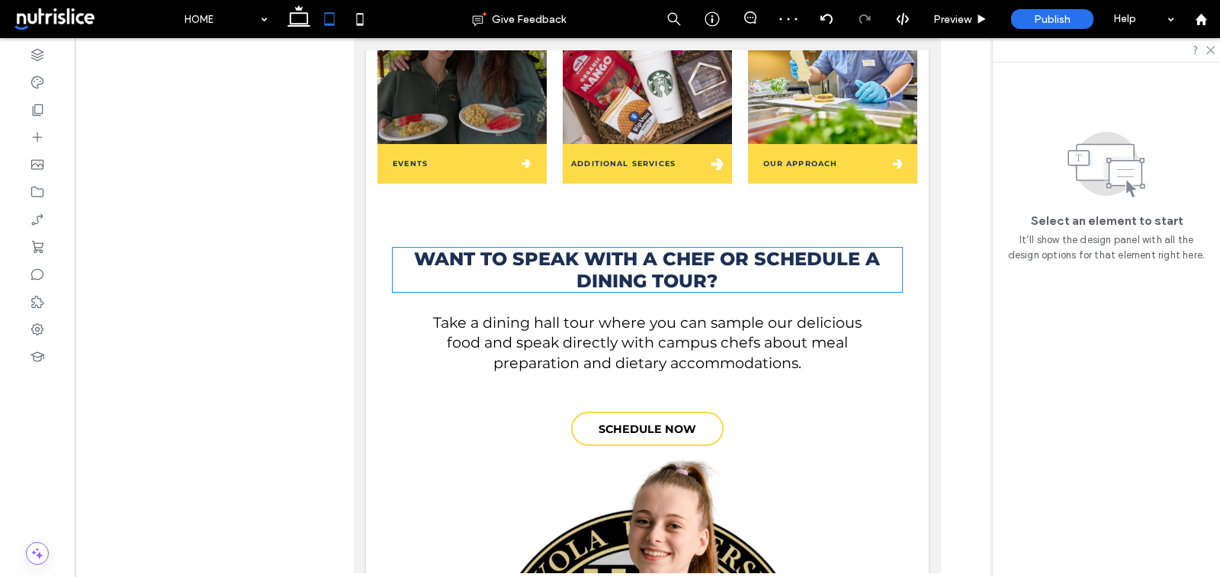
scroll to position [777, 0]
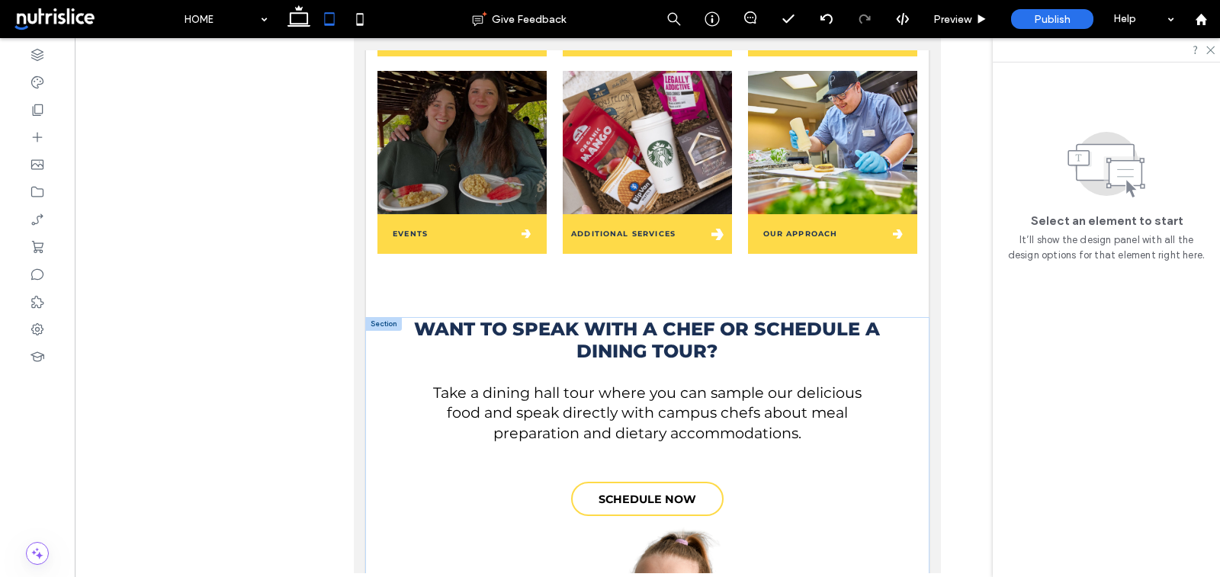
click at [375, 327] on div at bounding box center [384, 325] width 36 height 14
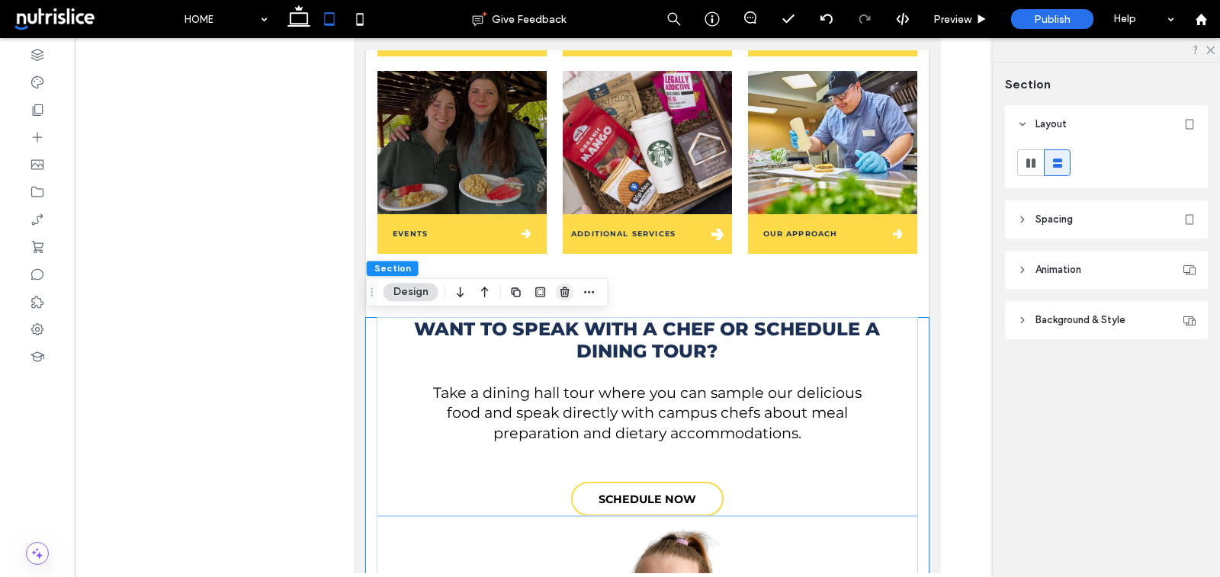
click at [562, 291] on icon "button" at bounding box center [565, 292] width 12 height 12
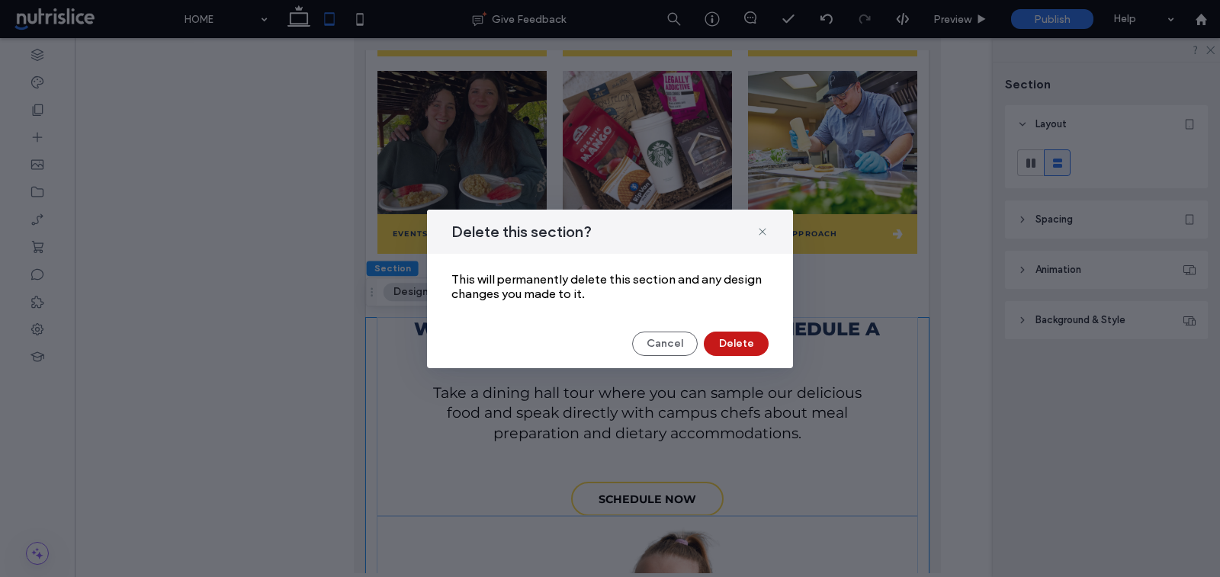
click at [750, 352] on button "Delete" at bounding box center [736, 344] width 65 height 24
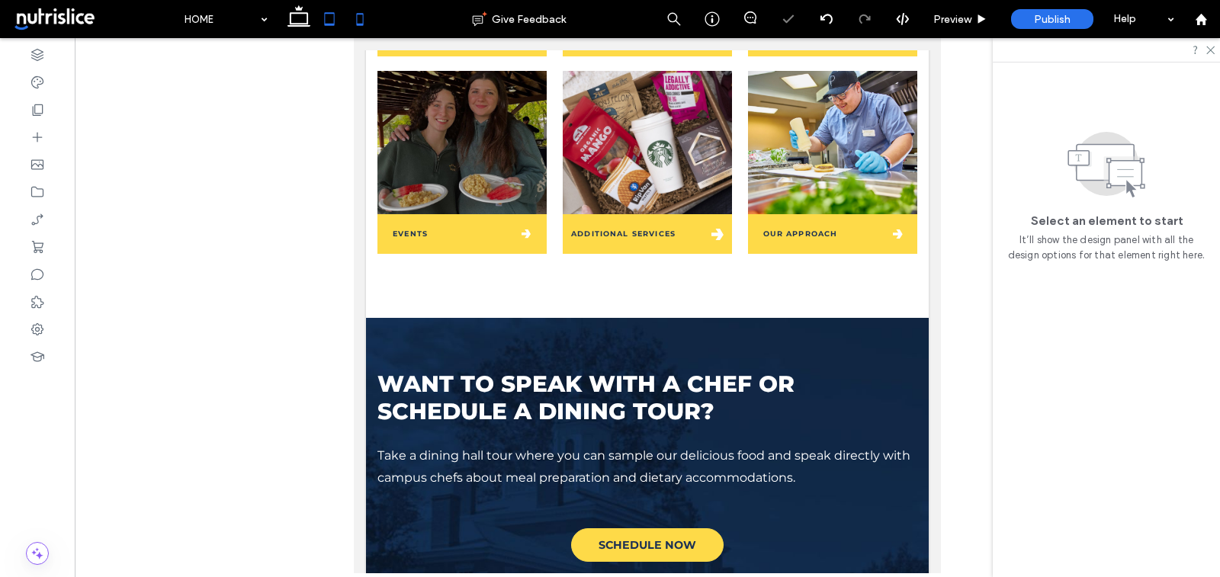
click at [364, 15] on icon at bounding box center [360, 19] width 31 height 31
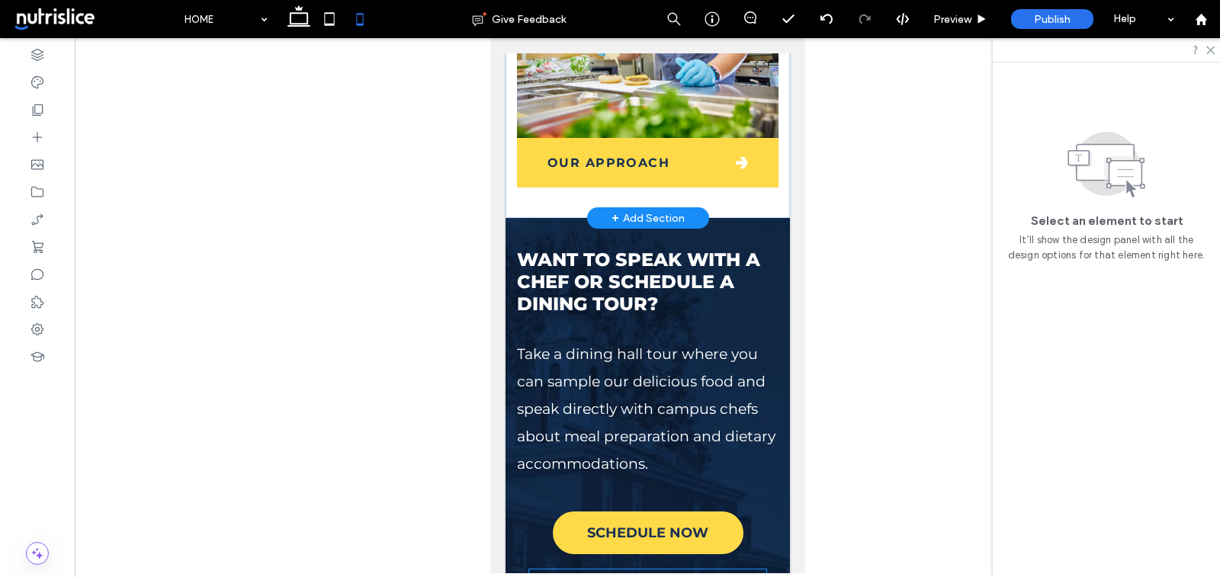
scroll to position [2335, 0]
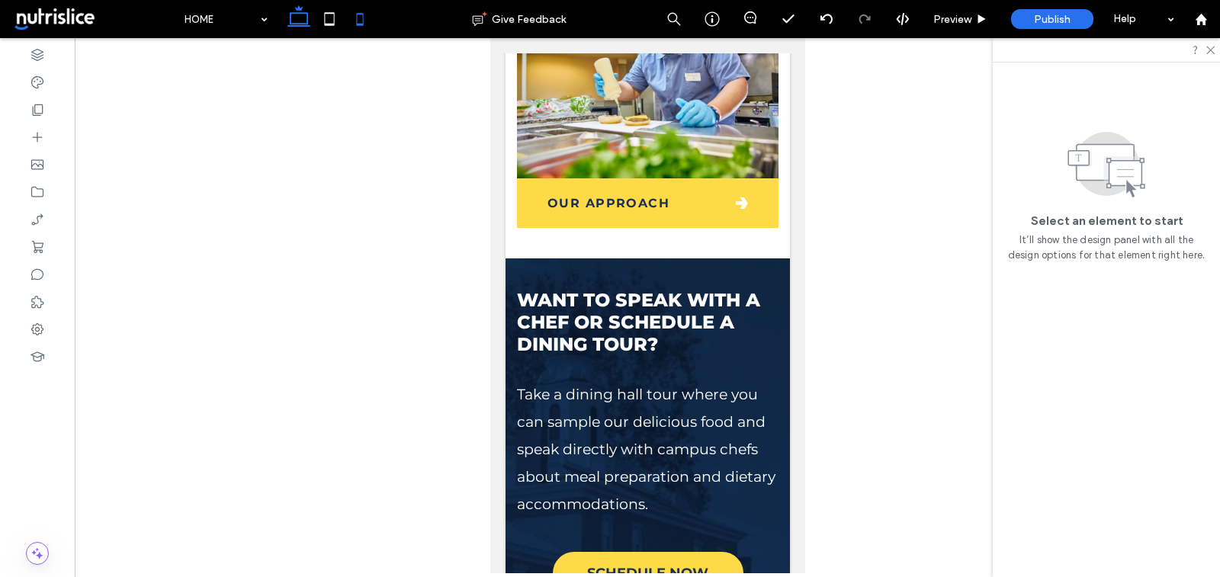
click at [293, 18] on icon at bounding box center [299, 19] width 31 height 31
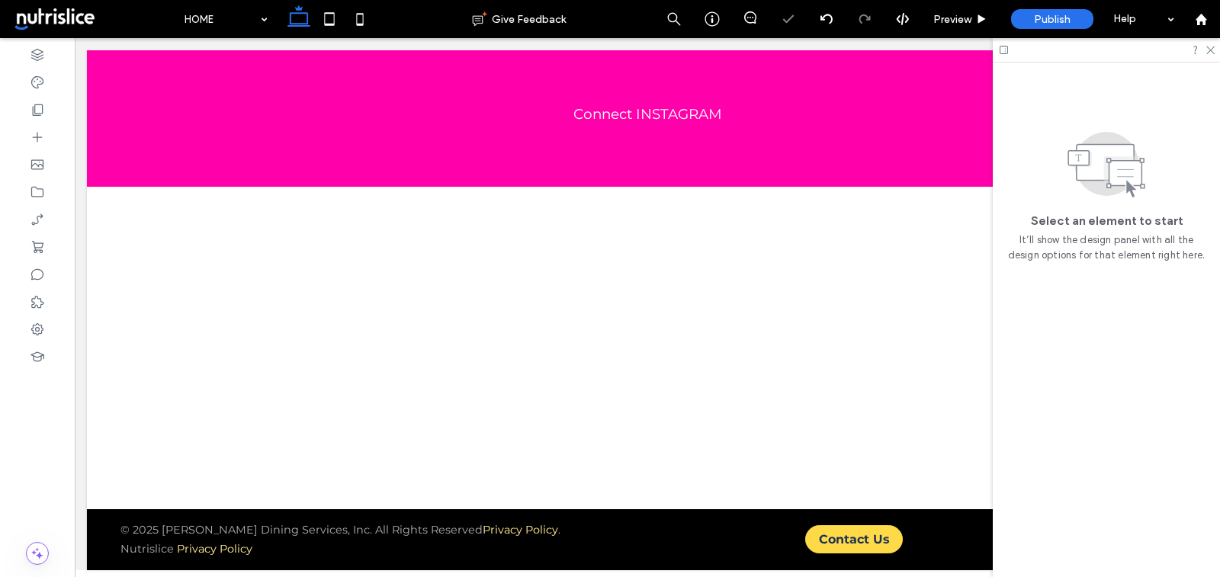
scroll to position [1010, 0]
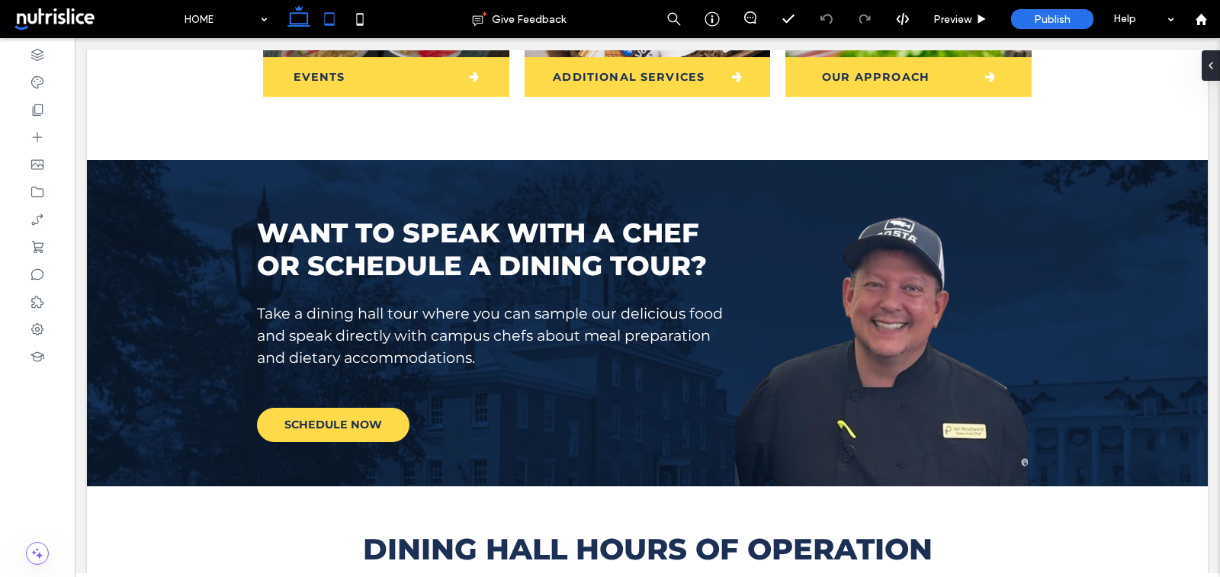
click at [325, 1] on span at bounding box center [329, 19] width 31 height 38
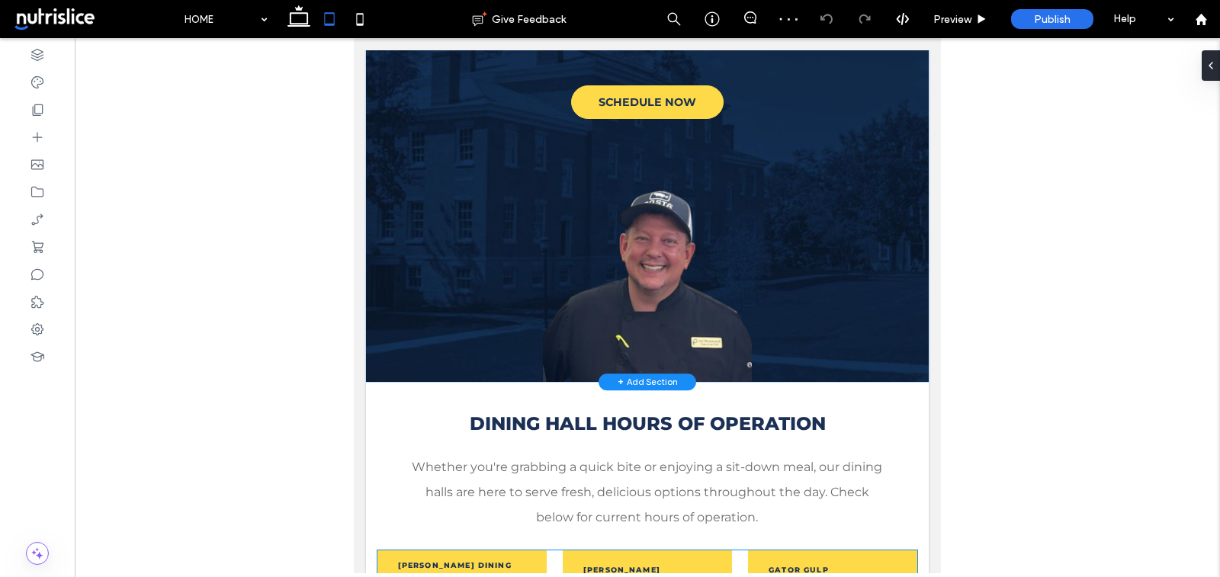
scroll to position [1197, 0]
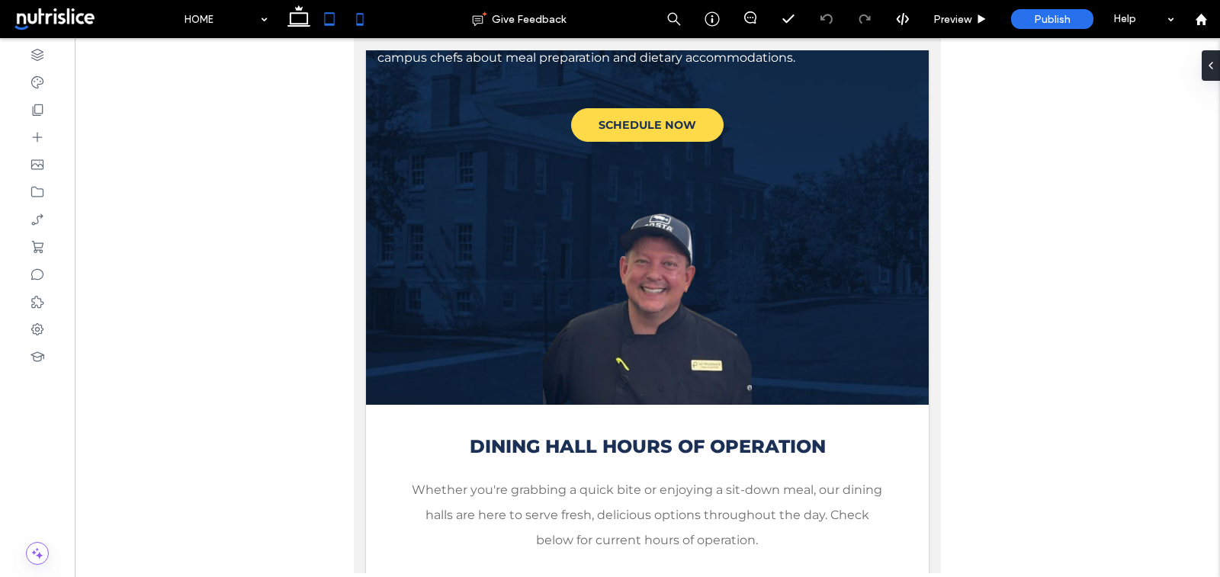
click at [365, 21] on icon at bounding box center [360, 19] width 31 height 31
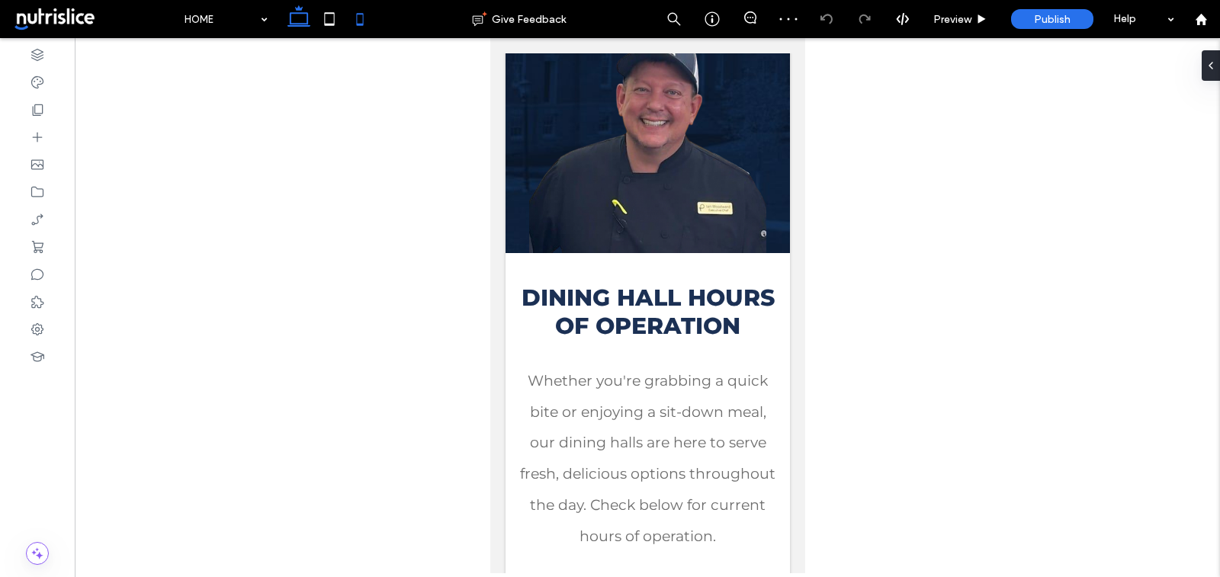
click at [299, 13] on use at bounding box center [299, 15] width 23 height 21
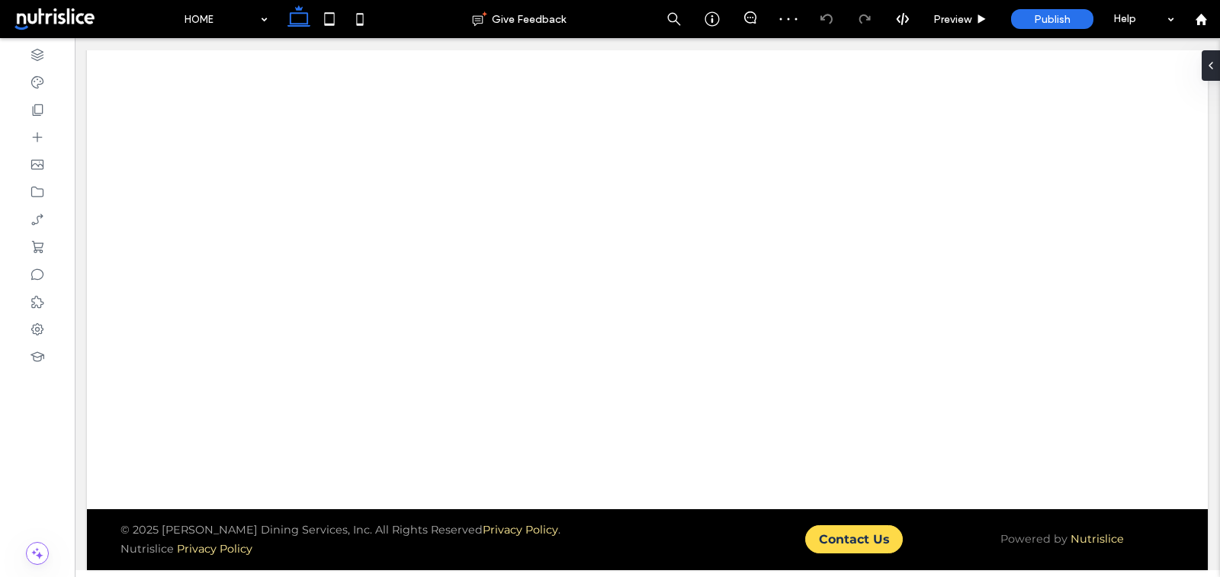
scroll to position [1010, 0]
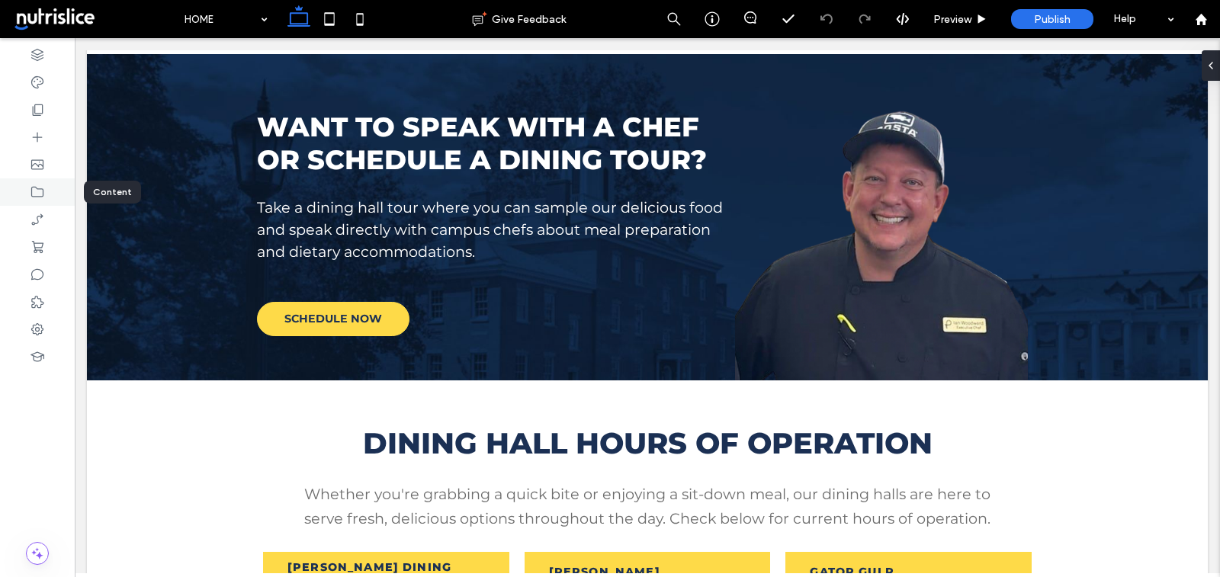
click at [42, 194] on icon at bounding box center [37, 192] width 15 height 15
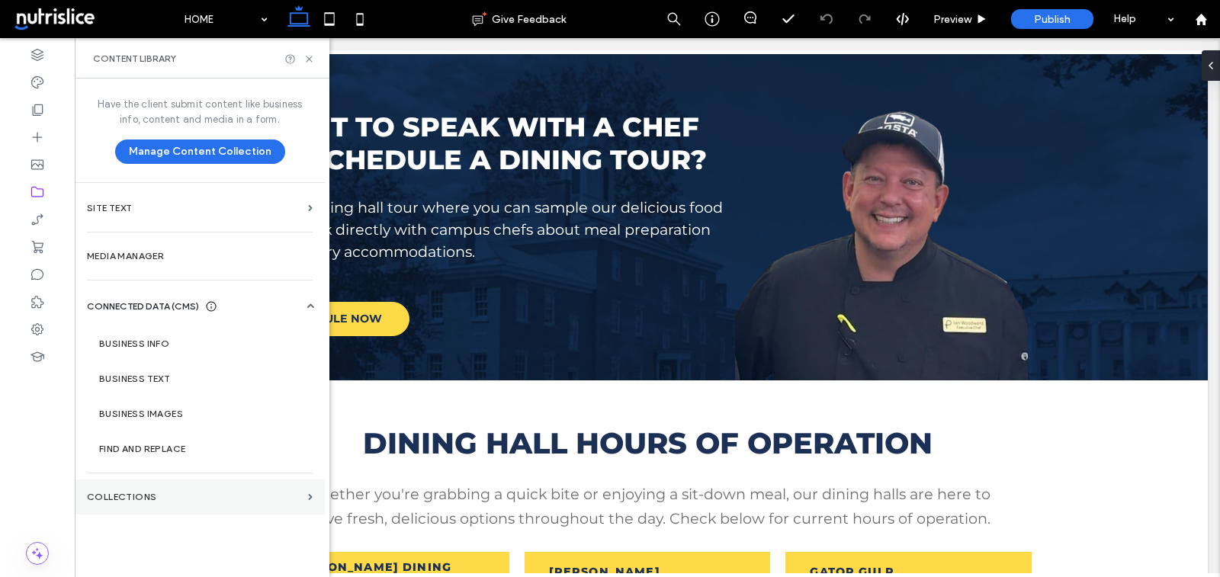
click at [162, 483] on section "Collections" at bounding box center [200, 497] width 250 height 35
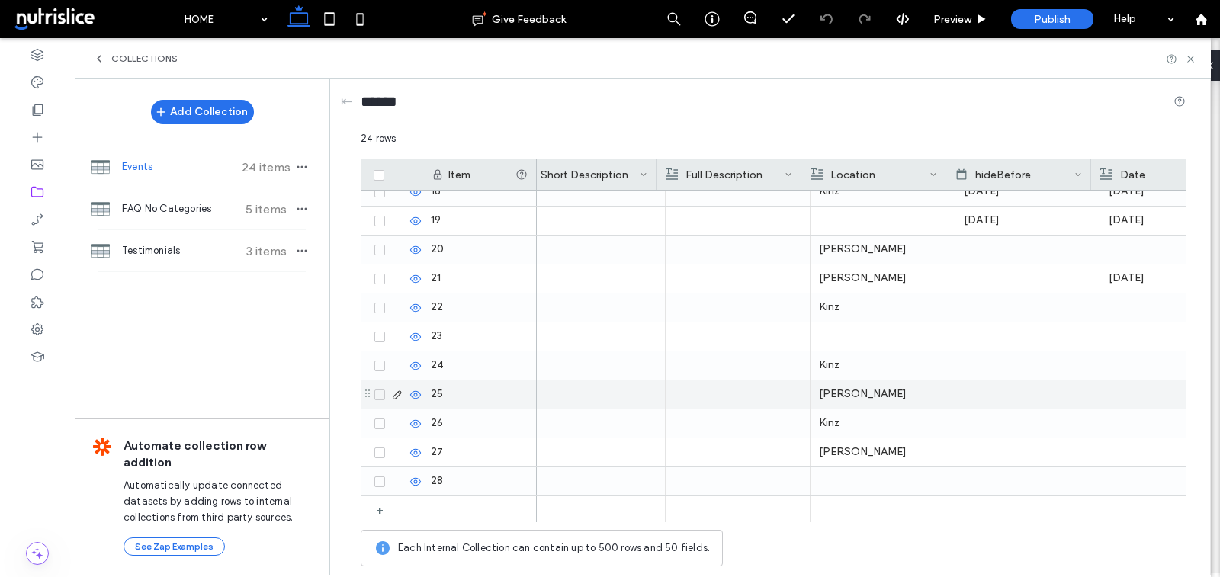
scroll to position [0, 157]
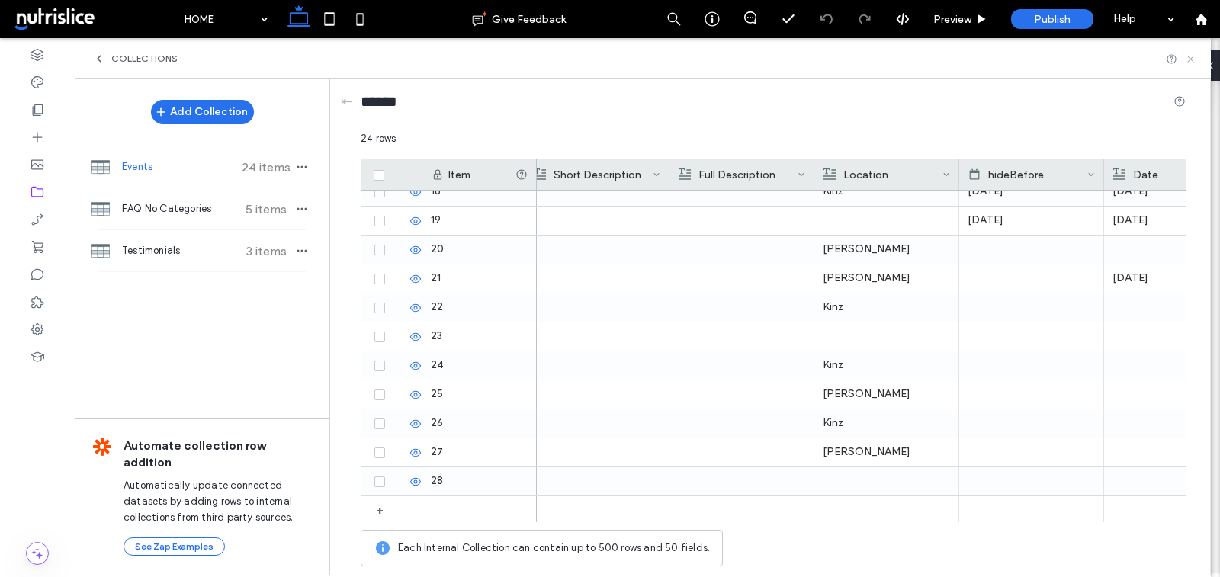
click at [1188, 59] on icon at bounding box center [1190, 58] width 11 height 11
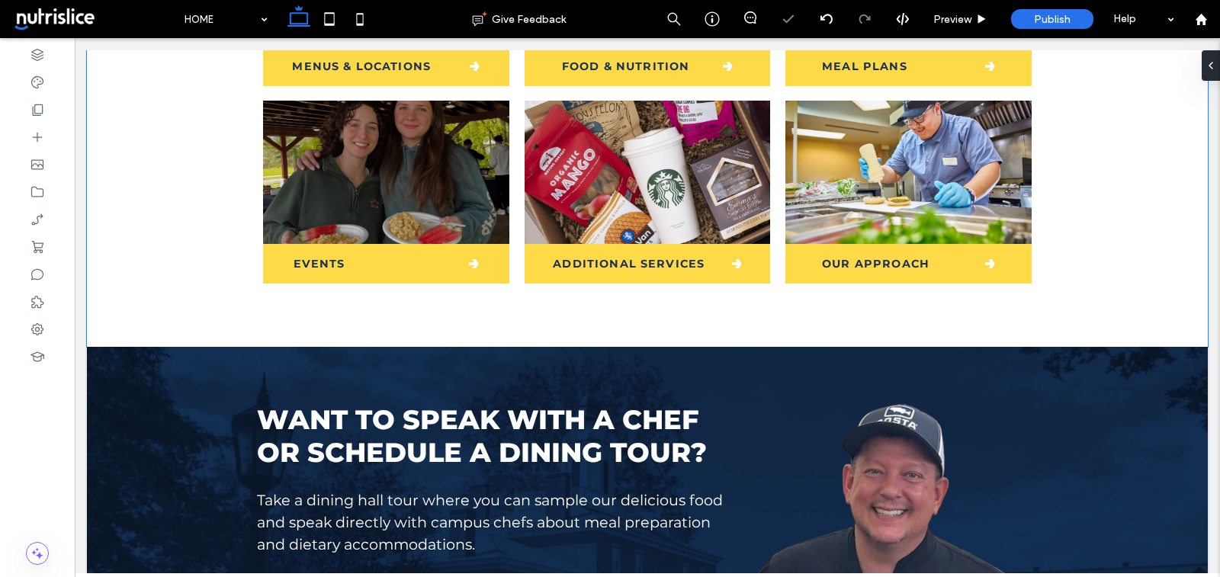
scroll to position [719, 0]
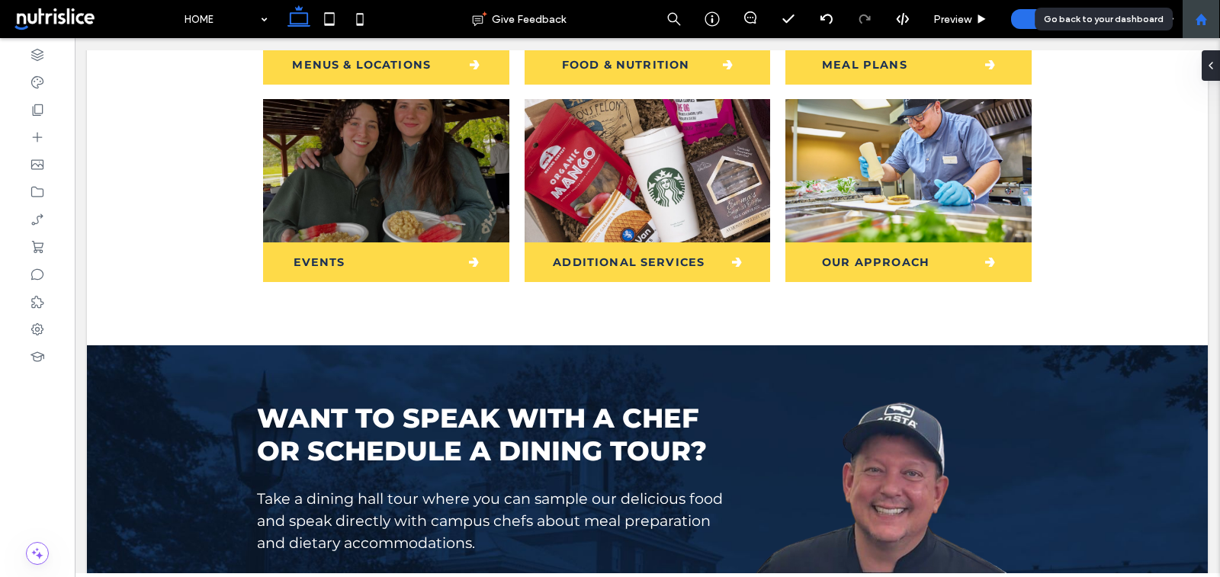
click at [1195, 13] on icon at bounding box center [1201, 19] width 13 height 13
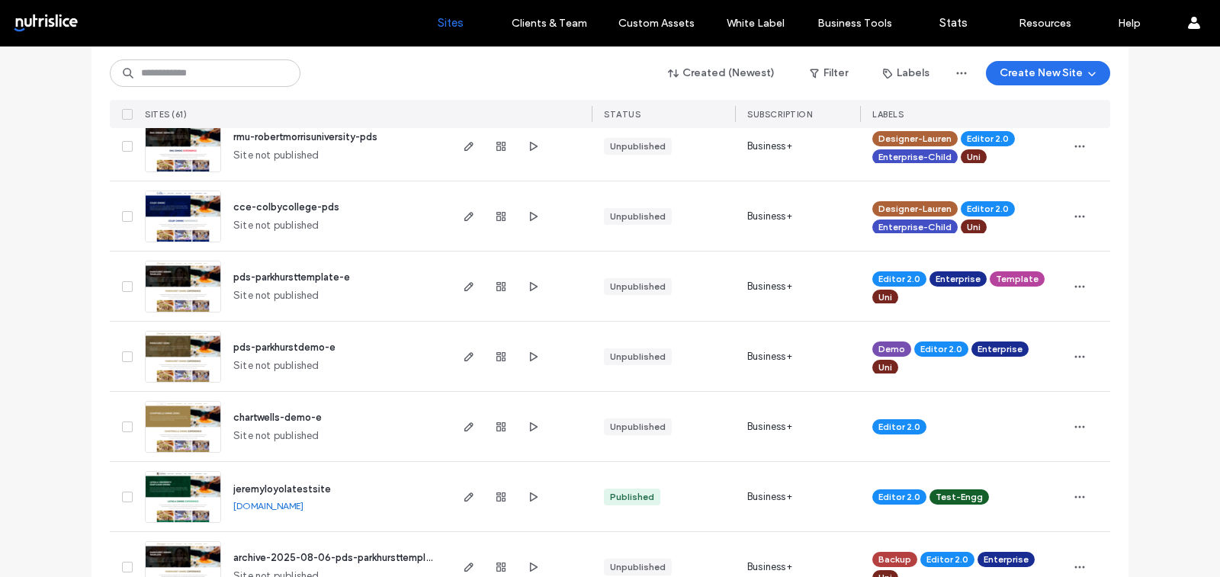
scroll to position [770, 0]
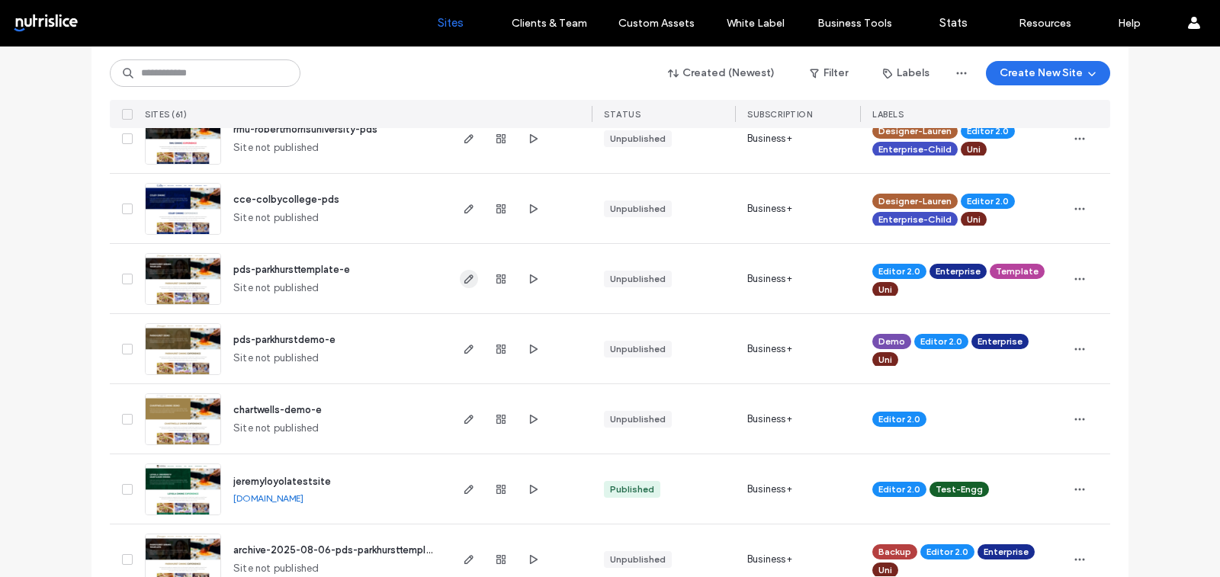
click at [462, 270] on span "button" at bounding box center [469, 279] width 18 height 18
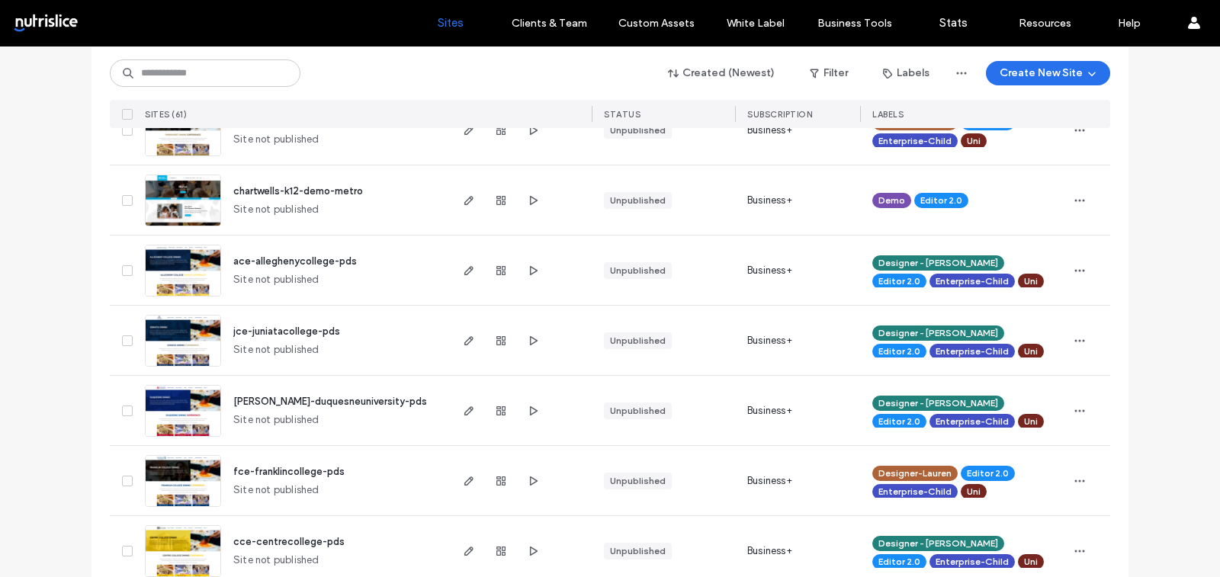
scroll to position [189, 0]
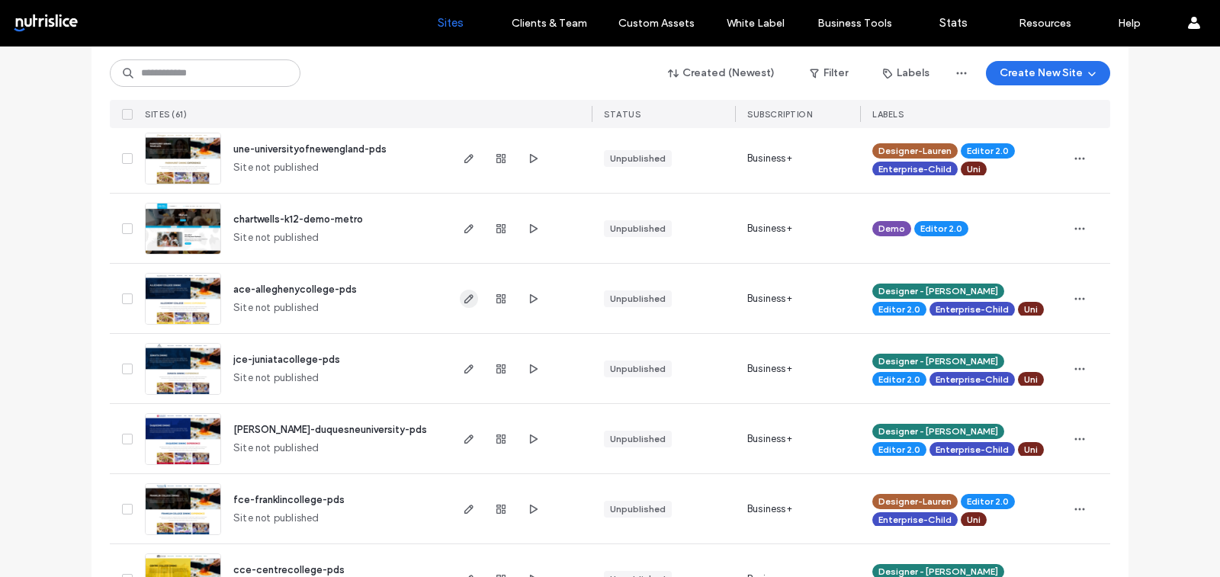
click at [465, 302] on icon "button" at bounding box center [469, 299] width 12 height 12
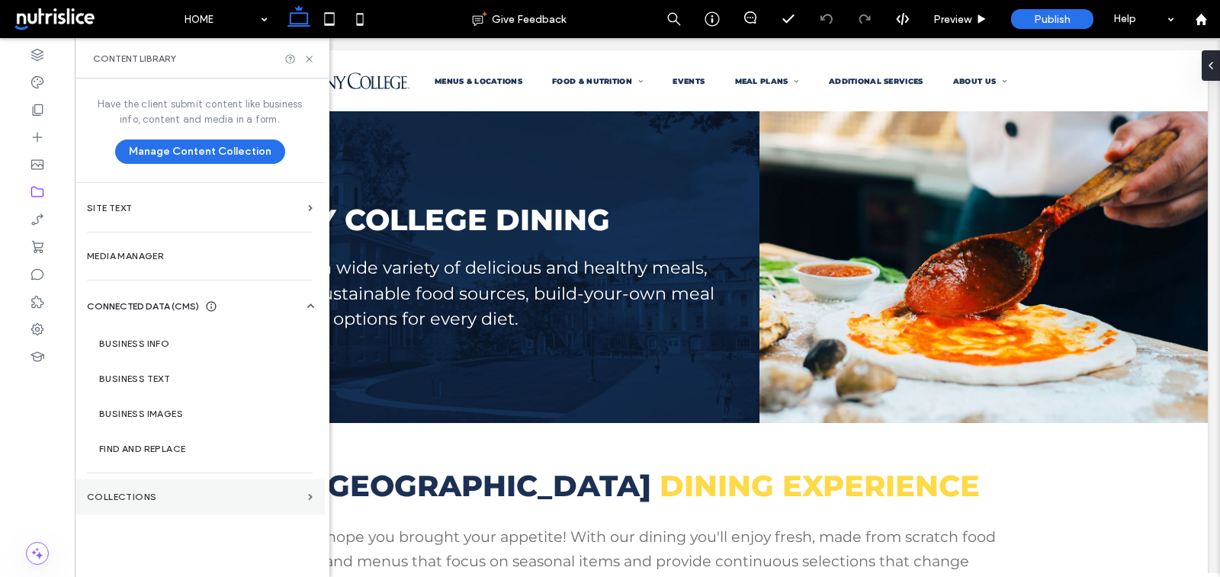
click at [191, 502] on section "Collections" at bounding box center [200, 497] width 250 height 35
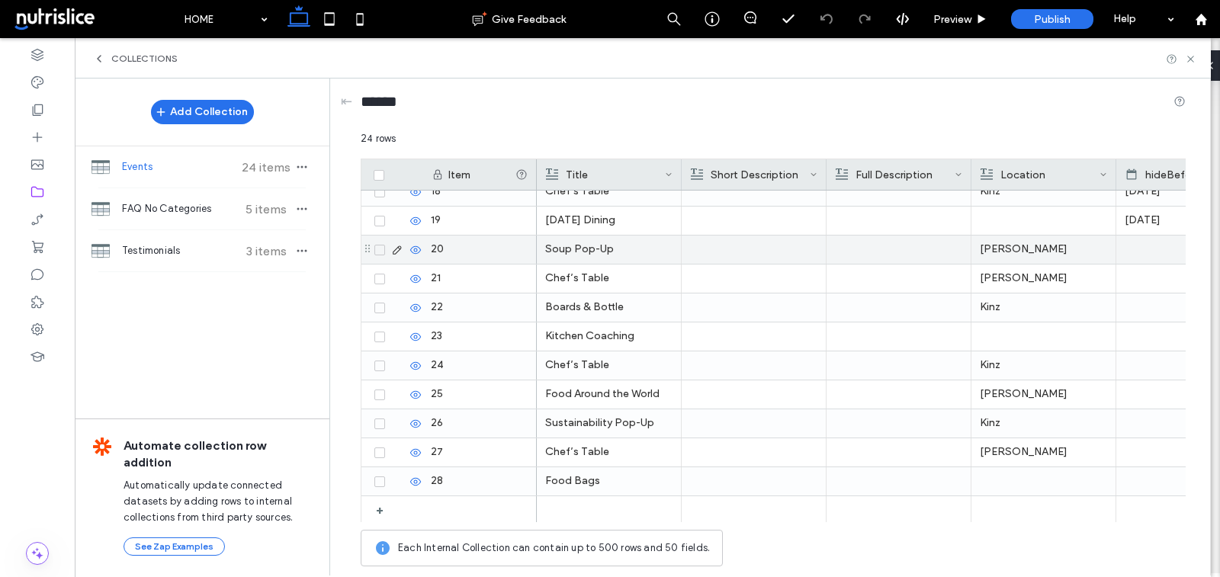
click at [392, 255] on div at bounding box center [396, 250] width 53 height 28
click at [397, 248] on icon at bounding box center [397, 250] width 12 height 12
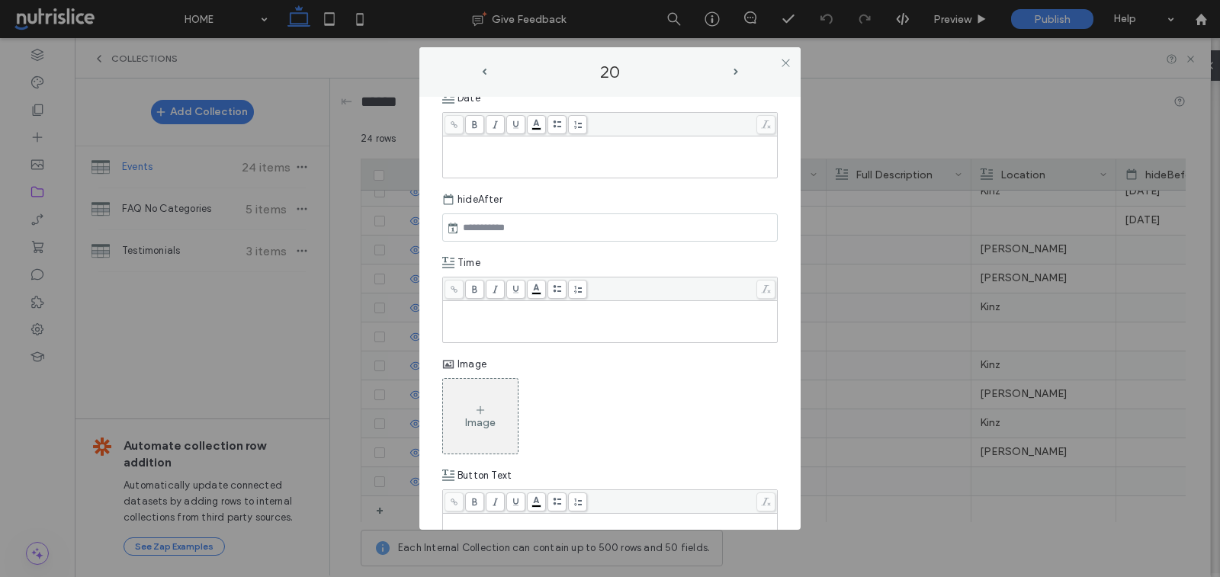
scroll to position [500, 0]
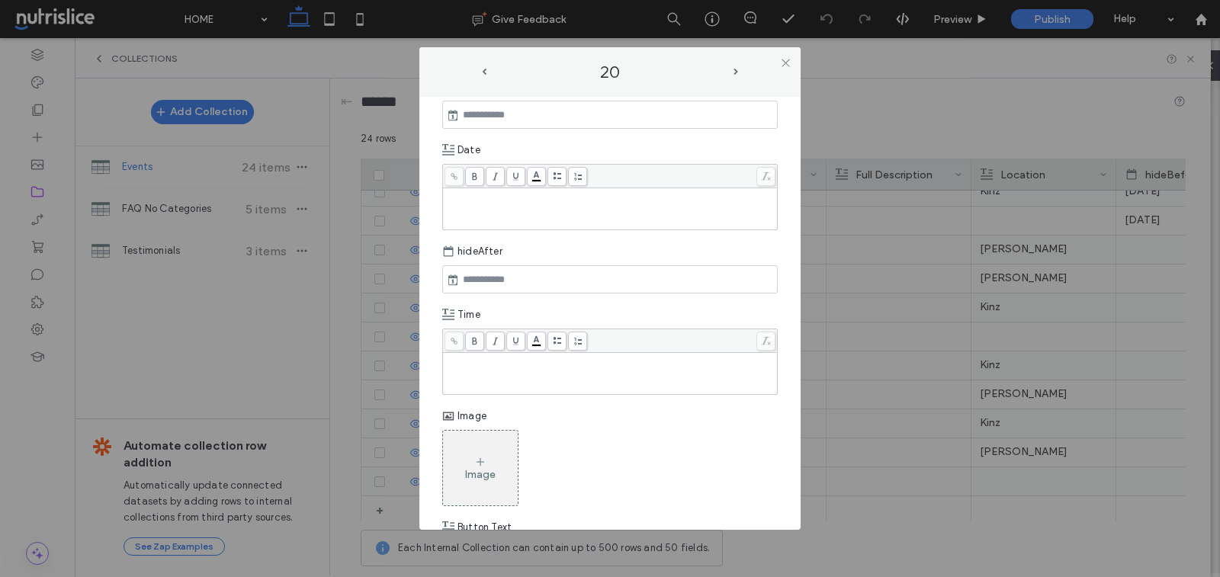
click at [643, 208] on div "Rich Text Editor" at bounding box center [610, 209] width 330 height 38
click at [542, 275] on input "text" at bounding box center [512, 280] width 107 height 18
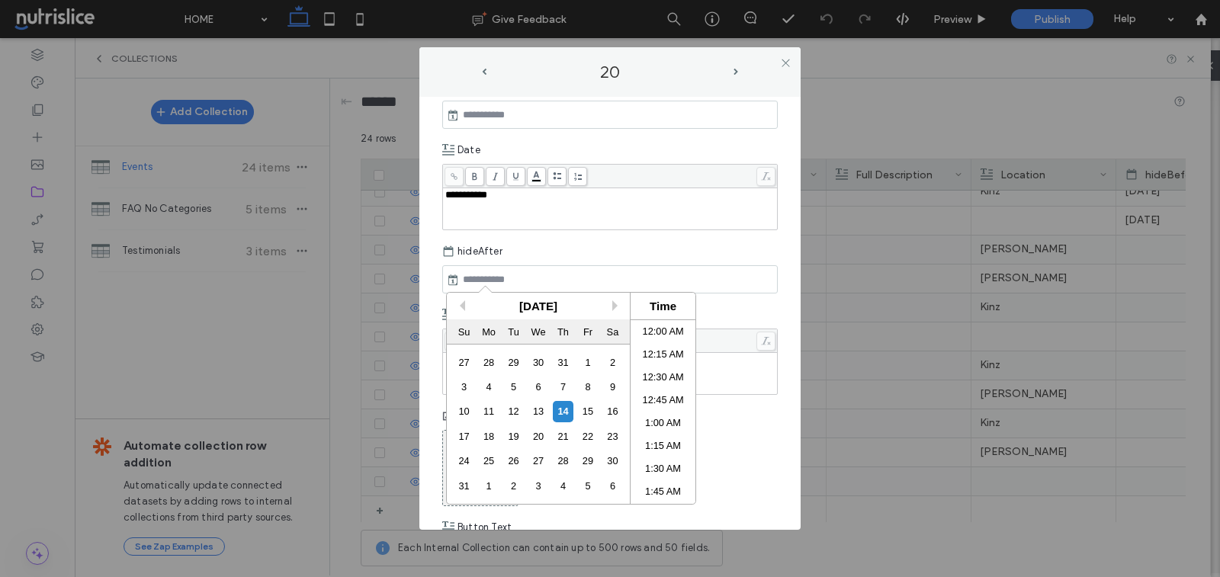
paste input "**********"
type input "**********"
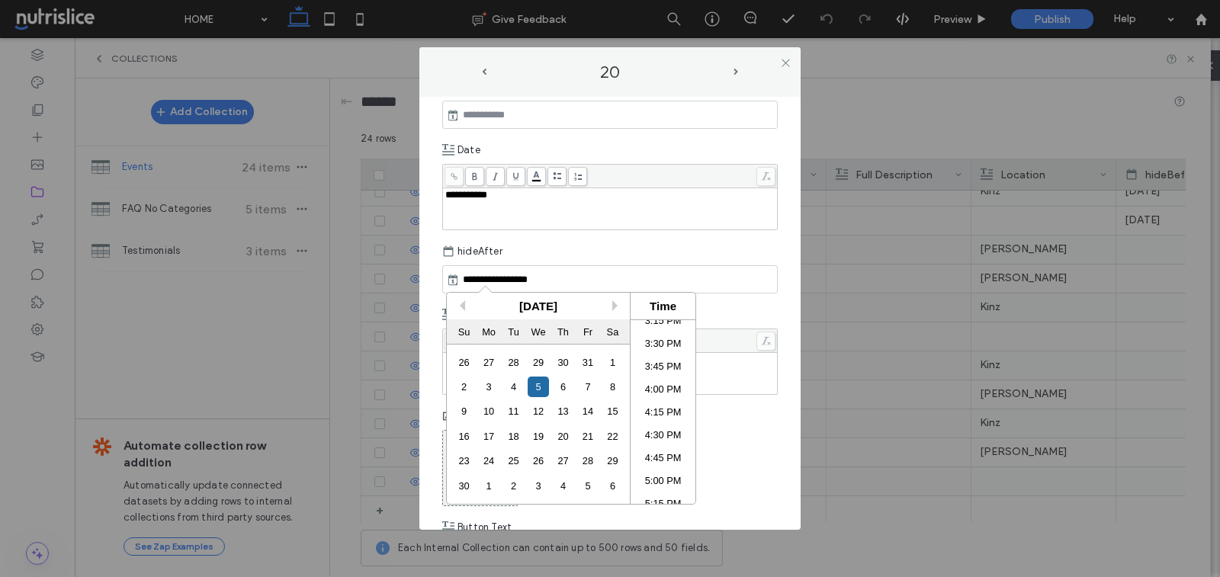
click at [760, 304] on div "Time" at bounding box center [610, 314] width 336 height 27
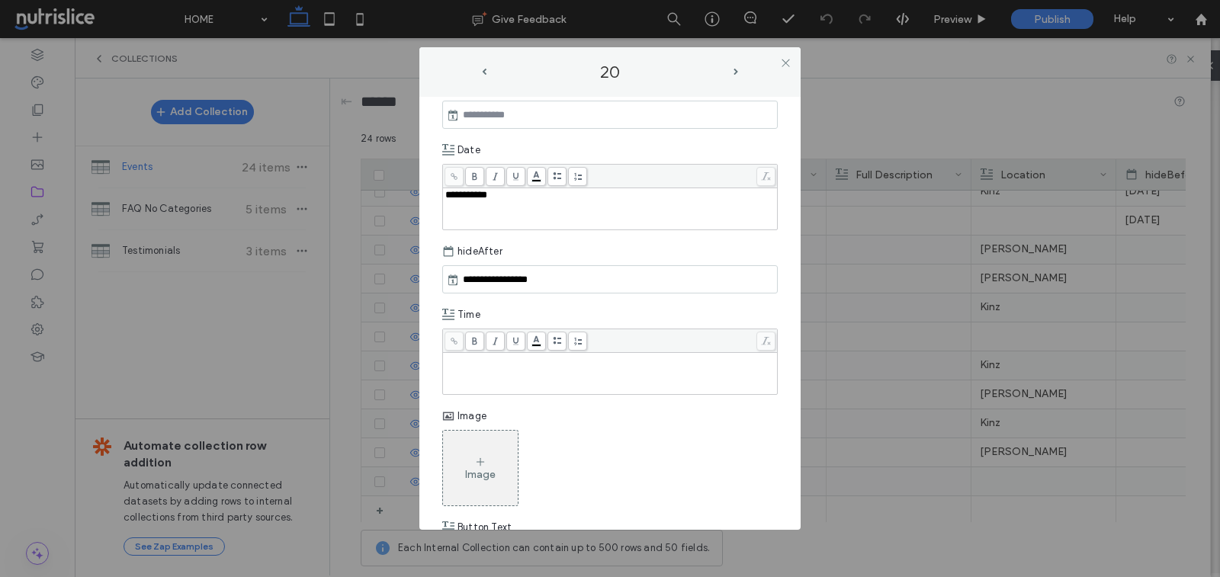
click at [478, 456] on icon at bounding box center [480, 462] width 12 height 12
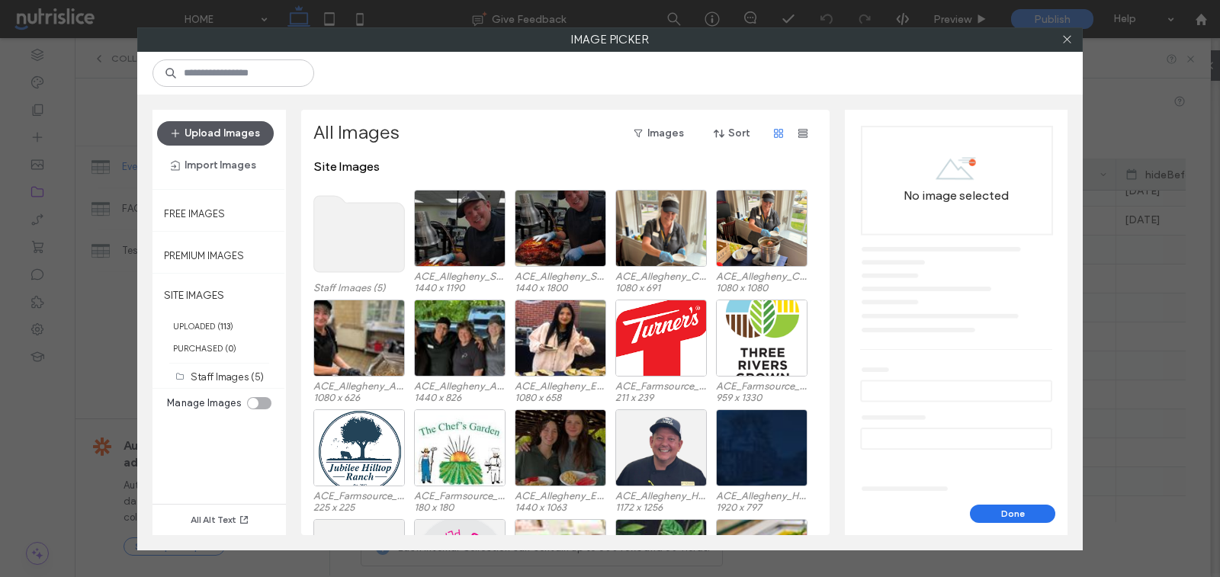
click at [221, 139] on button "Upload Images" at bounding box center [215, 133] width 117 height 24
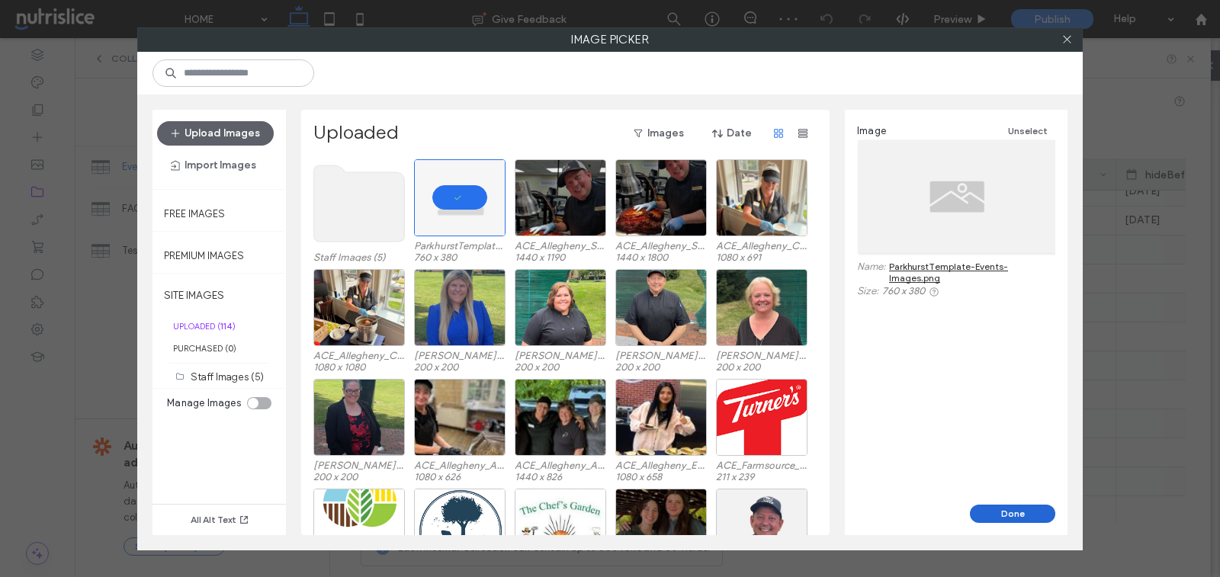
click at [1011, 509] on button "Done" at bounding box center [1012, 514] width 85 height 18
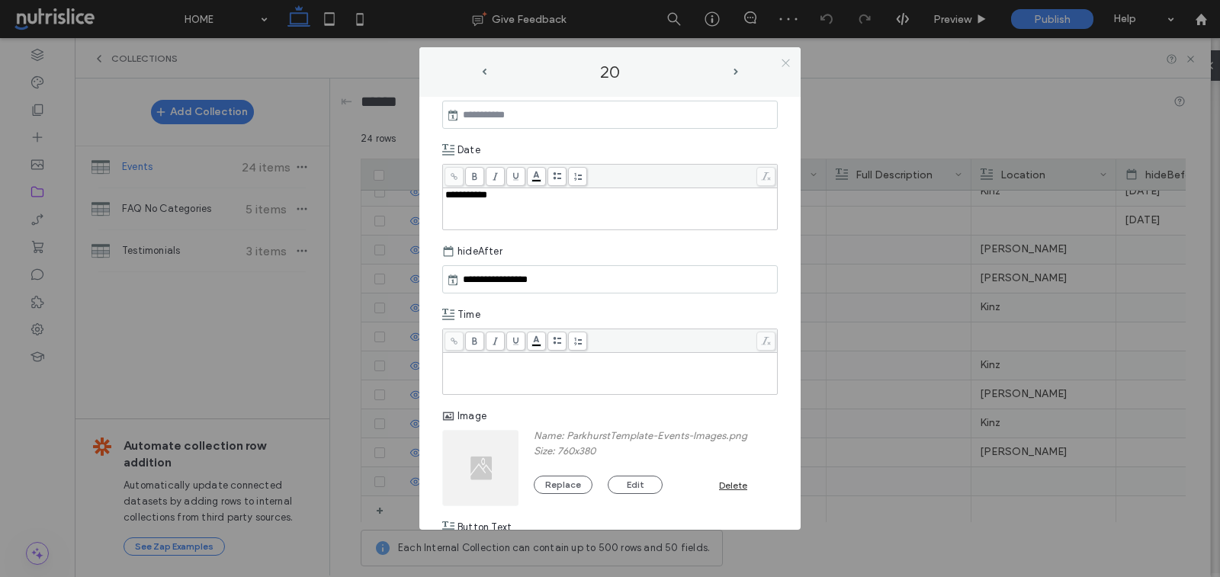
click at [783, 59] on icon at bounding box center [785, 62] width 11 height 11
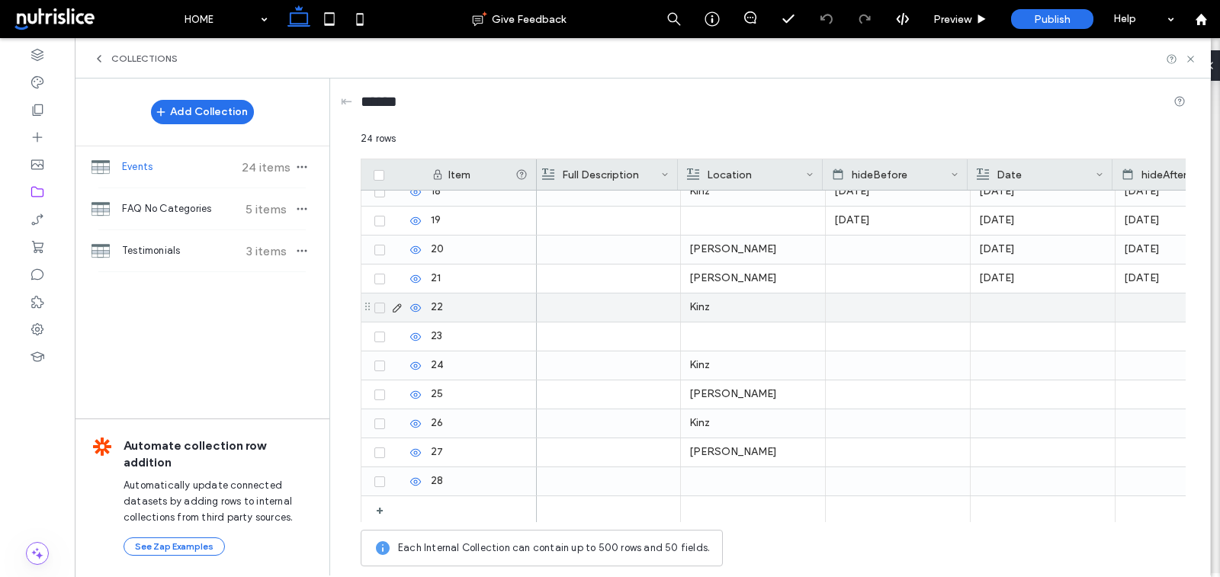
scroll to position [0, 285]
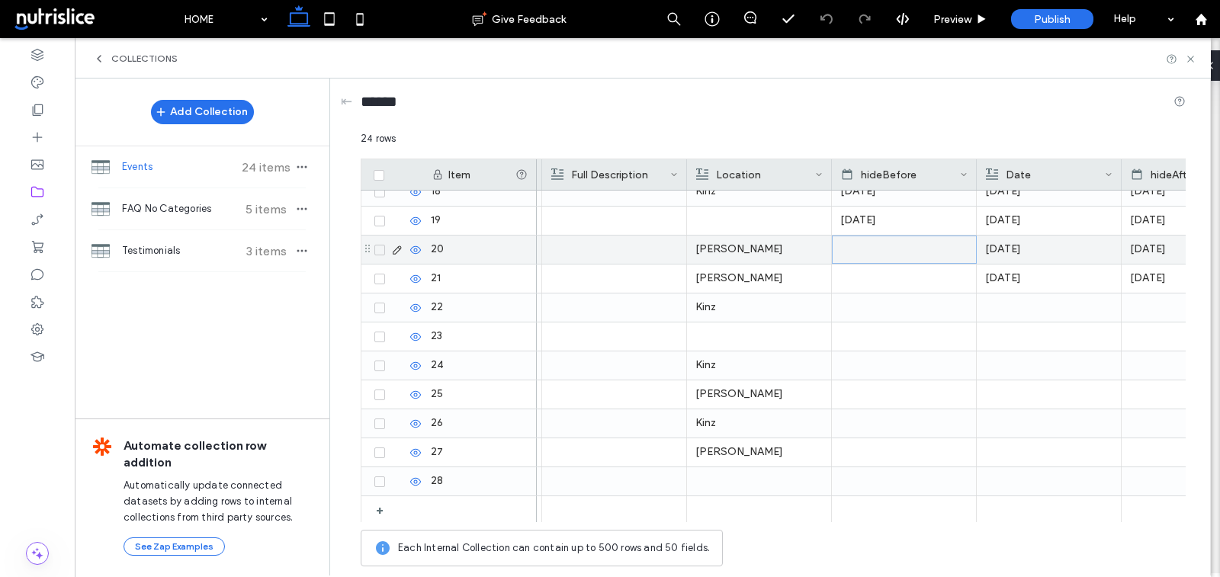
click at [880, 252] on div at bounding box center [904, 249] width 127 height 27
click at [860, 246] on div at bounding box center [904, 249] width 127 height 27
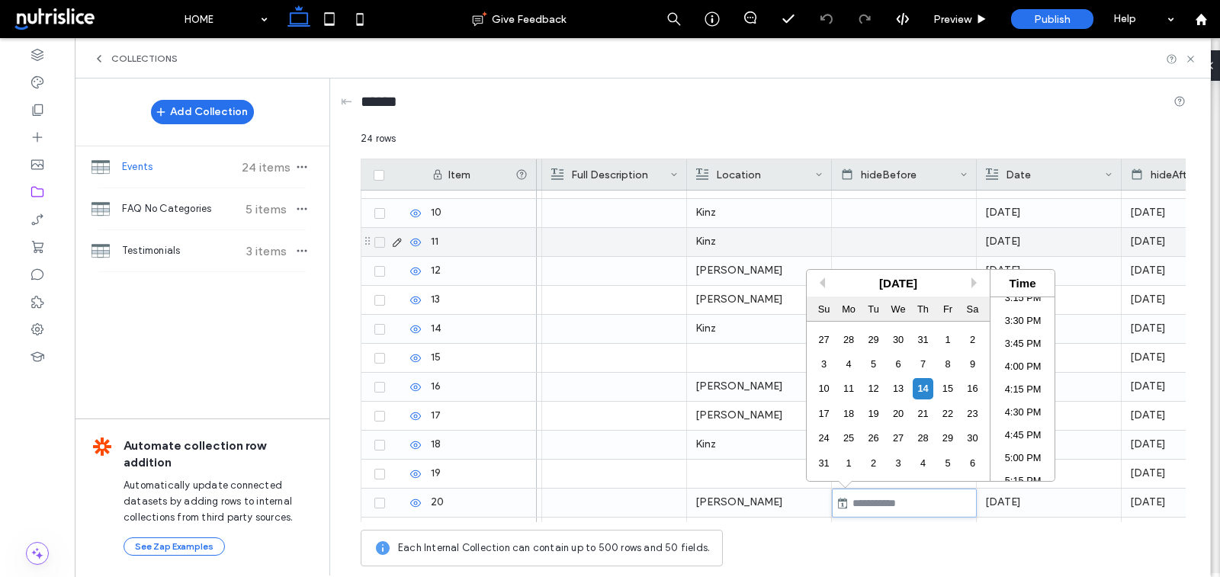
scroll to position [154, 0]
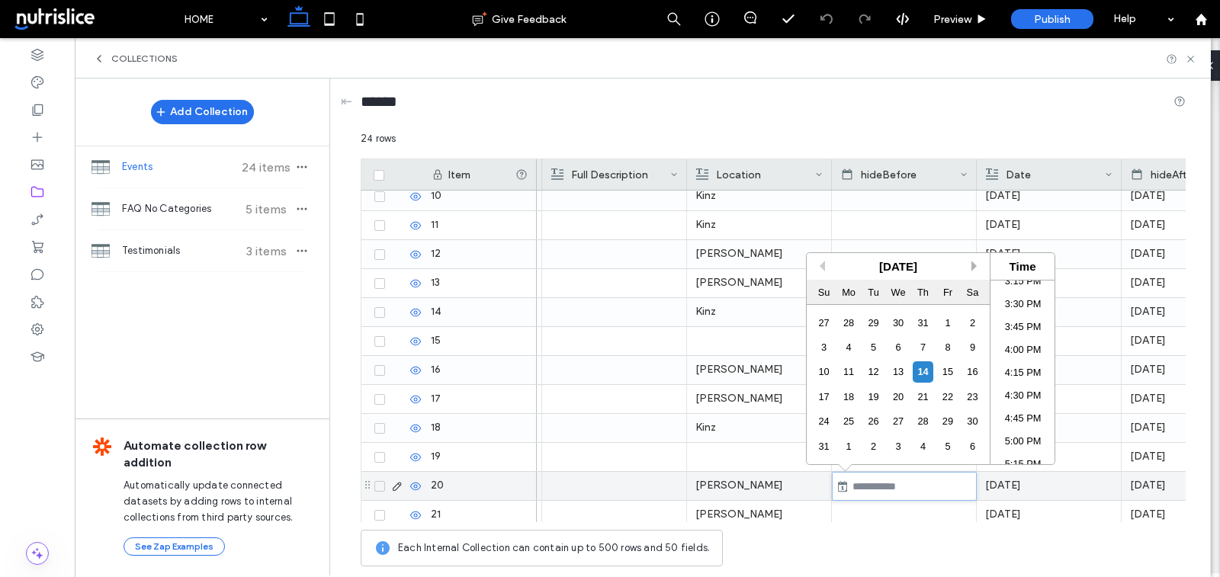
click at [974, 263] on button "Next Month" at bounding box center [977, 266] width 11 height 11
click at [825, 393] on div "19" at bounding box center [824, 397] width 21 height 21
type input "**********"
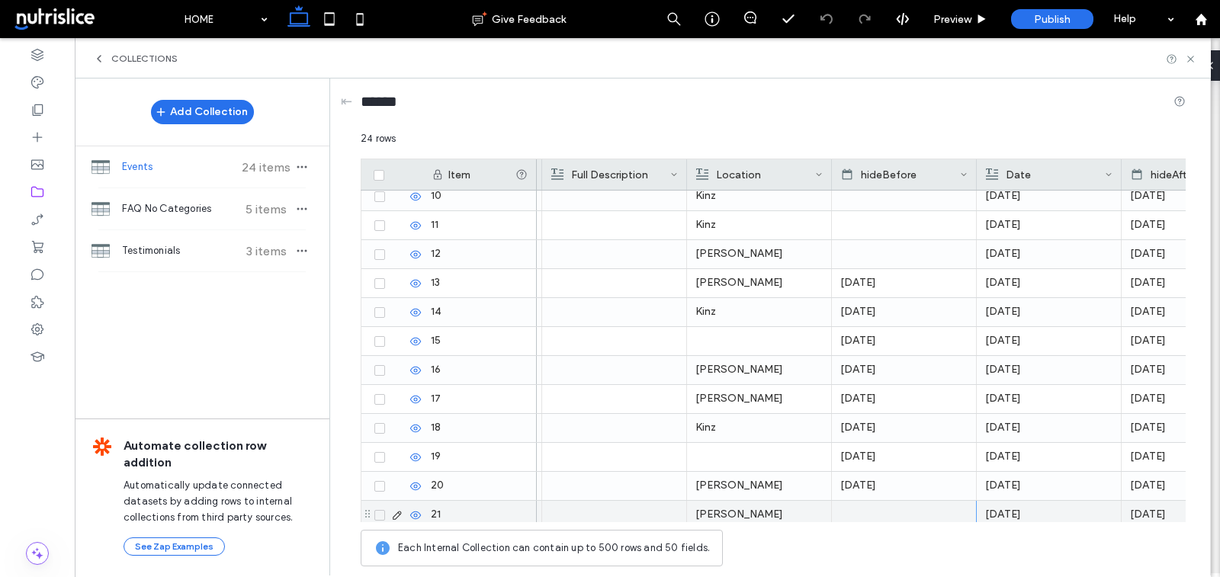
click at [869, 507] on div at bounding box center [904, 515] width 127 height 28
click at [869, 507] on div at bounding box center [904, 515] width 127 height 27
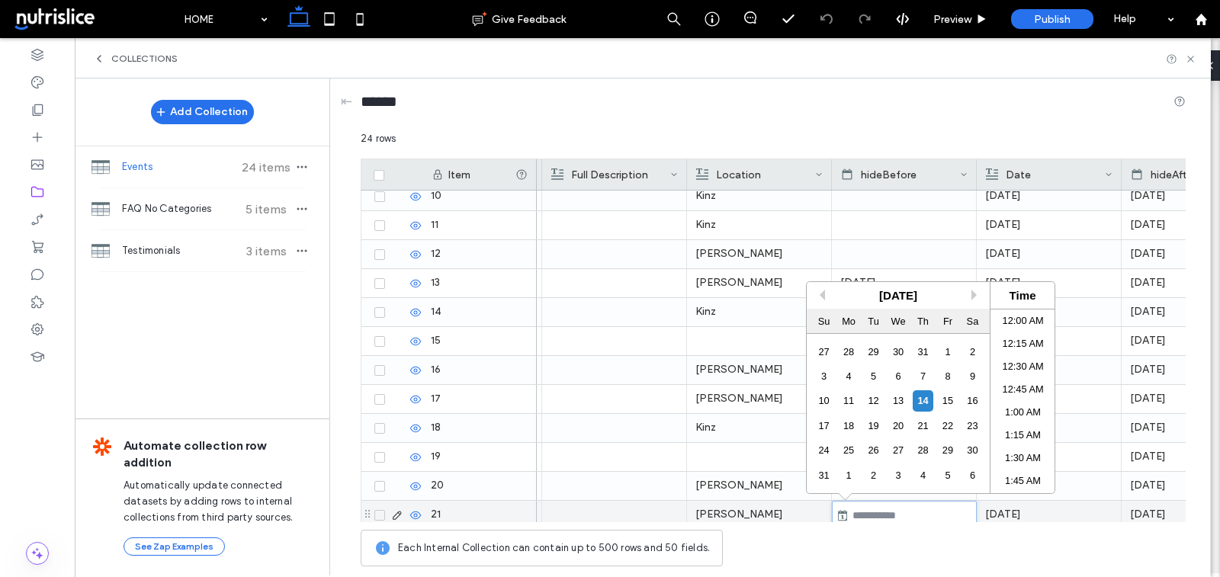
scroll to position [1407, 0]
click at [972, 291] on button "Next Month" at bounding box center [977, 295] width 11 height 11
click at [977, 294] on button "Next Month" at bounding box center [977, 295] width 11 height 11
click at [822, 426] on div "19" at bounding box center [824, 426] width 21 height 21
type input "**********"
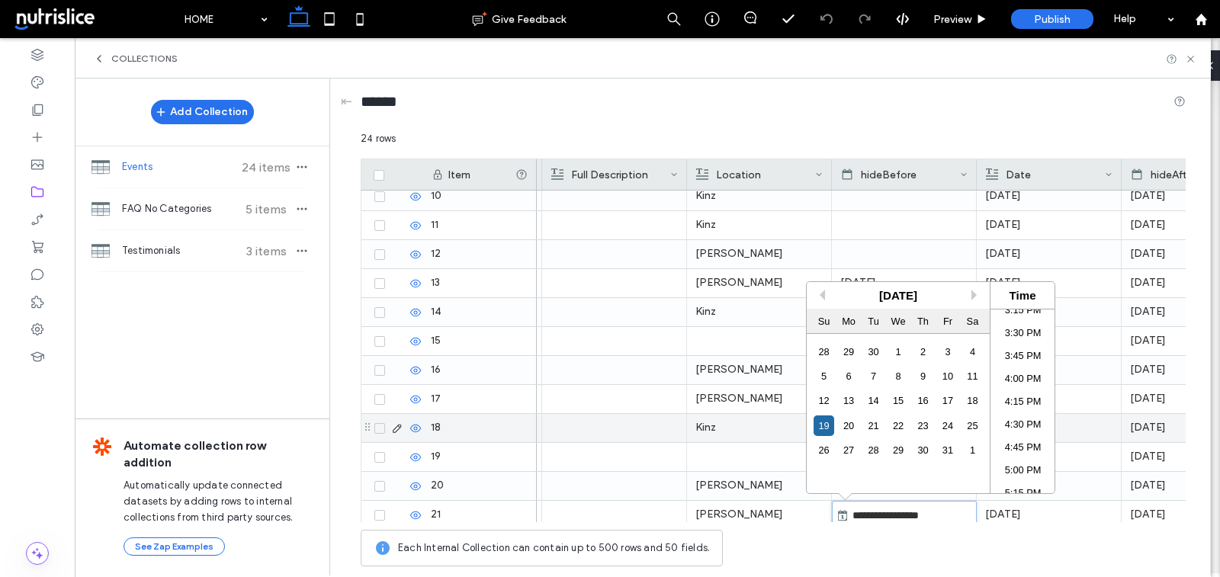
click at [746, 438] on div "Carnival Gator Quad Sep 2, 2025 09/02/2025 Chef’s Table Sep 5, 2025 09/05/2025 …" at bounding box center [1076, 399] width 1648 height 725
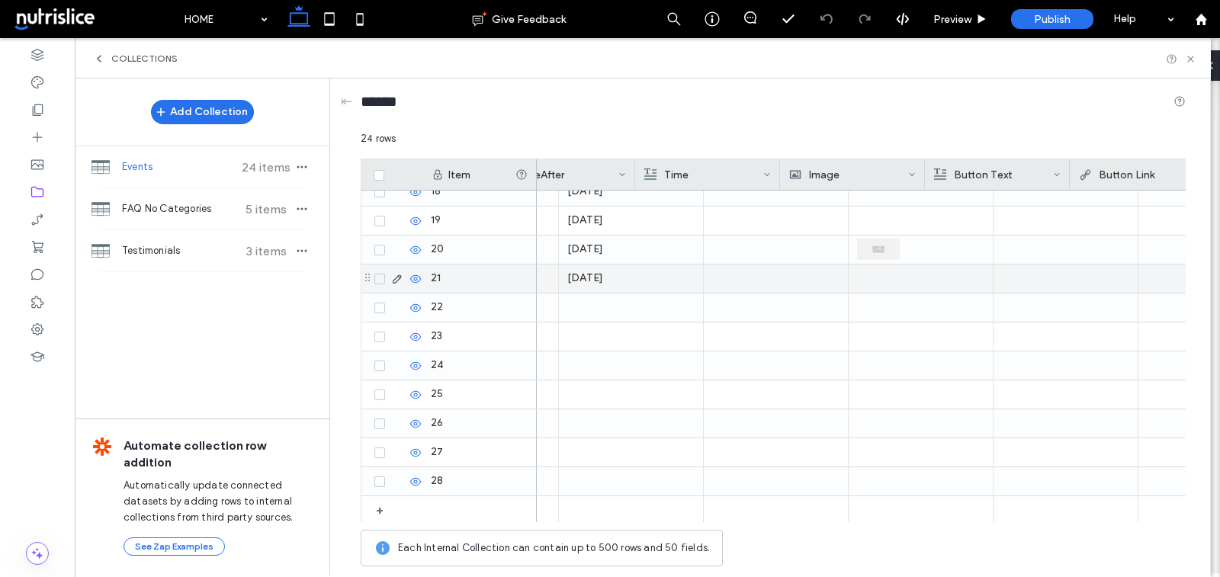
scroll to position [0, 929]
click at [838, 278] on div at bounding box center [839, 279] width 127 height 28
click at [838, 278] on div at bounding box center [840, 278] width 127 height 27
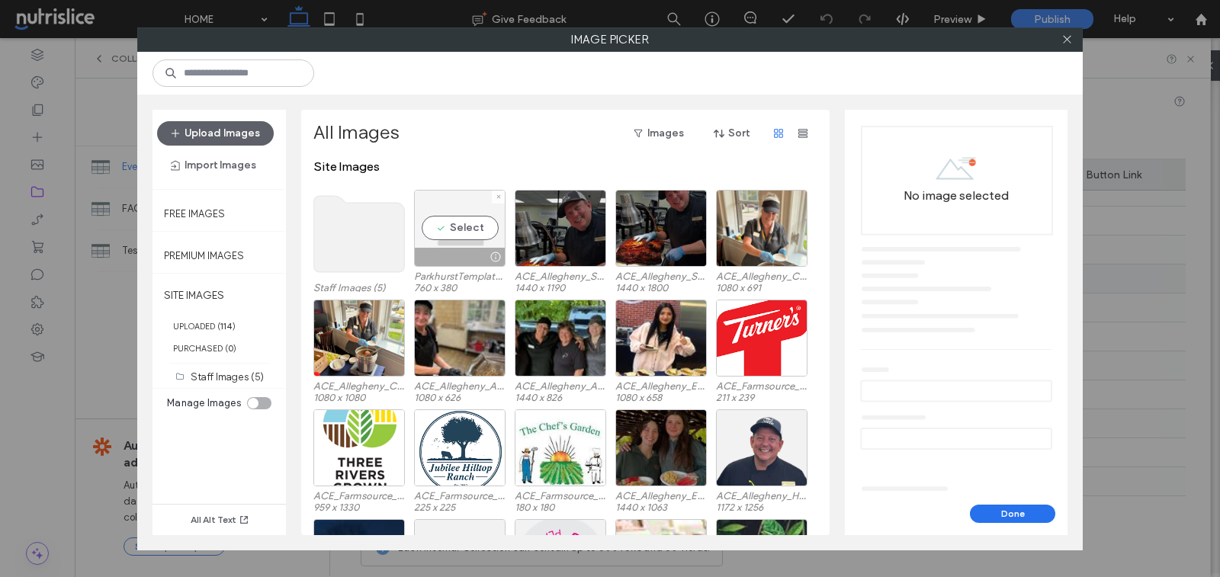
click at [445, 246] on div "Select" at bounding box center [460, 228] width 92 height 77
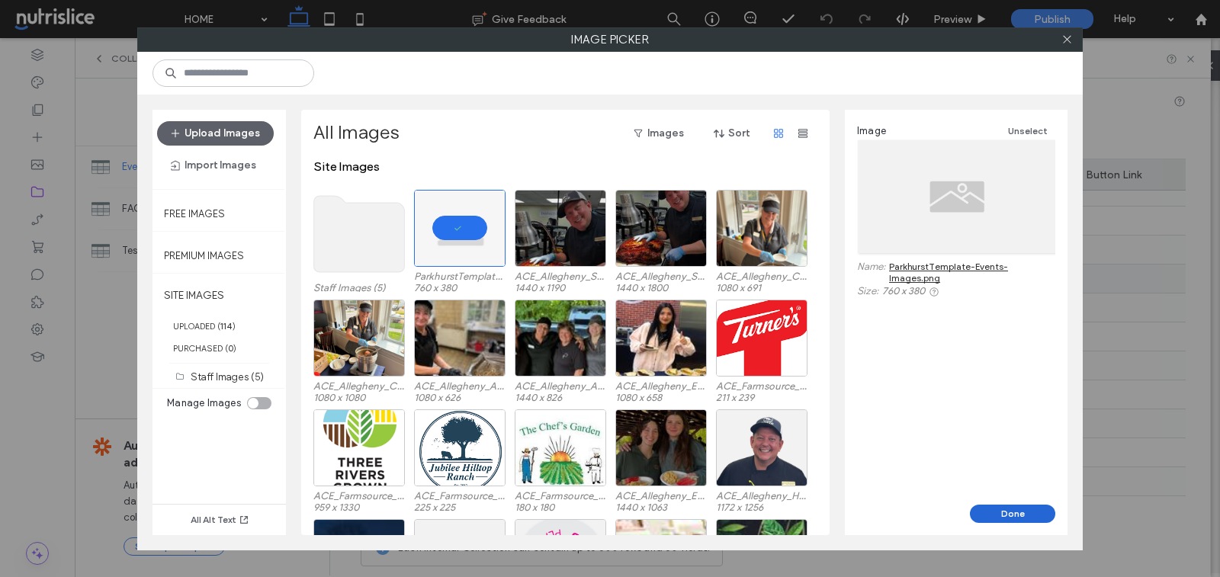
click at [999, 513] on button "Done" at bounding box center [1012, 514] width 85 height 18
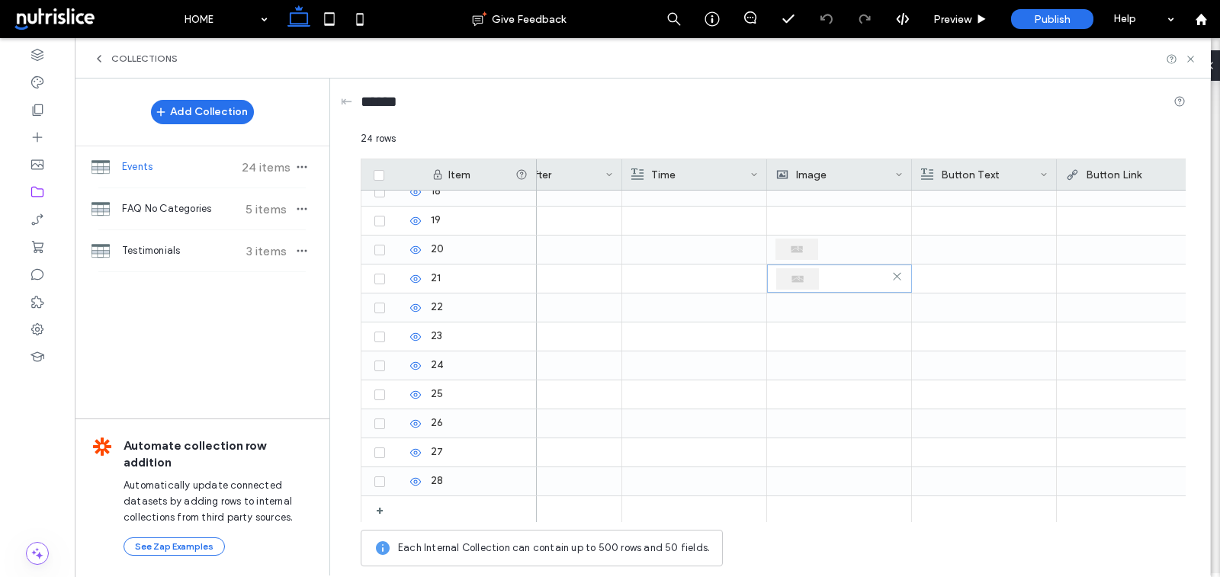
scroll to position [0, 0]
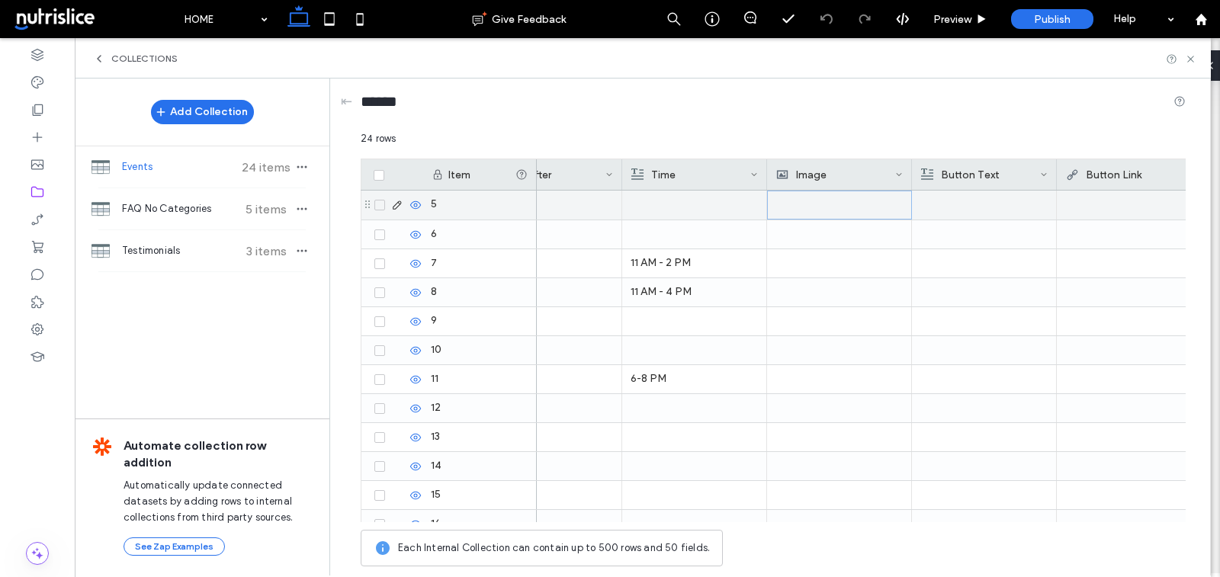
click at [815, 206] on div at bounding box center [840, 204] width 127 height 27
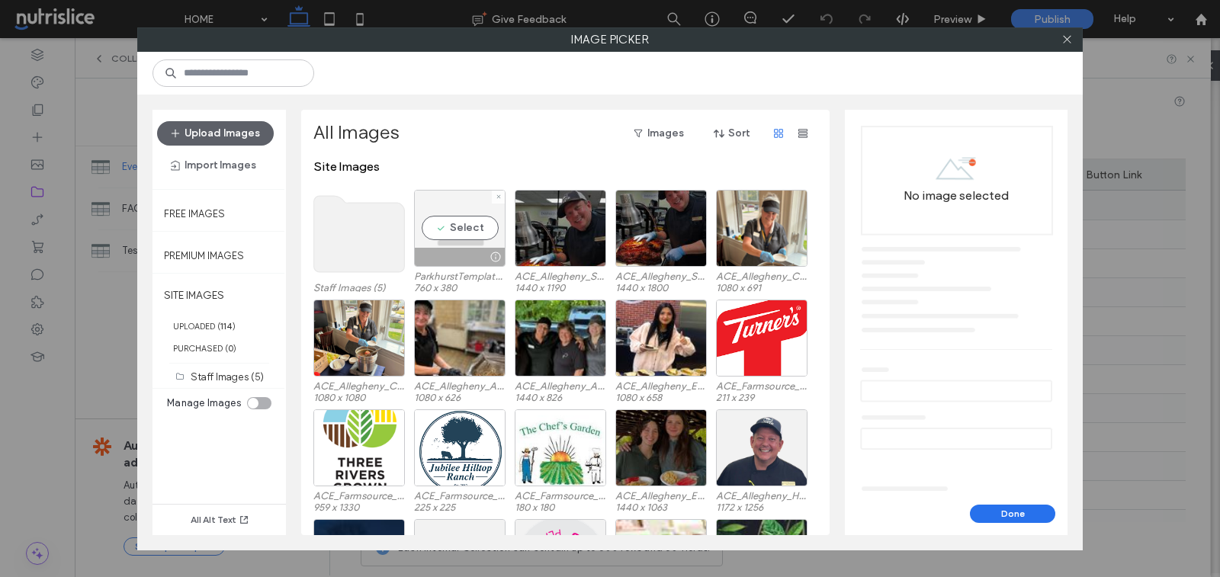
click at [492, 251] on div at bounding box center [495, 257] width 19 height 12
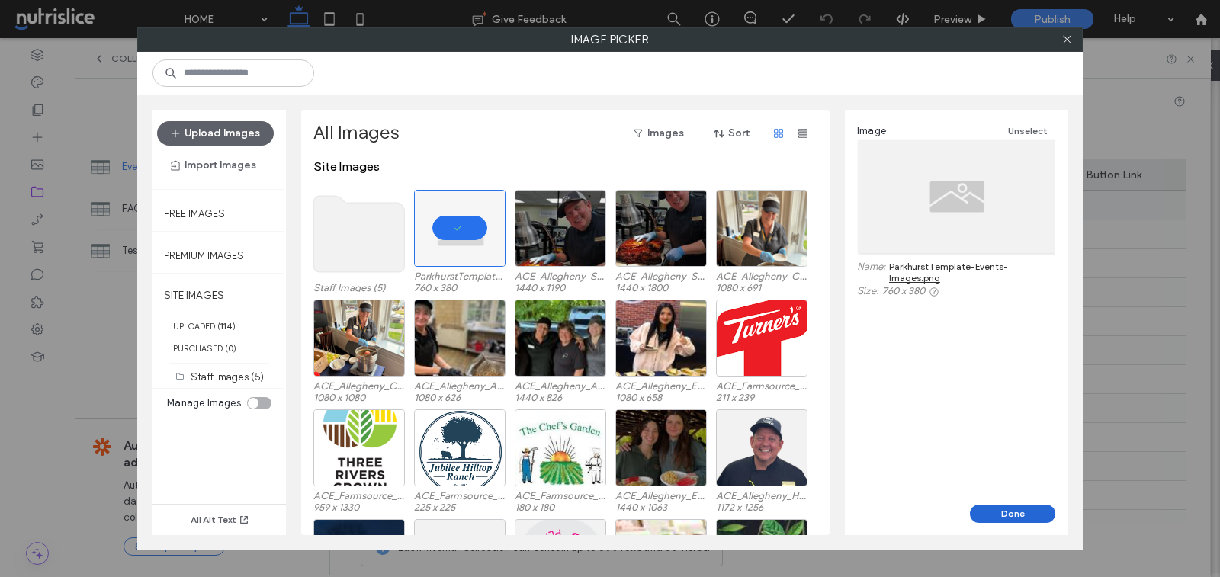
click at [1029, 505] on button "Done" at bounding box center [1012, 514] width 85 height 18
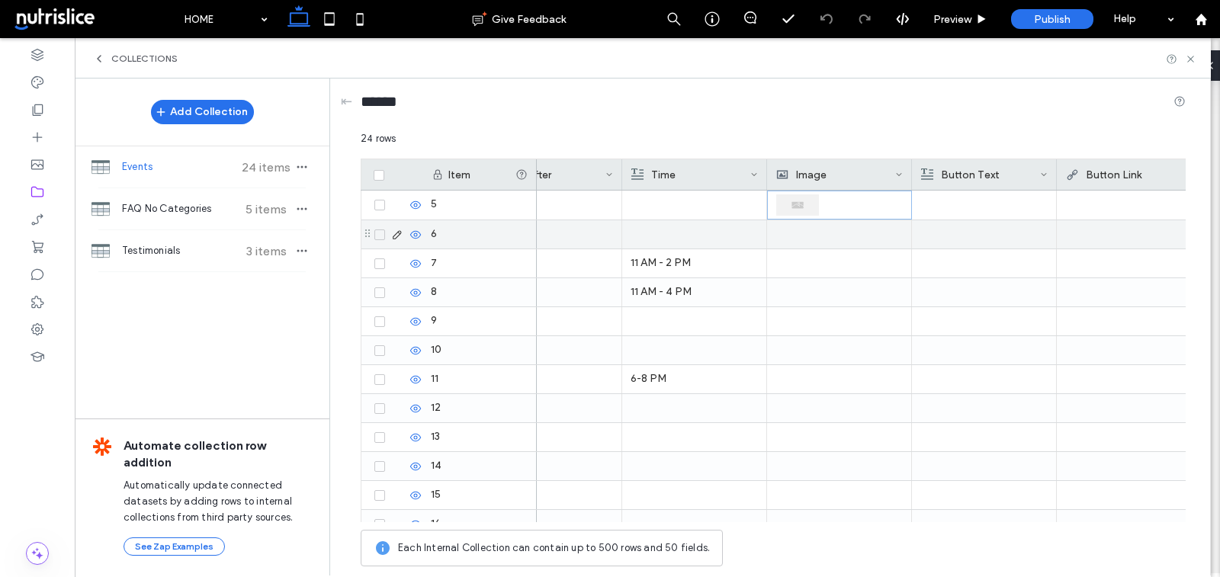
click at [805, 227] on div at bounding box center [839, 234] width 127 height 28
click at [805, 227] on div at bounding box center [840, 234] width 127 height 27
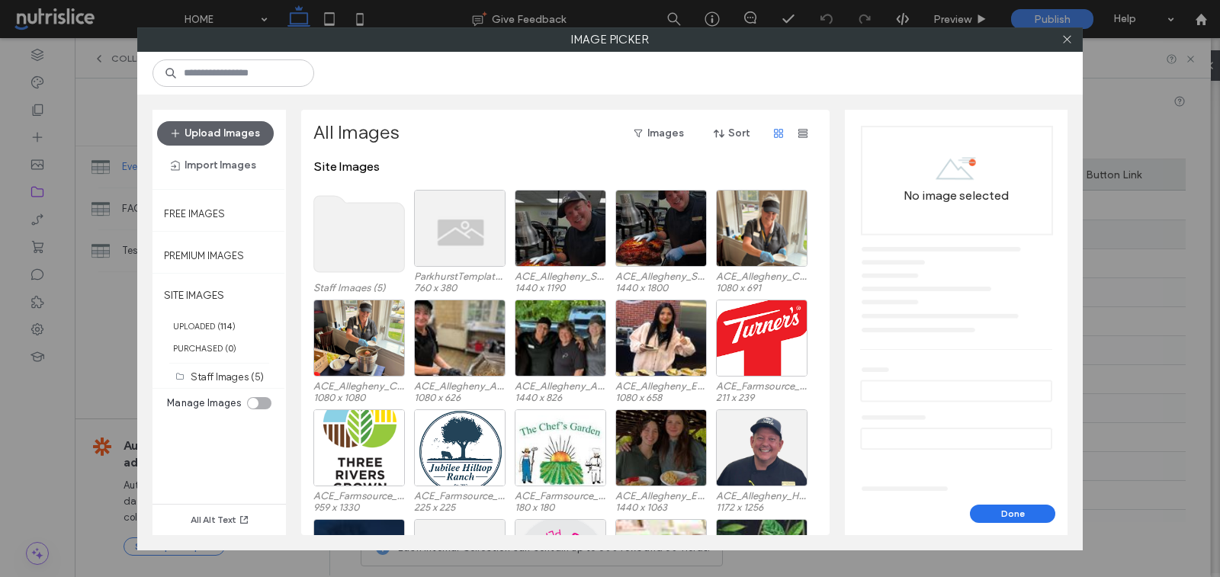
click at [509, 212] on div "Staff Images (5) ParkhurstTemplate-Events-Images.png 760 x 380 ACE_Allegheny_Sc…" at bounding box center [570, 245] width 513 height 110
click at [484, 229] on div "Select" at bounding box center [460, 228] width 92 height 77
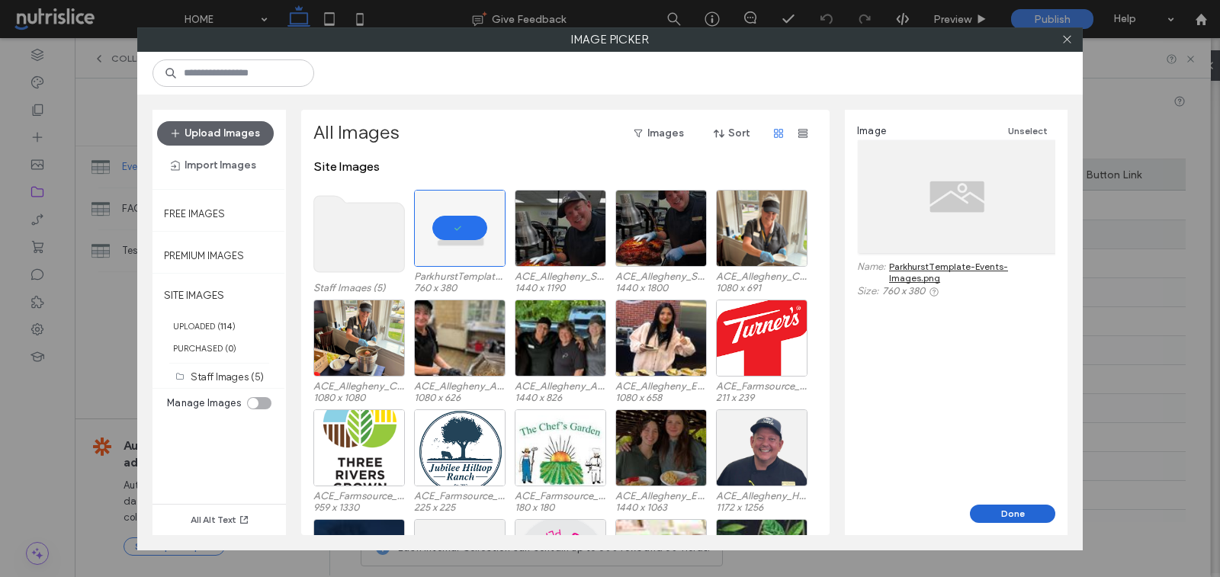
click at [1004, 510] on button "Done" at bounding box center [1012, 514] width 85 height 18
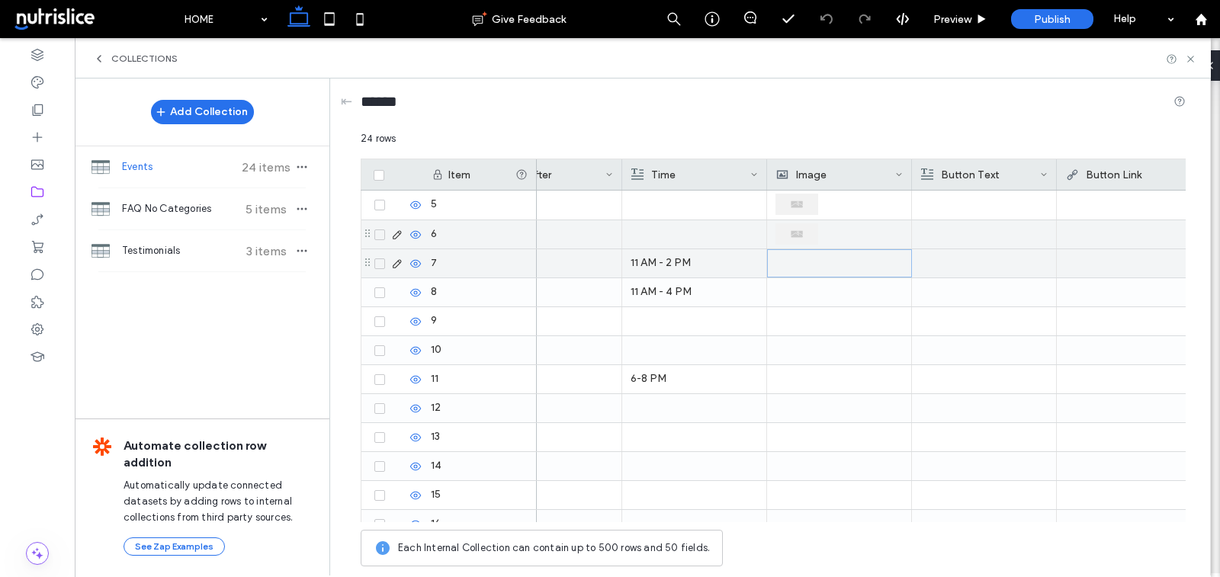
click at [844, 267] on div at bounding box center [840, 263] width 127 height 27
click at [844, 266] on div at bounding box center [840, 263] width 127 height 27
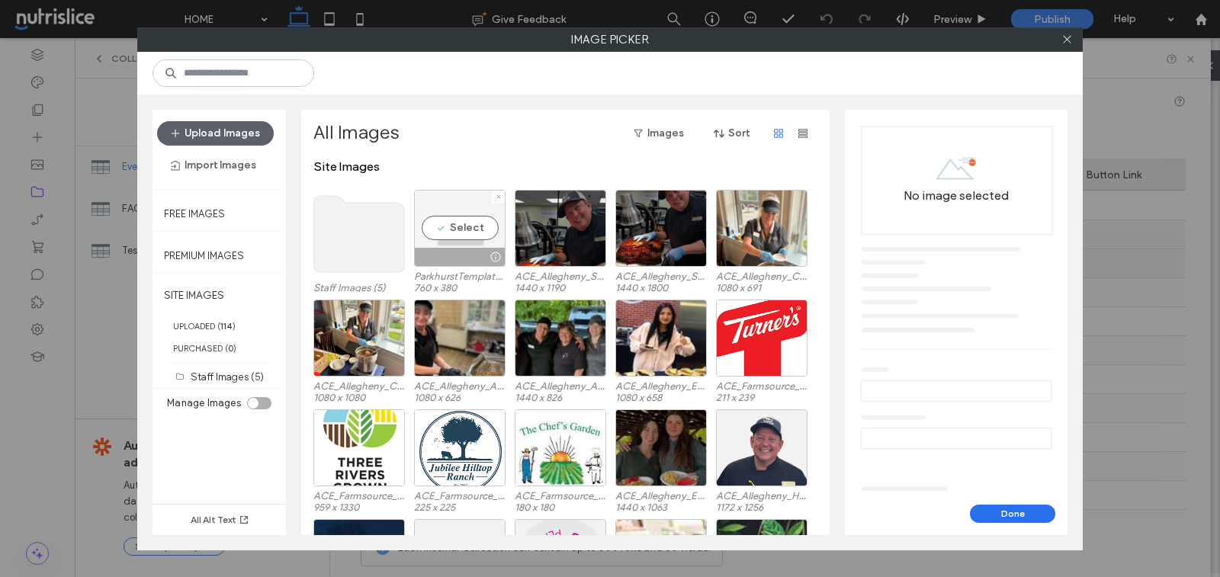
drag, startPoint x: 460, startPoint y: 246, endPoint x: 442, endPoint y: 250, distance: 18.9
click at [442, 250] on div at bounding box center [460, 257] width 90 height 18
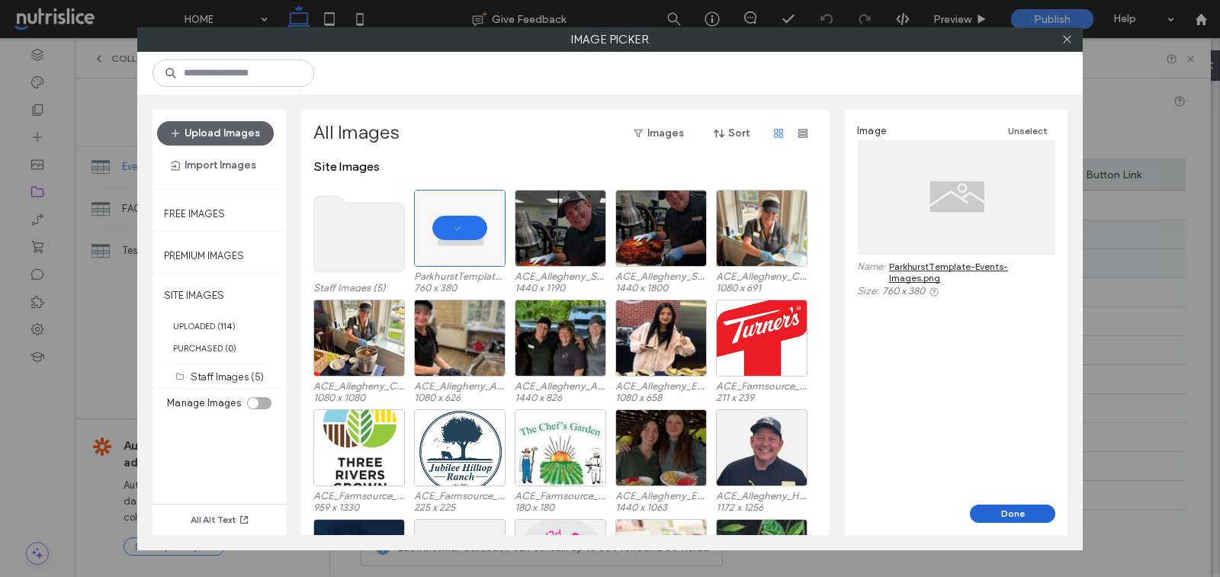
click at [1007, 510] on button "Done" at bounding box center [1012, 514] width 85 height 18
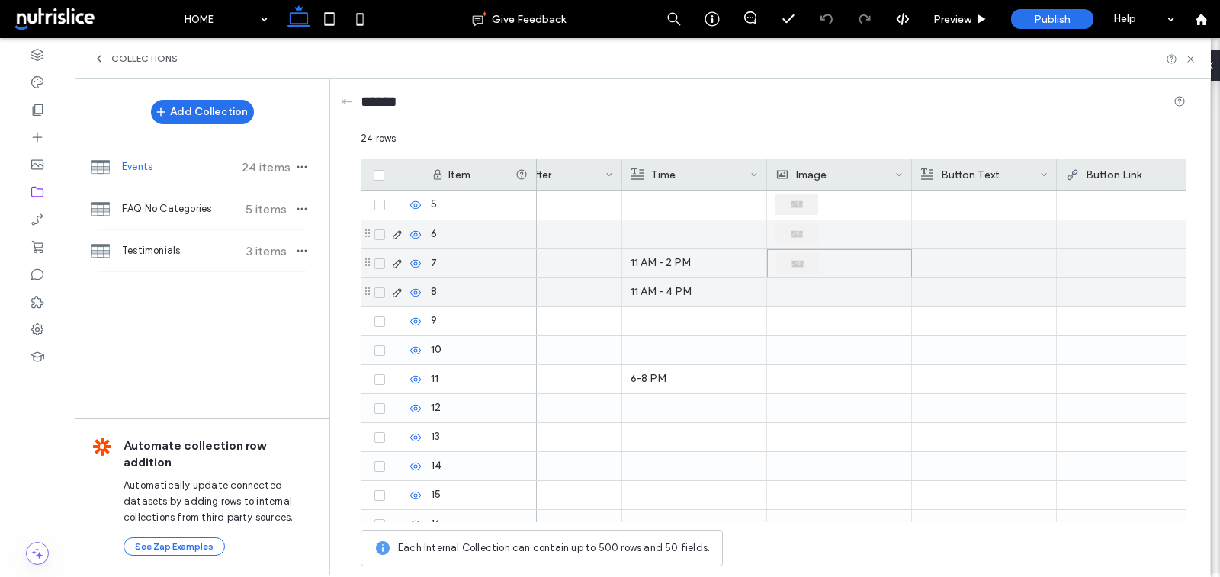
click at [838, 288] on div at bounding box center [839, 292] width 127 height 28
click at [838, 288] on div at bounding box center [840, 292] width 127 height 27
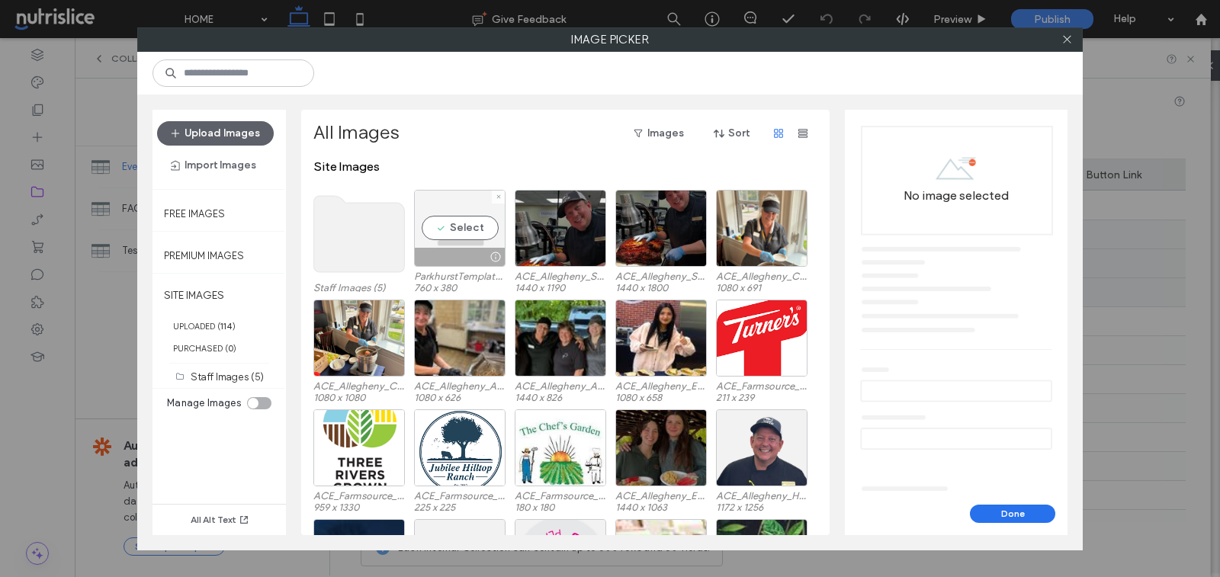
click at [442, 235] on div "Select" at bounding box center [460, 228] width 92 height 77
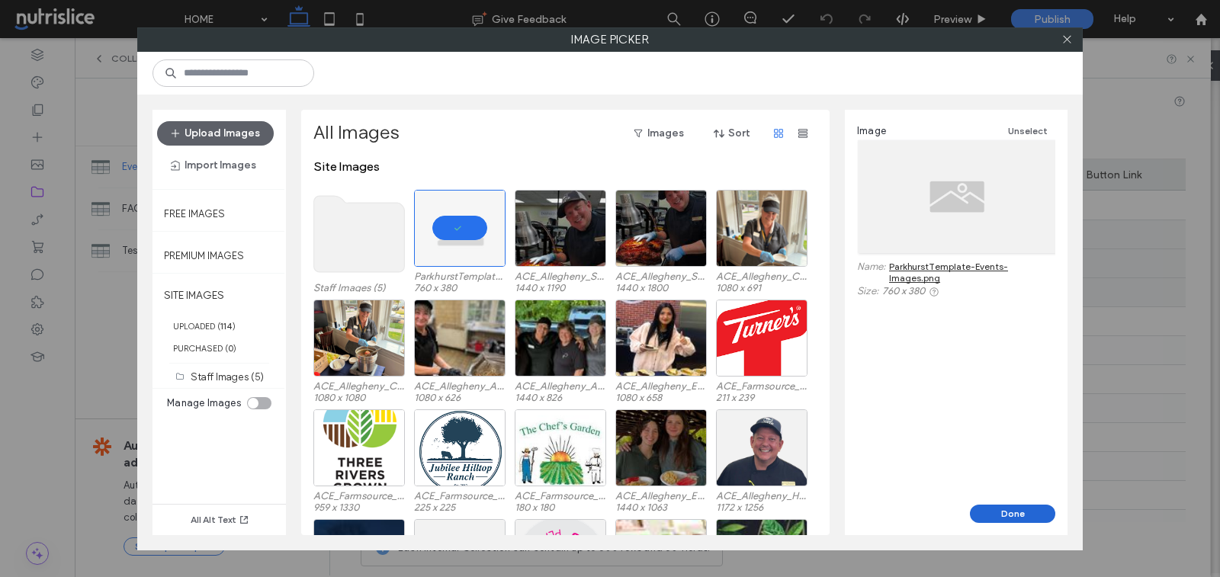
click at [1025, 505] on button "Done" at bounding box center [1012, 514] width 85 height 18
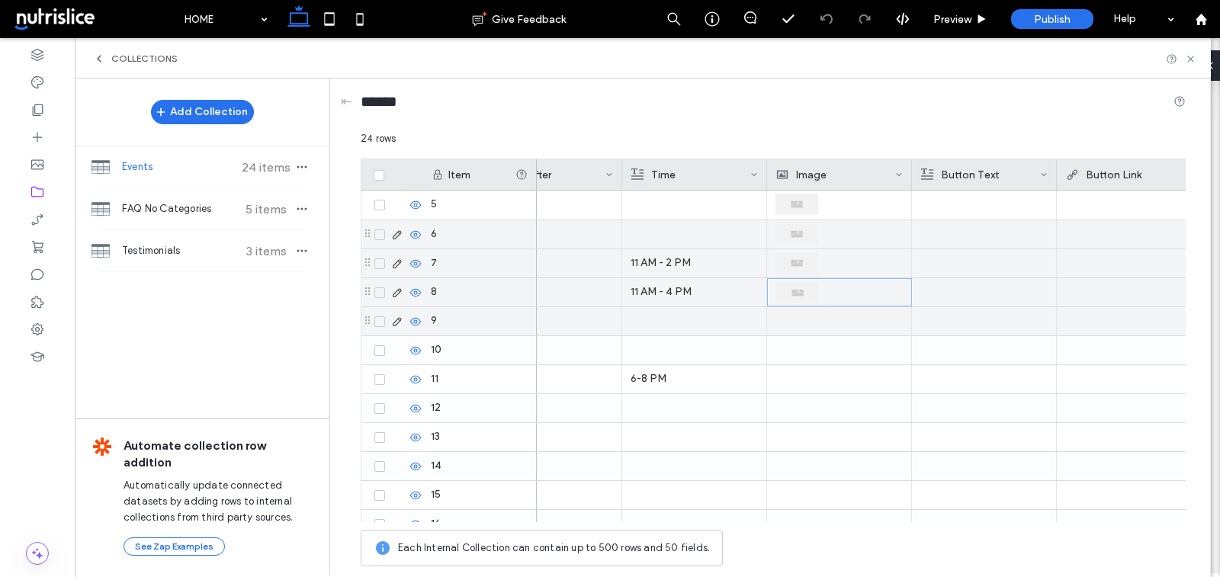
click at [844, 317] on div at bounding box center [839, 321] width 127 height 28
click at [844, 317] on div at bounding box center [840, 321] width 127 height 27
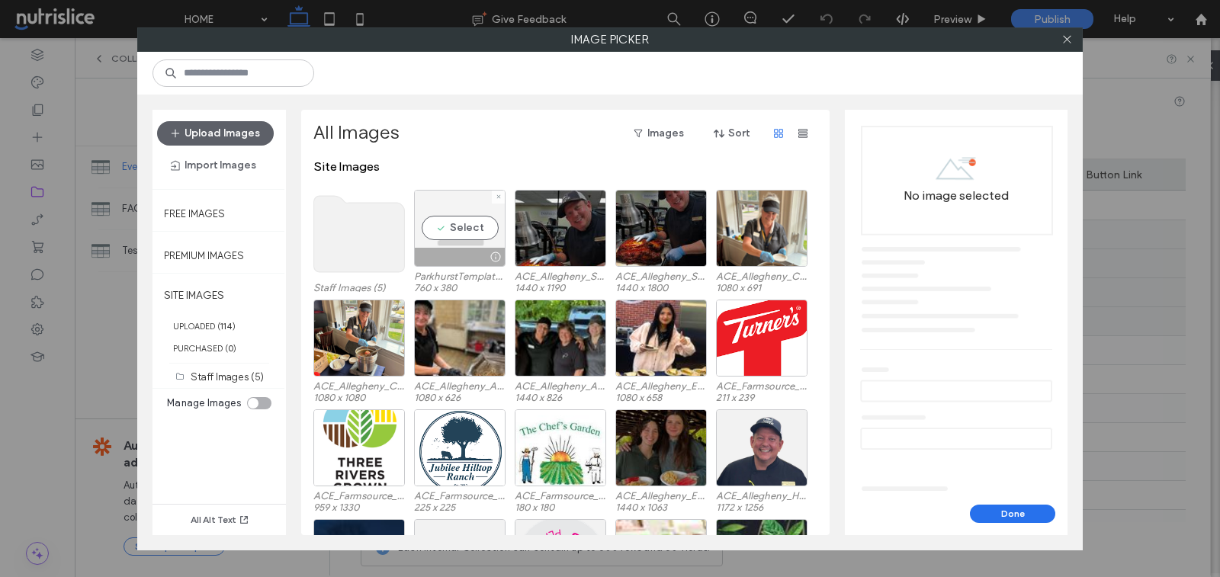
click at [455, 215] on div "Select" at bounding box center [460, 228] width 92 height 77
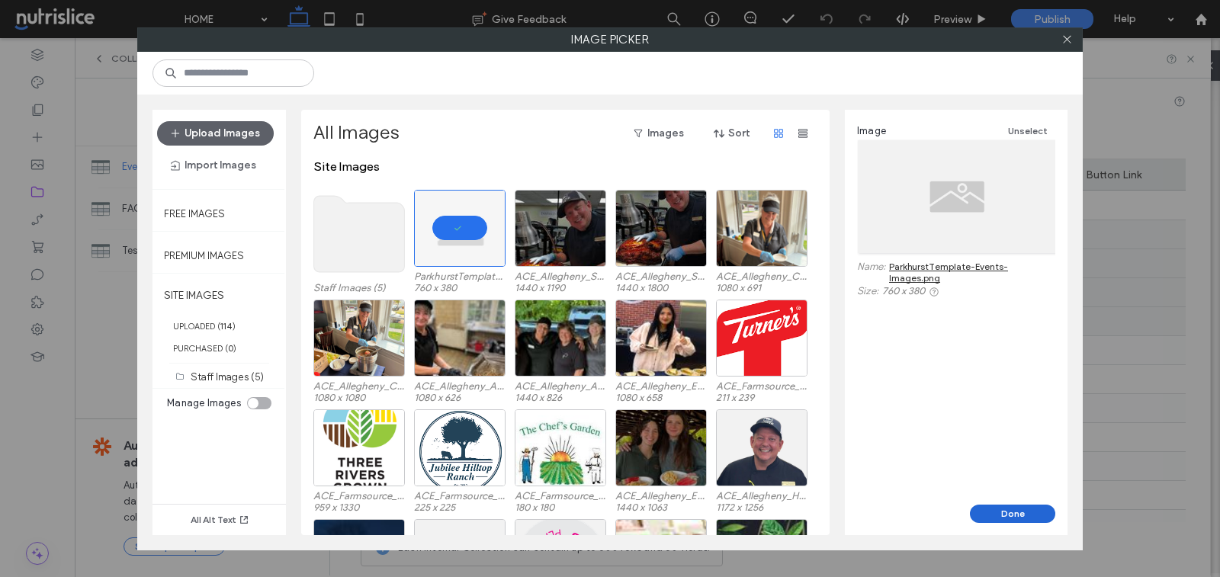
click at [1004, 509] on button "Done" at bounding box center [1012, 514] width 85 height 18
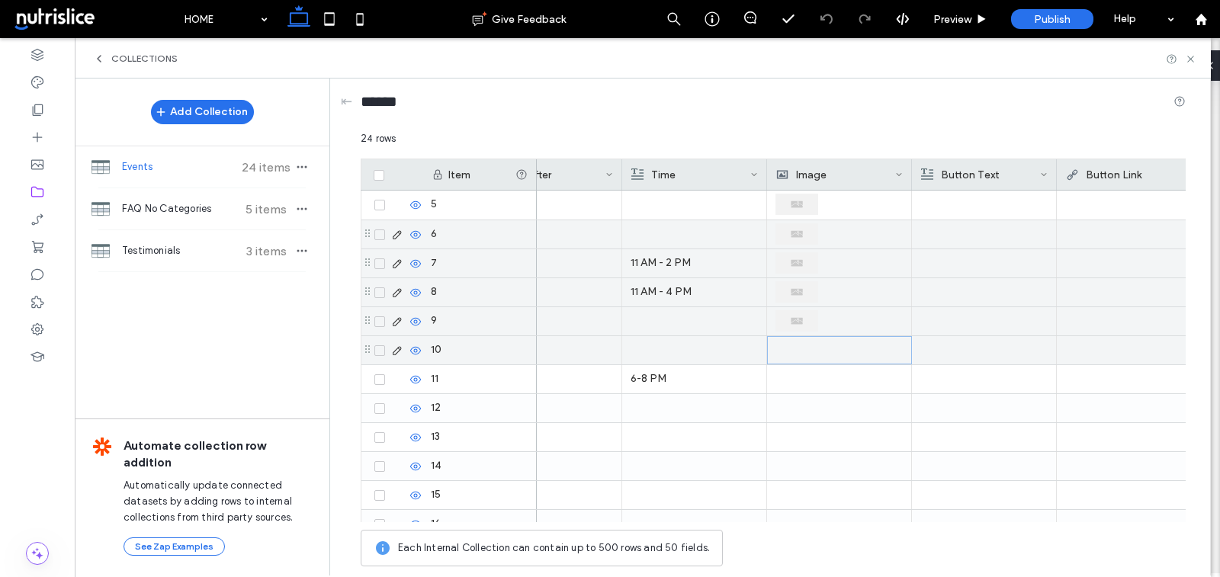
click at [805, 357] on div at bounding box center [840, 350] width 127 height 27
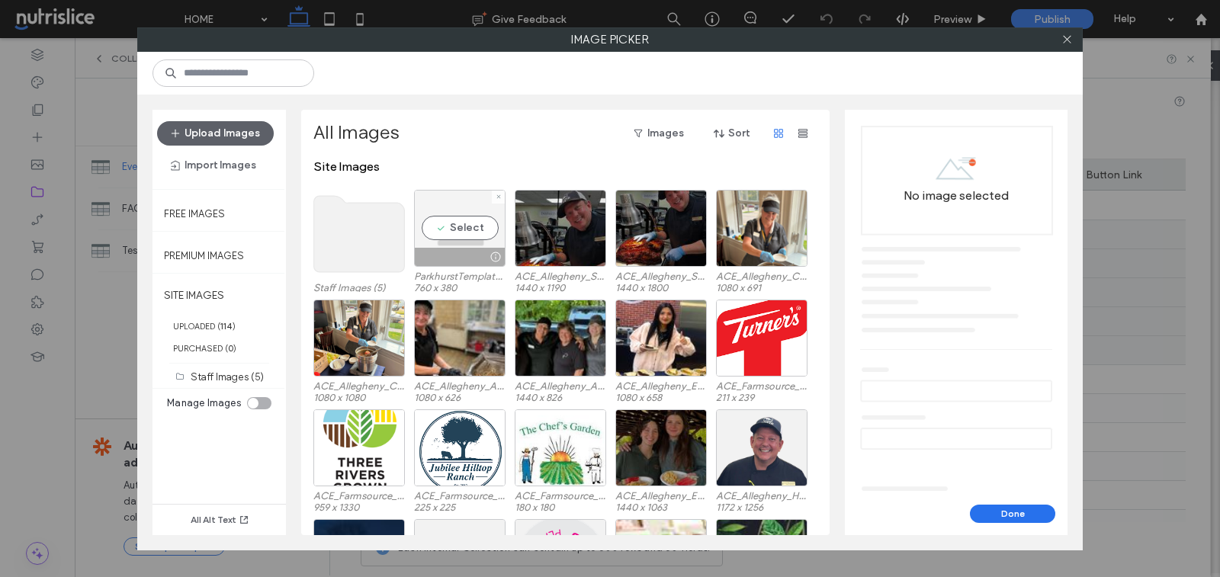
click at [464, 218] on div "Select" at bounding box center [460, 228] width 92 height 77
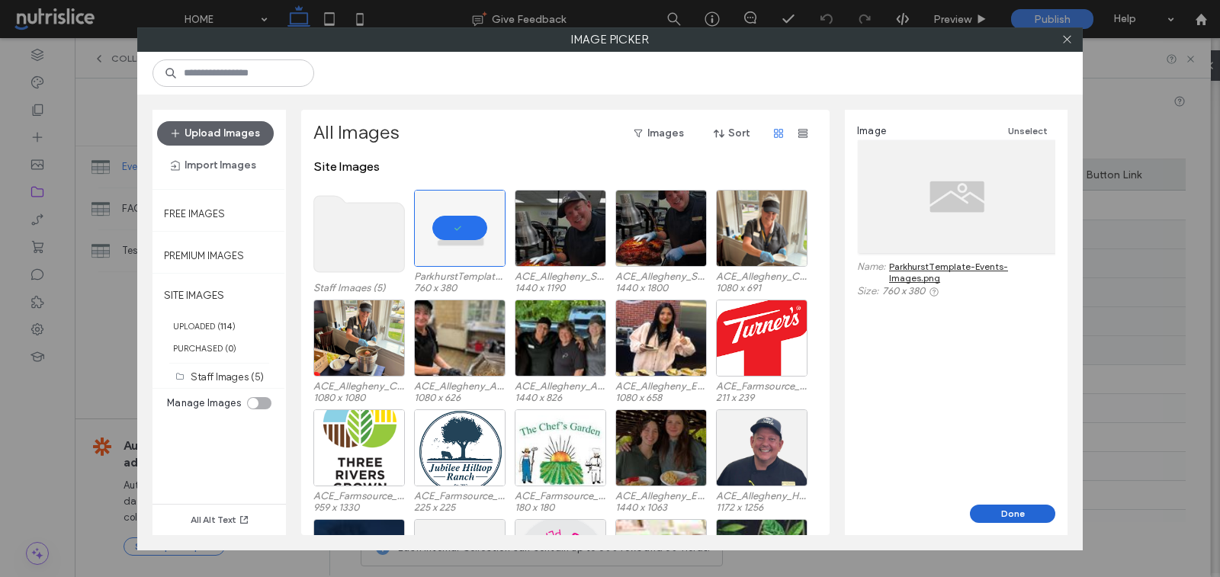
click at [1019, 506] on button "Done" at bounding box center [1012, 514] width 85 height 18
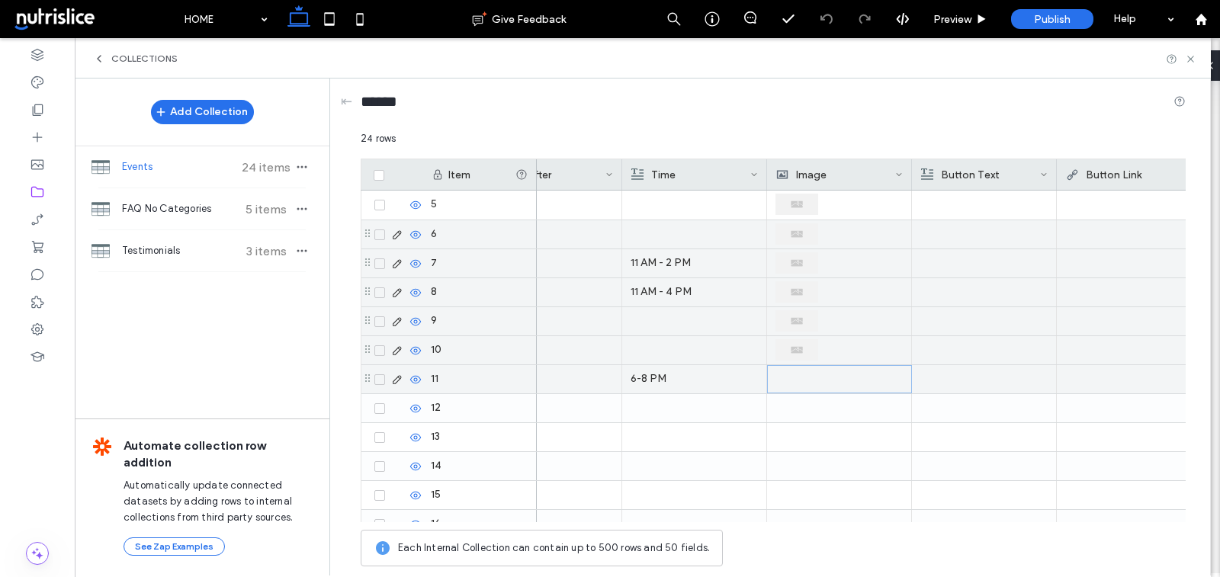
click at [840, 371] on div at bounding box center [840, 379] width 127 height 27
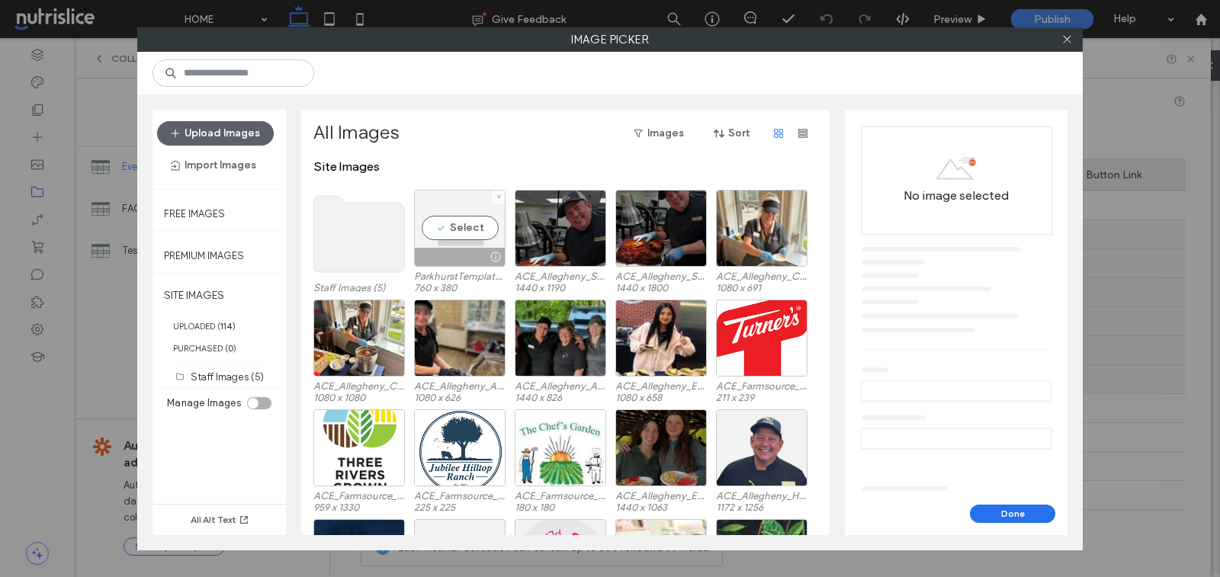
click at [460, 233] on div "Select" at bounding box center [460, 228] width 92 height 77
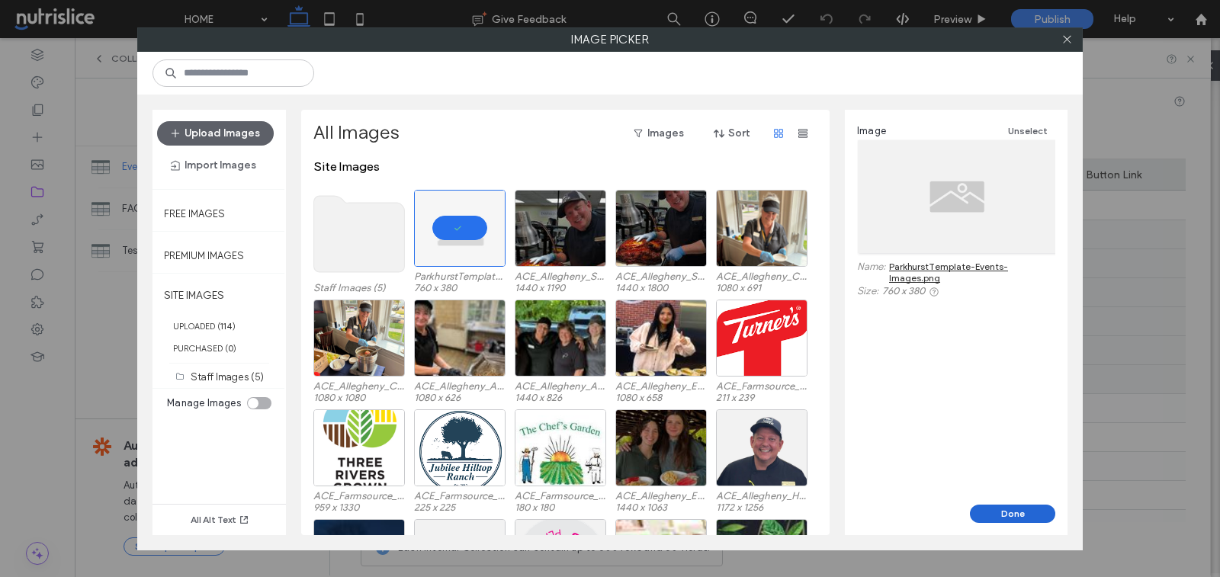
click at [1020, 509] on button "Done" at bounding box center [1012, 514] width 85 height 18
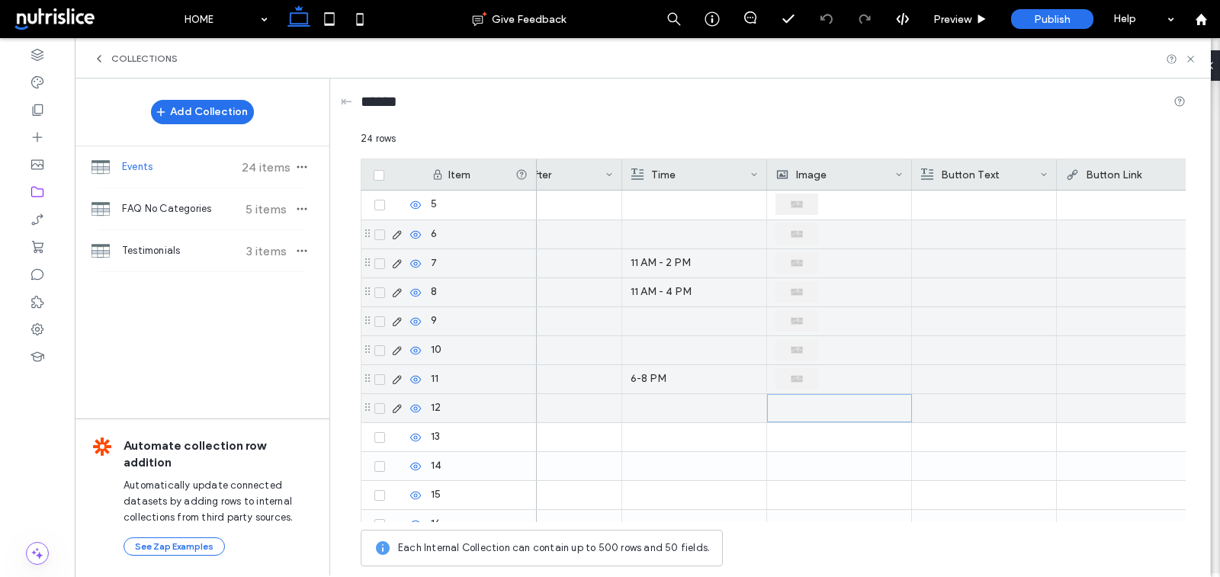
click at [829, 409] on div at bounding box center [840, 408] width 127 height 27
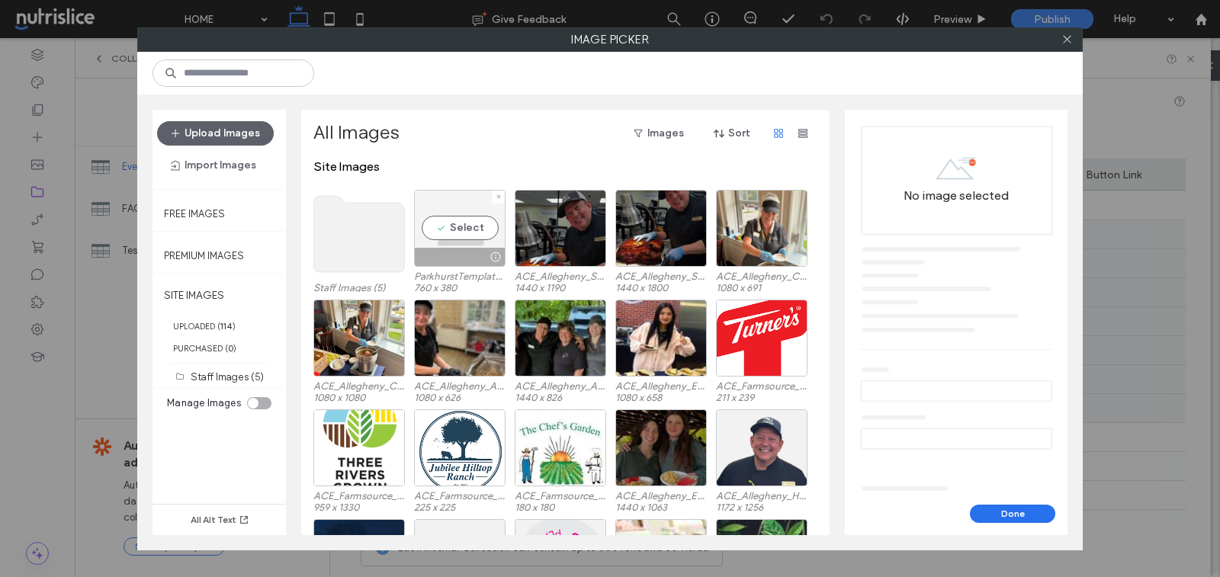
click at [444, 223] on div "Select" at bounding box center [460, 228] width 92 height 77
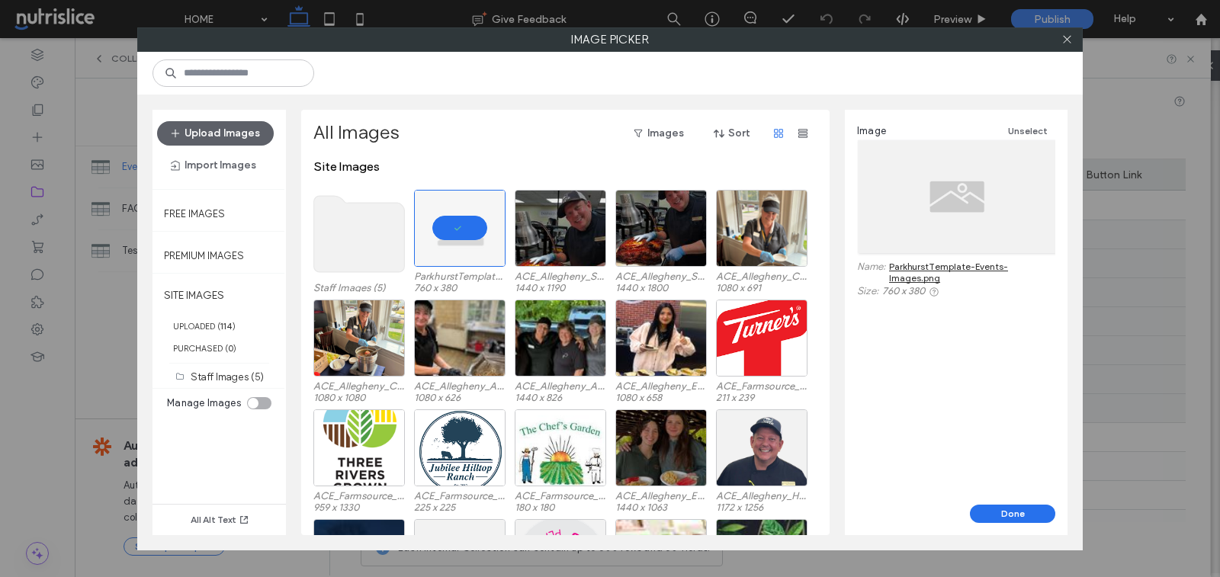
click at [1030, 502] on div "Image Unselect Name: ParkhurstTemplate-Events-Images.png Size: 760 x 380" at bounding box center [956, 307] width 223 height 395
click at [1027, 509] on button "Done" at bounding box center [1012, 514] width 85 height 18
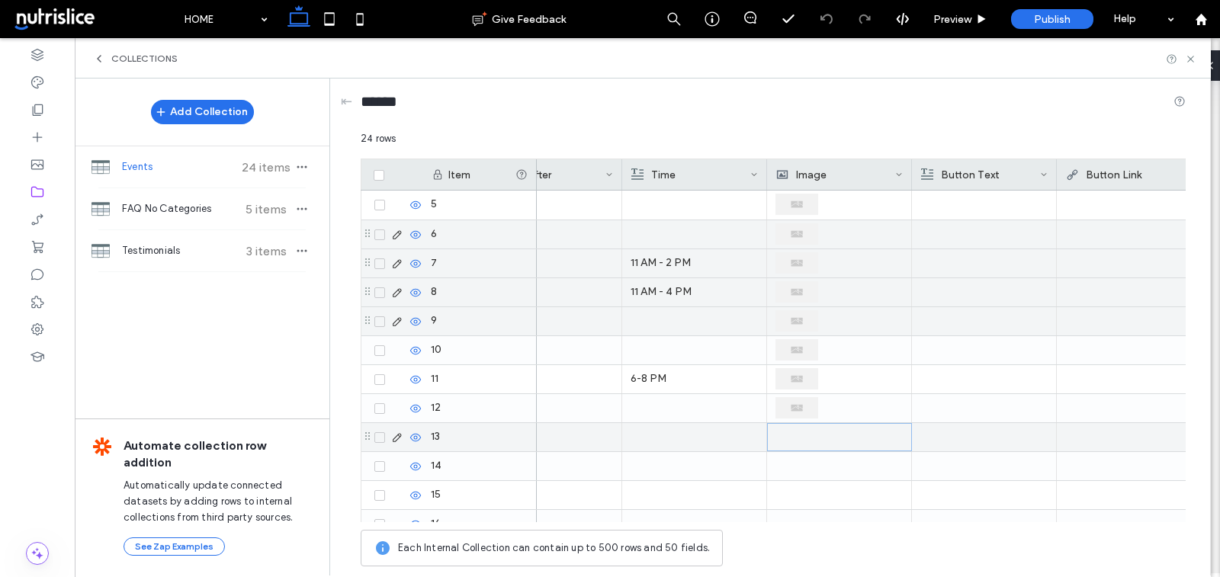
click at [790, 430] on div at bounding box center [840, 437] width 127 height 27
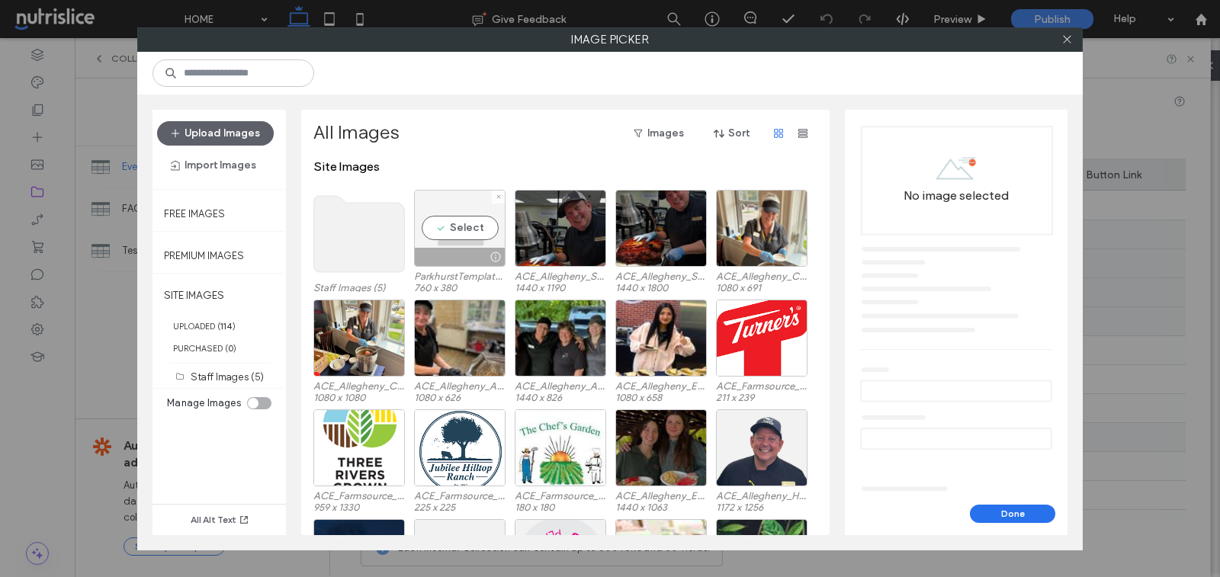
click at [445, 225] on div "Select" at bounding box center [460, 228] width 92 height 77
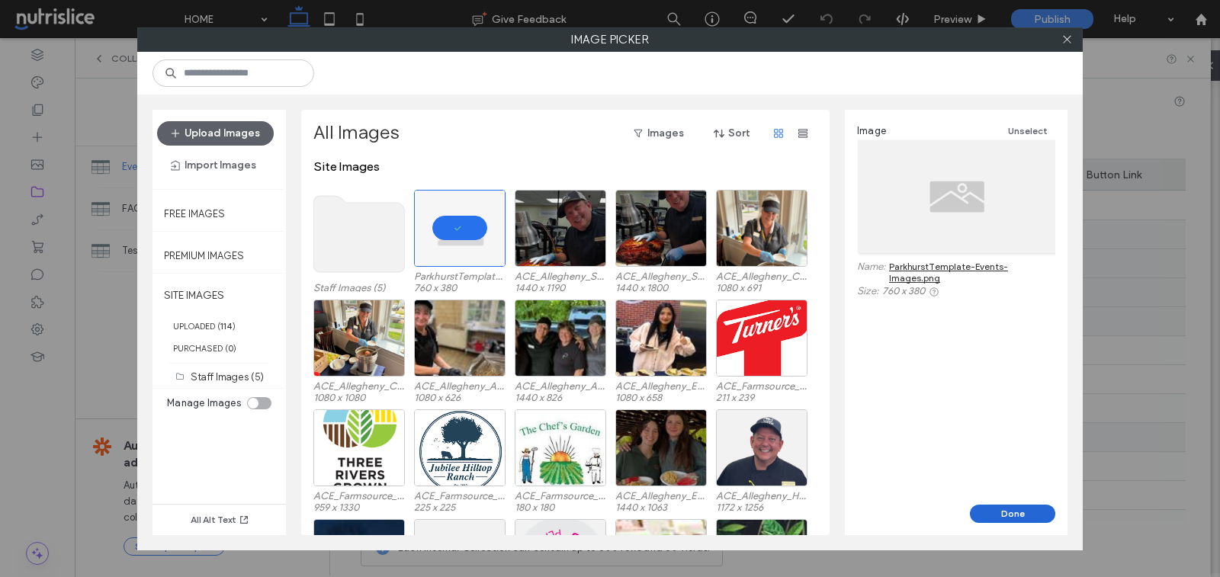
click at [1034, 516] on button "Done" at bounding box center [1012, 514] width 85 height 18
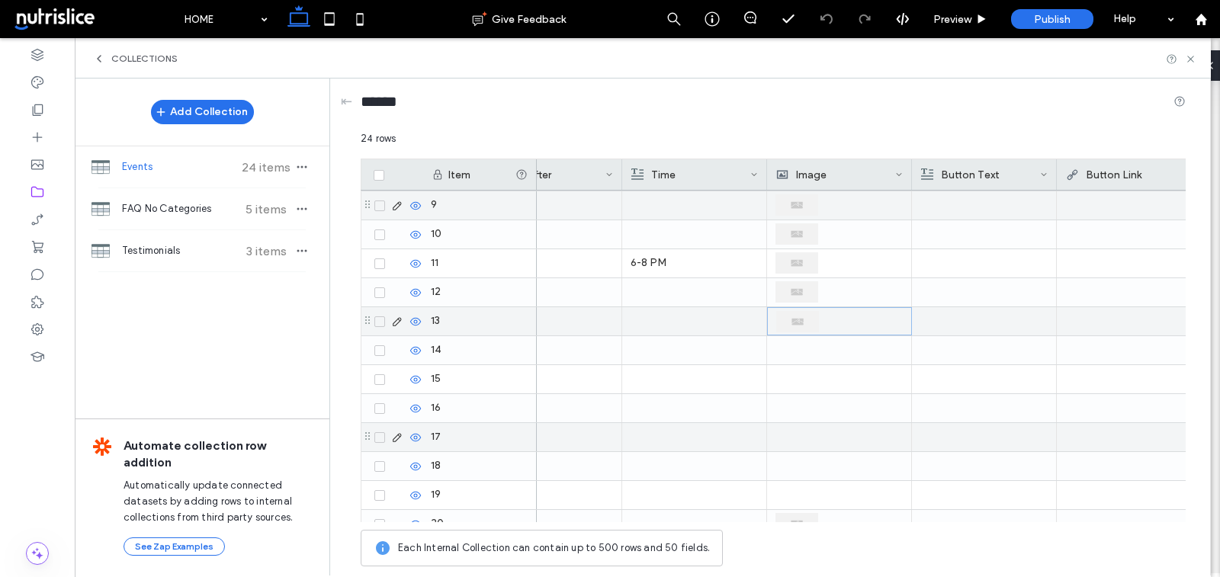
scroll to position [118, 0]
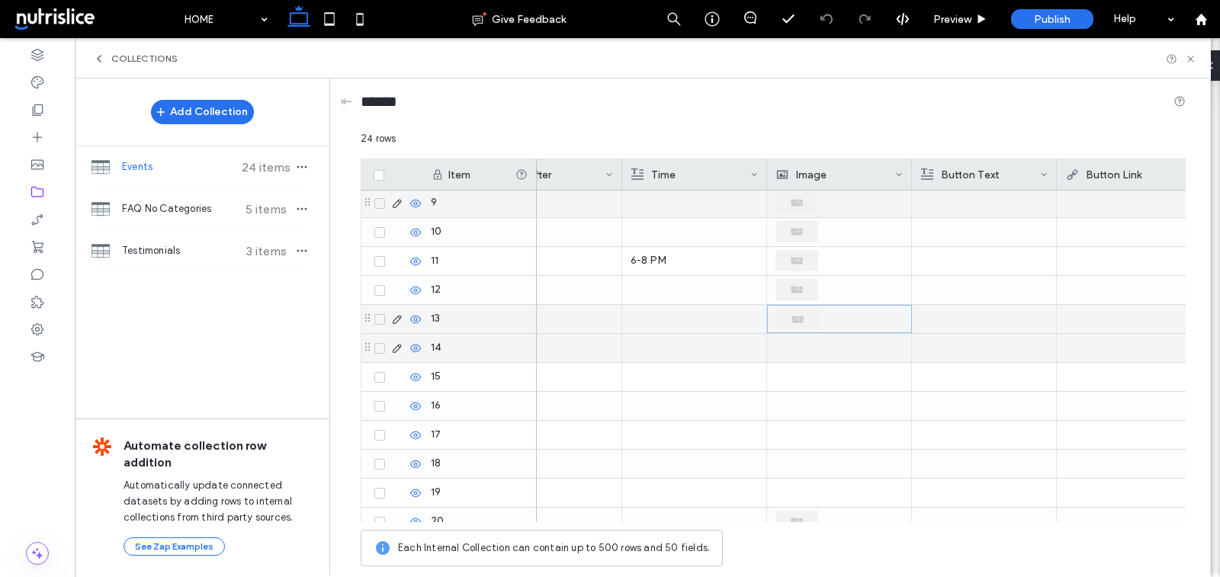
click at [809, 349] on div at bounding box center [839, 348] width 127 height 28
click at [809, 349] on div at bounding box center [840, 348] width 127 height 27
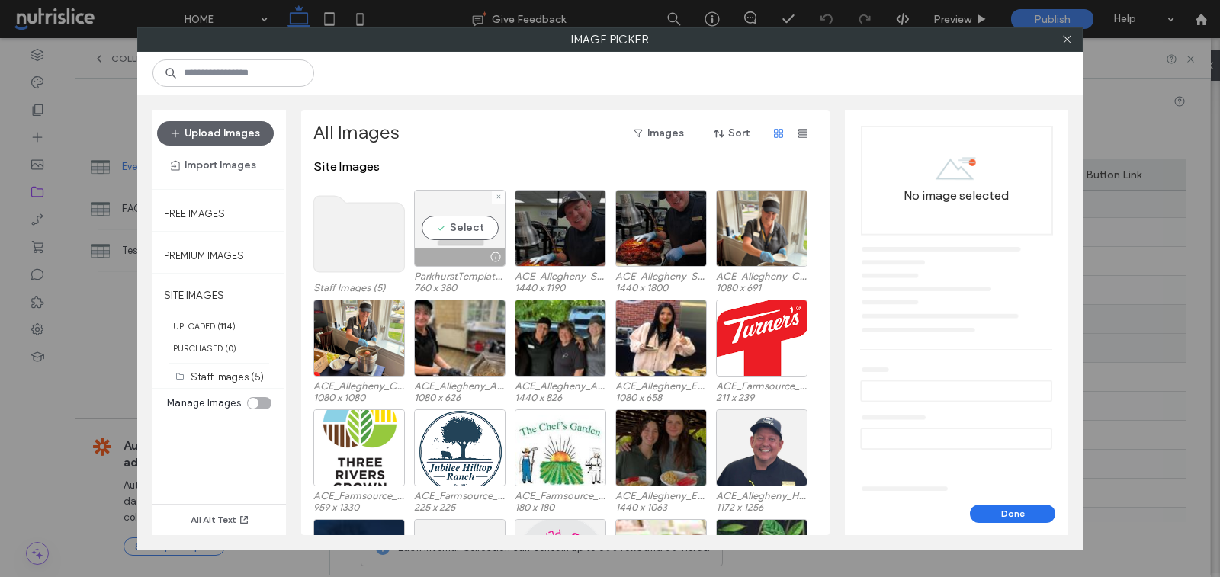
click at [442, 220] on div "Select" at bounding box center [460, 228] width 92 height 77
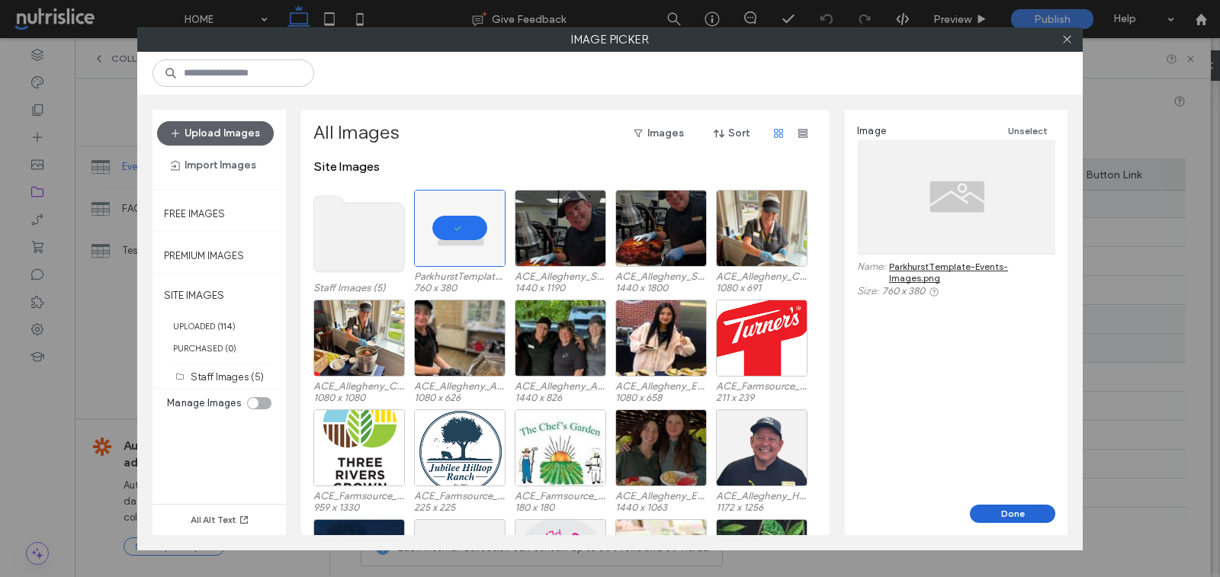
click at [1033, 514] on button "Done" at bounding box center [1012, 514] width 85 height 18
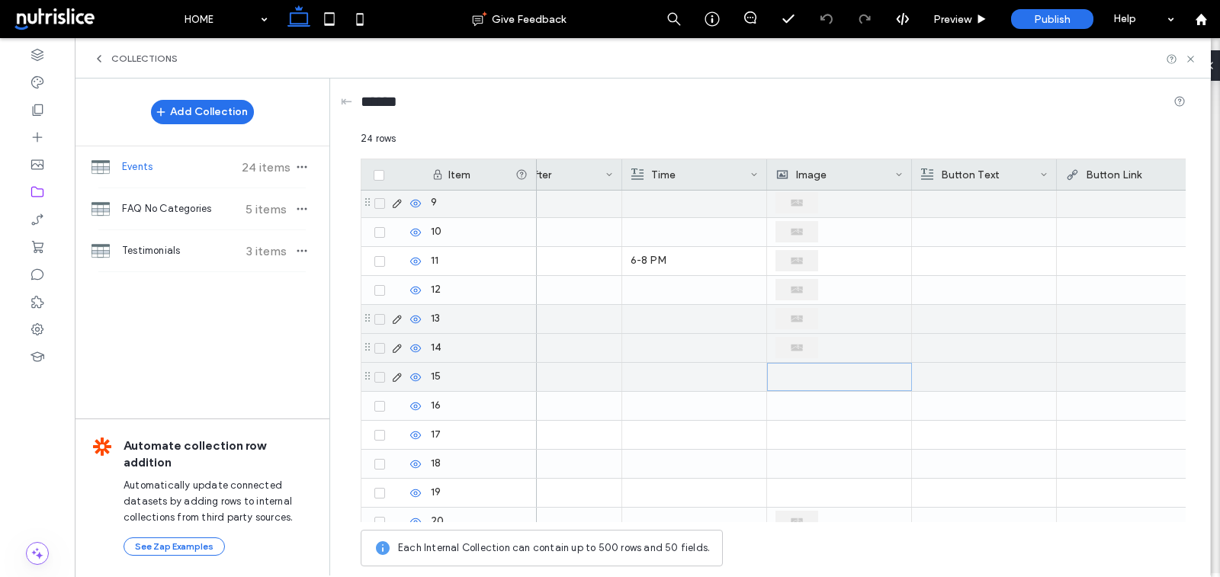
click at [843, 375] on div at bounding box center [840, 377] width 127 height 27
click at [842, 375] on div at bounding box center [840, 377] width 127 height 27
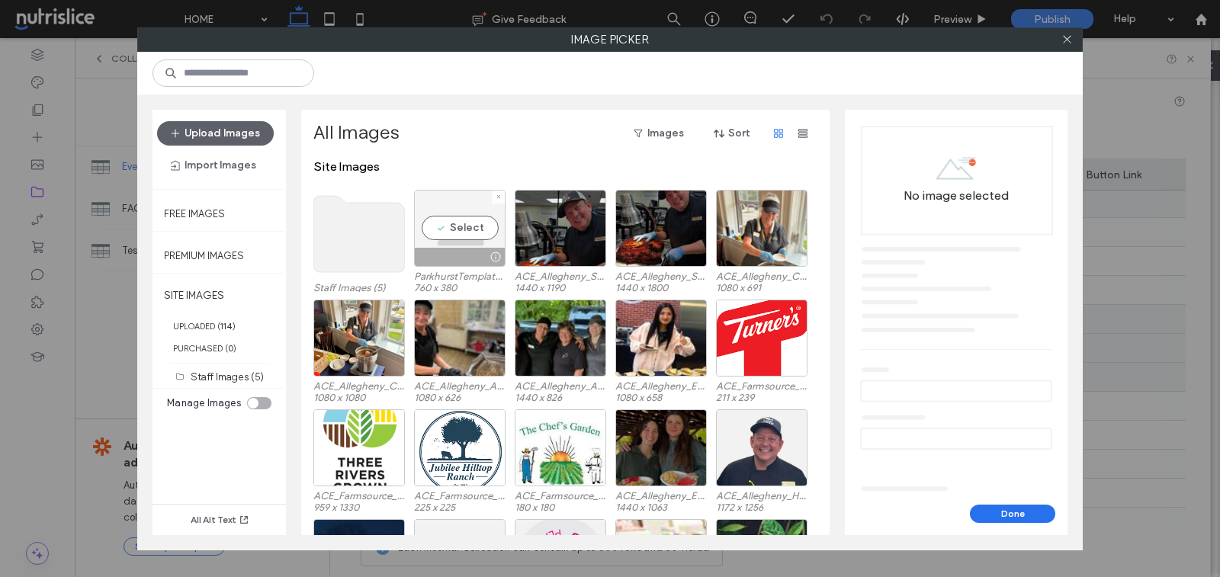
click at [468, 225] on div "Select" at bounding box center [460, 228] width 92 height 77
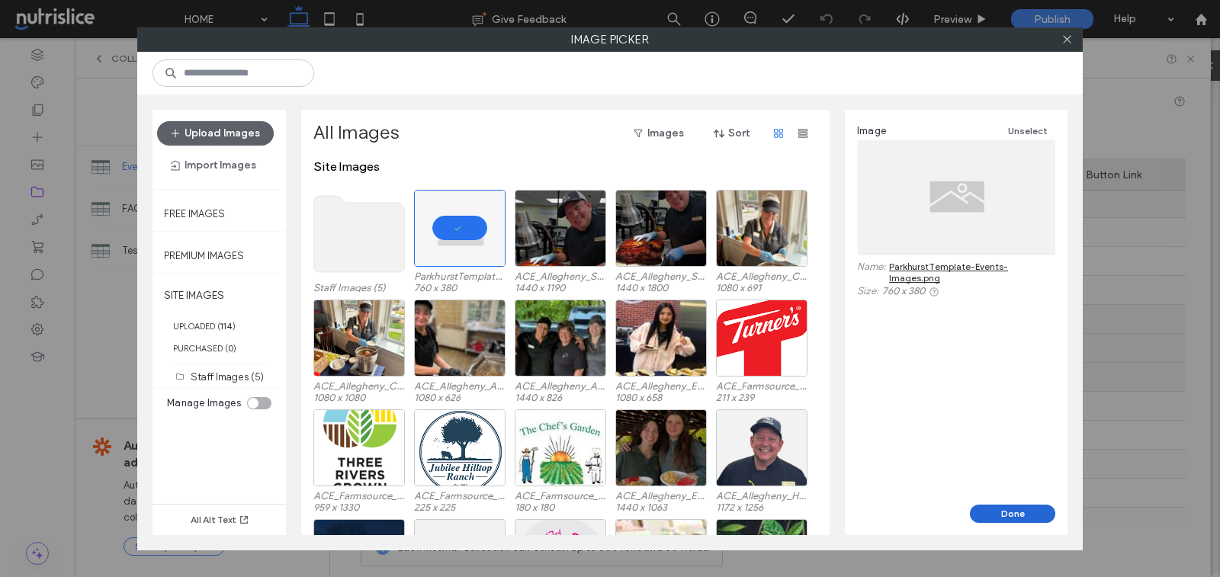
click at [1027, 510] on button "Done" at bounding box center [1012, 514] width 85 height 18
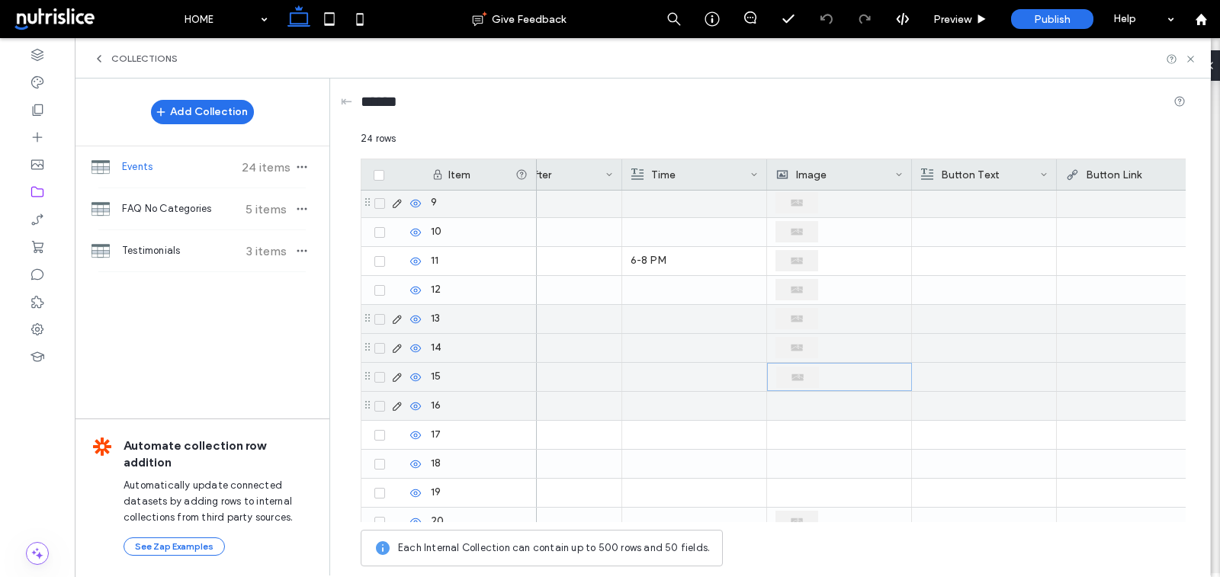
click at [832, 404] on div at bounding box center [839, 406] width 127 height 28
click at [832, 404] on div at bounding box center [840, 406] width 127 height 27
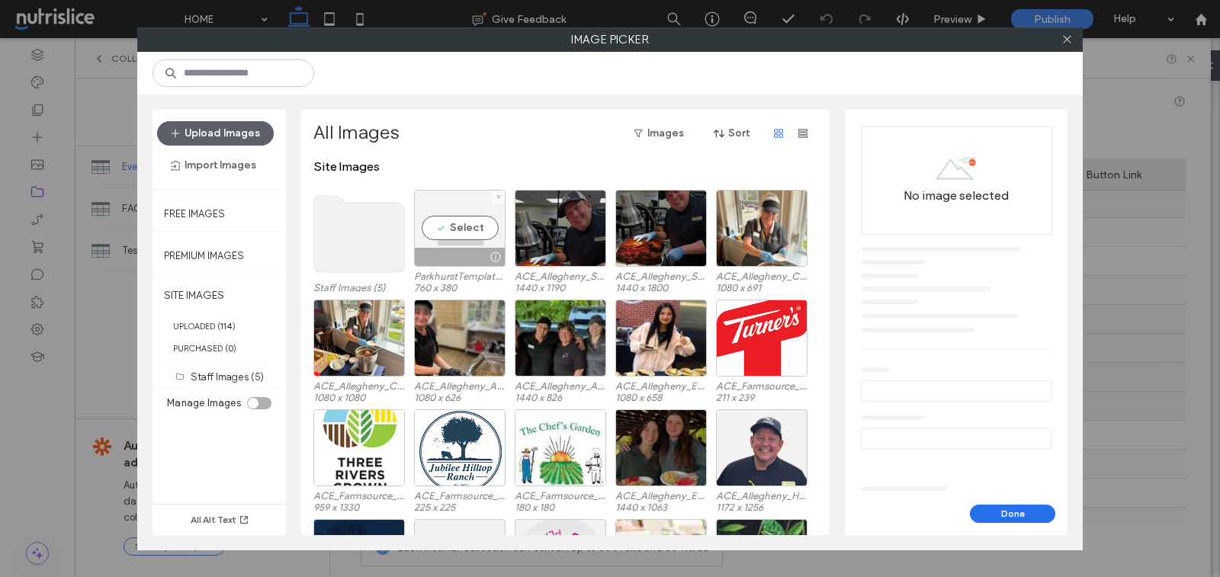
click at [468, 235] on div "Select" at bounding box center [460, 228] width 92 height 77
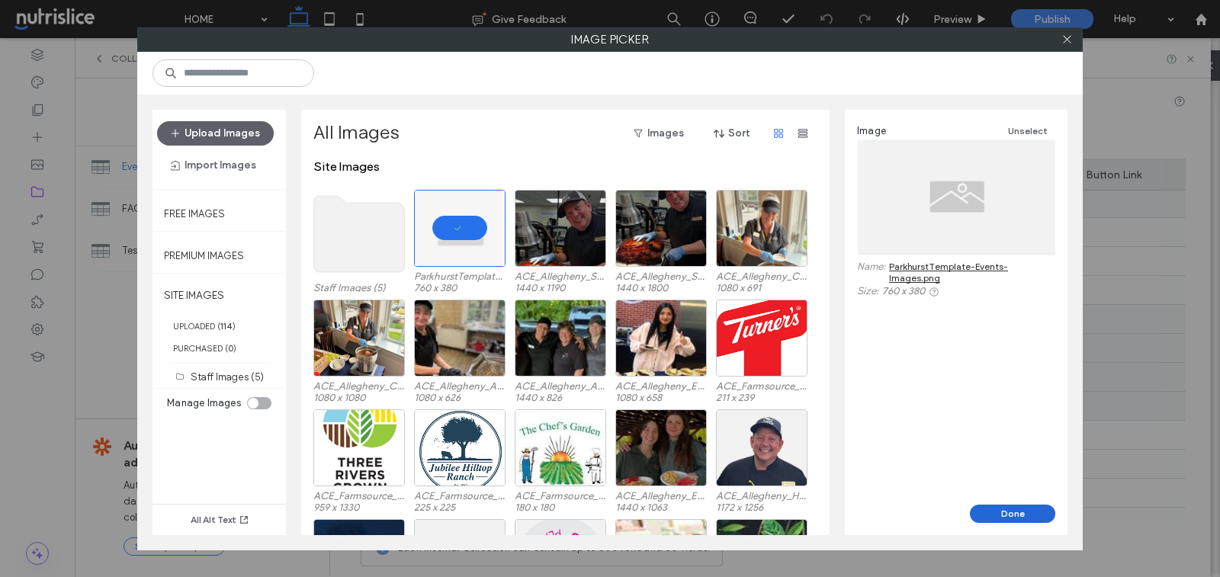
click at [1010, 522] on button "Done" at bounding box center [1012, 514] width 85 height 18
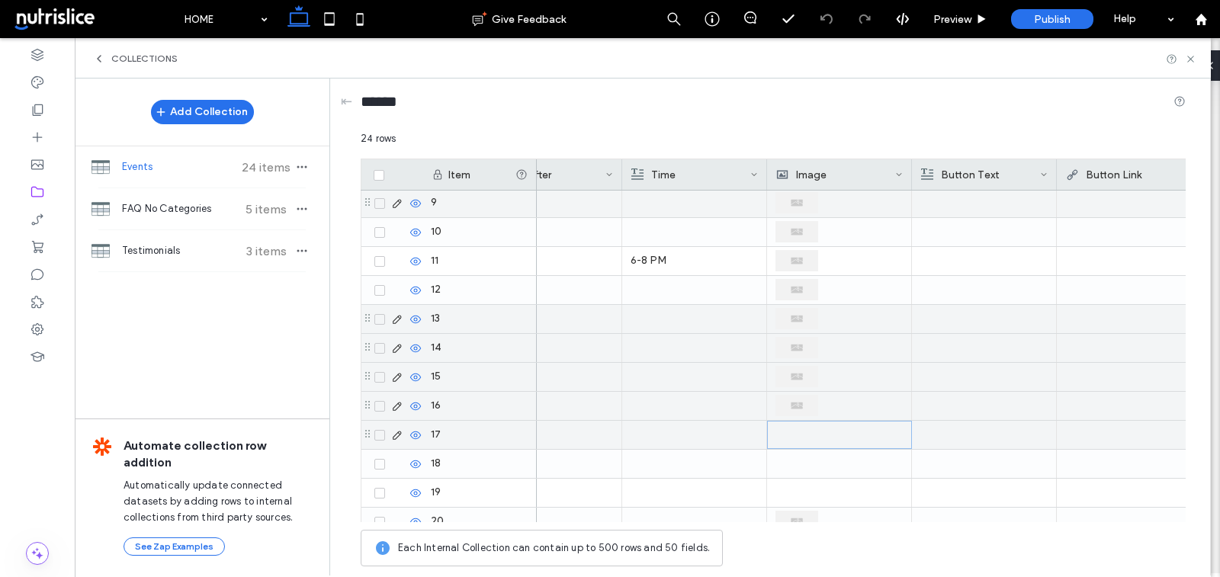
click at [829, 433] on div at bounding box center [840, 435] width 127 height 27
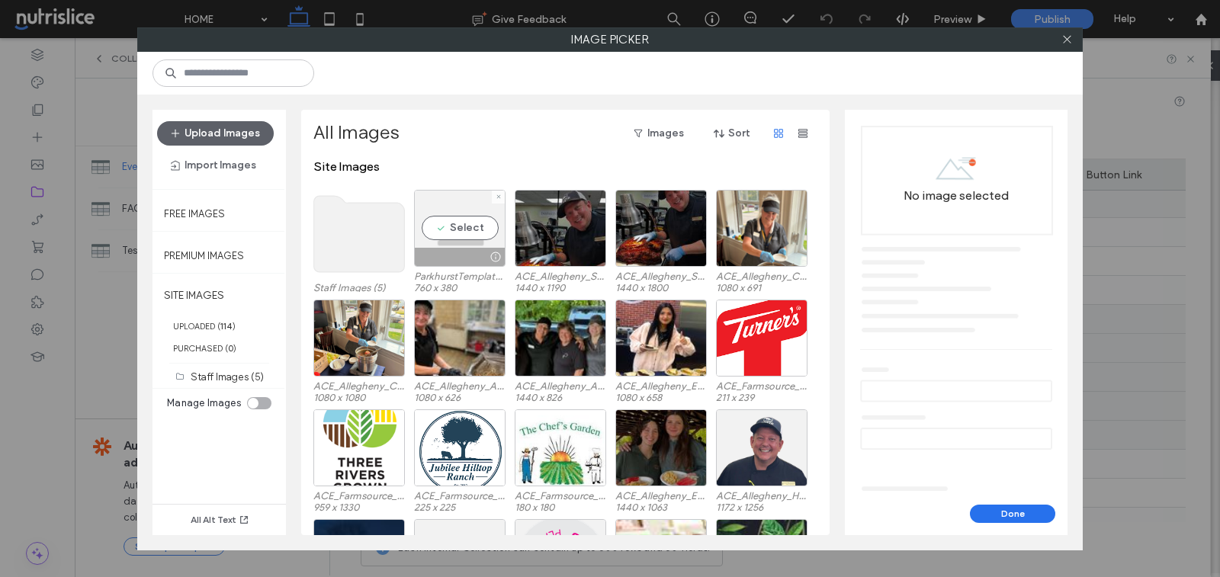
click at [465, 231] on div "Select" at bounding box center [460, 228] width 92 height 77
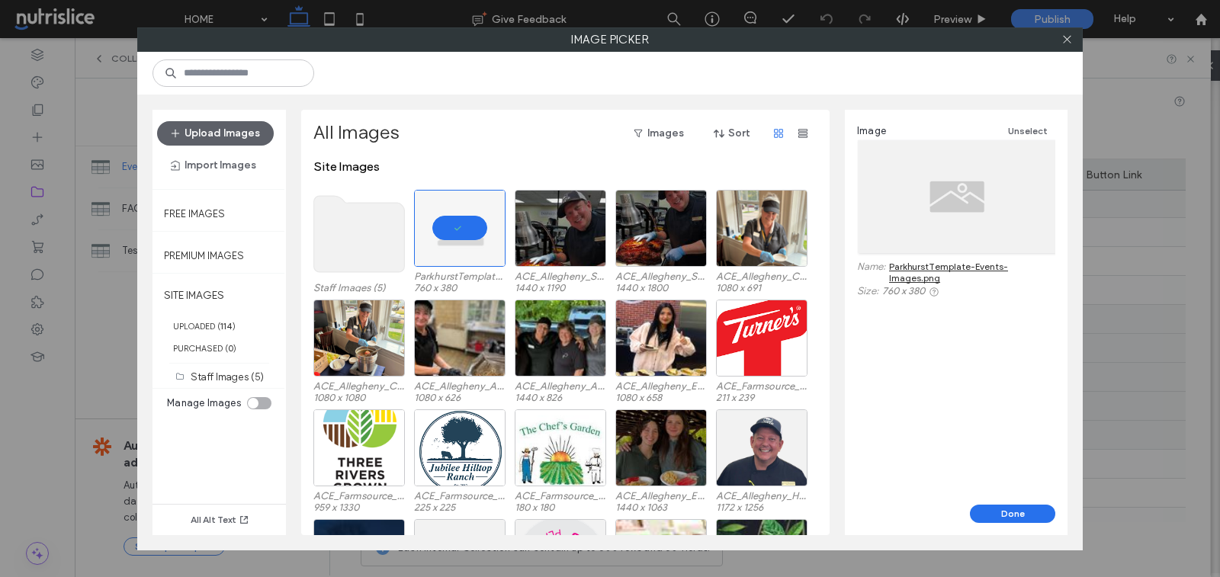
click at [1036, 516] on button "Done" at bounding box center [1012, 514] width 85 height 18
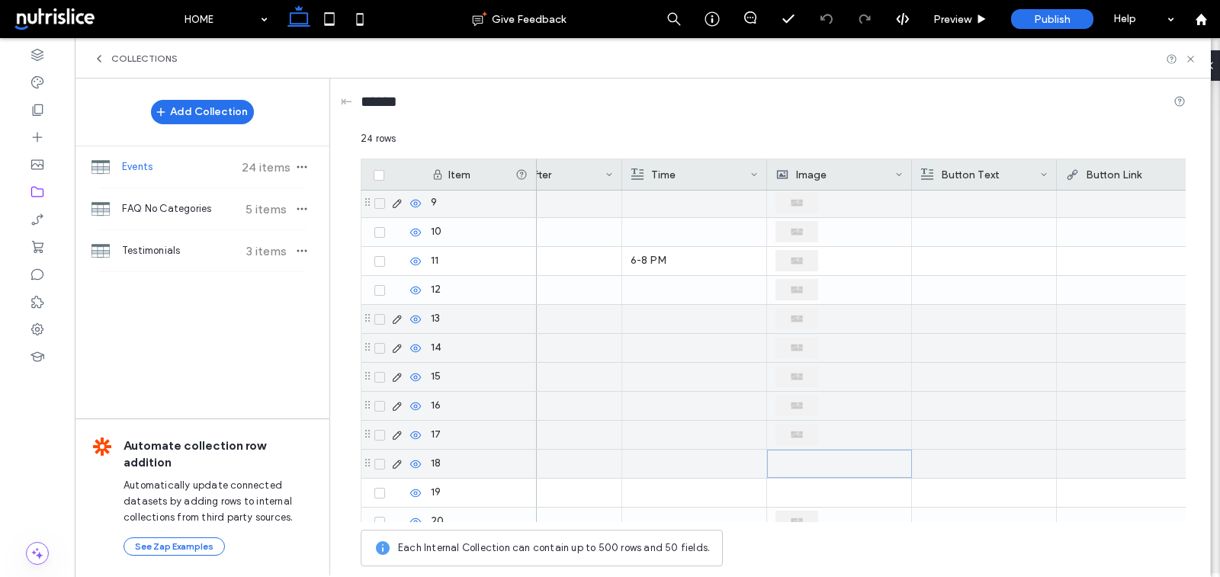
click at [830, 471] on div at bounding box center [840, 464] width 127 height 27
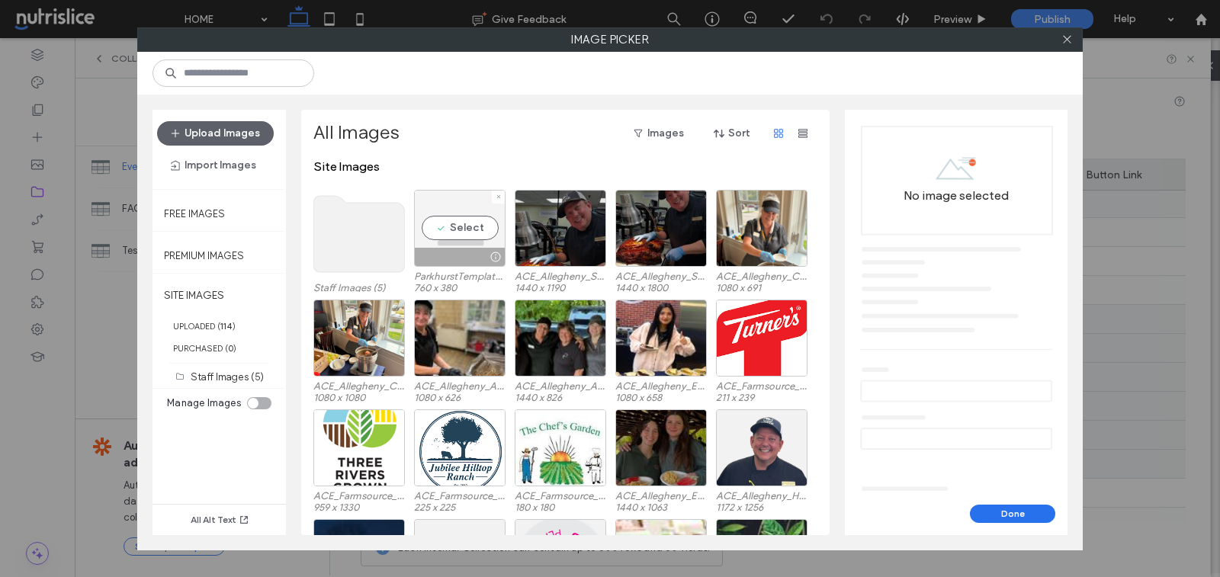
click at [471, 252] on div at bounding box center [460, 257] width 90 height 18
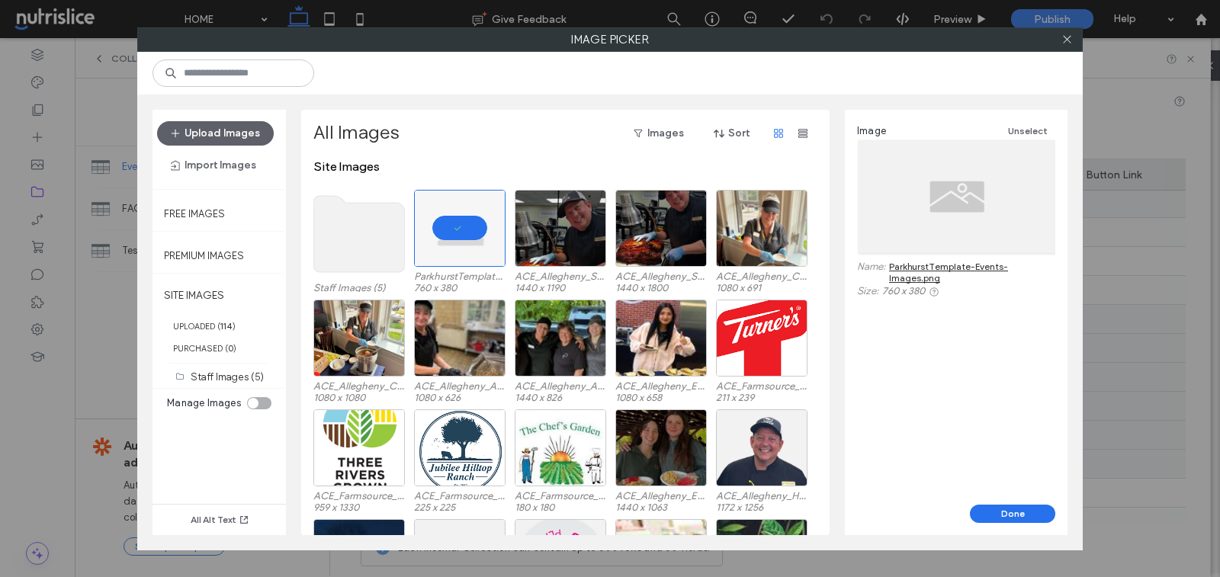
click at [1041, 500] on div "Image Unselect Name: ParkhurstTemplate-Events-Images.png Size: 760 x 380" at bounding box center [956, 307] width 223 height 395
click at [1037, 508] on button "Done" at bounding box center [1012, 514] width 85 height 18
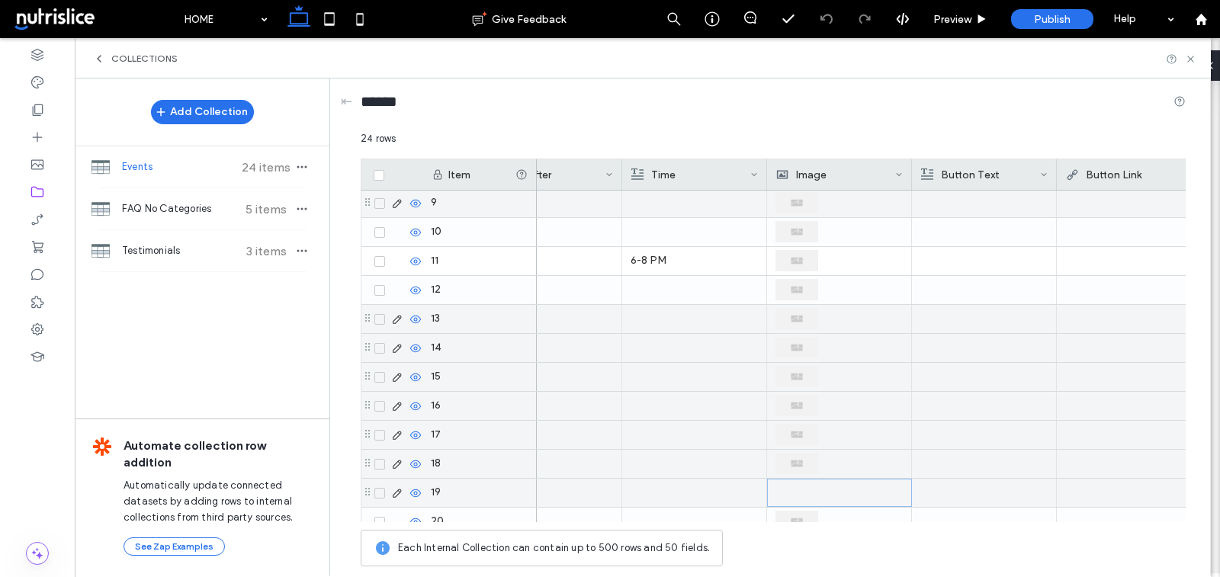
click at [787, 504] on div at bounding box center [840, 493] width 127 height 27
click at [789, 493] on div at bounding box center [840, 493] width 127 height 27
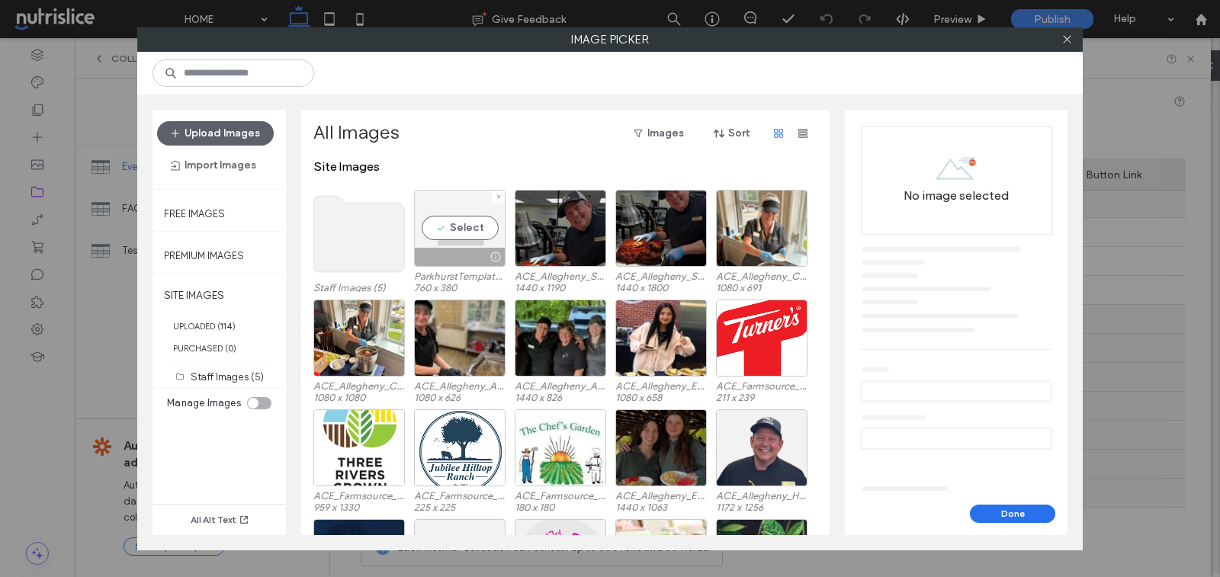
click at [450, 229] on div "Select" at bounding box center [460, 228] width 92 height 77
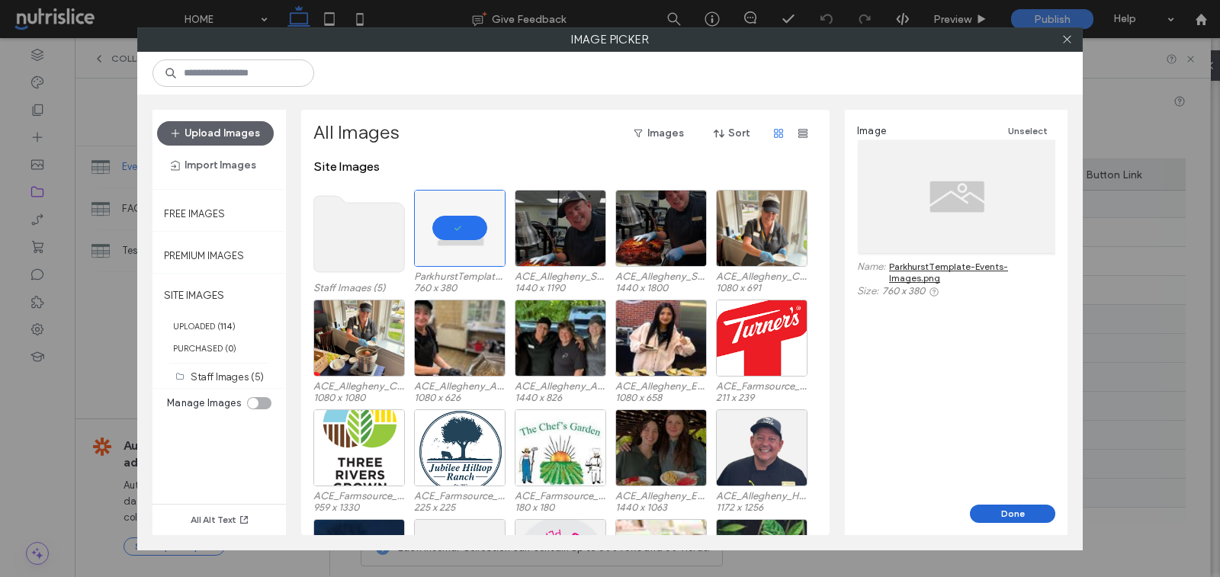
click at [1018, 513] on button "Done" at bounding box center [1012, 514] width 85 height 18
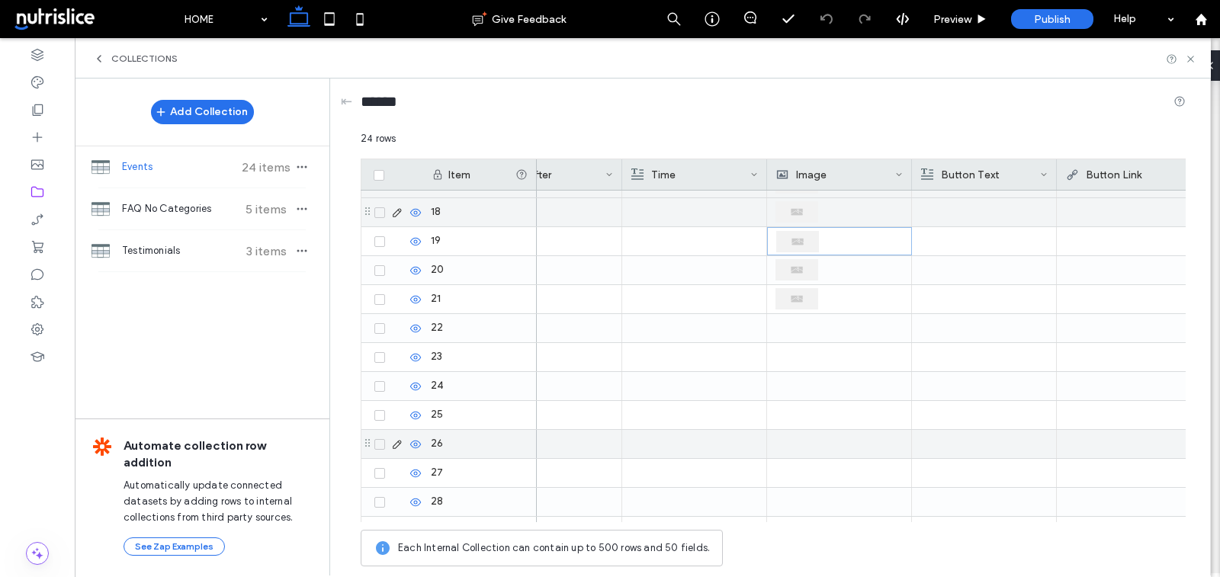
scroll to position [386, 0]
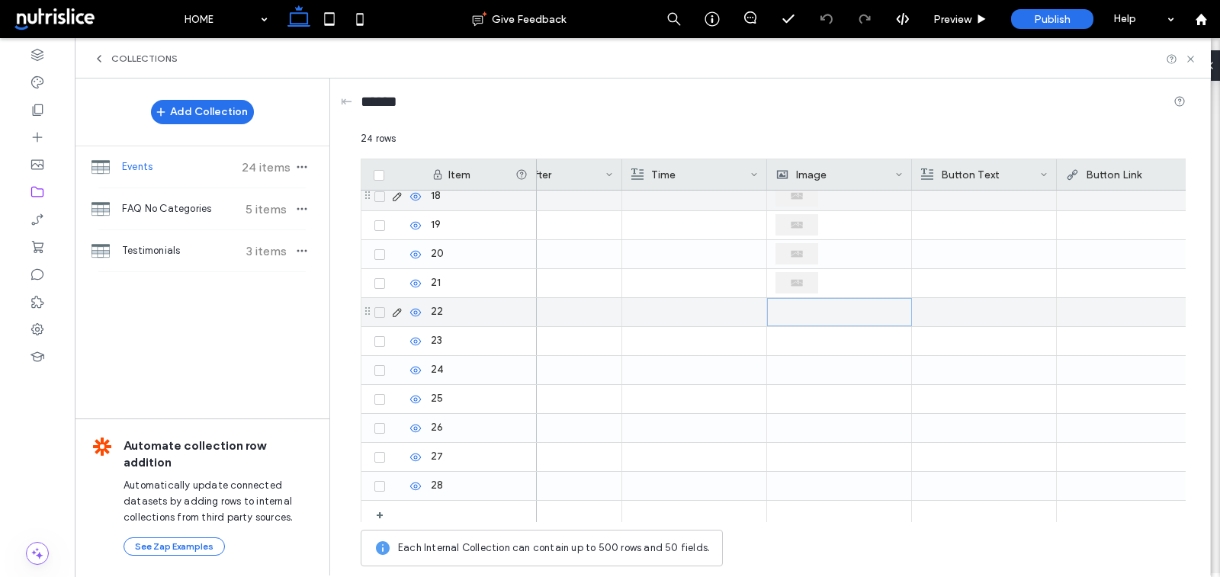
click at [846, 317] on div at bounding box center [840, 312] width 127 height 27
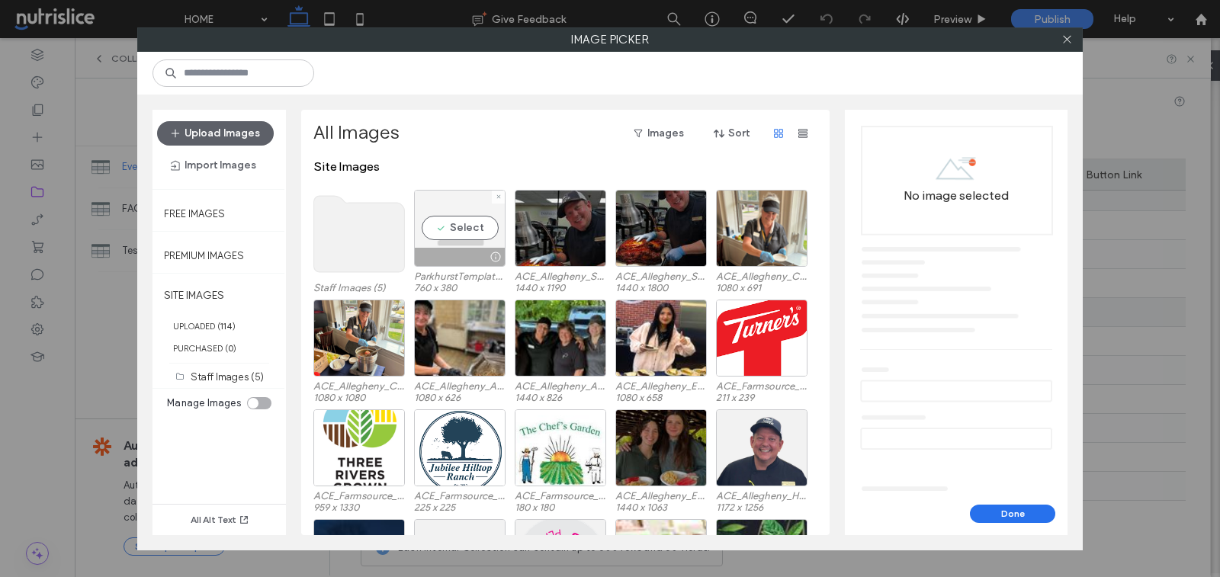
click at [463, 217] on div "Select" at bounding box center [460, 228] width 92 height 77
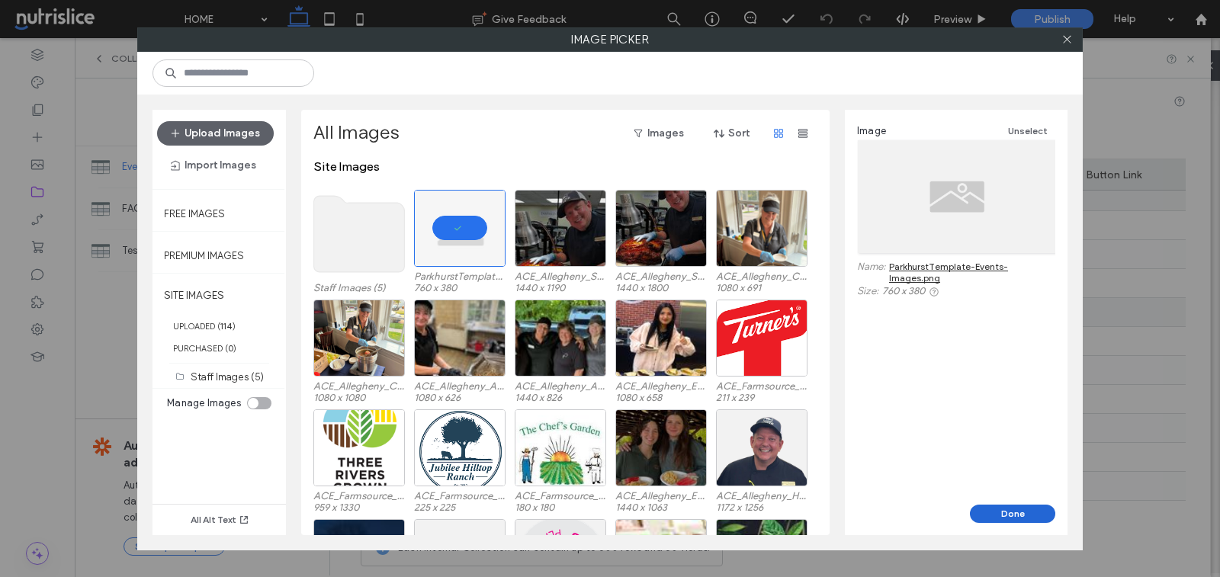
click at [1004, 507] on button "Done" at bounding box center [1012, 514] width 85 height 18
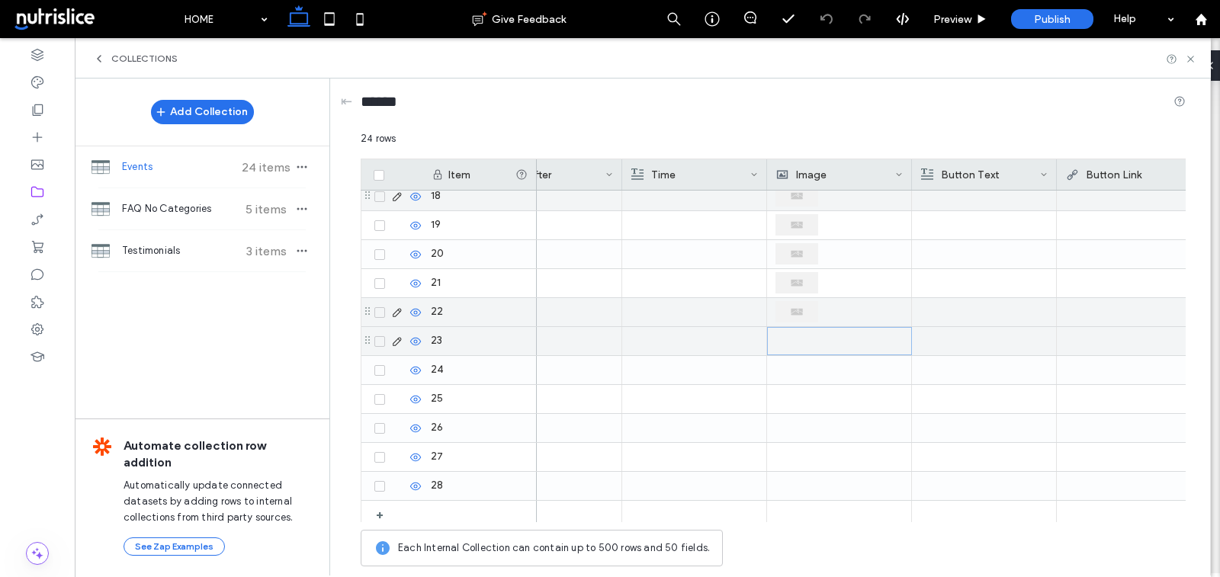
click at [812, 331] on div at bounding box center [840, 341] width 127 height 27
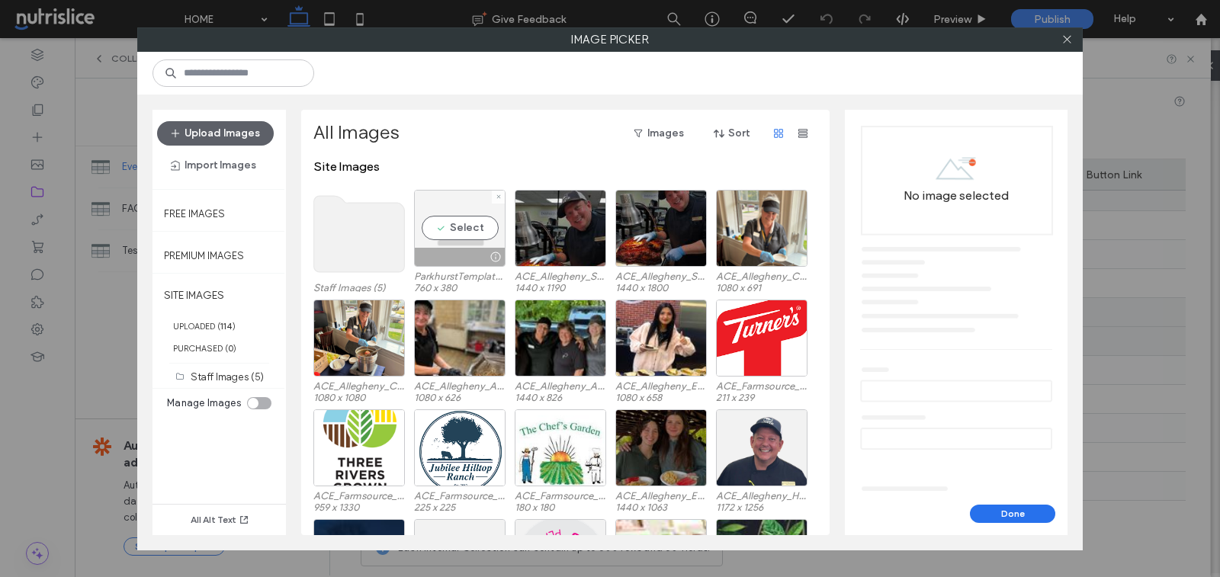
click at [478, 228] on div "Select" at bounding box center [460, 228] width 92 height 77
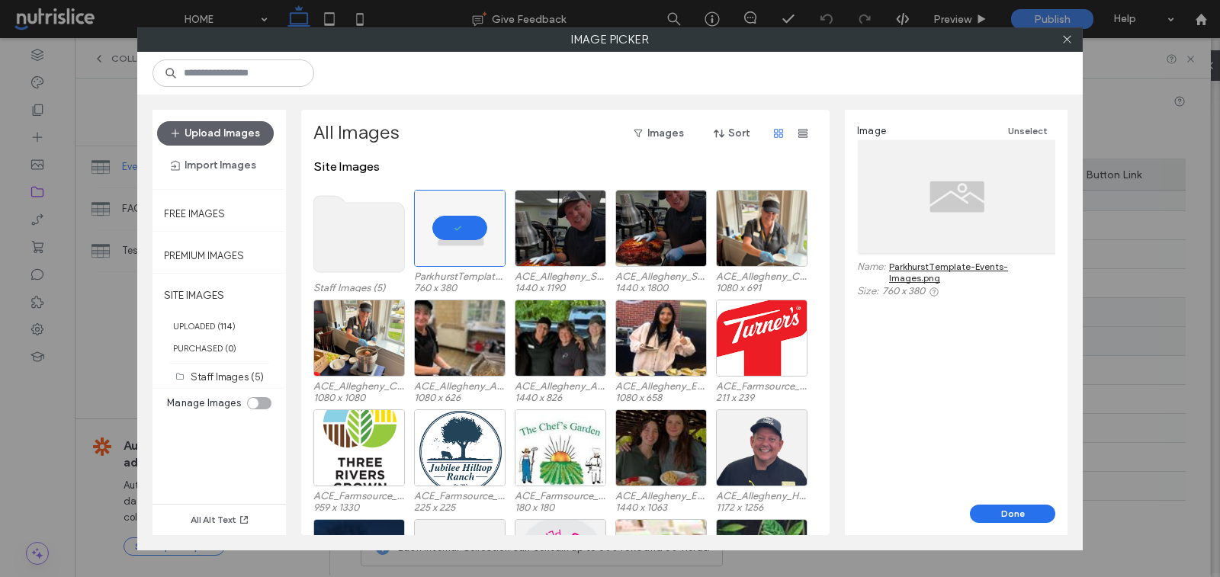
click at [1000, 513] on button "Done" at bounding box center [1012, 514] width 85 height 18
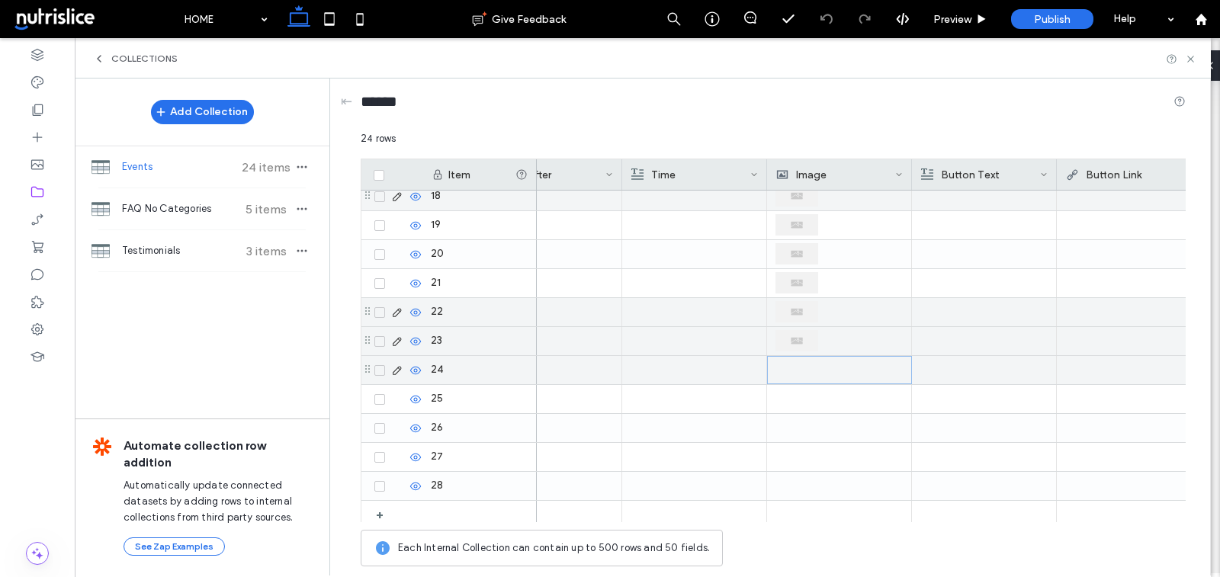
click at [805, 367] on div at bounding box center [840, 370] width 127 height 27
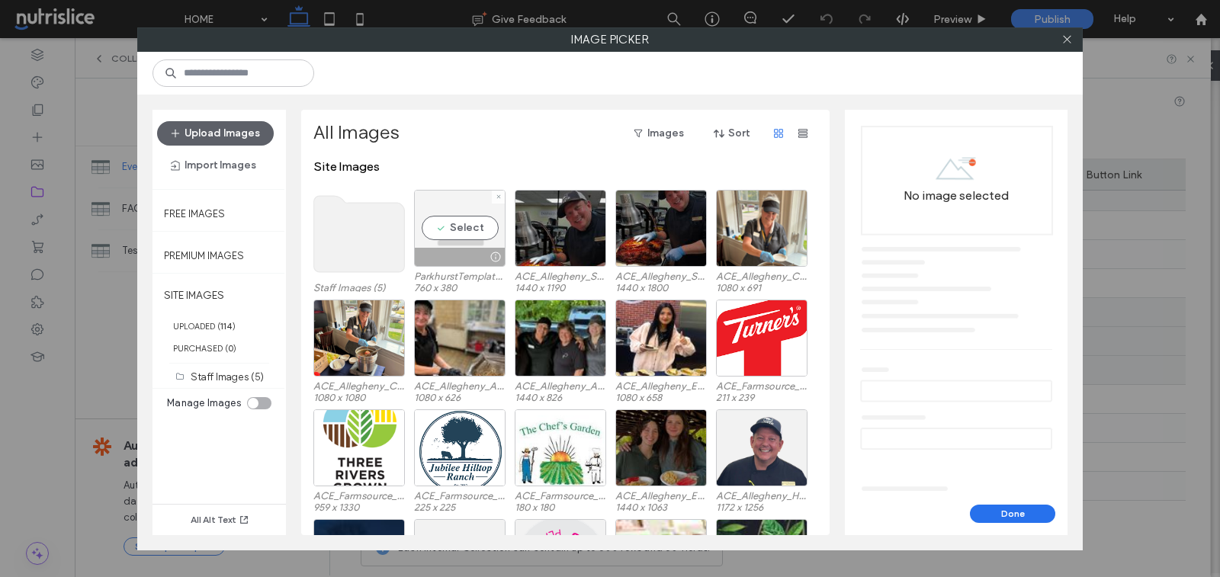
drag, startPoint x: 447, startPoint y: 227, endPoint x: 455, endPoint y: 236, distance: 13.0
click at [447, 227] on div "Select" at bounding box center [460, 228] width 92 height 77
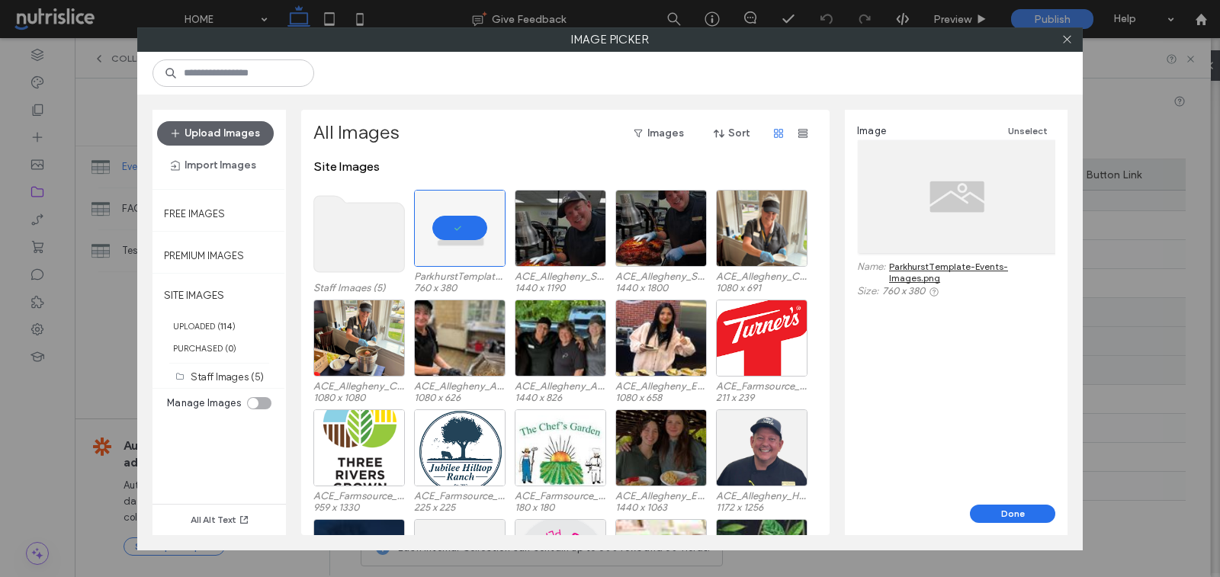
click at [1032, 519] on button "Done" at bounding box center [1012, 514] width 85 height 18
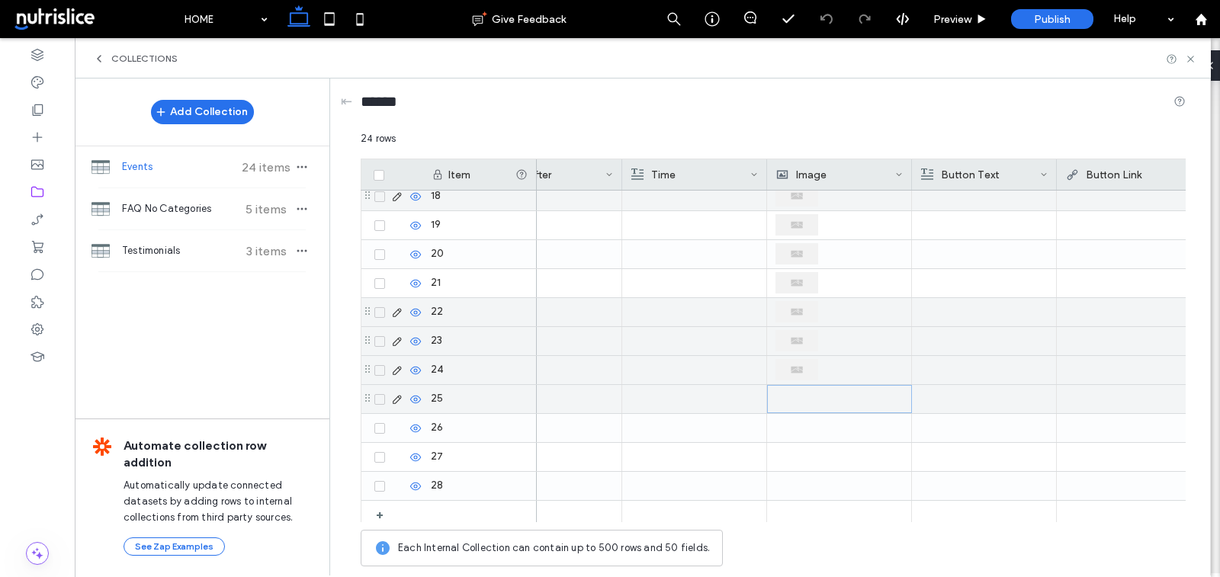
click at [809, 394] on div at bounding box center [840, 399] width 127 height 27
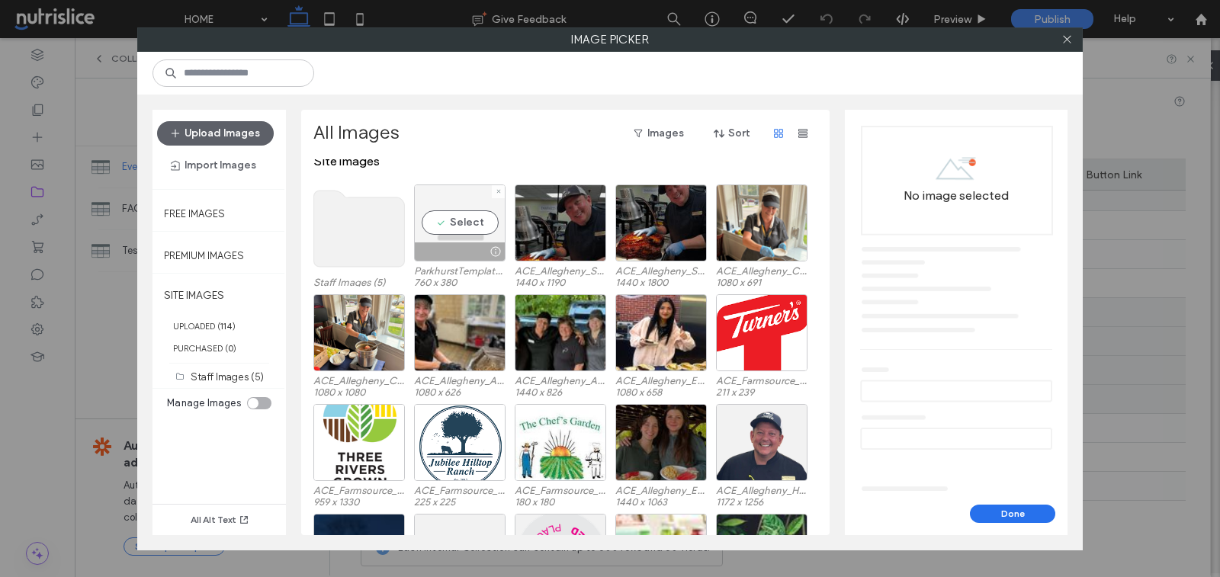
click at [461, 226] on div "Select" at bounding box center [460, 223] width 92 height 77
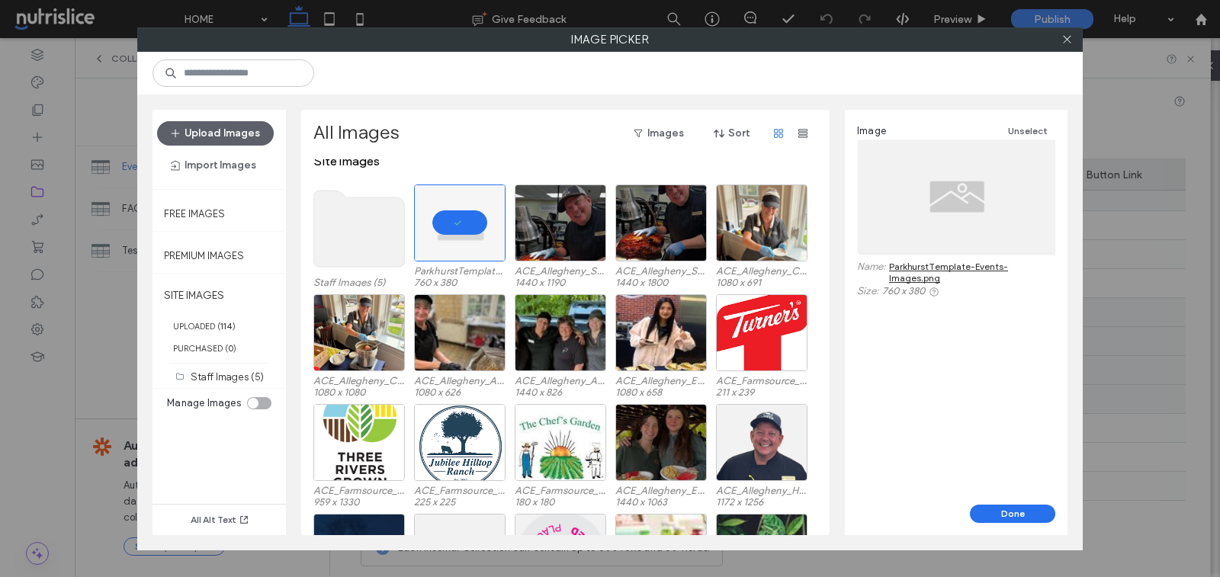
scroll to position [8, 0]
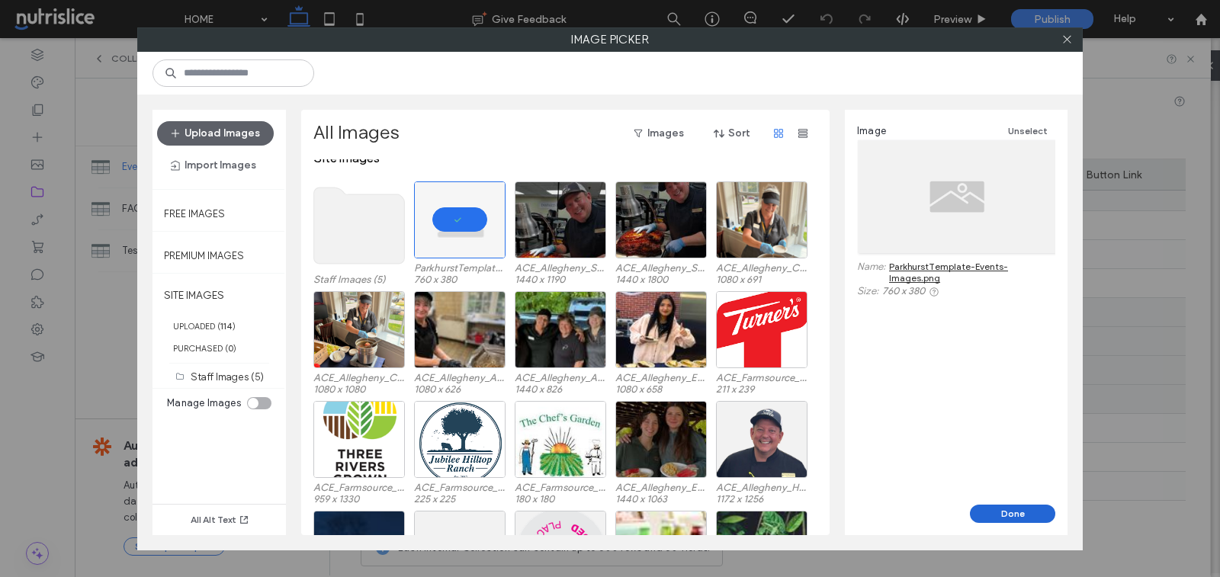
click at [999, 508] on button "Done" at bounding box center [1012, 514] width 85 height 18
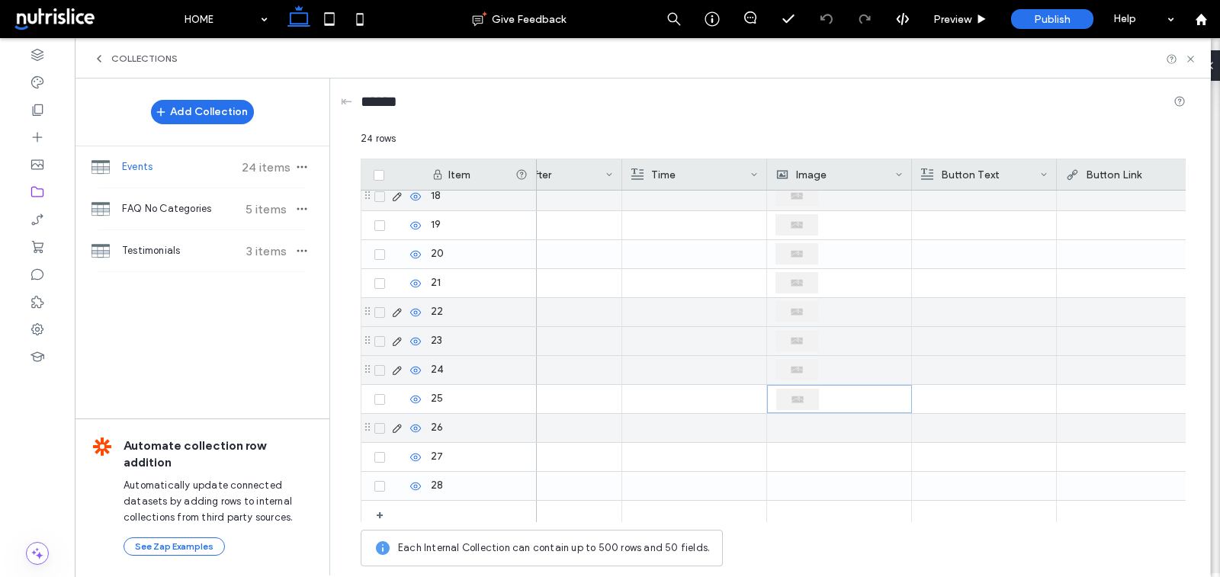
click at [800, 420] on div at bounding box center [839, 428] width 127 height 28
click at [800, 419] on div at bounding box center [840, 428] width 127 height 27
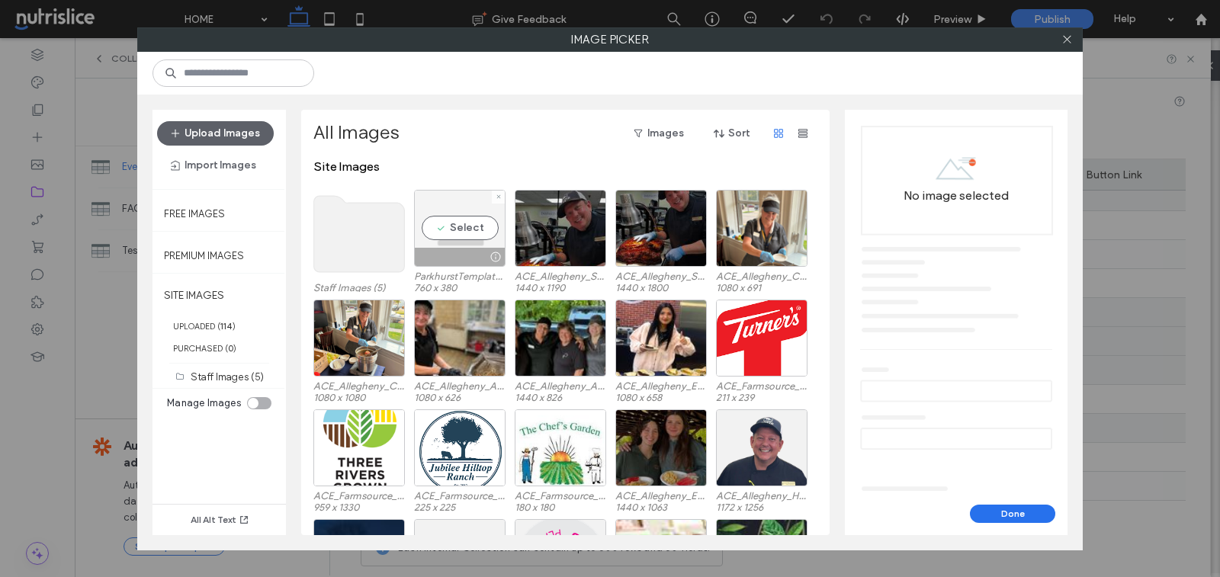
drag, startPoint x: 447, startPoint y: 218, endPoint x: 463, endPoint y: 225, distance: 17.4
click at [447, 218] on div "Select" at bounding box center [460, 228] width 92 height 77
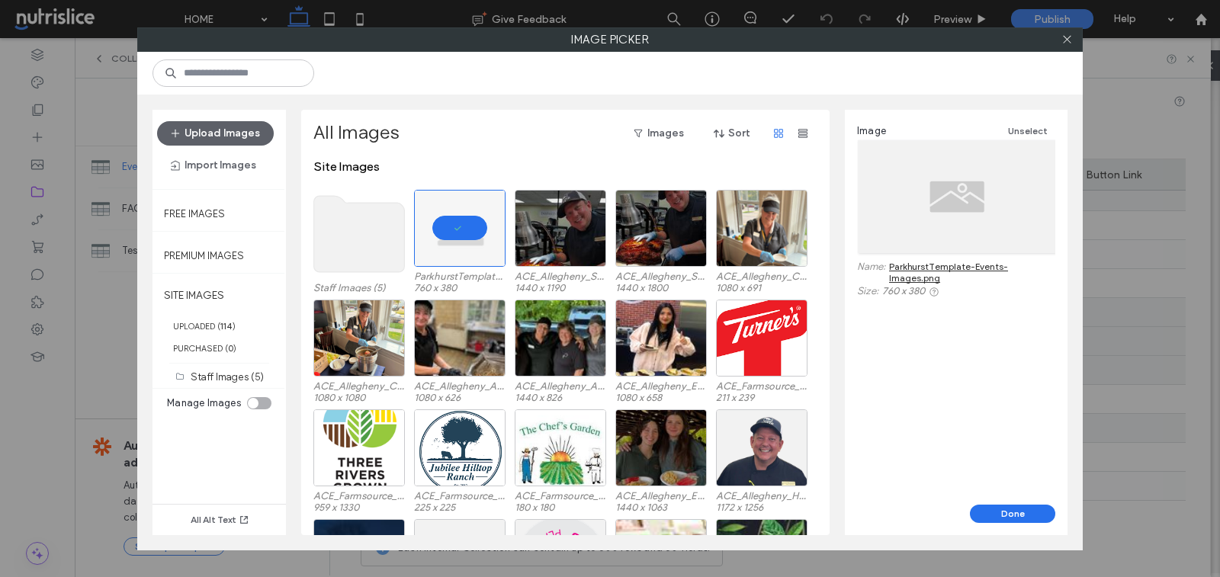
click at [999, 507] on button "Done" at bounding box center [1012, 514] width 85 height 18
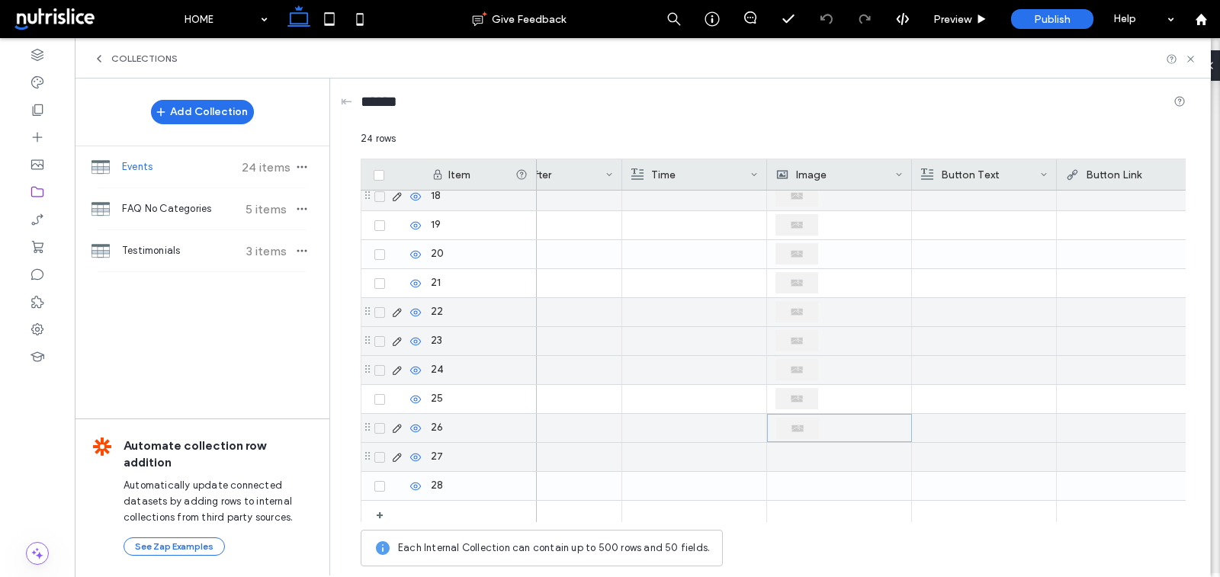
click at [811, 448] on div at bounding box center [839, 457] width 127 height 28
click at [811, 448] on div at bounding box center [840, 457] width 127 height 27
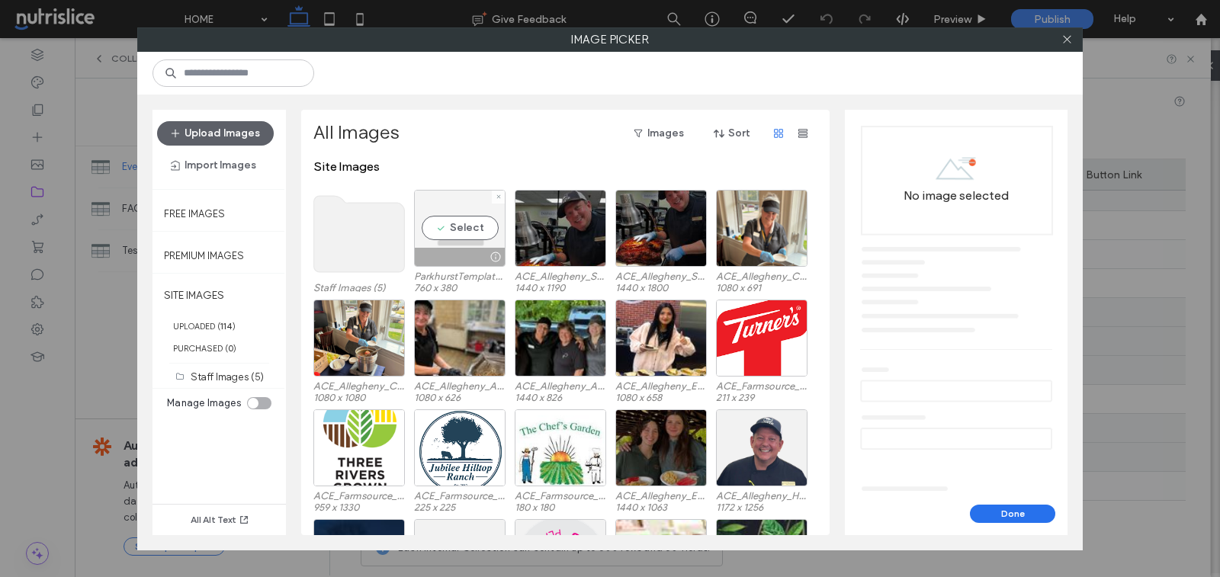
click at [494, 246] on div "Select" at bounding box center [460, 228] width 92 height 77
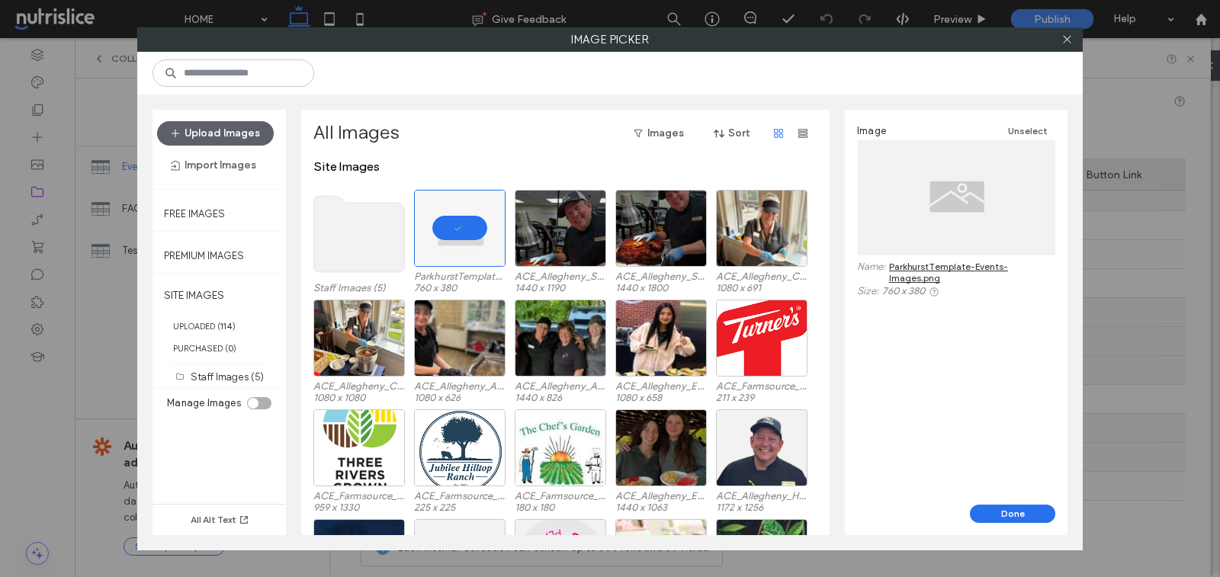
click at [1023, 516] on button "Done" at bounding box center [1012, 514] width 85 height 18
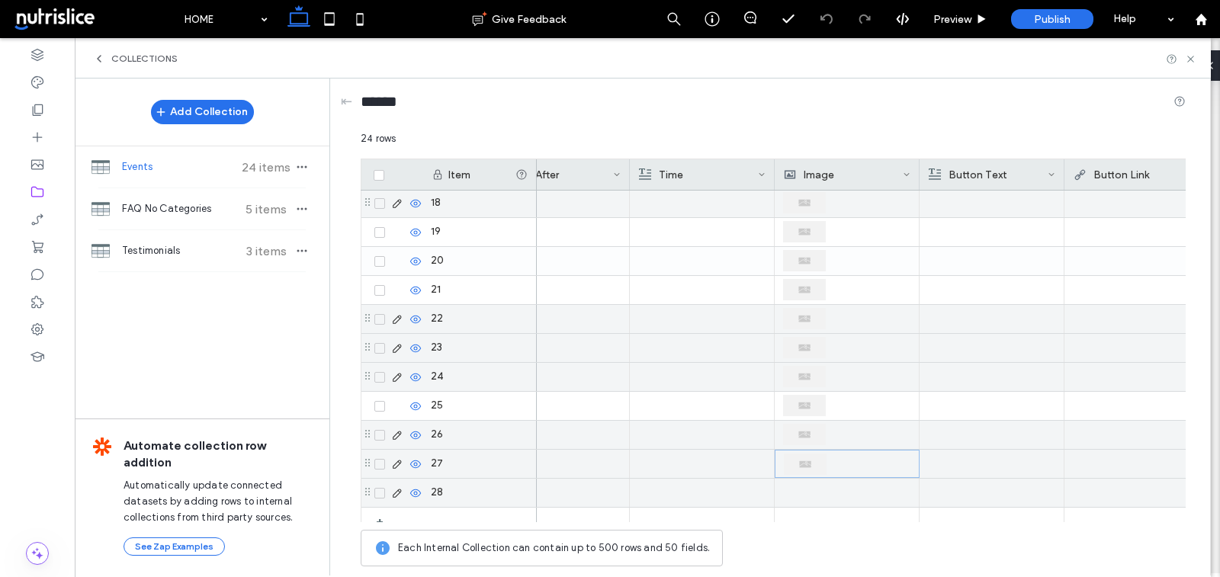
scroll to position [391, 0]
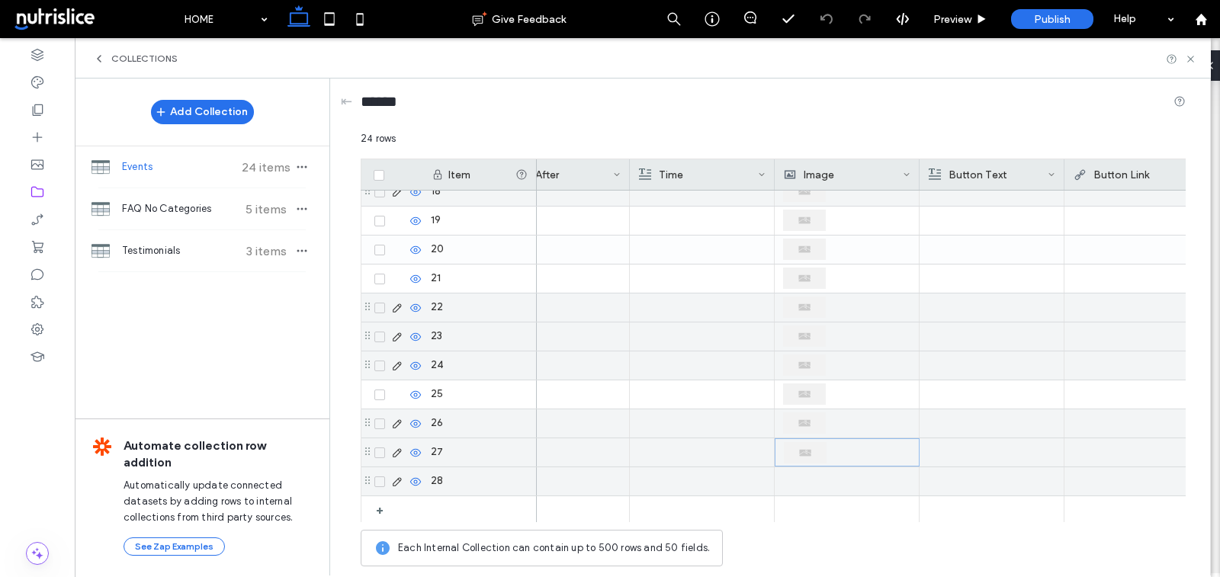
click at [814, 476] on div at bounding box center [846, 482] width 127 height 28
click at [814, 476] on div at bounding box center [847, 481] width 127 height 27
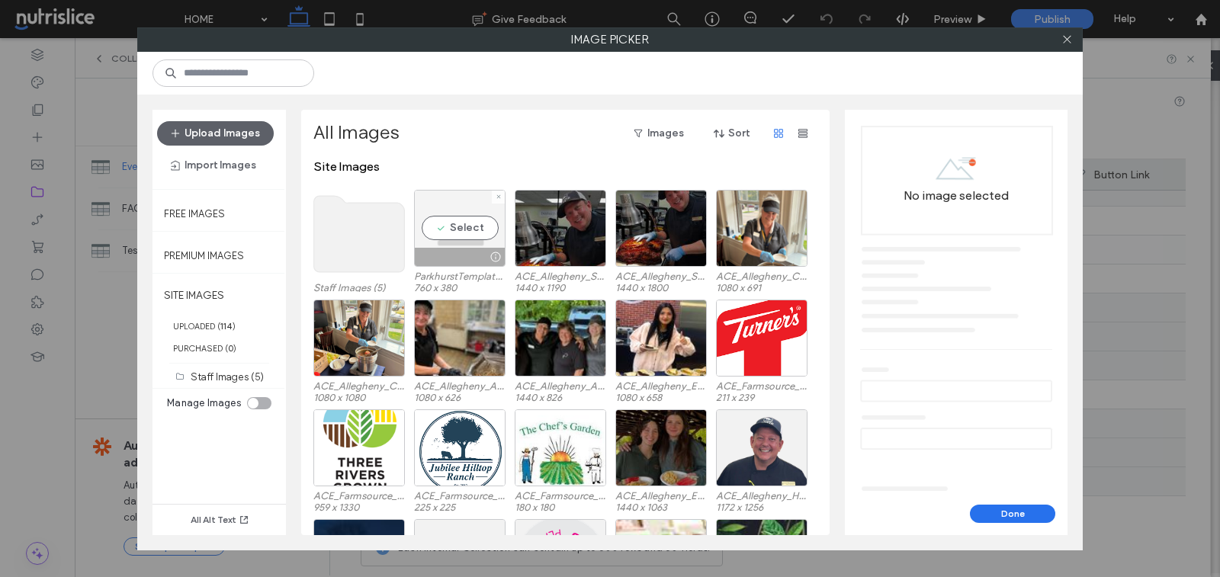
click at [437, 249] on div at bounding box center [460, 257] width 90 height 18
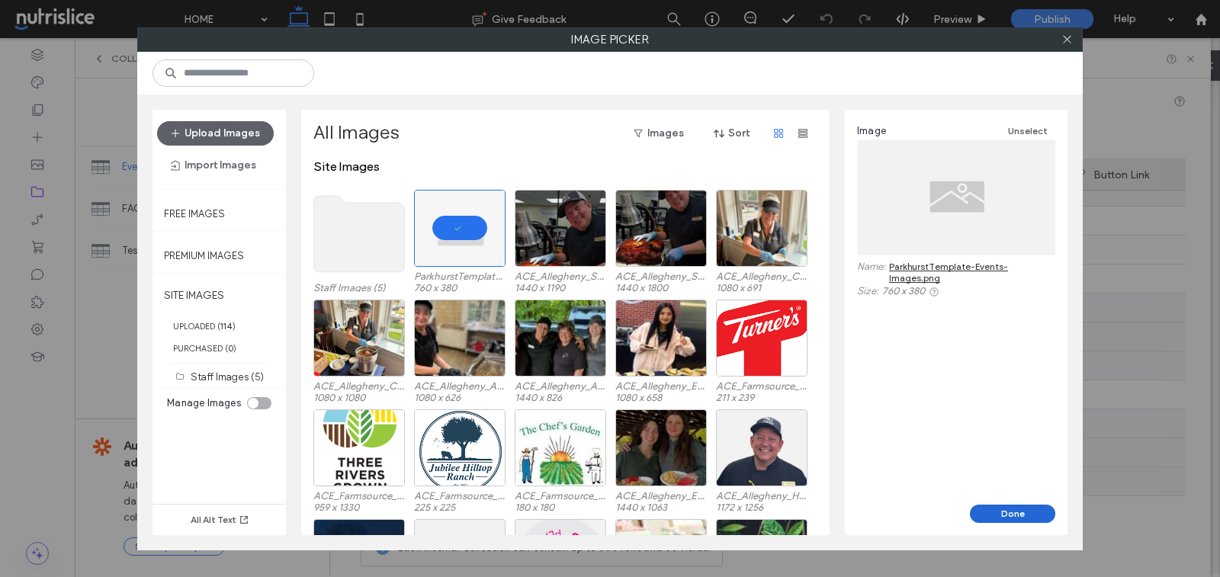
click at [1015, 521] on button "Done" at bounding box center [1012, 514] width 85 height 18
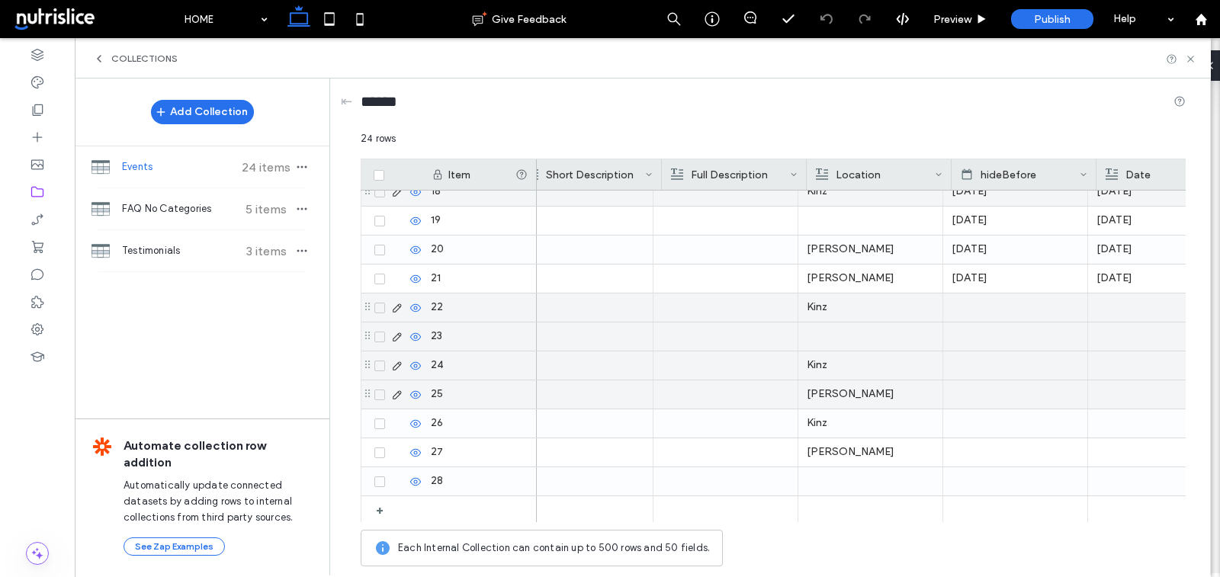
scroll to position [0, 0]
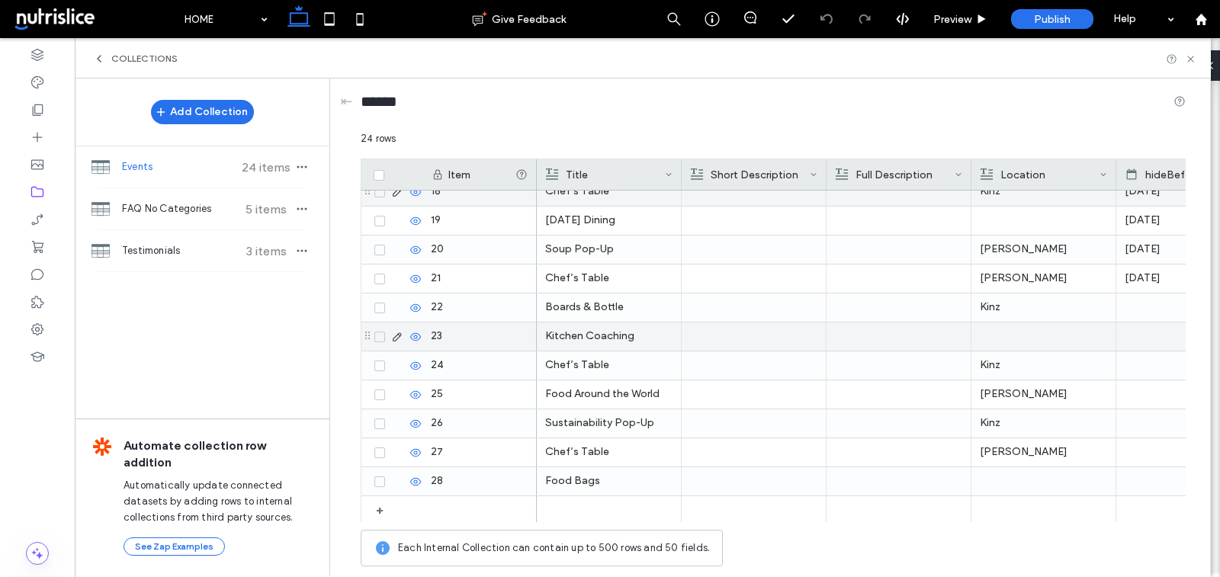
click at [998, 338] on div at bounding box center [1043, 337] width 127 height 28
click at [998, 338] on div at bounding box center [1044, 336] width 127 height 27
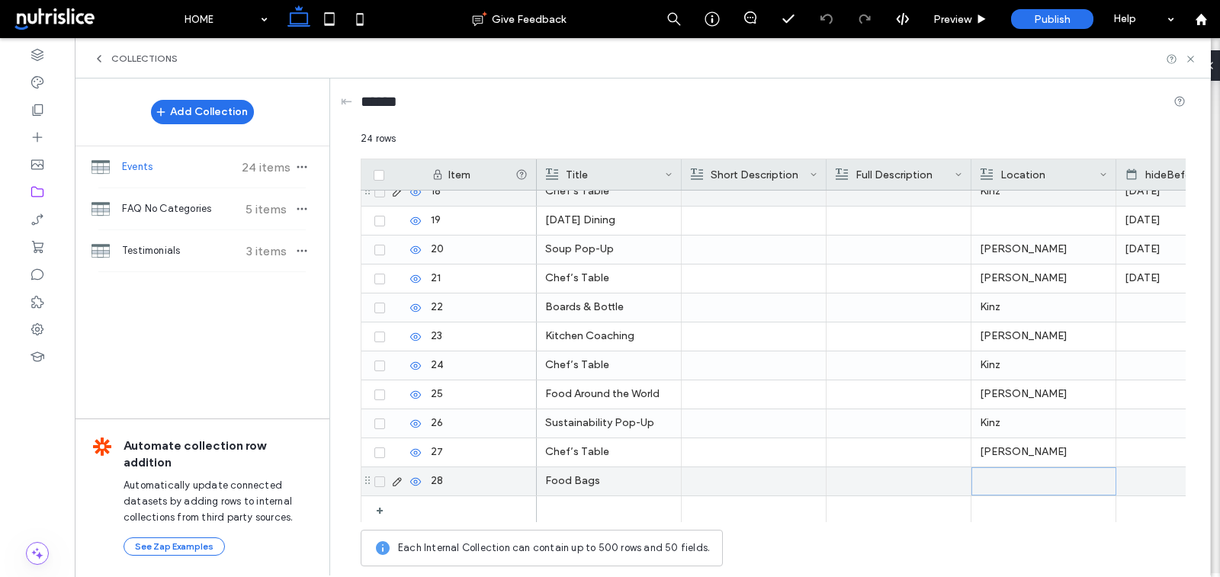
click at [1020, 483] on div at bounding box center [1044, 481] width 127 height 27
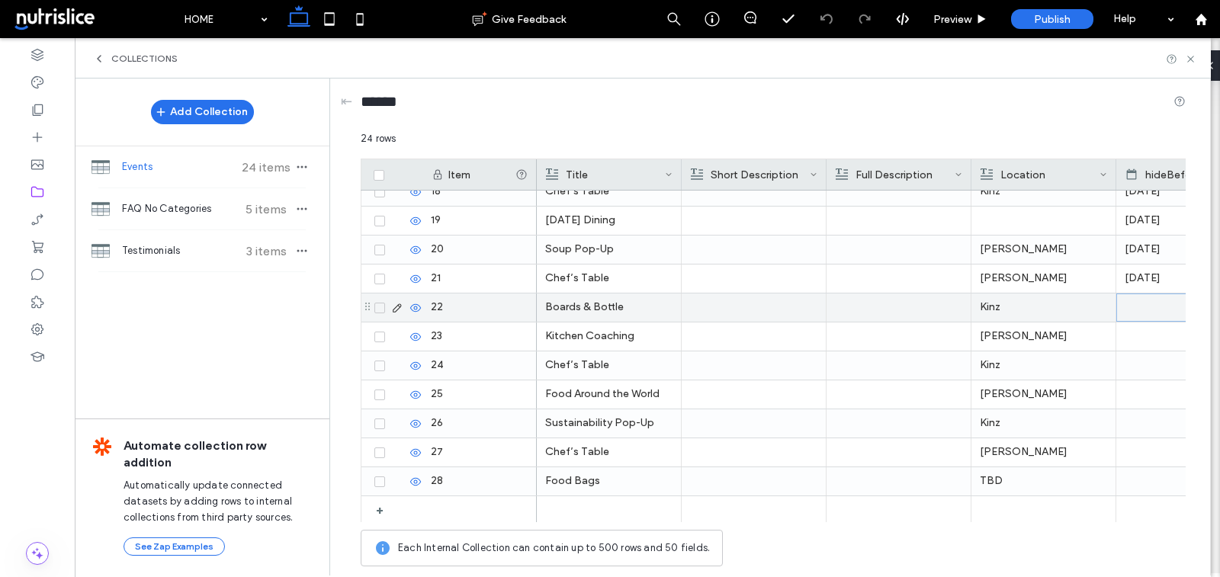
click at [1121, 303] on div at bounding box center [1189, 308] width 145 height 28
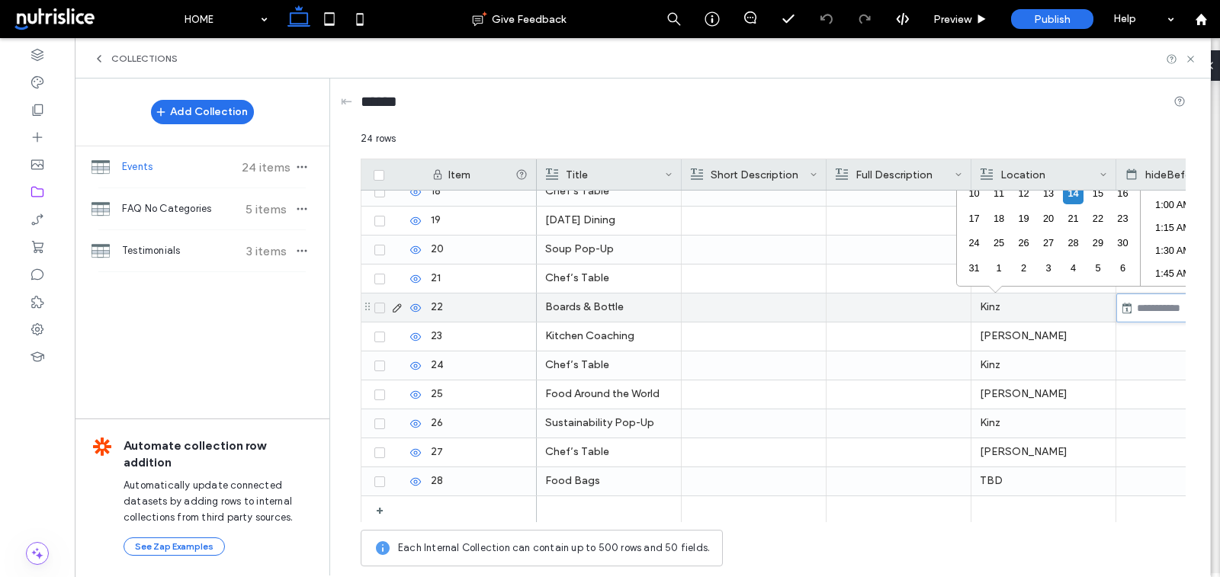
scroll to position [1429, 0]
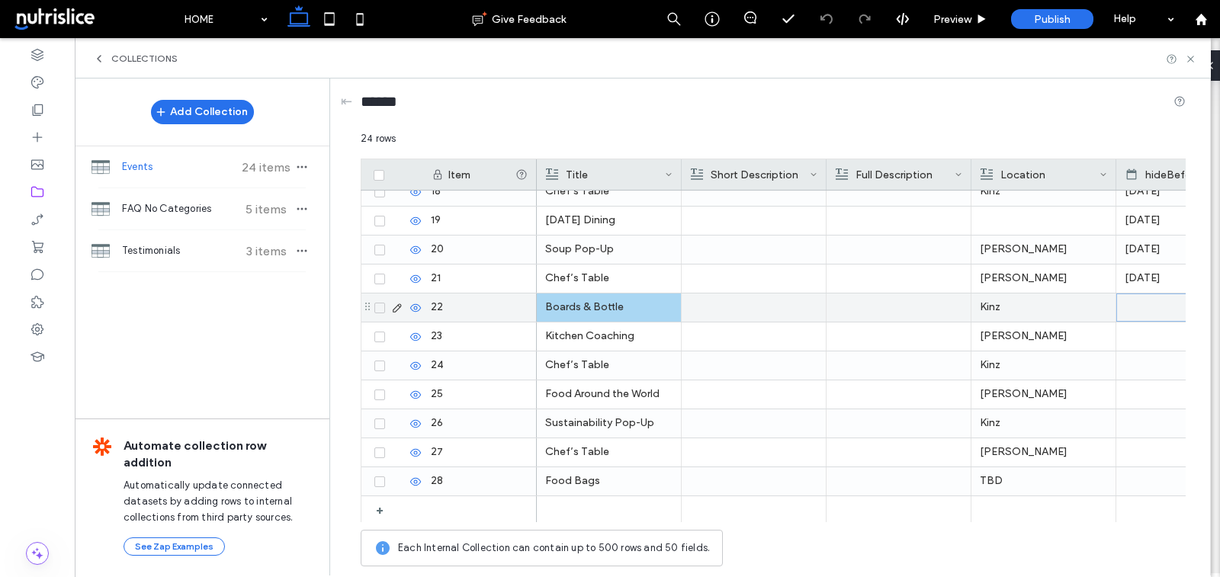
click at [644, 300] on p "Boards & Bottle" at bounding box center [608, 307] width 127 height 27
click at [397, 302] on icon at bounding box center [397, 308] width 12 height 12
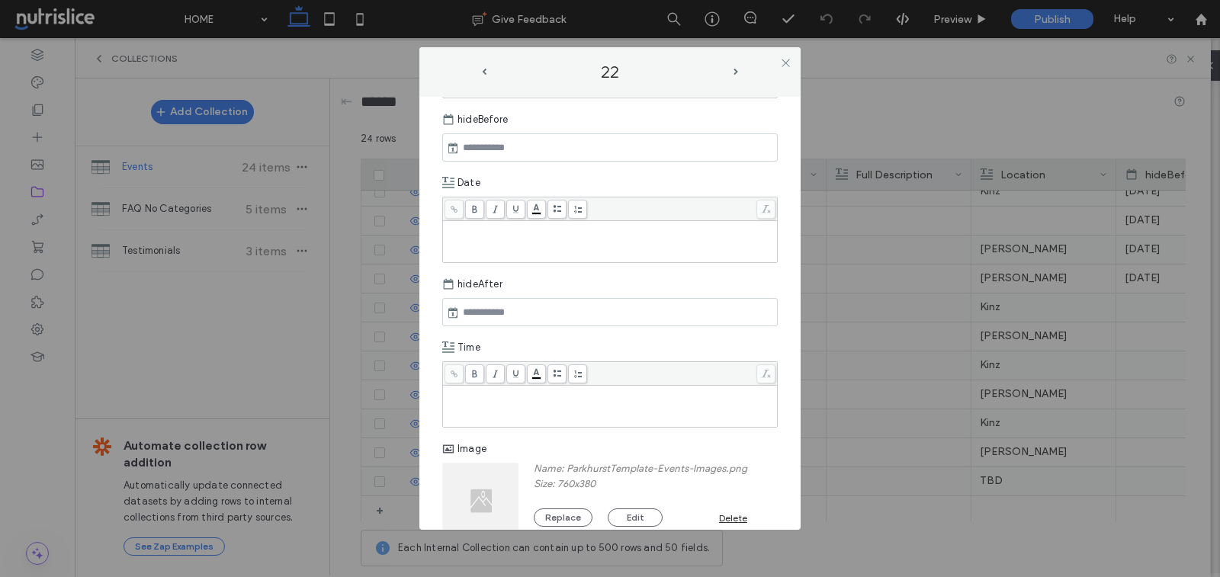
scroll to position [470, 0]
click at [494, 243] on div "Rich Text Editor" at bounding box center [610, 239] width 330 height 38
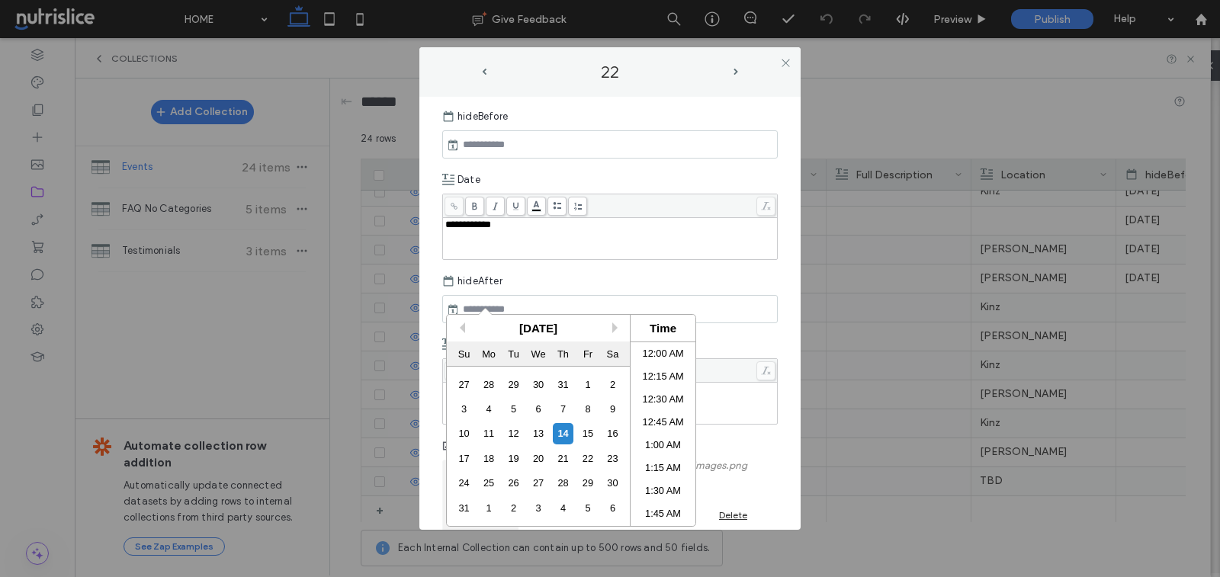
click at [503, 311] on input "text" at bounding box center [512, 310] width 107 height 18
paste input "**********"
type input "**********"
click at [558, 236] on div "**********" at bounding box center [610, 239] width 330 height 38
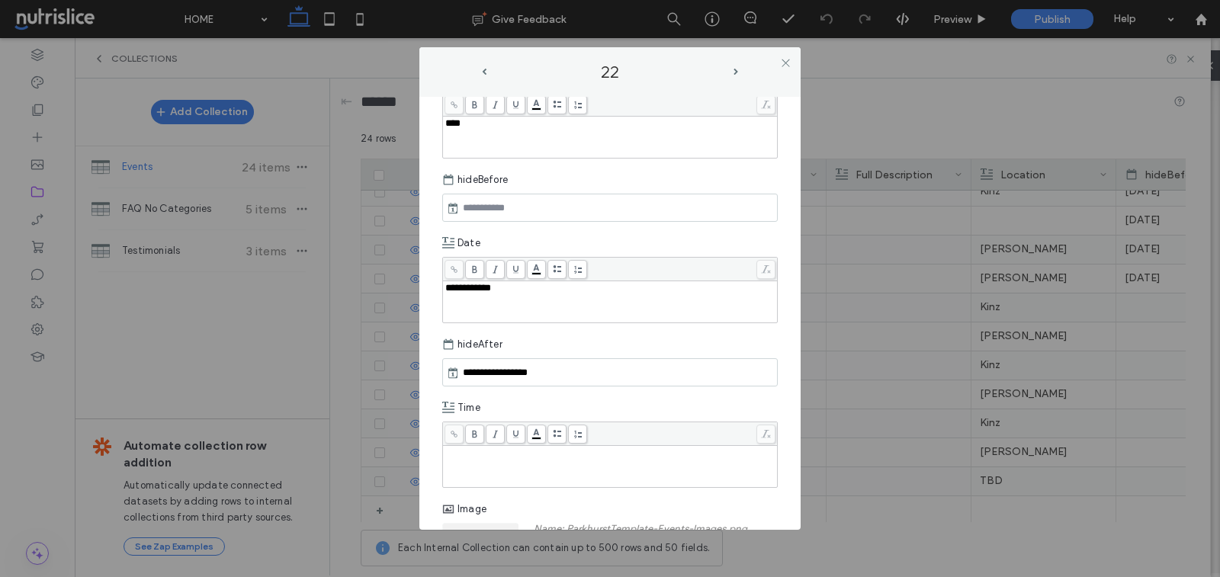
scroll to position [404, 0]
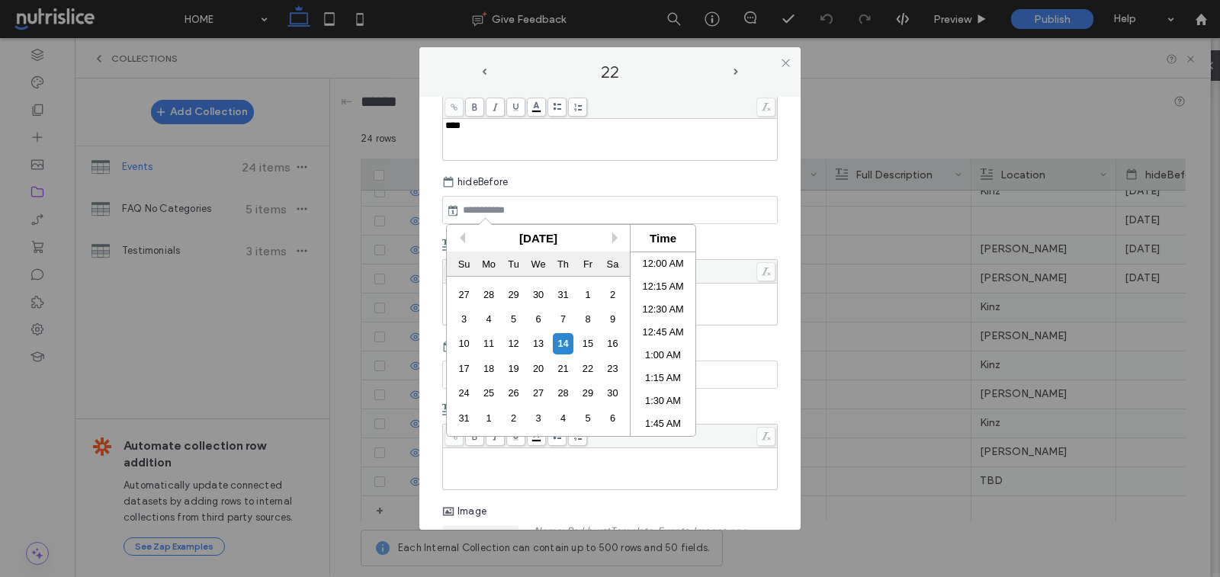
click at [494, 206] on input "text" at bounding box center [512, 210] width 107 height 18
click at [618, 233] on button "Next Month" at bounding box center [618, 238] width 11 height 11
click at [465, 391] on div "26" at bounding box center [464, 393] width 21 height 21
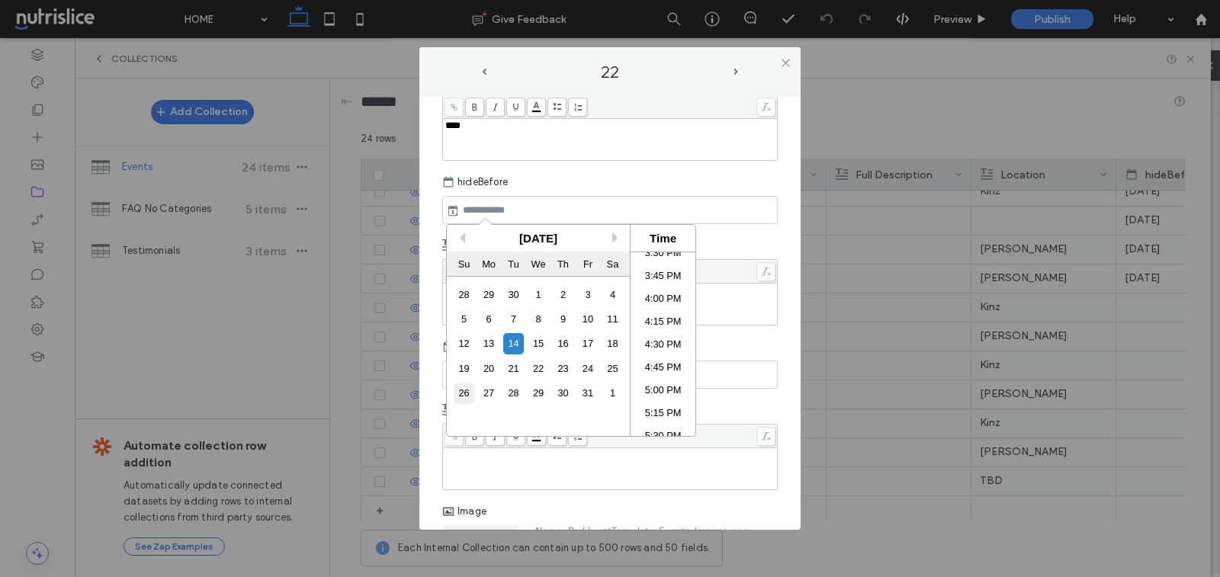
type input "**********"
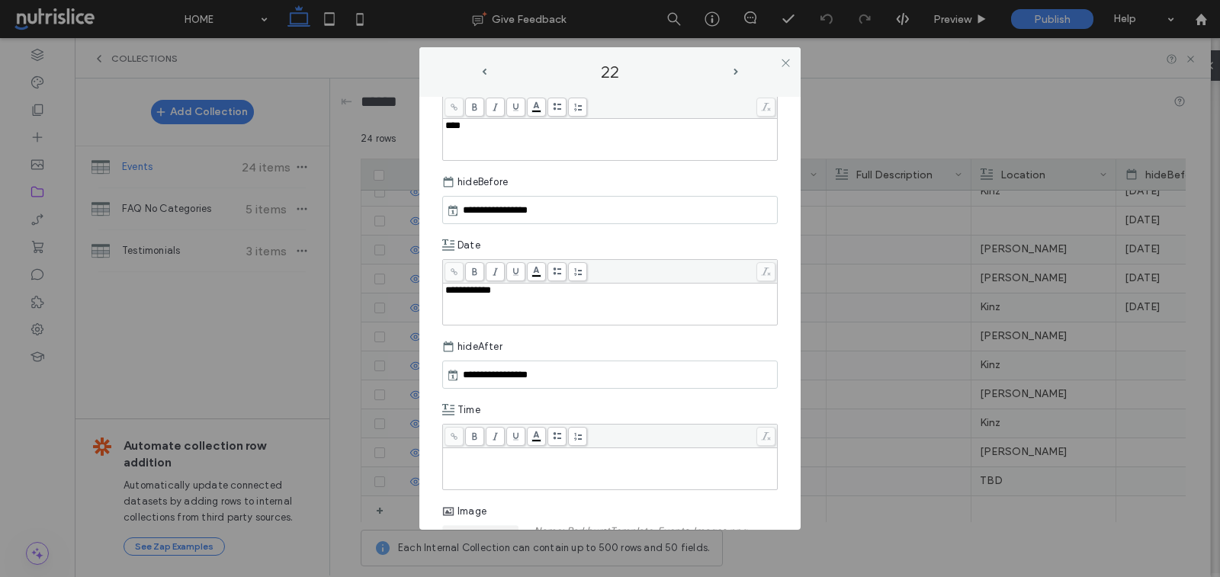
click at [736, 232] on div "Date" at bounding box center [610, 245] width 336 height 27
click at [783, 59] on icon at bounding box center [785, 62] width 11 height 11
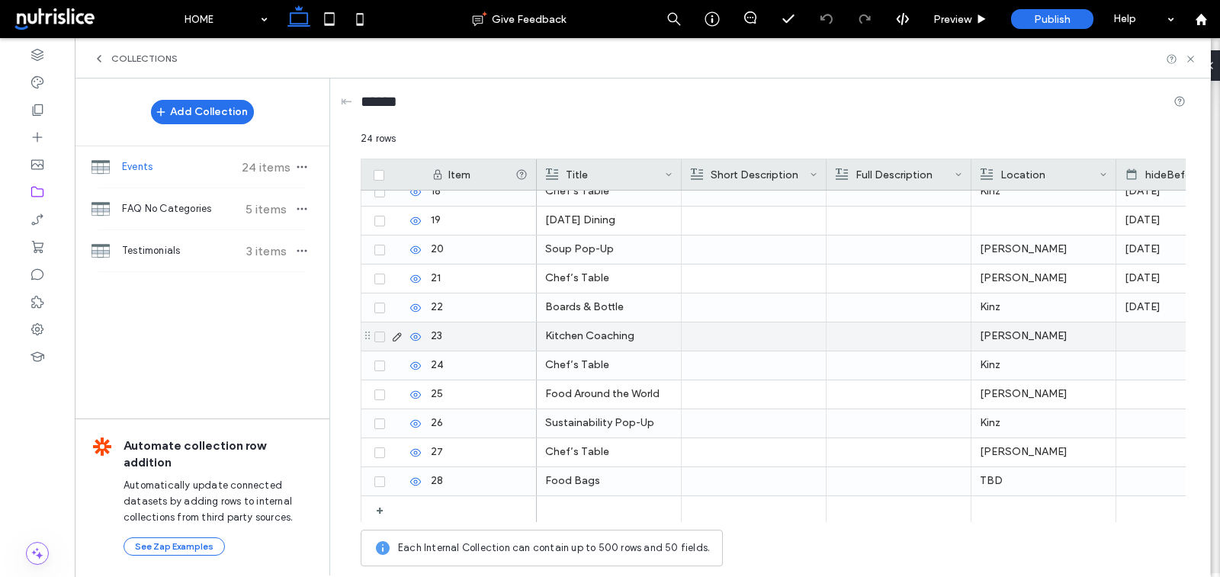
click at [399, 333] on icon at bounding box center [397, 337] width 12 height 12
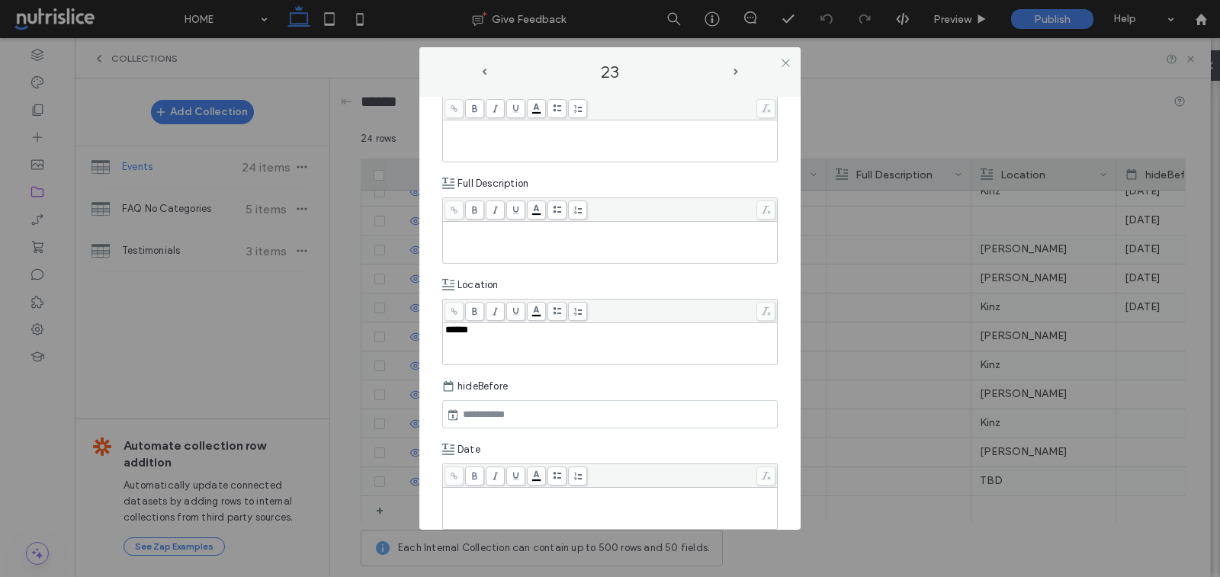
scroll to position [203, 0]
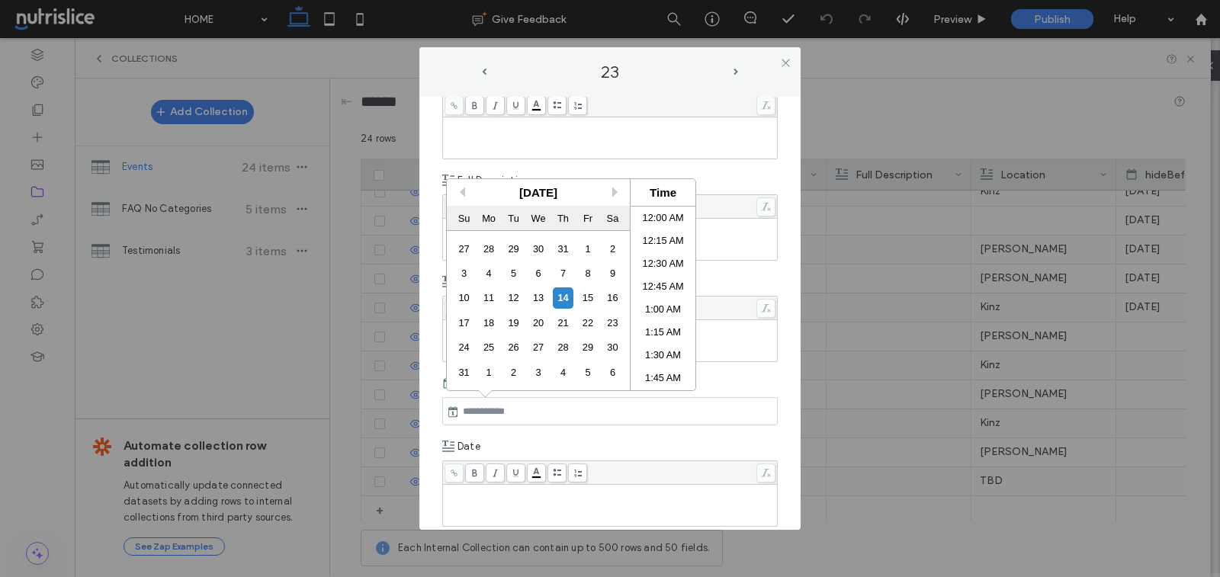
click at [514, 404] on input "text" at bounding box center [512, 412] width 107 height 18
click at [501, 492] on div "Rich Text Editor" at bounding box center [610, 492] width 330 height 11
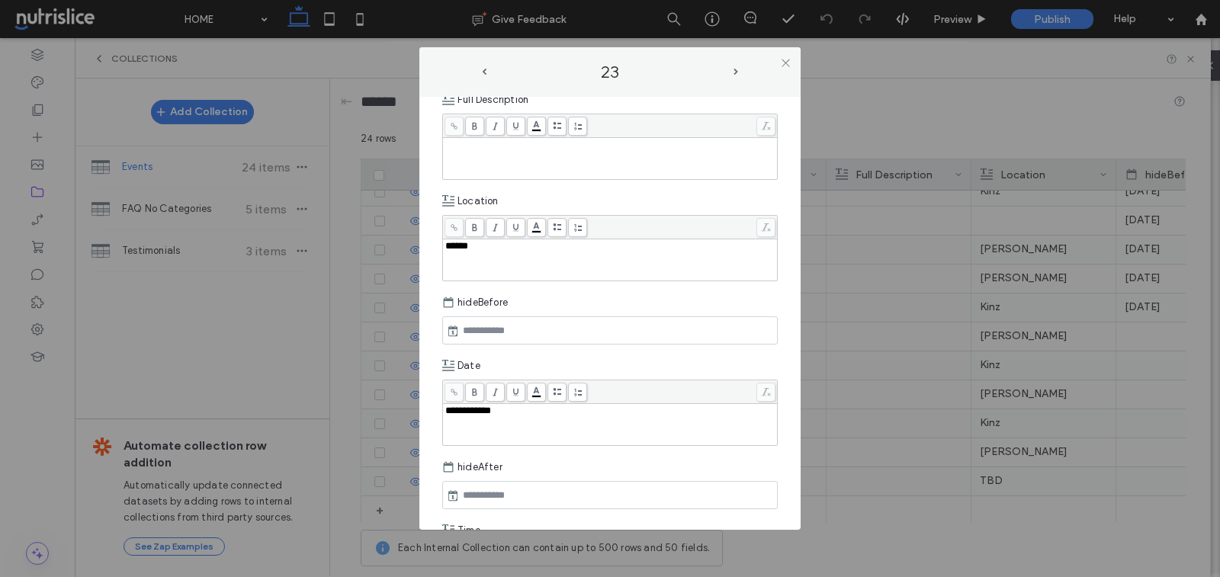
scroll to position [341, 0]
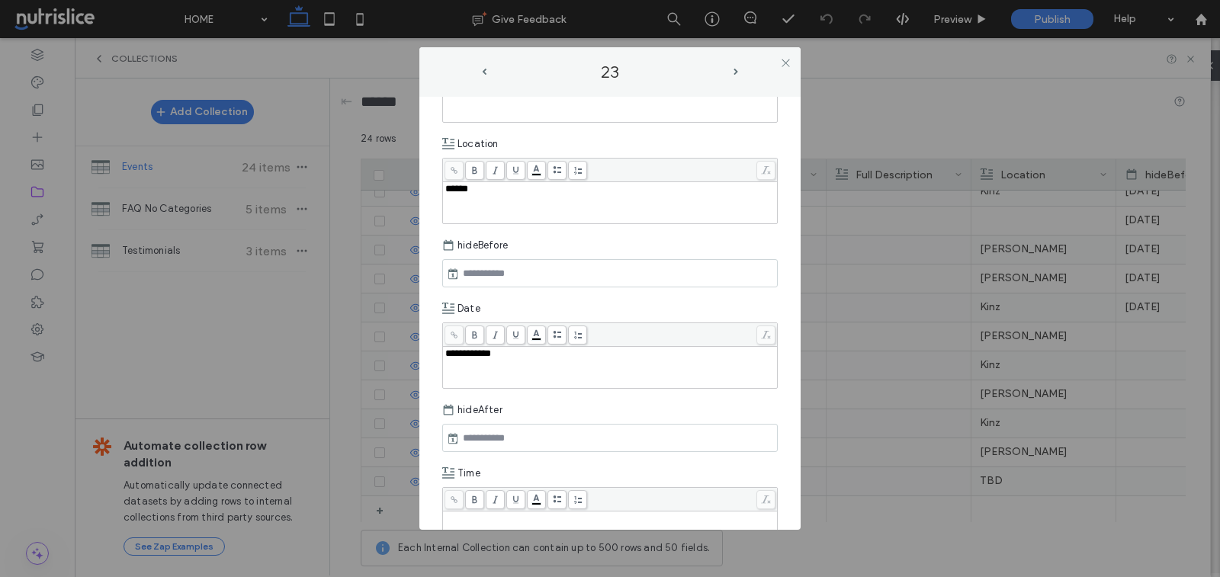
click at [493, 436] on input "text" at bounding box center [512, 438] width 107 height 18
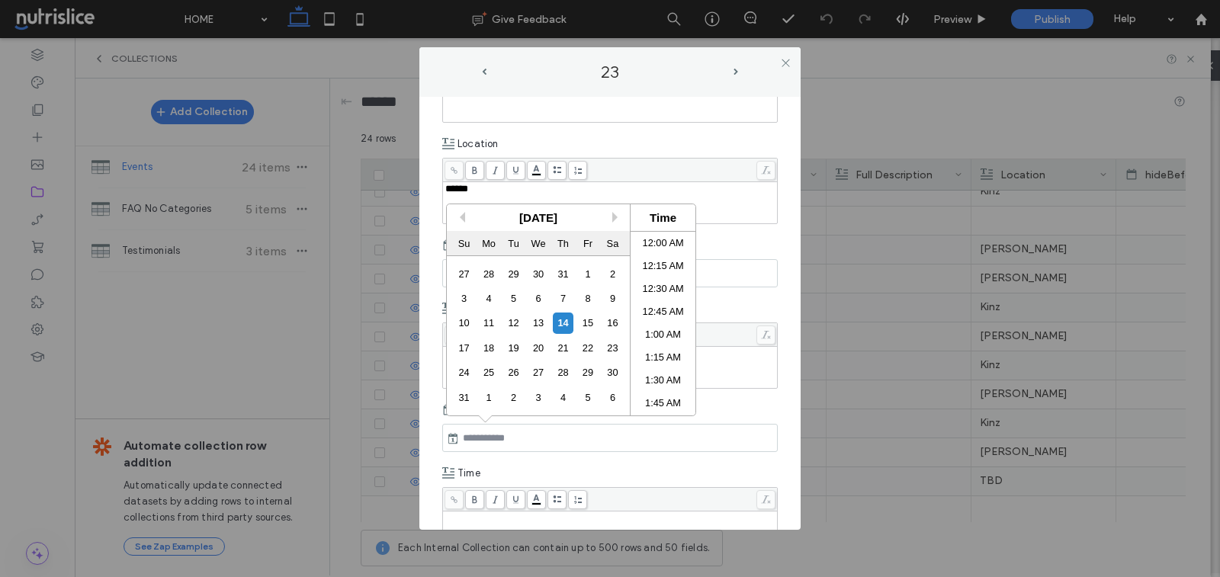
scroll to position [1429, 0]
paste input "**********"
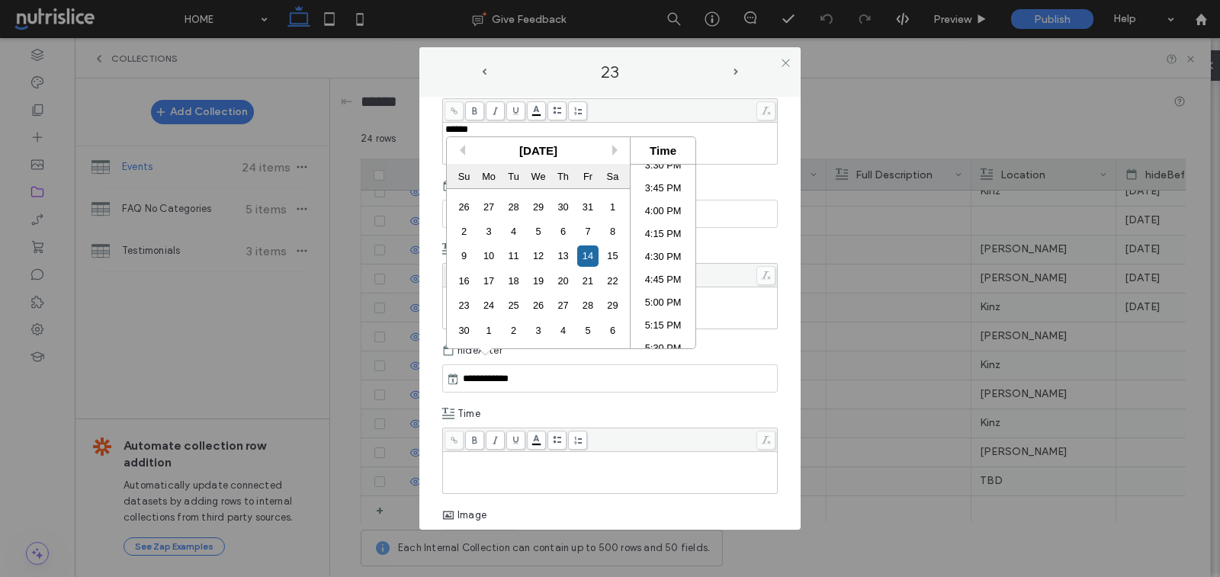
scroll to position [408, 0]
type input "**********"
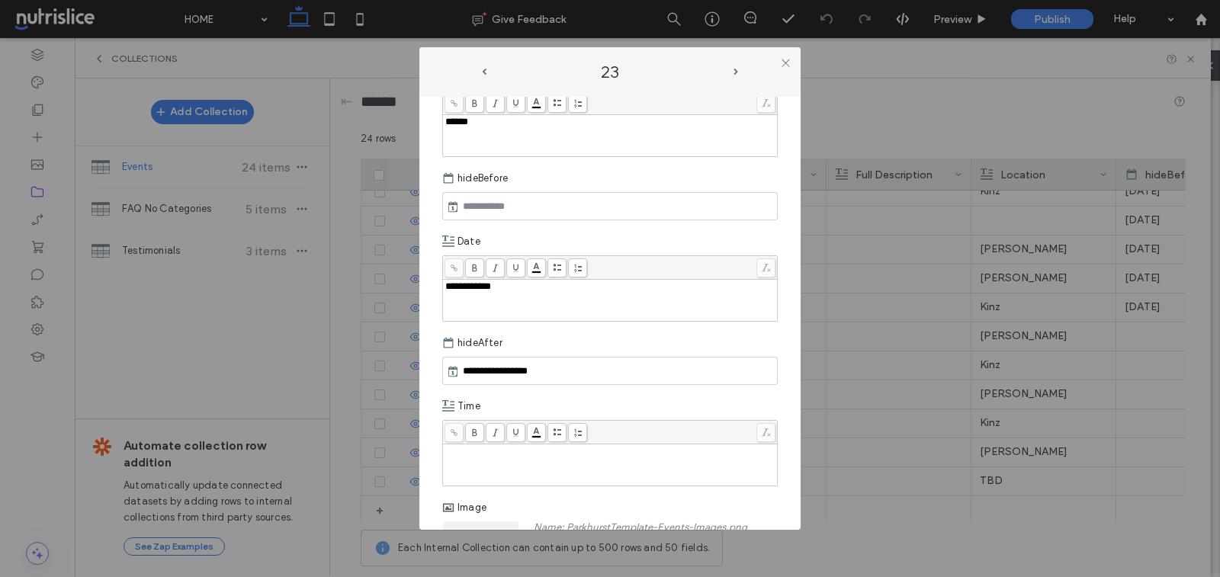
click at [500, 455] on div "Rich Text Editor" at bounding box center [610, 465] width 330 height 38
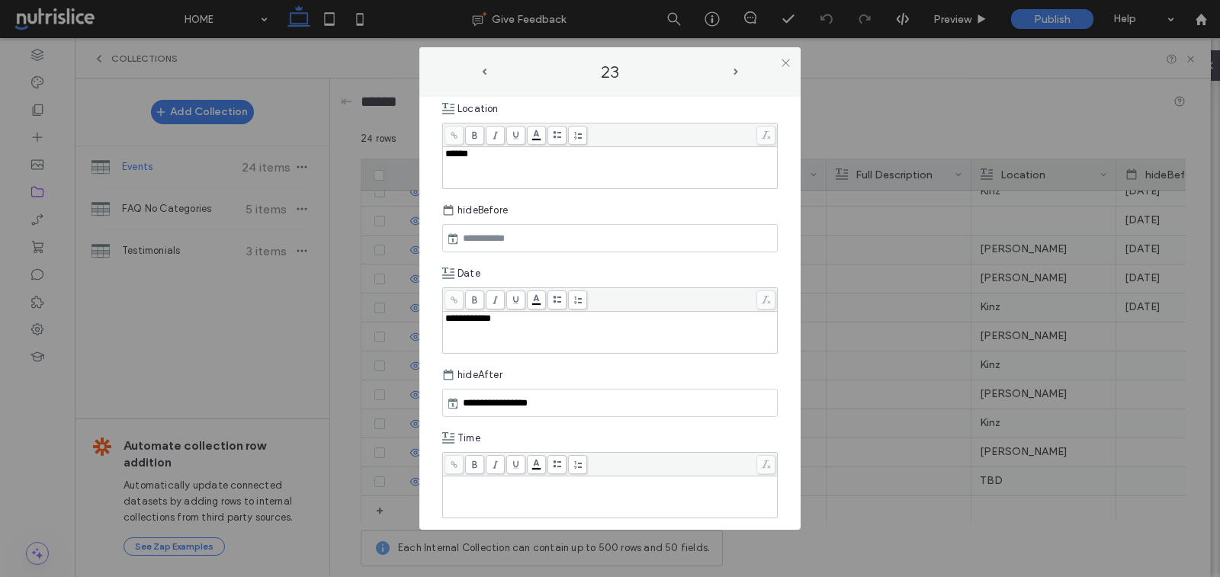
scroll to position [233, 0]
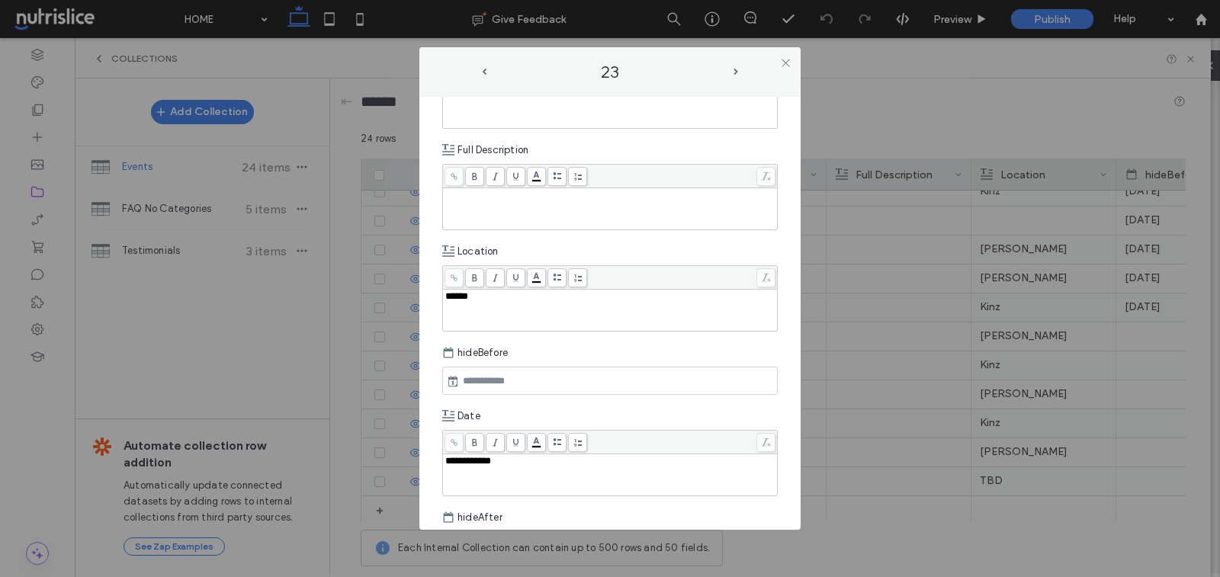
click at [455, 378] on icon at bounding box center [453, 381] width 12 height 12
click at [496, 374] on input "text" at bounding box center [512, 381] width 107 height 18
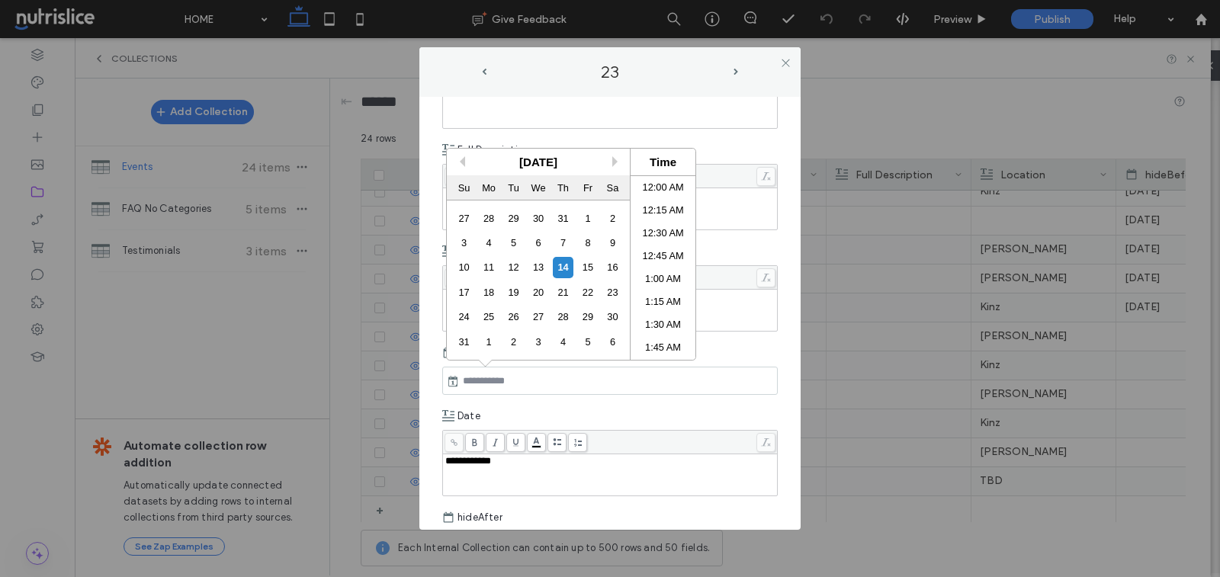
scroll to position [1429, 0]
click at [611, 158] on div "August 2025" at bounding box center [538, 162] width 183 height 27
click at [614, 164] on button "Next Month" at bounding box center [618, 161] width 11 height 11
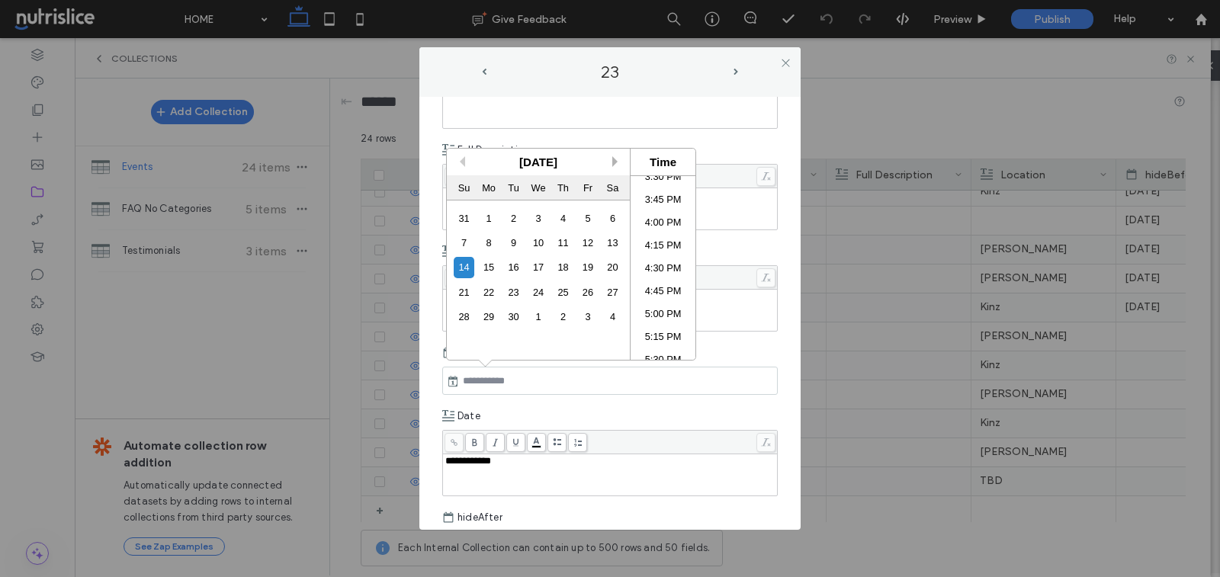
click at [614, 164] on button "Next Month" at bounding box center [618, 161] width 11 height 11
click at [461, 313] on div "26" at bounding box center [464, 317] width 21 height 21
type input "**********"
click at [562, 478] on div "**********" at bounding box center [610, 475] width 330 height 38
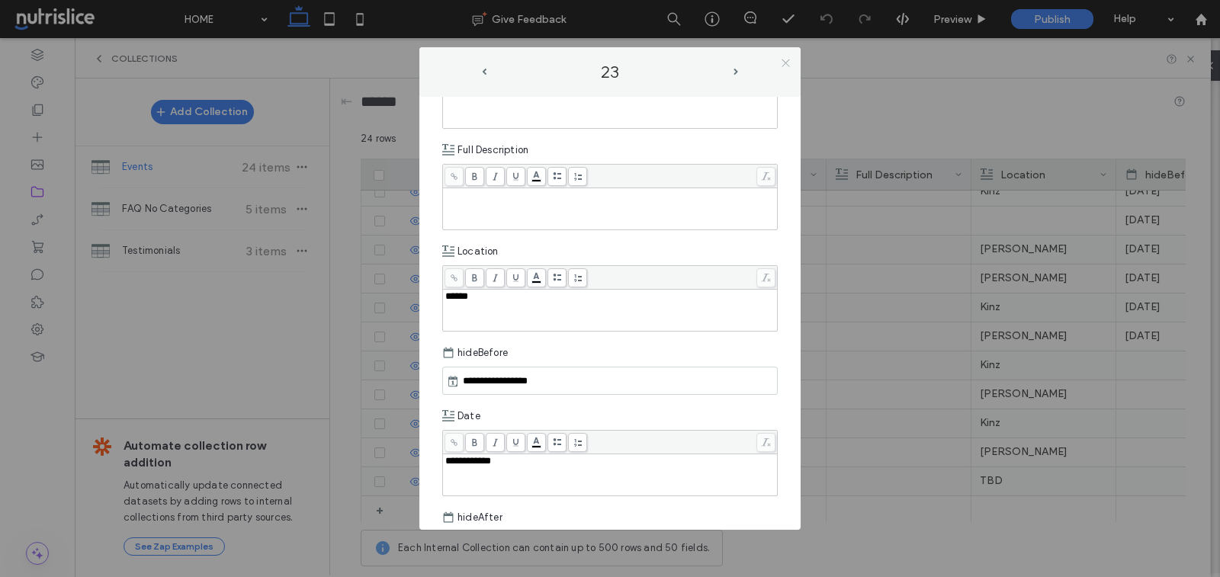
click at [783, 62] on icon at bounding box center [785, 62] width 11 height 11
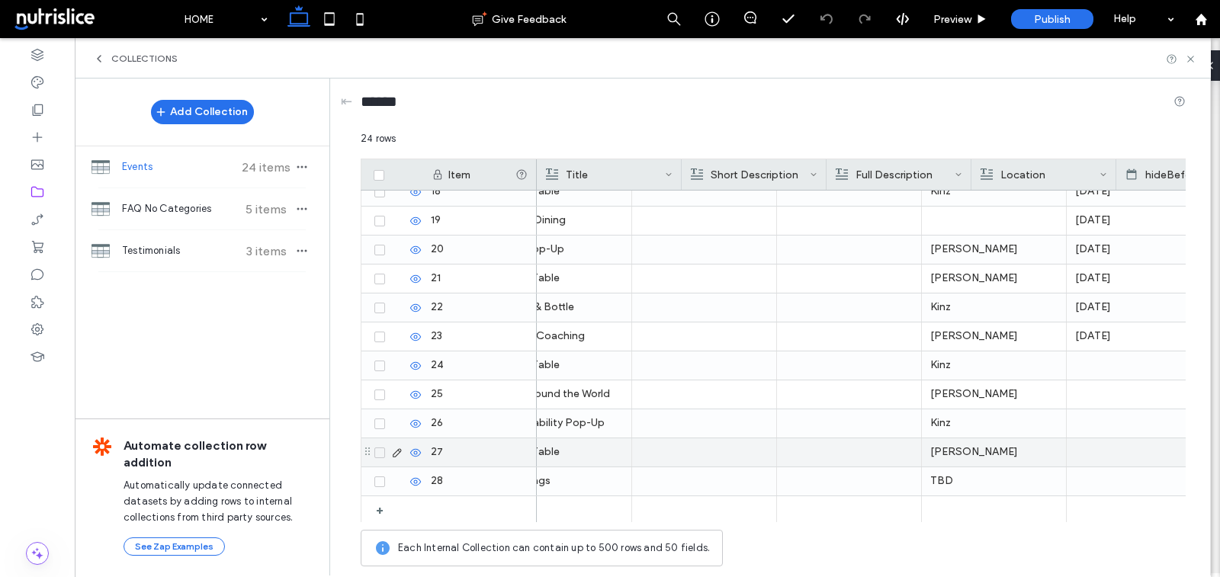
scroll to position [0, 0]
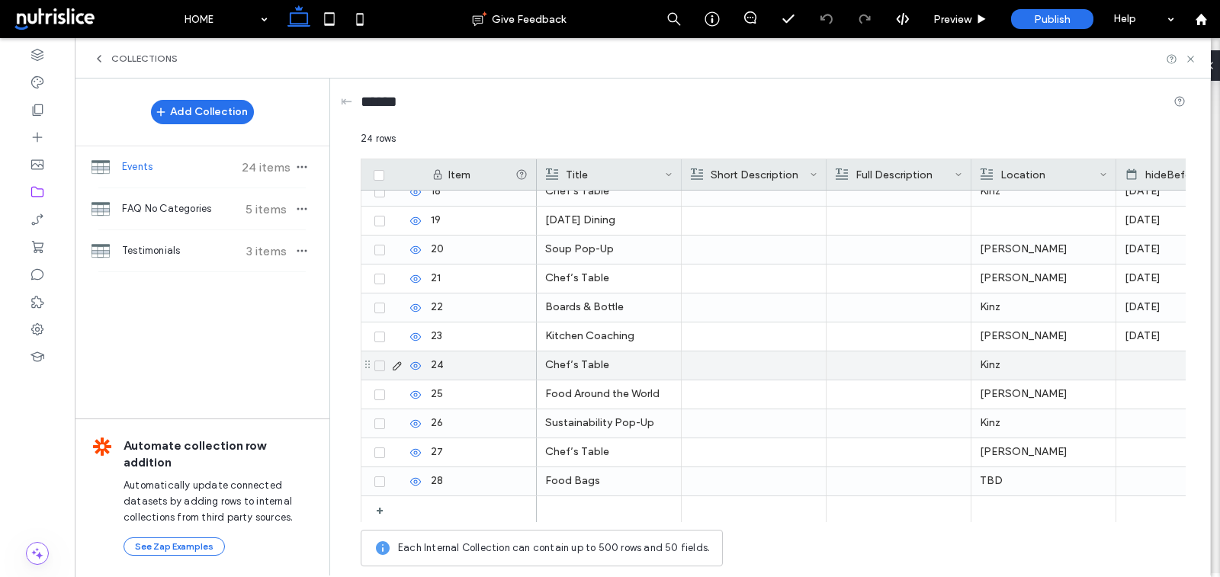
click at [1143, 352] on div at bounding box center [1188, 366] width 127 height 28
click at [393, 368] on icon at bounding box center [397, 366] width 12 height 12
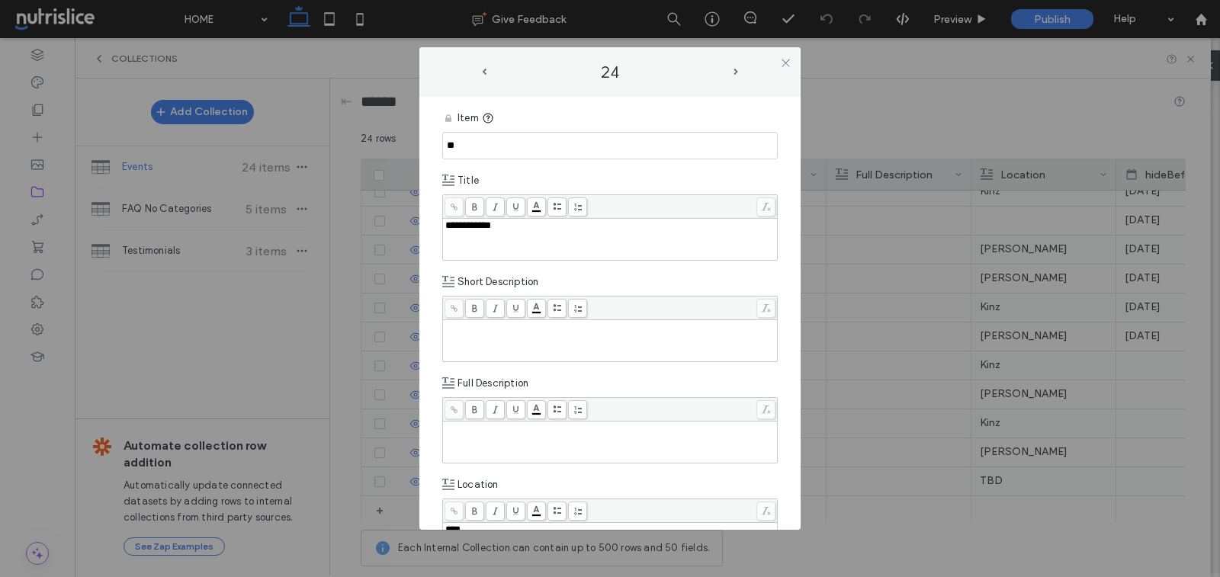
click at [393, 368] on div "**********" at bounding box center [610, 288] width 1220 height 577
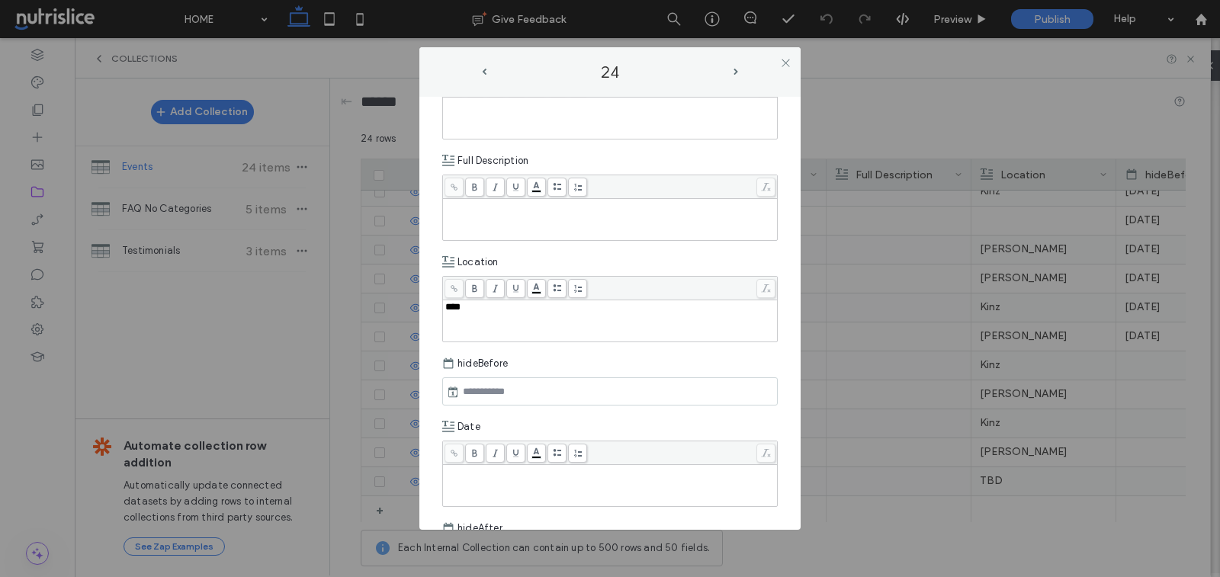
scroll to position [400, 0]
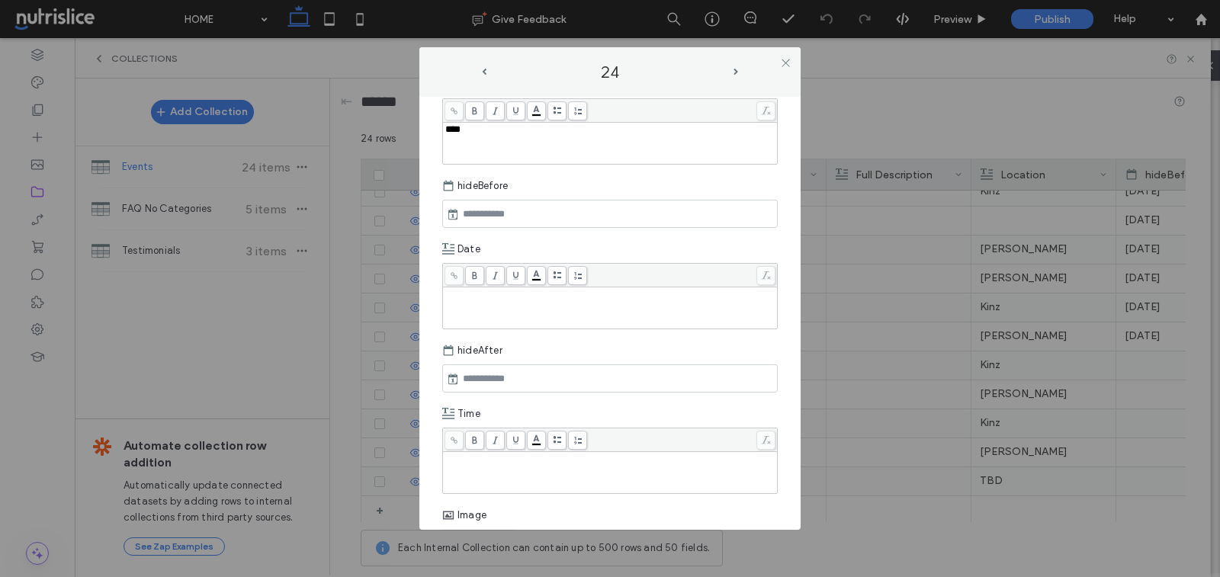
click at [521, 307] on div "Rich Text Editor" at bounding box center [610, 308] width 330 height 38
click at [483, 370] on input "text" at bounding box center [512, 379] width 107 height 18
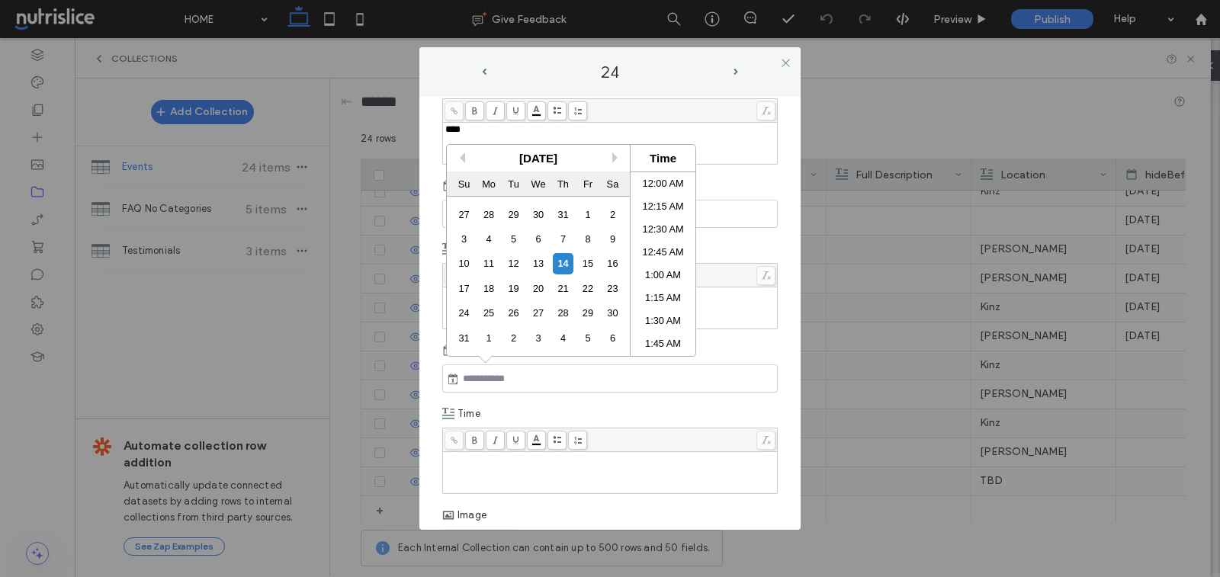
scroll to position [1429, 0]
paste input "**********"
type input "**********"
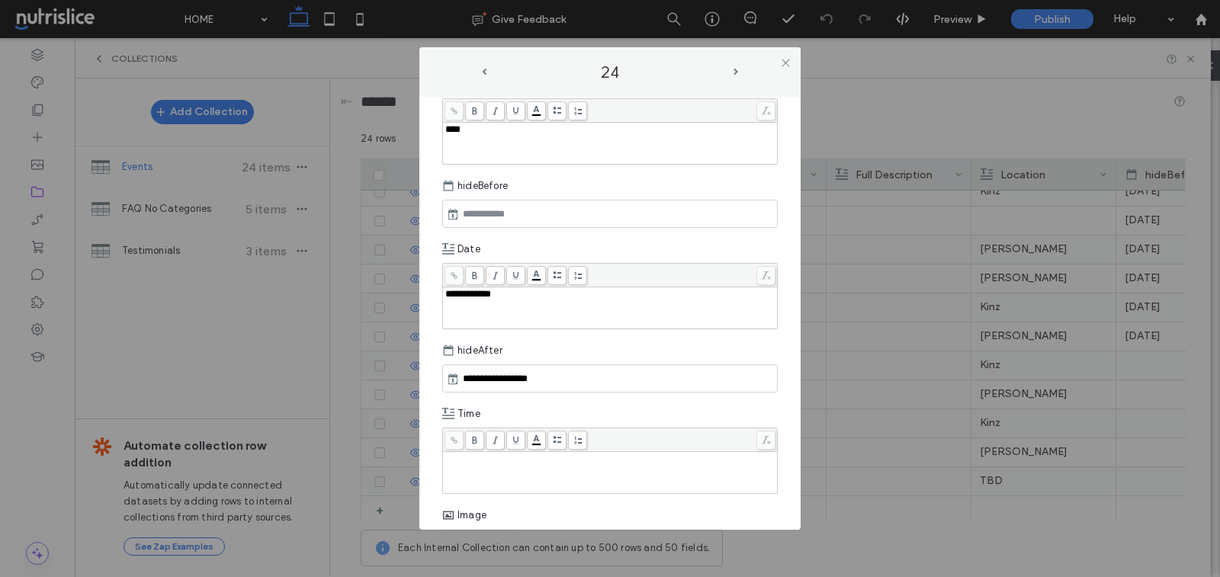
click at [743, 342] on div "hideAfter" at bounding box center [610, 350] width 336 height 27
click at [452, 210] on use at bounding box center [453, 213] width 9 height 11
click at [464, 211] on input "text" at bounding box center [512, 214] width 107 height 18
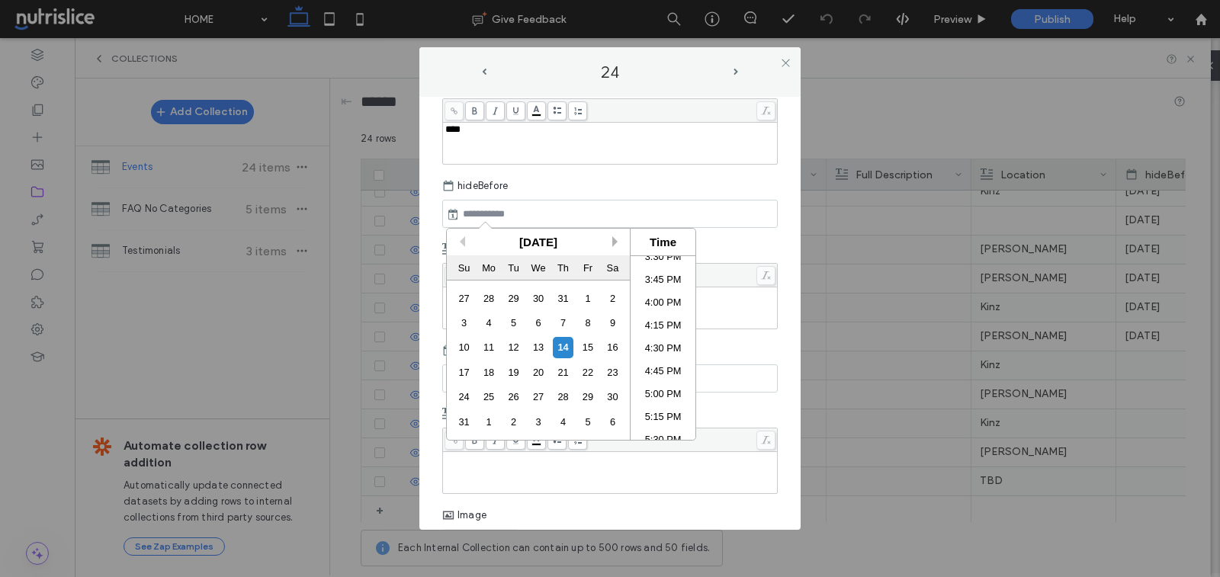
click at [615, 237] on button "Next Month" at bounding box center [618, 241] width 11 height 11
click at [457, 397] on div "26" at bounding box center [464, 397] width 21 height 21
type input "**********"
click at [790, 228] on div "**********" at bounding box center [610, 313] width 381 height 433
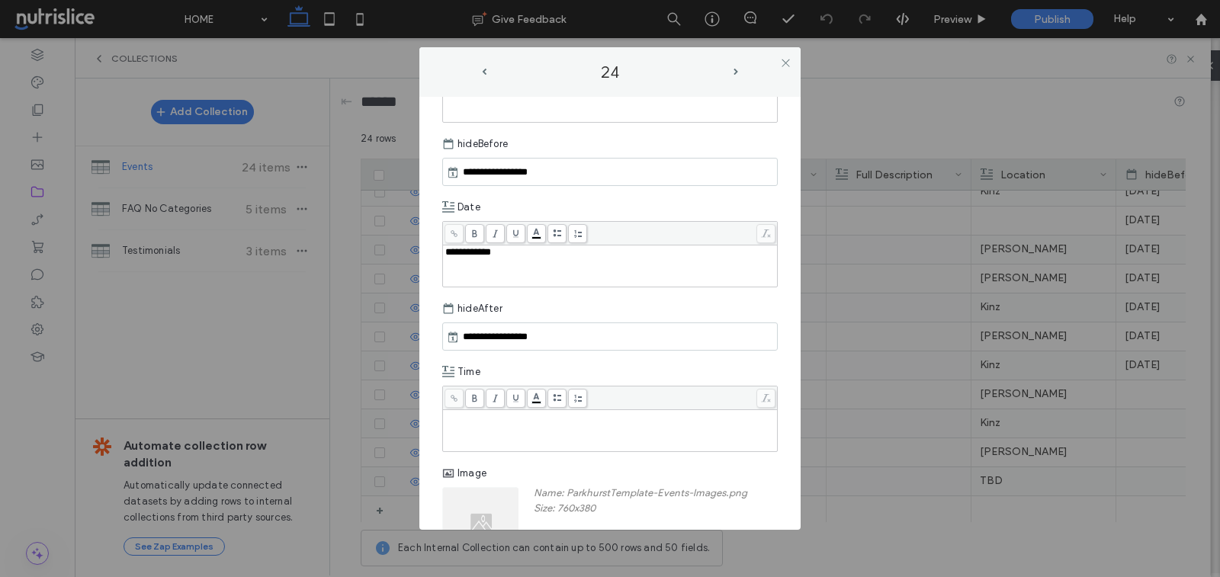
scroll to position [353, 0]
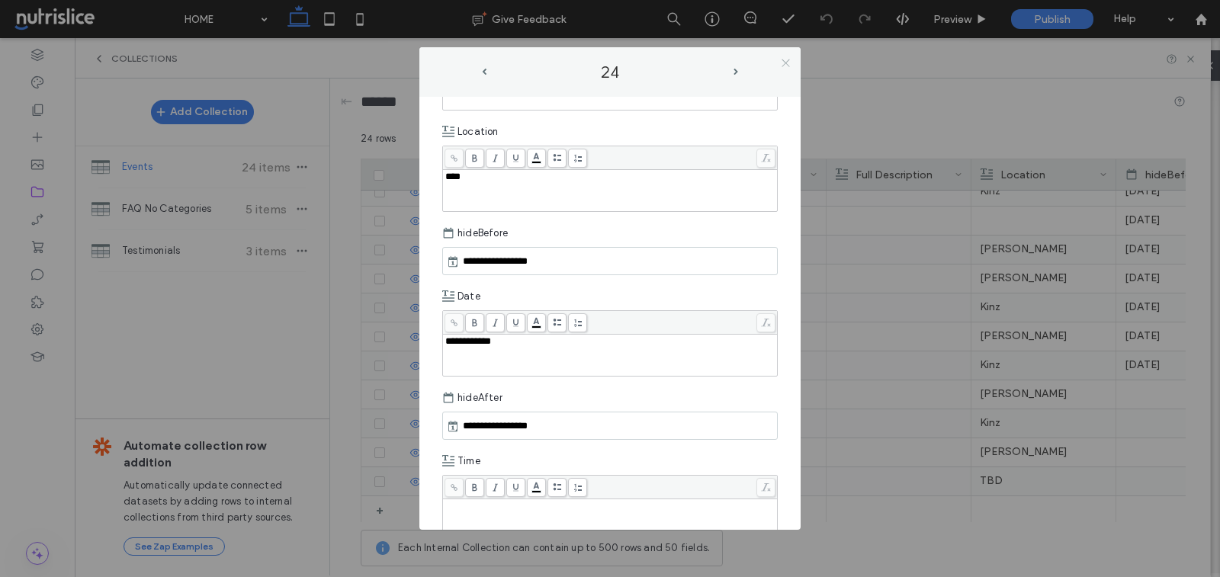
click at [783, 62] on icon at bounding box center [785, 62] width 11 height 11
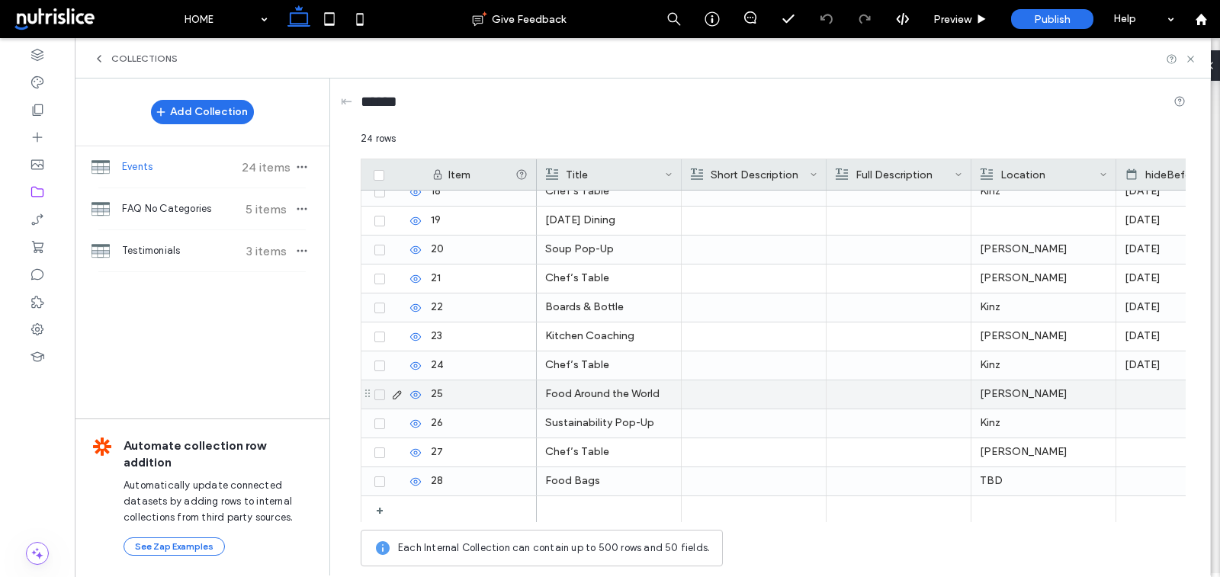
click at [397, 394] on use at bounding box center [397, 395] width 8 height 8
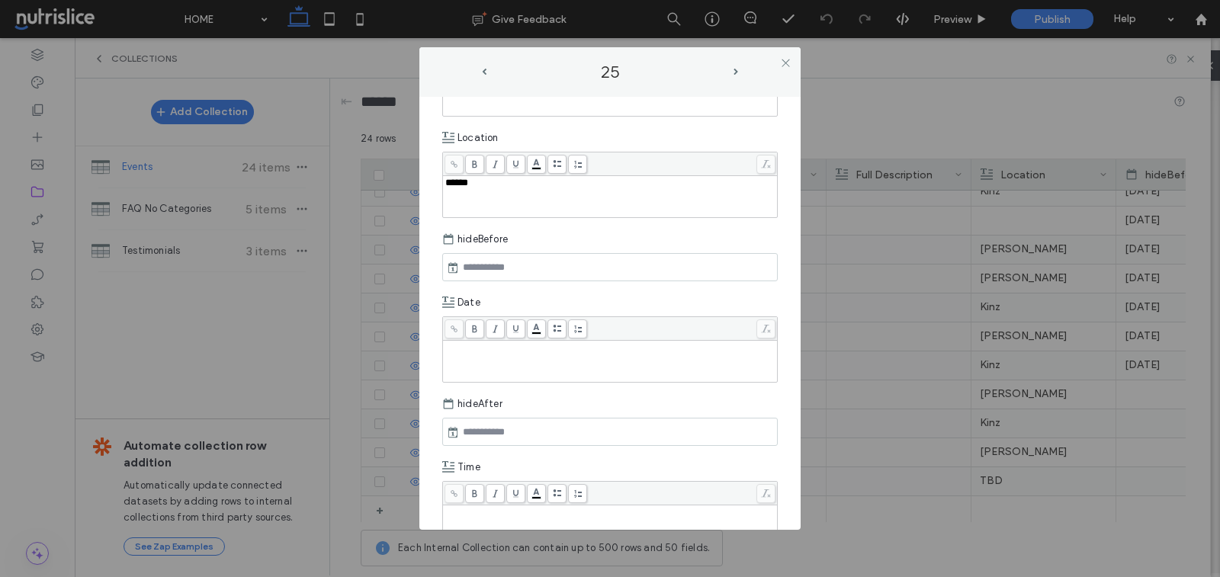
scroll to position [352, 0]
click at [585, 340] on div "Rich Text Editor" at bounding box center [610, 342] width 330 height 11
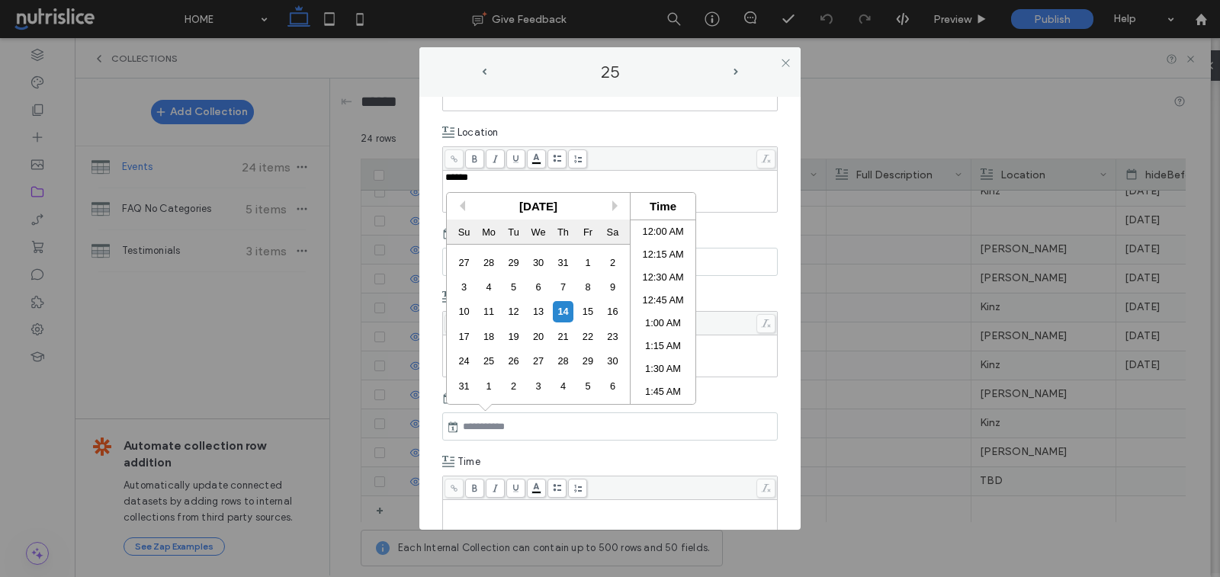
click at [535, 420] on input "text" at bounding box center [512, 427] width 107 height 18
paste input "**********"
type input "**********"
click at [507, 507] on div "Rich Text Editor" at bounding box center [610, 521] width 330 height 38
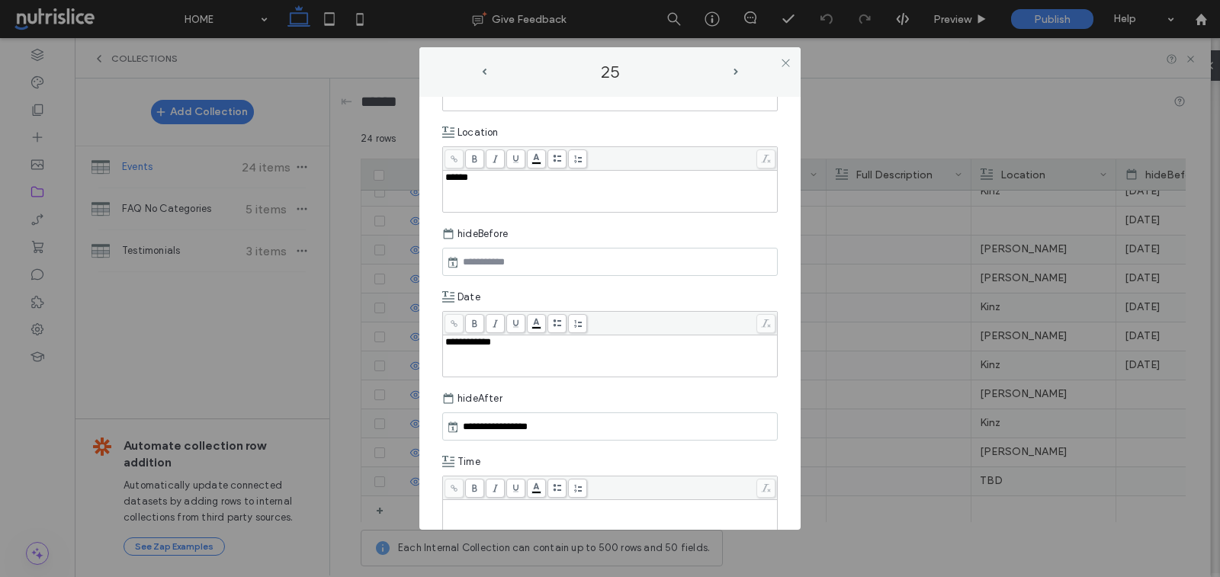
click at [499, 257] on input "text" at bounding box center [512, 262] width 107 height 18
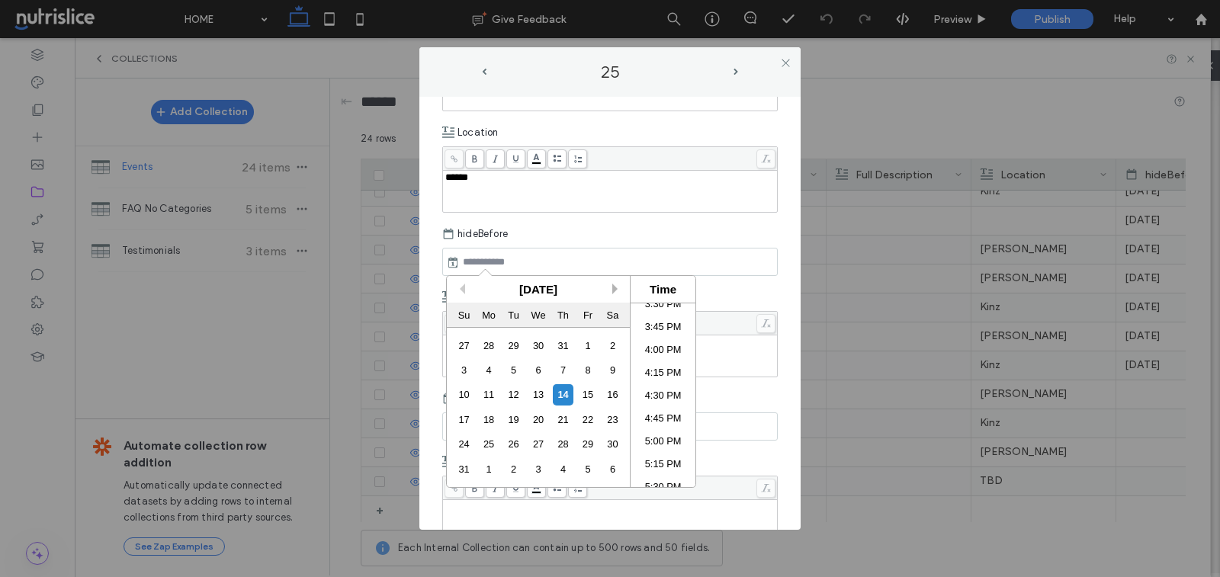
click at [616, 291] on button "Next Month" at bounding box center [618, 289] width 11 height 11
click at [608, 341] on div "1" at bounding box center [613, 346] width 21 height 21
type input "**********"
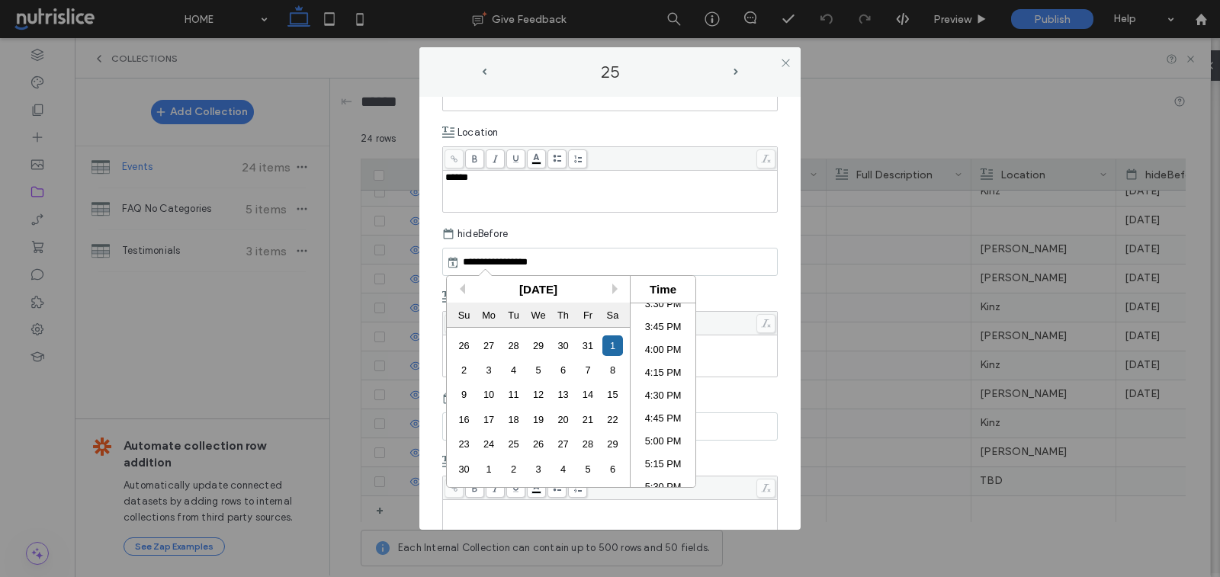
click at [761, 290] on div "Date" at bounding box center [610, 297] width 336 height 27
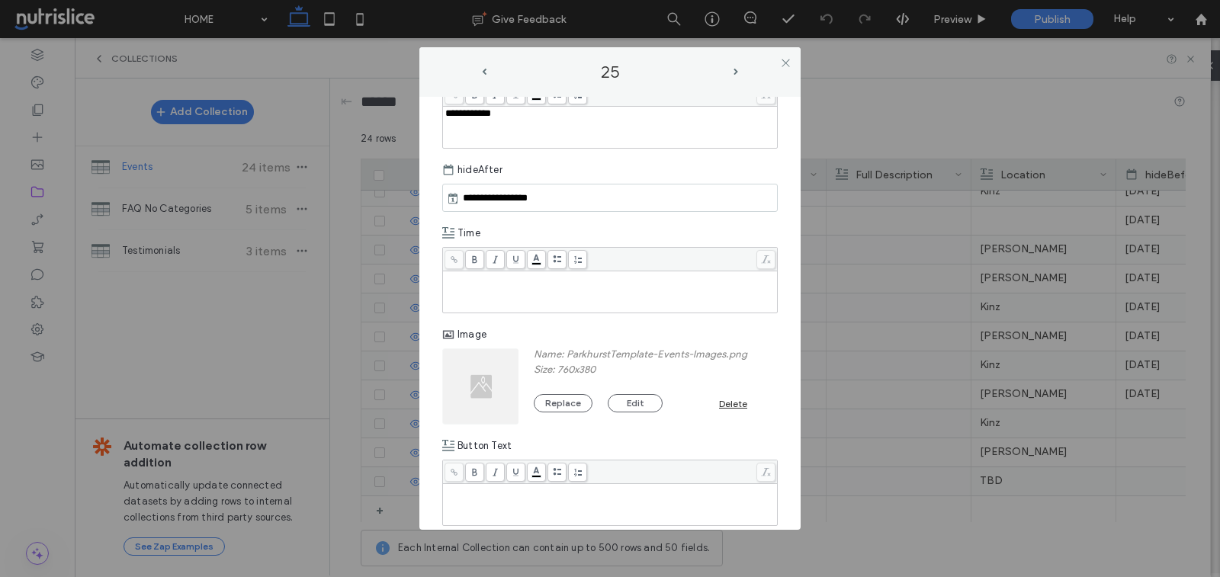
scroll to position [585, 0]
click at [780, 58] on icon at bounding box center [785, 62] width 11 height 11
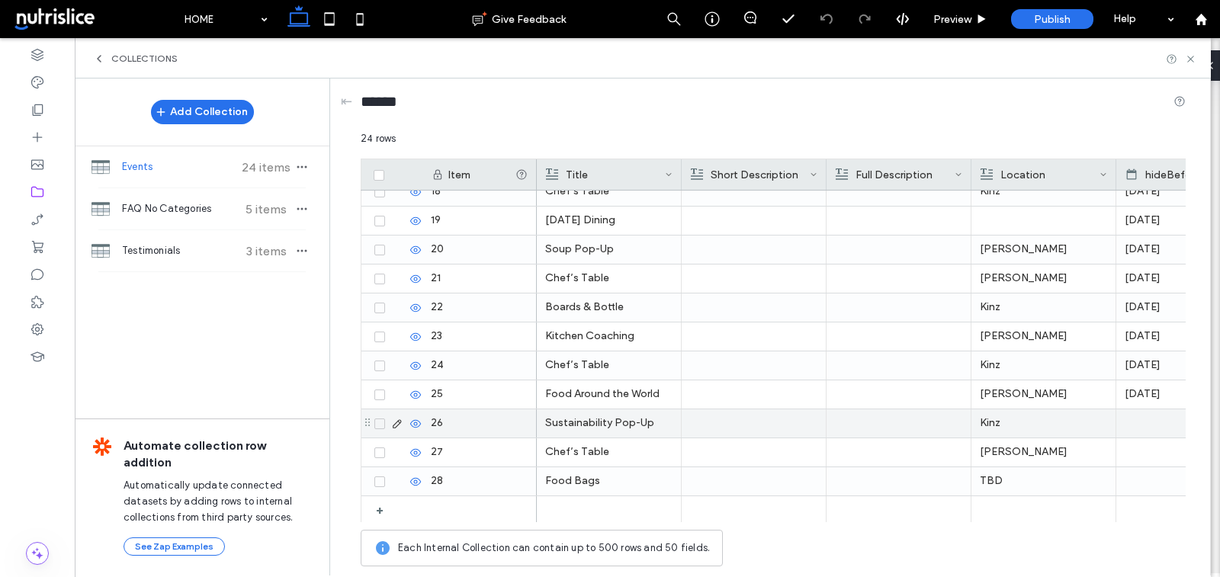
click at [396, 423] on icon at bounding box center [397, 424] width 12 height 12
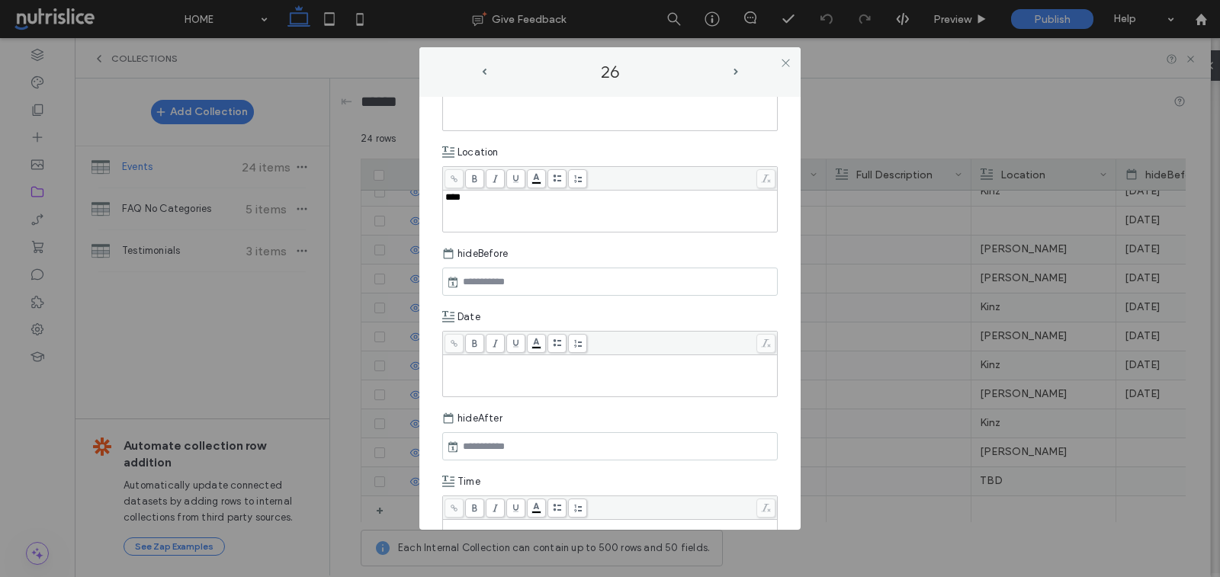
scroll to position [333, 0]
click at [513, 365] on div "Rich Text Editor" at bounding box center [610, 375] width 330 height 38
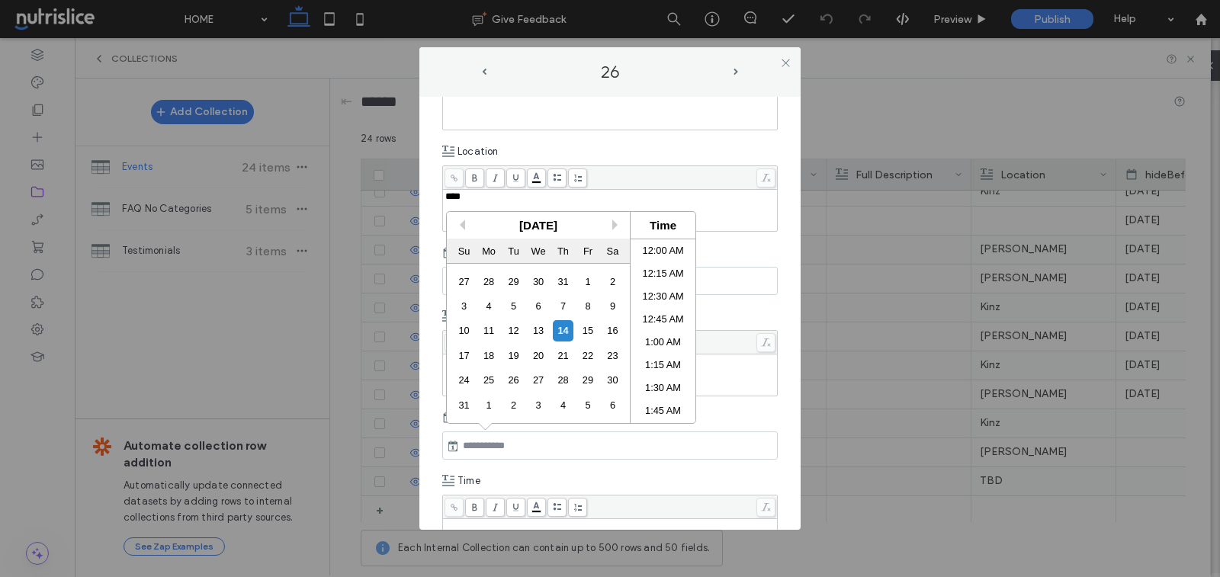
click at [491, 444] on input "text" at bounding box center [512, 446] width 107 height 18
paste input "**********"
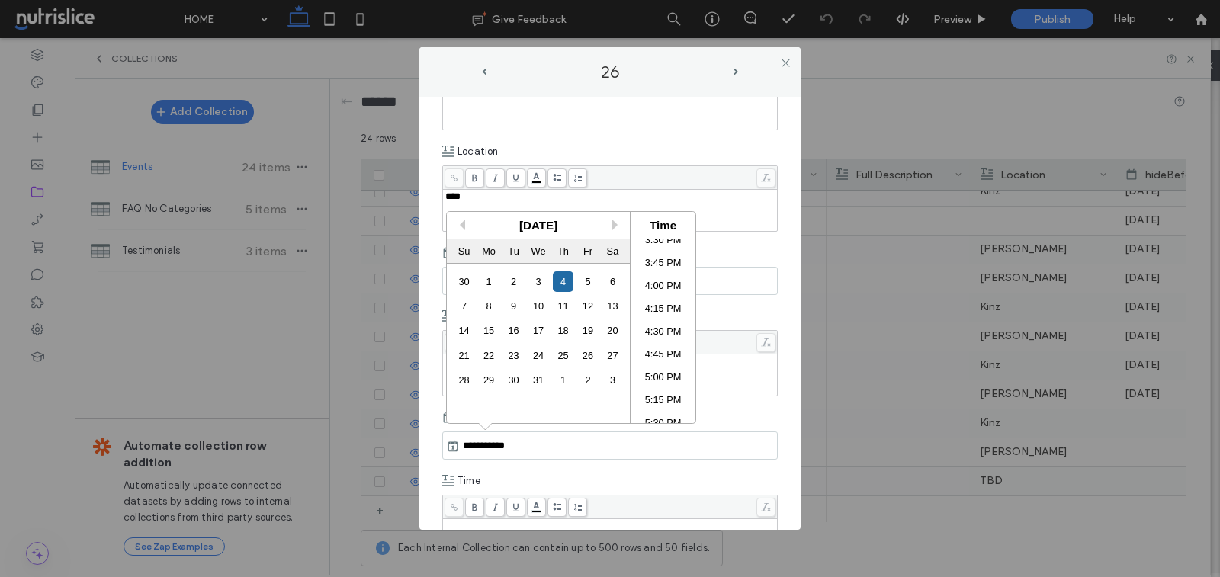
type input "**********"
click at [433, 260] on div "**********" at bounding box center [610, 313] width 381 height 433
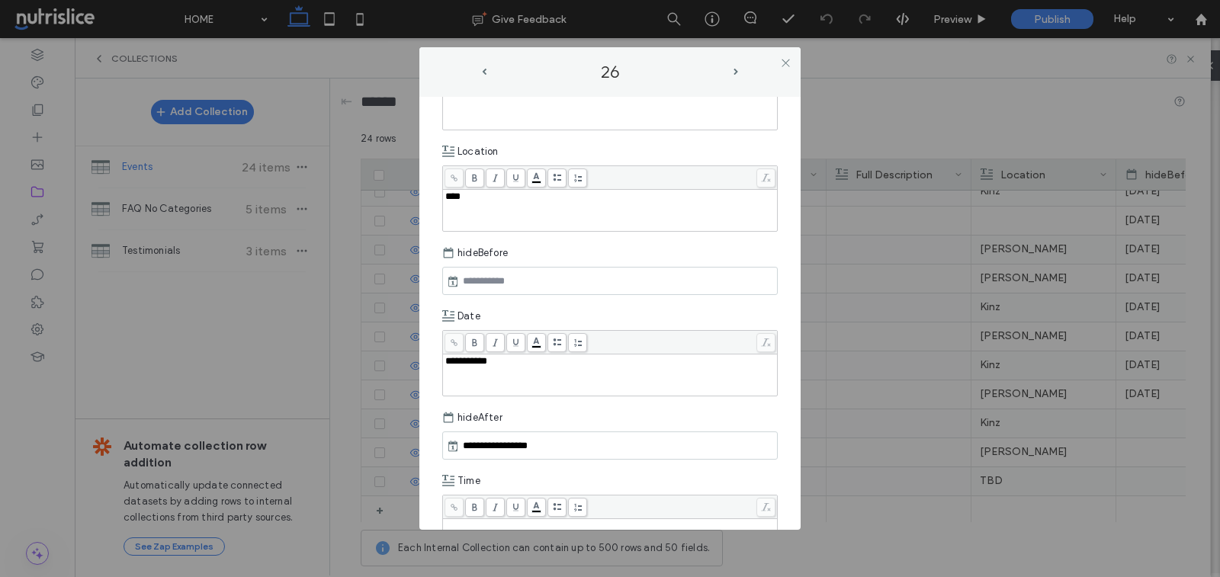
click at [452, 277] on use at bounding box center [453, 280] width 9 height 11
click at [485, 276] on input "text" at bounding box center [512, 281] width 107 height 18
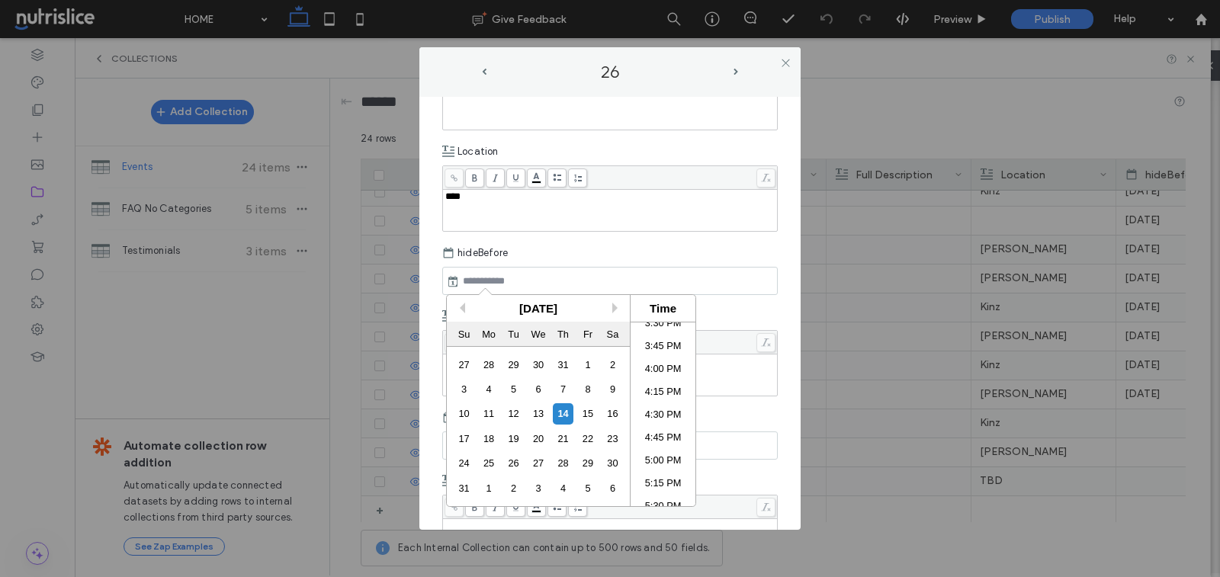
click at [611, 306] on div "August 2025" at bounding box center [538, 308] width 183 height 27
click at [619, 307] on button "Next Month" at bounding box center [618, 308] width 11 height 11
click at [617, 309] on button "Next Month" at bounding box center [618, 308] width 11 height 11
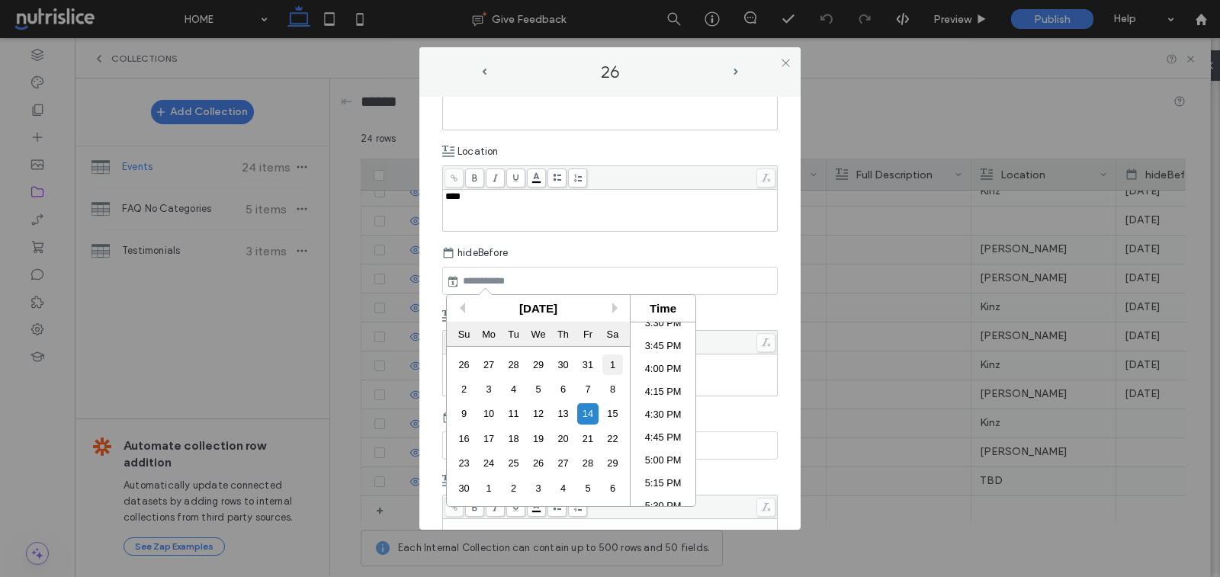
click at [614, 368] on div "1" at bounding box center [613, 365] width 21 height 21
type input "**********"
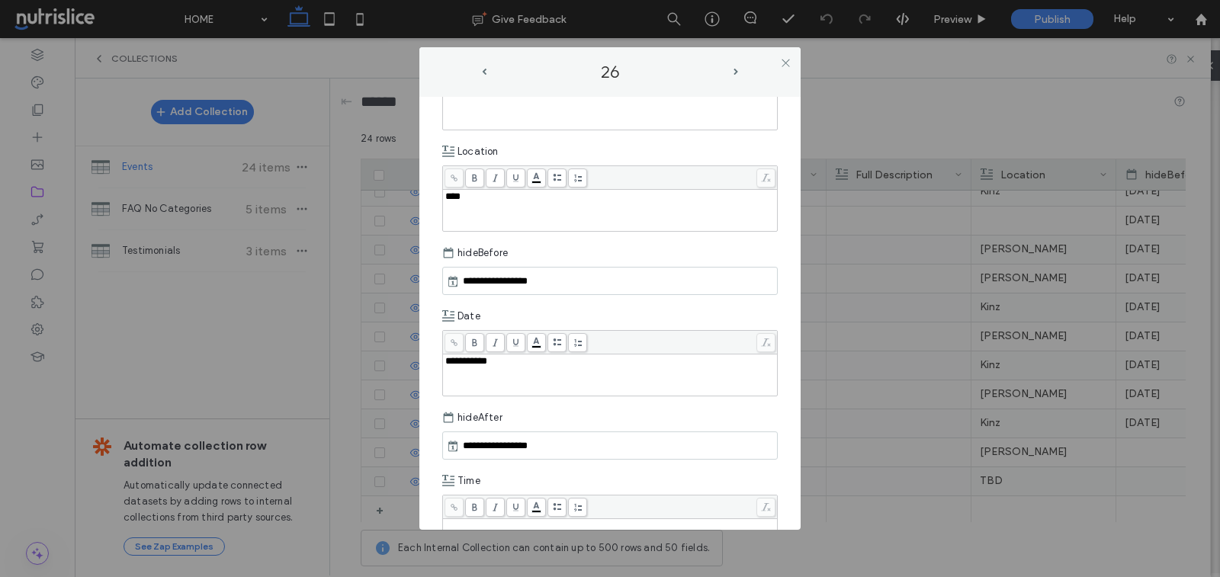
click at [717, 310] on div "Date" at bounding box center [610, 316] width 336 height 27
click at [785, 59] on icon at bounding box center [785, 62] width 11 height 11
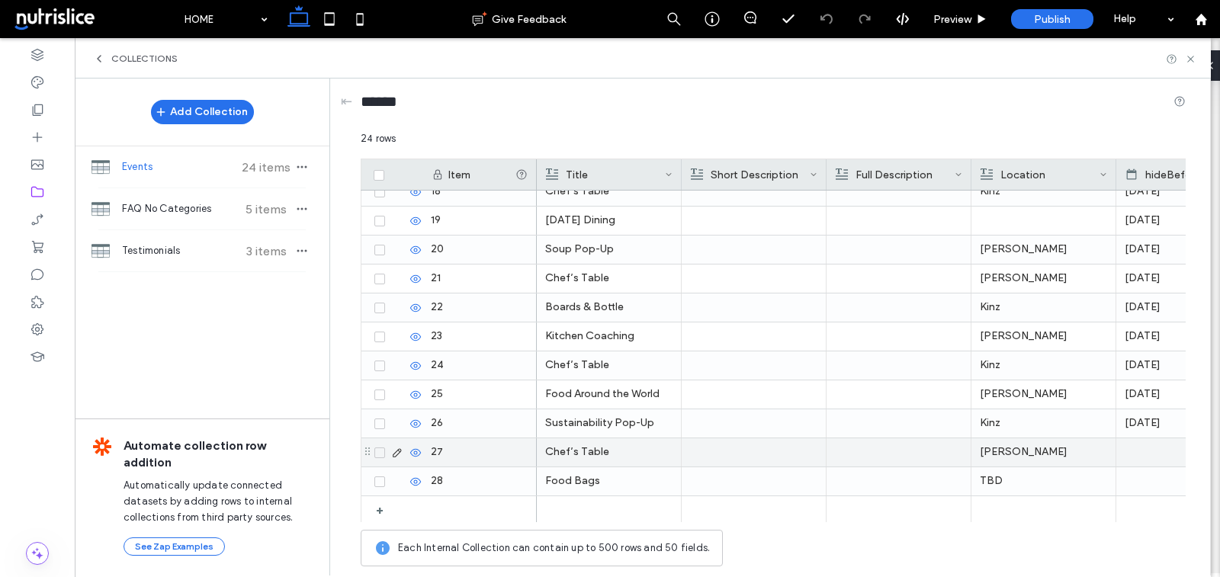
click at [394, 453] on icon at bounding box center [397, 453] width 12 height 12
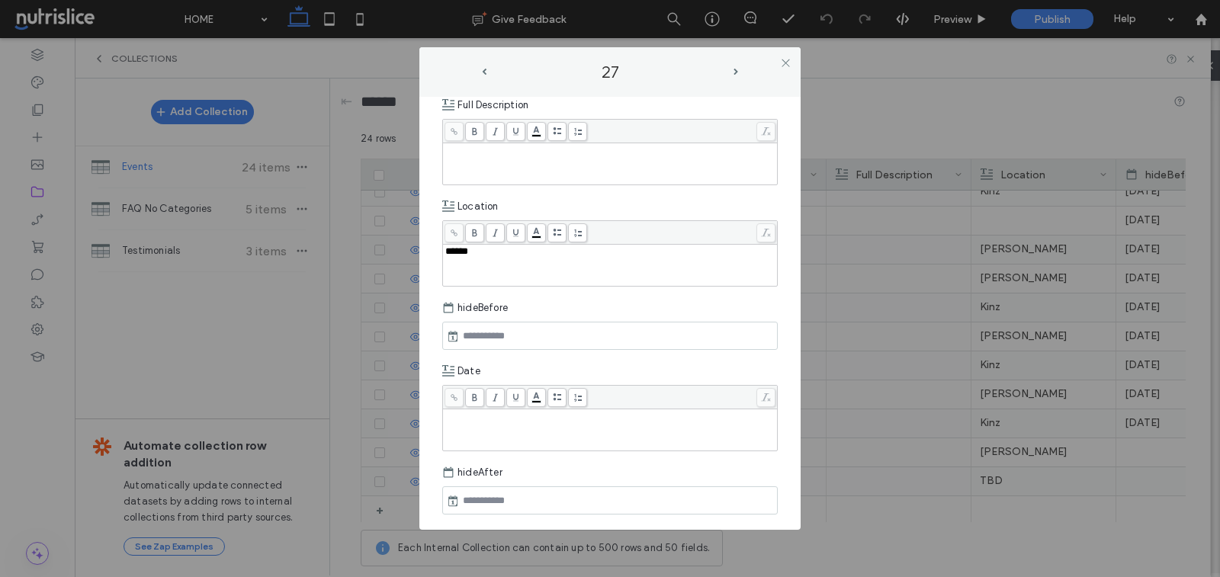
scroll to position [404, 0]
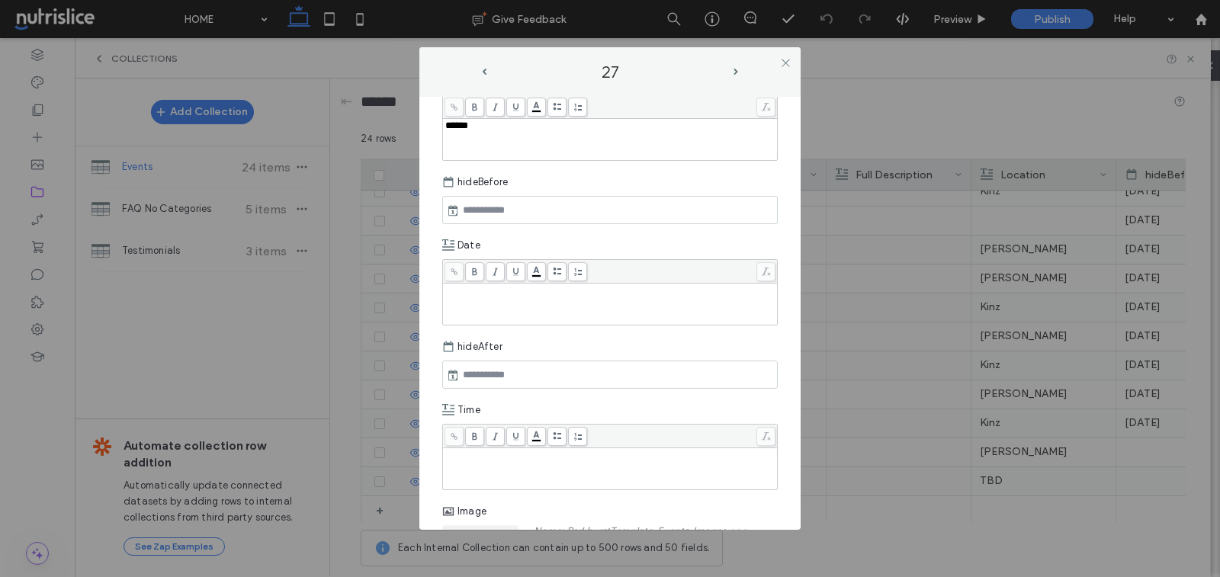
click at [495, 300] on div "Rich Text Editor" at bounding box center [610, 304] width 330 height 38
click at [492, 366] on input "text" at bounding box center [512, 375] width 107 height 18
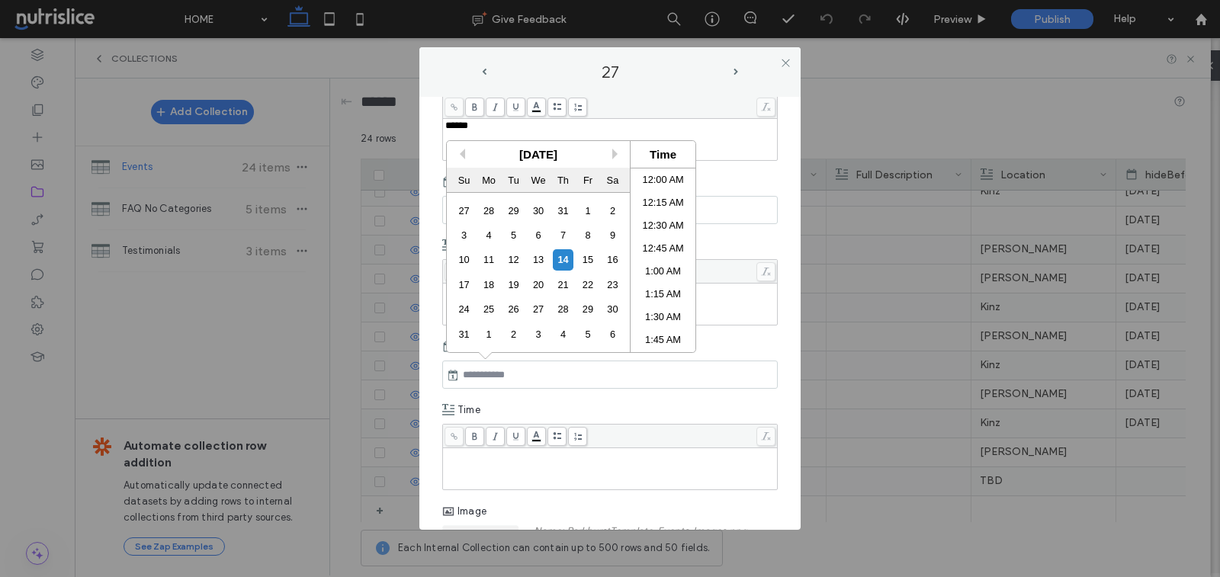
paste input "**********"
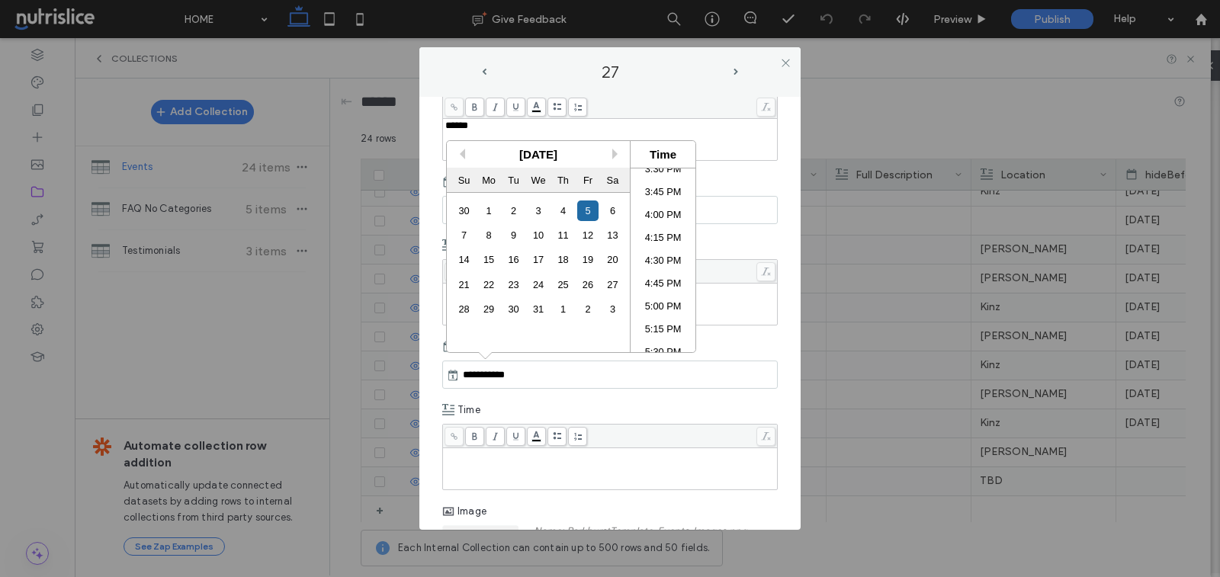
type input "**********"
click at [474, 470] on div "Rich Text Editor" at bounding box center [610, 469] width 330 height 38
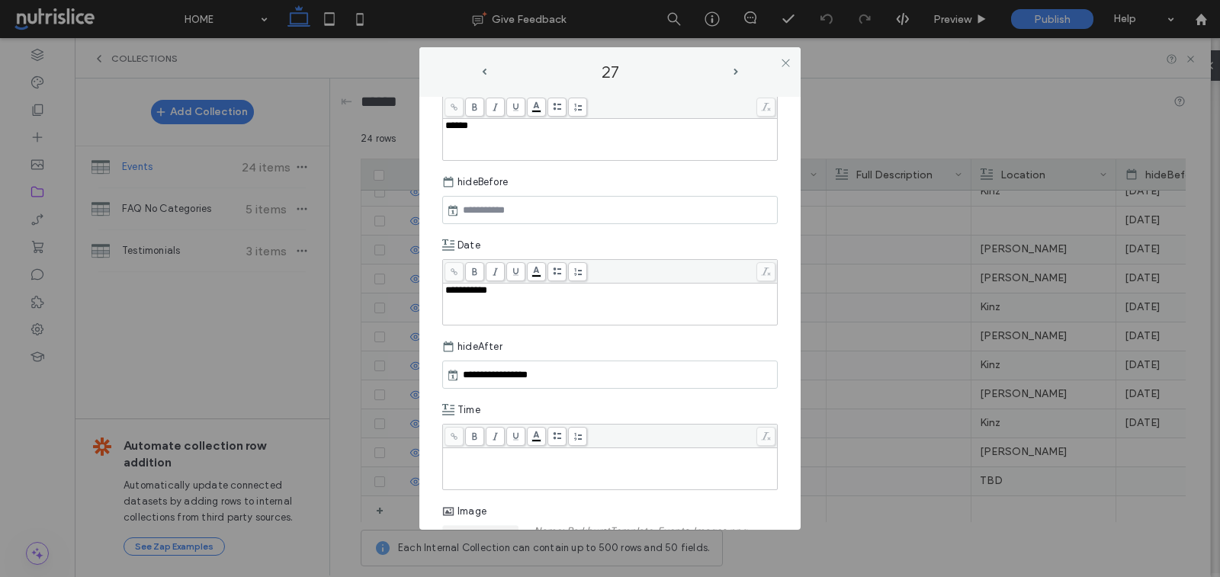
click at [452, 204] on use at bounding box center [453, 209] width 9 height 11
click at [498, 202] on input "text" at bounding box center [512, 210] width 107 height 18
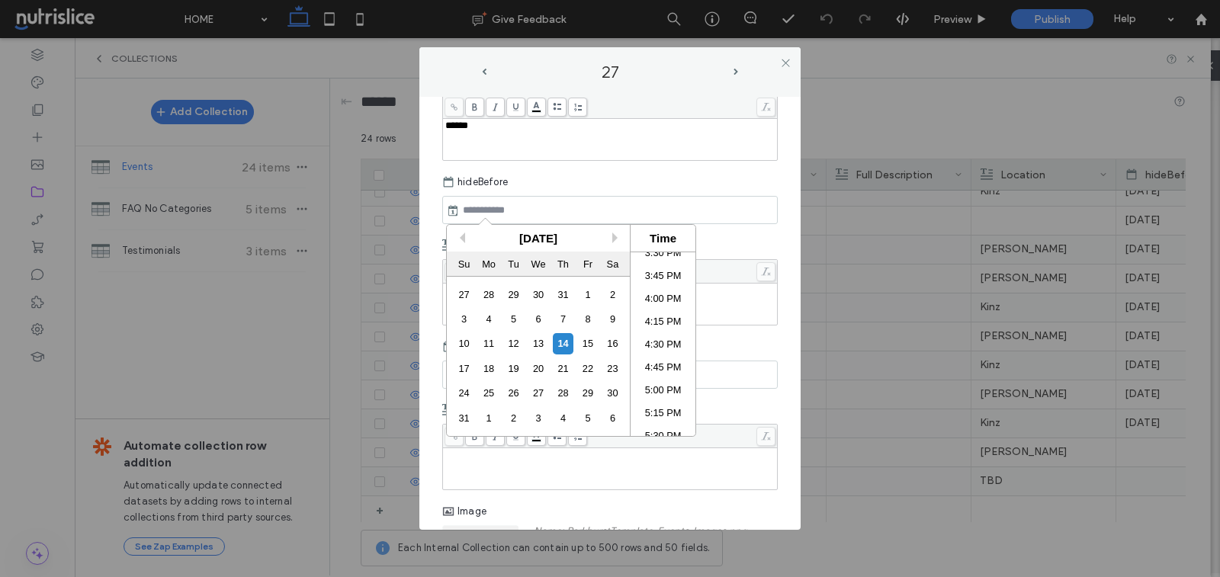
click at [609, 232] on div "August 2025" at bounding box center [538, 238] width 183 height 27
click at [614, 233] on button "Next Month" at bounding box center [618, 238] width 11 height 11
click at [609, 292] on div "1" at bounding box center [613, 295] width 21 height 21
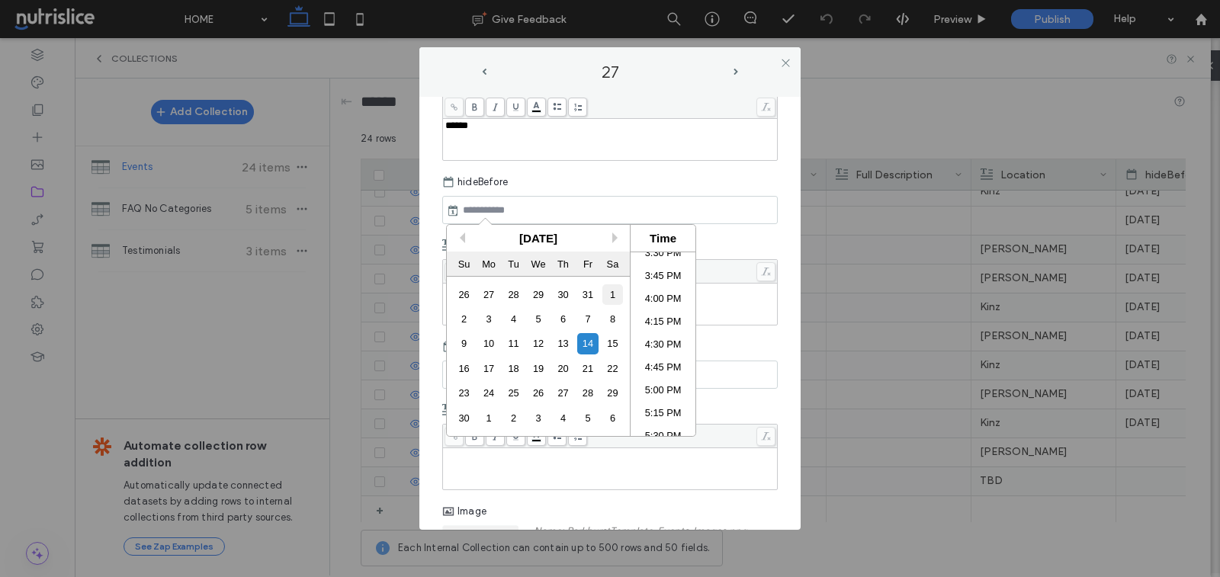
type input "**********"
click at [710, 236] on div "Date" at bounding box center [610, 245] width 336 height 27
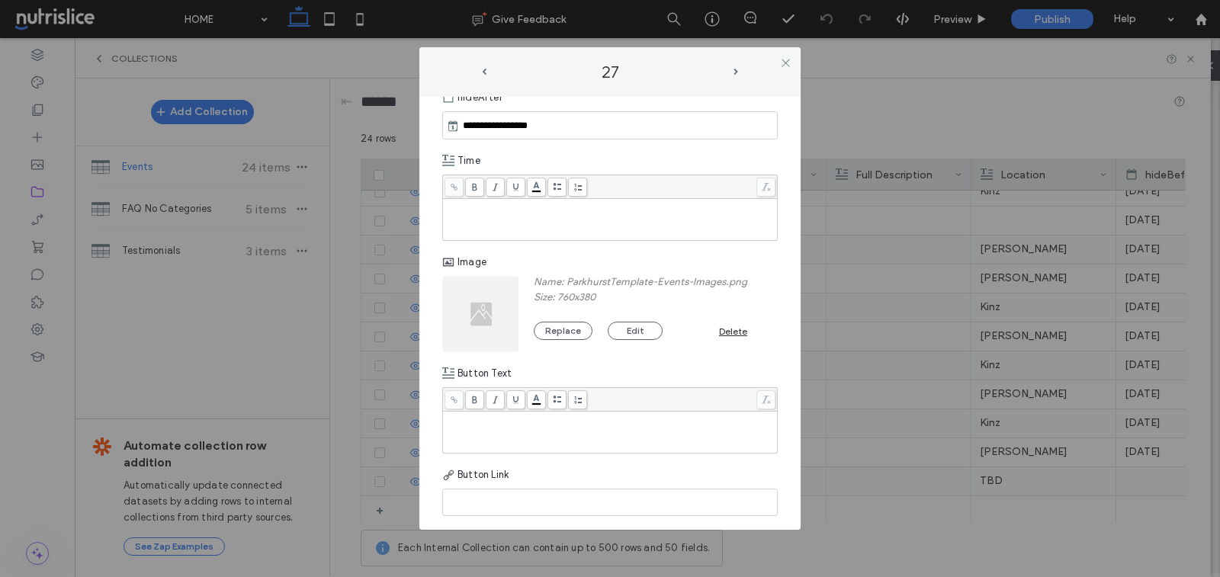
scroll to position [654, 0]
click at [782, 63] on icon at bounding box center [785, 62] width 11 height 11
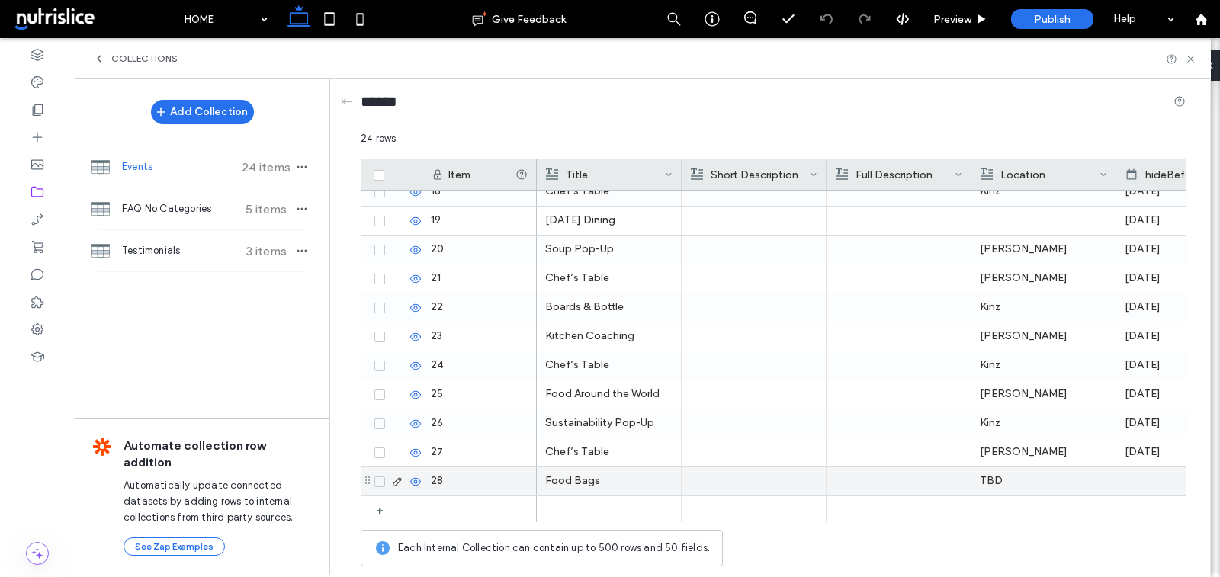
click at [395, 478] on icon at bounding box center [397, 482] width 12 height 12
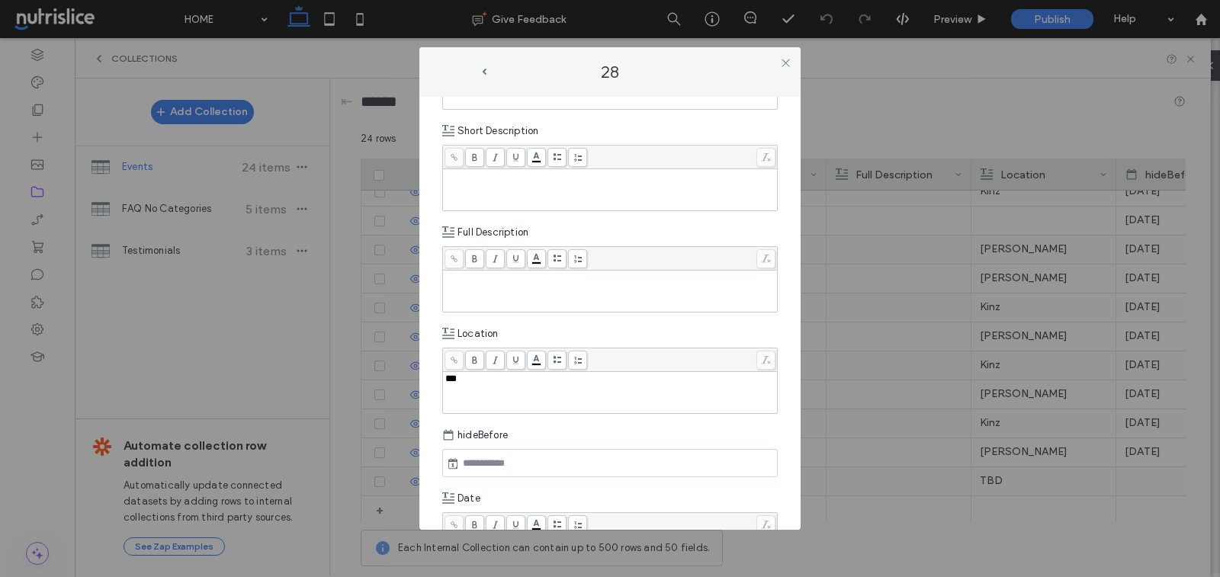
scroll to position [226, 0]
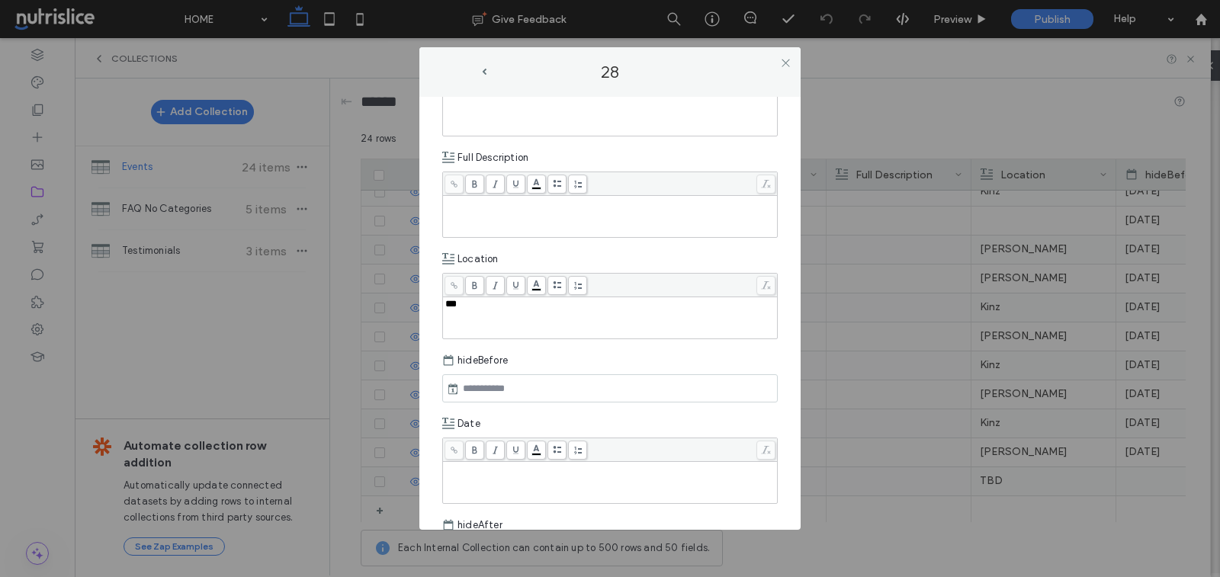
click at [543, 395] on div at bounding box center [610, 389] width 336 height 28
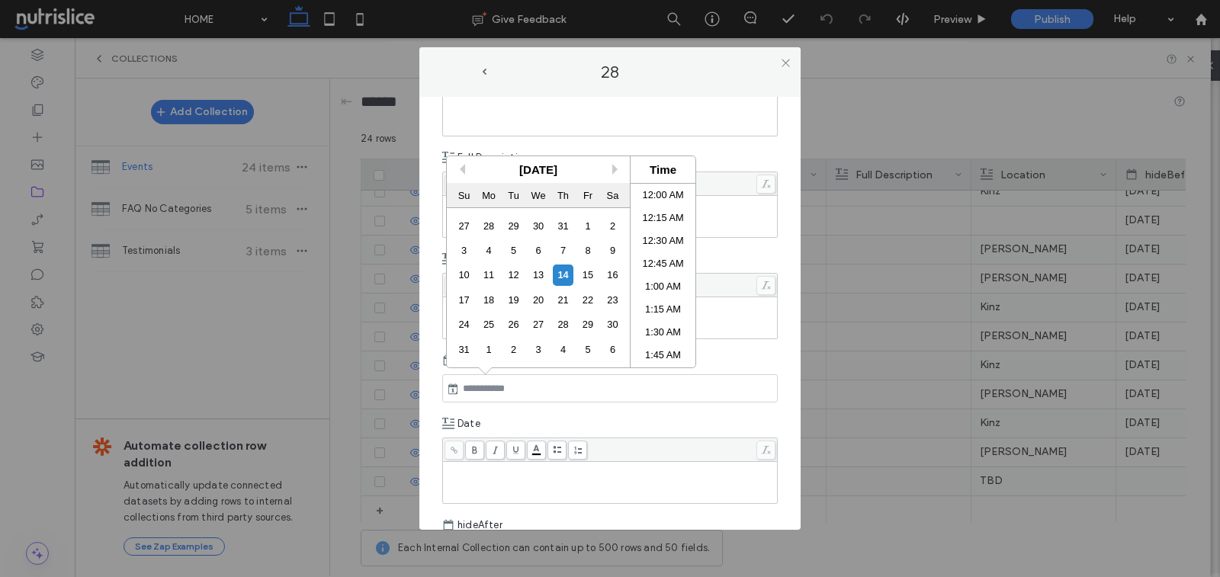
click at [538, 388] on input "text" at bounding box center [512, 389] width 107 height 18
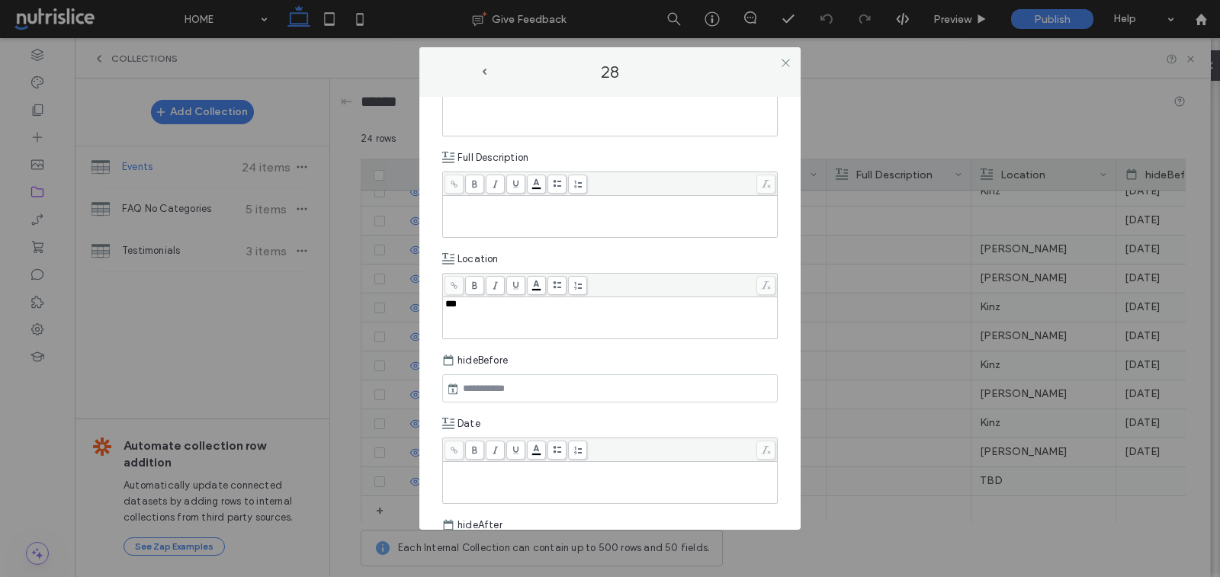
click at [503, 467] on div "Rich Text Editor" at bounding box center [610, 469] width 330 height 11
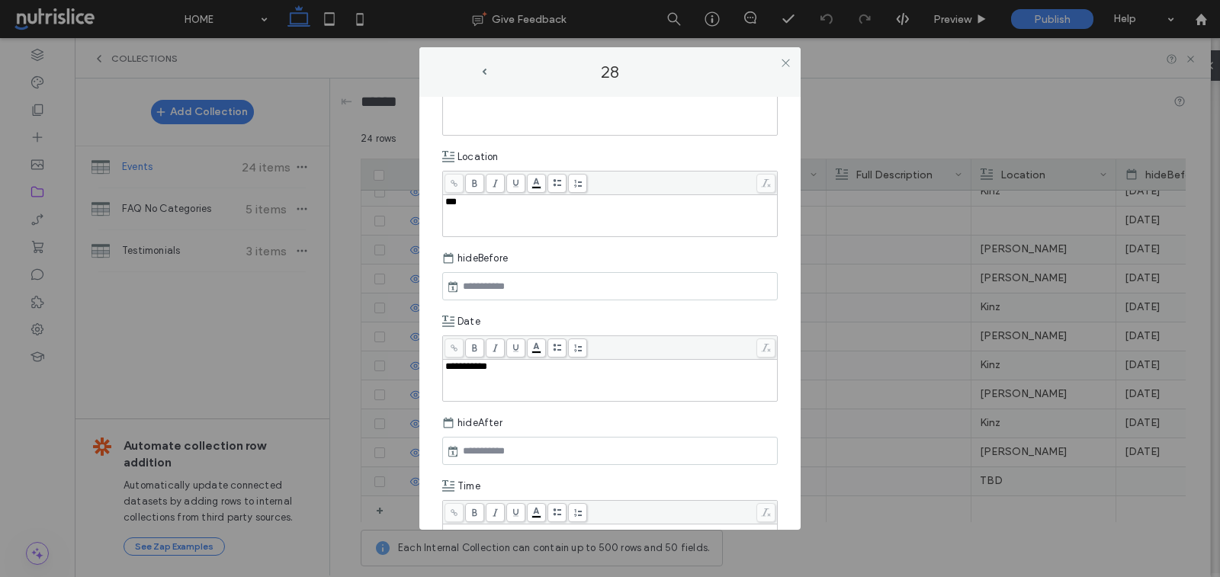
scroll to position [344, 0]
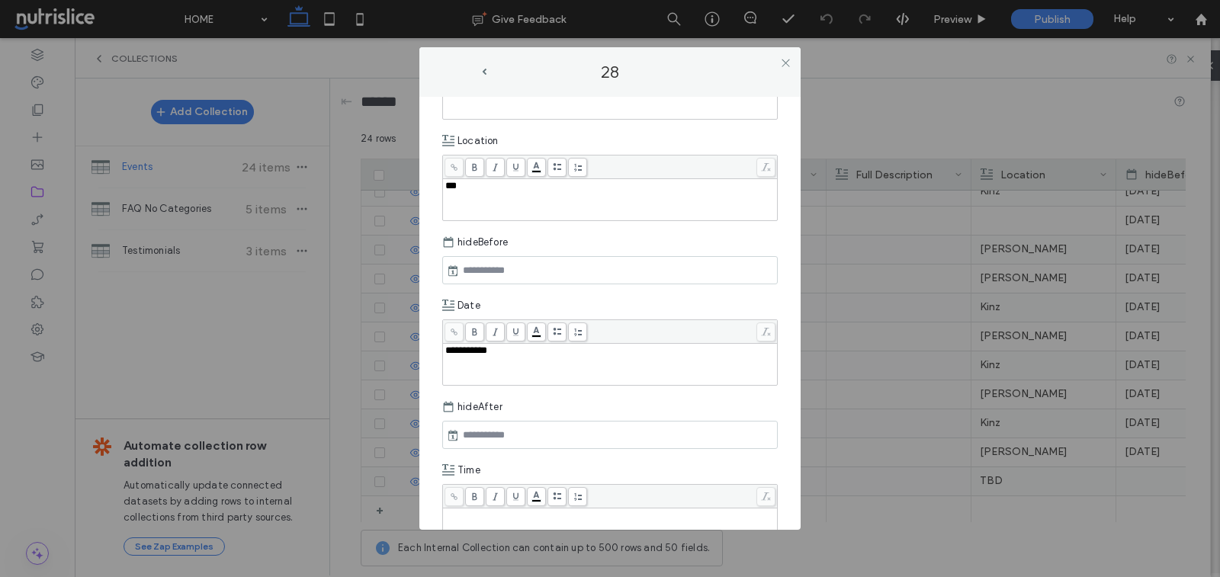
click at [497, 439] on input "text" at bounding box center [512, 435] width 107 height 18
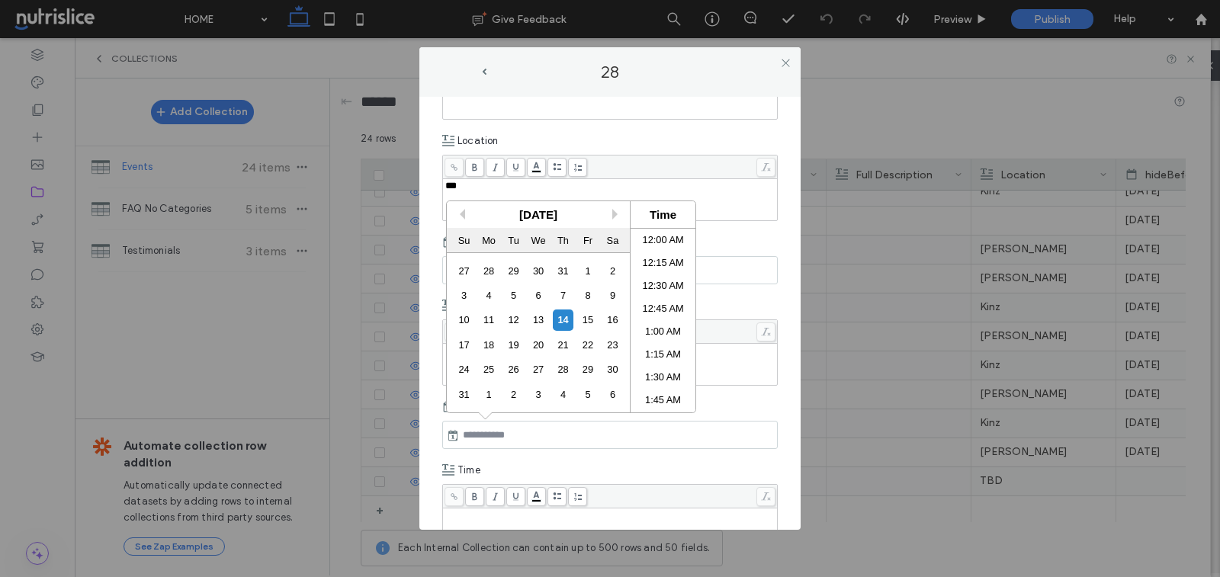
scroll to position [1429, 0]
paste input "**********"
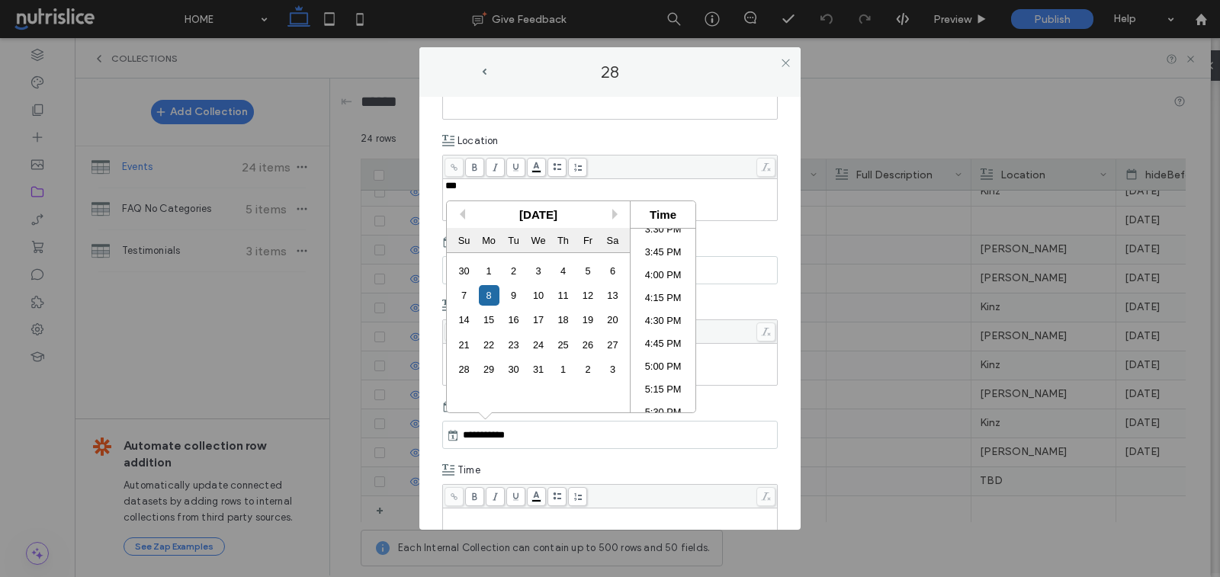
type input "**********"
click at [655, 465] on div "Time" at bounding box center [610, 470] width 336 height 27
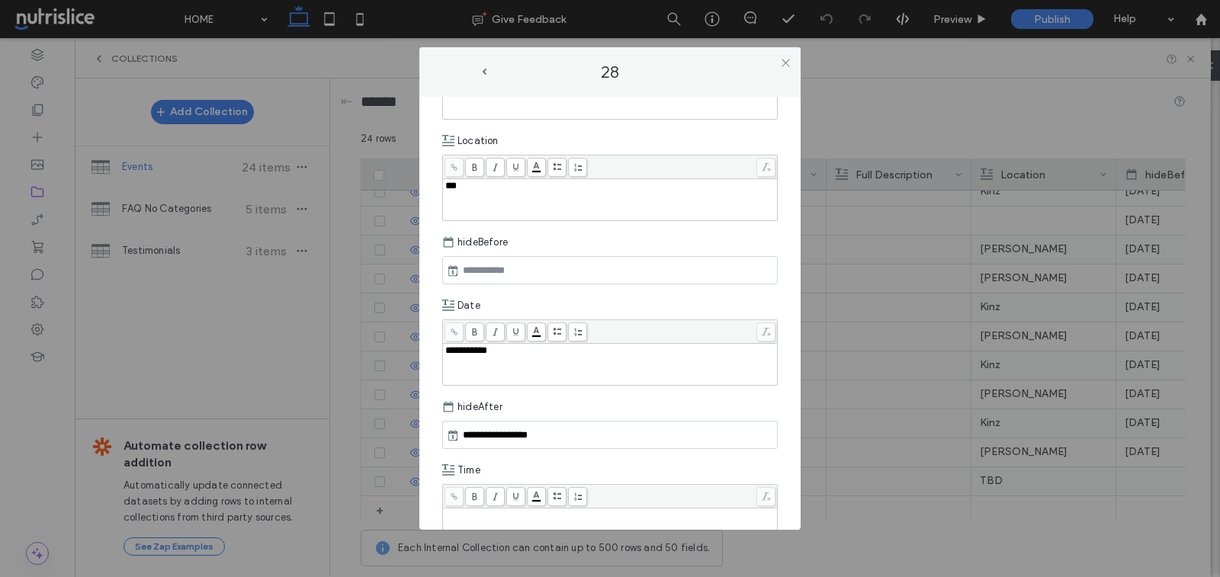
click at [454, 272] on icon at bounding box center [453, 271] width 12 height 12
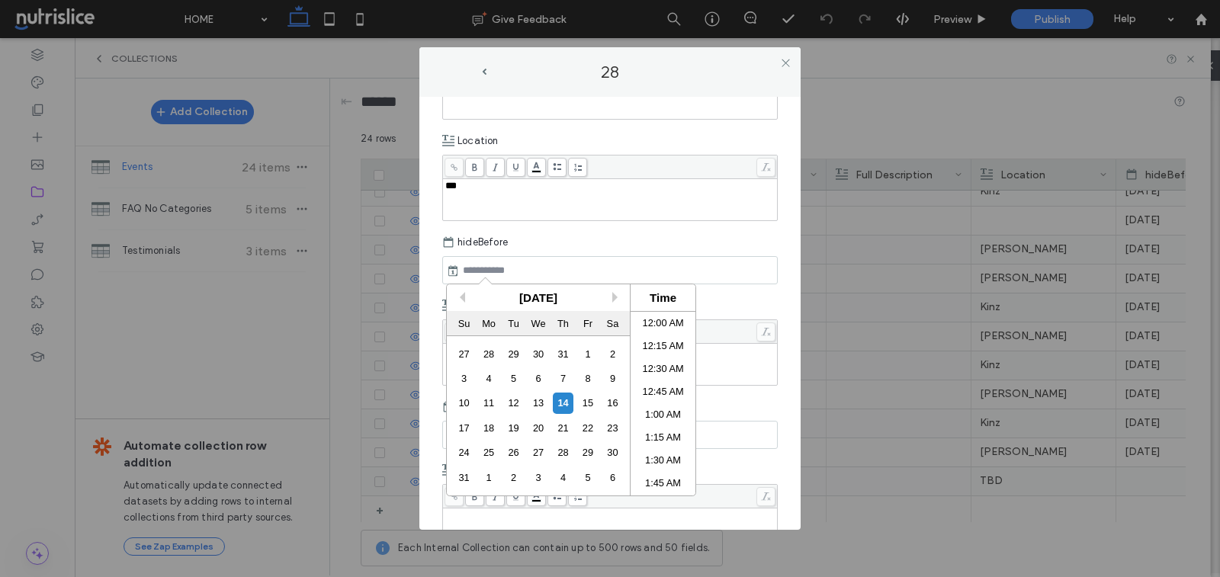
click at [477, 268] on input "text" at bounding box center [512, 271] width 107 height 18
click at [613, 295] on button "Next Month" at bounding box center [618, 297] width 11 height 11
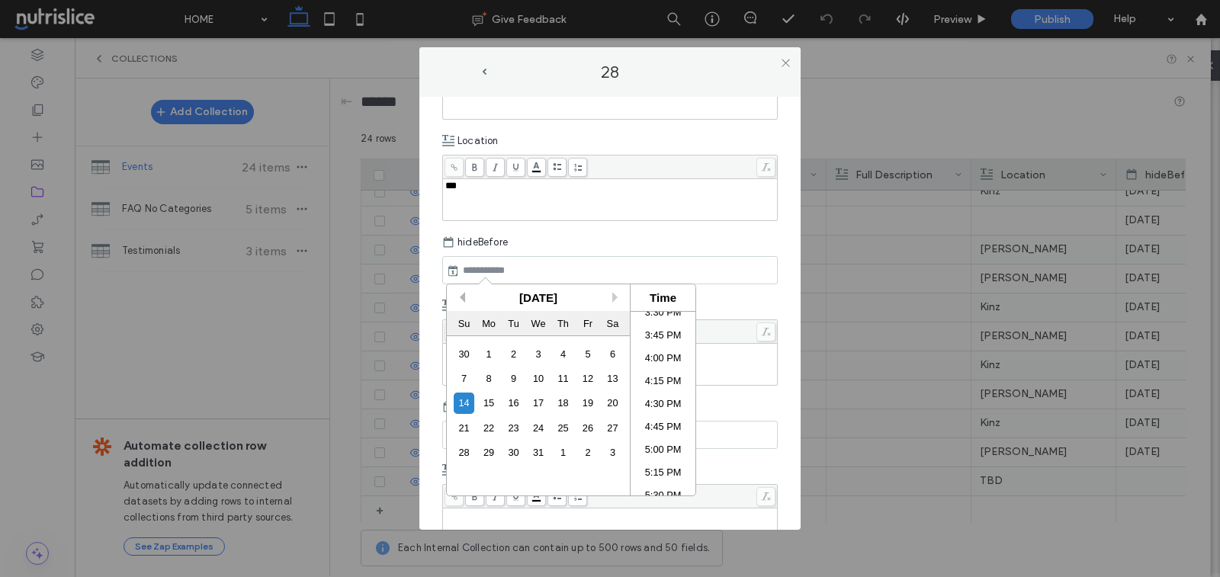
click at [455, 296] on button "Previous Month" at bounding box center [460, 297] width 11 height 11
click at [613, 352] on div "1" at bounding box center [613, 354] width 21 height 21
type input "**********"
click at [746, 292] on div "Date" at bounding box center [610, 305] width 336 height 27
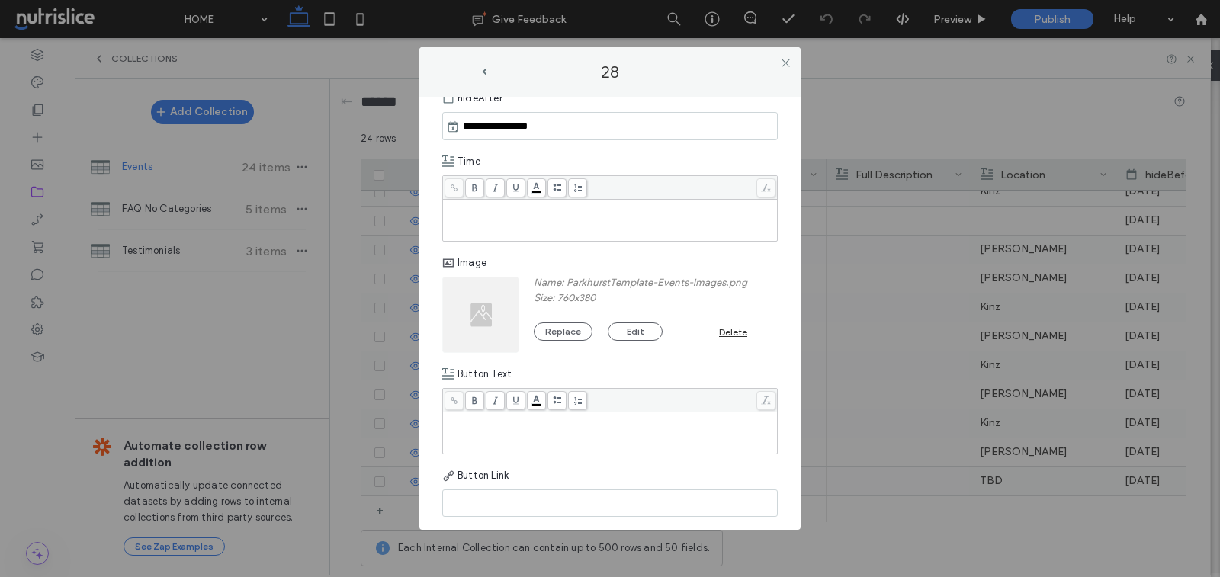
scroll to position [654, 0]
click at [789, 65] on icon at bounding box center [785, 62] width 11 height 11
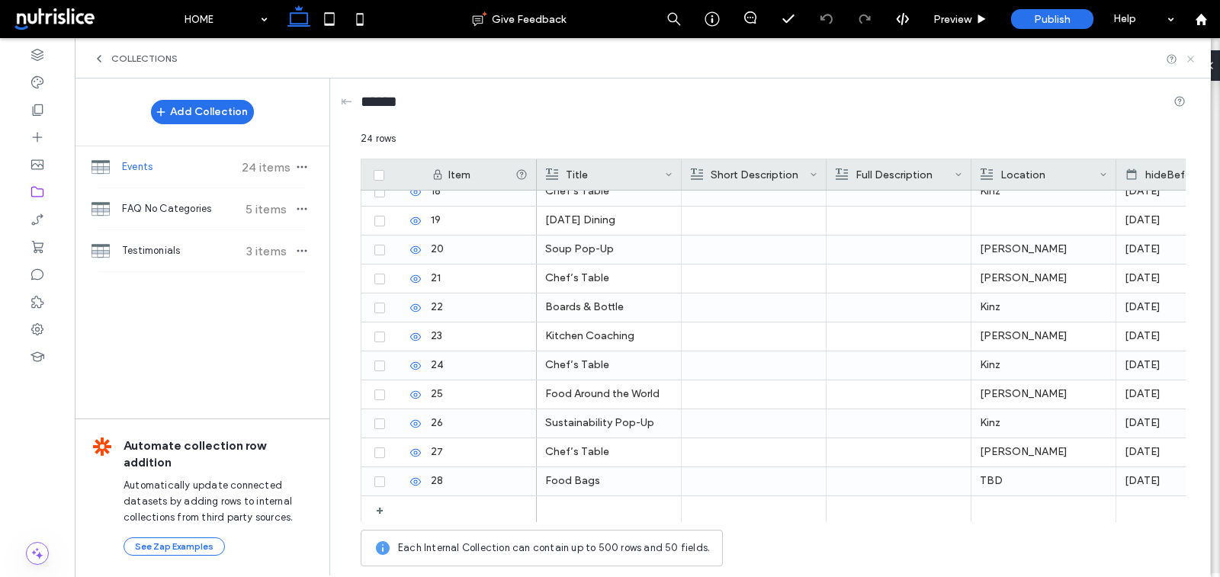
click at [1191, 54] on icon at bounding box center [1190, 58] width 11 height 11
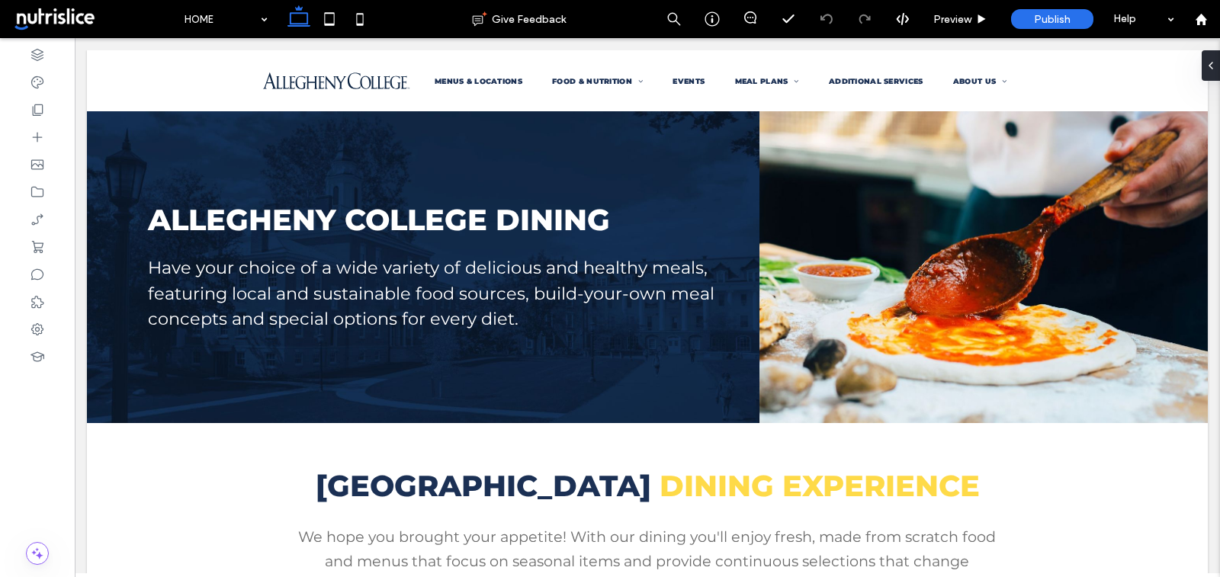
scroll to position [0, 0]
click at [40, 108] on icon at bounding box center [37, 109] width 15 height 15
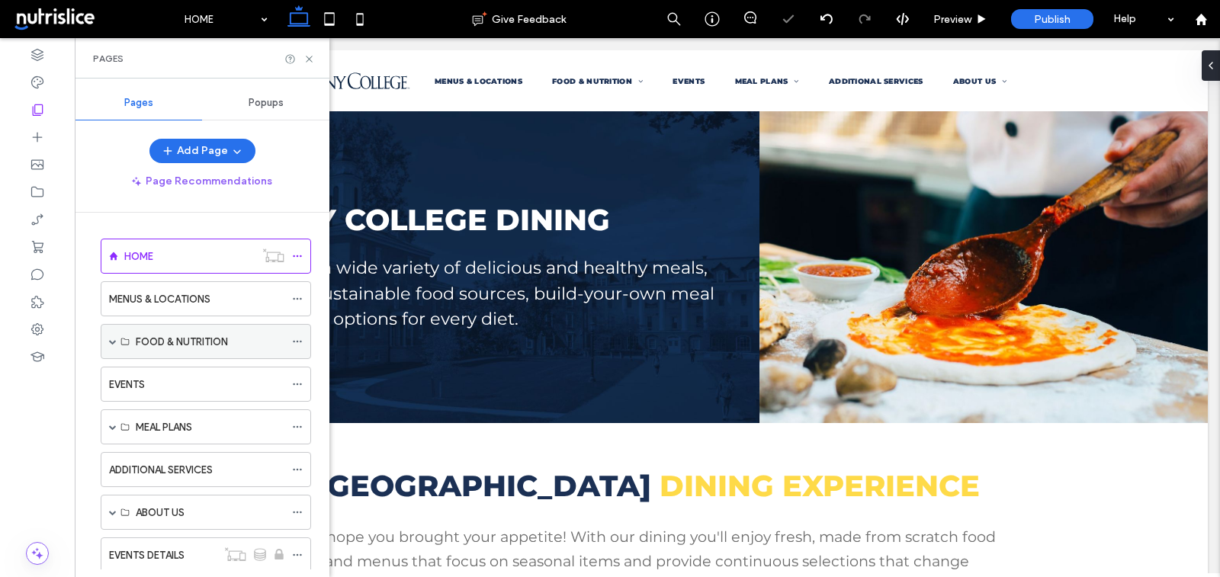
scroll to position [35, 0]
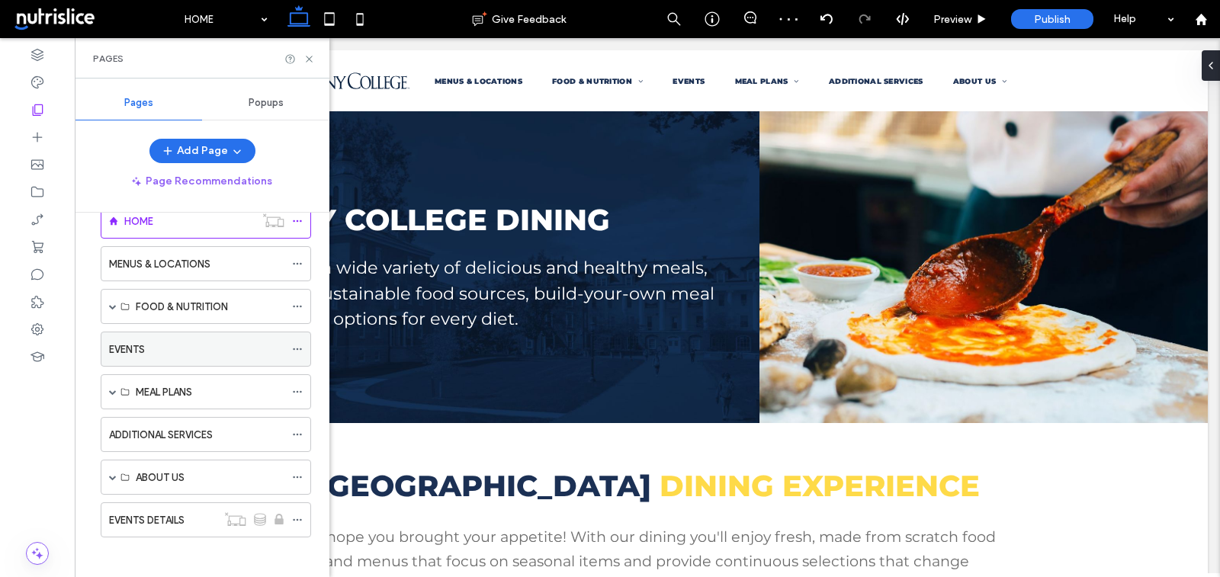
click at [122, 346] on label "EVENTS" at bounding box center [127, 349] width 36 height 27
click at [306, 56] on icon at bounding box center [309, 58] width 11 height 11
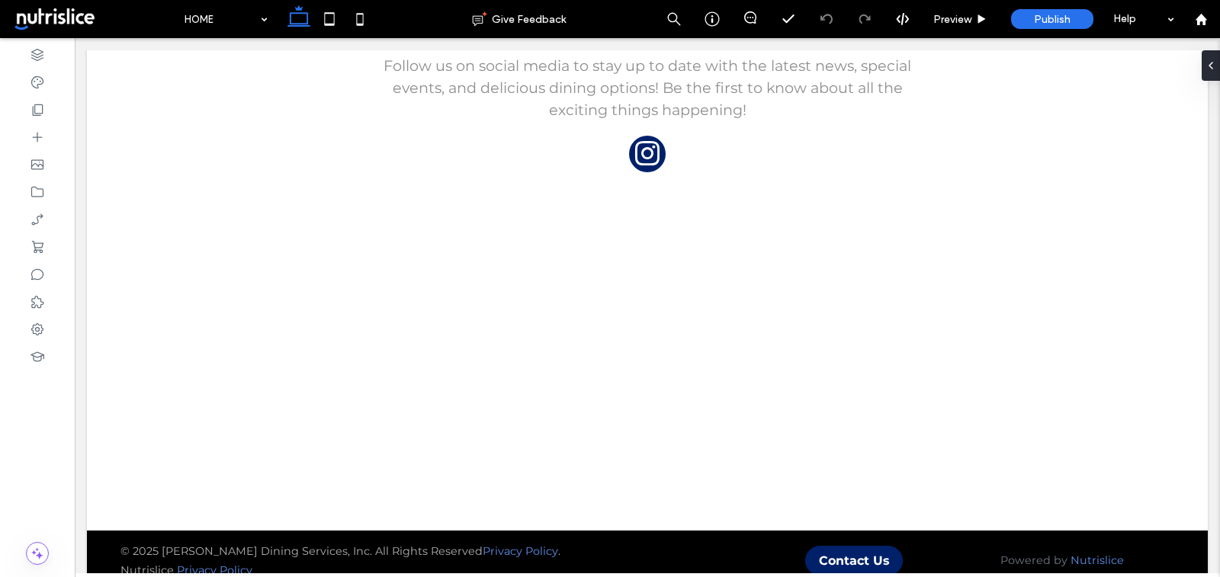
scroll to position [2056, 0]
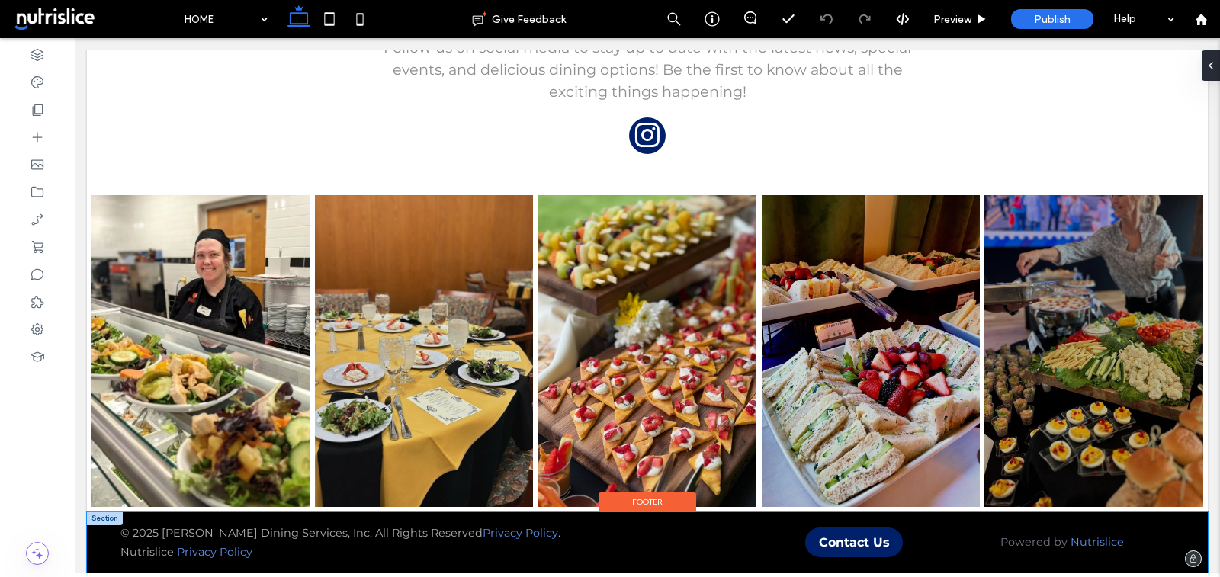
click at [105, 533] on div "© 2025 Parkhurst Dining Services, Inc. All Rights Reserved Privacy Policy . Nut…" at bounding box center [647, 543] width 1121 height 61
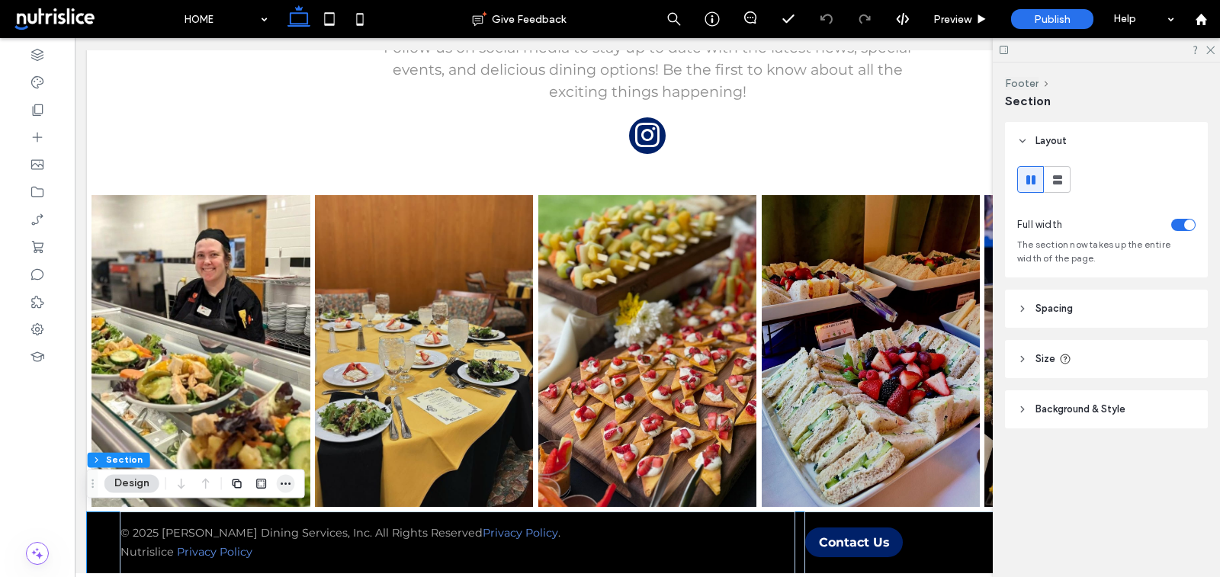
click at [286, 487] on icon "button" at bounding box center [286, 484] width 12 height 12
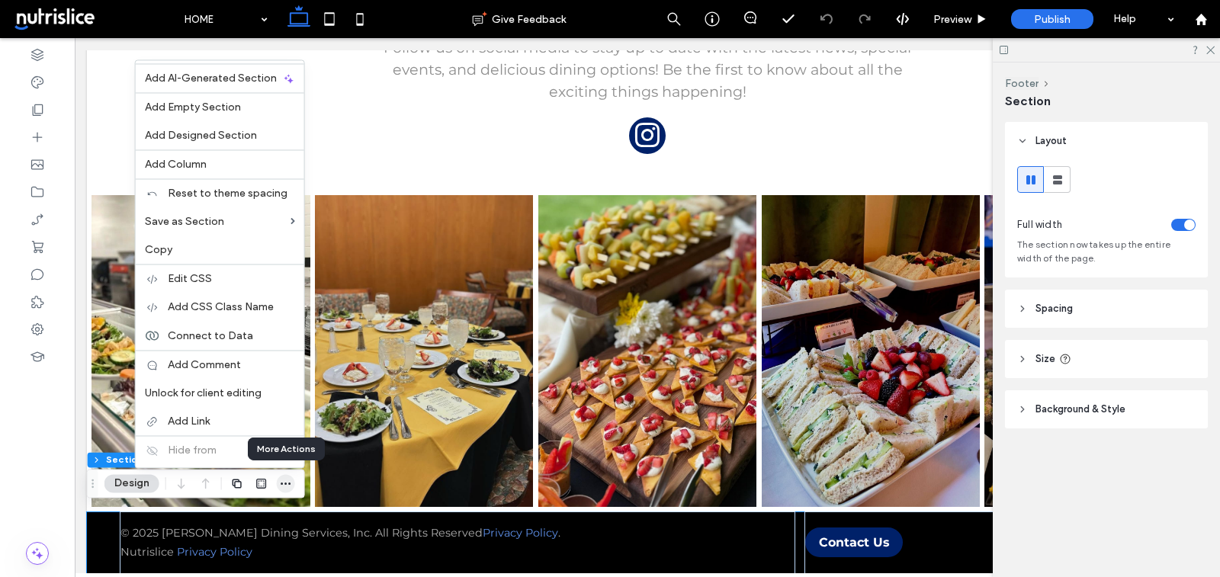
click at [280, 486] on icon "button" at bounding box center [286, 484] width 12 height 12
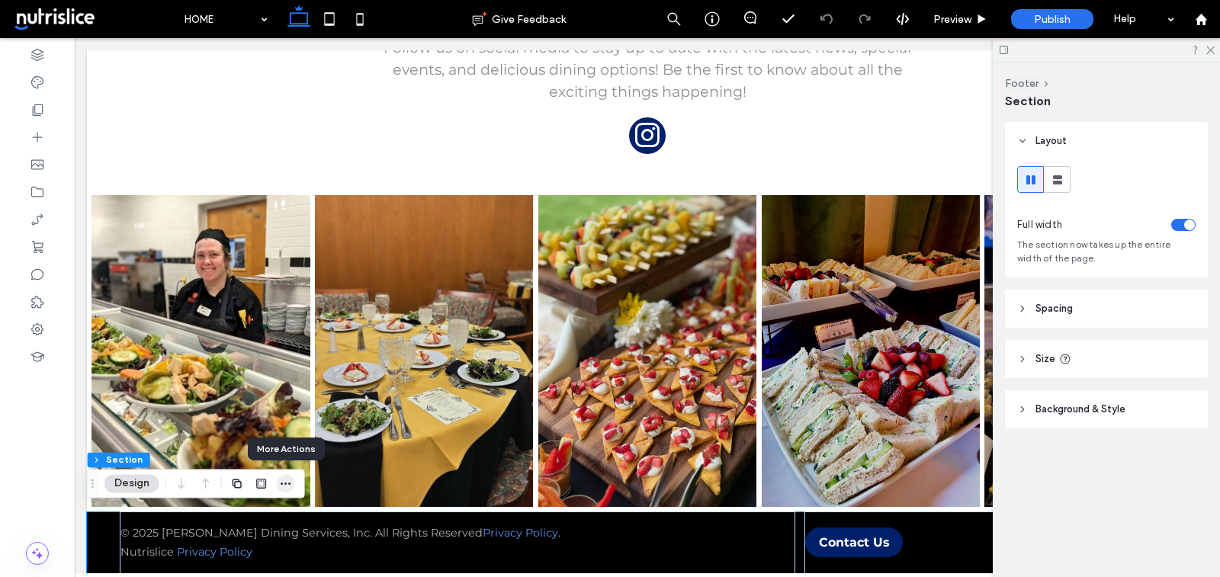
click at [280, 486] on icon "button" at bounding box center [286, 484] width 12 height 12
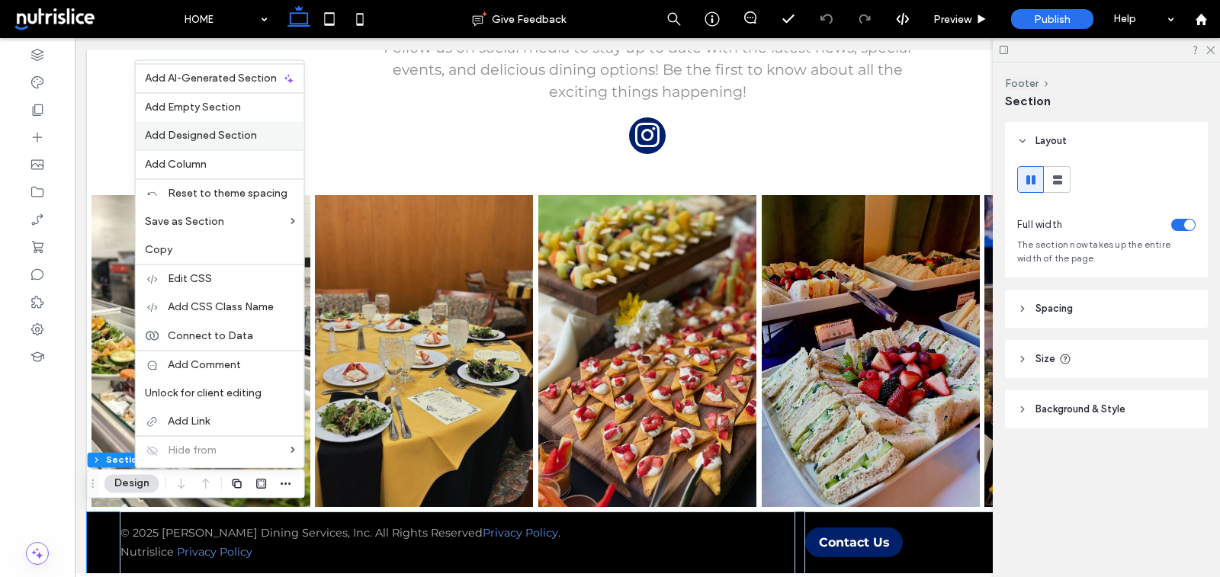
click at [249, 137] on span "Add Designed Section" at bounding box center [201, 135] width 112 height 13
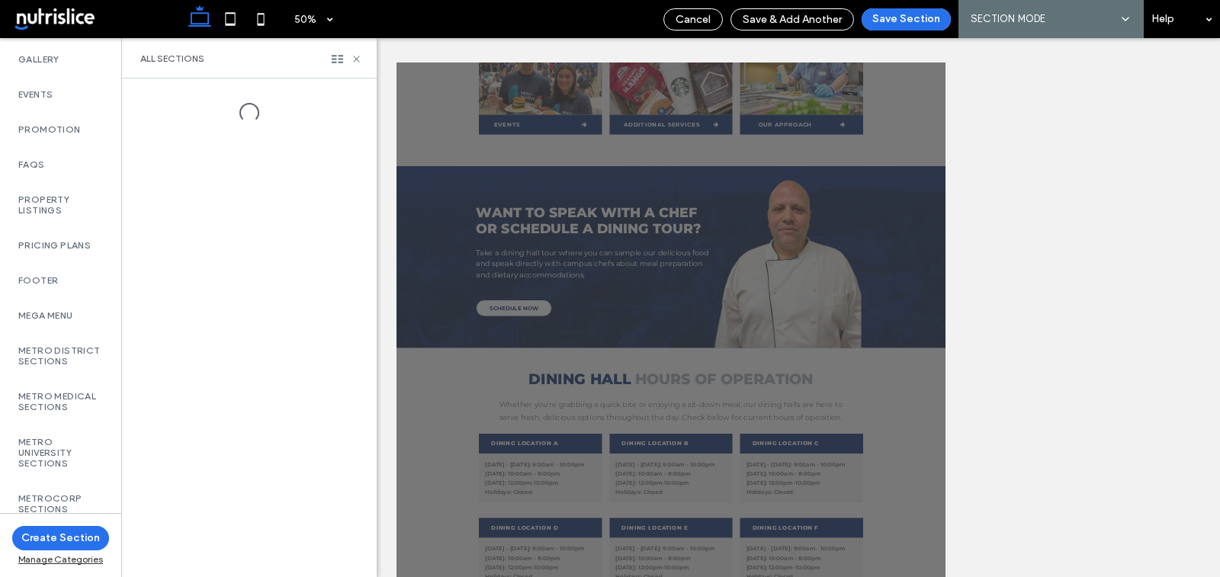
scroll to position [973, 0]
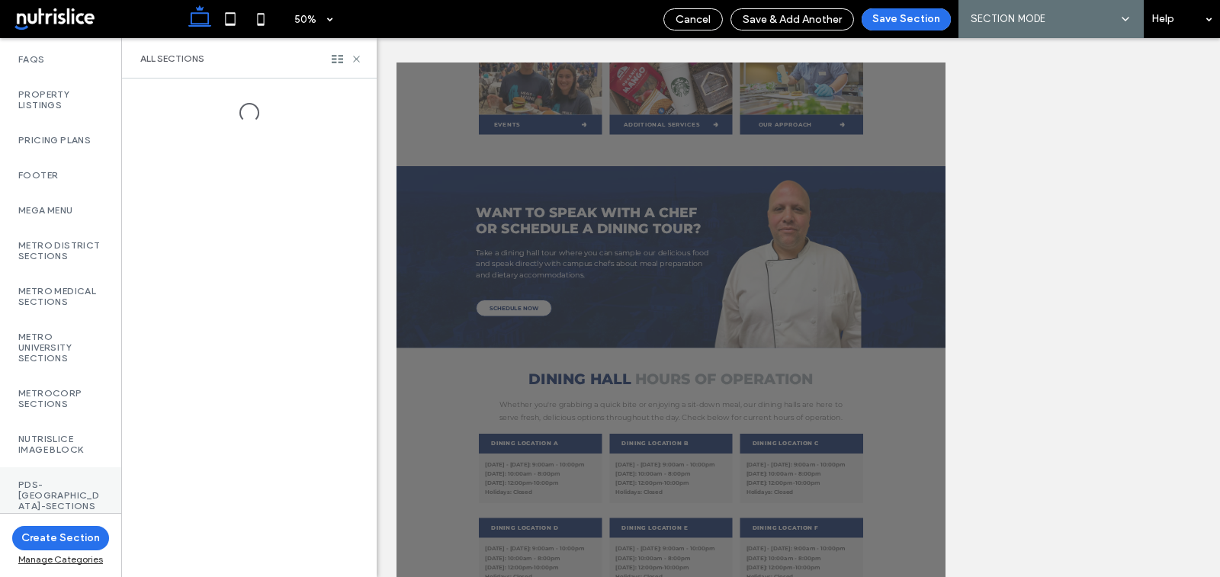
click at [37, 497] on label "PDS-Parkhurst-Sections" at bounding box center [60, 496] width 85 height 32
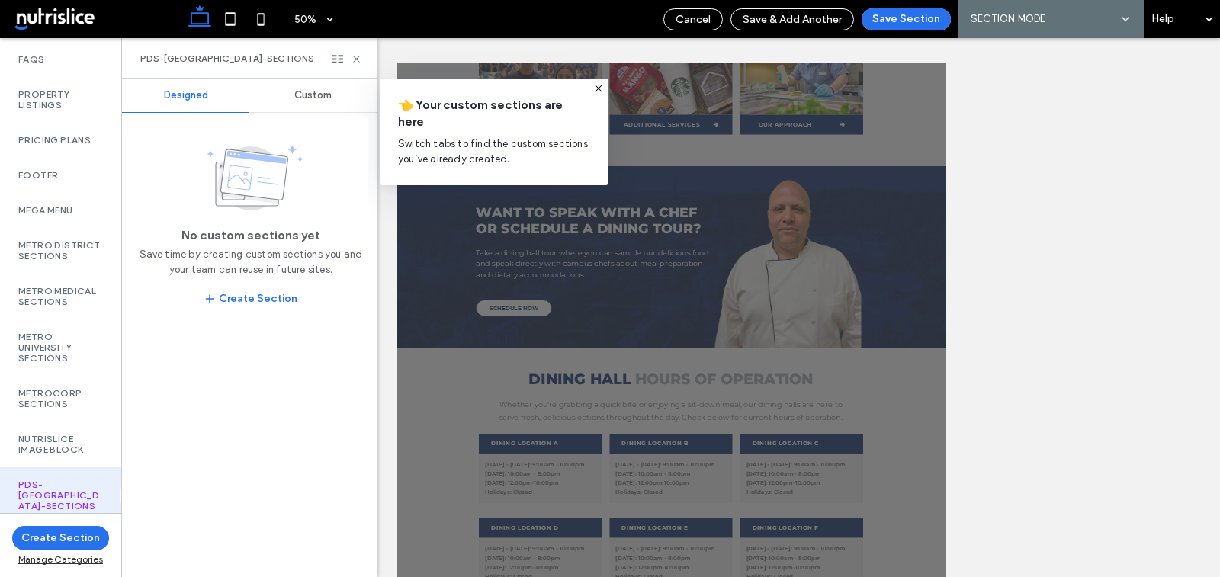
click at [318, 89] on span "Custom" at bounding box center [312, 95] width 37 height 12
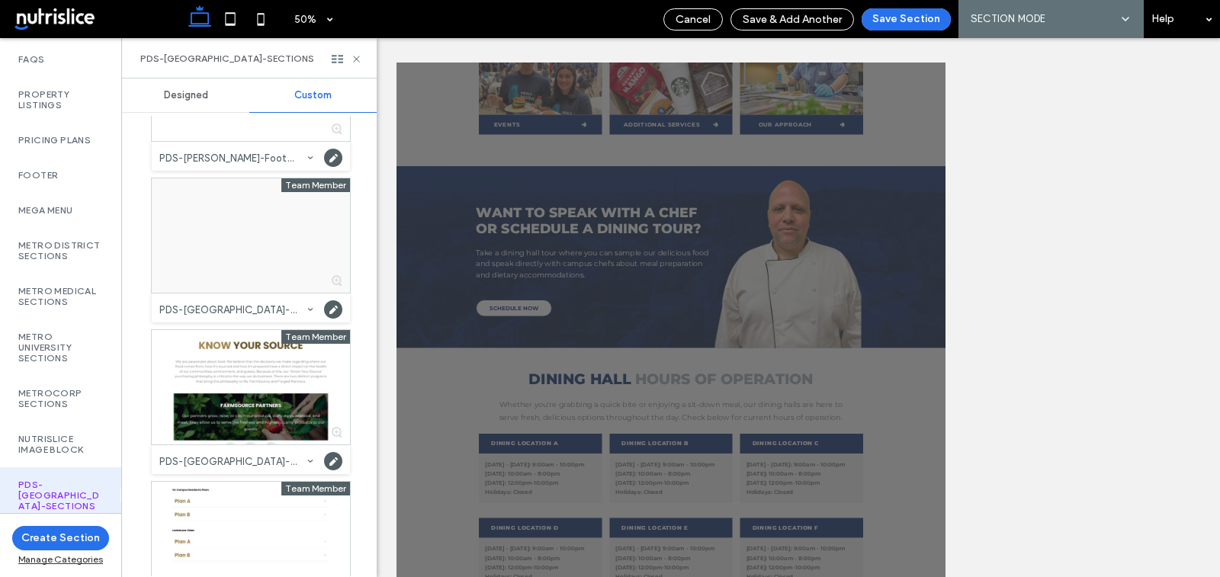
scroll to position [408, 0]
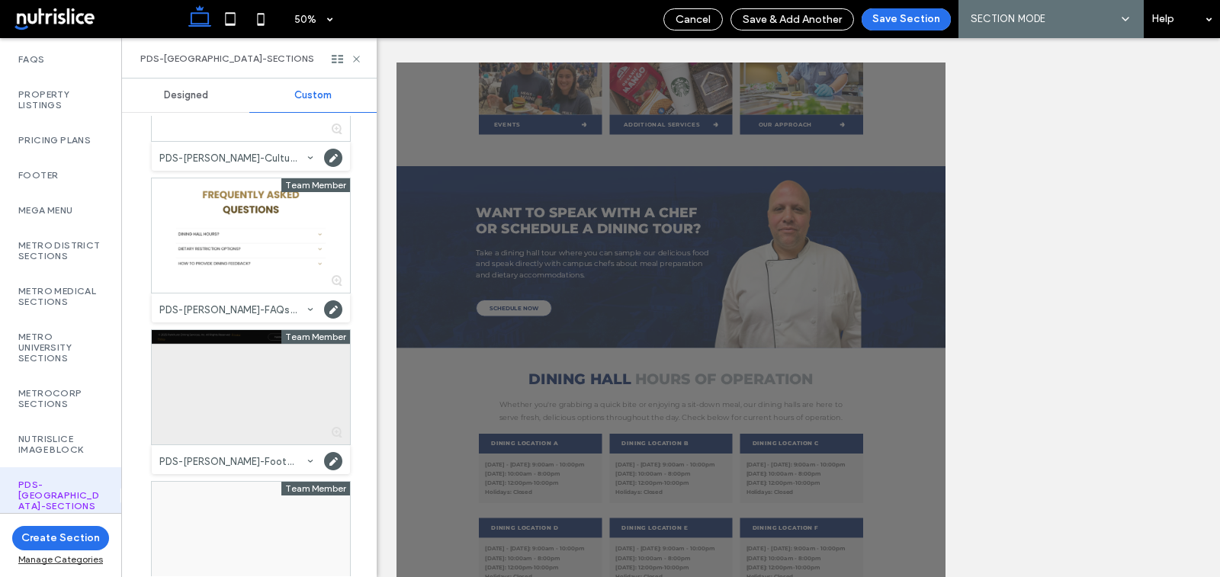
click at [236, 381] on div at bounding box center [251, 387] width 198 height 114
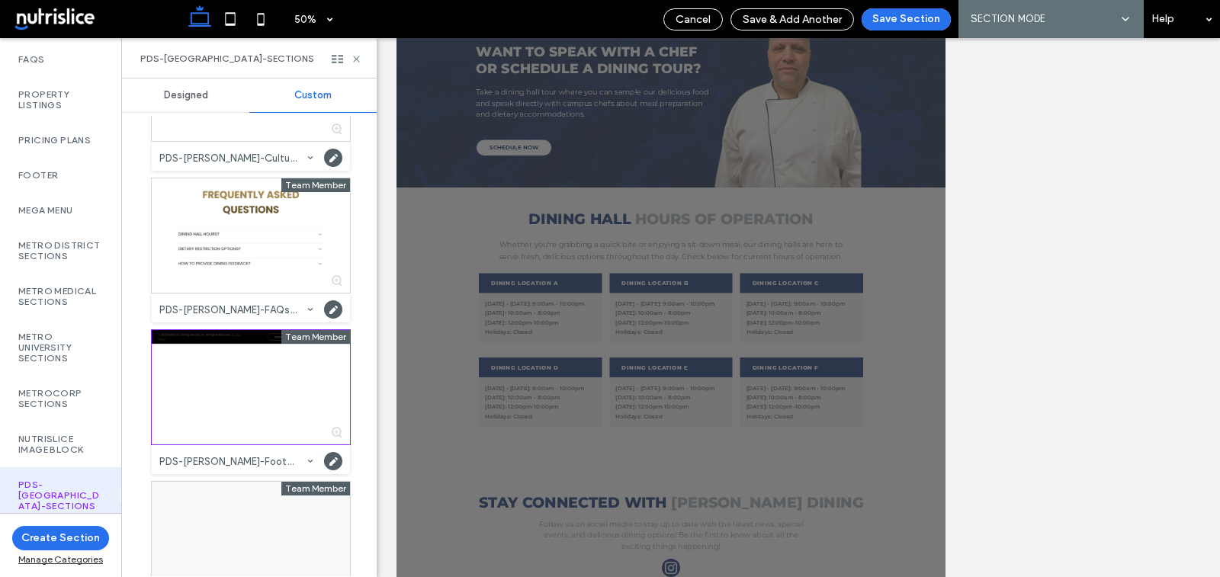
scroll to position [499, 0]
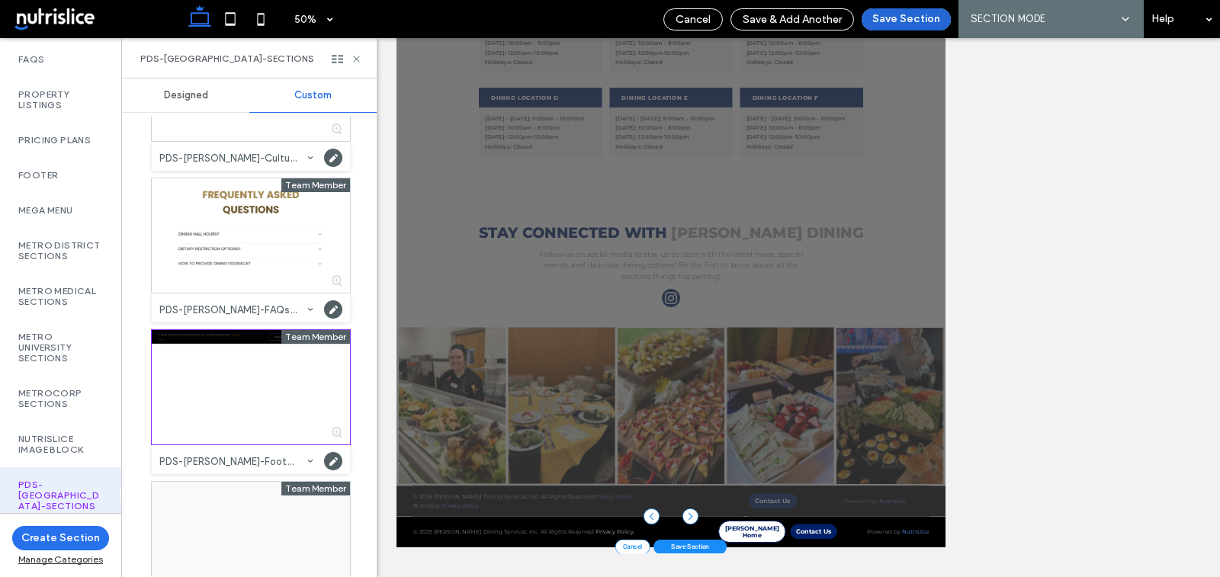
click at [898, 22] on button "Save Section" at bounding box center [906, 19] width 89 height 22
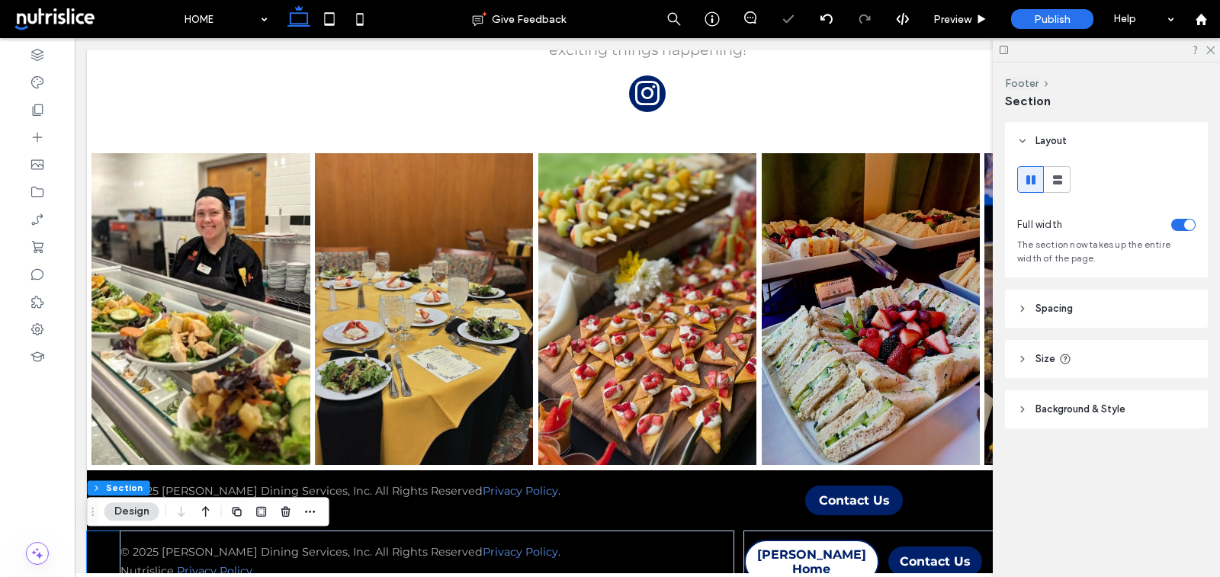
scroll to position [2117, 0]
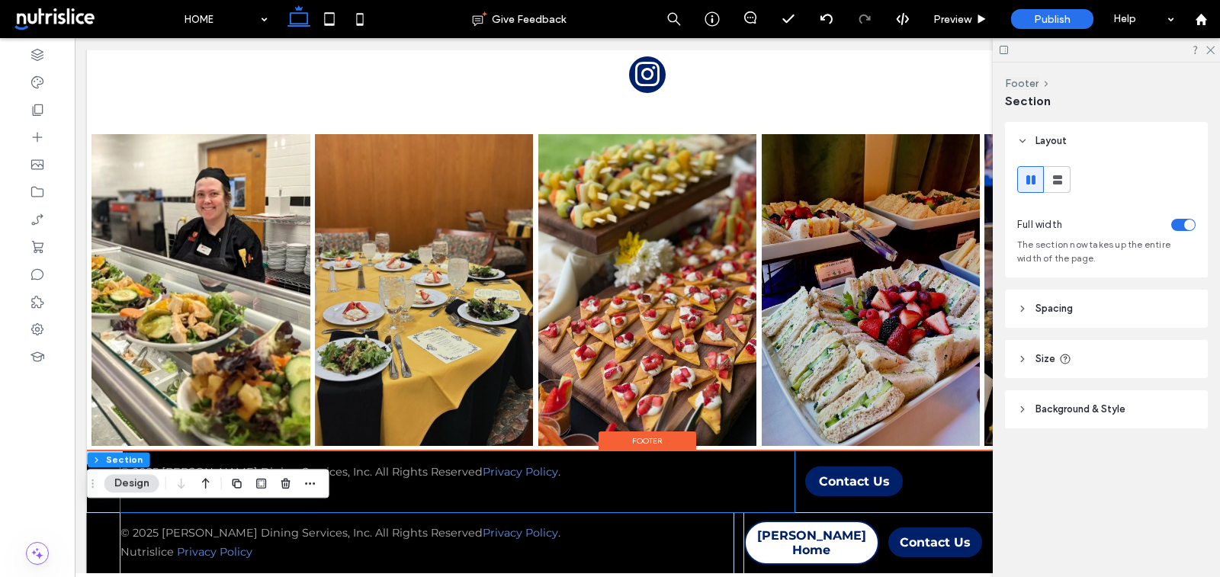
click at [523, 455] on div "© 2025 Parkhurst Dining Services, Inc. All Rights Reserved Privacy Policy . Nut…" at bounding box center [458, 482] width 674 height 61
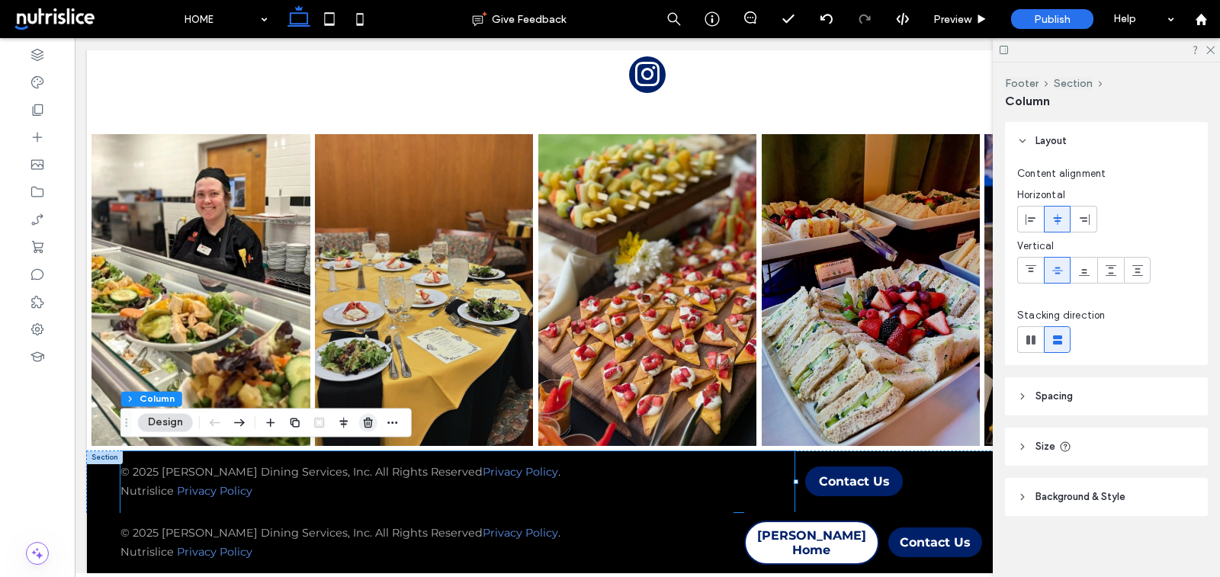
click at [366, 425] on use "button" at bounding box center [368, 423] width 9 height 10
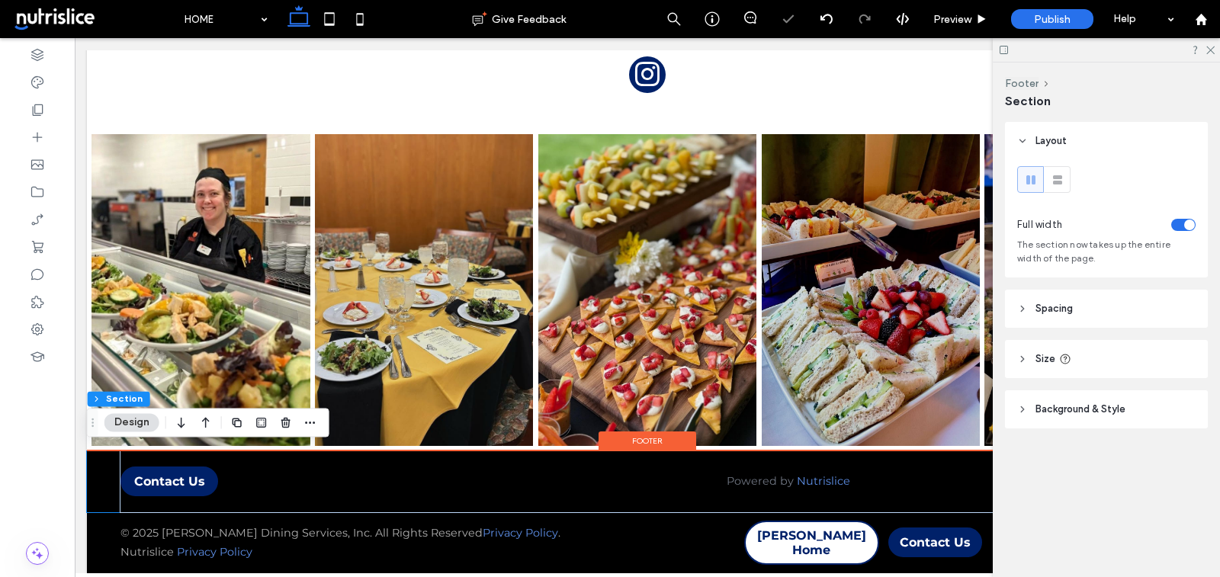
click at [100, 478] on div "Contact Us Powered by Nutrislice" at bounding box center [647, 482] width 1121 height 61
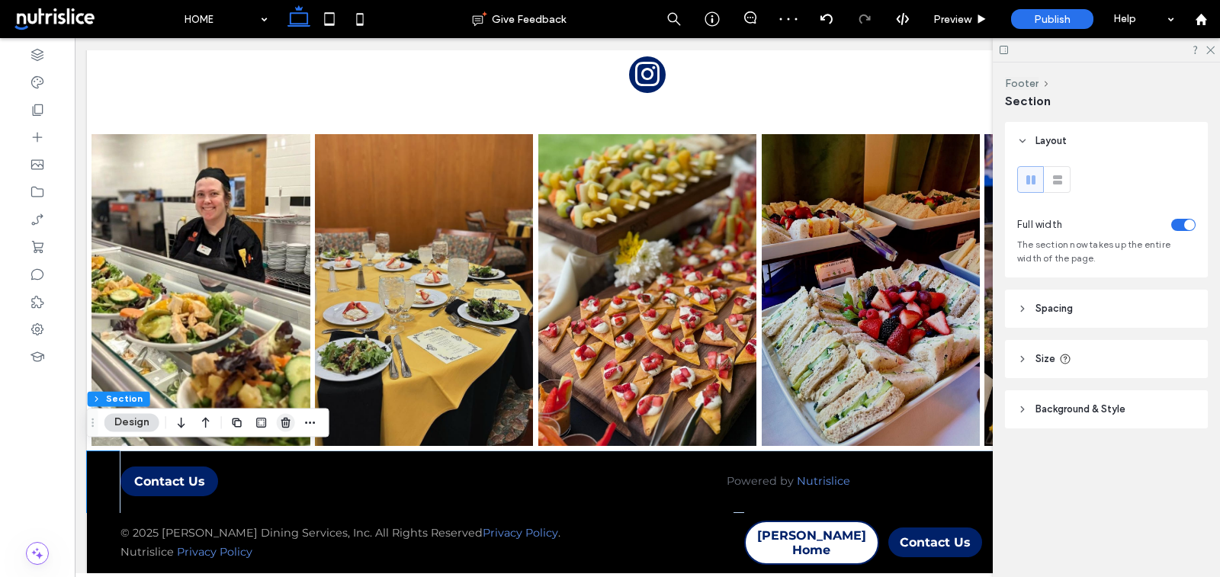
click at [282, 420] on use "button" at bounding box center [285, 423] width 9 height 10
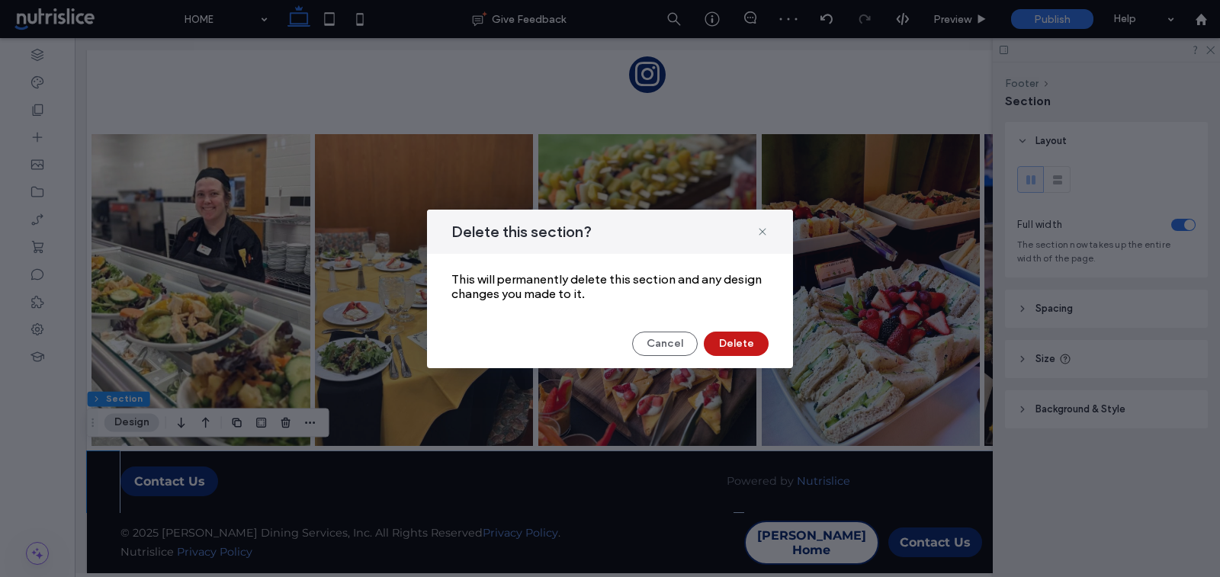
click at [754, 338] on button "Delete" at bounding box center [736, 344] width 65 height 24
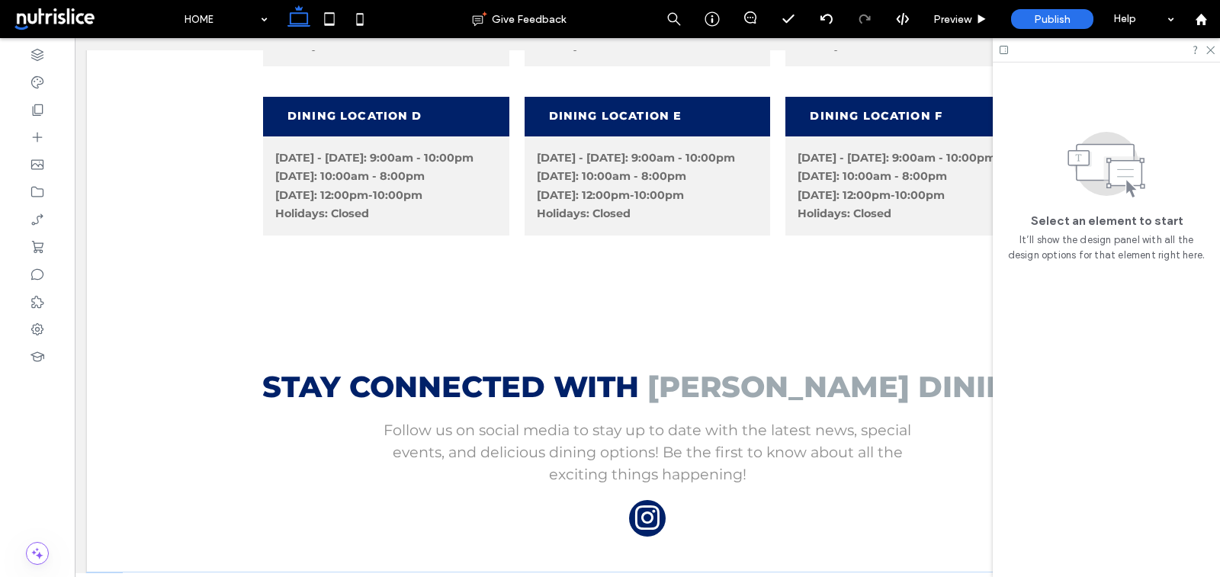
scroll to position [2056, 0]
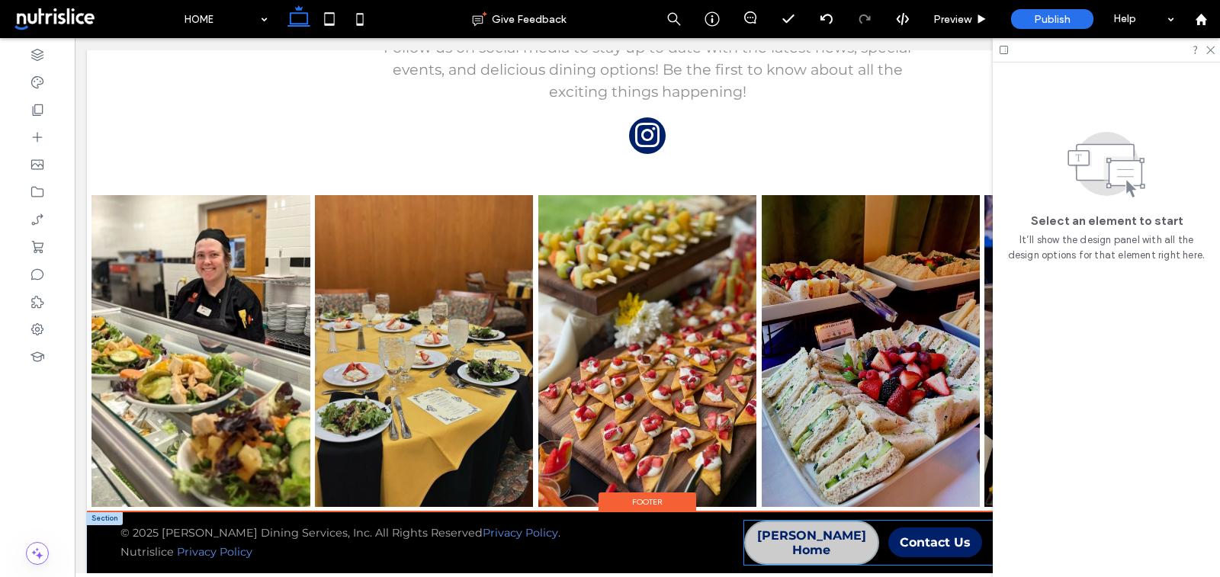
click at [804, 550] on link "[PERSON_NAME] Home" at bounding box center [811, 543] width 135 height 44
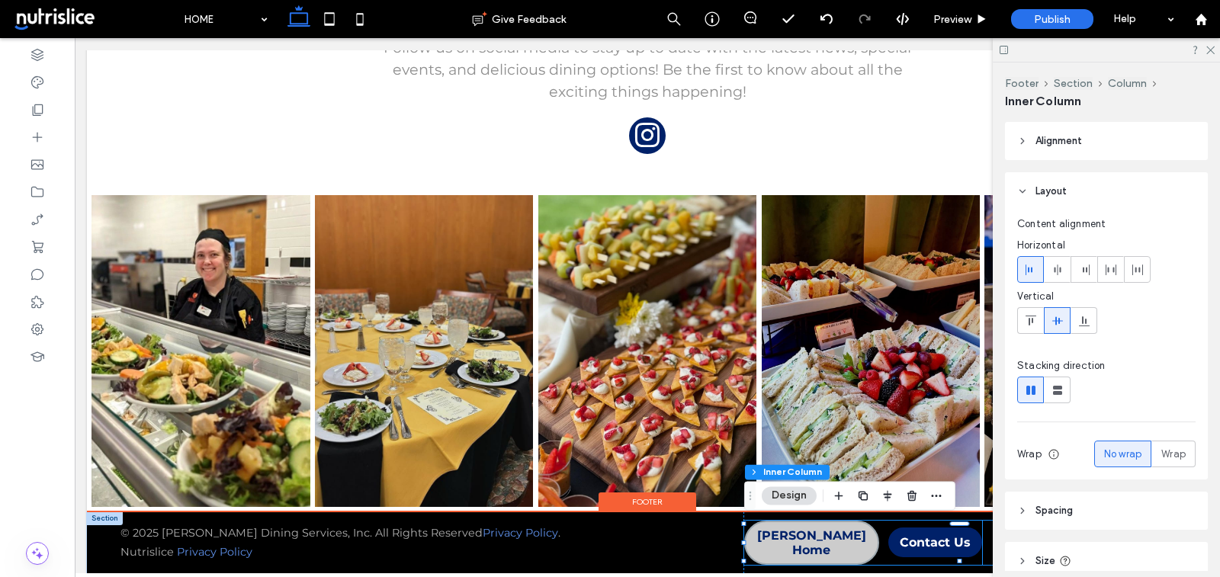
click at [791, 539] on span "[PERSON_NAME] Home" at bounding box center [812, 543] width 132 height 29
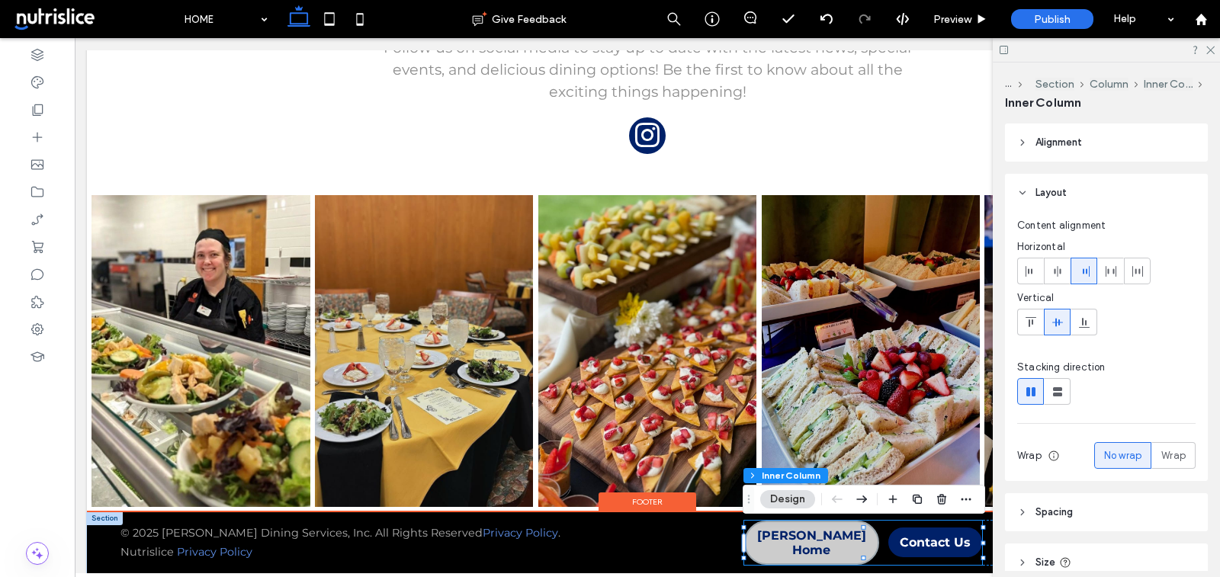
click at [796, 535] on span "[PERSON_NAME] Home" at bounding box center [812, 543] width 132 height 29
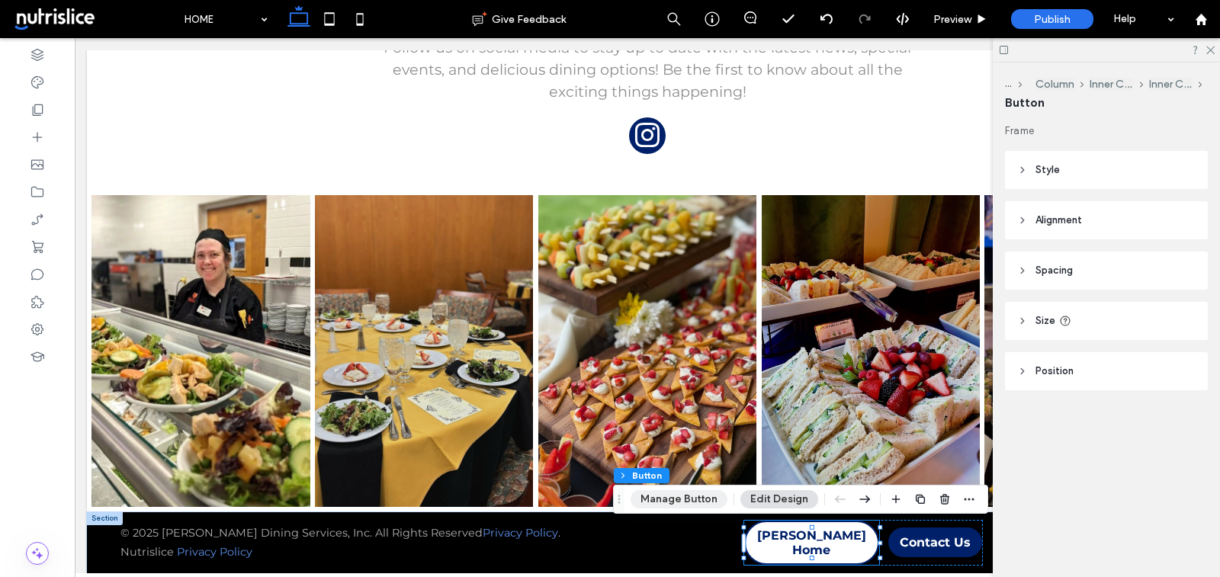
click at [682, 497] on button "Manage Button" at bounding box center [679, 499] width 97 height 18
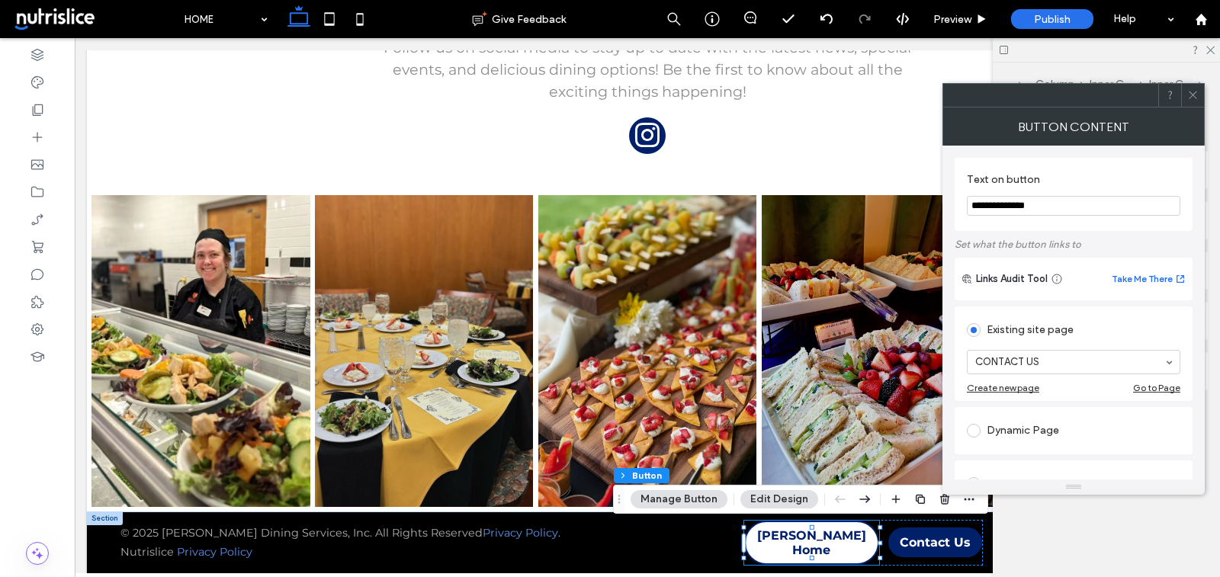
click at [999, 204] on input "**********" at bounding box center [1074, 206] width 214 height 20
type input "**********"
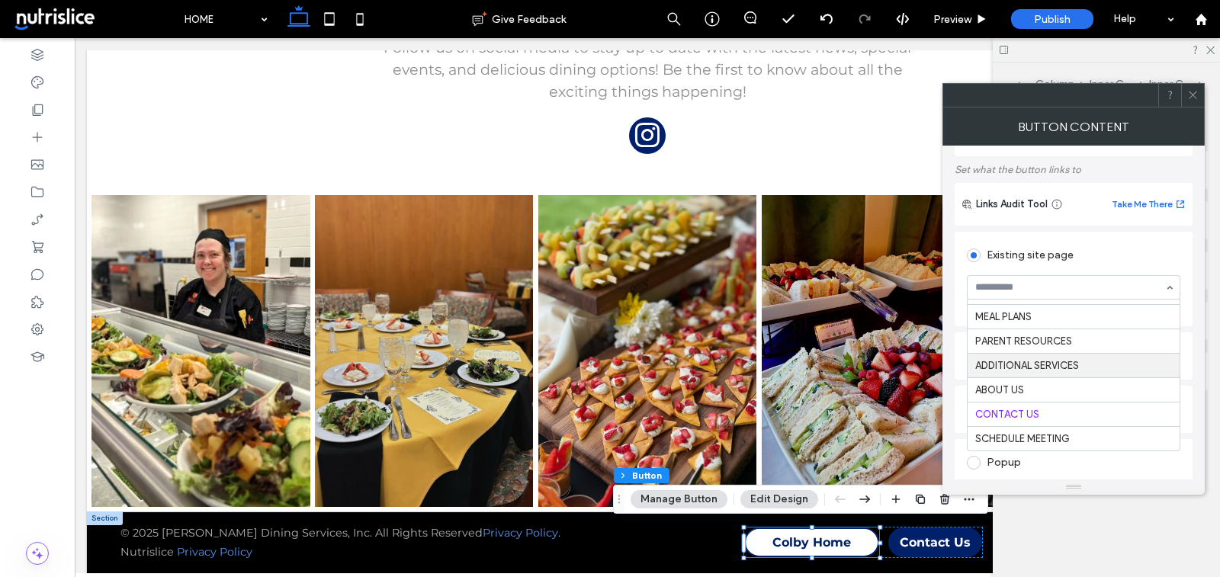
scroll to position [32, 0]
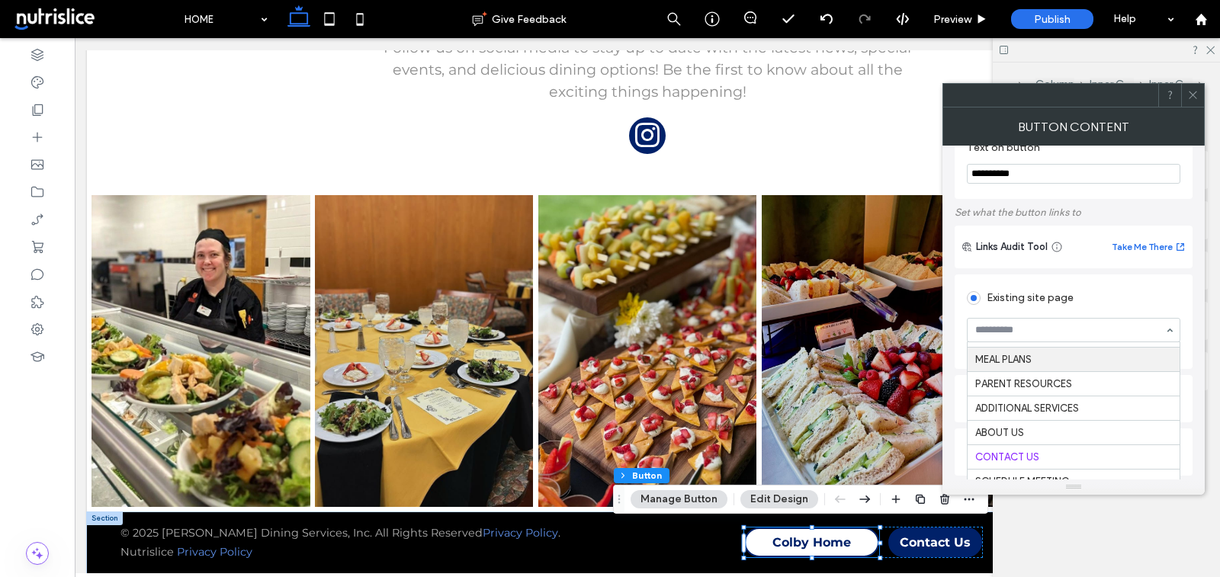
click at [1153, 323] on div at bounding box center [1074, 330] width 212 height 23
click at [1176, 326] on div "HOME MENUS & LOCATIONS ALLERGEN INFO CULTURAL OFFERINGS SUSTAINABILITY NUTRITIO…" at bounding box center [1074, 330] width 214 height 24
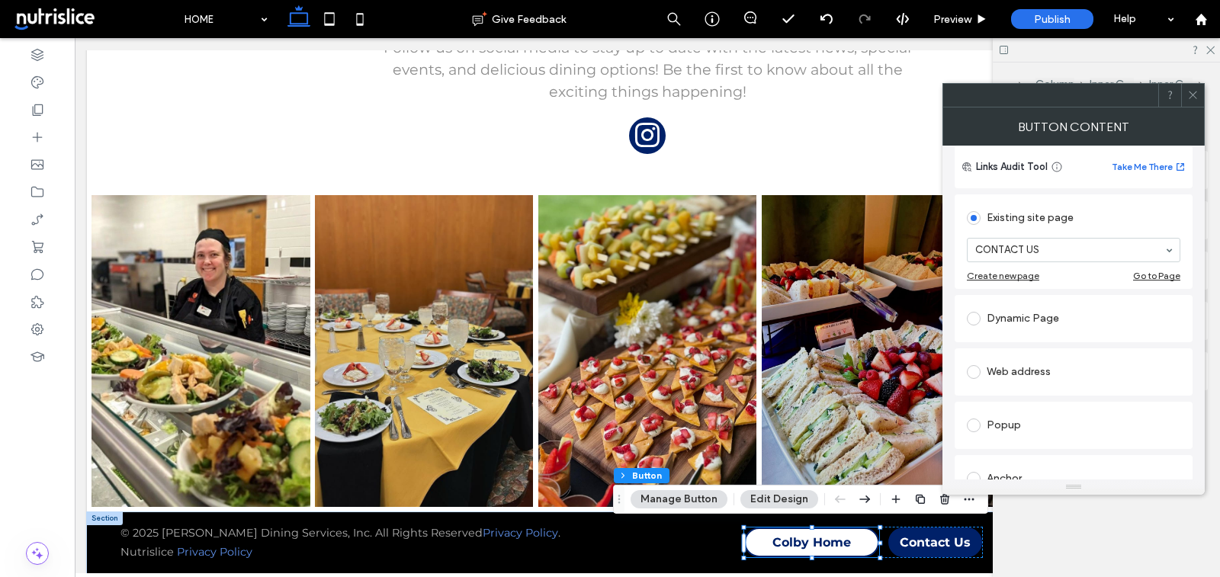
scroll to position [158, 0]
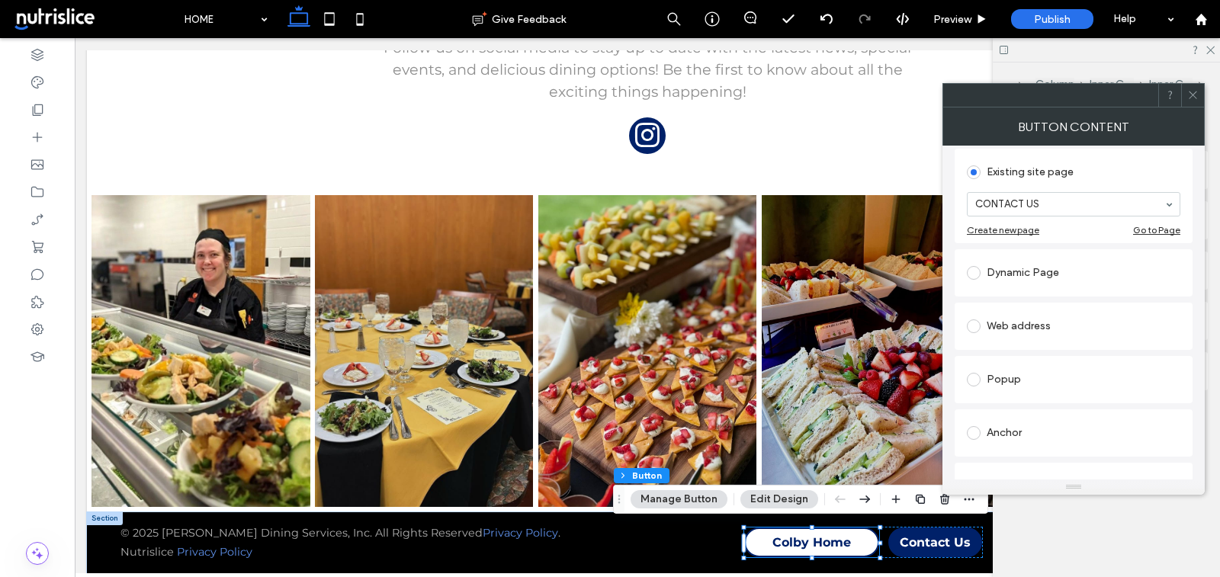
click at [1060, 317] on div "Web address" at bounding box center [1074, 326] width 214 height 24
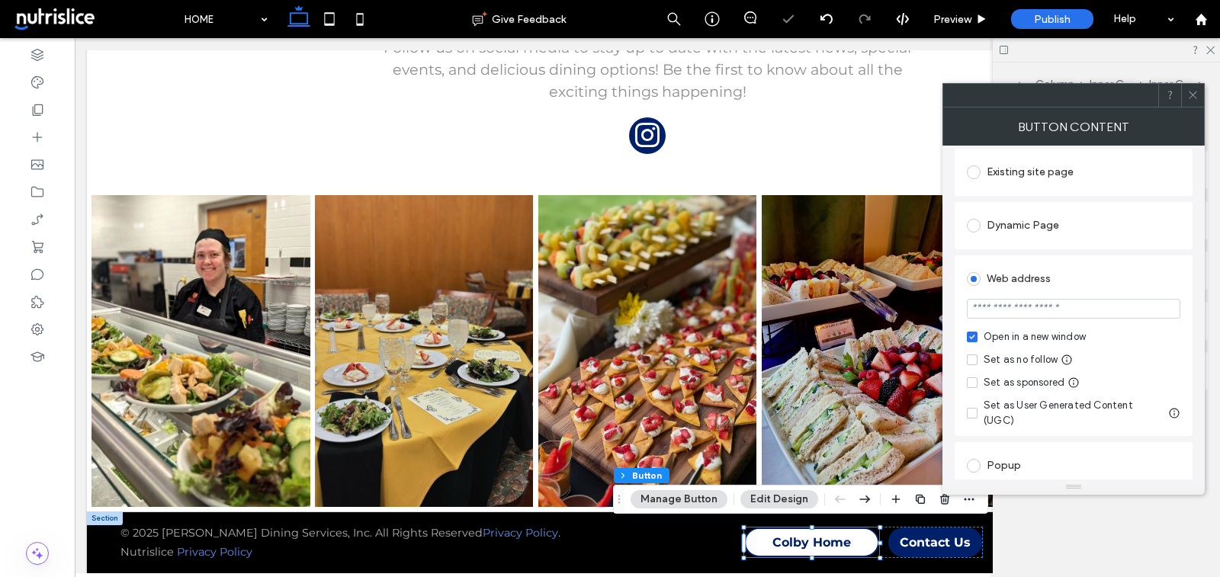
click at [1033, 300] on input "url" at bounding box center [1074, 309] width 214 height 20
paste input "**********"
type input "**********"
click at [1037, 337] on div "Open in a new window" at bounding box center [1035, 337] width 102 height 15
click at [1127, 307] on input "**********" at bounding box center [1074, 309] width 214 height 20
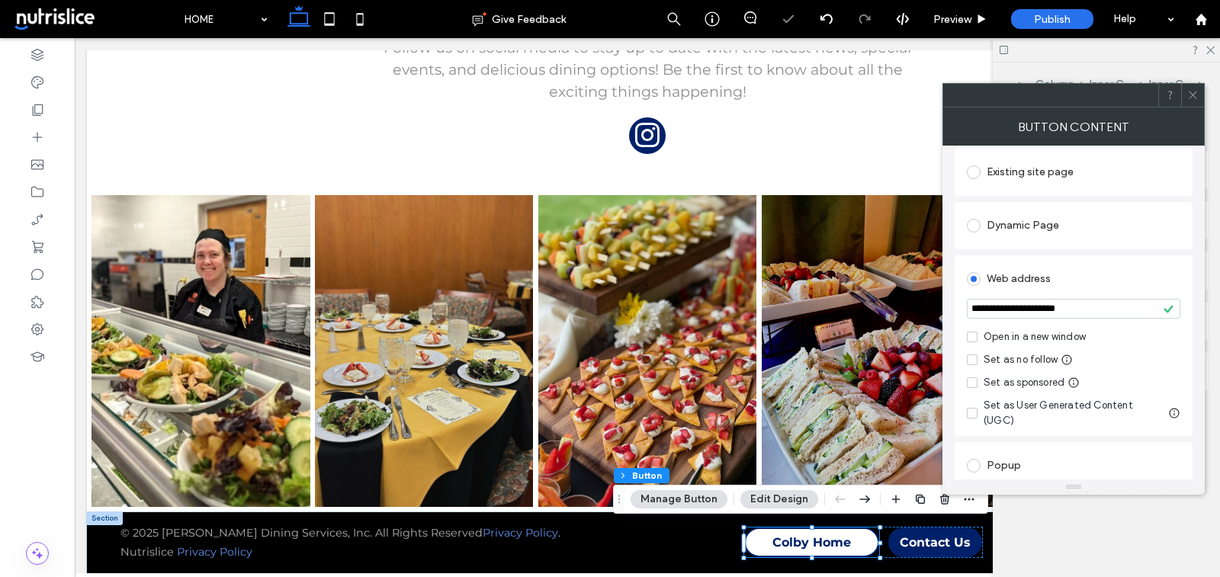
click at [1192, 93] on use at bounding box center [1193, 96] width 8 height 8
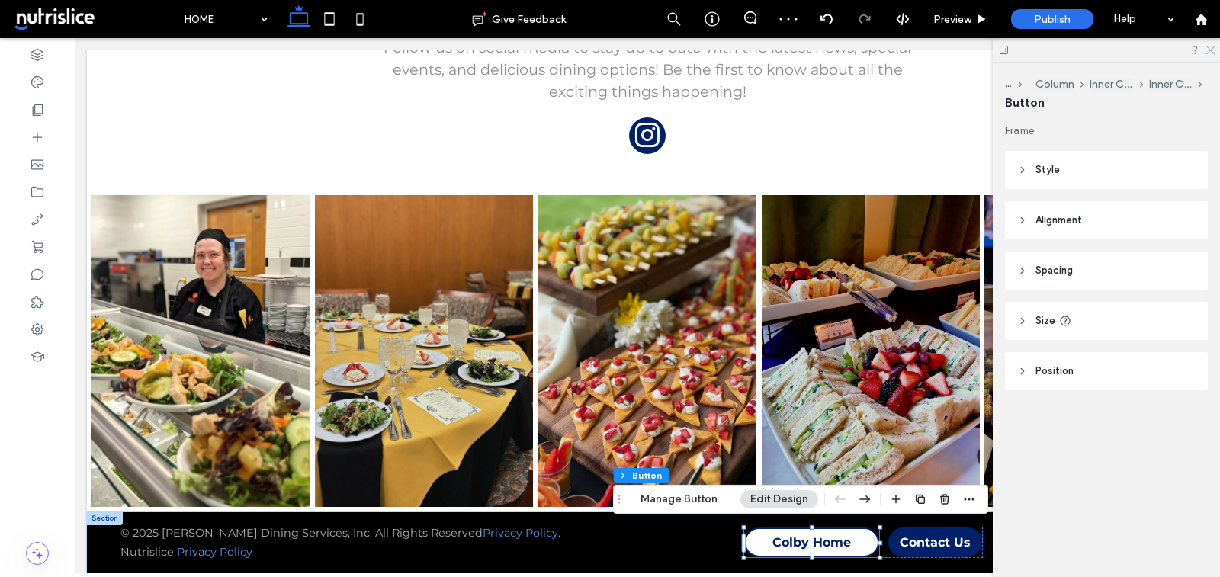
click at [1213, 50] on icon at bounding box center [1210, 49] width 10 height 10
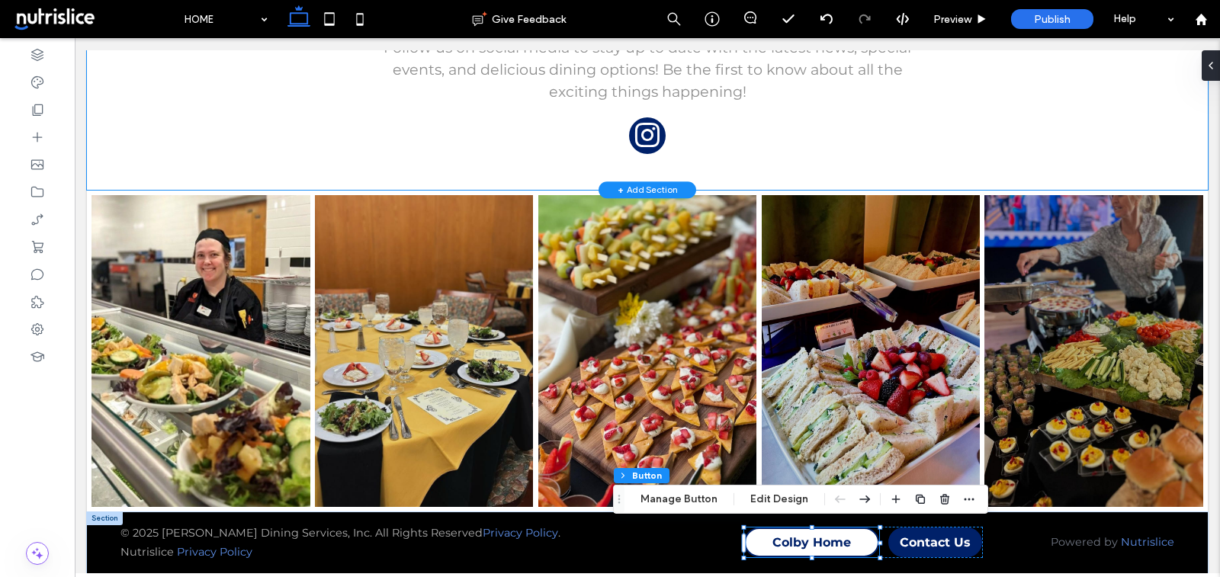
click at [131, 147] on div "STAY CONNECTED WITH Parkhurst DINING Follow us on social media to stay up to da…" at bounding box center [647, 60] width 1121 height 259
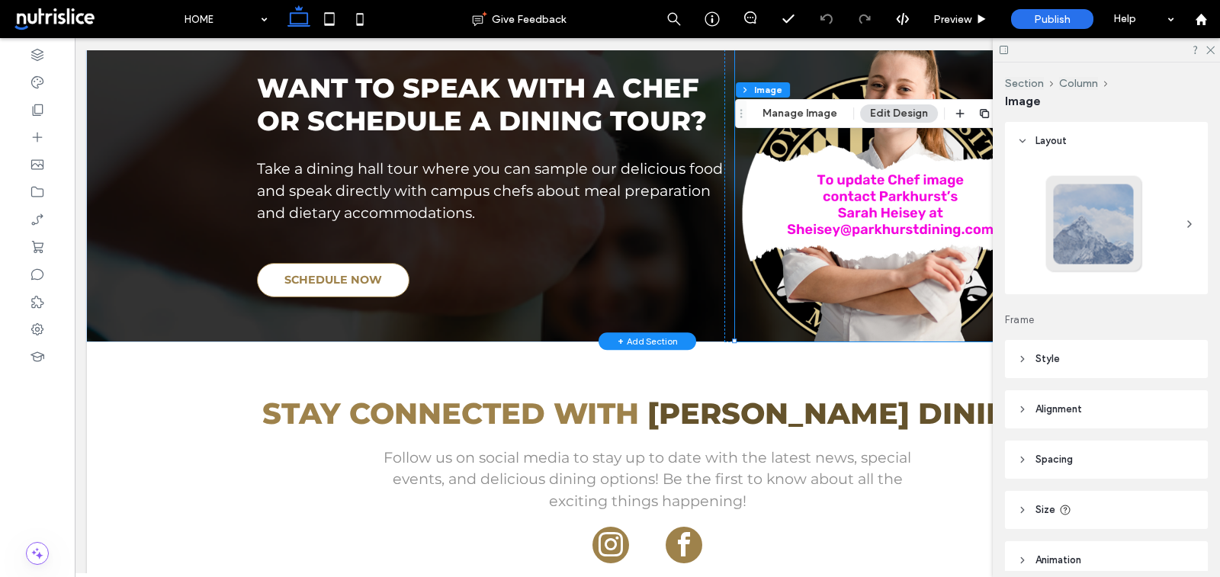
click at [881, 285] on img at bounding box center [881, 184] width 293 height 314
click at [799, 117] on button "Manage Image" at bounding box center [800, 114] width 95 height 18
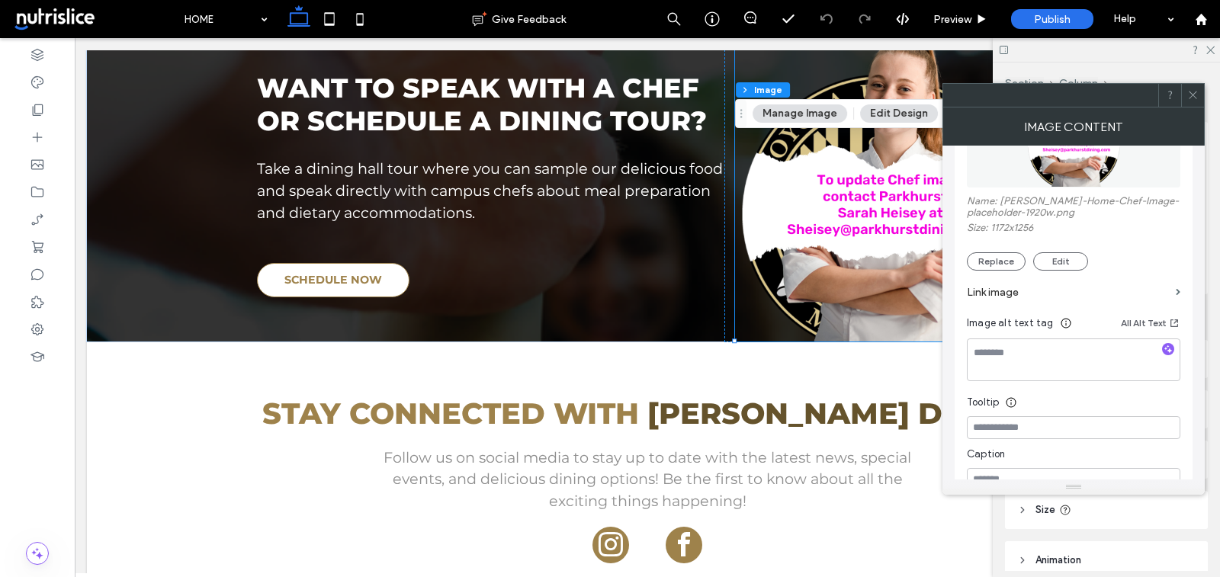
scroll to position [338, 0]
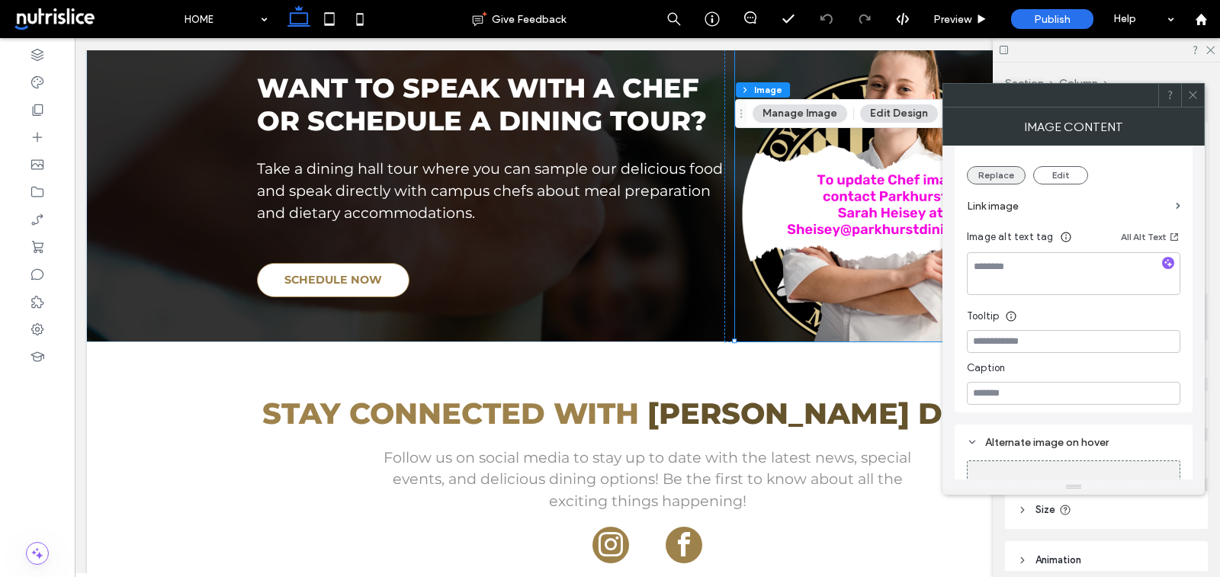
click at [992, 175] on button "Replace" at bounding box center [996, 175] width 59 height 18
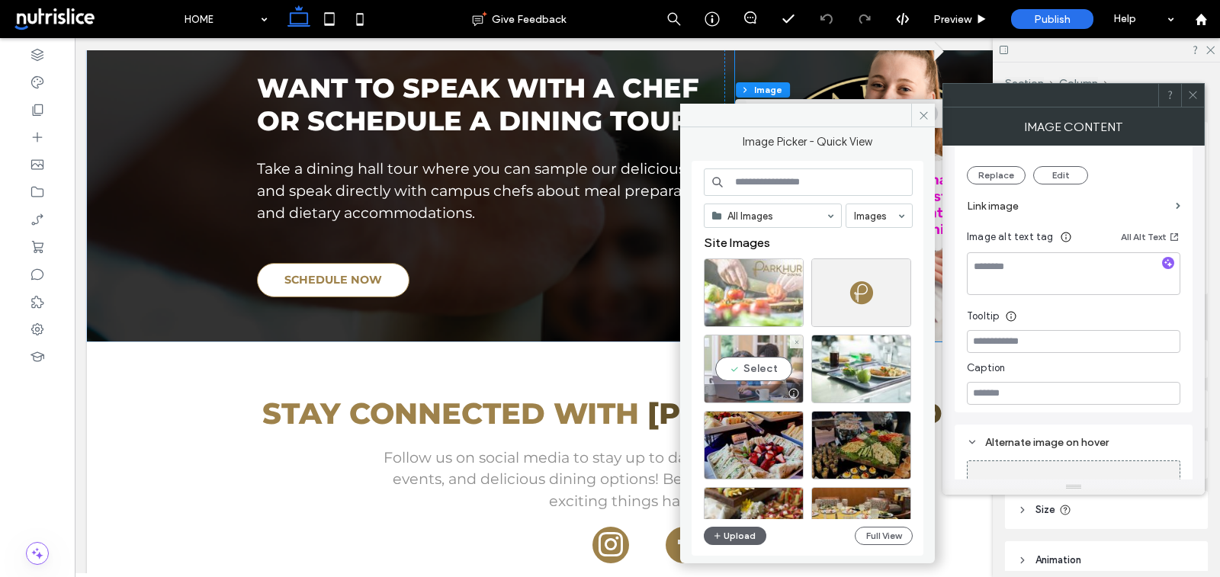
click at [763, 365] on div "Select" at bounding box center [754, 369] width 100 height 69
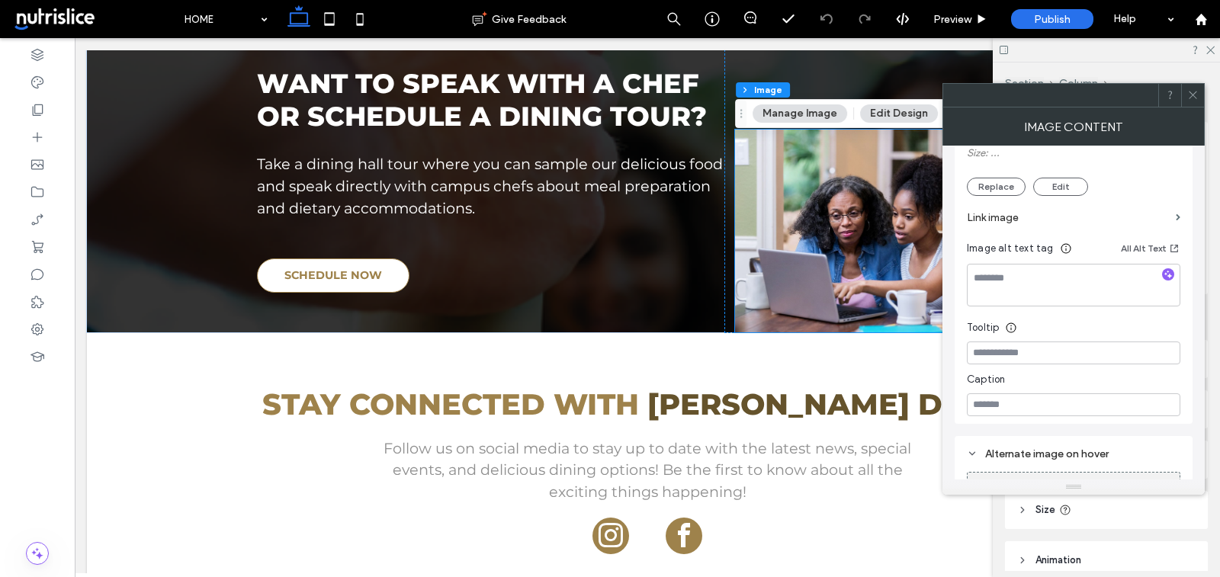
scroll to position [1044, 0]
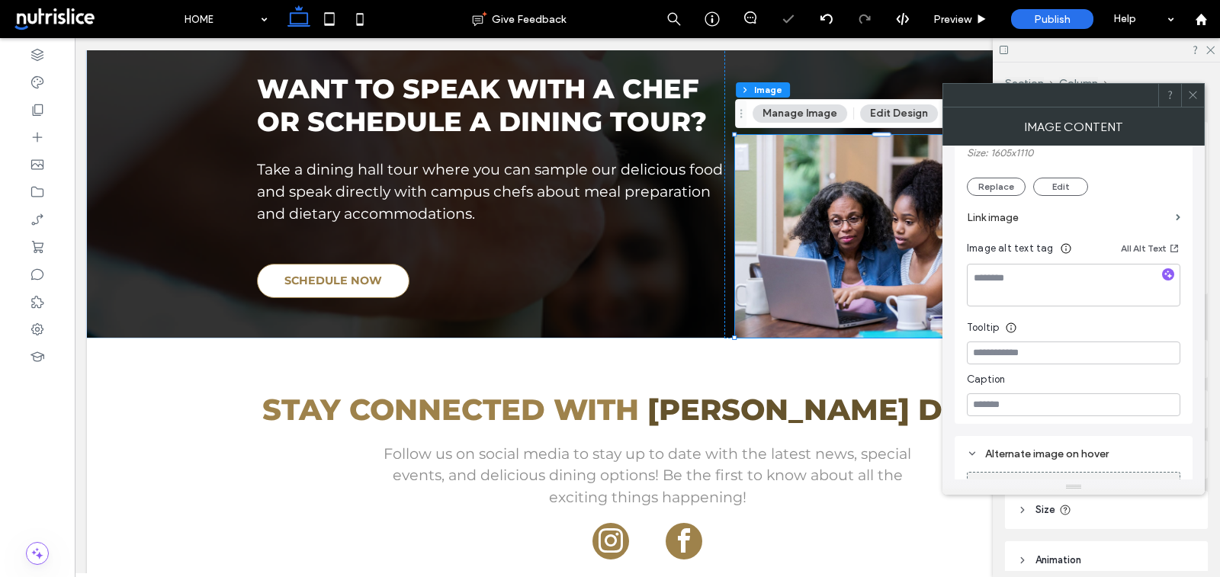
click at [1198, 100] on span at bounding box center [1193, 95] width 11 height 23
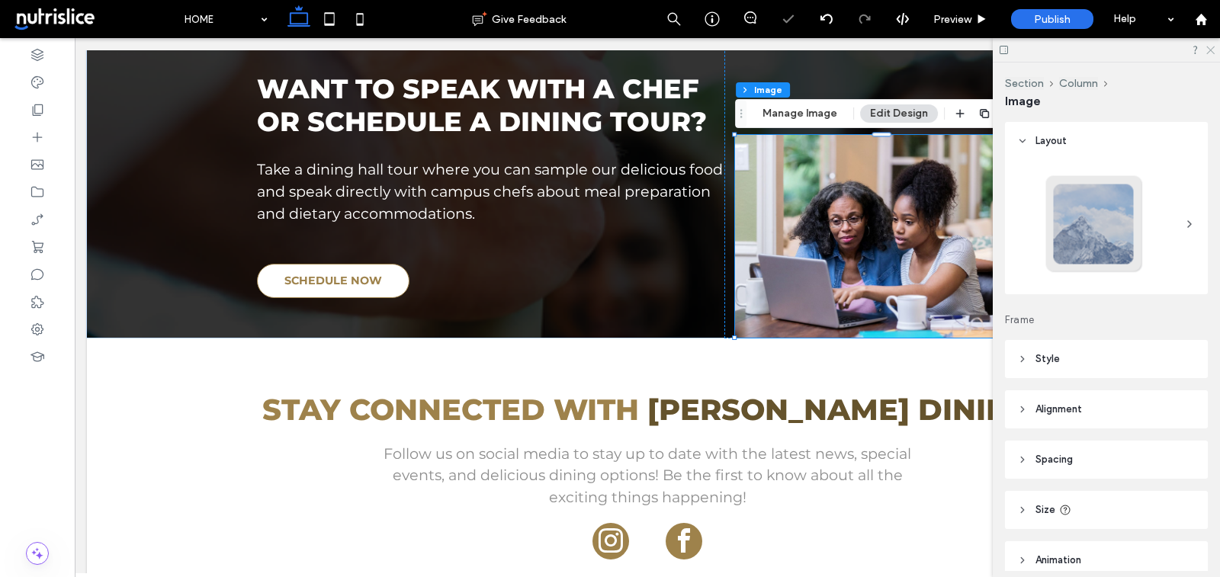
click at [1214, 49] on icon at bounding box center [1210, 49] width 10 height 10
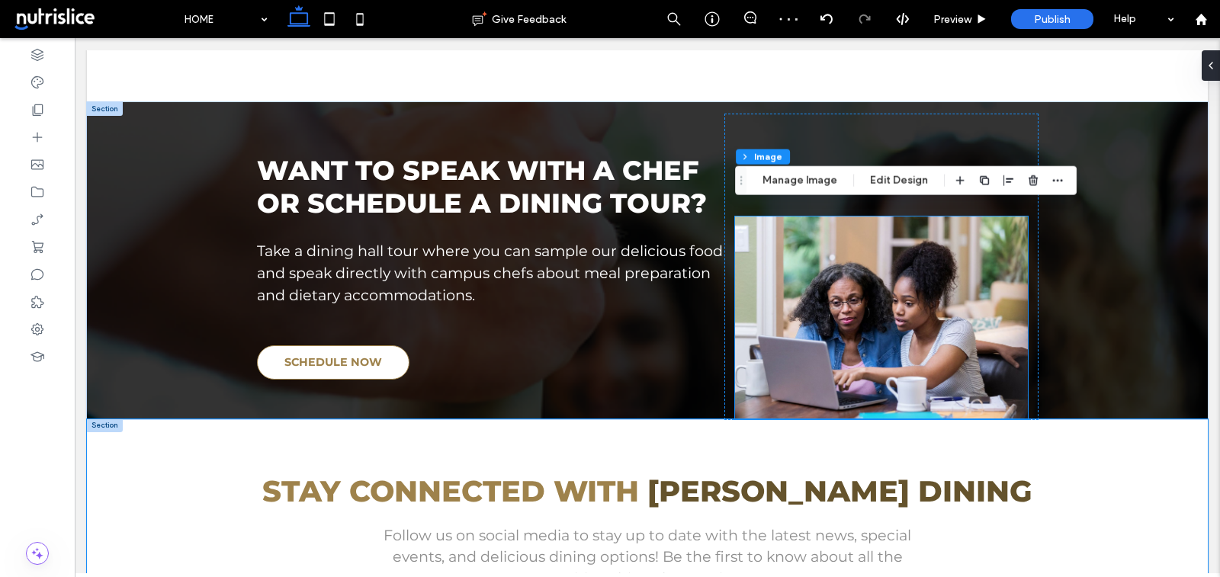
scroll to position [947, 0]
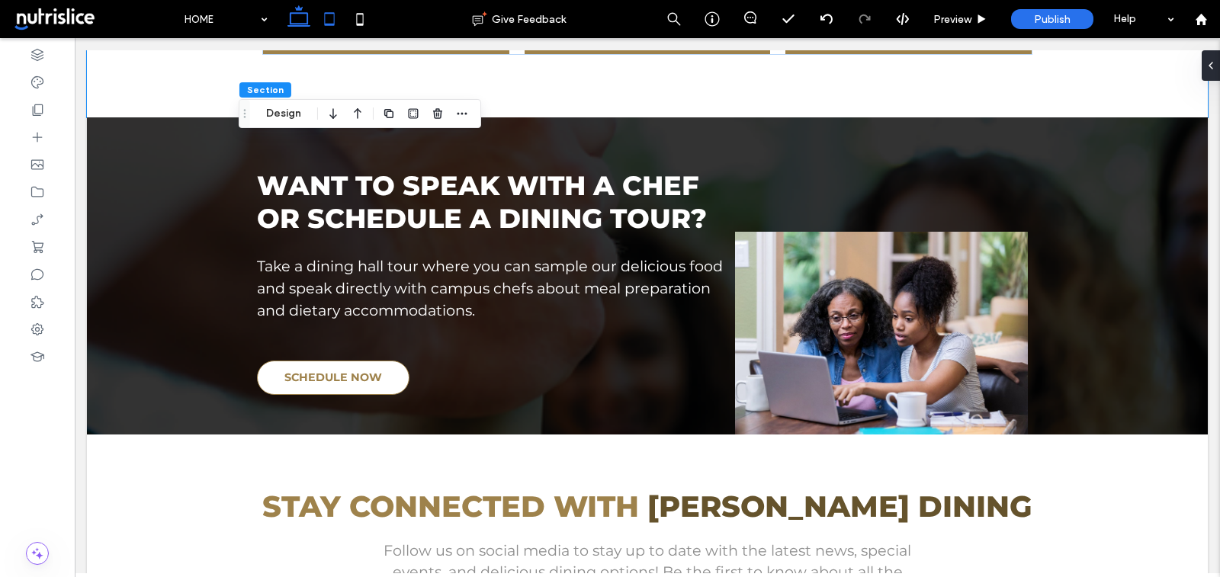
click at [330, 14] on use at bounding box center [329, 18] width 10 height 13
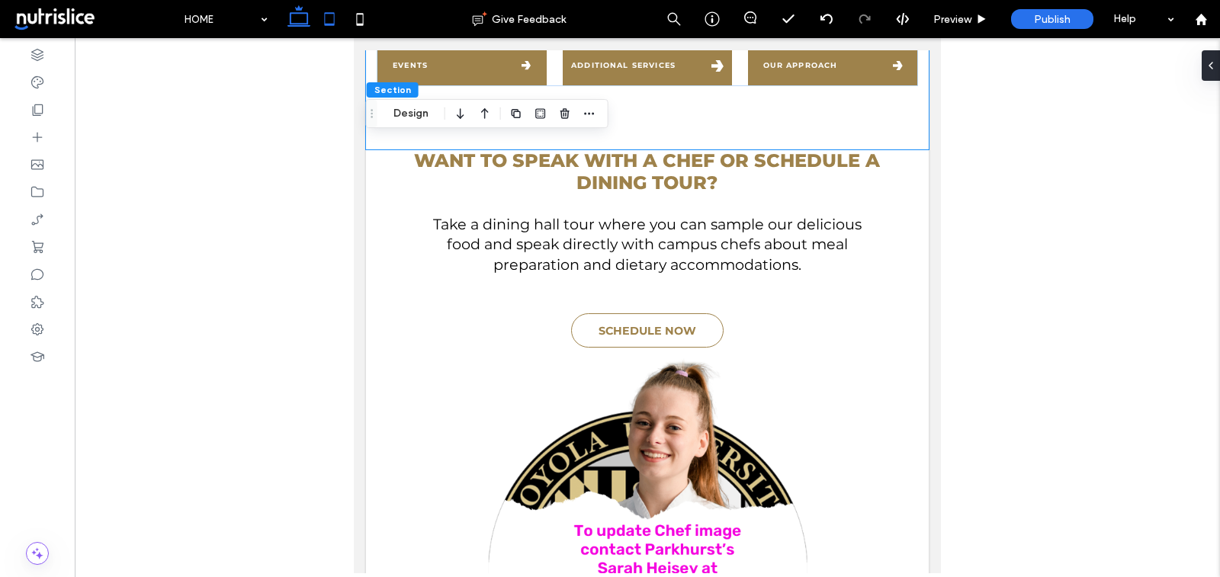
click at [301, 12] on use at bounding box center [299, 15] width 23 height 21
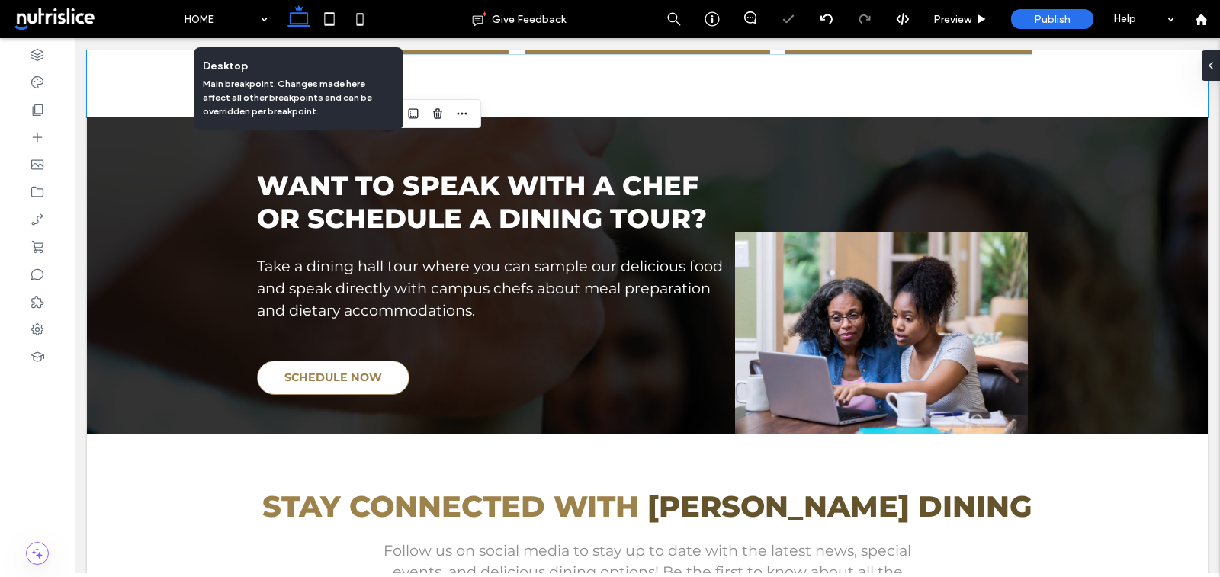
scroll to position [973, 0]
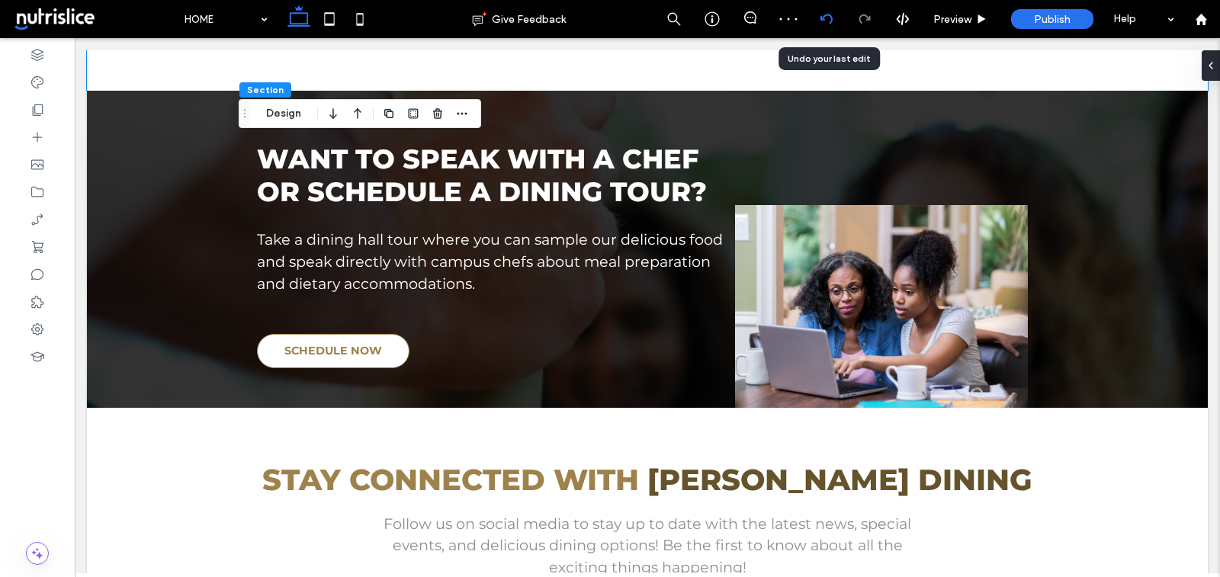
click at [828, 11] on div at bounding box center [827, 19] width 38 height 38
click at [828, 21] on icon at bounding box center [827, 19] width 12 height 12
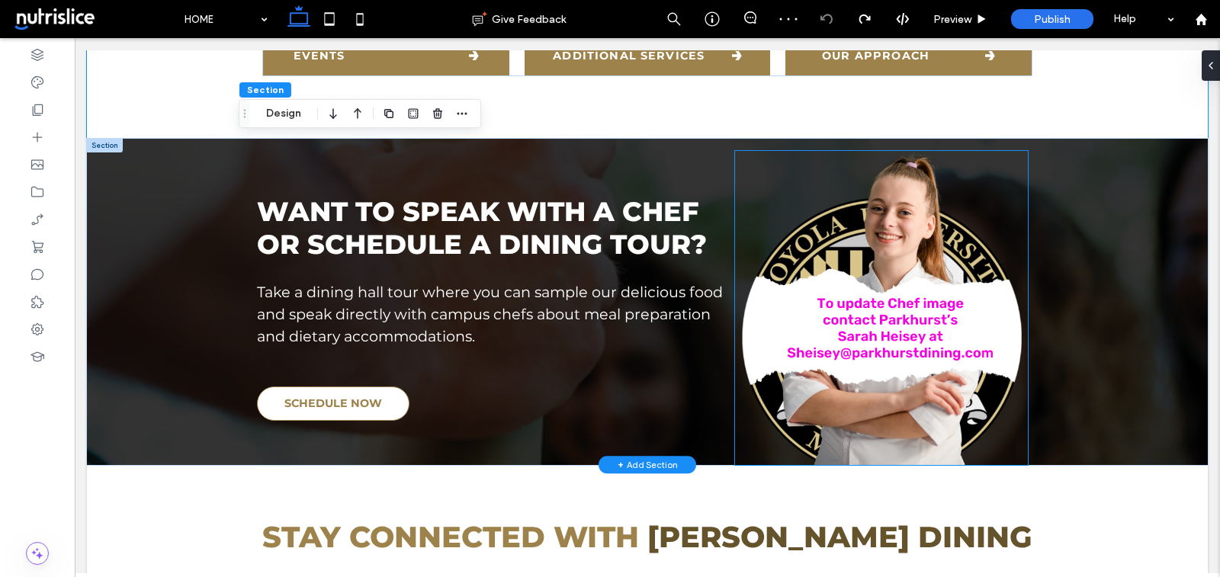
scroll to position [908, 0]
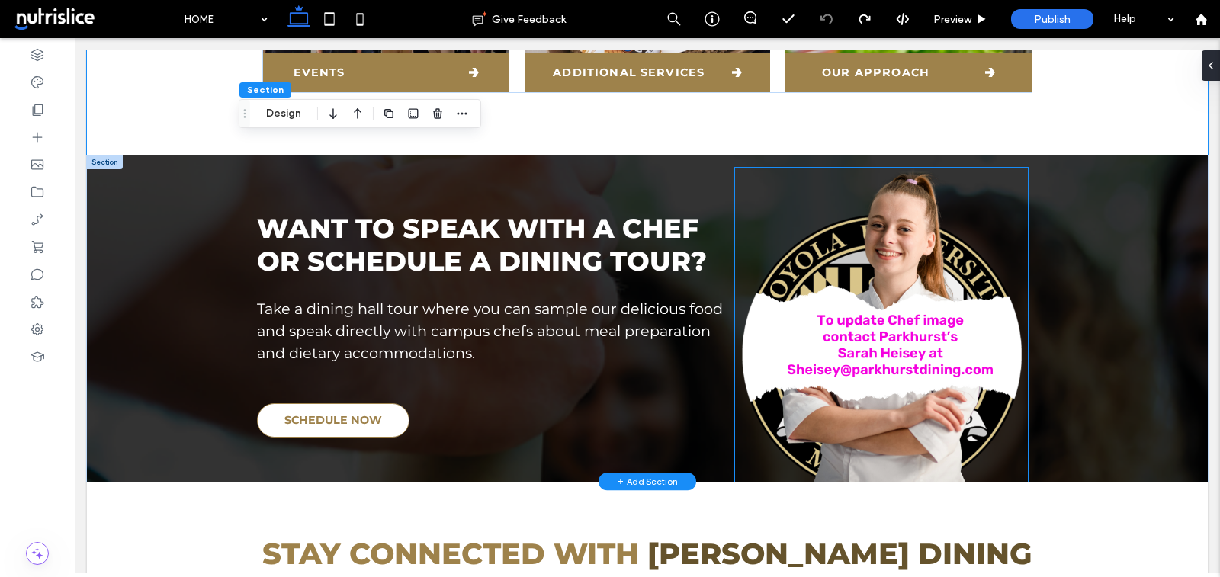
click at [928, 408] on img at bounding box center [881, 325] width 293 height 314
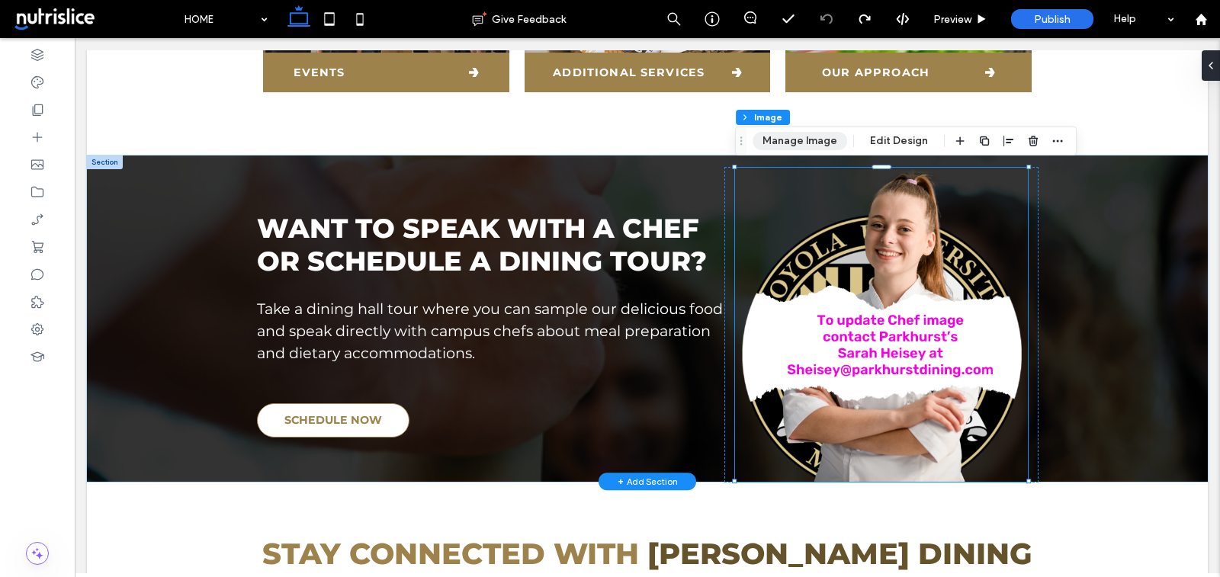
click at [812, 138] on button "Manage Image" at bounding box center [800, 141] width 95 height 18
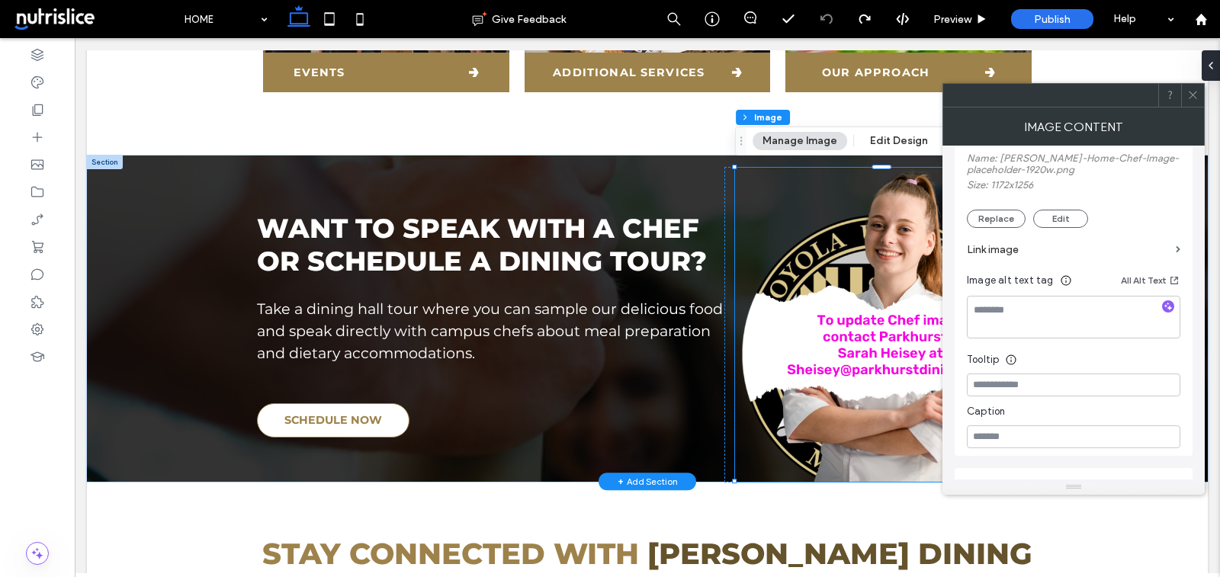
scroll to position [291, 0]
click at [995, 217] on button "Replace" at bounding box center [996, 223] width 59 height 18
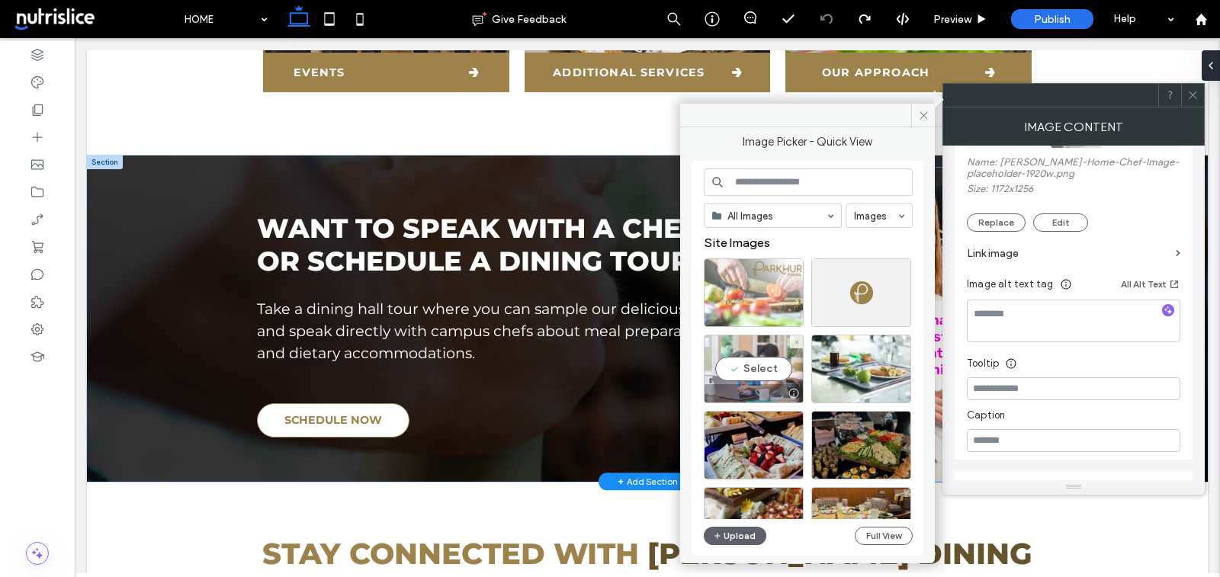
click at [769, 349] on div "Select" at bounding box center [754, 369] width 100 height 69
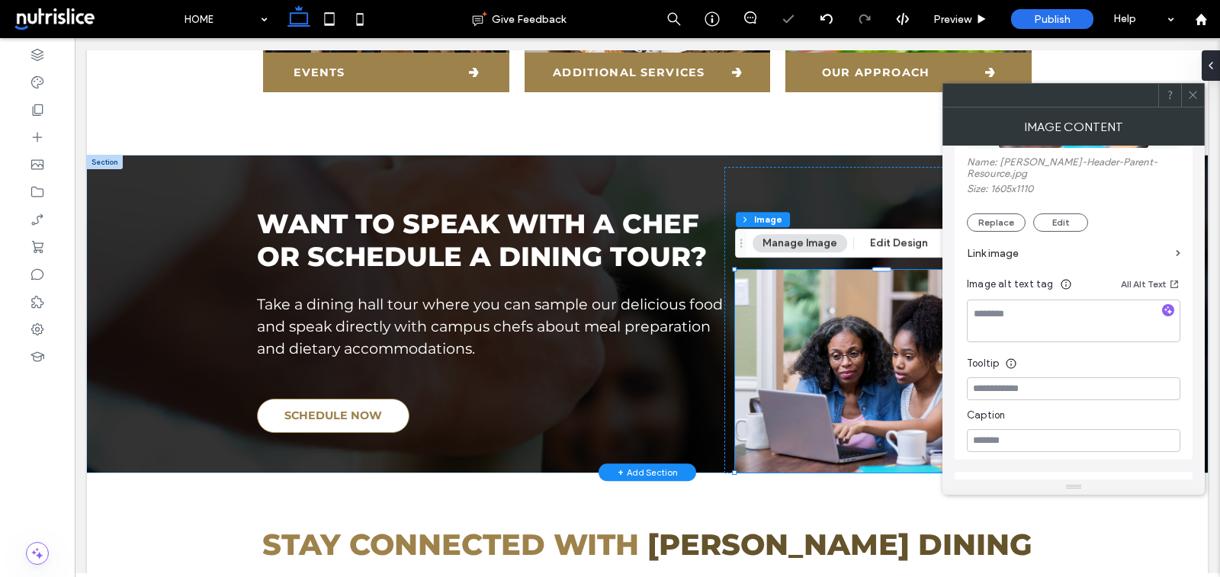
click at [1197, 92] on icon at bounding box center [1193, 94] width 11 height 11
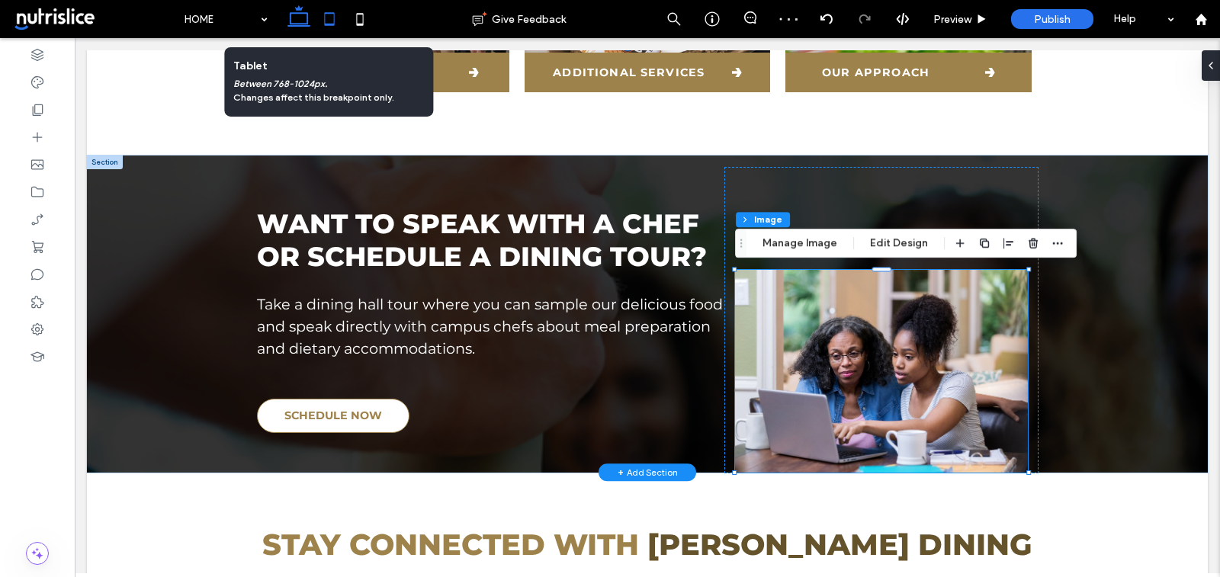
click at [333, 16] on icon at bounding box center [329, 19] width 31 height 31
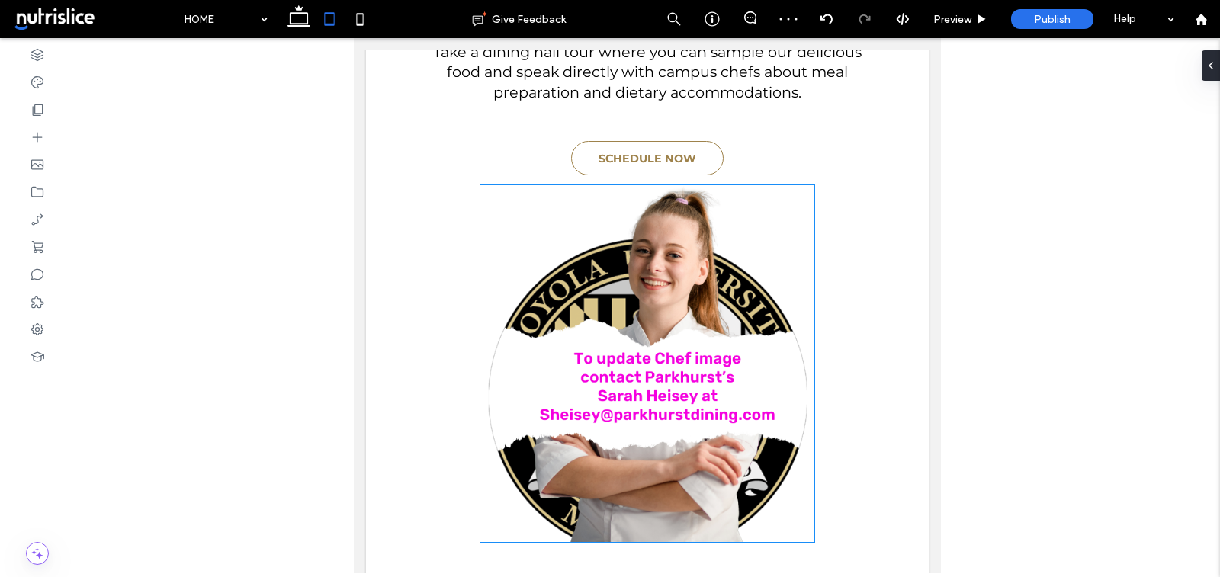
scroll to position [1119, 0]
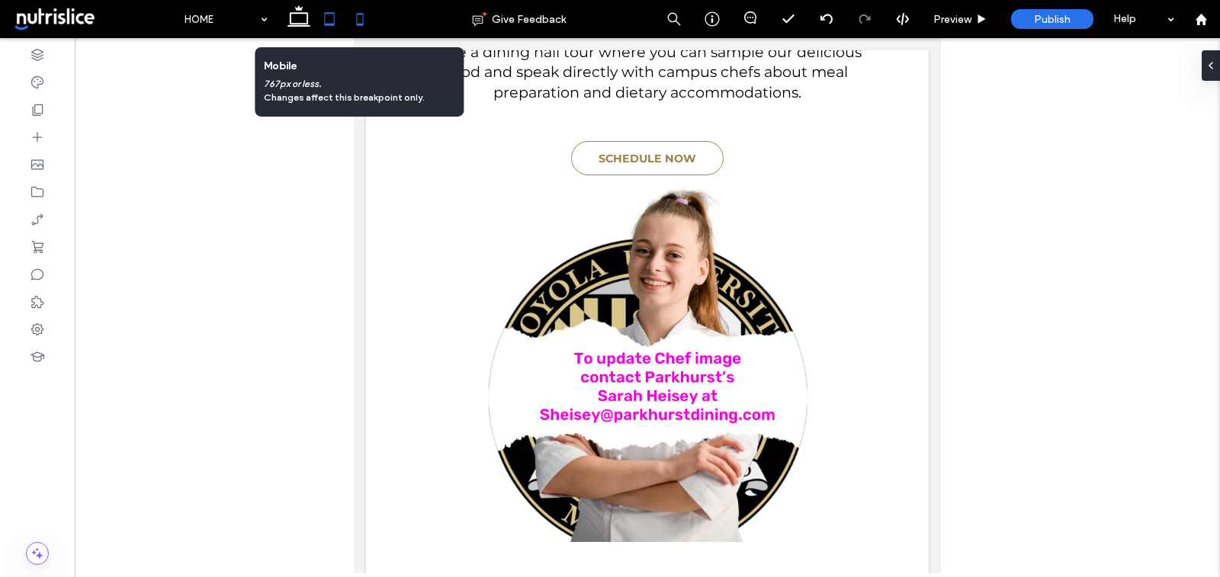
click at [355, 21] on icon at bounding box center [360, 19] width 31 height 31
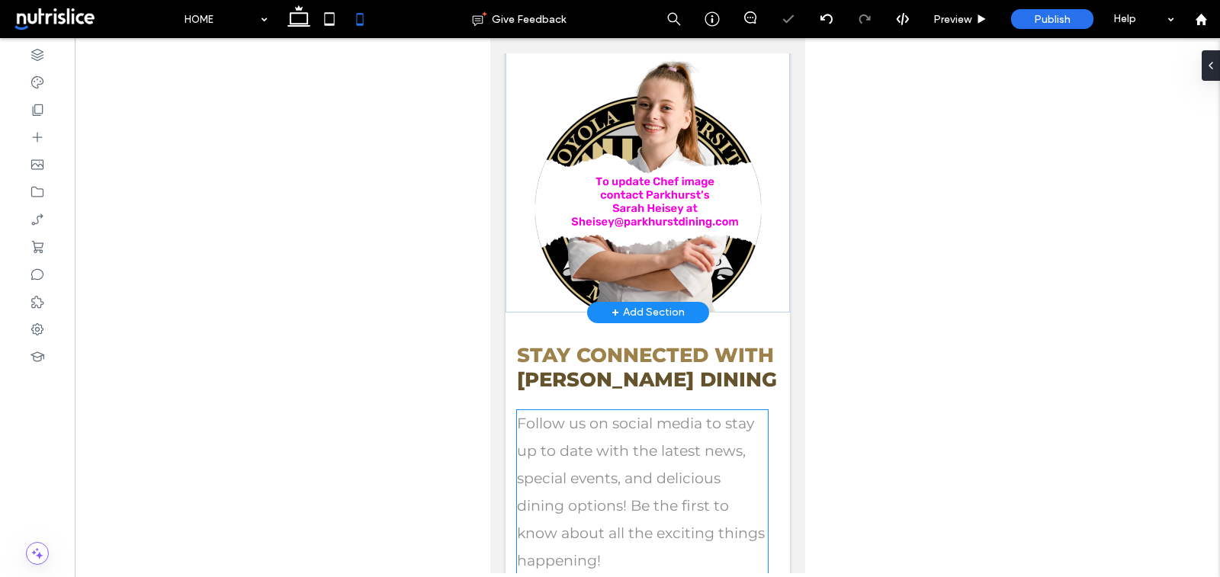
scroll to position [2927, 0]
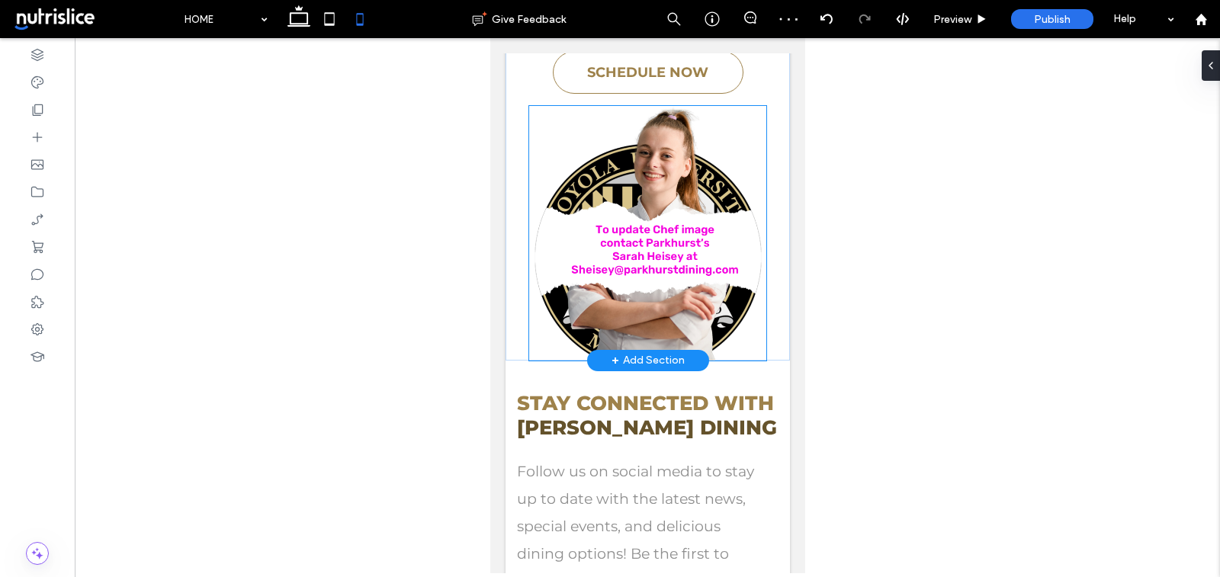
click at [680, 220] on img at bounding box center [647, 233] width 237 height 254
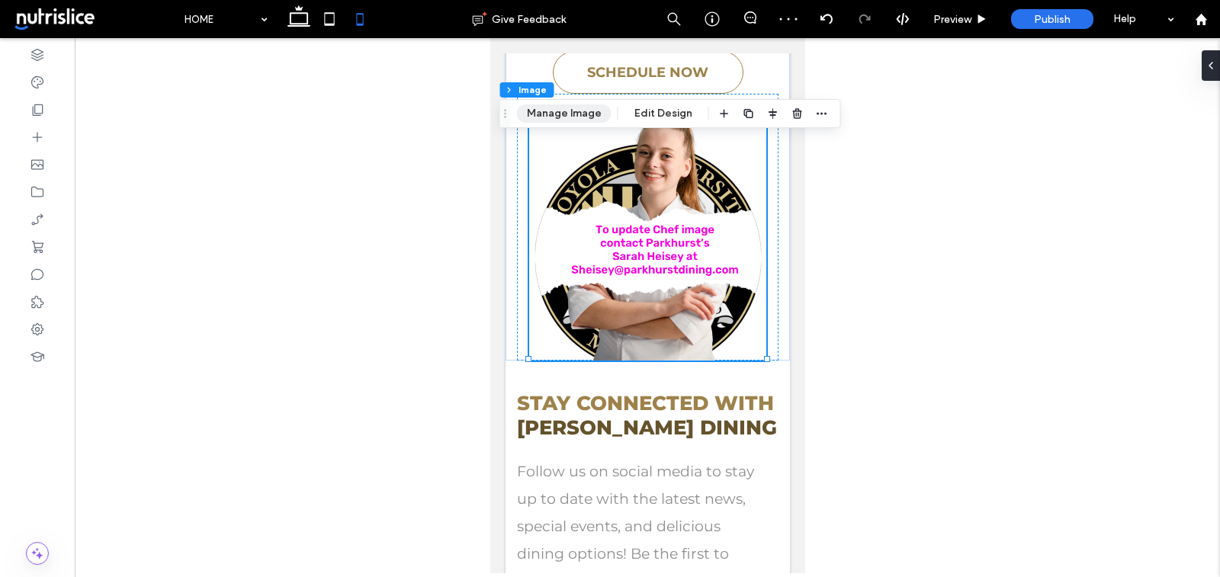
click at [564, 119] on button "Manage Image" at bounding box center [564, 114] width 95 height 18
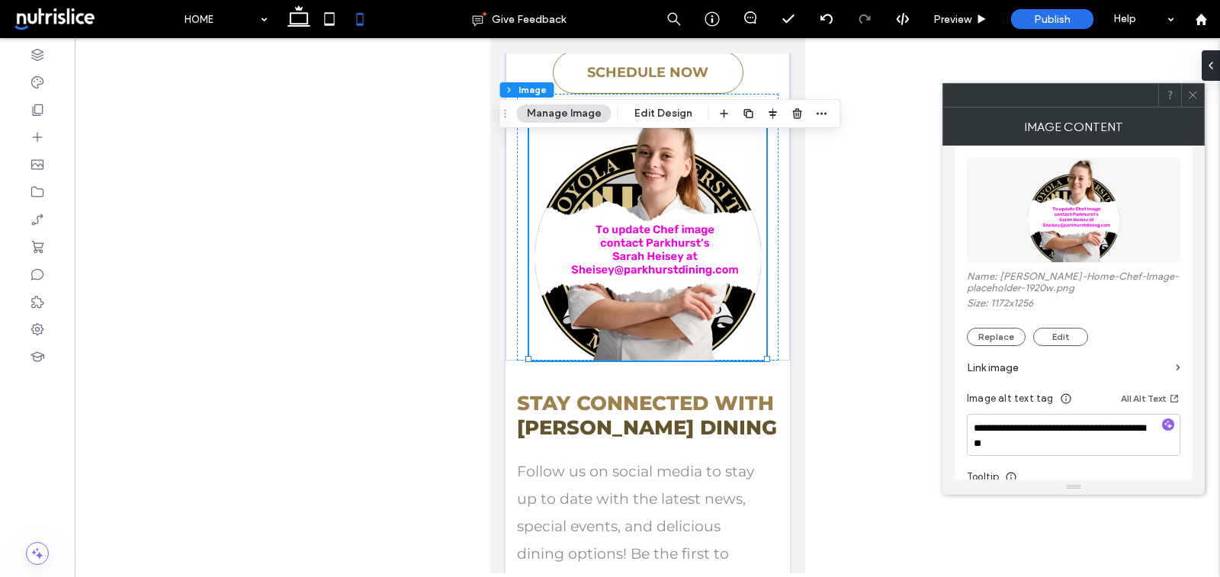
scroll to position [254, 0]
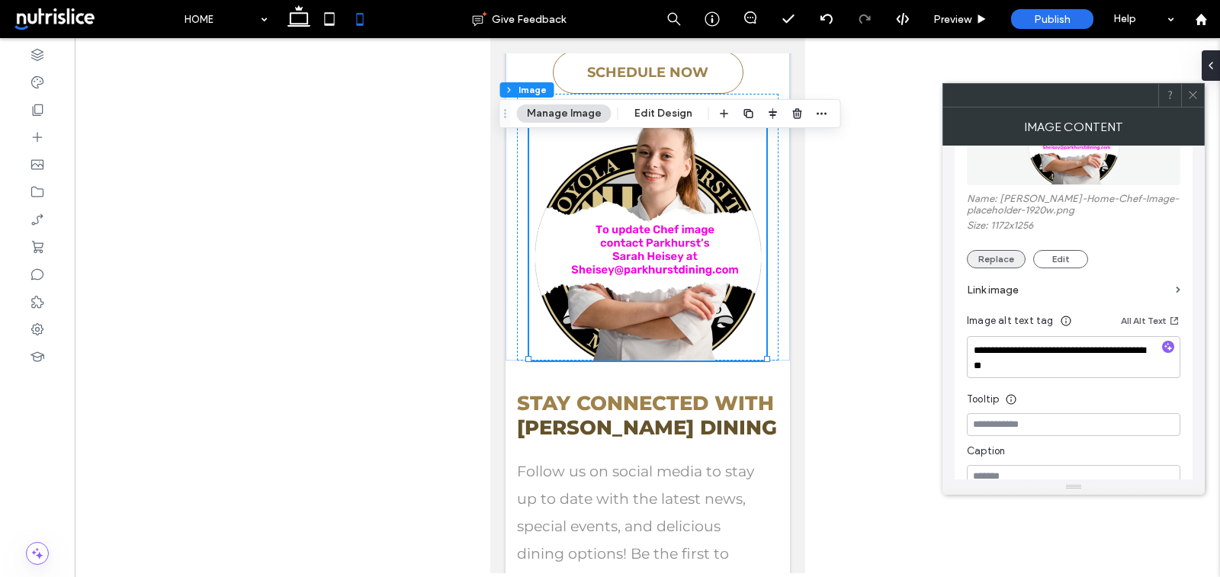
click at [996, 263] on button "Replace" at bounding box center [996, 259] width 59 height 18
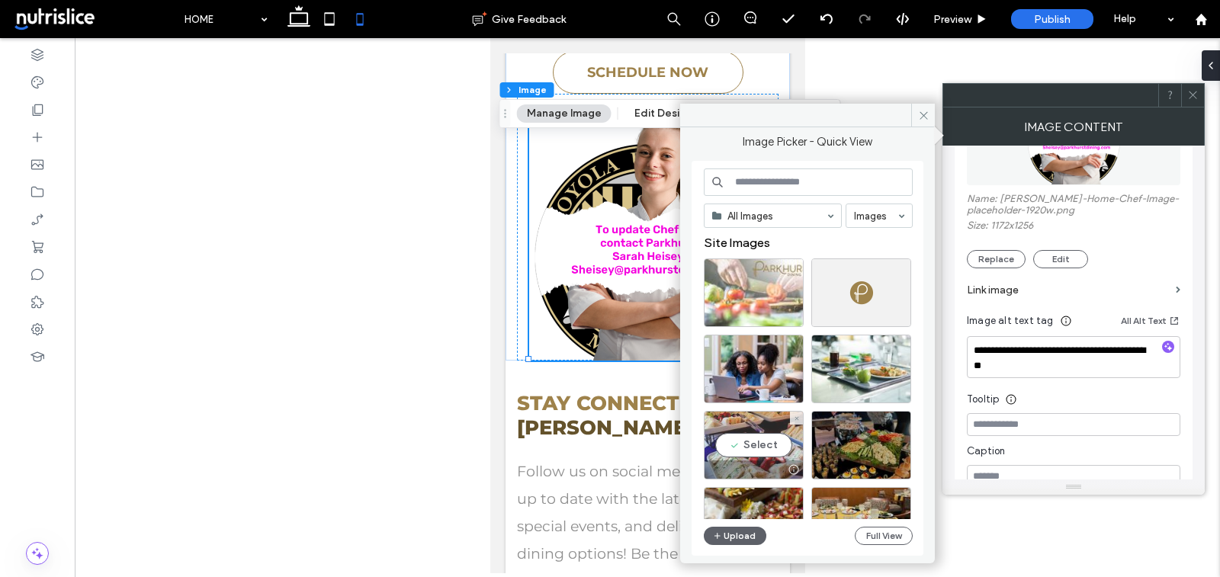
click at [758, 439] on div "Select" at bounding box center [754, 445] width 100 height 69
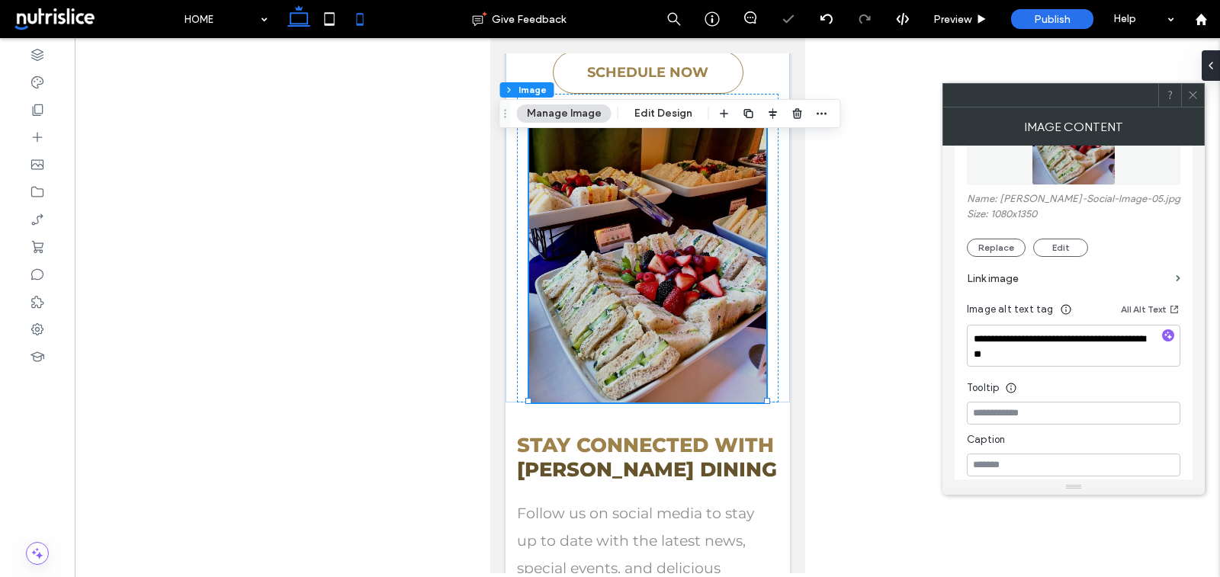
click at [296, 7] on icon at bounding box center [299, 19] width 31 height 31
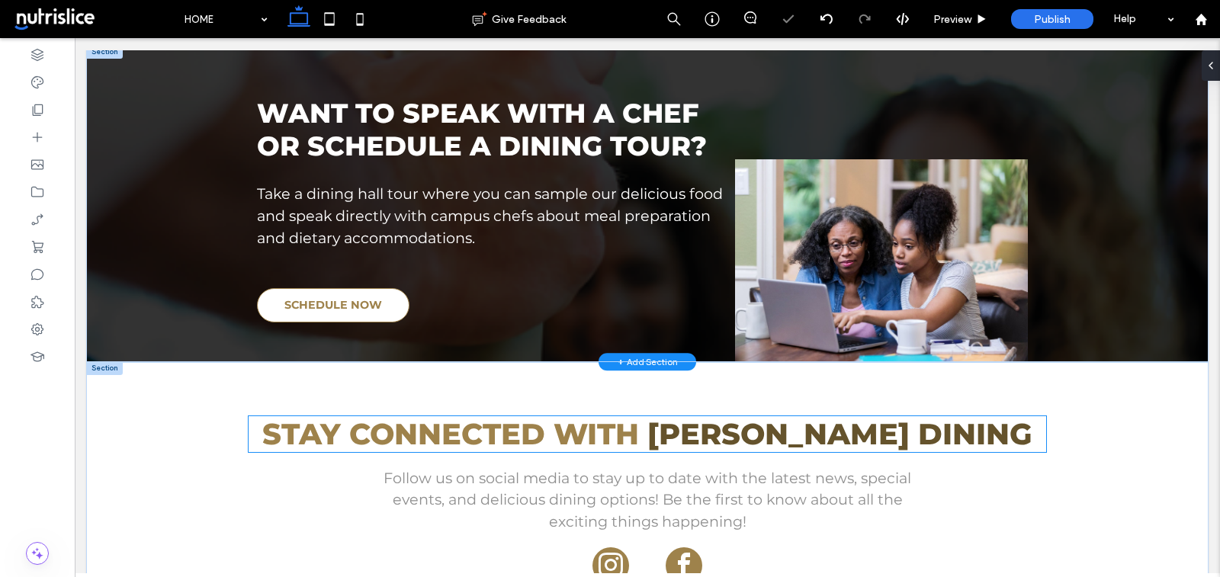
scroll to position [975, 0]
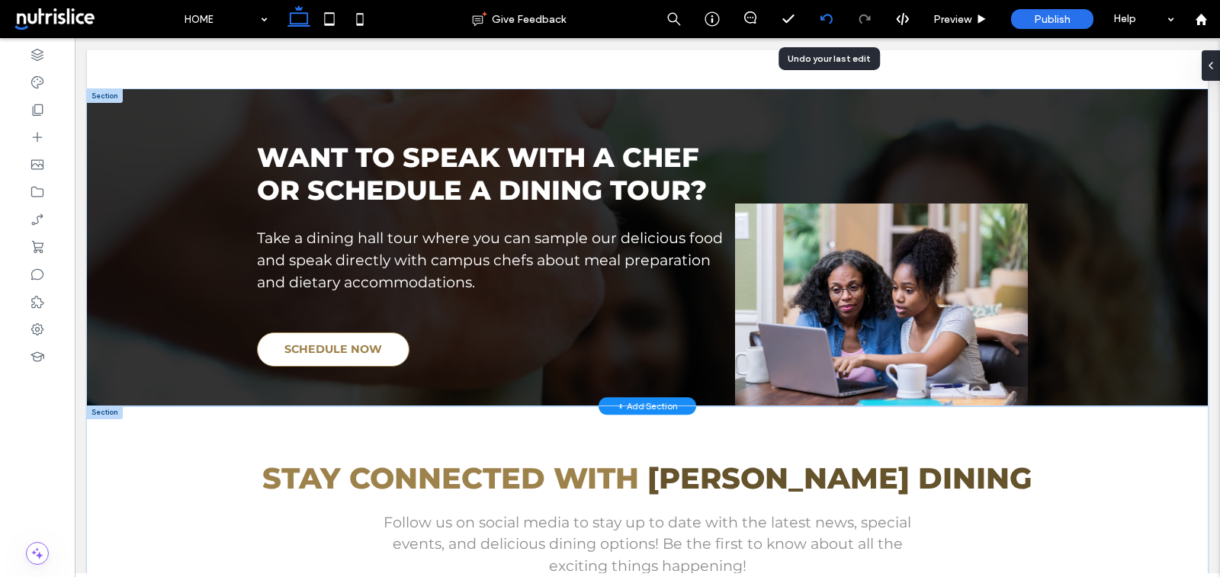
click at [826, 14] on icon at bounding box center [827, 19] width 12 height 12
click at [826, 14] on use at bounding box center [826, 19] width 12 height 10
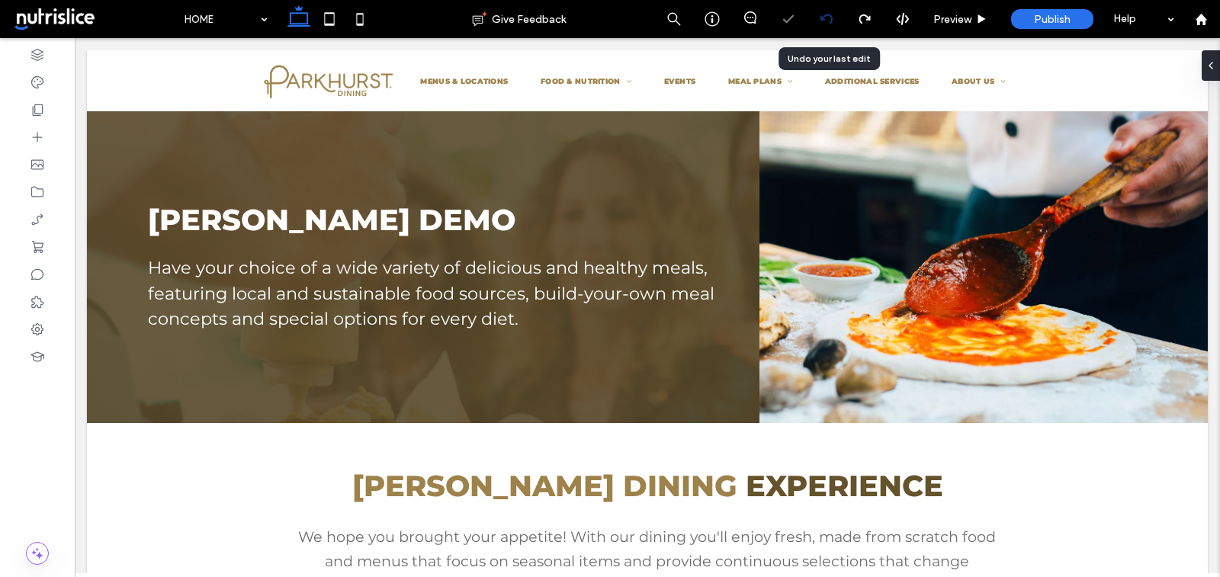
scroll to position [0, 0]
click at [826, 14] on use at bounding box center [826, 19] width 12 height 10
click at [37, 188] on use at bounding box center [37, 192] width 12 height 11
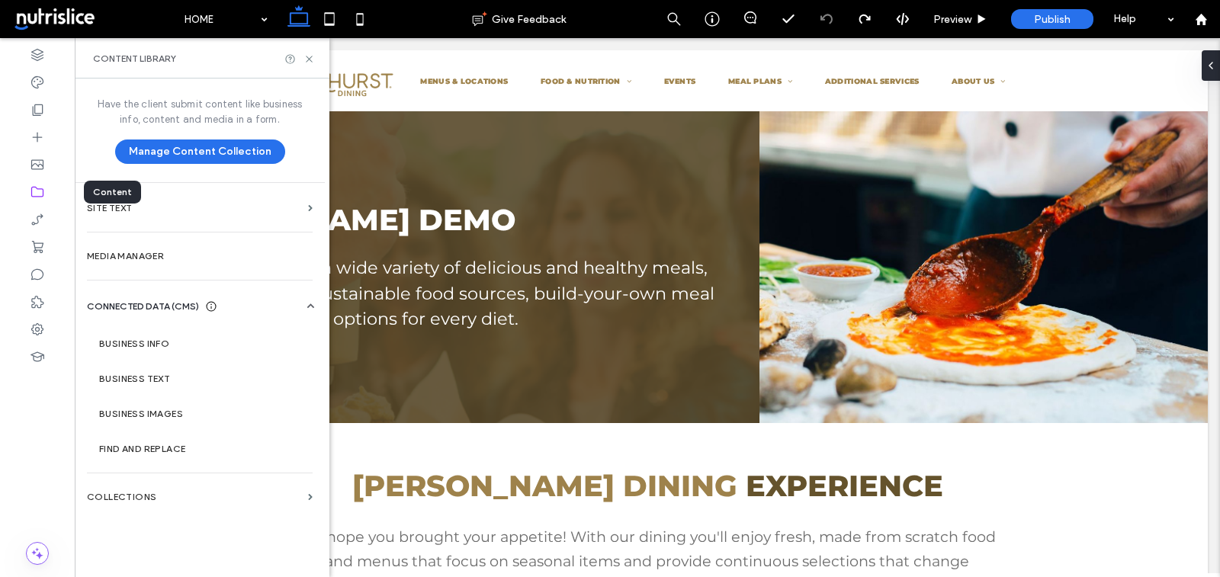
click at [37, 188] on use at bounding box center [37, 192] width 12 height 11
click at [38, 114] on icon at bounding box center [37, 109] width 15 height 15
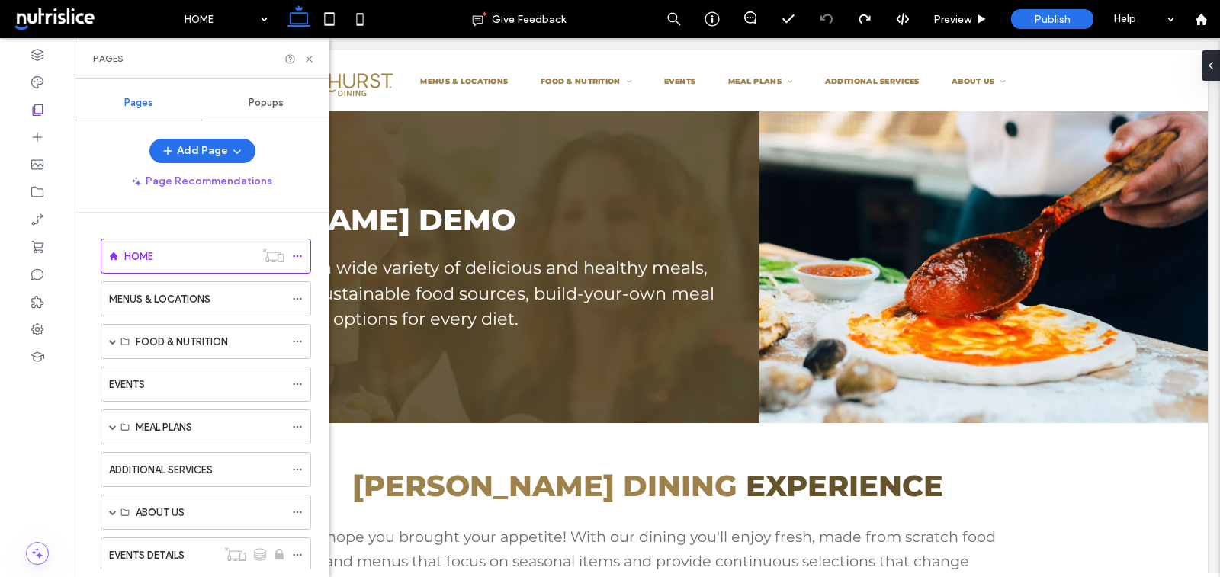
scroll to position [35, 0]
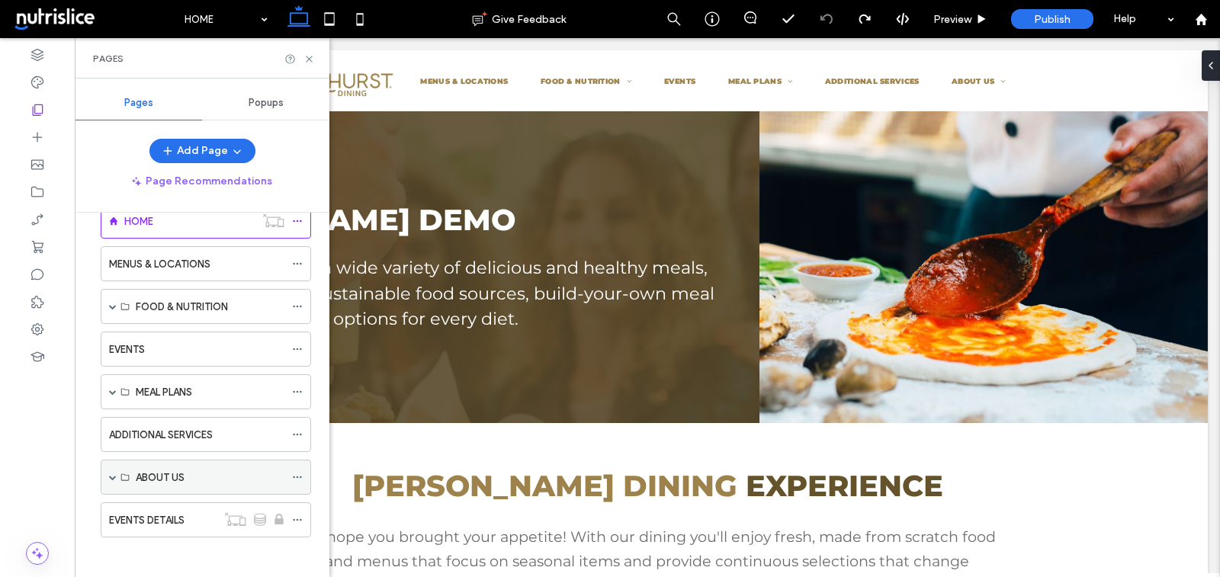
click at [110, 474] on span at bounding box center [113, 478] width 8 height 8
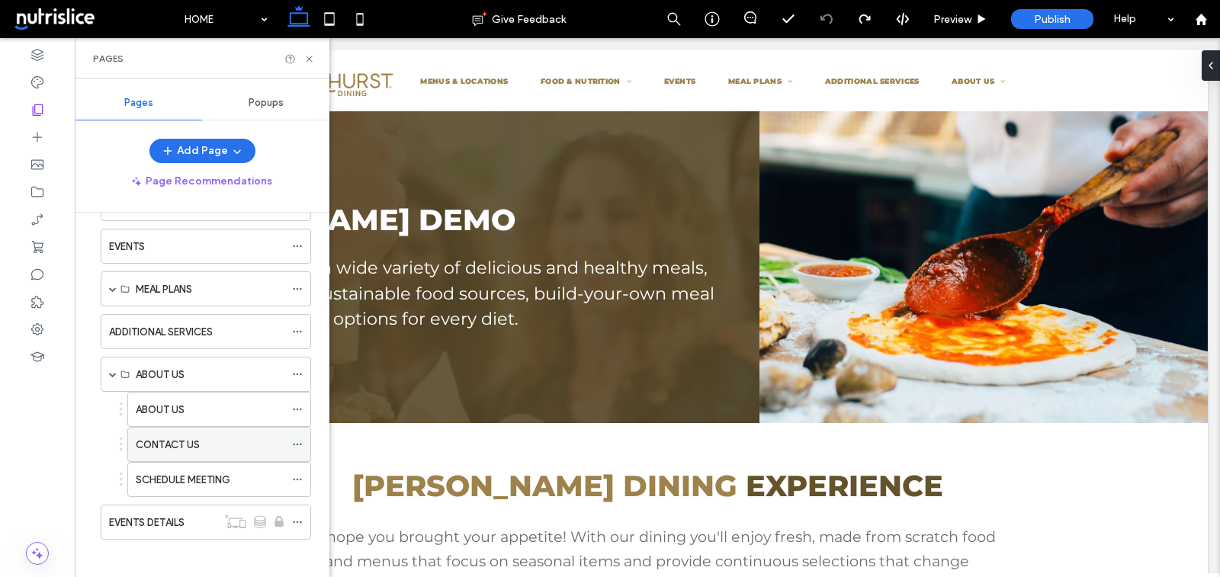
click at [192, 445] on label "CONTACT US" at bounding box center [168, 445] width 64 height 27
click at [50, 59] on div at bounding box center [37, 54] width 75 height 27
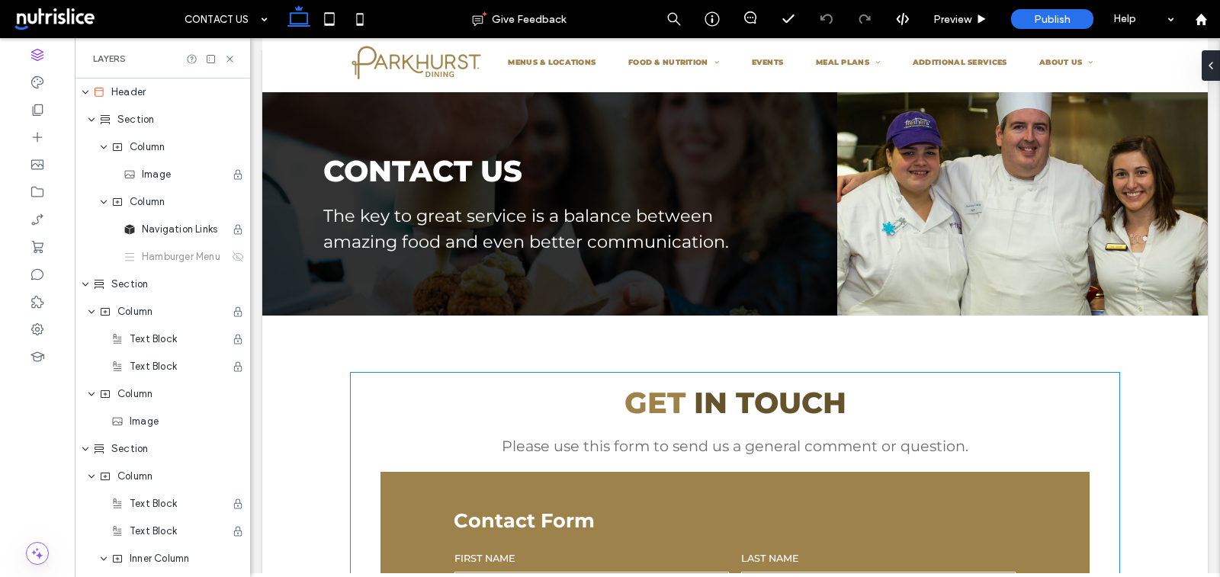
scroll to position [21, 0]
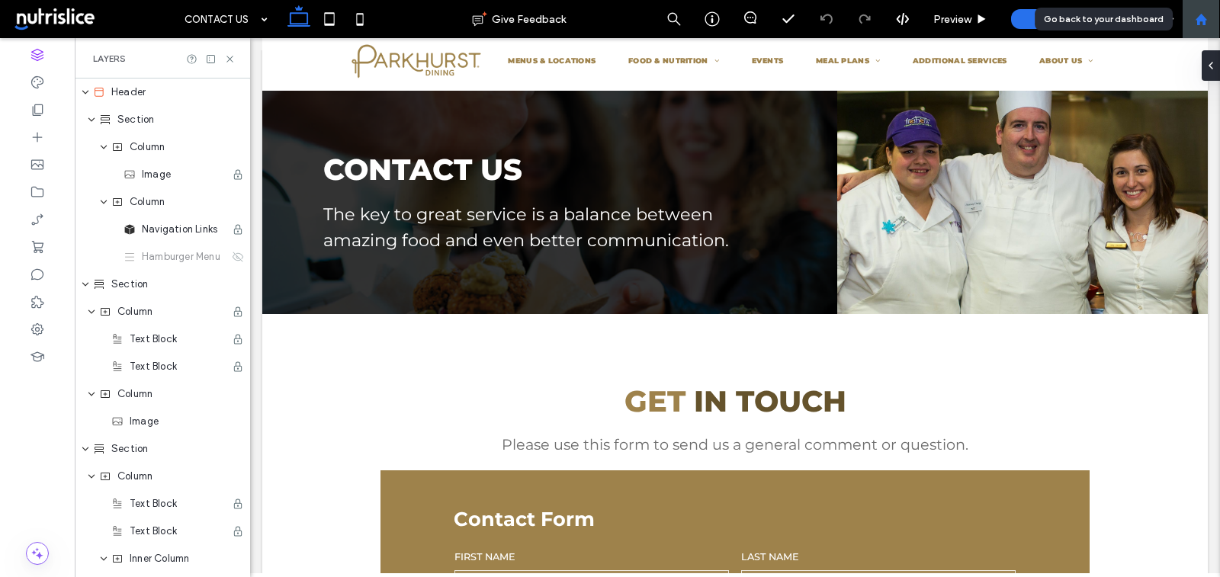
click at [1207, 11] on div at bounding box center [1201, 19] width 38 height 38
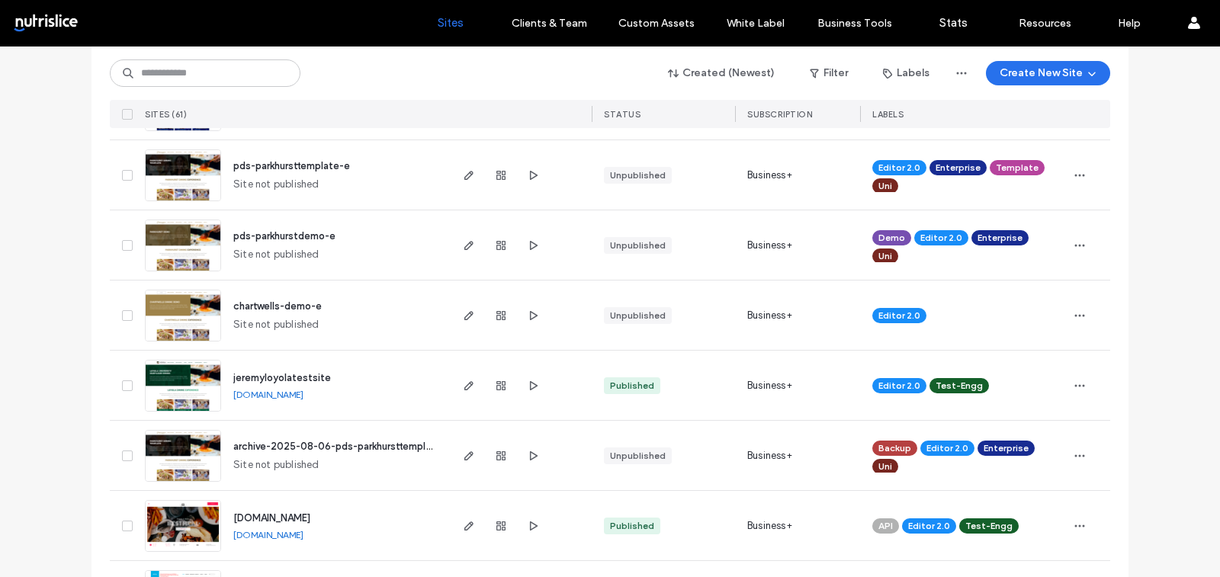
scroll to position [878, 0]
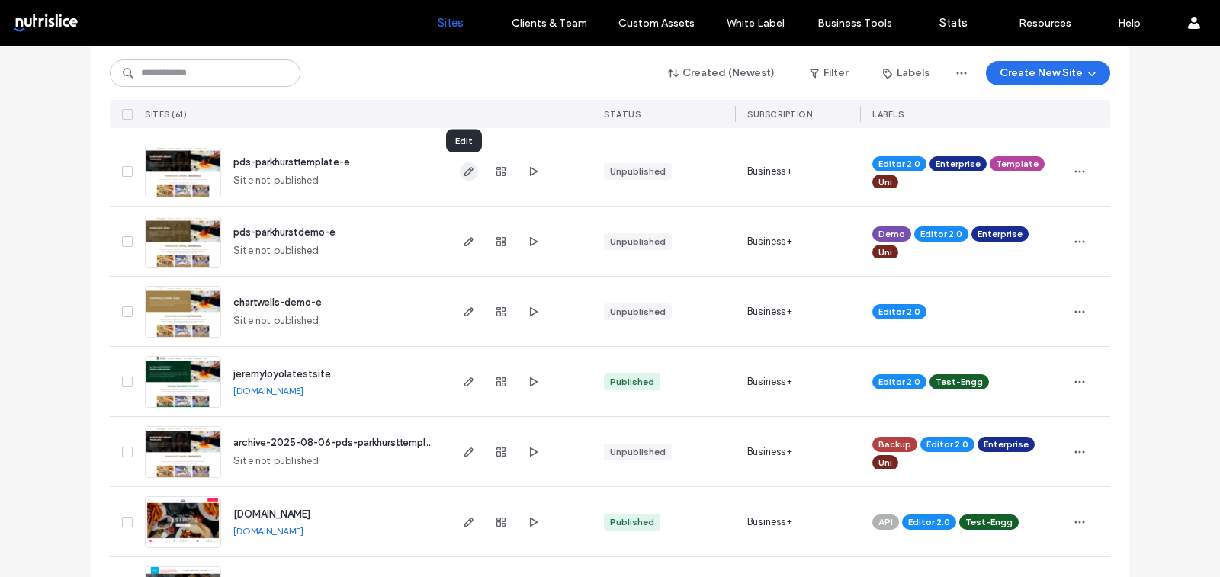
click at [464, 173] on icon "button" at bounding box center [469, 172] width 12 height 12
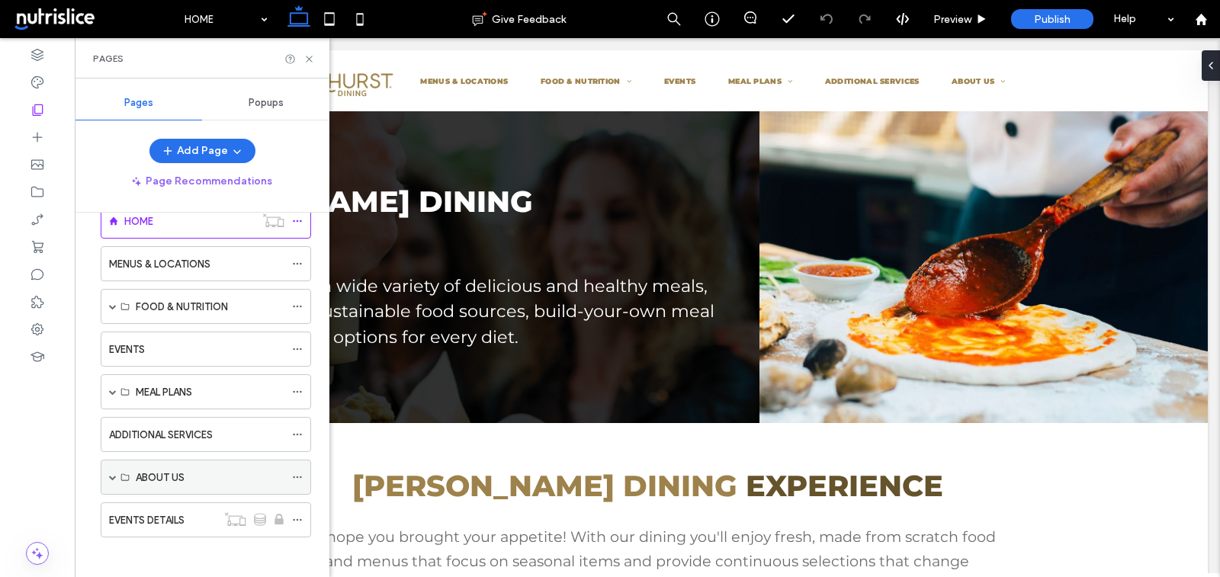
click at [110, 474] on span at bounding box center [113, 478] width 8 height 8
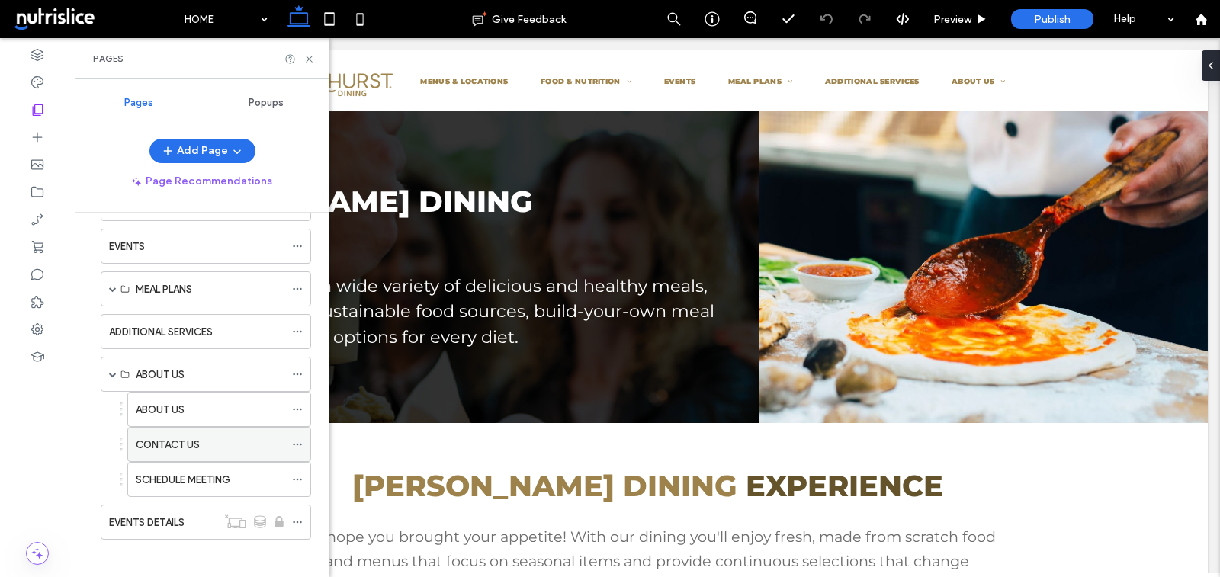
click at [195, 445] on label "CONTACT US" at bounding box center [168, 445] width 64 height 27
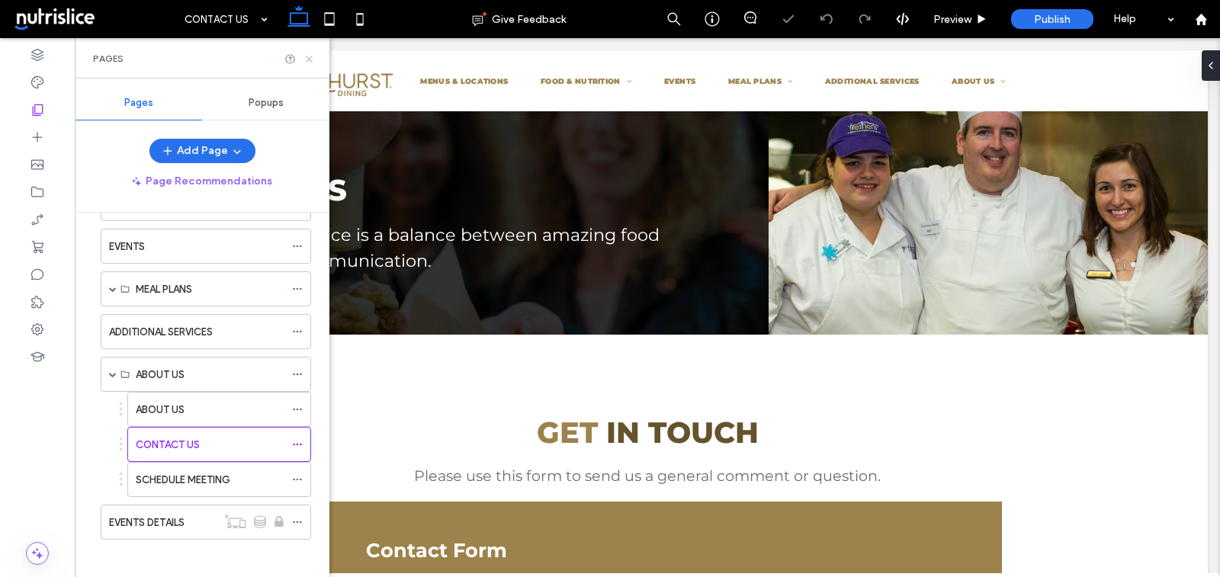
click at [309, 57] on icon at bounding box center [309, 58] width 11 height 11
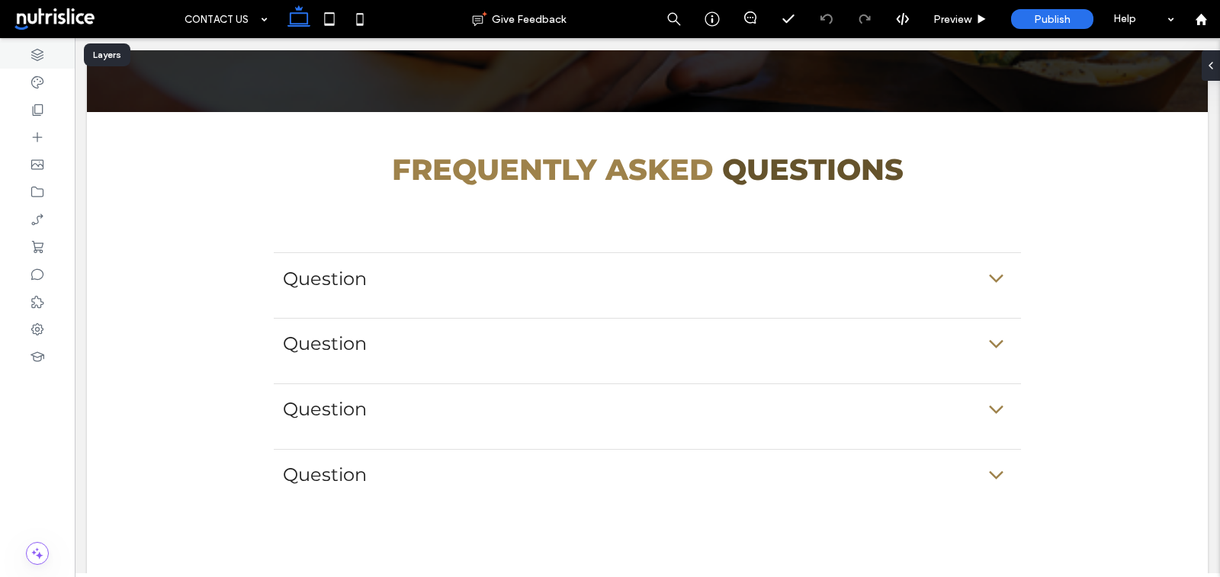
click at [54, 53] on div at bounding box center [37, 54] width 75 height 27
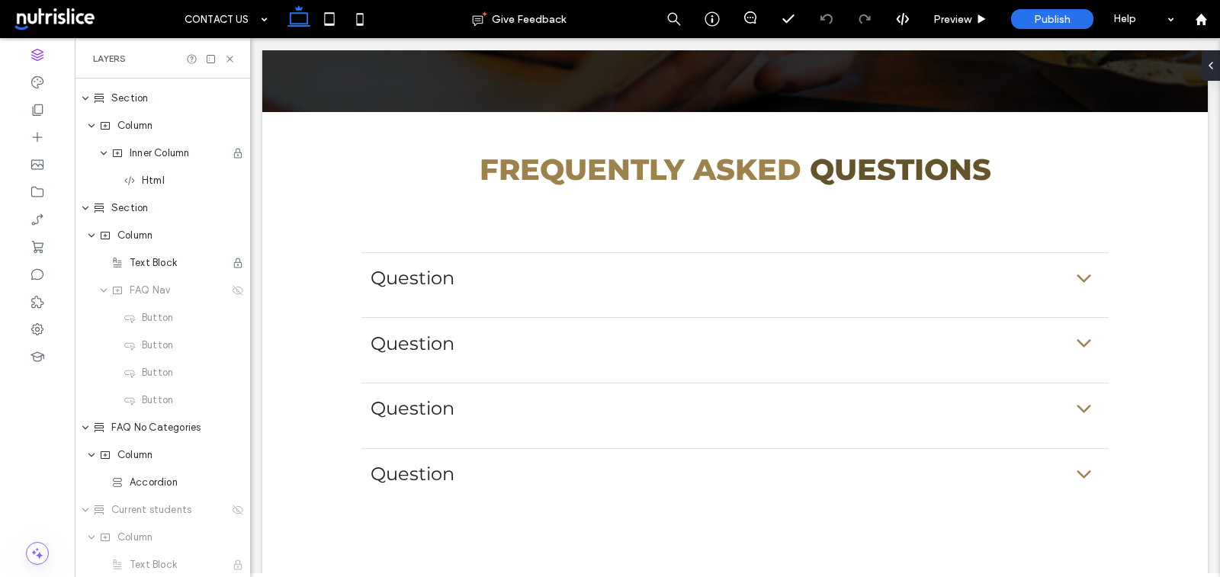
scroll to position [624, 0]
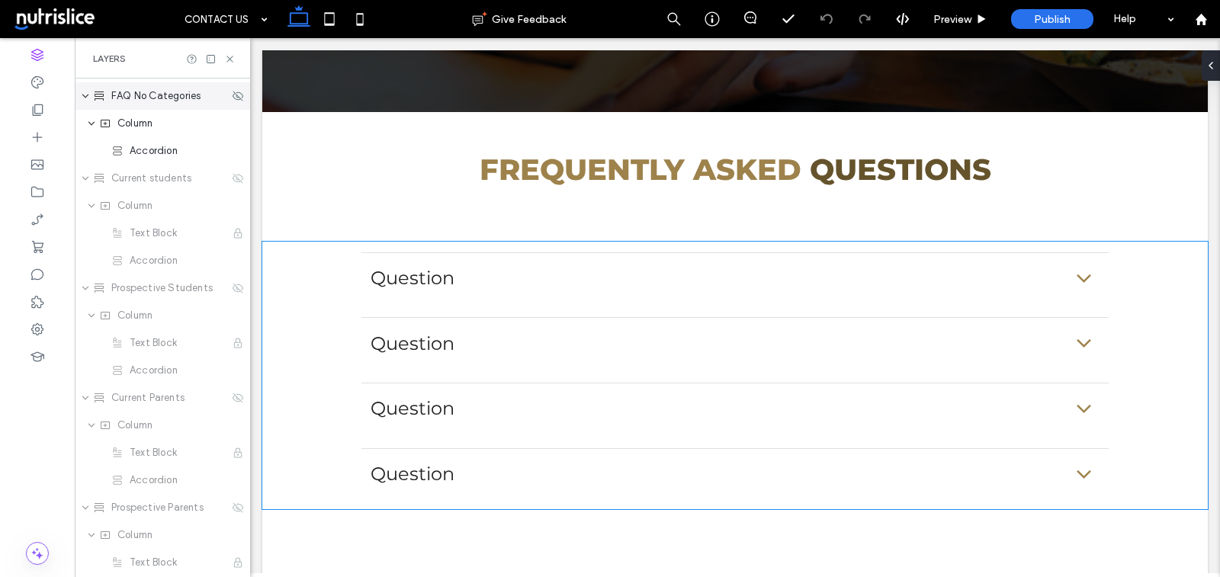
click at [159, 95] on span "FAQ No Categories" at bounding box center [155, 95] width 89 height 15
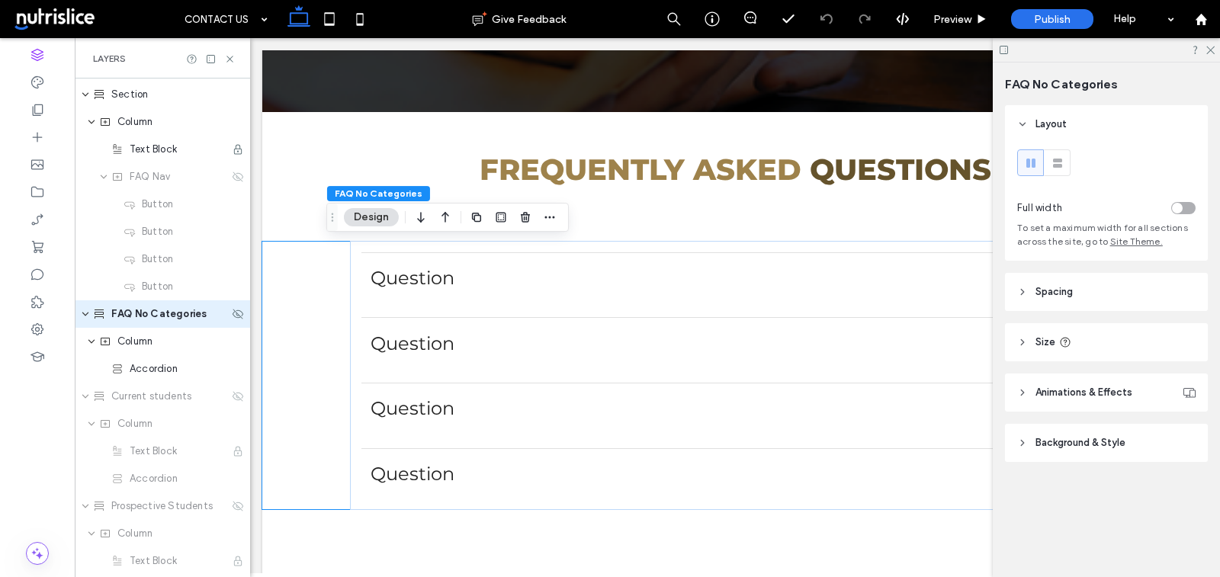
scroll to position [615, 0]
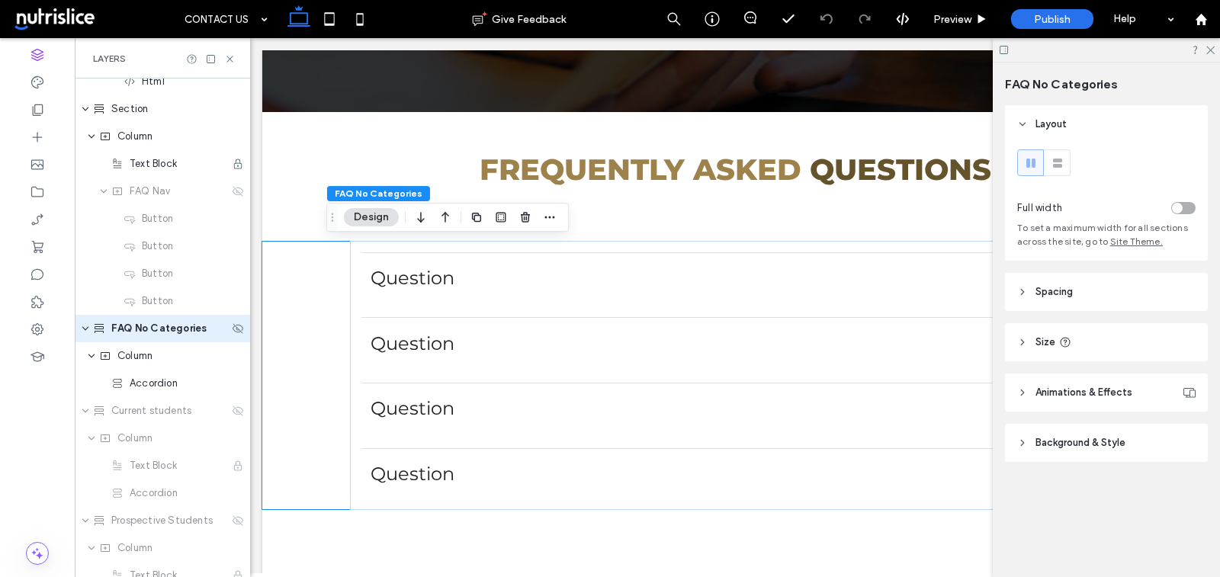
click at [92, 331] on div "FAQ No Categories" at bounding box center [162, 328] width 175 height 27
click at [86, 330] on icon "expand FAQ No Categories" at bounding box center [85, 329] width 9 height 12
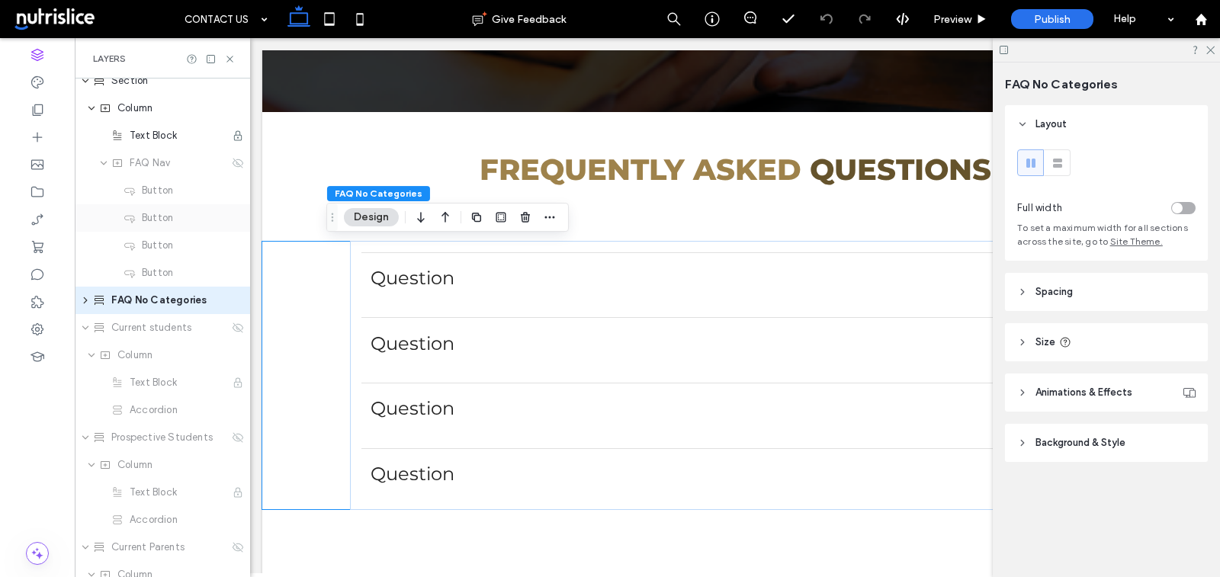
scroll to position [646, 0]
